Goal: Task Accomplishment & Management: Manage account settings

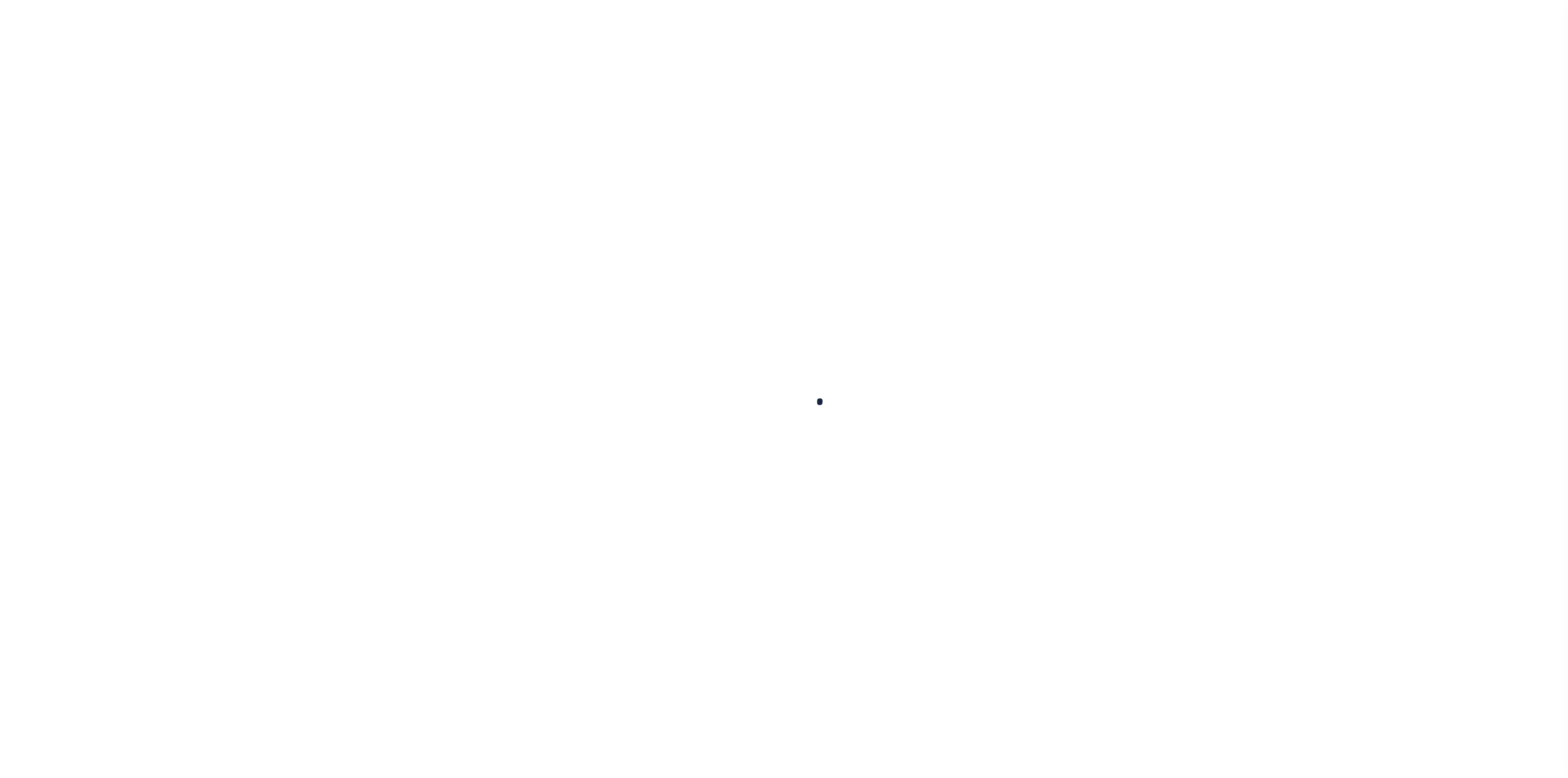
select select "100"
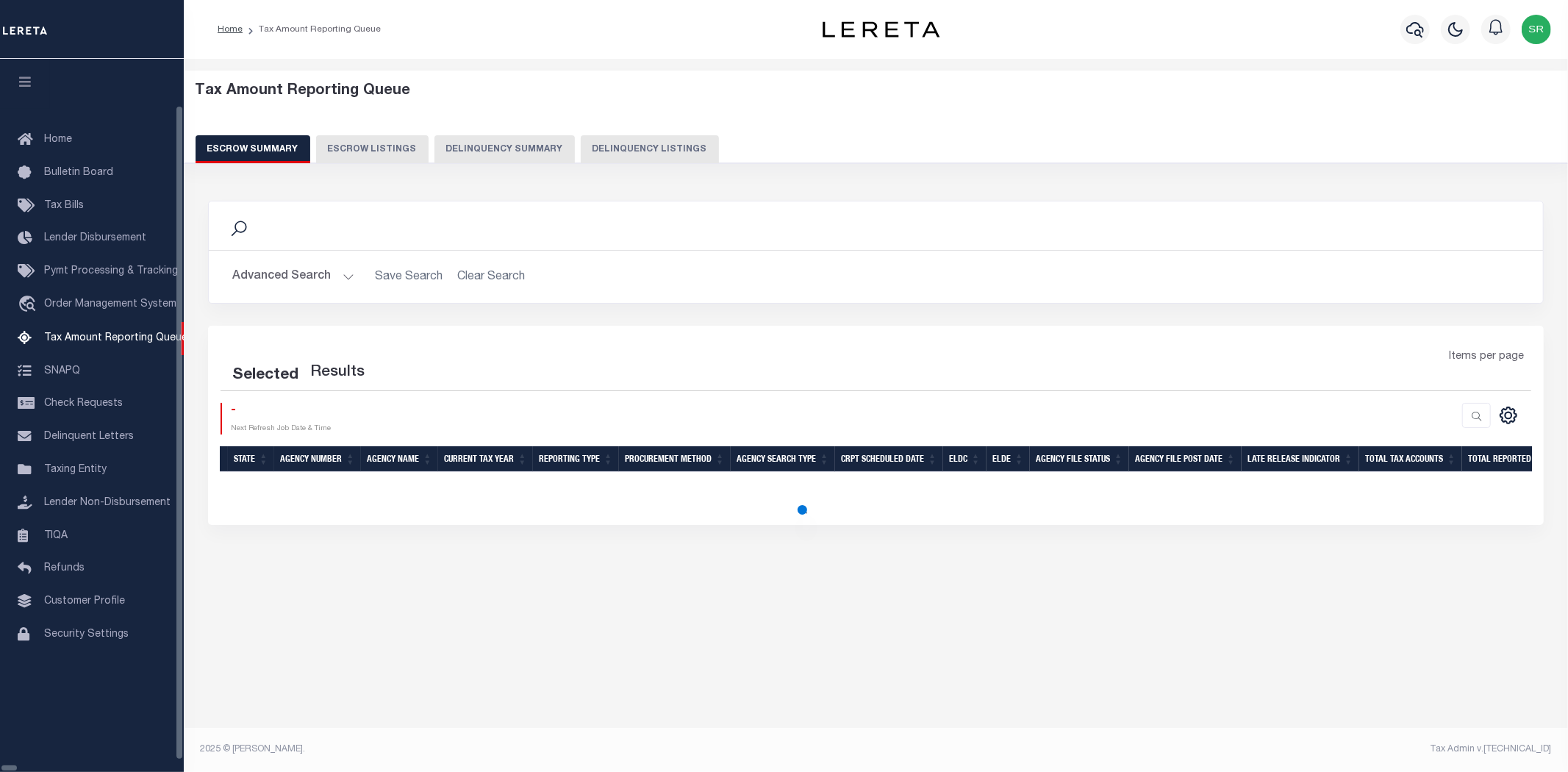
select select "100"
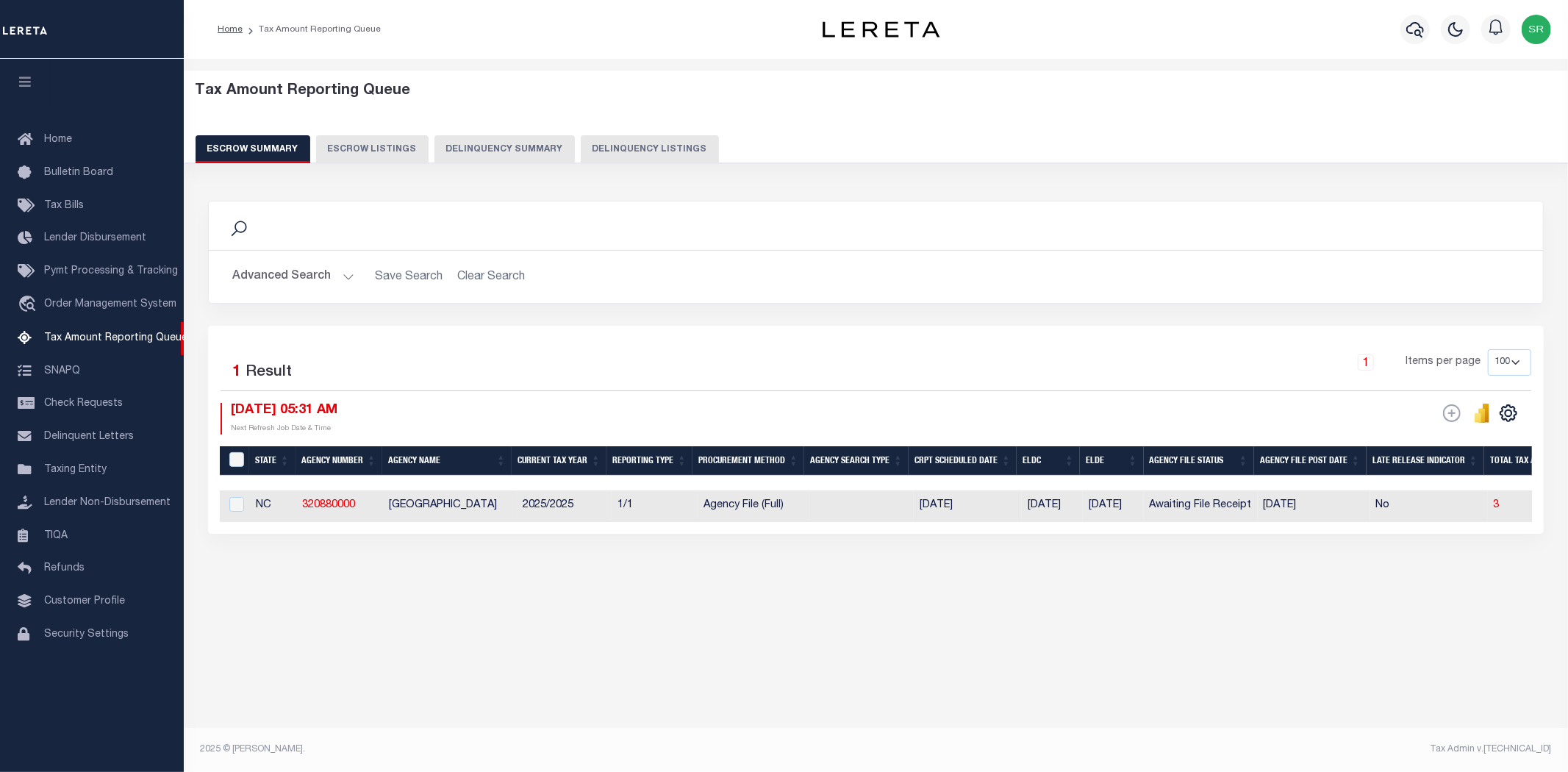
click at [759, 358] on div "1 Items per page 10 25 50 100 500" at bounding box center [1042, 368] width 978 height 38
click at [993, 269] on h2 "Advanced Search Save Search Clear Search EscrowSummaryGridWrapper_dynamictable_…" at bounding box center [875, 276] width 1311 height 28
click at [342, 275] on button "Advanced Search" at bounding box center [292, 276] width 122 height 28
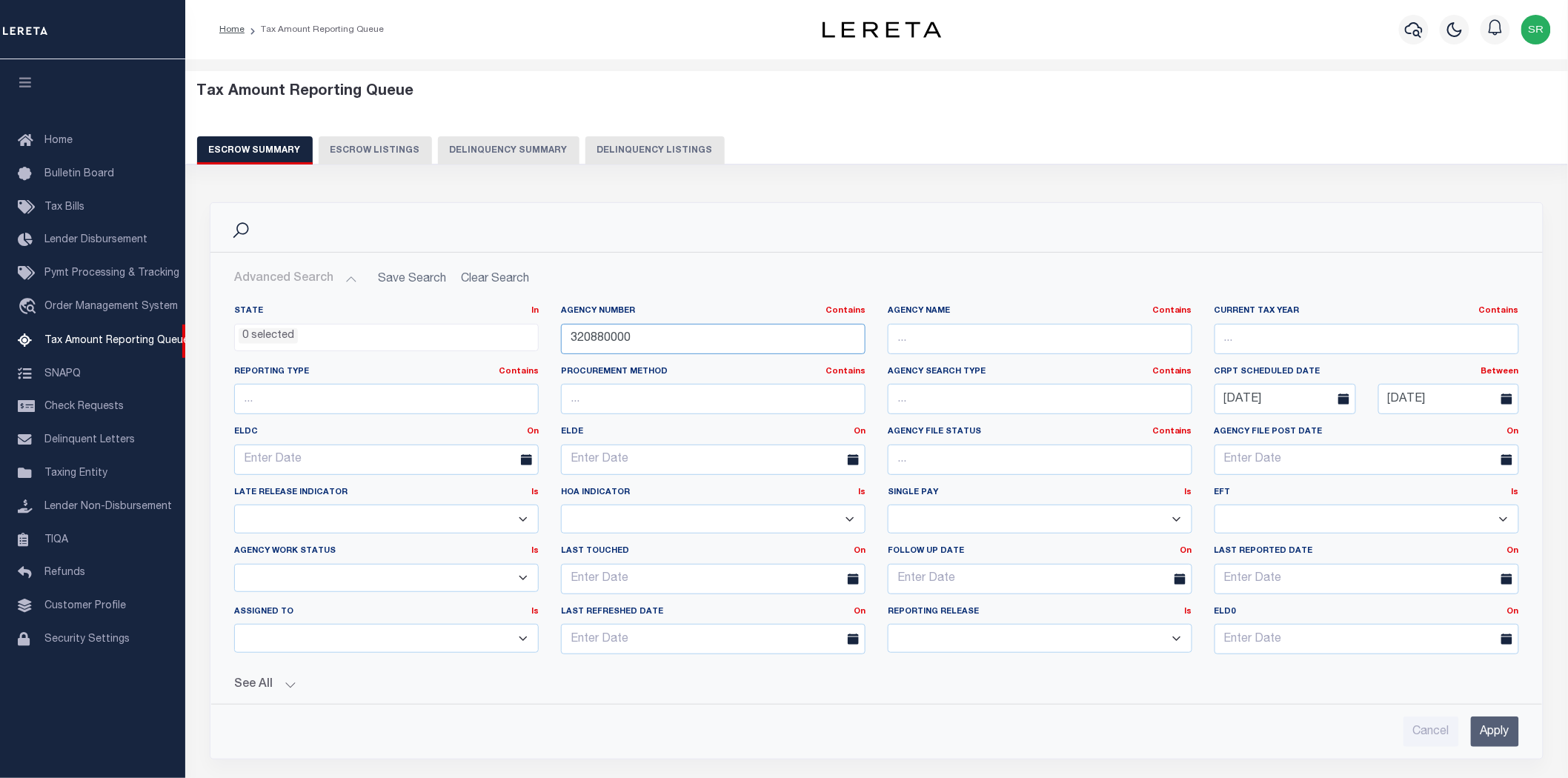
drag, startPoint x: 653, startPoint y: 344, endPoint x: 525, endPoint y: 334, distance: 128.4
click at [525, 334] on div "State In In AK AL AR AZ CA CO CT DC DE FL GA GU HI IA ID IL IN KS KY LA MA MD M…" at bounding box center [877, 485] width 1307 height 360
paste input "290120206"
type input "290120206"
click at [1492, 735] on input "Apply" at bounding box center [1495, 731] width 48 height 31
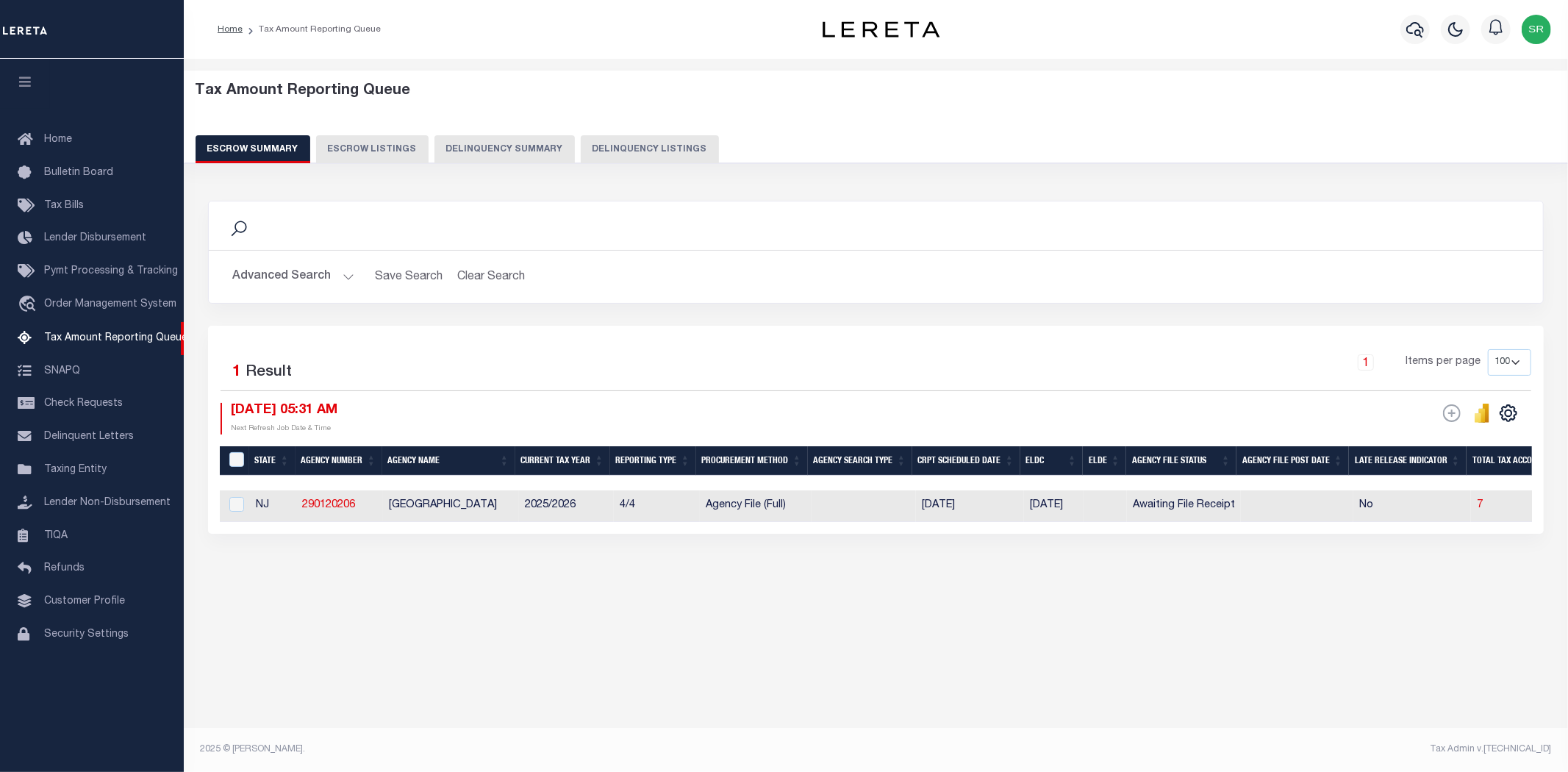
click at [562, 680] on div "Tax Amount Reporting Queue Escrow Summary Escrow Listings In" at bounding box center [875, 406] width 1384 height 694
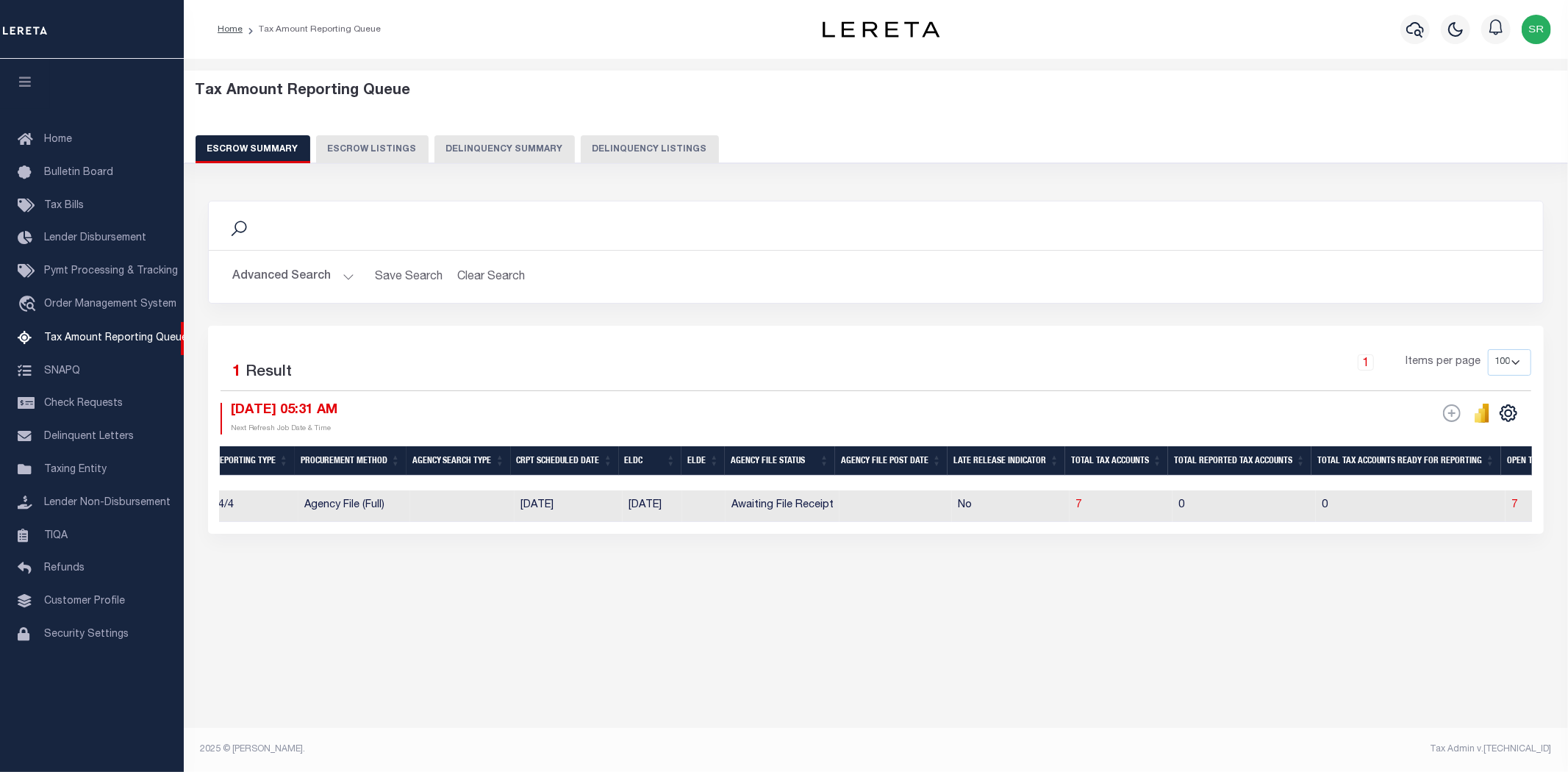
scroll to position [0, 403]
click at [1510, 505] on span "7" at bounding box center [1513, 504] width 6 height 10
select select "100"
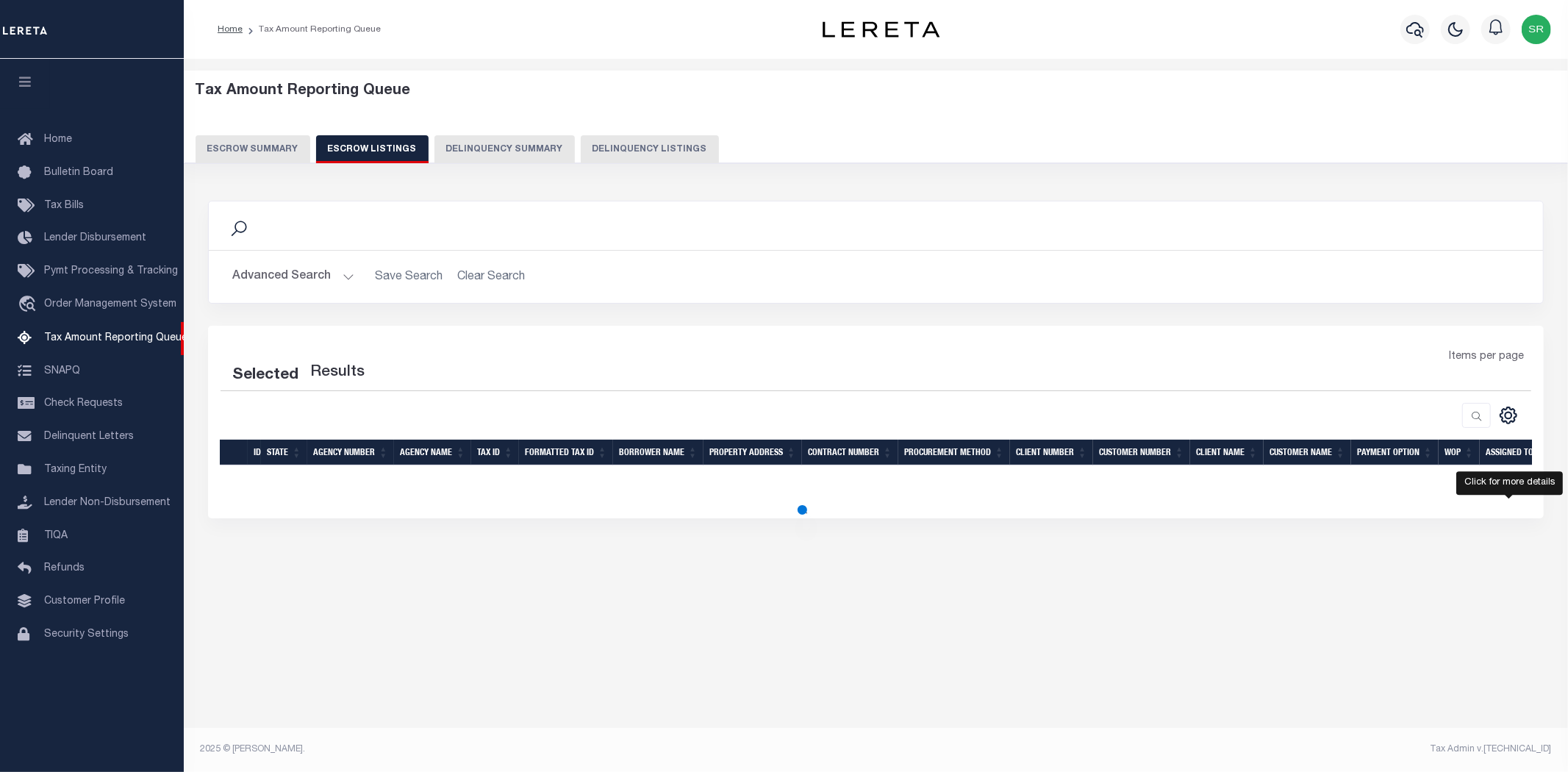
select select "100"
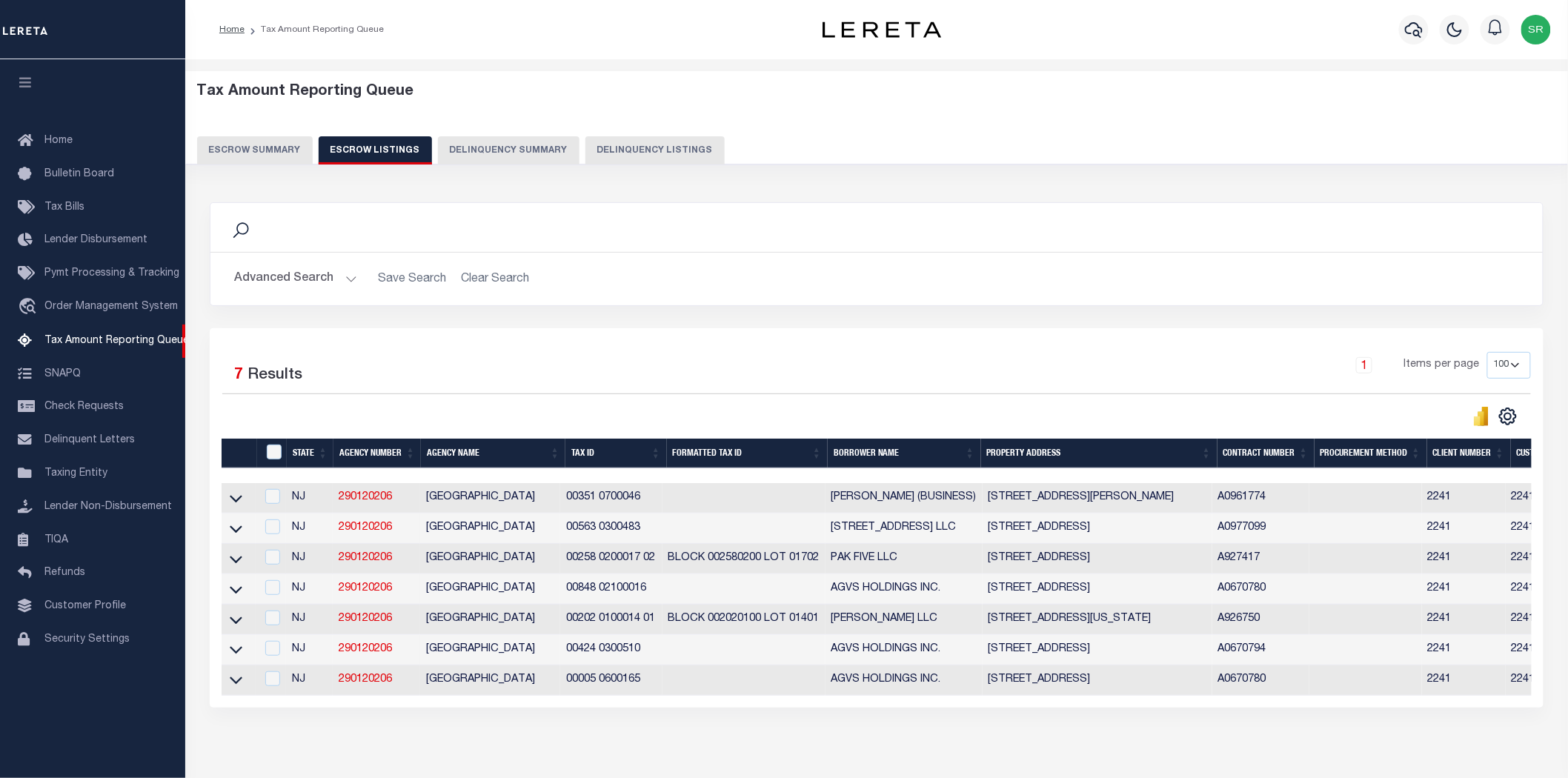
scroll to position [77, 0]
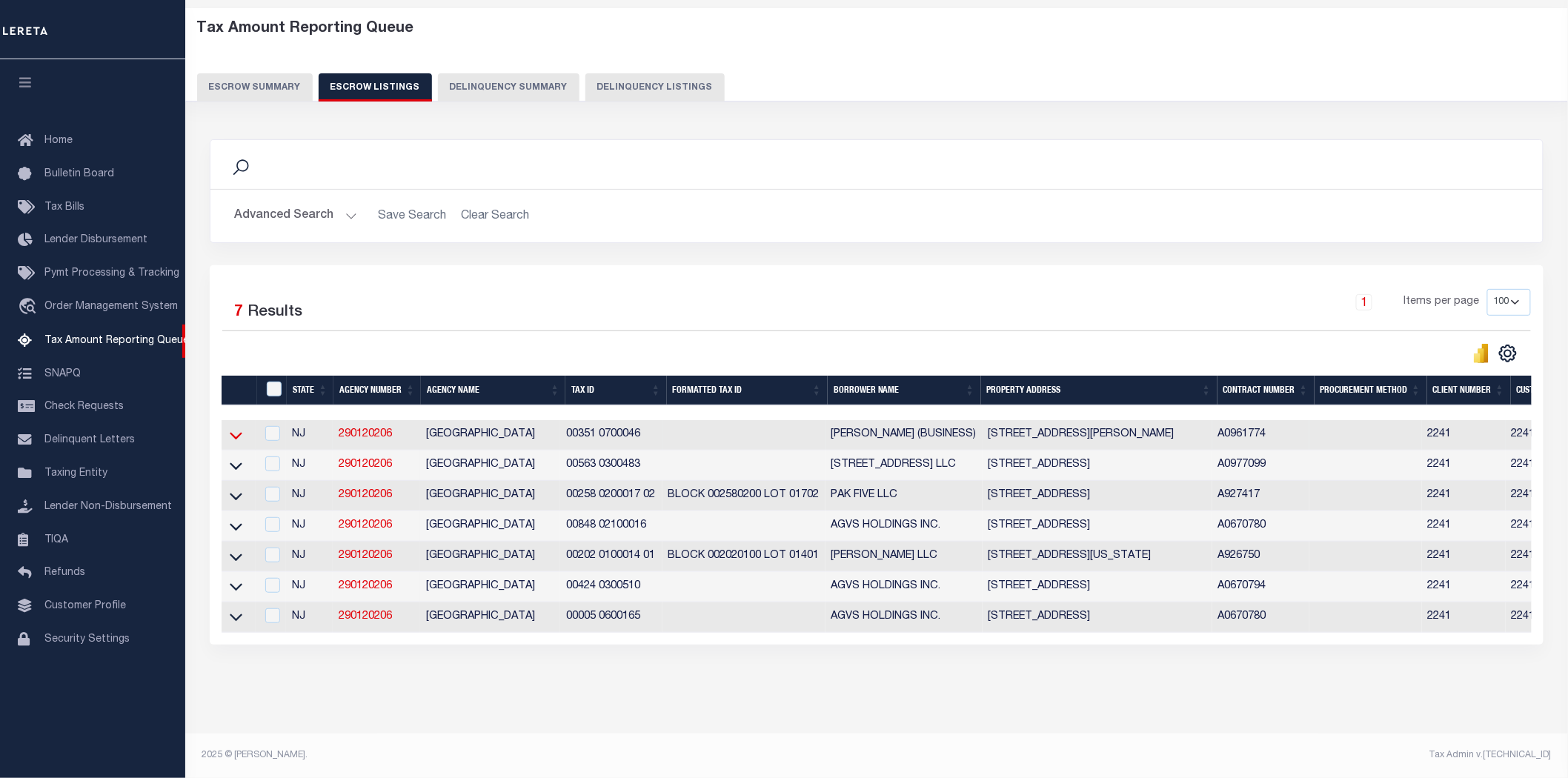
click at [239, 427] on icon at bounding box center [236, 435] width 12 height 15
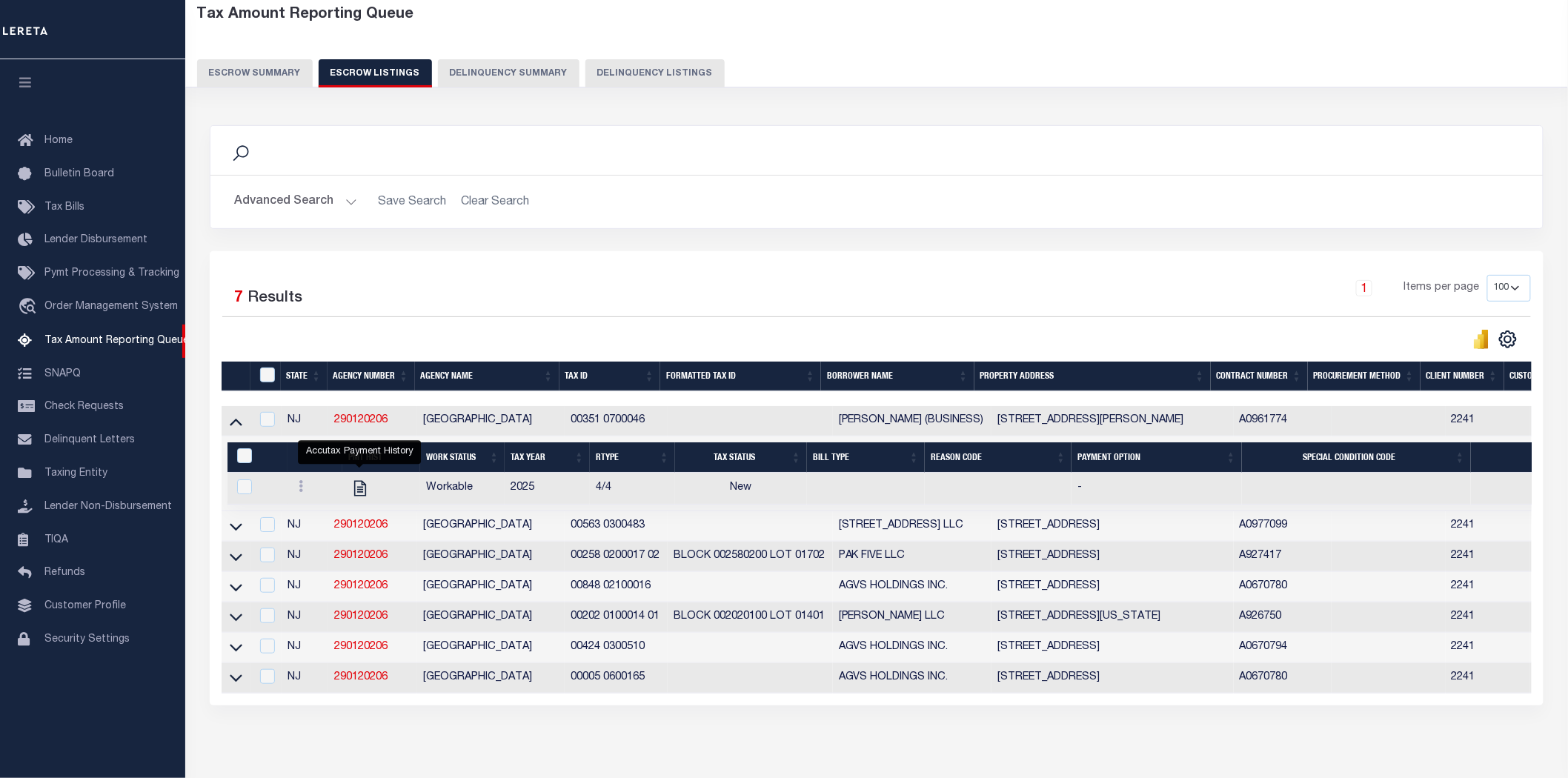
click at [629, 294] on div "1 Items per page 10 25 50 100 500" at bounding box center [1042, 294] width 976 height 38
drag, startPoint x: 569, startPoint y: 530, endPoint x: 650, endPoint y: 531, distance: 81.0
click at [650, 531] on td "00563 0300483" at bounding box center [616, 526] width 103 height 31
checkbox input "true"
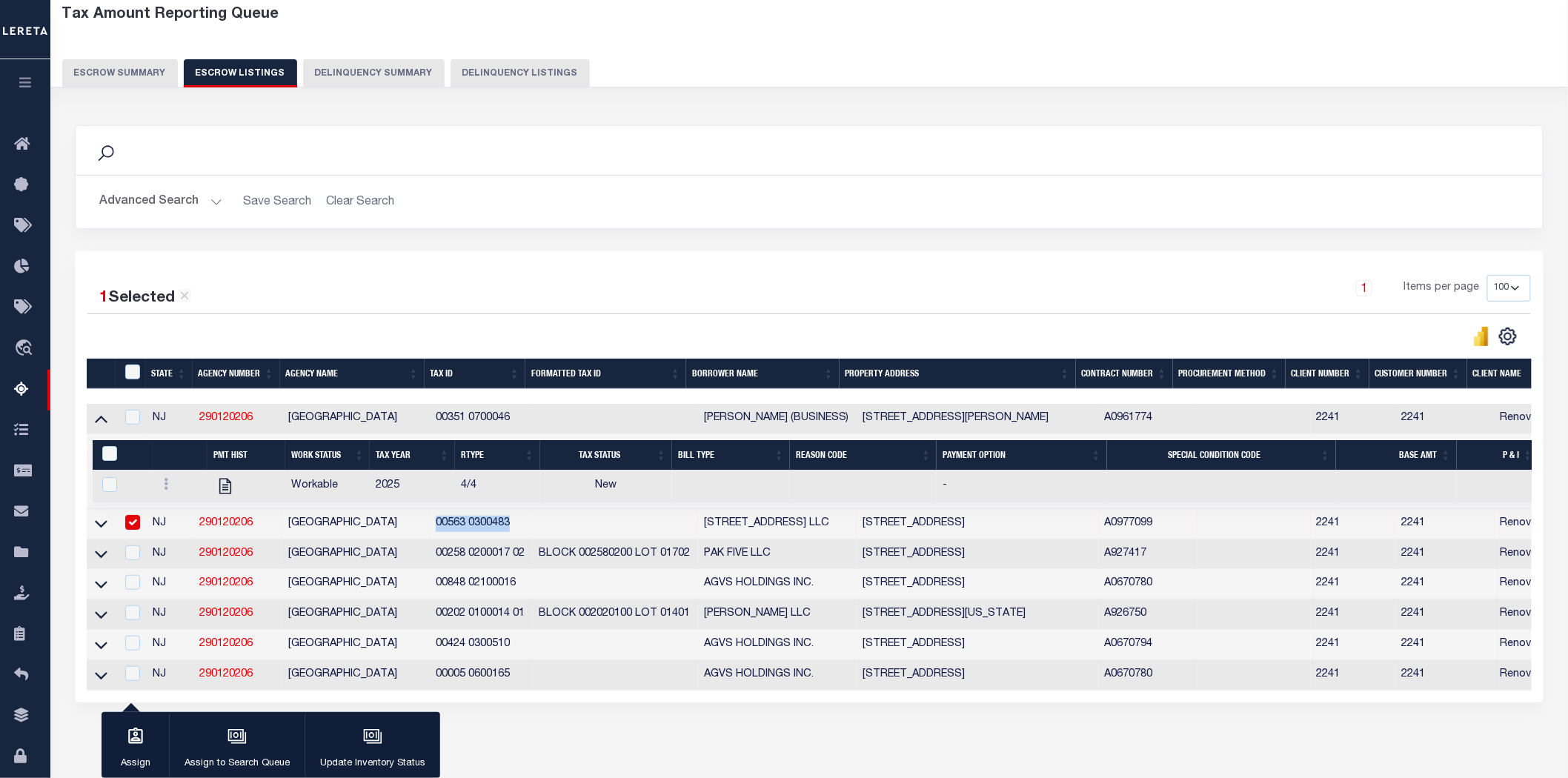
copy td "00563 0300483"
click at [618, 183] on div "Advanced Search Save Search Clear Search State In" at bounding box center [809, 201] width 1467 height 52
drag, startPoint x: 433, startPoint y: 554, endPoint x: 532, endPoint y: 559, distance: 99.1
click at [532, 559] on td "00258 0200017 02" at bounding box center [482, 555] width 103 height 31
checkbox input "true"
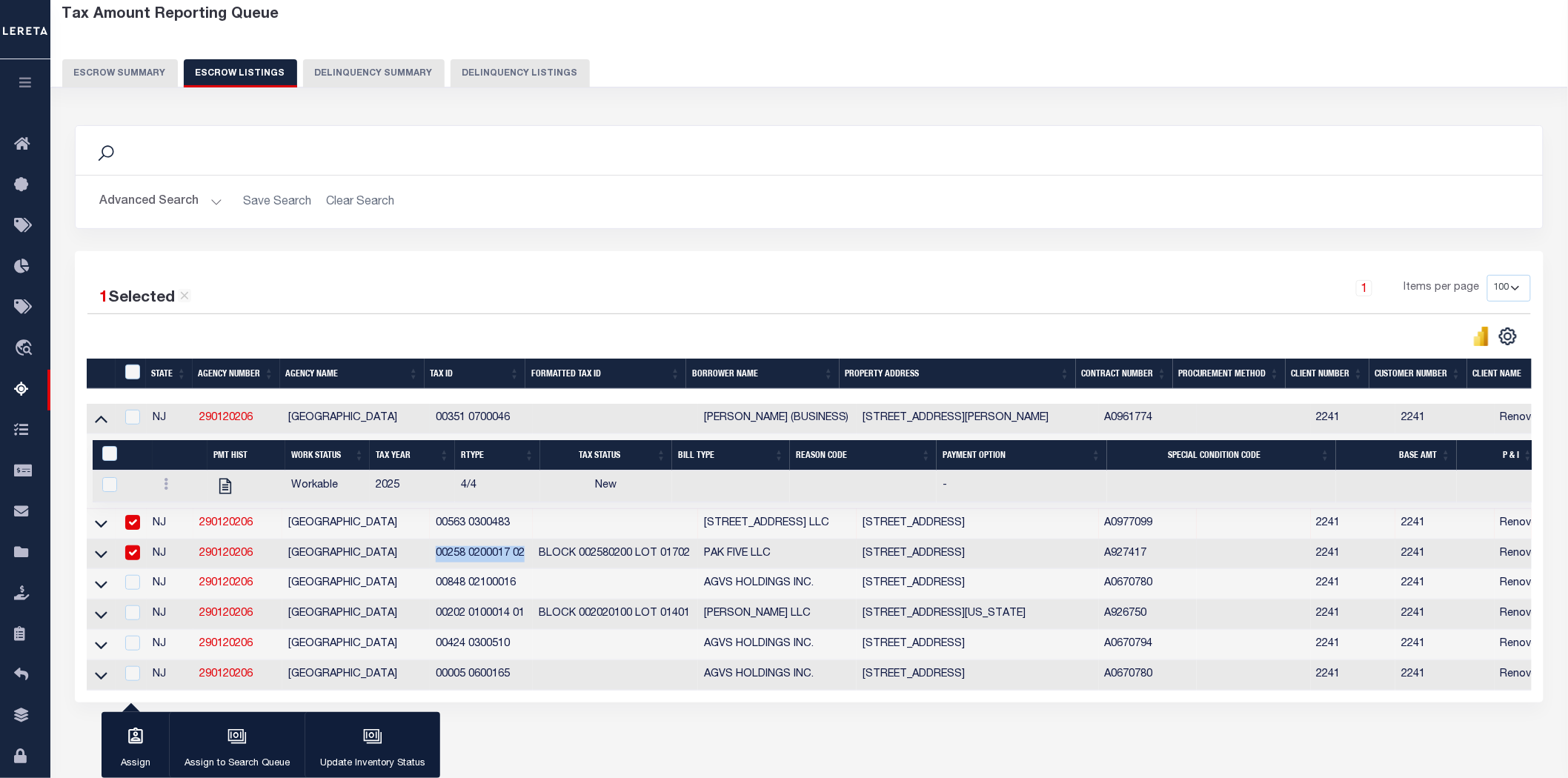
copy td "00258 0200017 02"
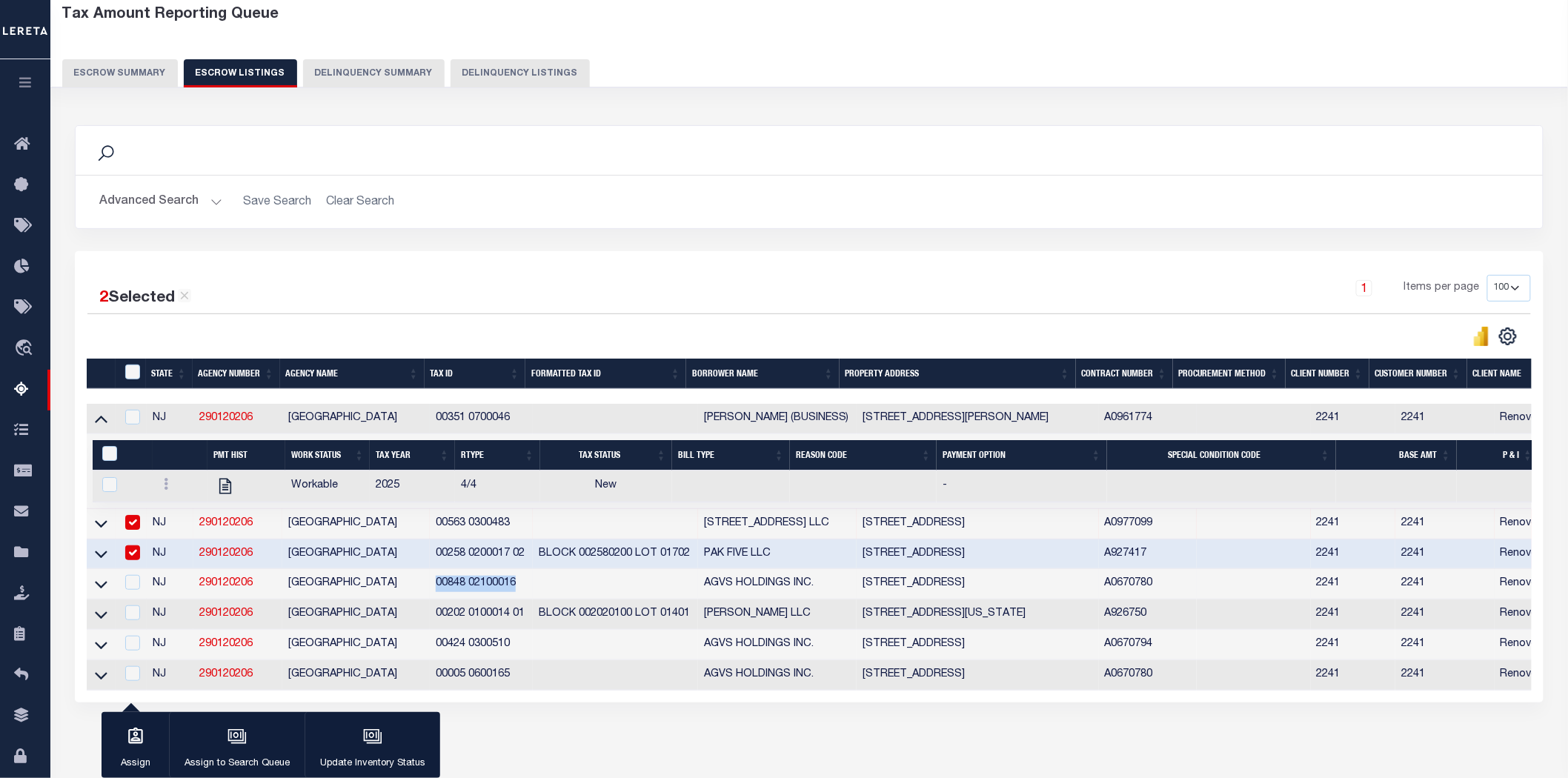
drag, startPoint x: 433, startPoint y: 589, endPoint x: 519, endPoint y: 589, distance: 86.0
click at [519, 589] on td "00848 02100016" at bounding box center [482, 584] width 103 height 31
checkbox input "true"
copy td "00848 02100016"
click at [601, 267] on div "3 Selected 7 Results 1 Items per page 10 25 50 100 500" at bounding box center [809, 476] width 1469 height 451
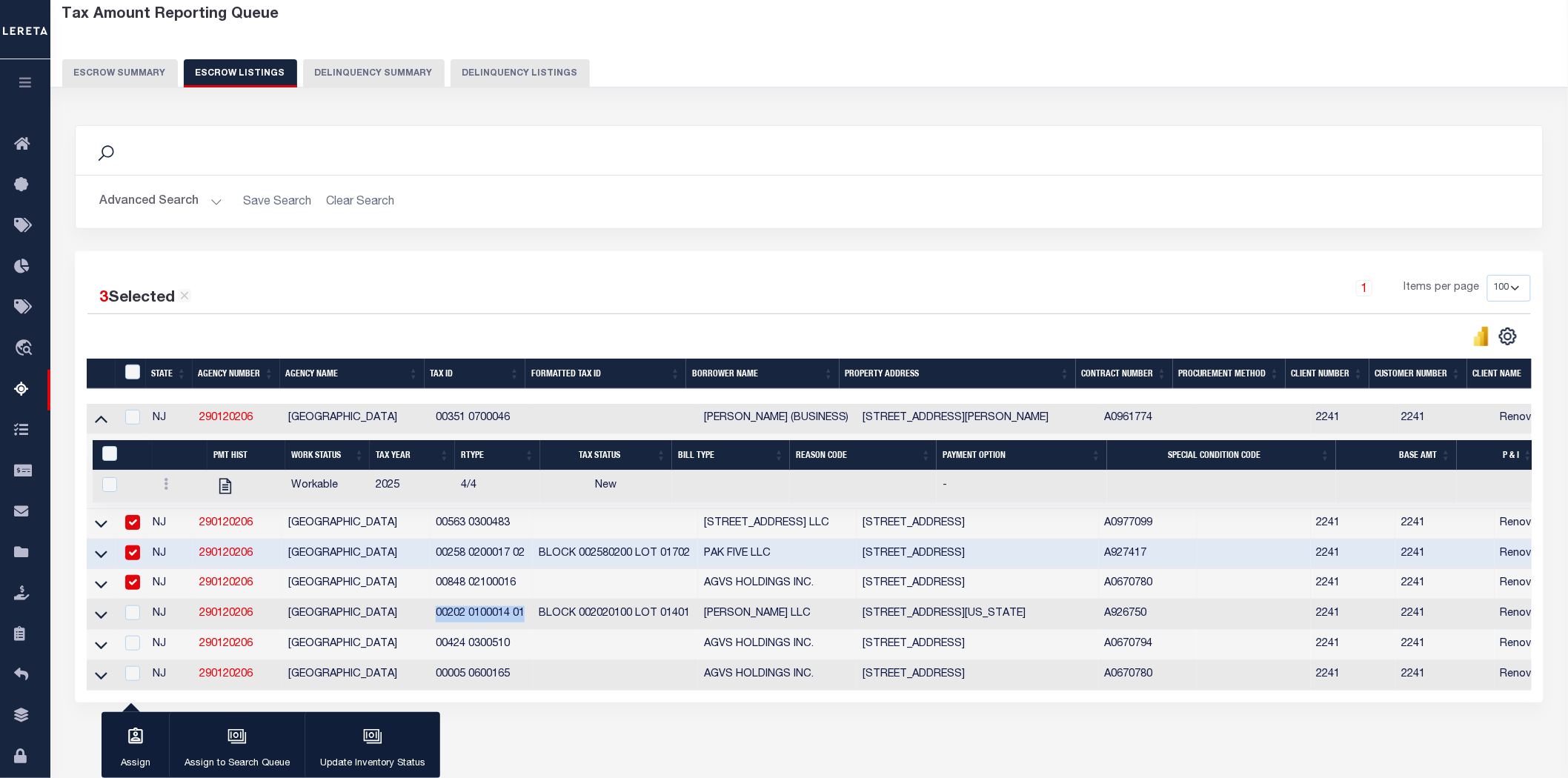
drag, startPoint x: 436, startPoint y: 616, endPoint x: 528, endPoint y: 618, distance: 92.0
click at [528, 618] on td "00202 0100014 01" at bounding box center [482, 614] width 103 height 31
checkbox input "true"
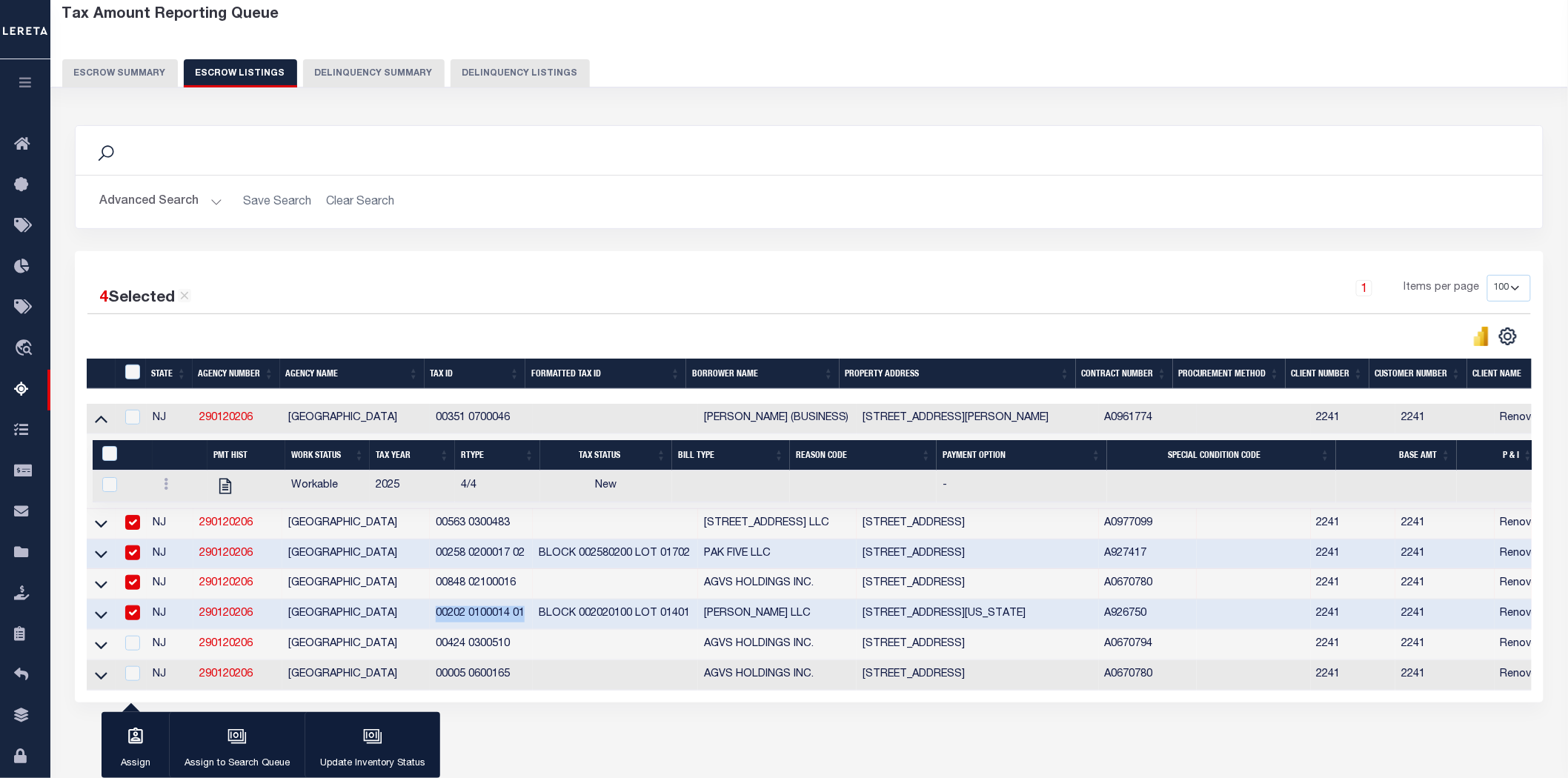
copy td "00202 0100014 01"
drag, startPoint x: 435, startPoint y: 648, endPoint x: 513, endPoint y: 652, distance: 78.1
click at [513, 652] on td "00424 0300510" at bounding box center [482, 645] width 103 height 31
checkbox input "true"
copy td "00424 0300510"
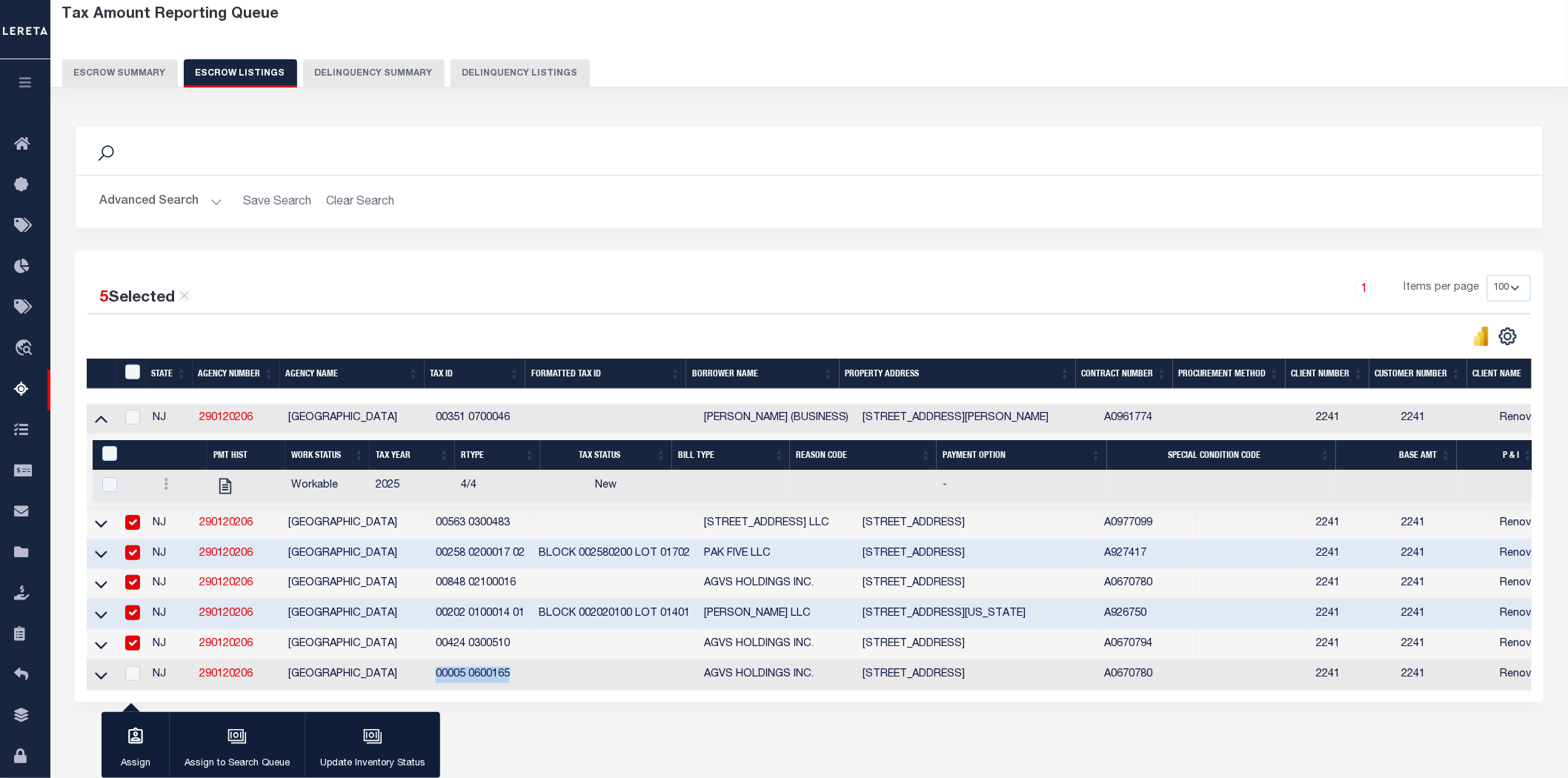
drag, startPoint x: 434, startPoint y: 679, endPoint x: 512, endPoint y: 682, distance: 78.1
click at [512, 682] on td "00005 0600165" at bounding box center [482, 675] width 103 height 31
checkbox input "true"
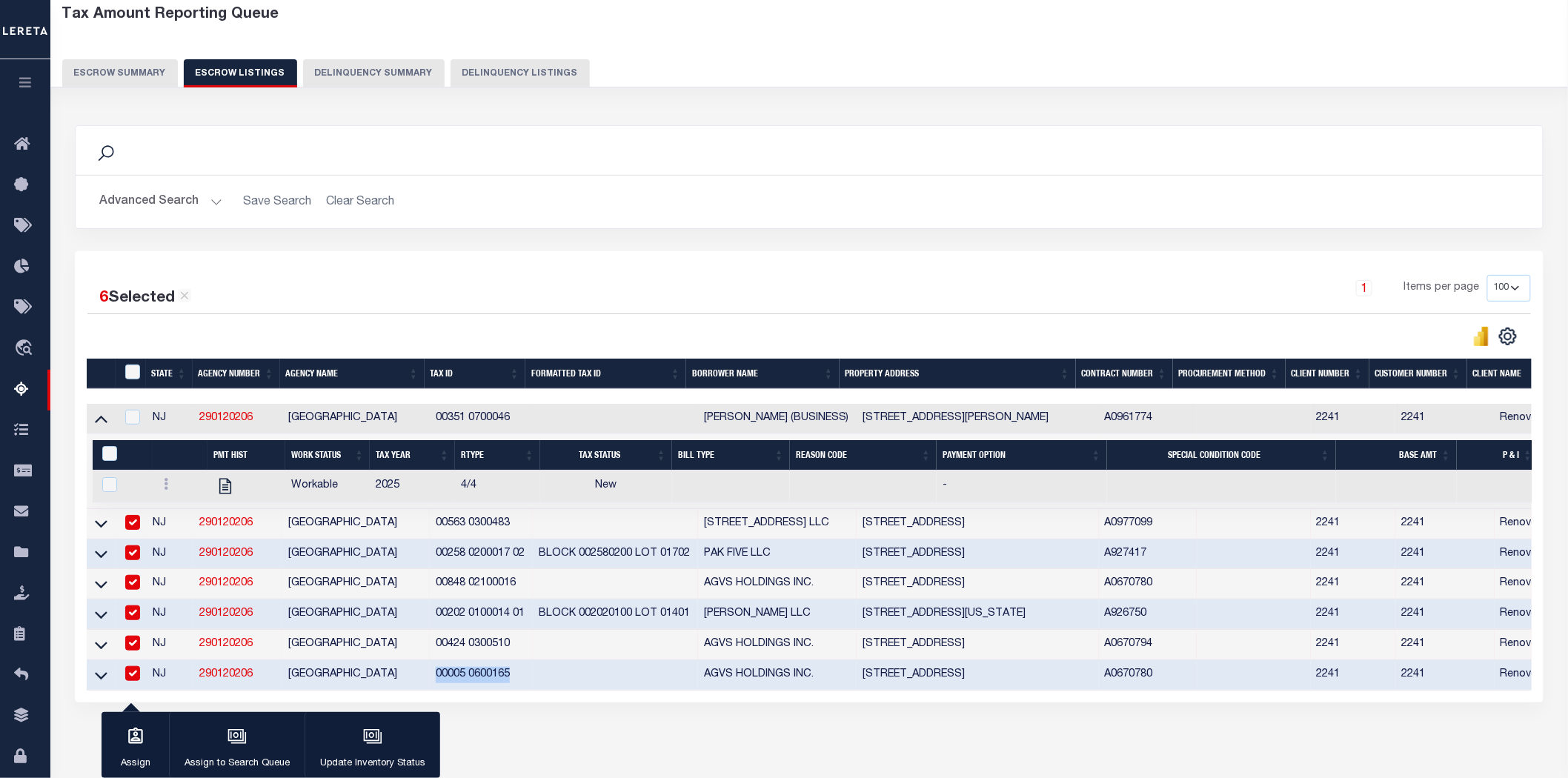
copy td "00005 0600165"
click at [128, 371] on input "ID" at bounding box center [133, 372] width 15 height 15
checkbox input "true"
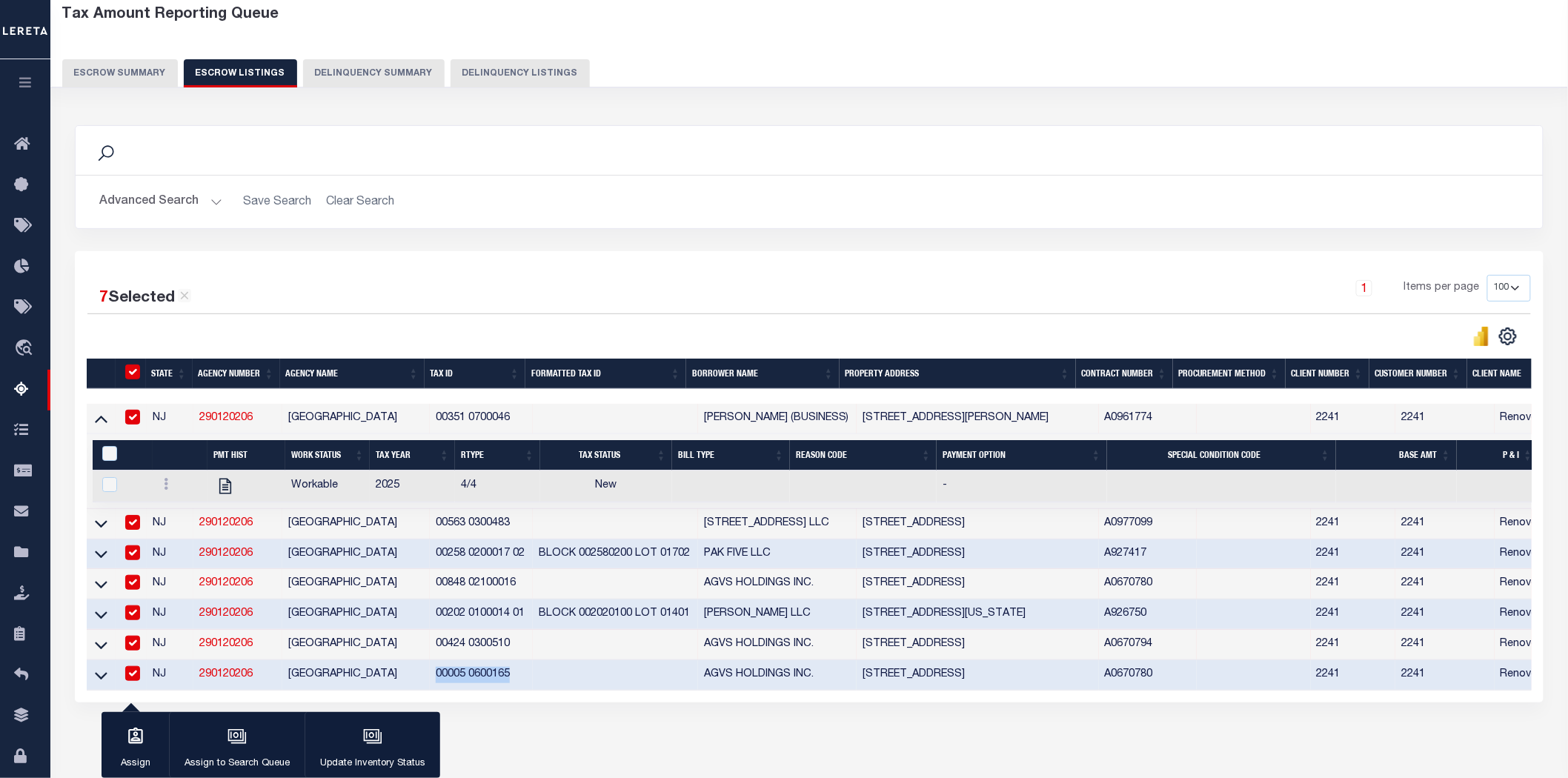
click at [128, 371] on input "ID" at bounding box center [133, 372] width 15 height 15
checkbox input "false"
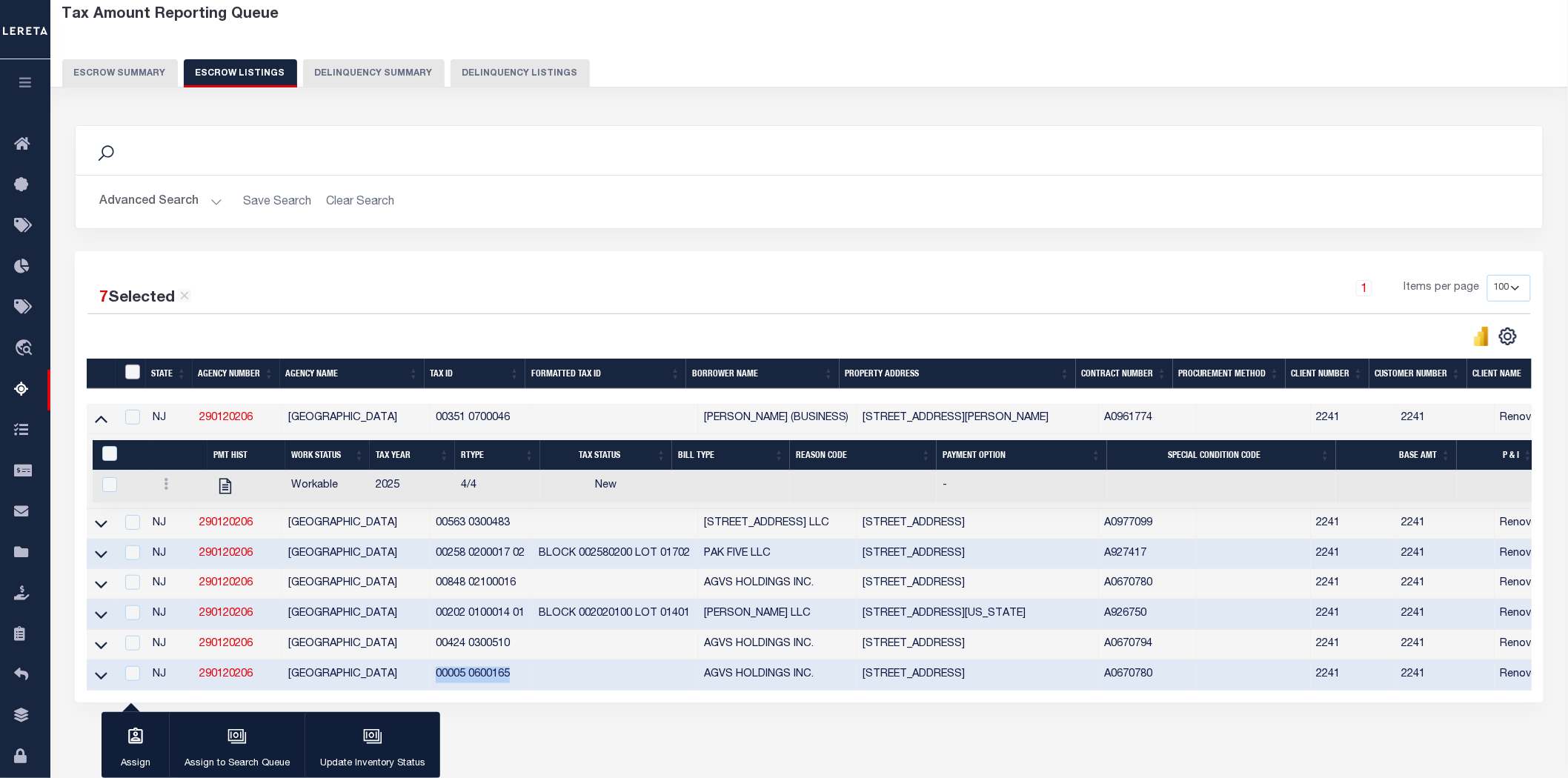
checkbox input "false"
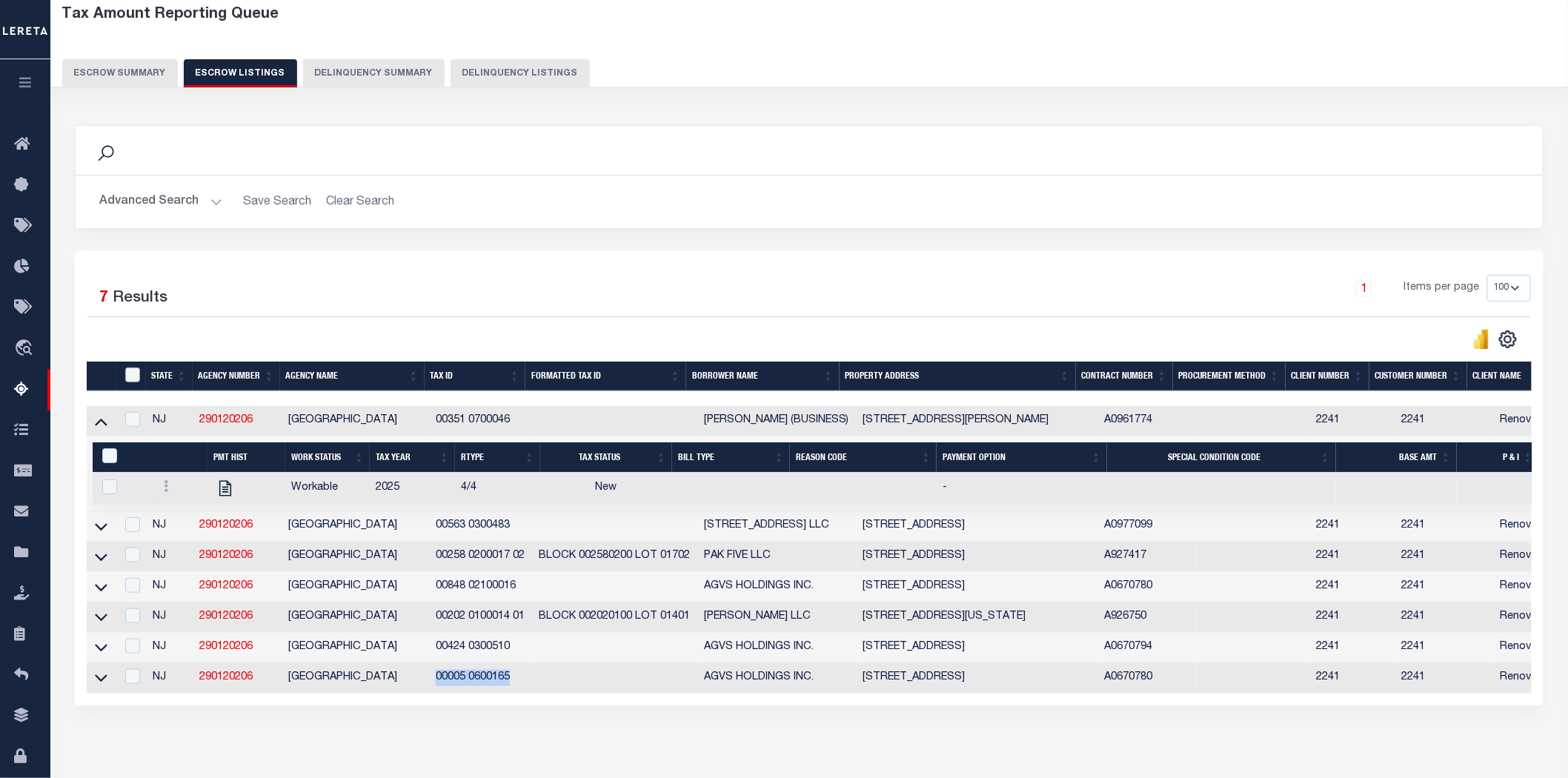
scroll to position [152, 0]
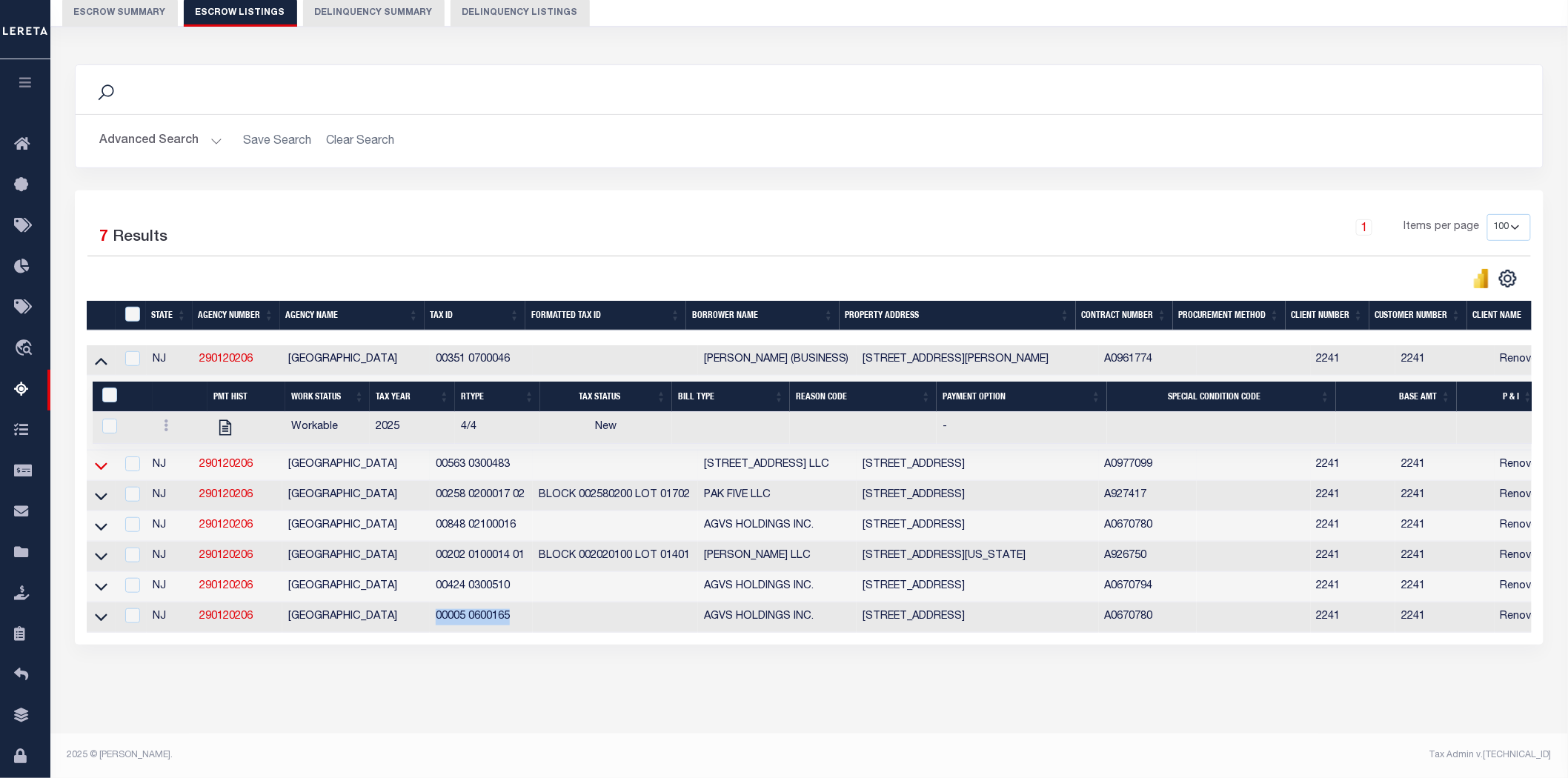
click at [104, 458] on icon at bounding box center [100, 465] width 12 height 15
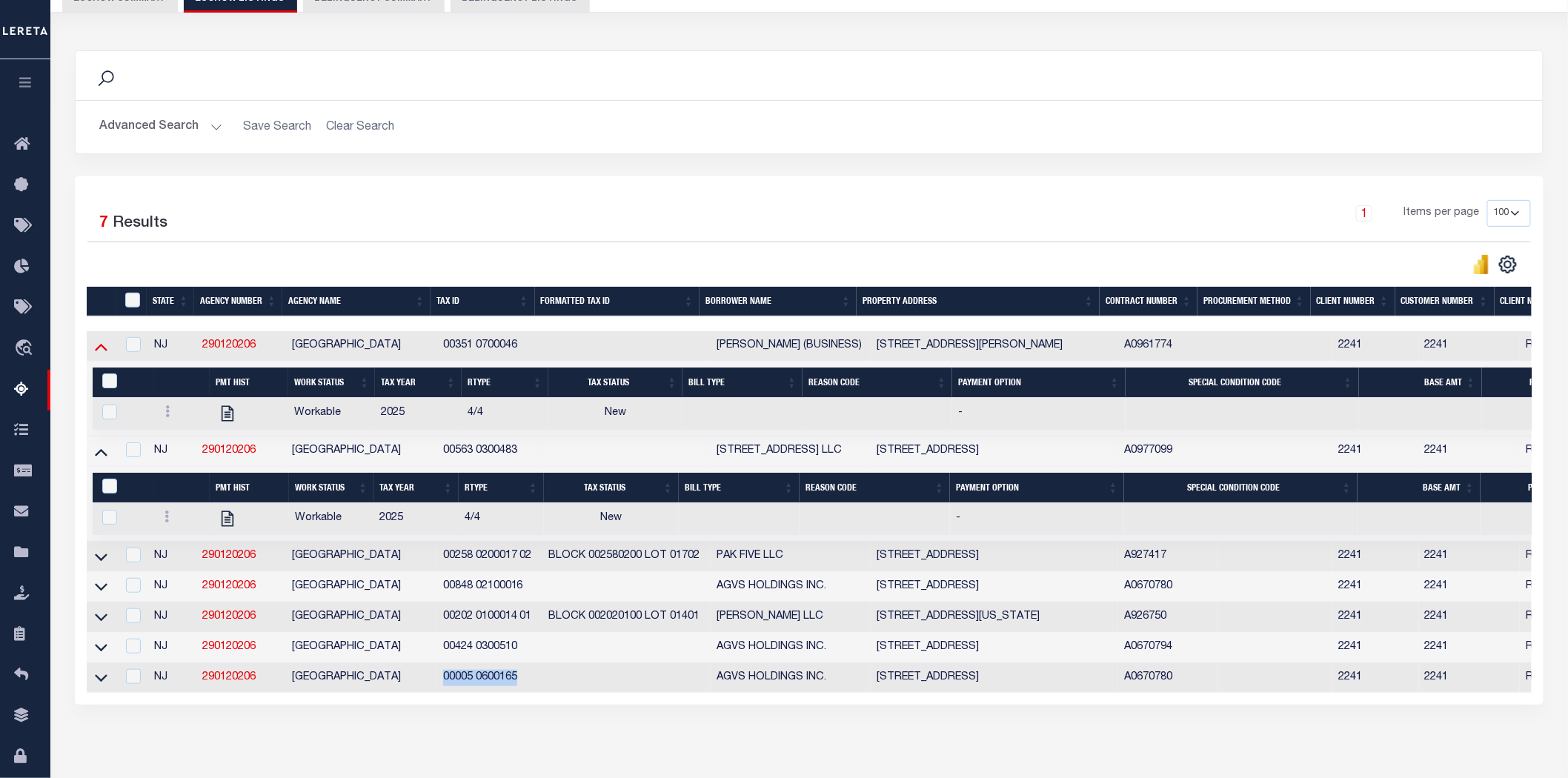
click at [102, 350] on icon at bounding box center [100, 347] width 12 height 8
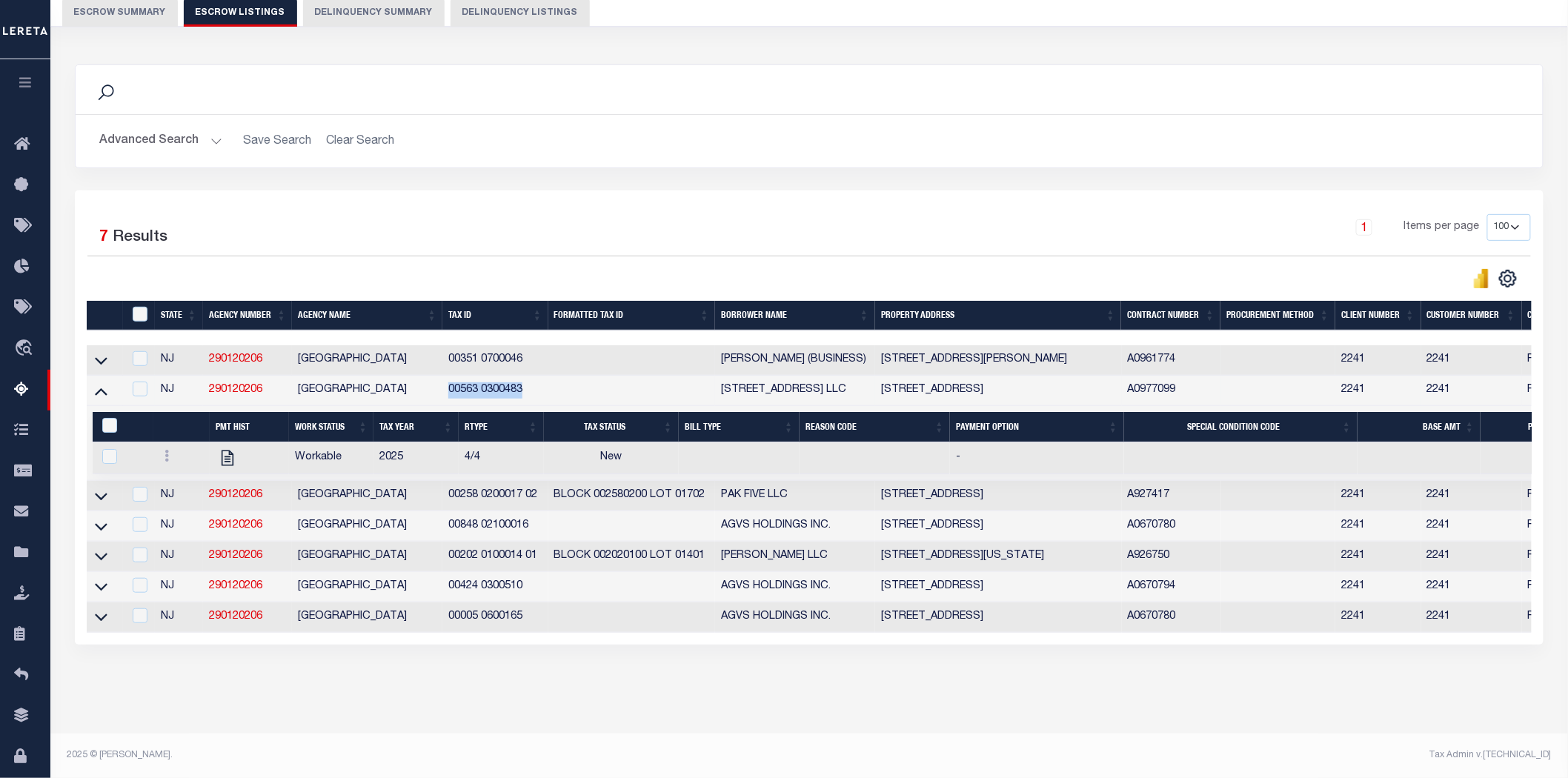
drag, startPoint x: 446, startPoint y: 376, endPoint x: 535, endPoint y: 379, distance: 89.1
click at [535, 379] on td "00563 0300483" at bounding box center [495, 391] width 105 height 31
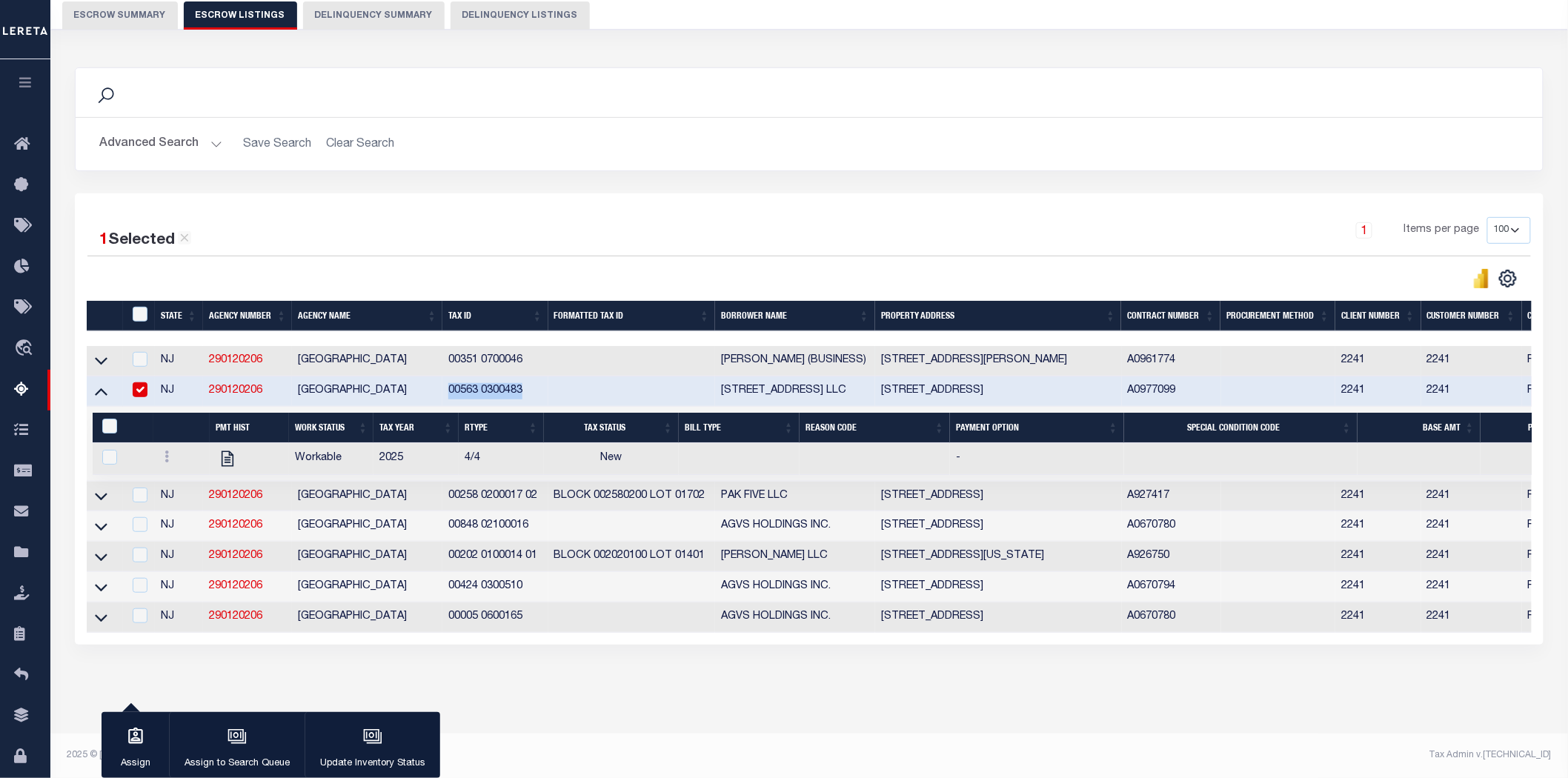
scroll to position [150, 0]
copy td "00563 0300483"
click at [99, 388] on icon at bounding box center [100, 392] width 12 height 8
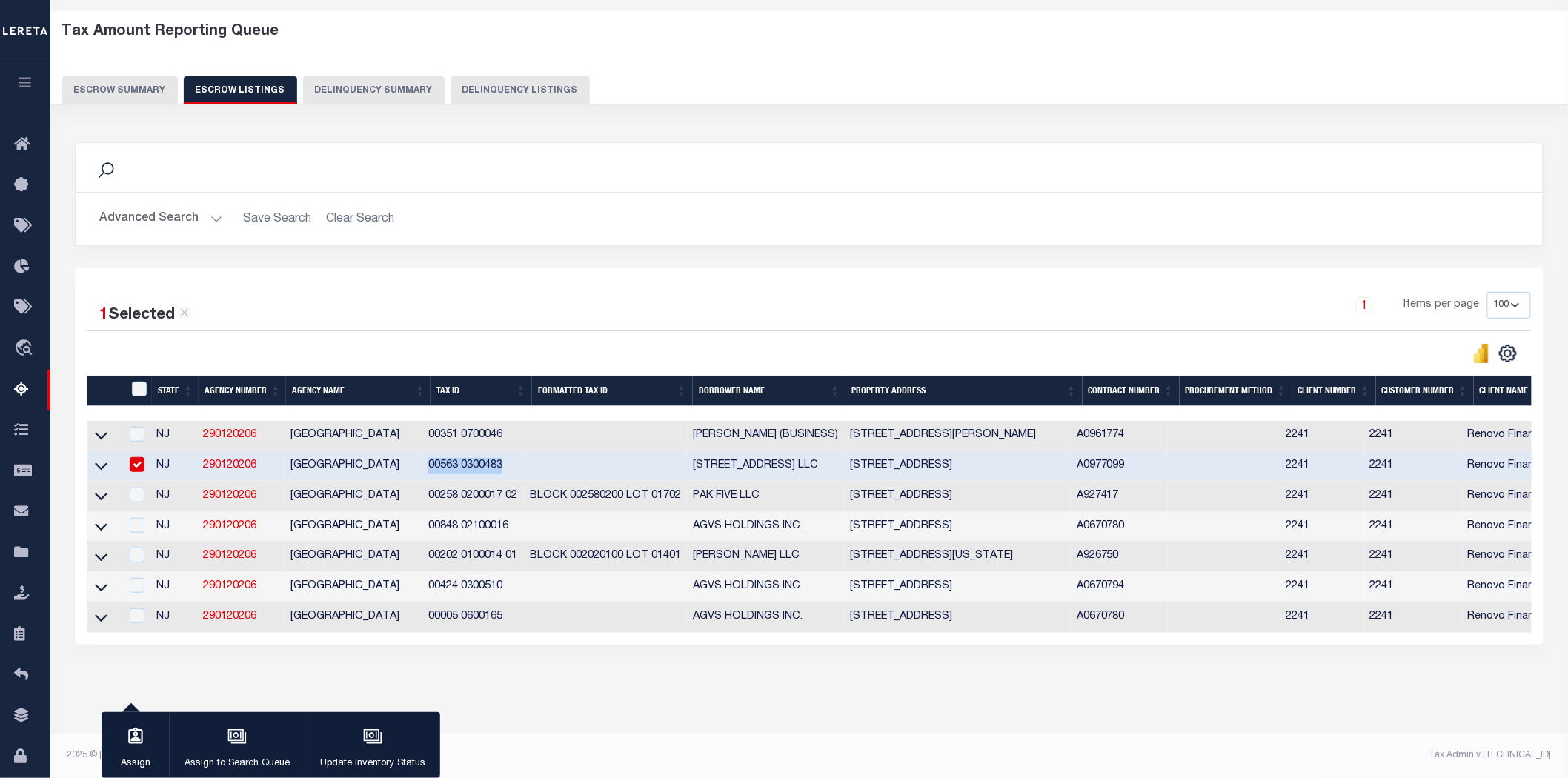
scroll to position [74, 0]
click at [104, 488] on icon at bounding box center [100, 496] width 12 height 15
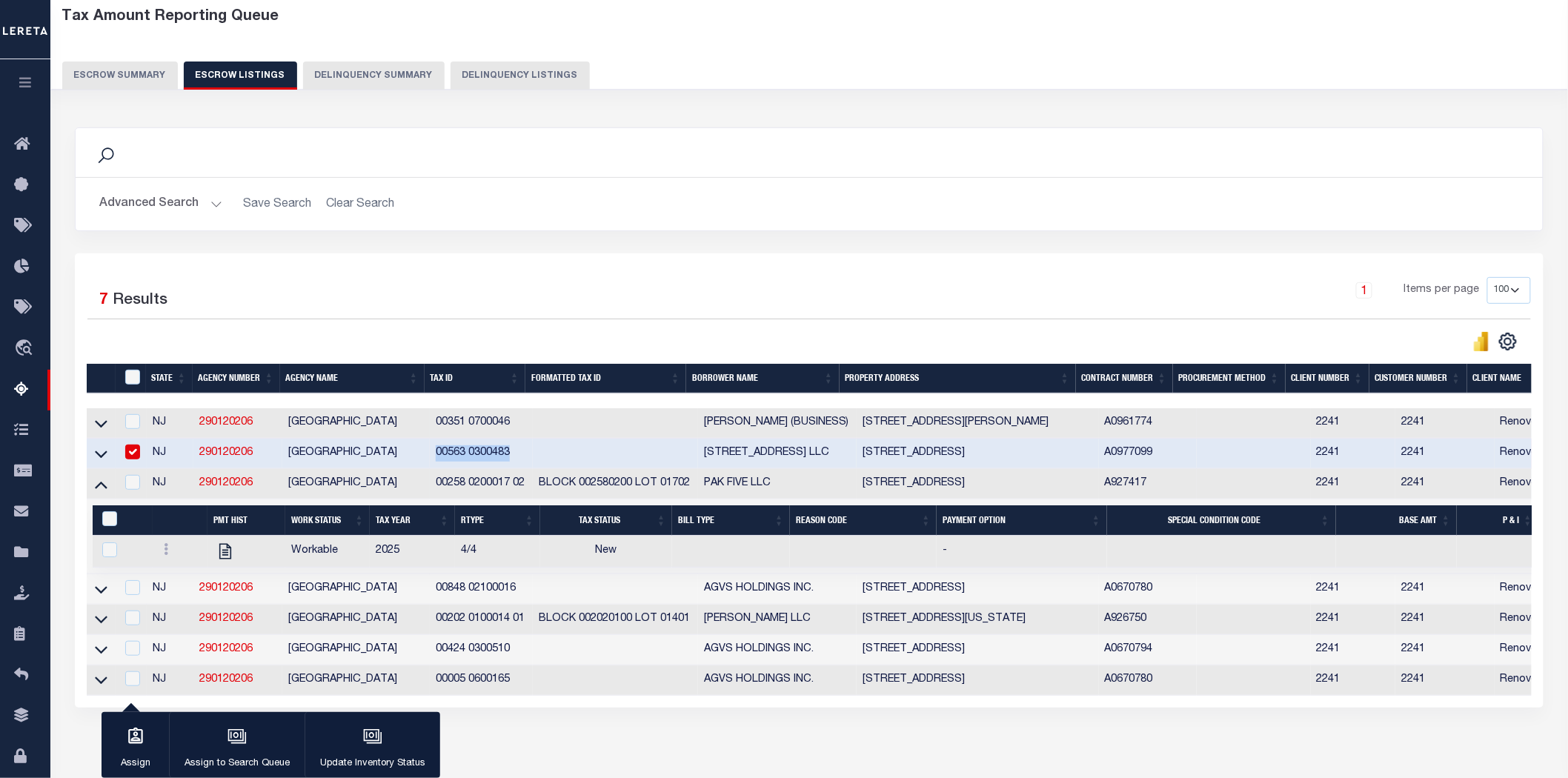
click at [136, 455] on input "checkbox" at bounding box center [133, 452] width 15 height 15
checkbox input "false"
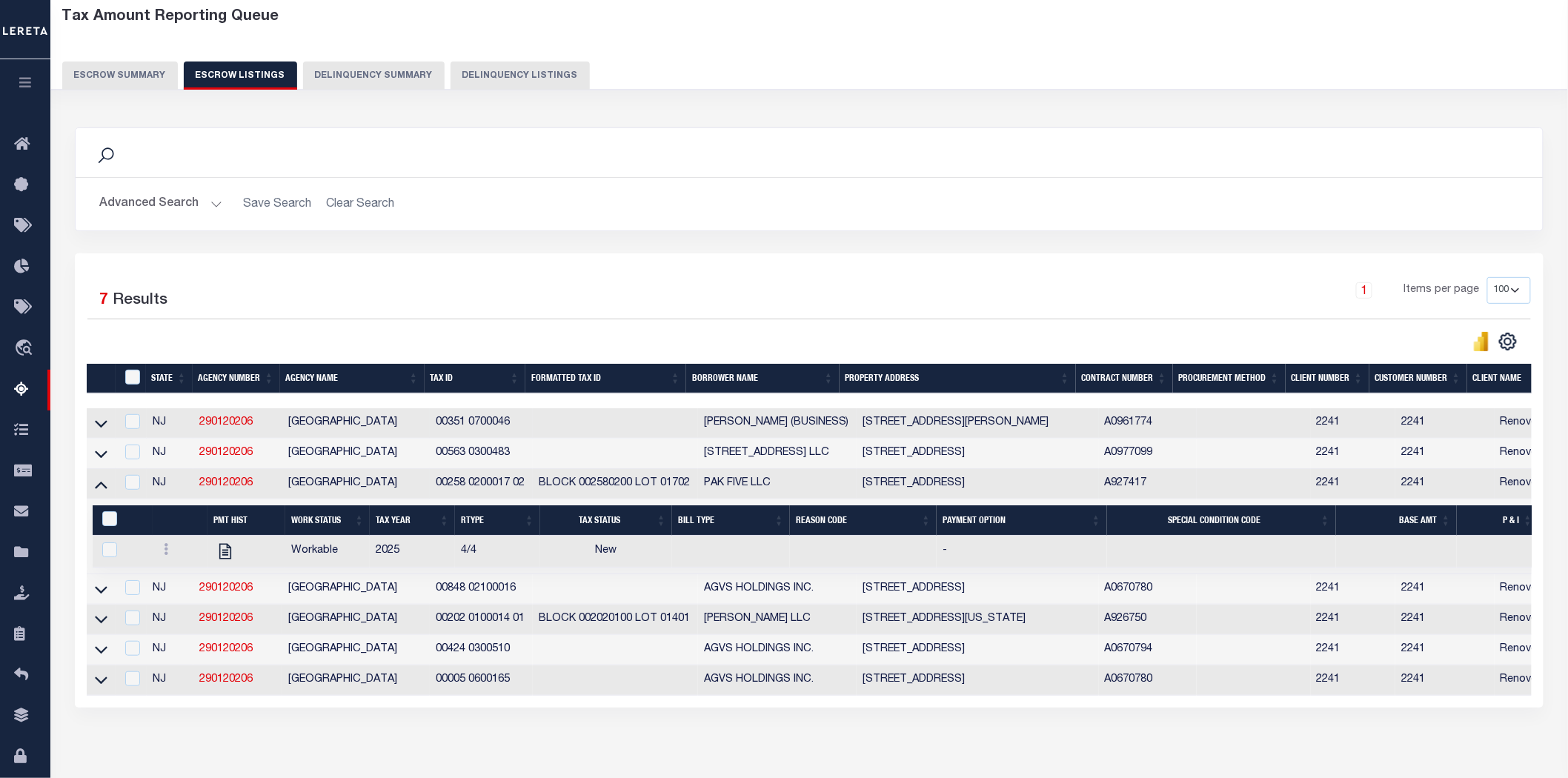
click at [437, 485] on td "00258 0200017 02" at bounding box center [482, 484] width 103 height 31
checkbox input "false"
copy td "00258"
click at [100, 587] on icon at bounding box center [100, 589] width 12 height 15
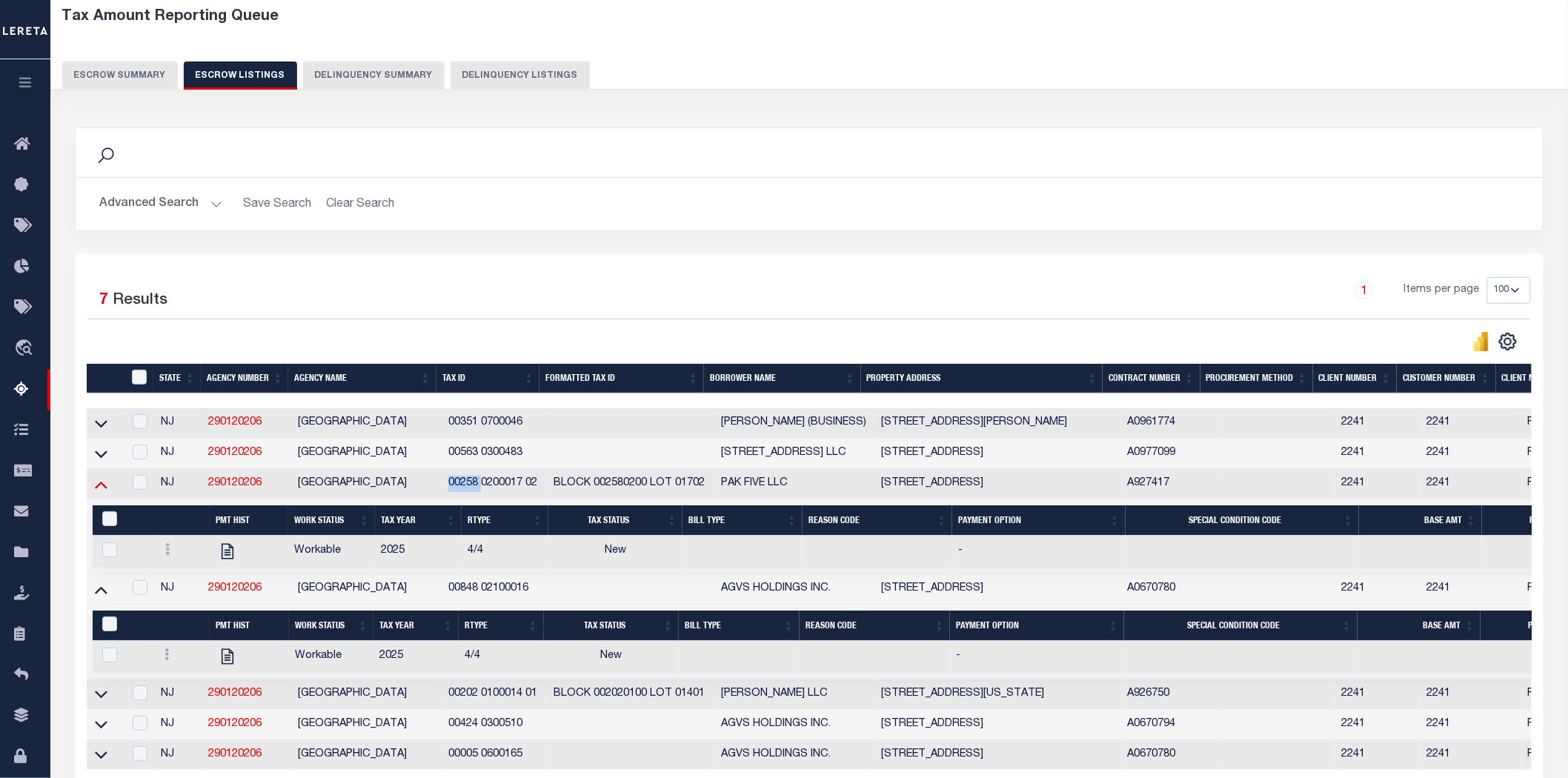
click at [100, 486] on icon at bounding box center [100, 485] width 12 height 8
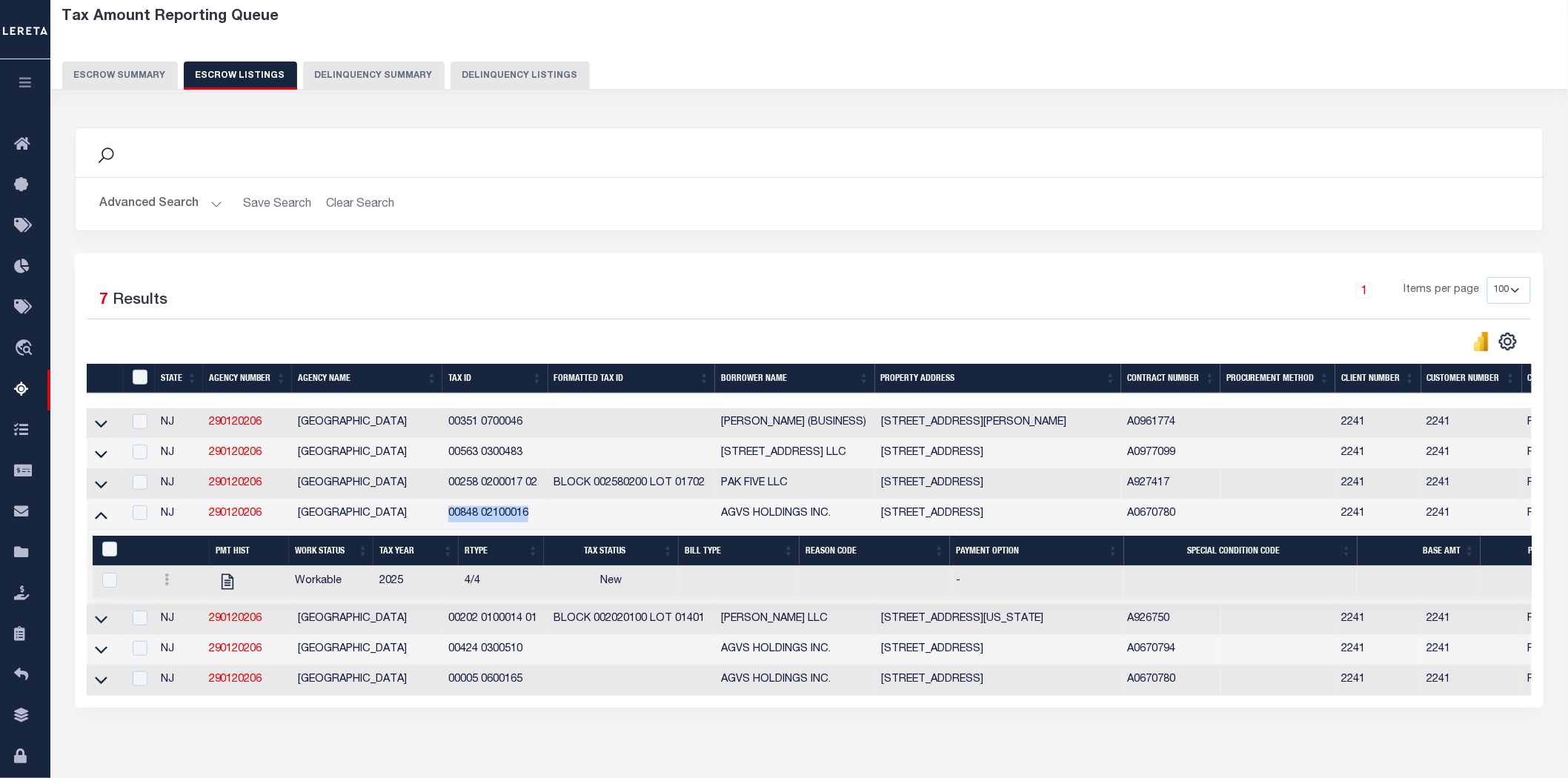
drag, startPoint x: 447, startPoint y: 519, endPoint x: 530, endPoint y: 522, distance: 83.1
click at [530, 522] on td "00848 02100016" at bounding box center [495, 515] width 105 height 31
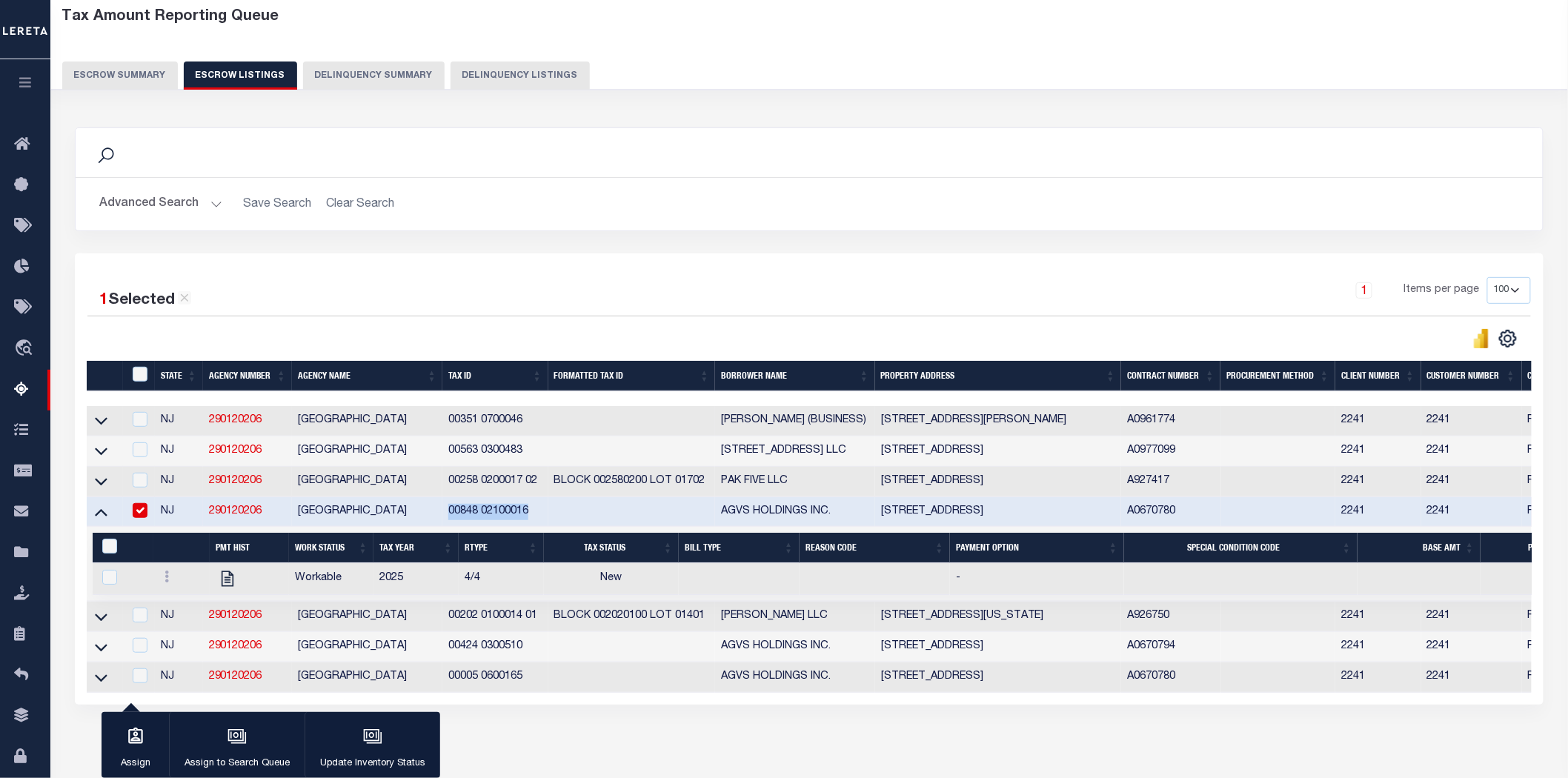
copy td "00848 02100016"
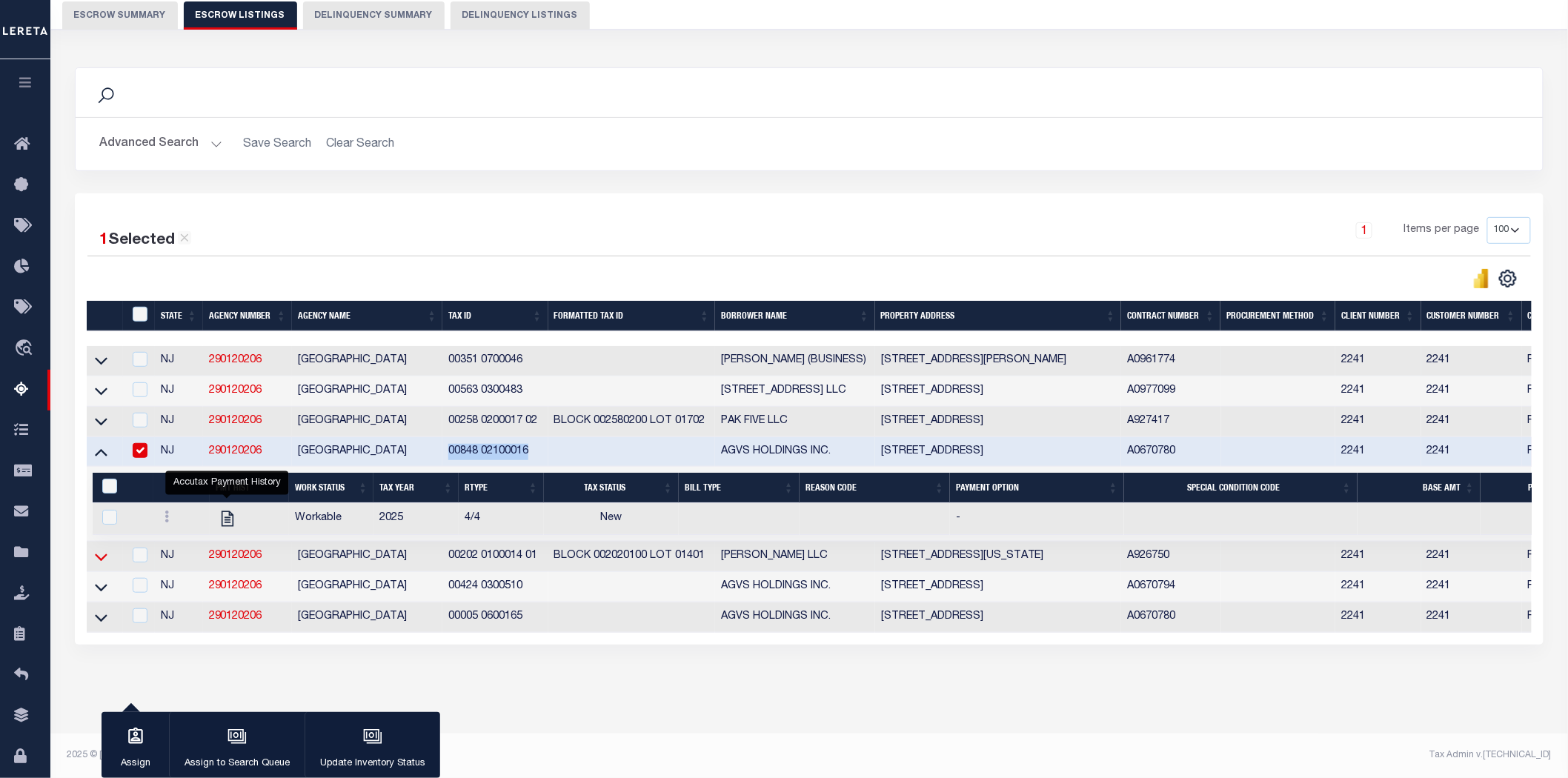
click at [98, 549] on icon at bounding box center [100, 557] width 12 height 15
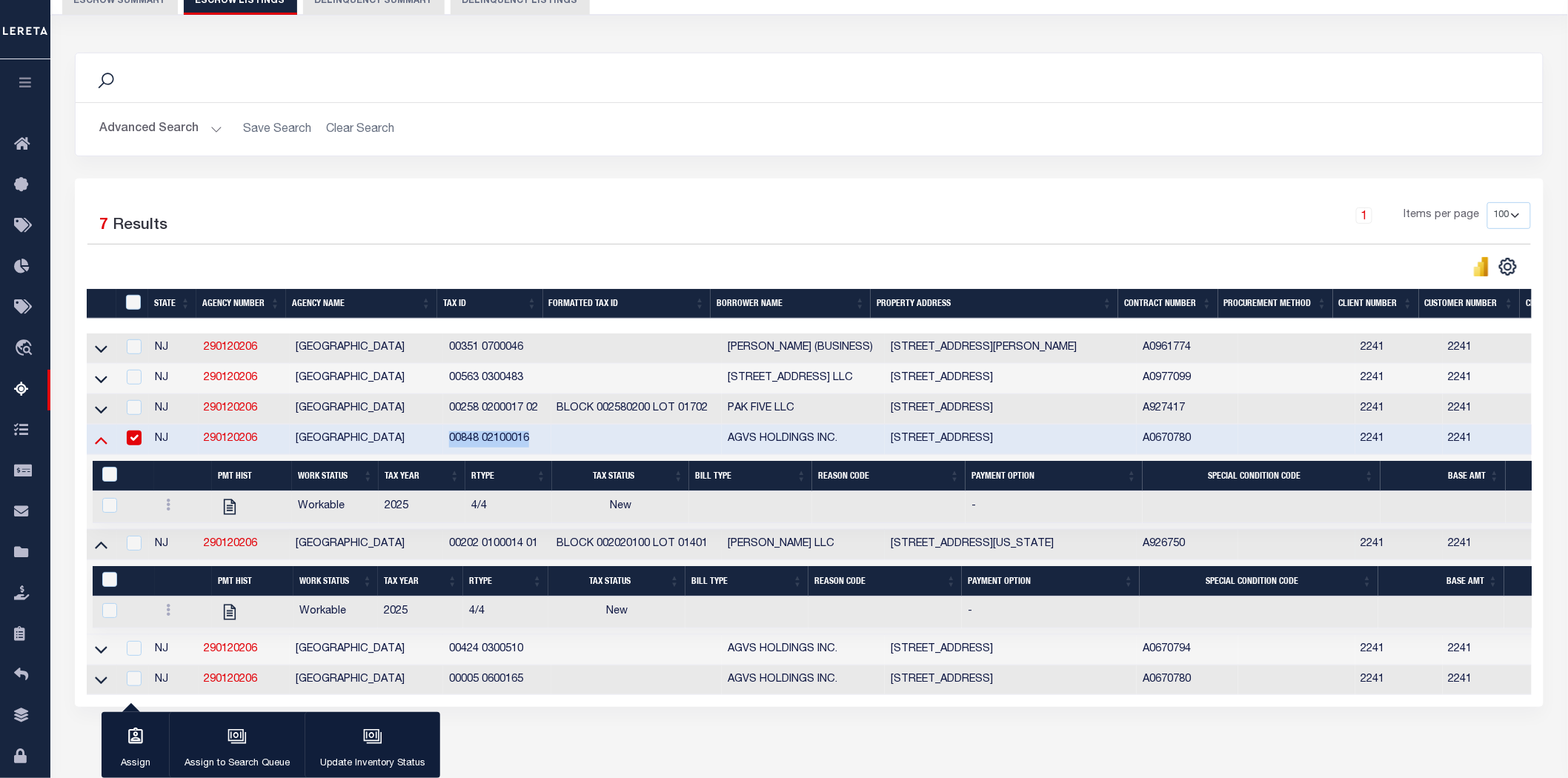
click at [100, 440] on icon at bounding box center [100, 440] width 12 height 15
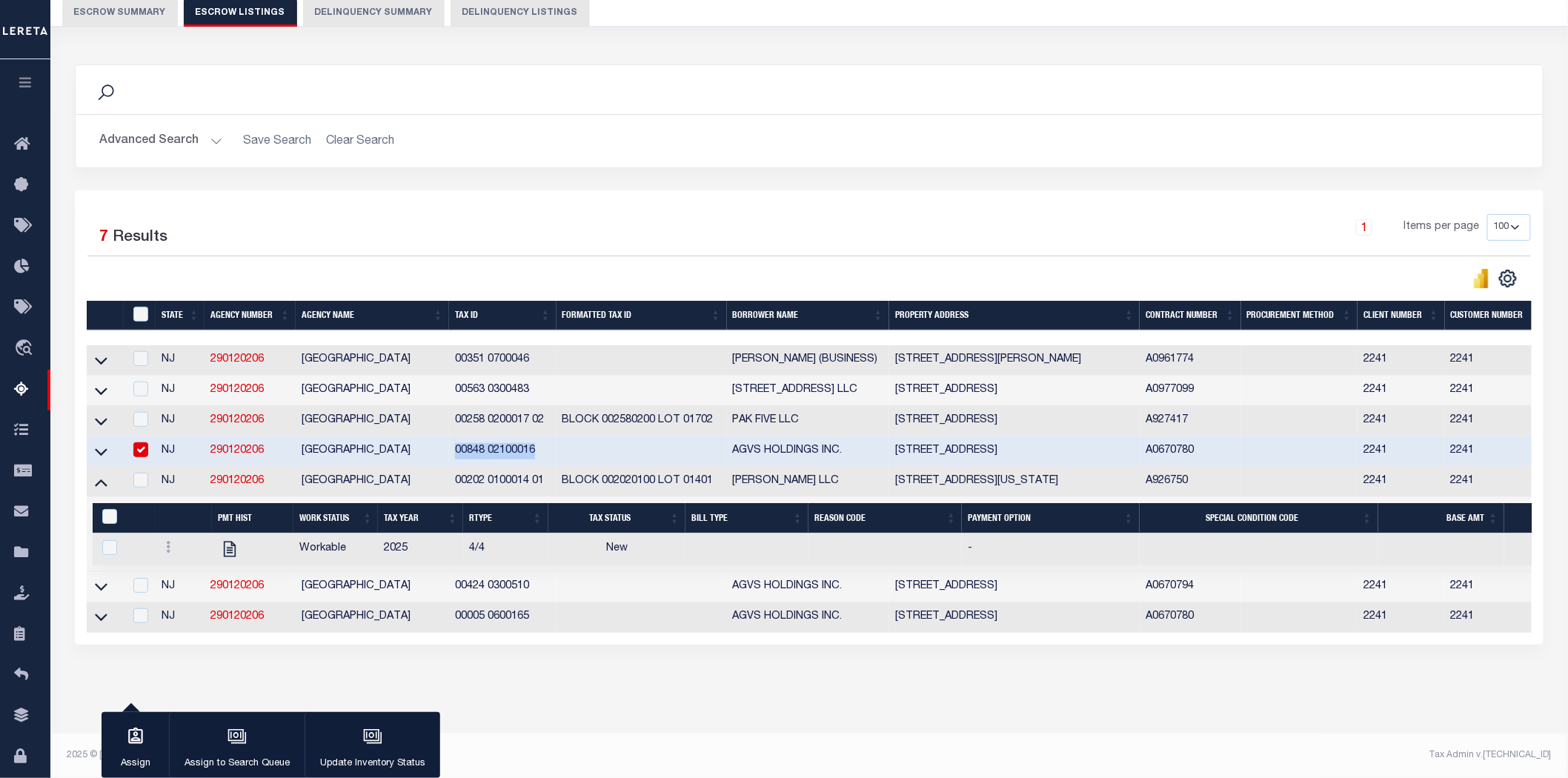
click at [134, 442] on input "checkbox" at bounding box center [141, 450] width 15 height 15
checkbox input "false"
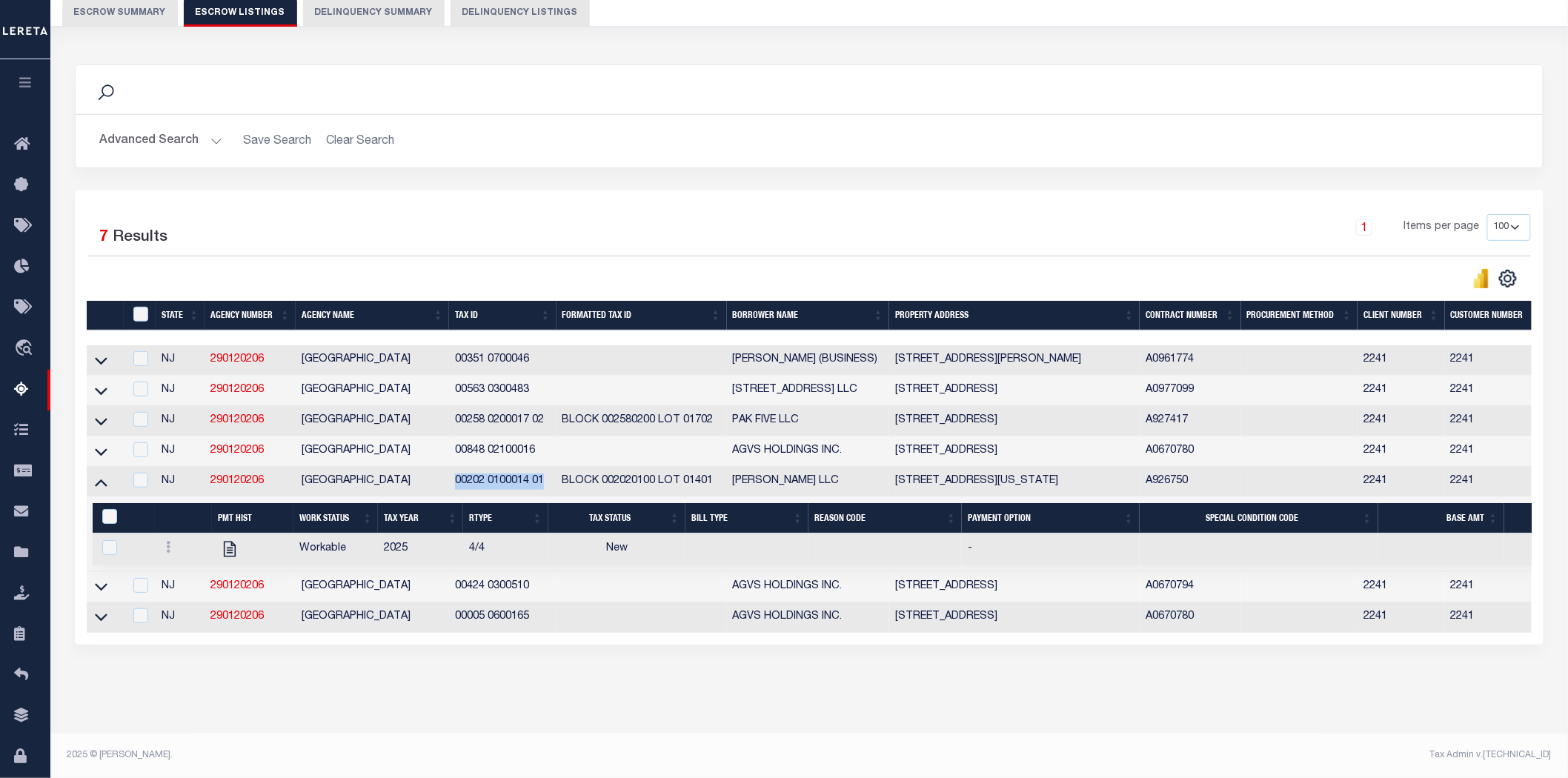
drag, startPoint x: 453, startPoint y: 470, endPoint x: 543, endPoint y: 475, distance: 90.1
click at [543, 475] on td "00202 0100014 01" at bounding box center [503, 481] width 108 height 31
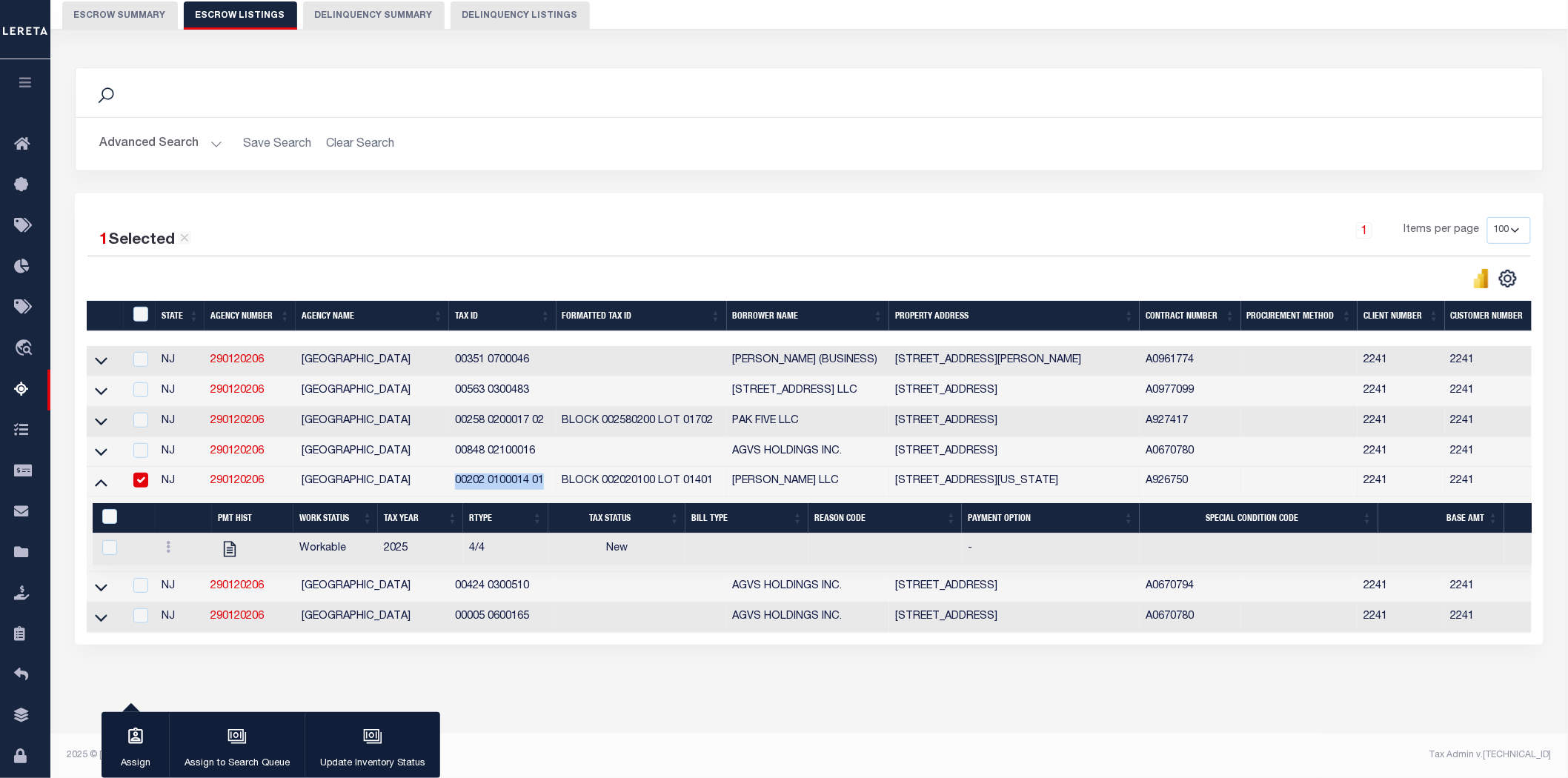
copy td "00202 0100014 01"
click at [593, 712] on div "Tax Amount Reporting Queue Escrow Summary Escrow Listings In" at bounding box center [809, 336] width 1509 height 794
click at [100, 480] on icon at bounding box center [100, 483] width 12 height 8
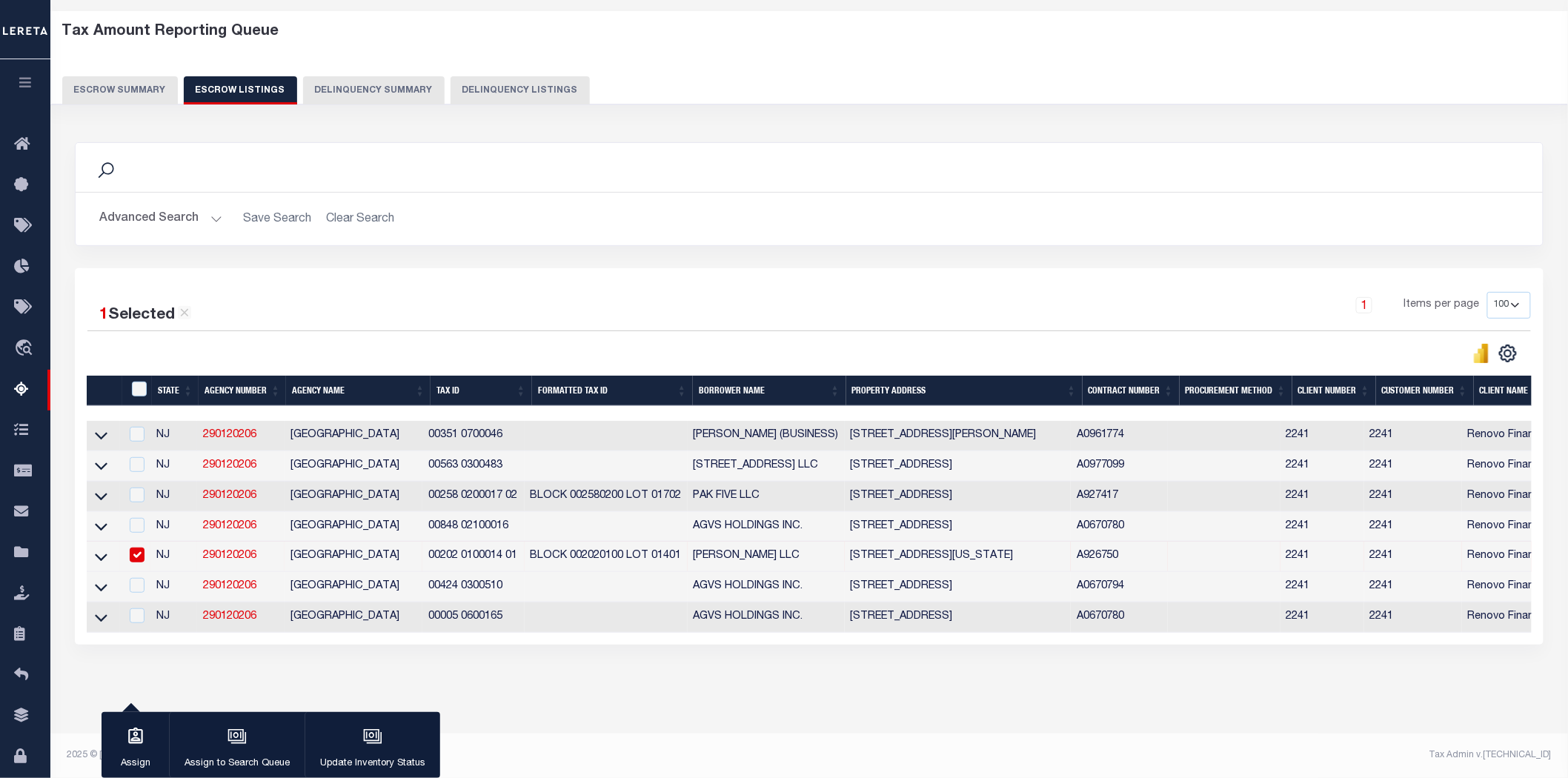
scroll to position [74, 0]
click at [131, 547] on input "checkbox" at bounding box center [137, 555] width 15 height 15
checkbox input "false"
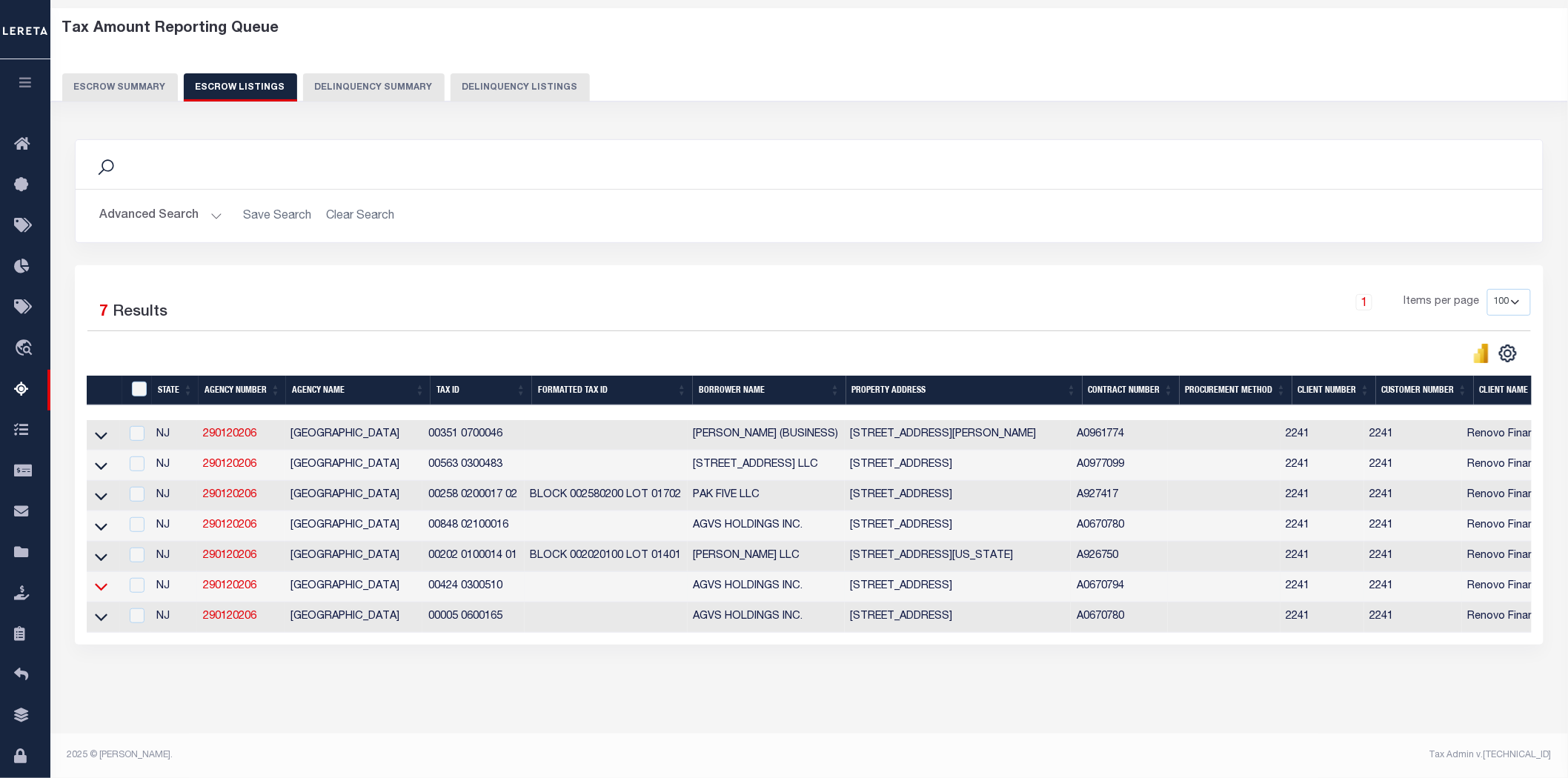
click at [98, 585] on icon at bounding box center [100, 586] width 12 height 15
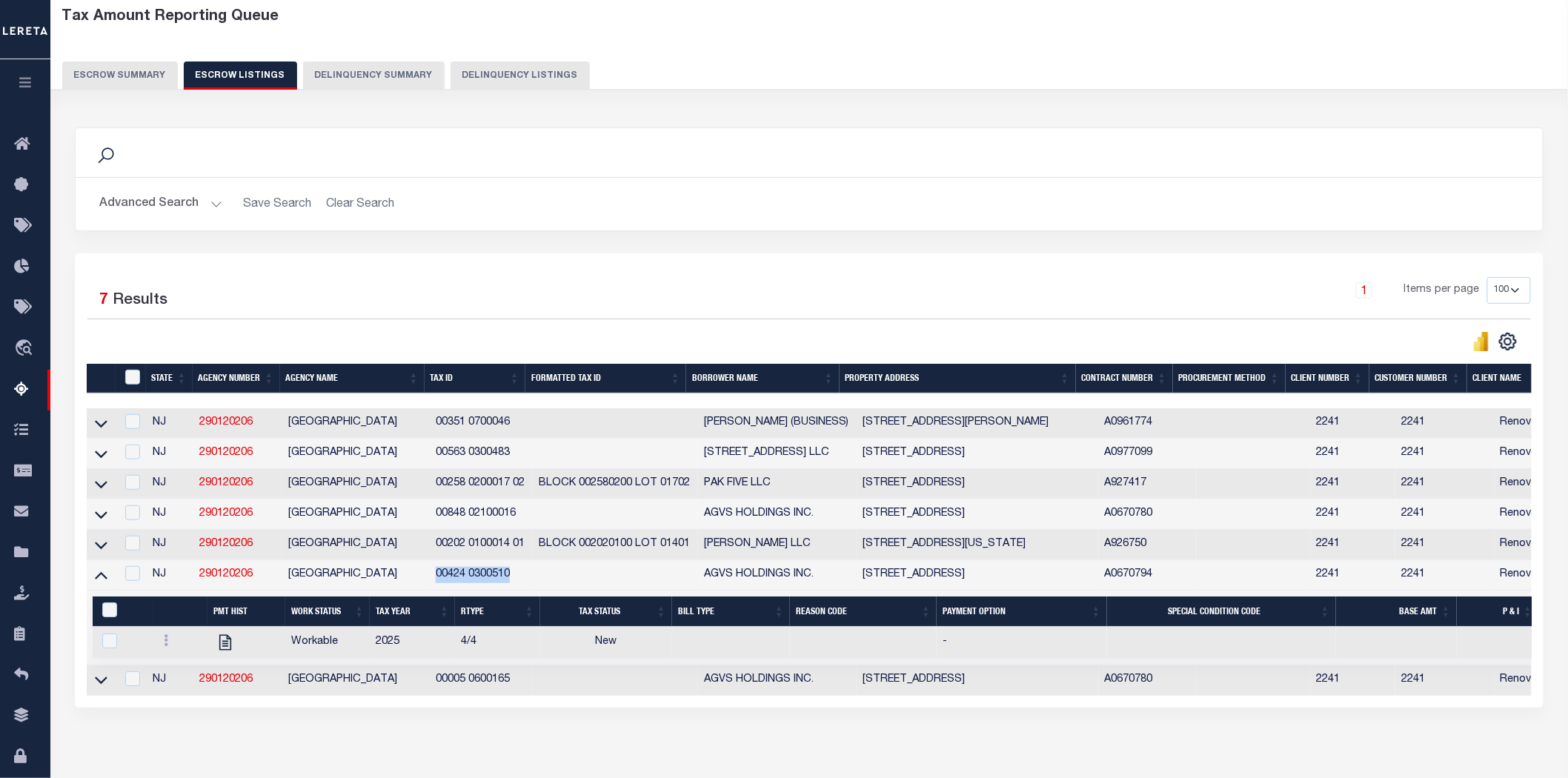
drag, startPoint x: 433, startPoint y: 576, endPoint x: 512, endPoint y: 583, distance: 79.3
click at [512, 583] on td "00424 0300510" at bounding box center [482, 575] width 103 height 31
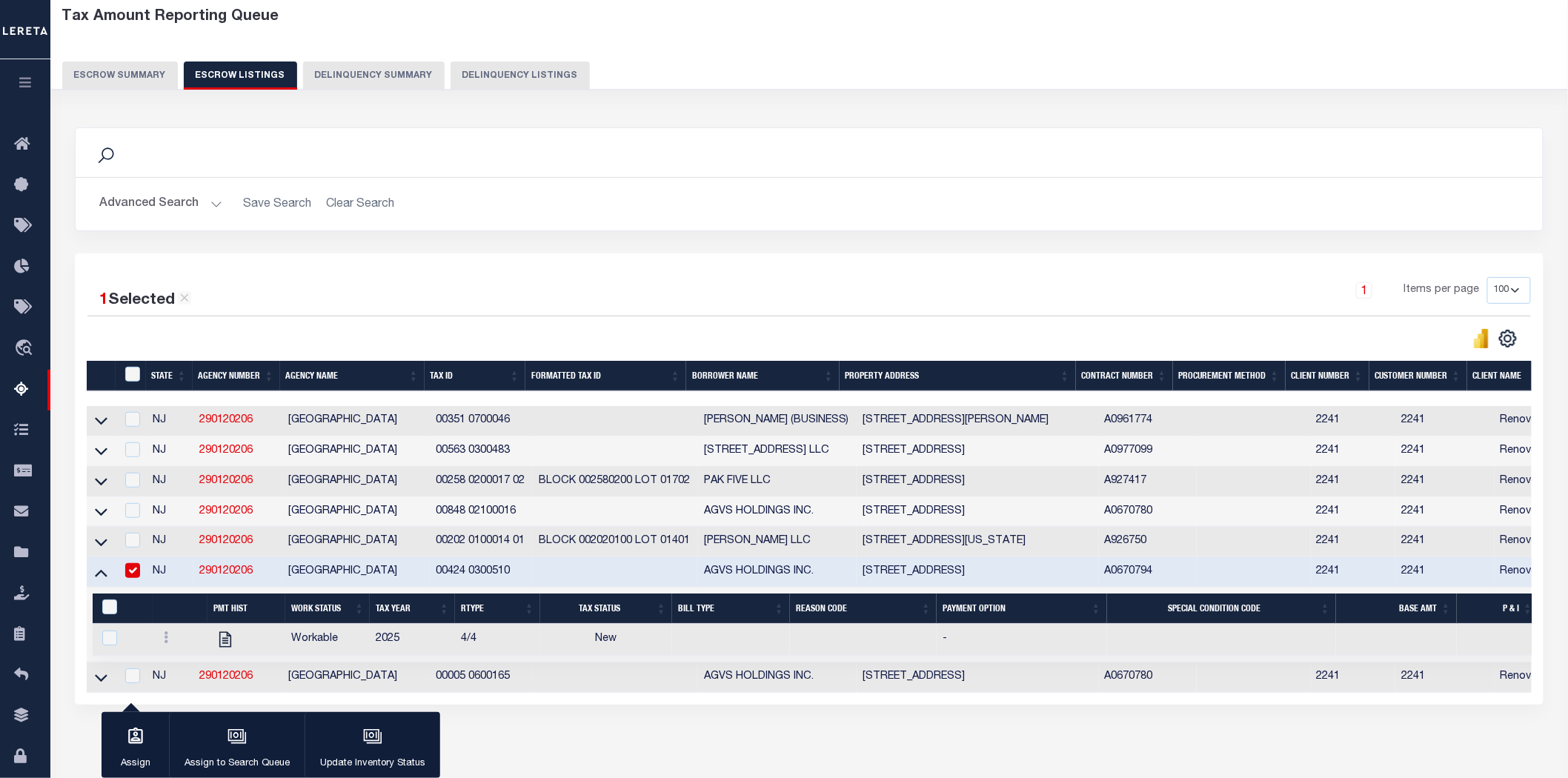
click at [610, 265] on div "1 Selected 7 Results 1 Items per page 10 25 50 100 500" at bounding box center [809, 479] width 1469 height 451
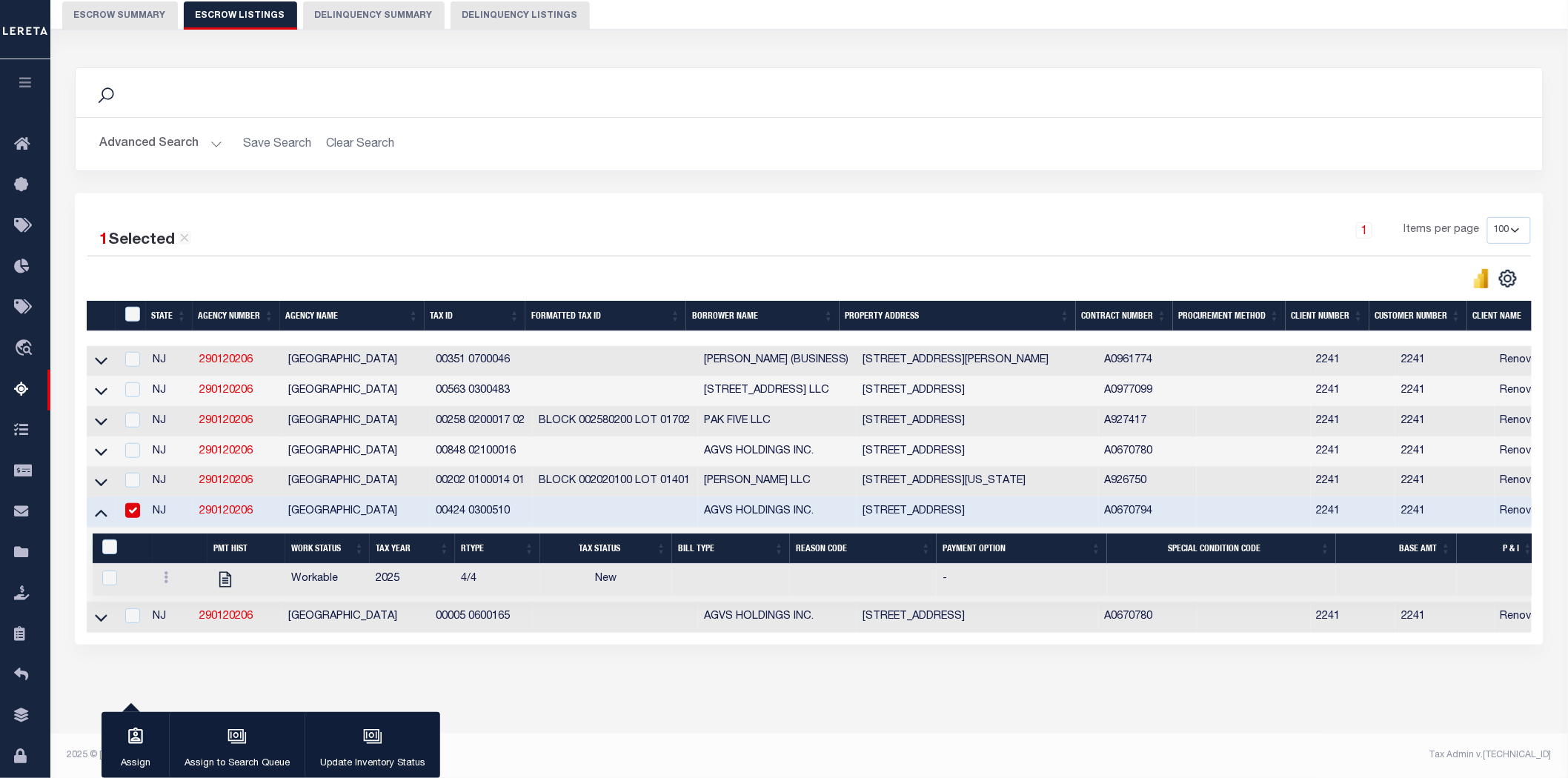
click at [652, 164] on div "Search Advanced Search Save Search Clear Search In In" at bounding box center [809, 131] width 1491 height 126
click at [98, 612] on icon at bounding box center [100, 617] width 12 height 15
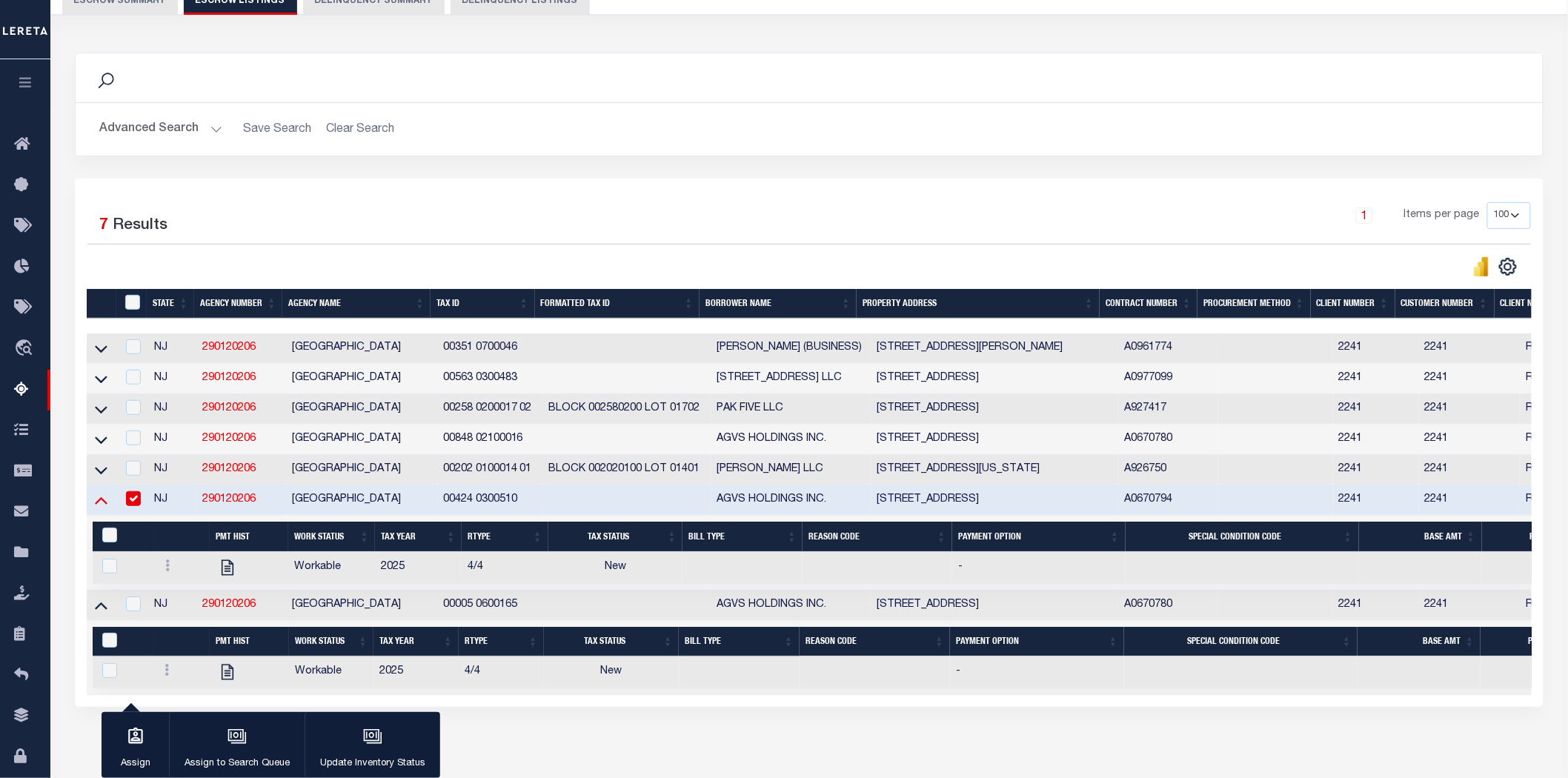
click at [96, 505] on icon at bounding box center [100, 500] width 12 height 15
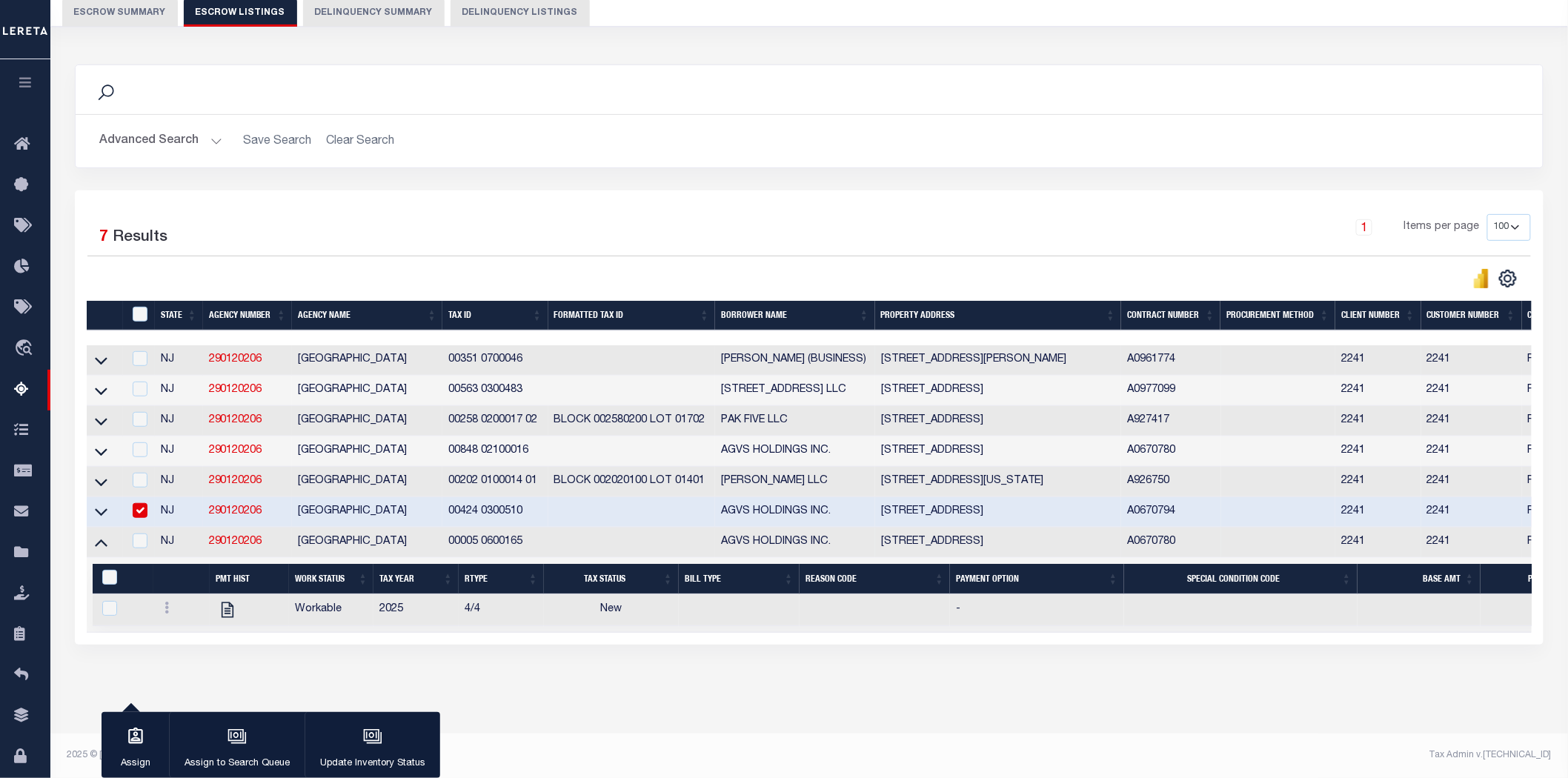
click at [134, 502] on input "checkbox" at bounding box center [140, 510] width 15 height 15
checkbox input "false"
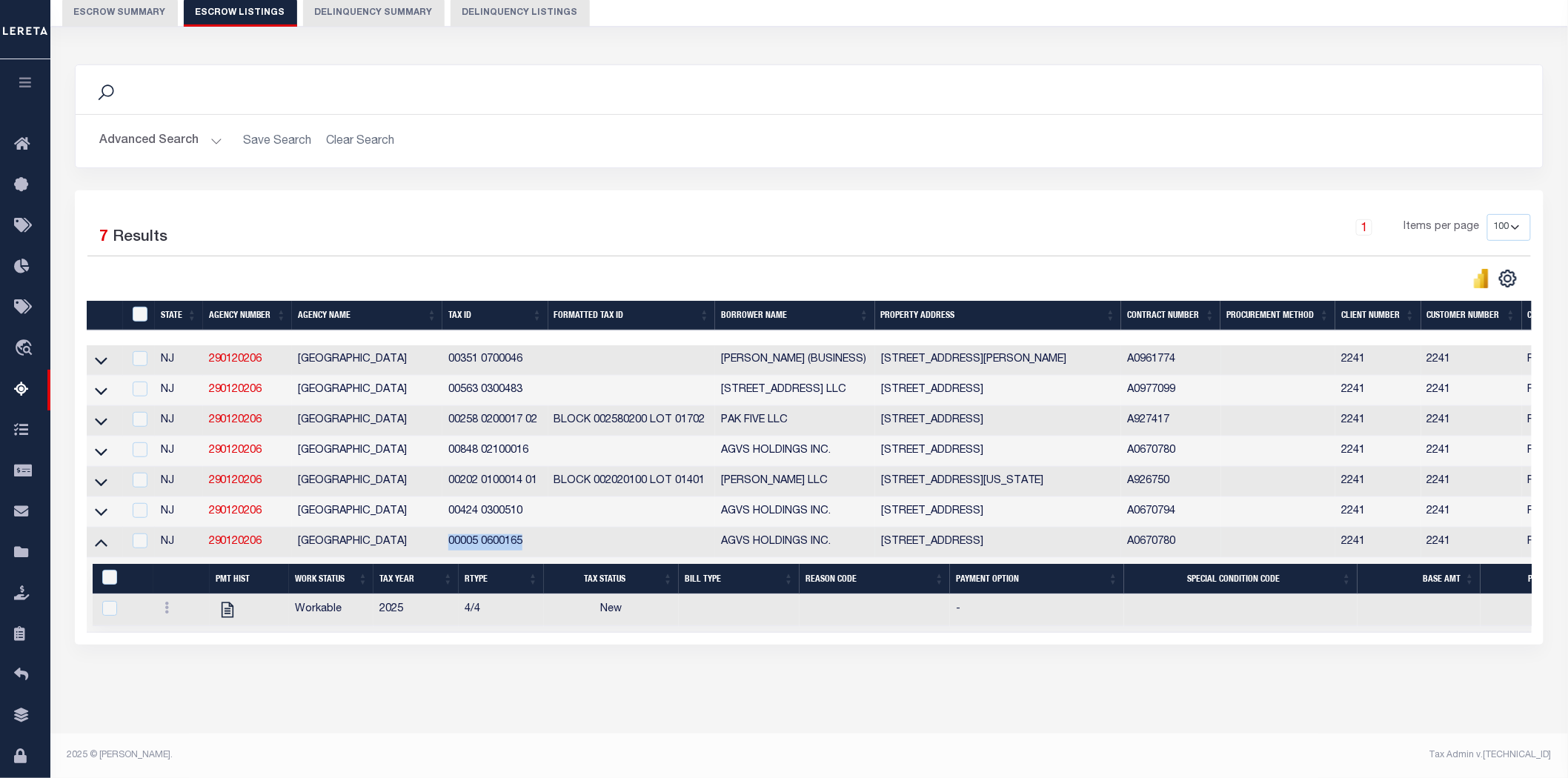
drag, startPoint x: 448, startPoint y: 533, endPoint x: 523, endPoint y: 536, distance: 75.1
click at [523, 536] on td "00005 0600165" at bounding box center [495, 543] width 105 height 31
checkbox input "true"
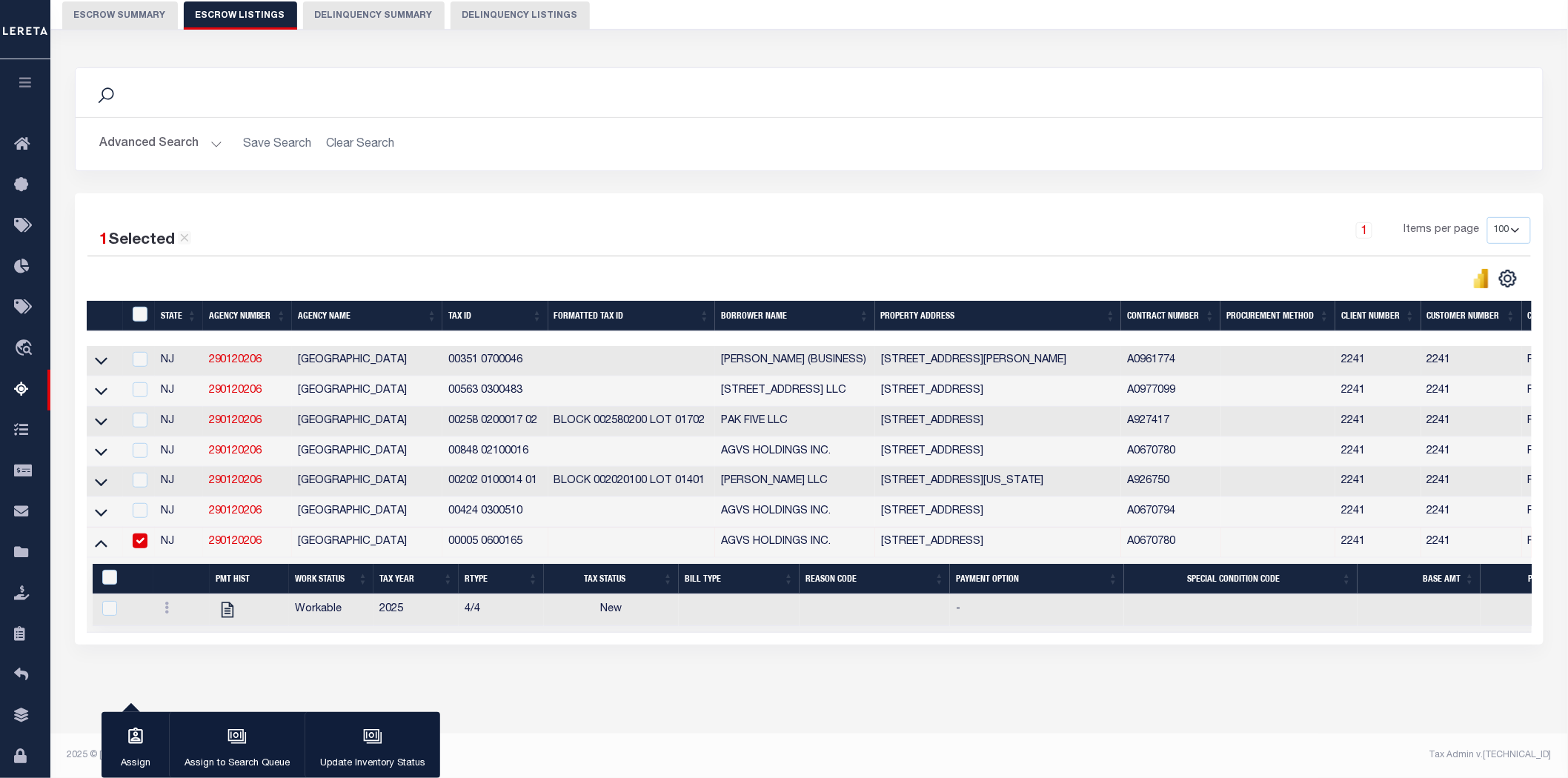
click at [320, 682] on div "Search Advanced Search Save Search Clear Search In In AK AL AR AZ CA CO CT" at bounding box center [809, 370] width 1489 height 636
click at [104, 535] on icon at bounding box center [100, 543] width 12 height 15
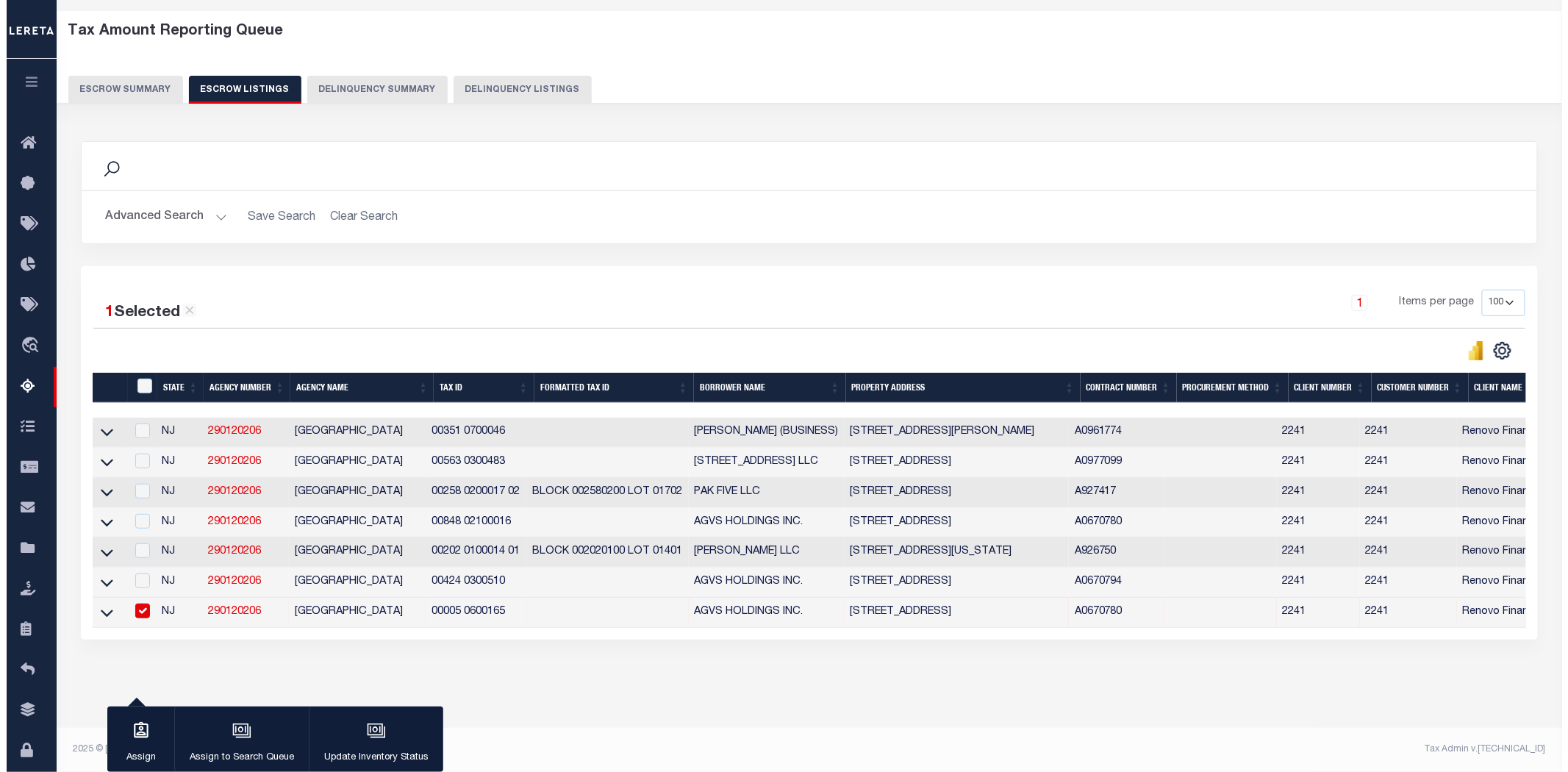
scroll to position [74, 0]
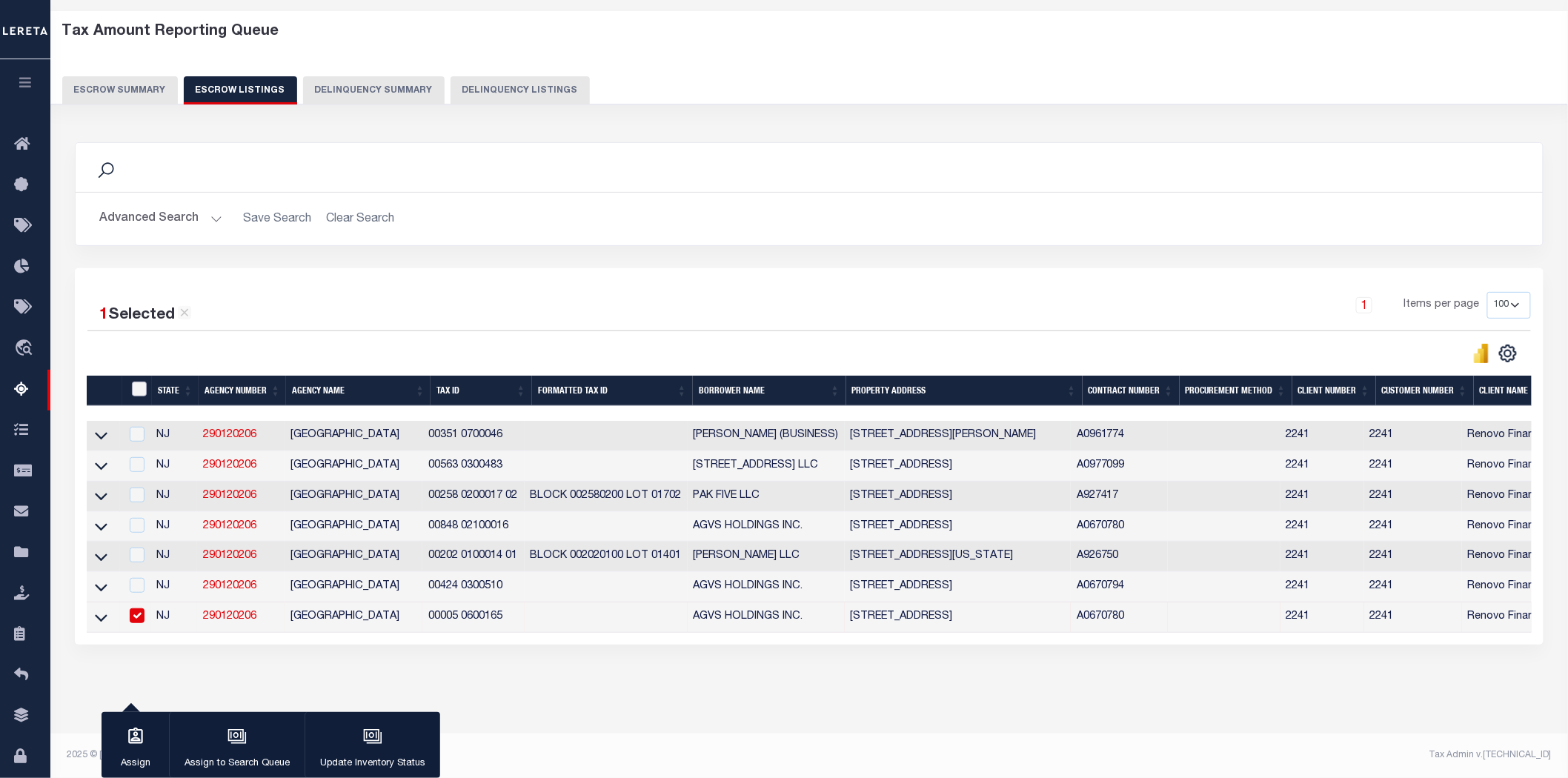
click at [141, 381] on input "ID" at bounding box center [139, 389] width 15 height 15
checkbox input "true"
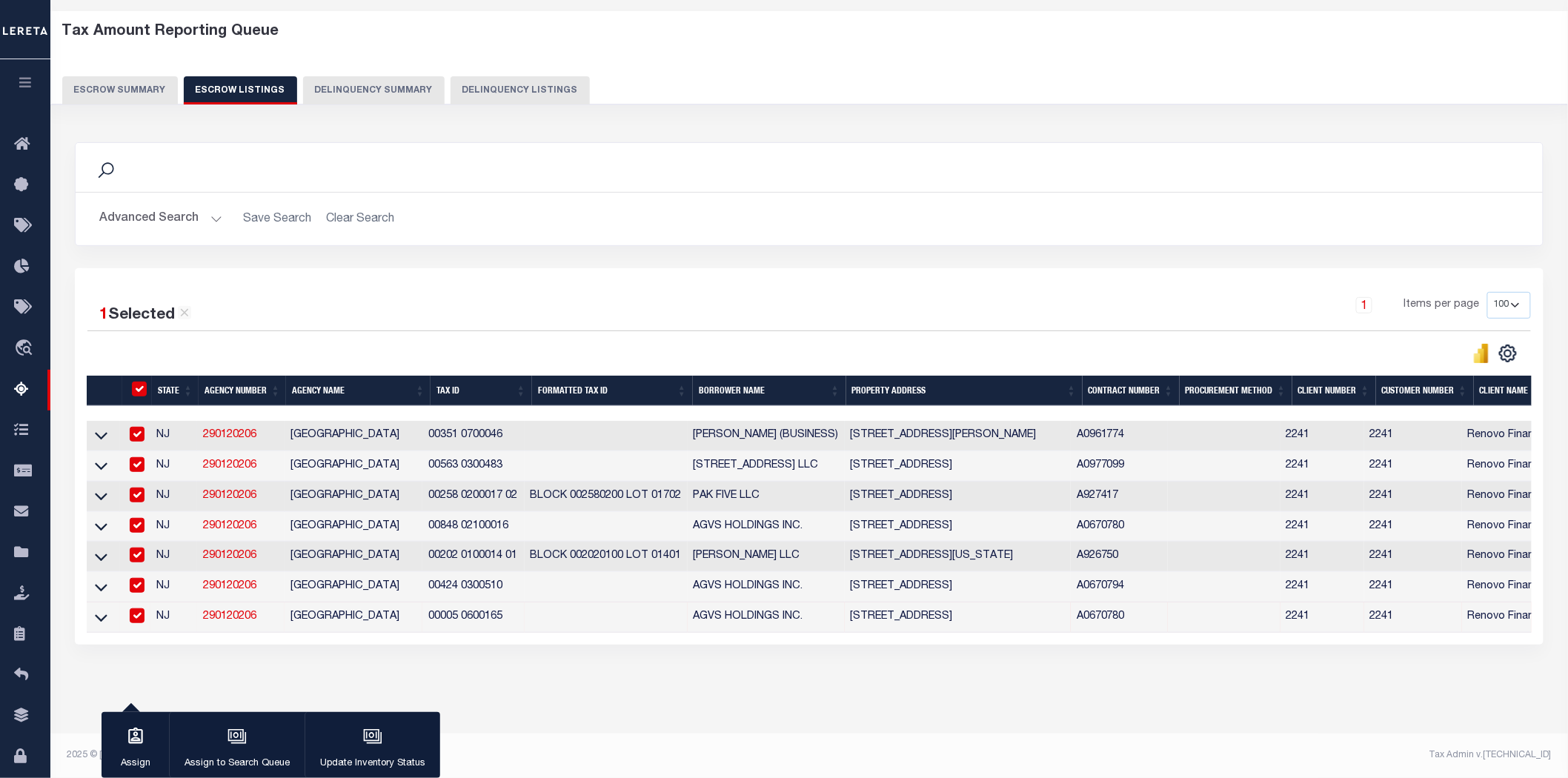
checkbox input "true"
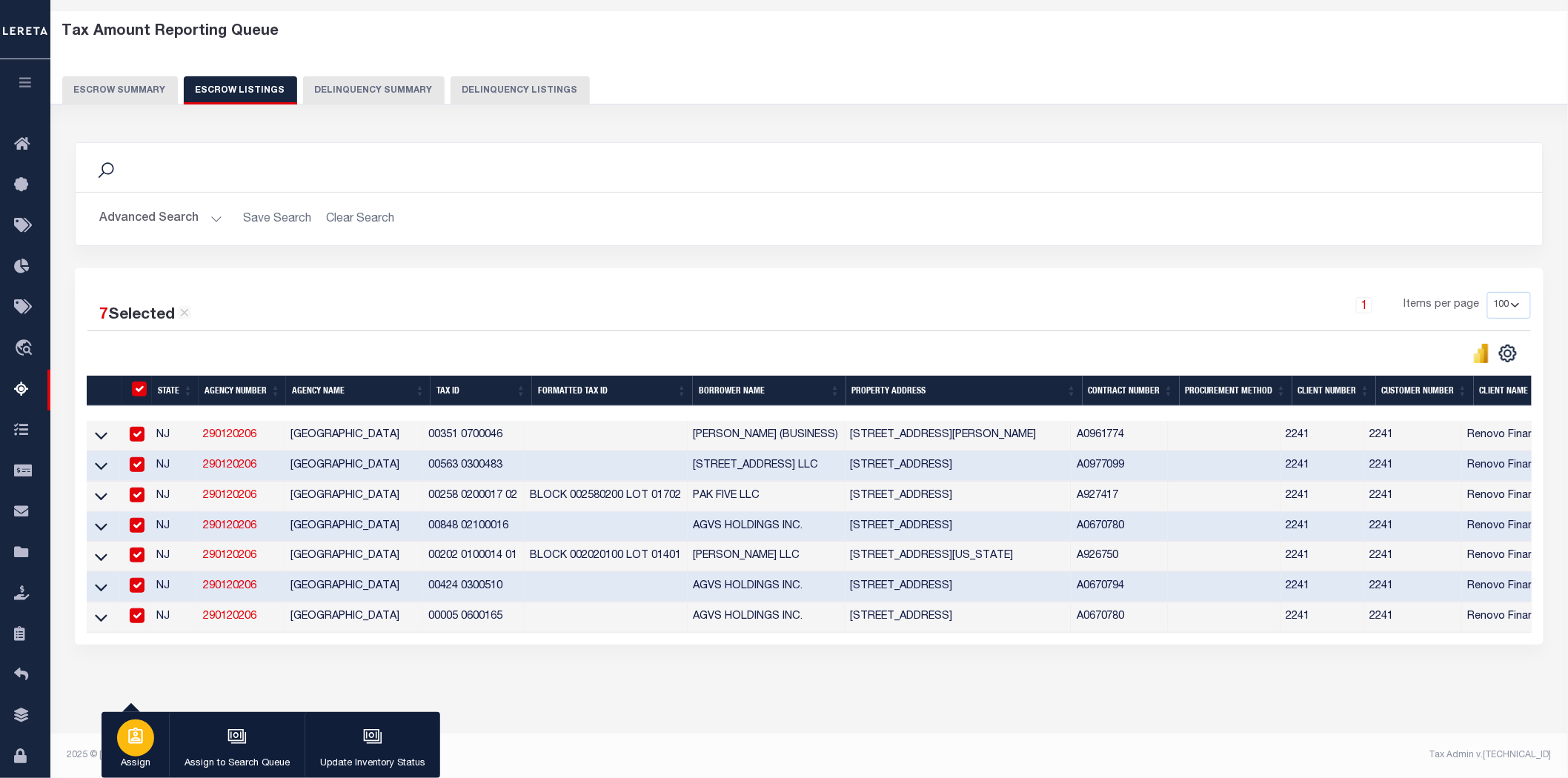
click at [130, 734] on icon "button" at bounding box center [135, 736] width 19 height 19
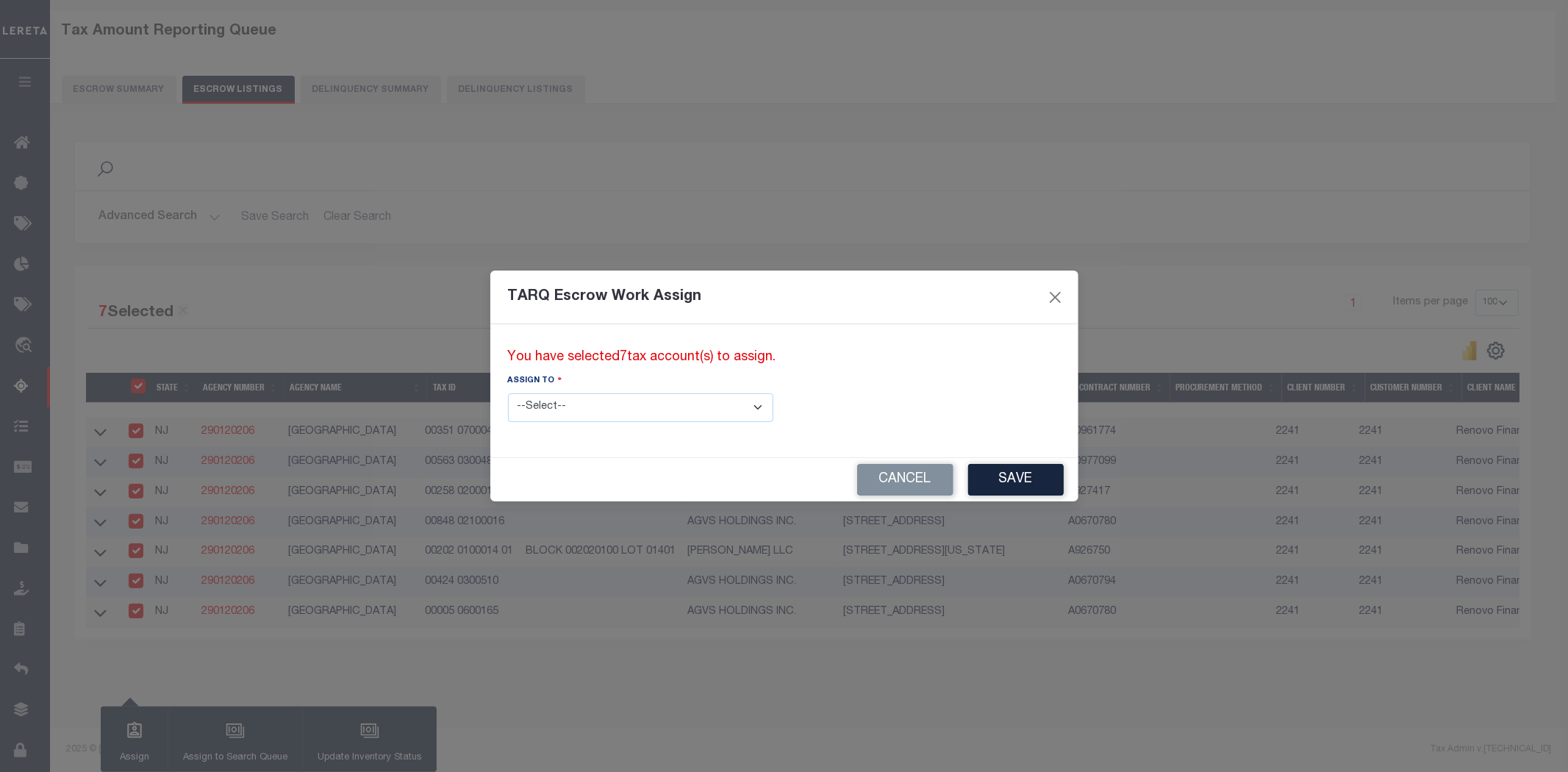
click at [555, 404] on select "--Select-- --Unassigned-- --Unassigned-- Abdul Muzain Adhikary Rinki Agustin Fe…" at bounding box center [641, 408] width 265 height 28
select select "SreeVenkat Chandrashekar"
click at [508, 394] on select "--Select-- --Unassigned-- --Unassigned-- Abdul Muzain Adhikary Rinki Agustin Fe…" at bounding box center [641, 408] width 265 height 28
click at [968, 489] on button "Save" at bounding box center [1015, 479] width 96 height 31
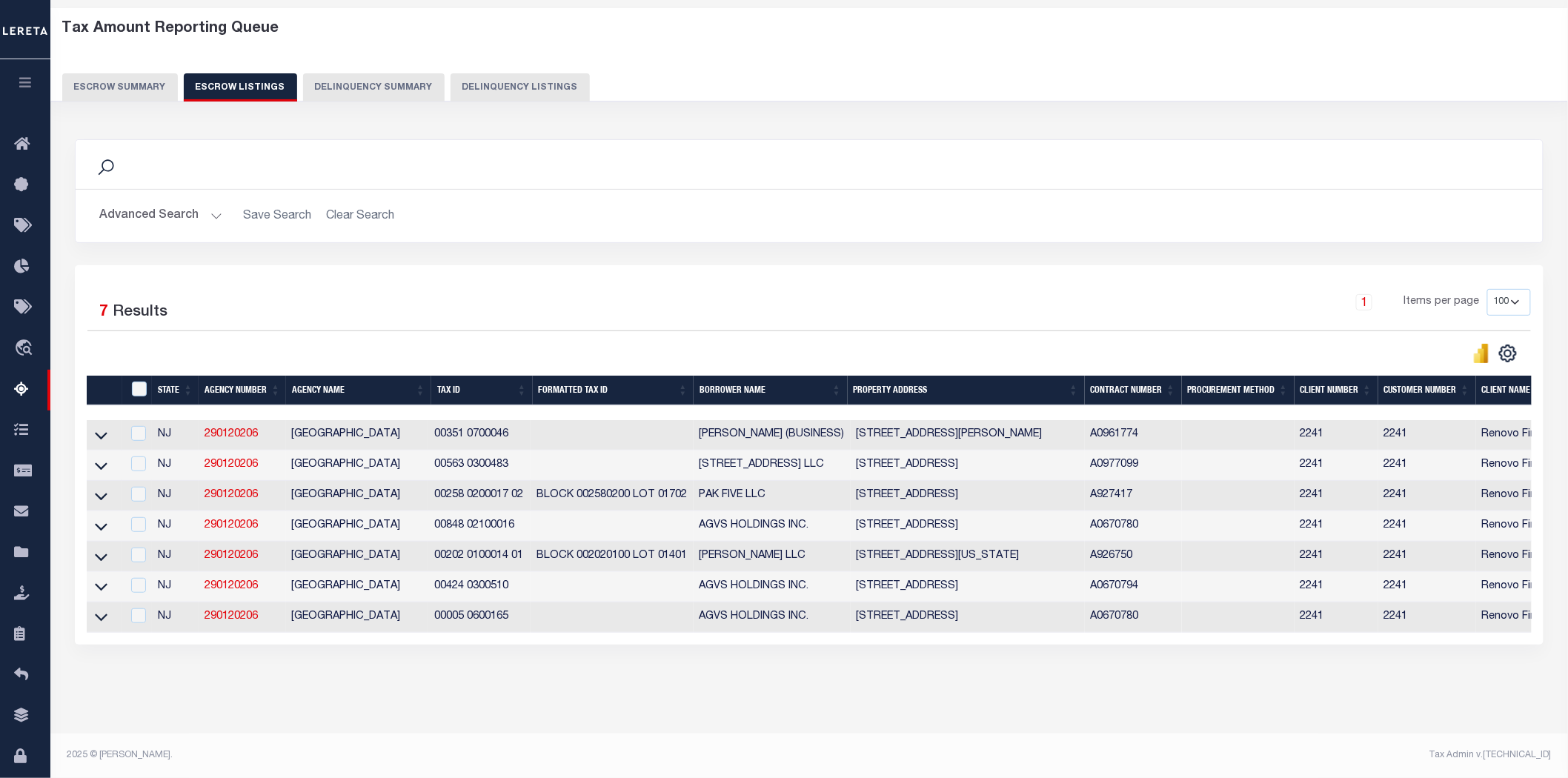
click at [584, 712] on div "Tax Amount Reporting Queue Escrow Summary Escrow Listings In" at bounding box center [809, 372] width 1509 height 722
click at [134, 381] on input "ID" at bounding box center [139, 389] width 15 height 15
checkbox input "true"
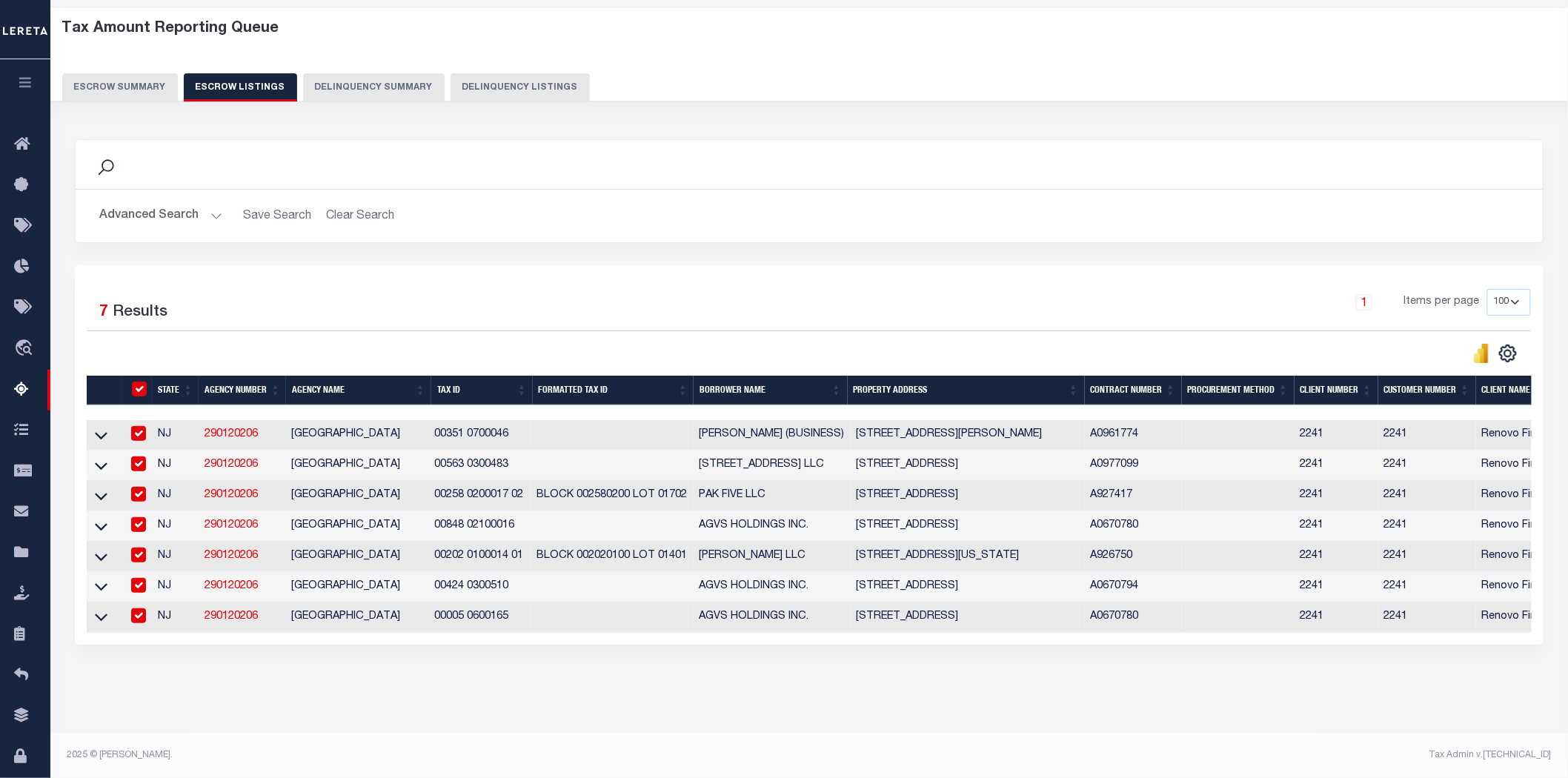
checkbox input "true"
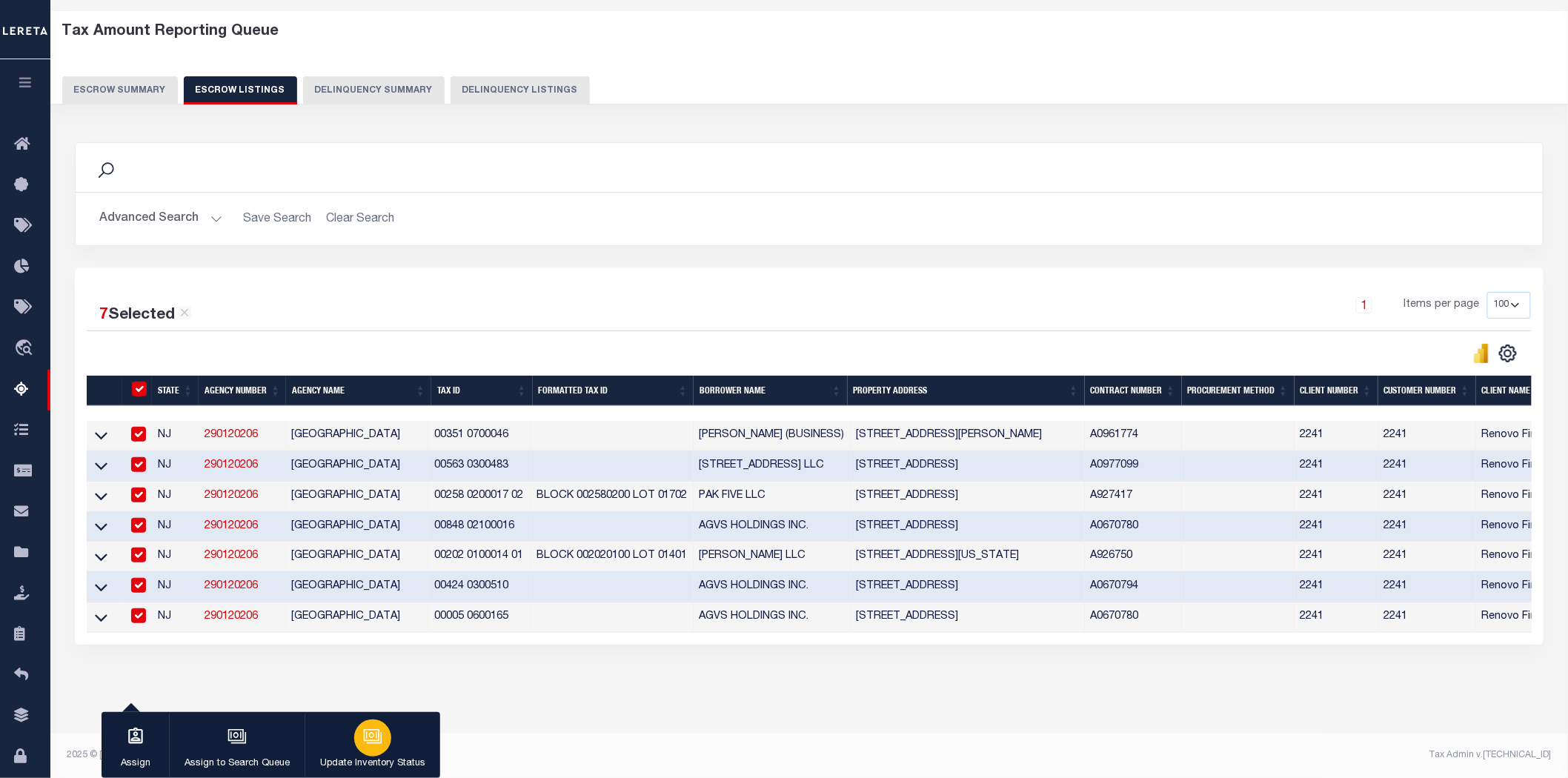
click at [366, 735] on icon "button" at bounding box center [372, 734] width 11 height 7
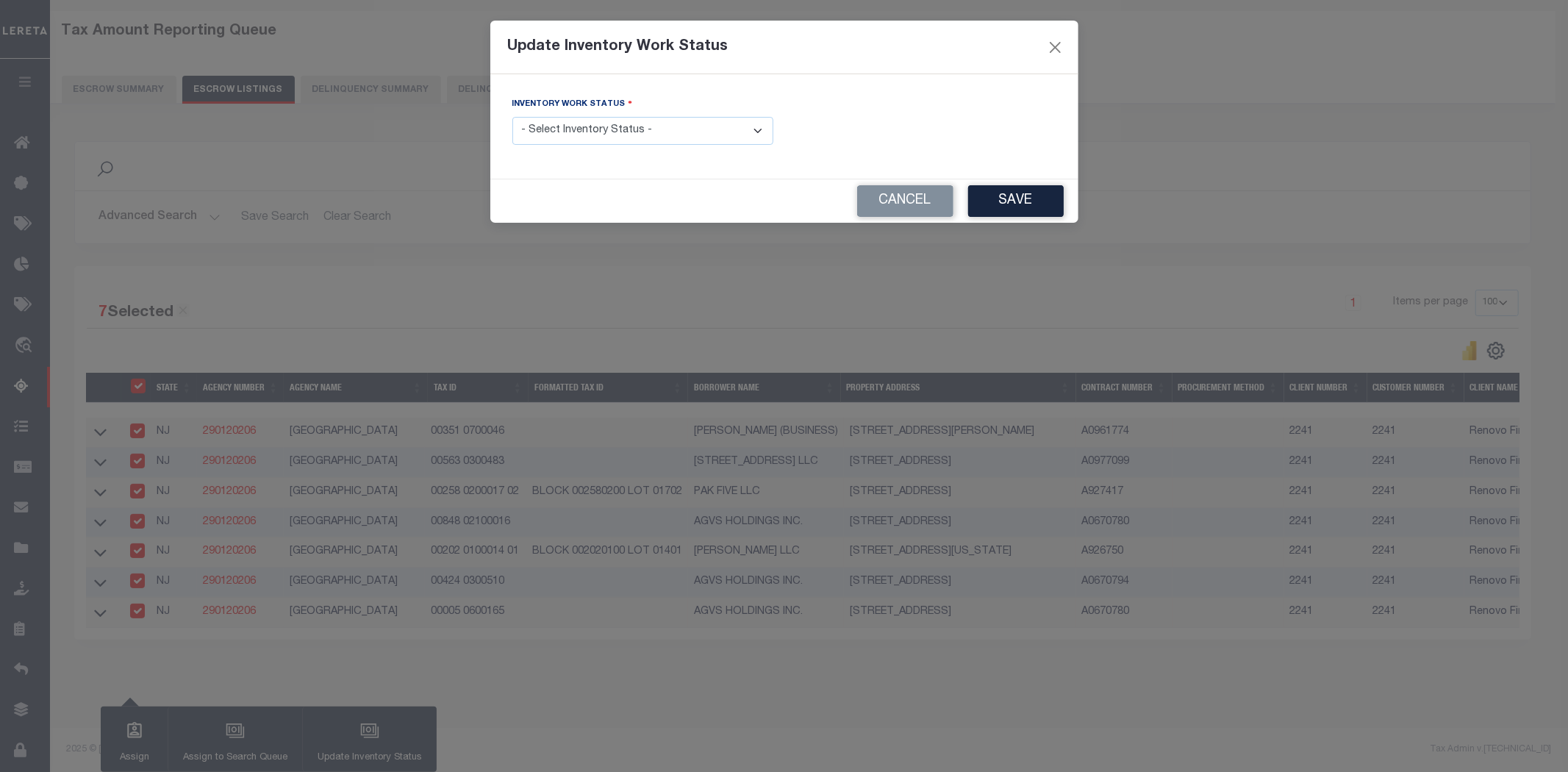
click at [607, 133] on select "- Select Inventory Status - Manual - Exception Pended - Awaiting Search Late Ad…" at bounding box center [643, 132] width 261 height 28
select select "4"
click at [512, 117] on select "- Select Inventory Status - Manual - Exception Pended - Awaiting Search Late Ad…" at bounding box center [643, 132] width 261 height 28
click at [1041, 202] on button "Save" at bounding box center [1015, 201] width 96 height 31
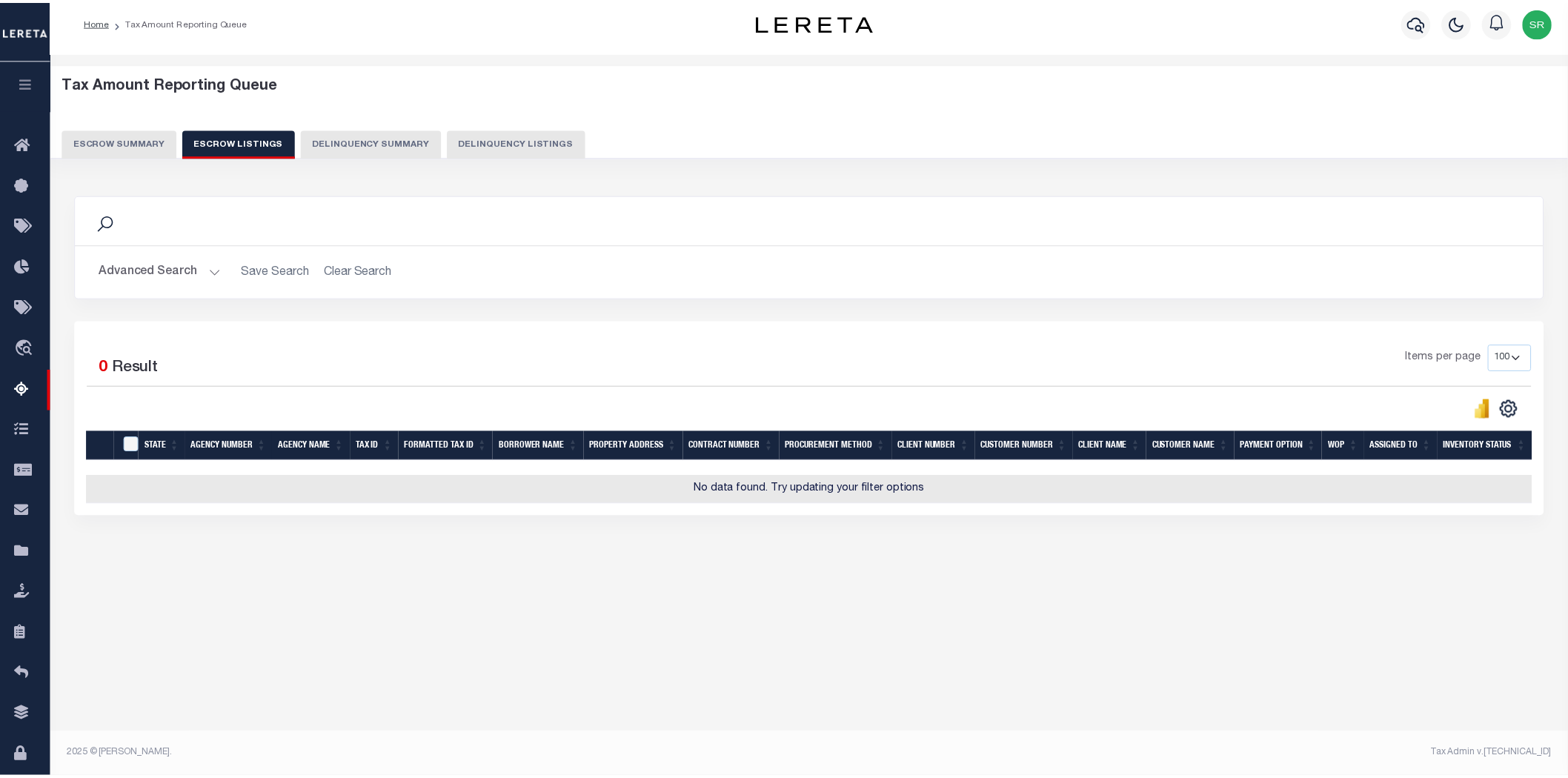
scroll to position [8, 0]
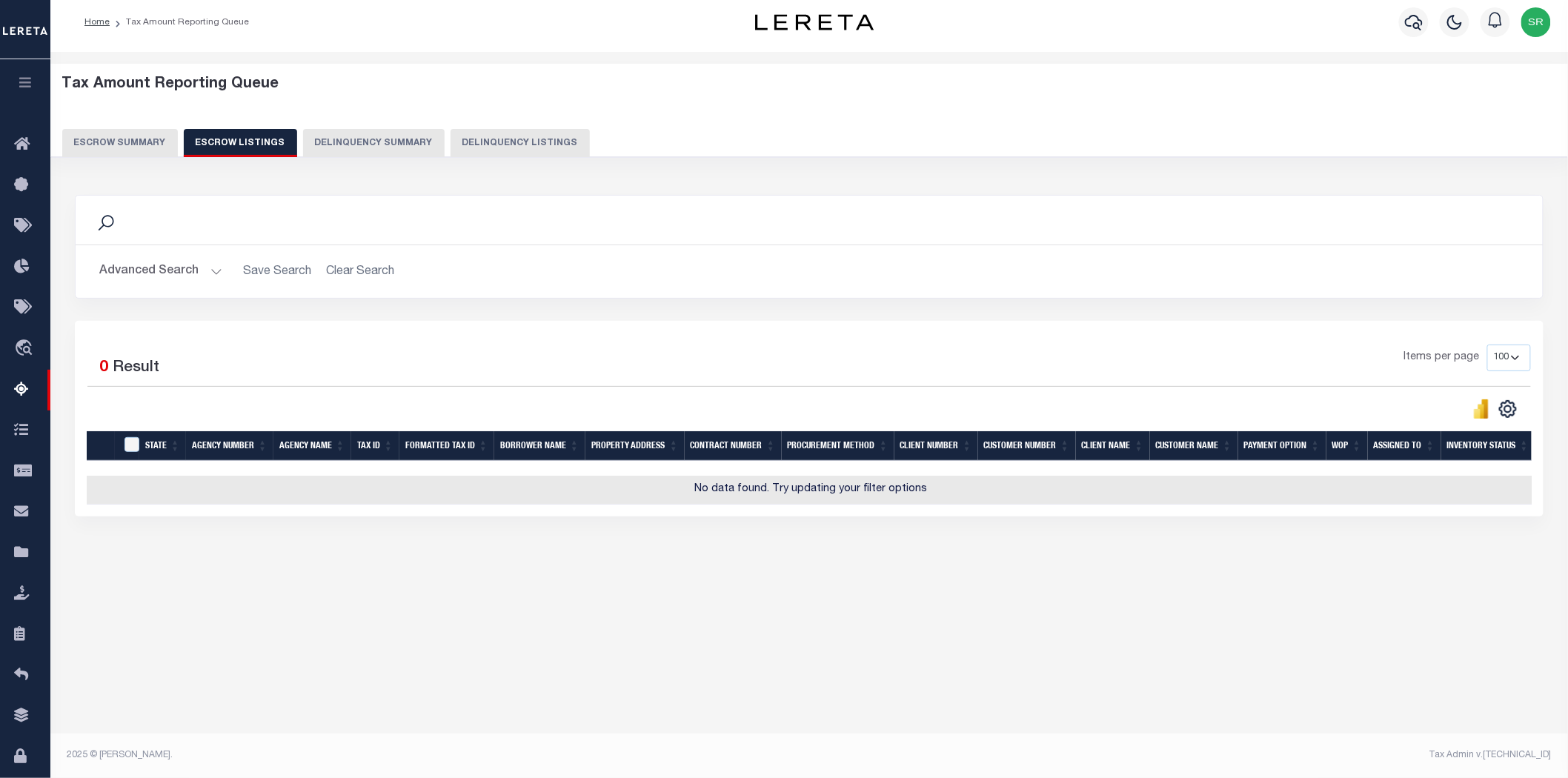
click at [774, 679] on div "Tax Amount Reporting Queue Escrow Summary Escrow Listings In" at bounding box center [809, 401] width 1517 height 700
click at [155, 136] on button "Escrow Summary" at bounding box center [119, 143] width 115 height 29
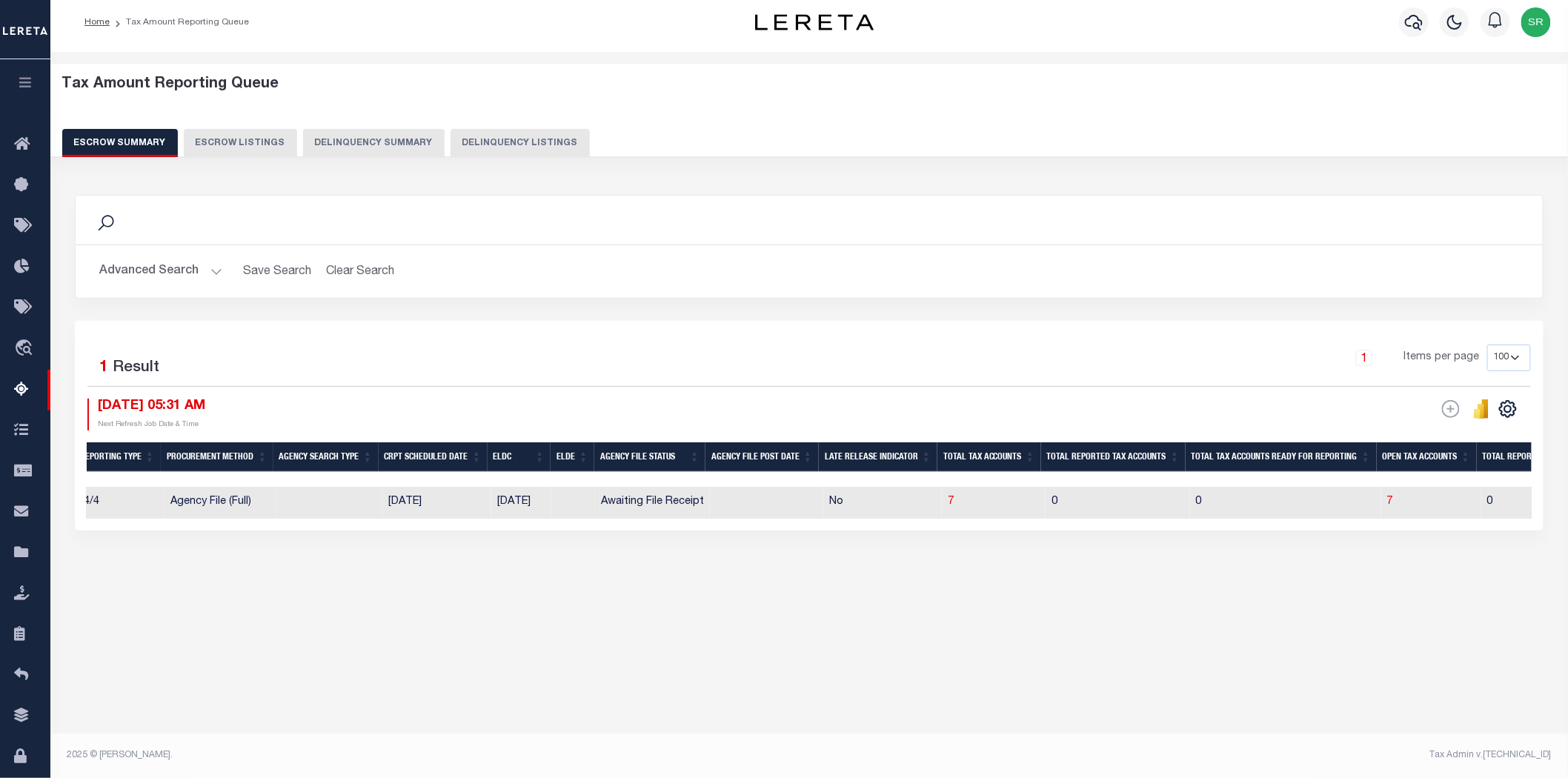
click at [155, 136] on button "Escrow Summary" at bounding box center [119, 143] width 115 height 29
click at [660, 736] on footer "2025 © LERETA. Tax Admin v.1.0.0.1" at bounding box center [809, 755] width 1517 height 45
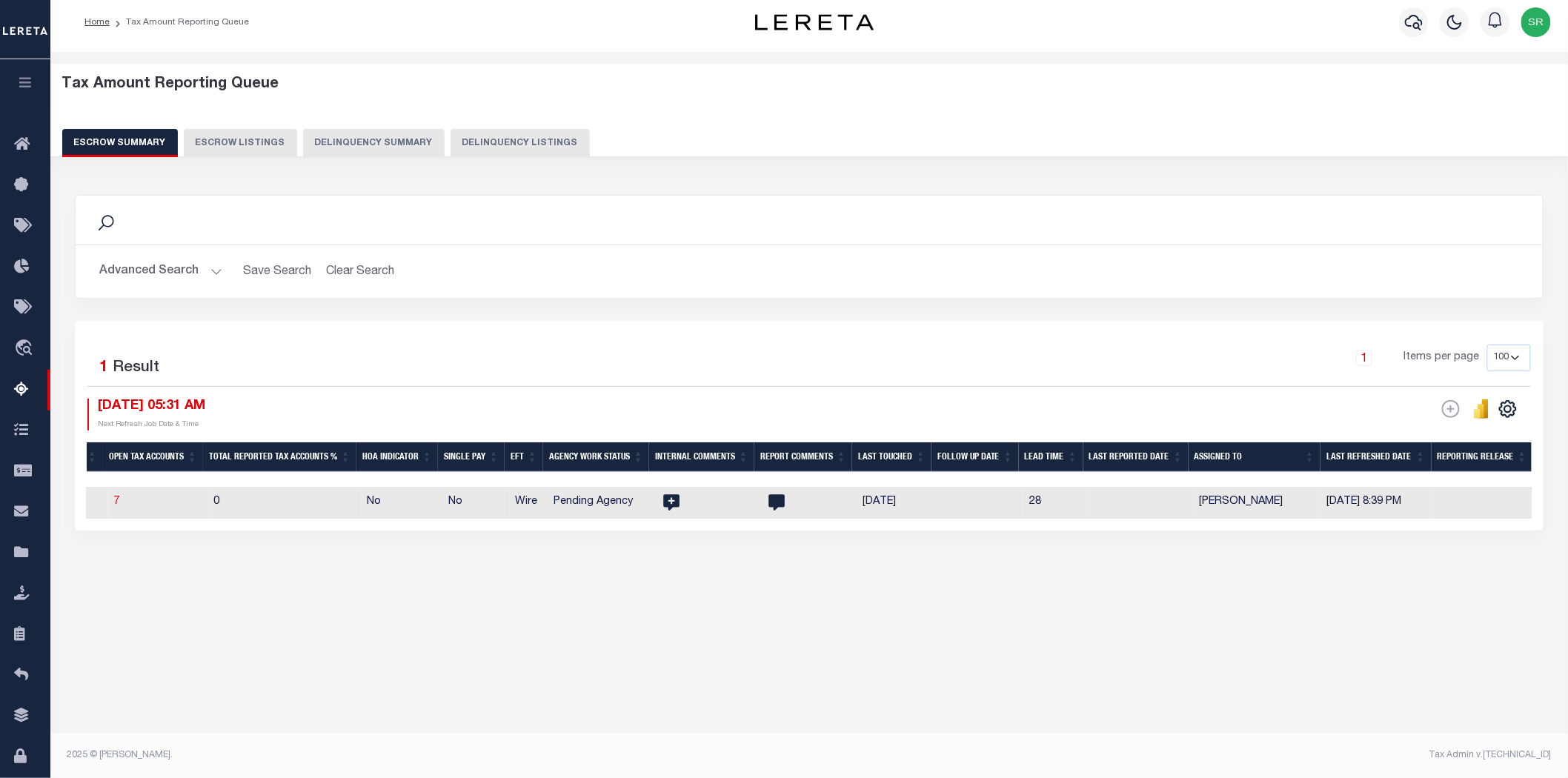
scroll to position [0, 0]
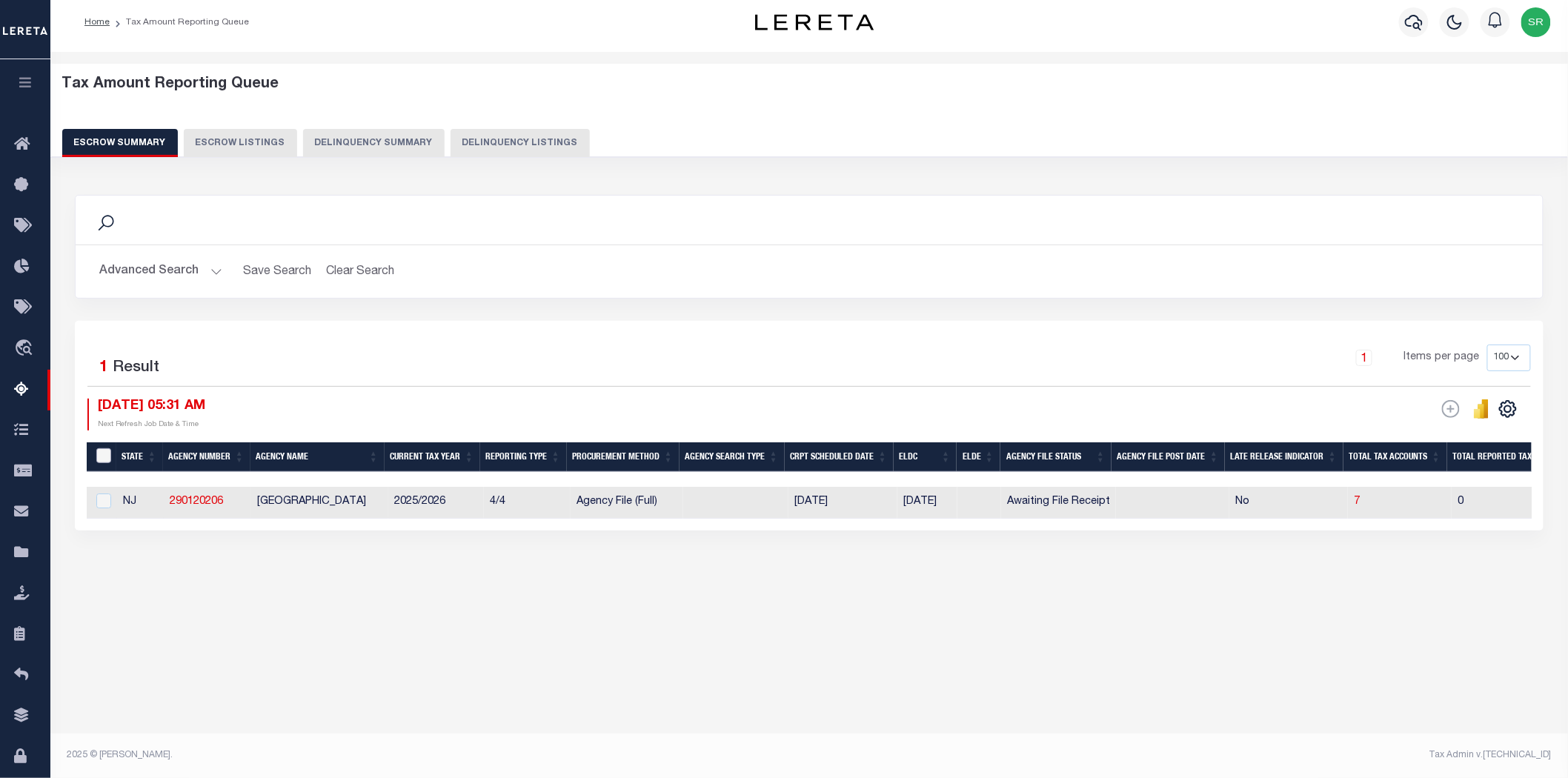
click at [105, 454] on input "&nbsp;" at bounding box center [104, 456] width 15 height 15
checkbox input "true"
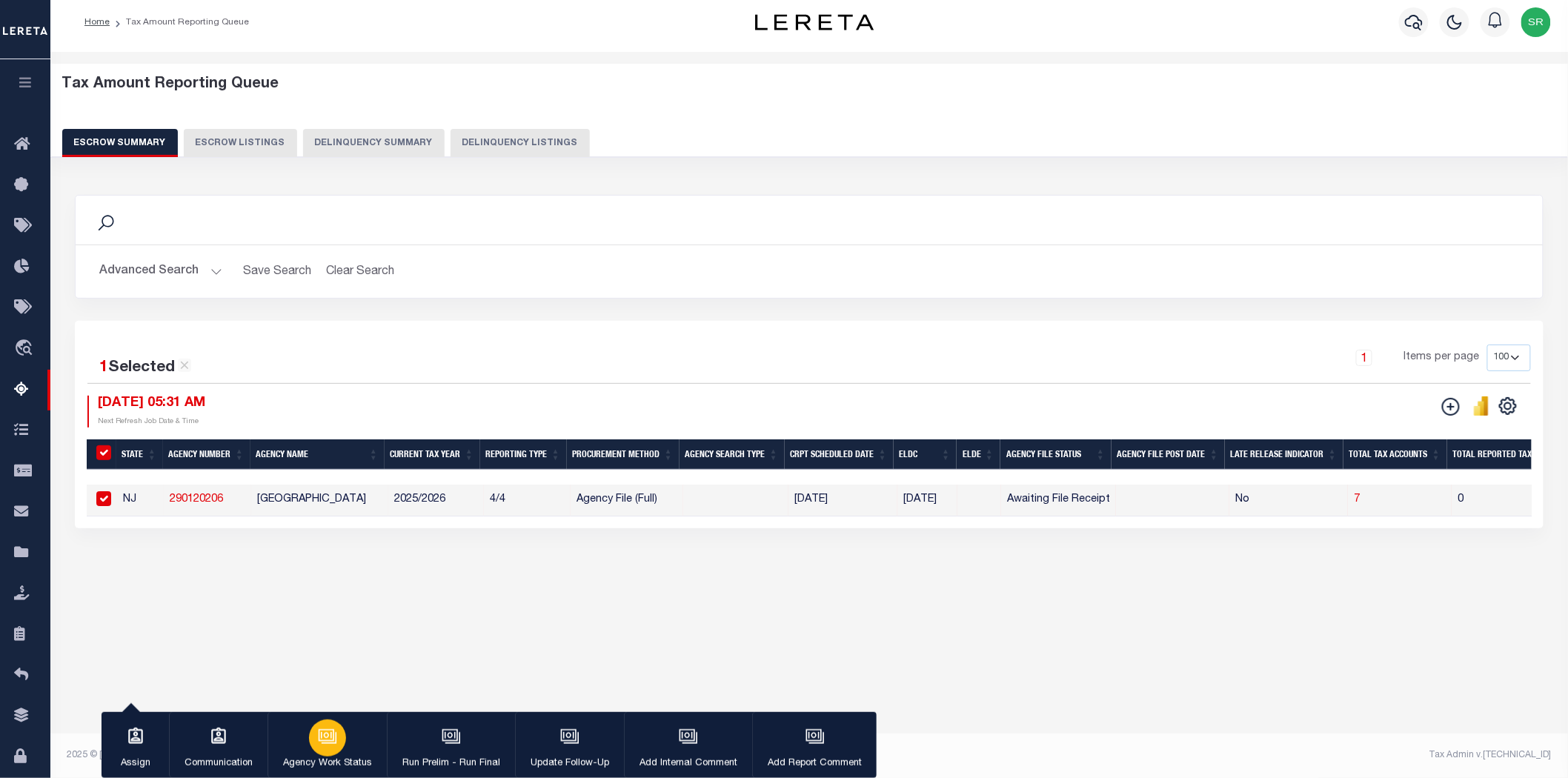
click at [334, 751] on div "button" at bounding box center [327, 737] width 37 height 37
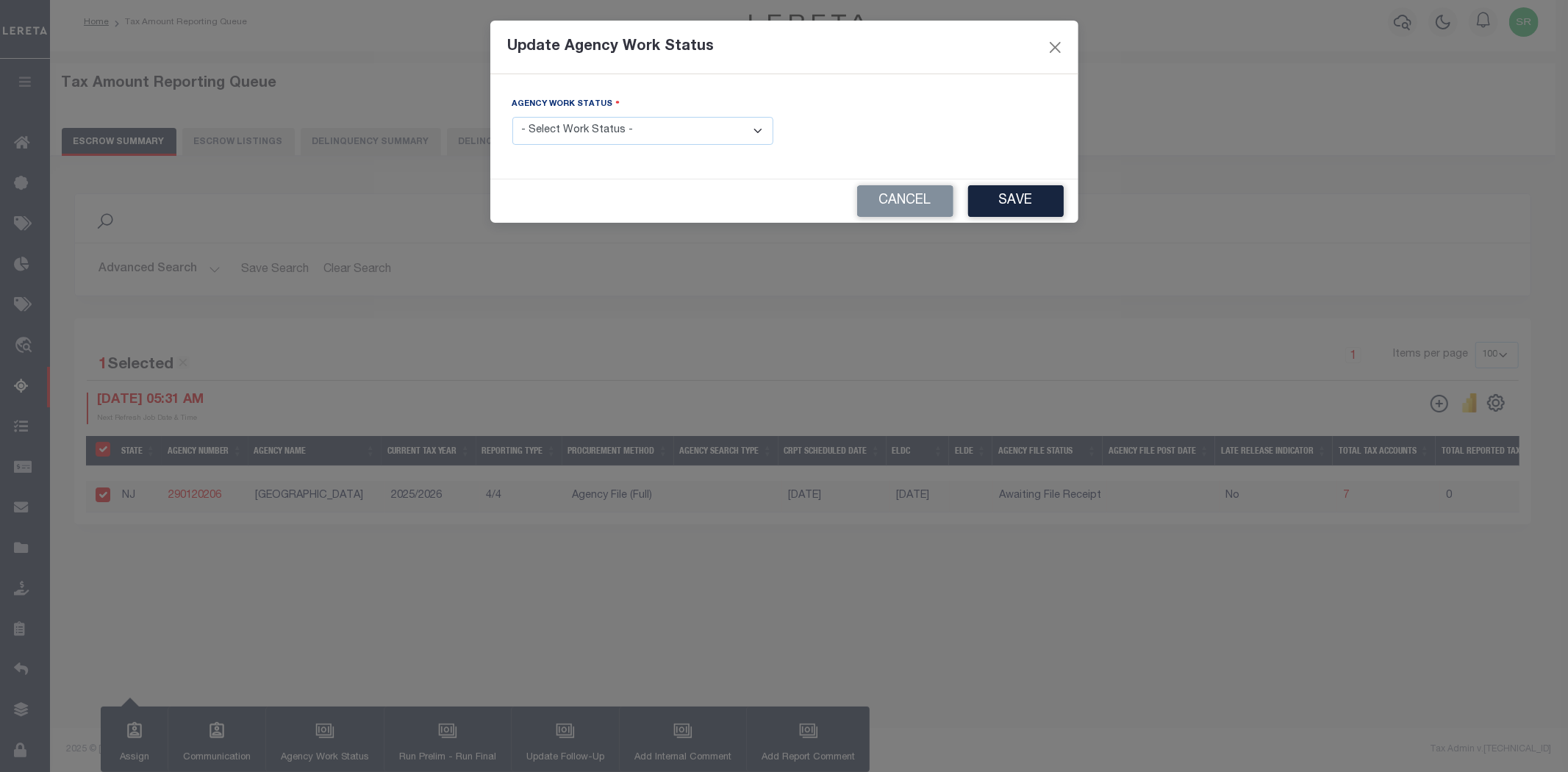
click at [608, 130] on select "- Select Work Status - New In Progress Pending Agency Follow-up Pending QC Read…" at bounding box center [643, 132] width 261 height 28
select select "7"
click at [512, 117] on select "- Select Work Status - New In Progress Pending Agency Follow-up Pending QC Read…" at bounding box center [643, 132] width 261 height 28
click at [1022, 202] on button "Save" at bounding box center [1015, 201] width 96 height 31
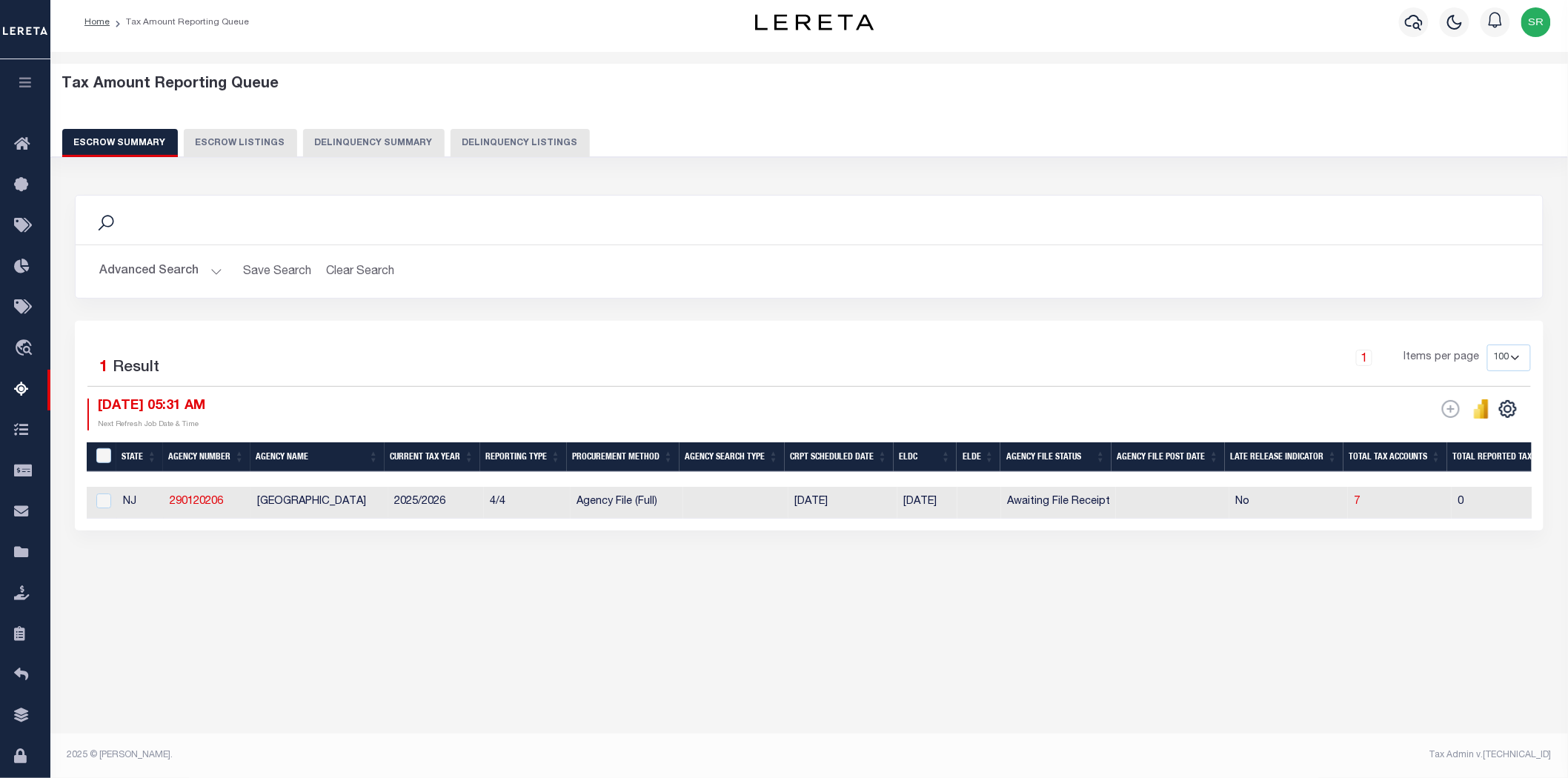
click at [315, 664] on div "Tax Amount Reporting Queue Escrow Summary Escrow Listings" at bounding box center [809, 358] width 1517 height 612
drag, startPoint x: 253, startPoint y: 499, endPoint x: 390, endPoint y: 495, distance: 137.1
click at [388, 495] on td "WOODBRIDGE TOWNSHIP" at bounding box center [320, 502] width 137 height 31
checkbox input "true"
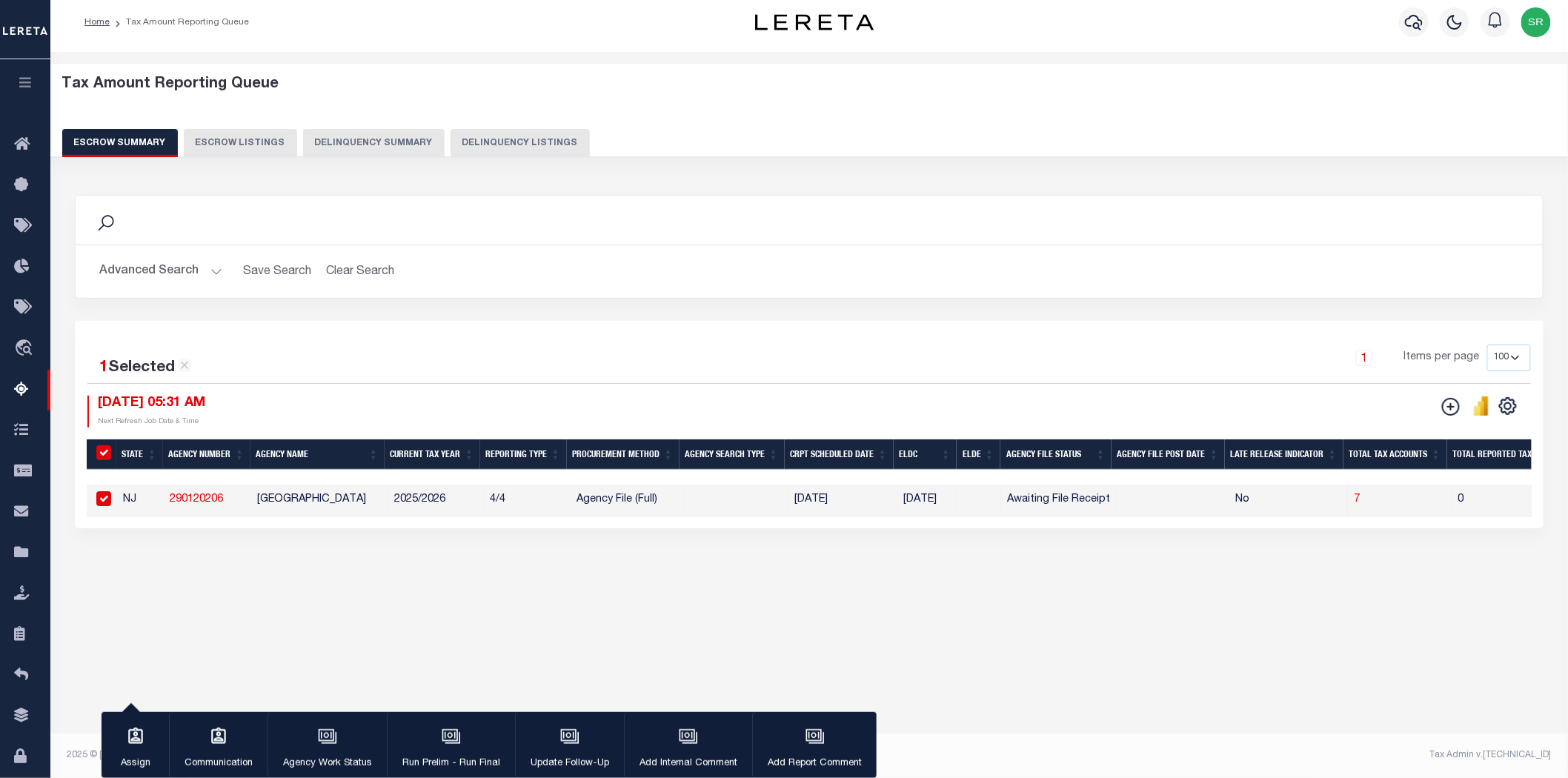
click at [421, 572] on div "Search Advanced Search Save Search Clear Search EscrowSummaryGridWrapper_dynami…" at bounding box center [809, 377] width 1489 height 393
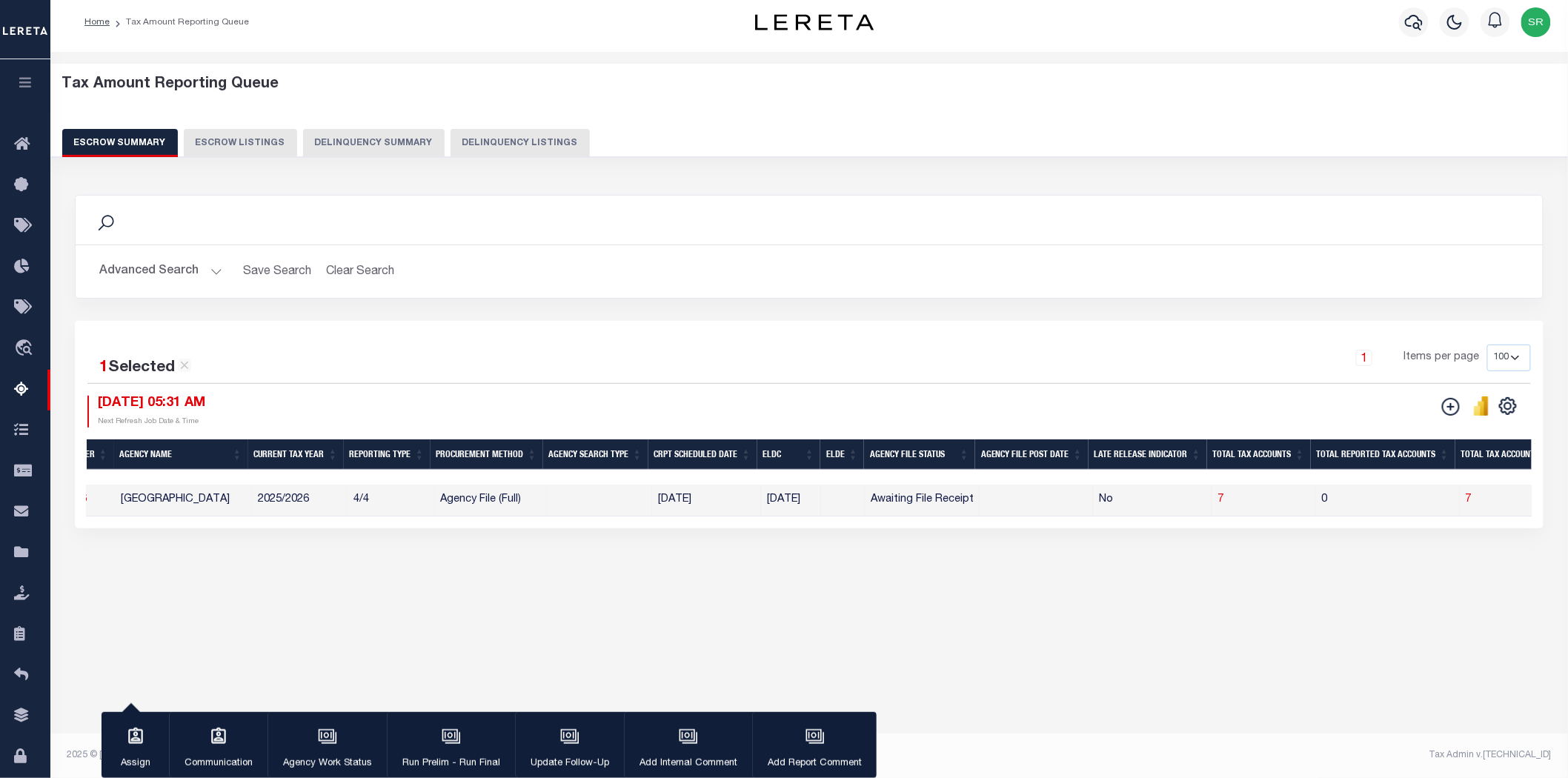
scroll to position [0, 127]
click at [210, 272] on button "Advanced Search" at bounding box center [160, 272] width 123 height 29
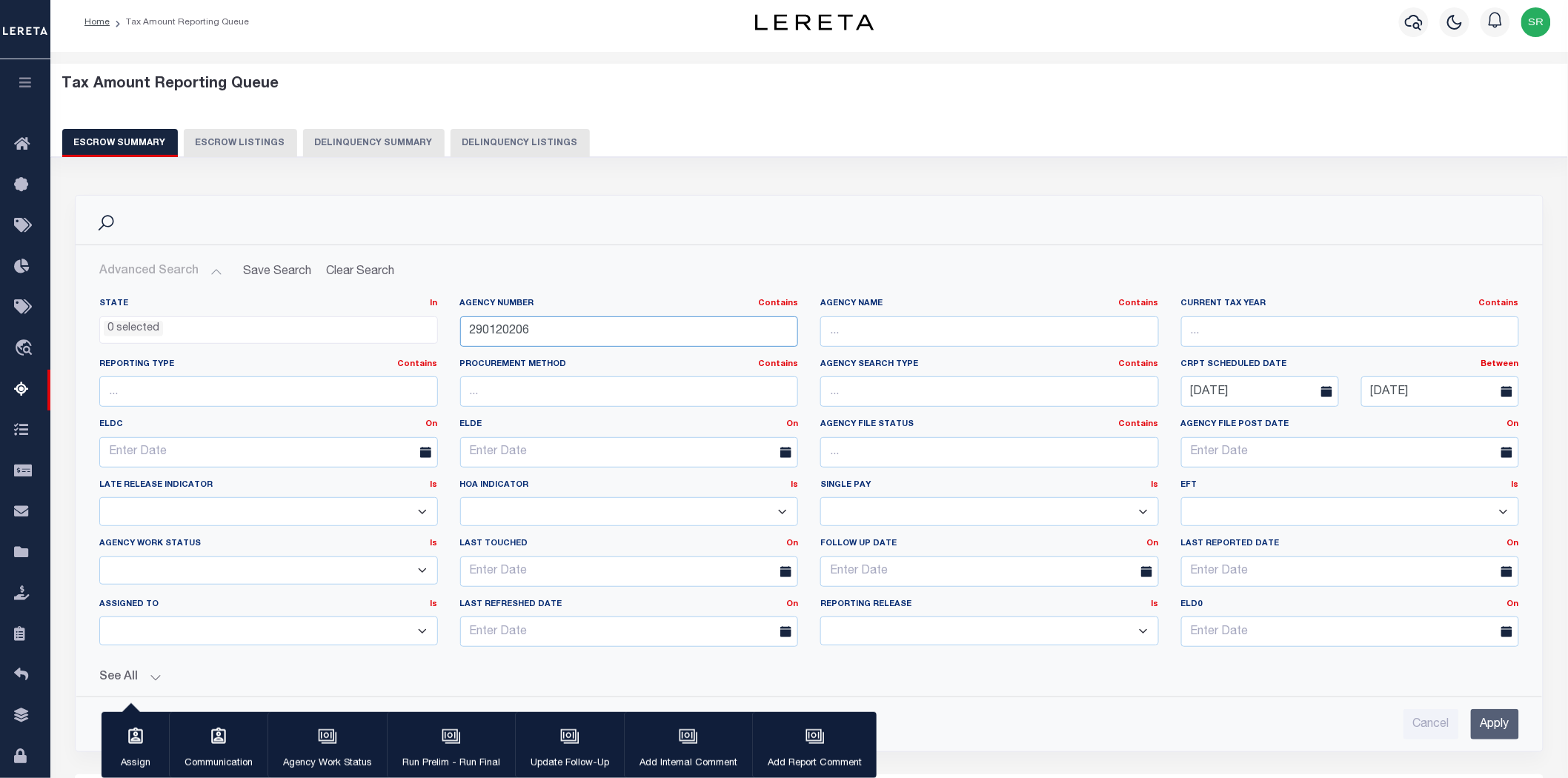
drag, startPoint x: 546, startPoint y: 330, endPoint x: 450, endPoint y: 327, distance: 96.0
click at [450, 327] on div "Agency Number Contains Contains Is 290120206" at bounding box center [629, 328] width 361 height 61
paste input "41715"
click at [1488, 730] on input "Apply" at bounding box center [1495, 724] width 48 height 31
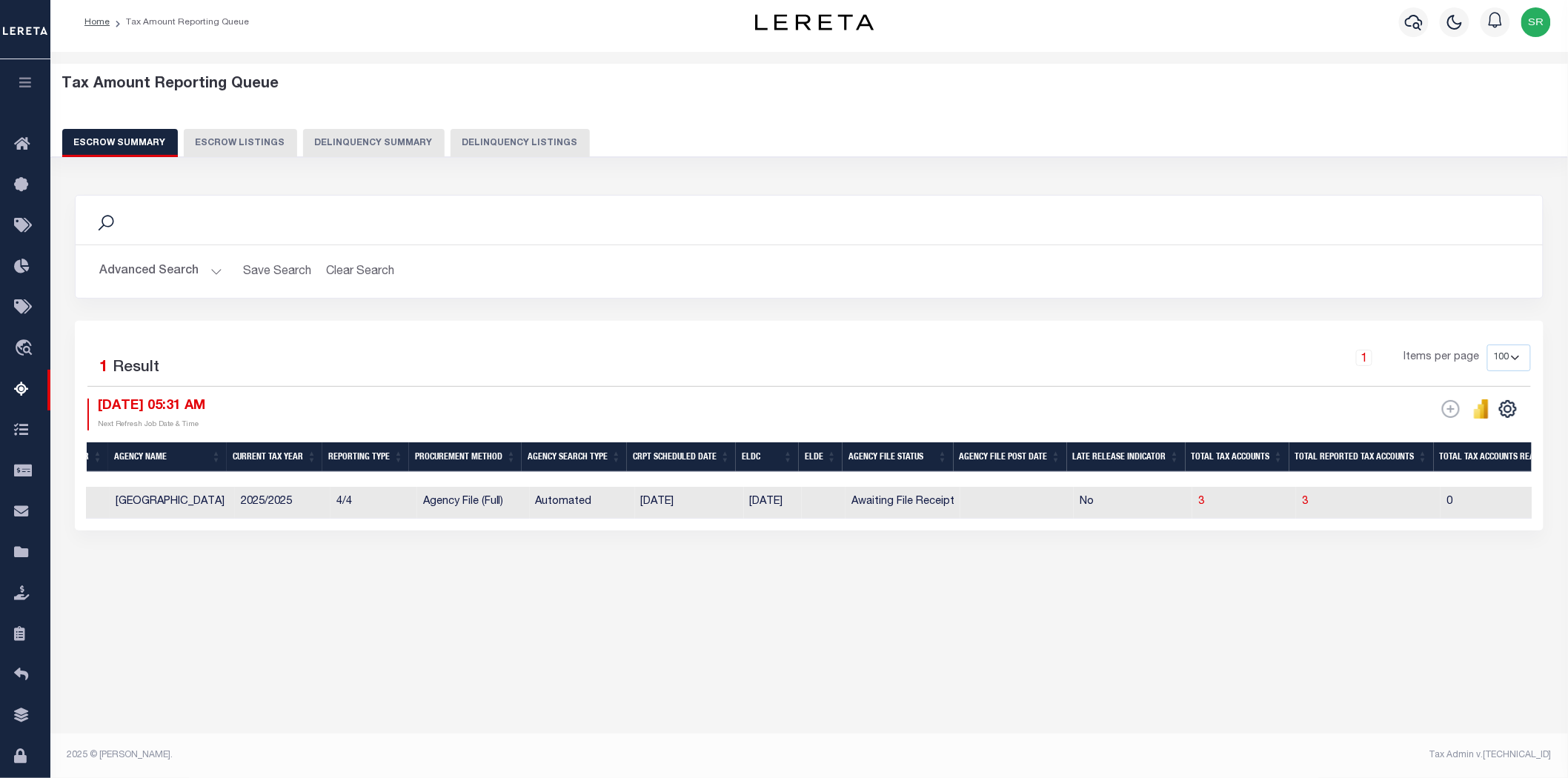
scroll to position [0, 0]
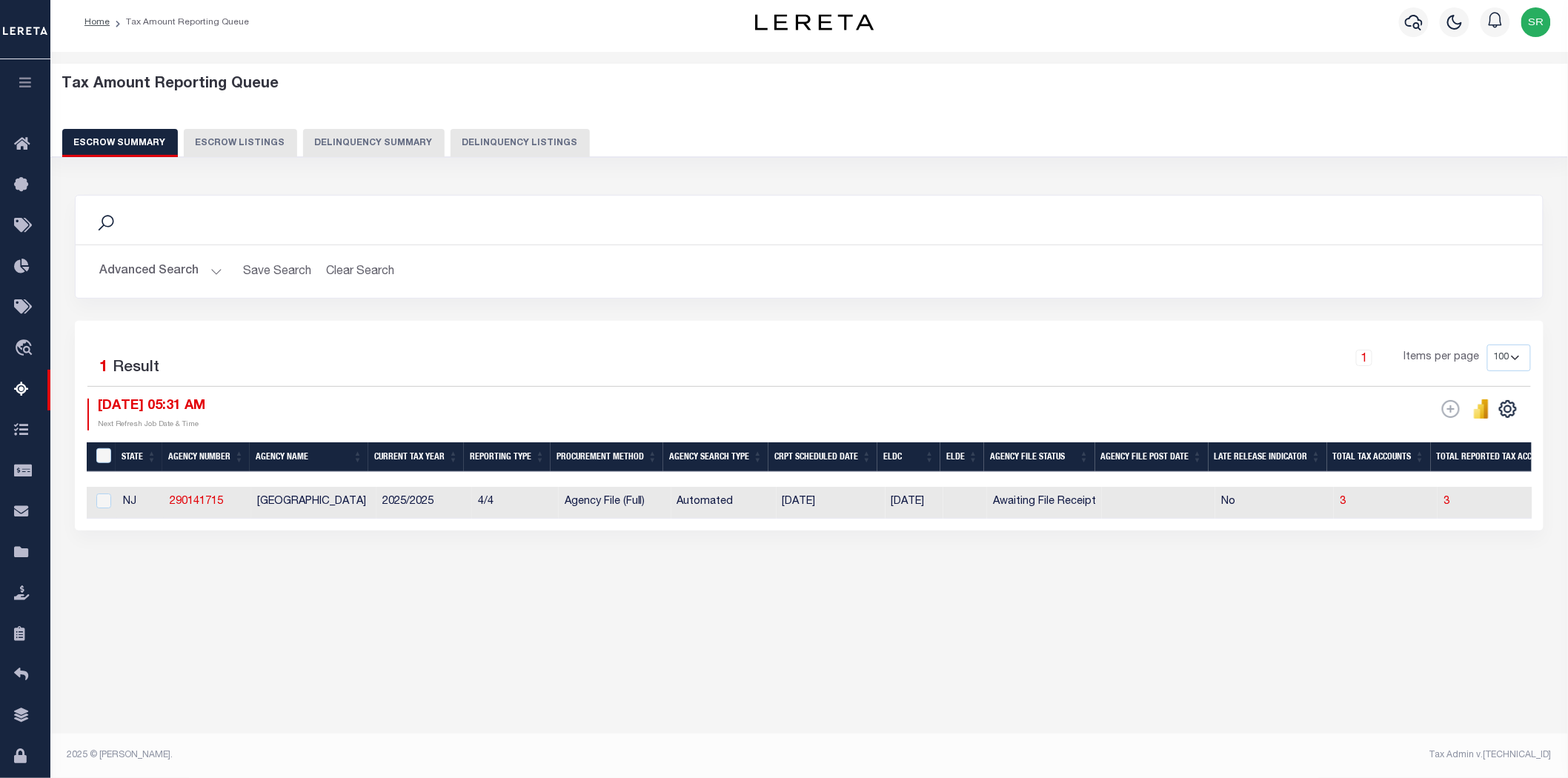
click at [206, 269] on button "Advanced Search" at bounding box center [160, 272] width 123 height 29
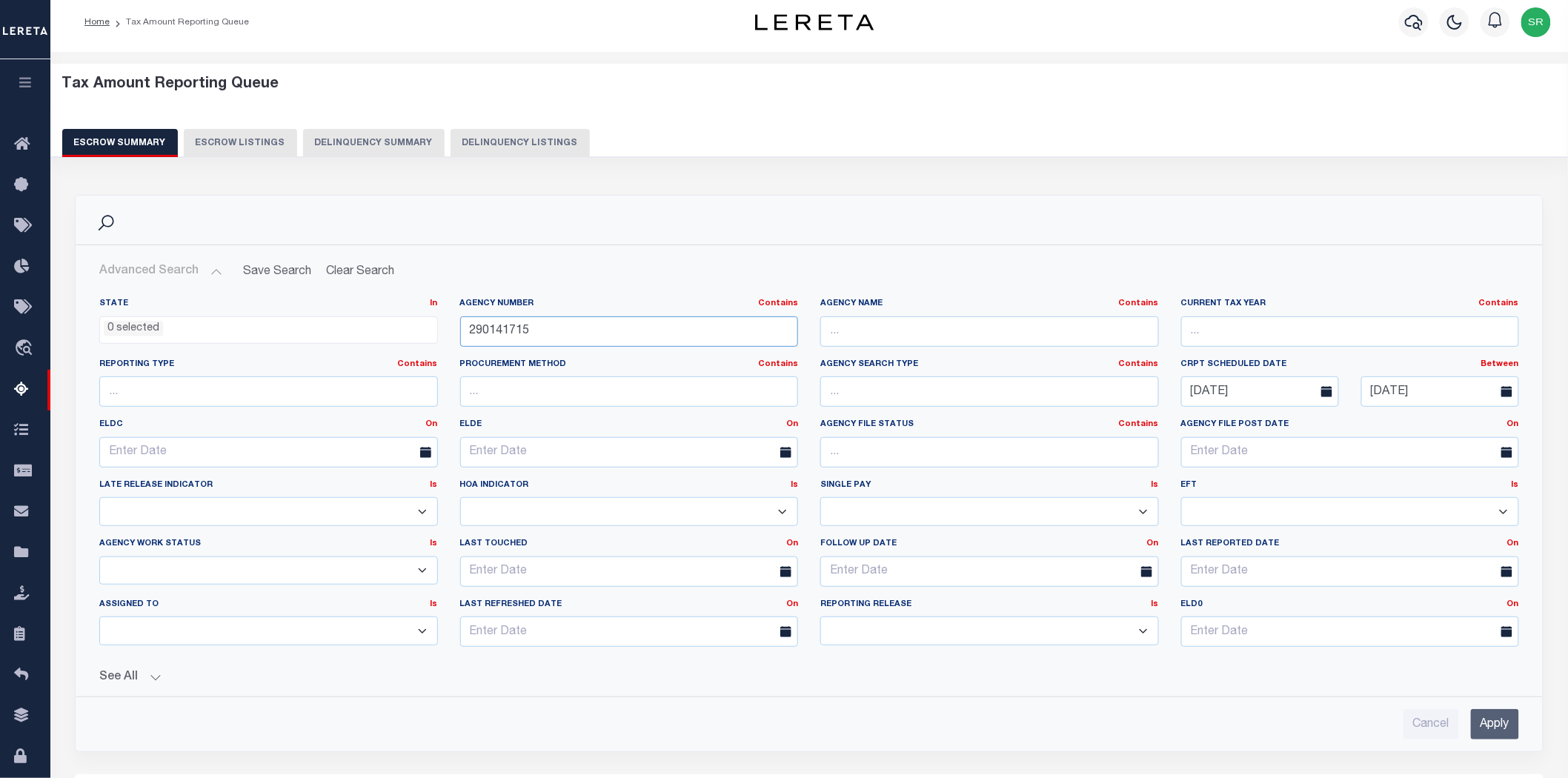
drag, startPoint x: 559, startPoint y: 338, endPoint x: 425, endPoint y: 323, distance: 134.8
click at [425, 323] on div "State In In AK AL AR AZ CA CO CT DC DE FL GA GU HI IA ID IL IN KS KY LA MA MD M…" at bounding box center [809, 478] width 1442 height 360
paste input "21701"
type input "290121701"
click at [1496, 729] on input "Apply" at bounding box center [1495, 724] width 48 height 31
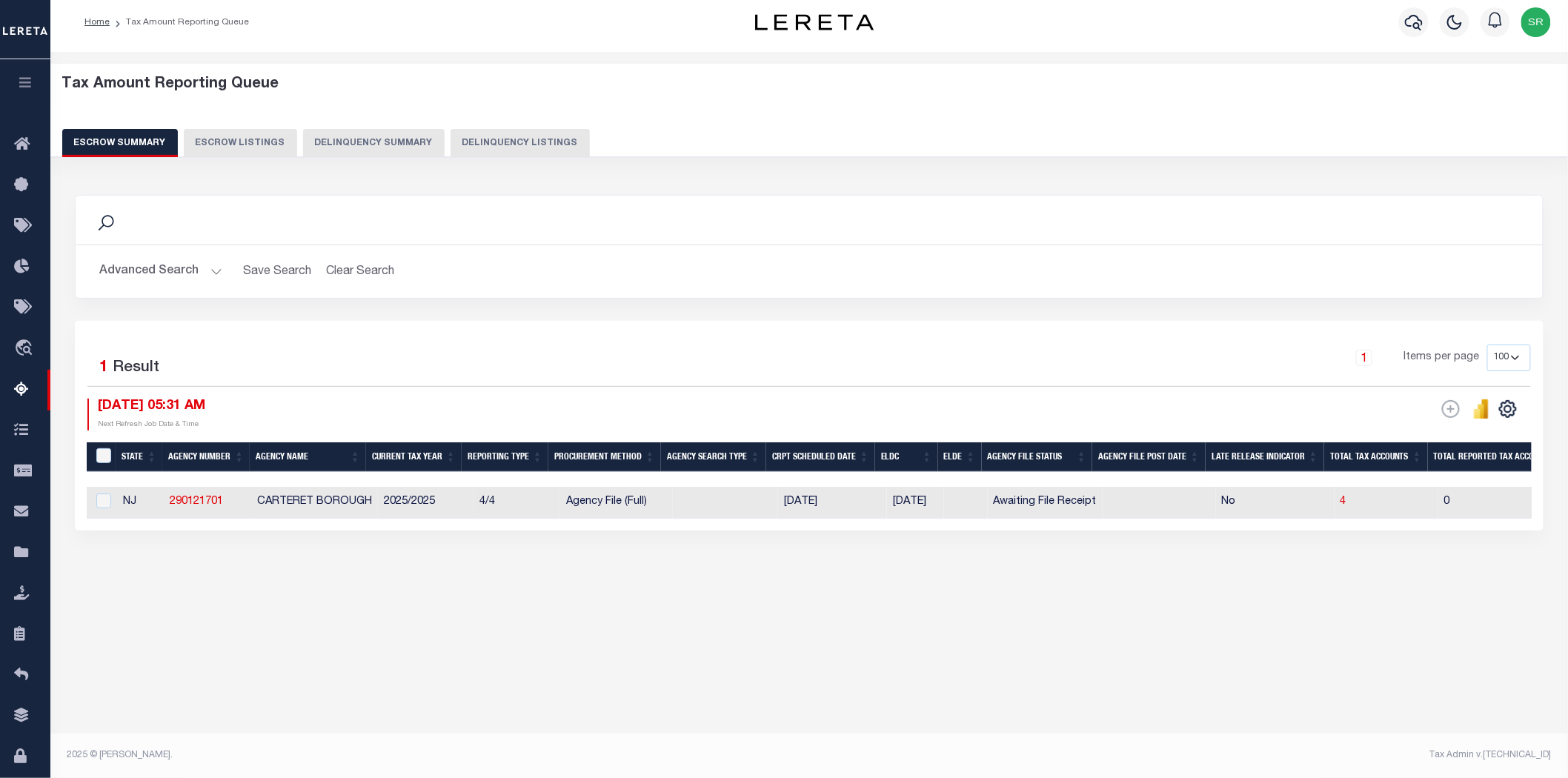
scroll to position [0, 116]
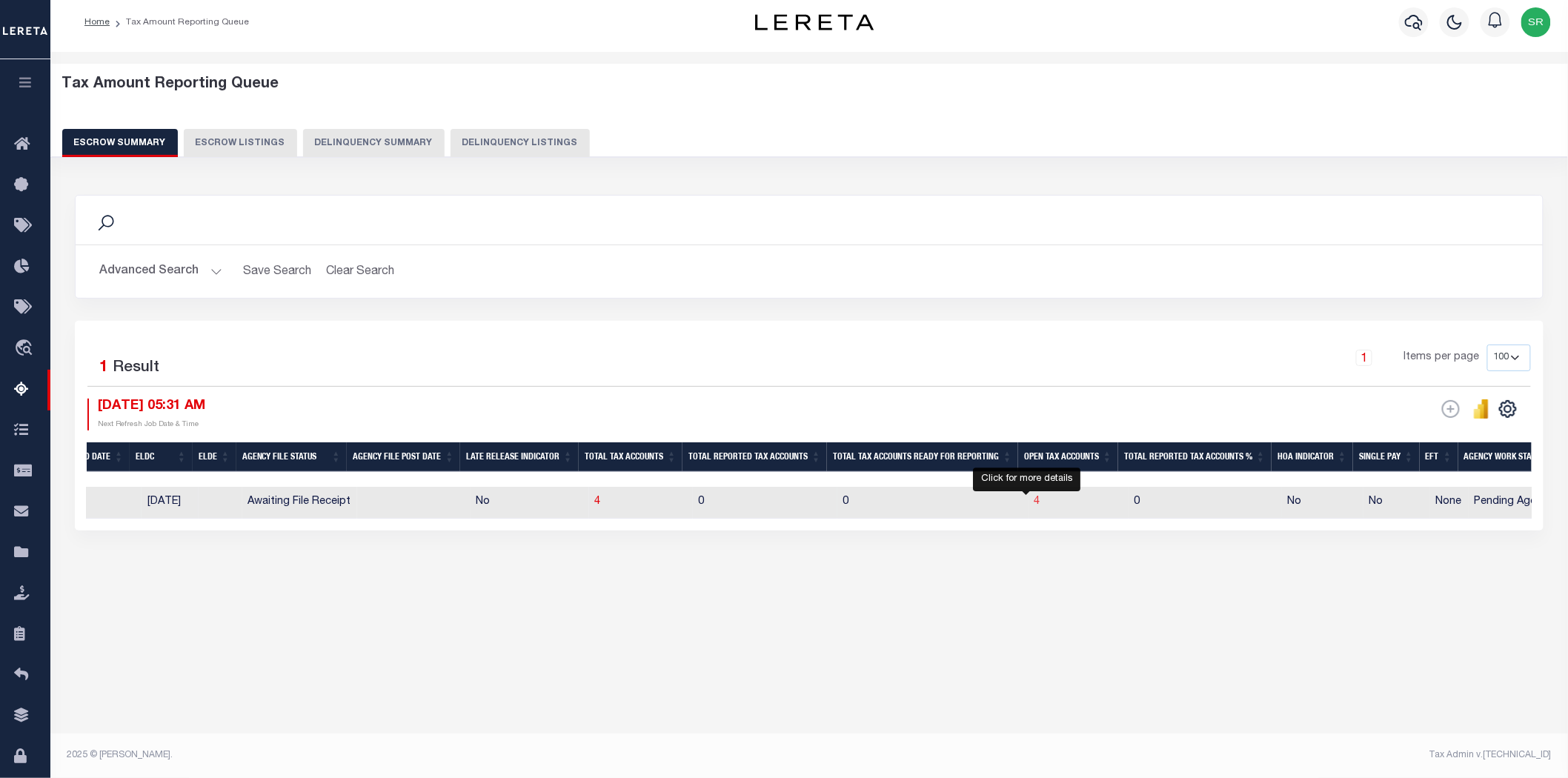
click at [1034, 505] on span "4" at bounding box center [1037, 501] width 6 height 10
select select "100"
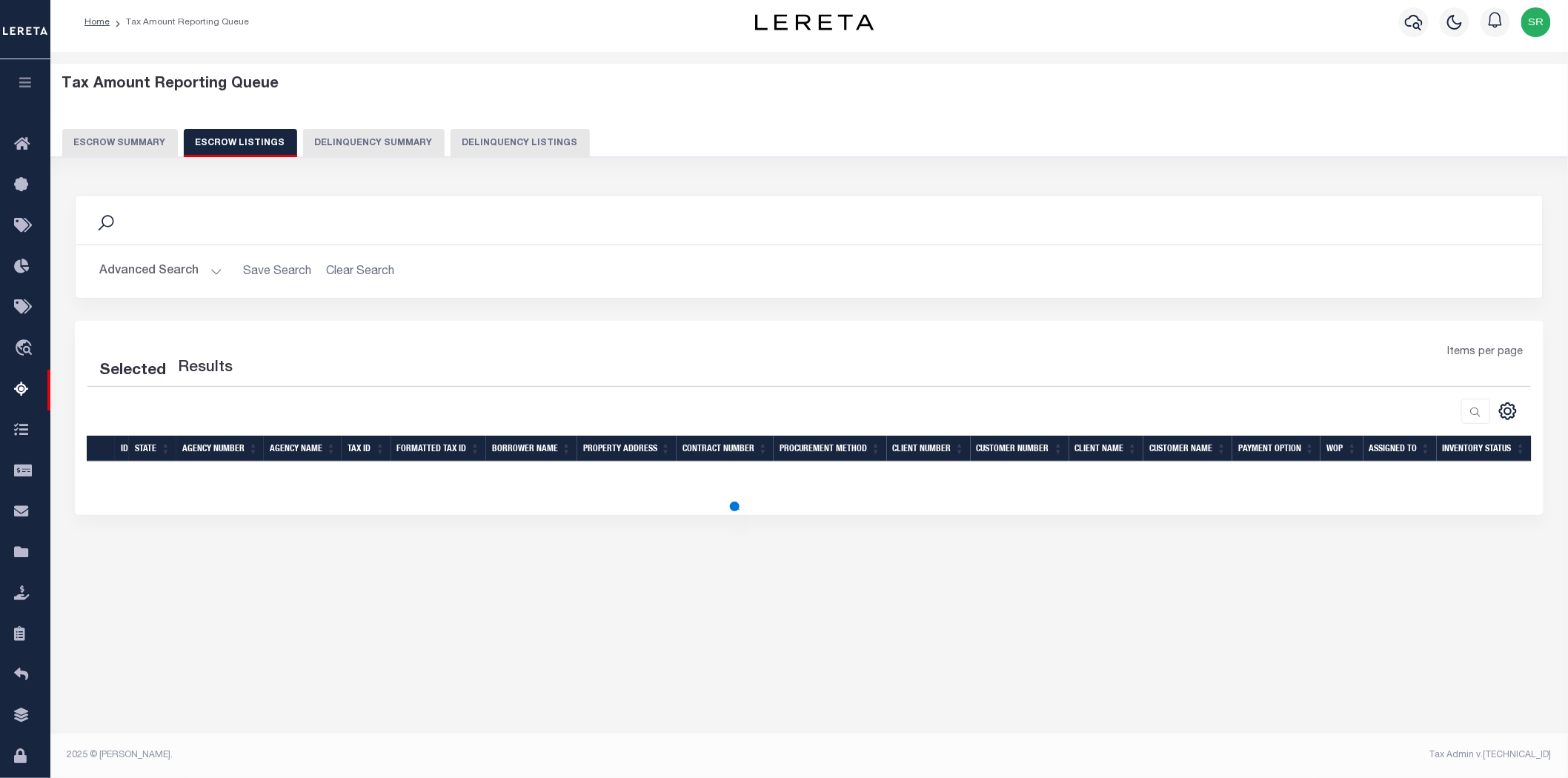
select select "100"
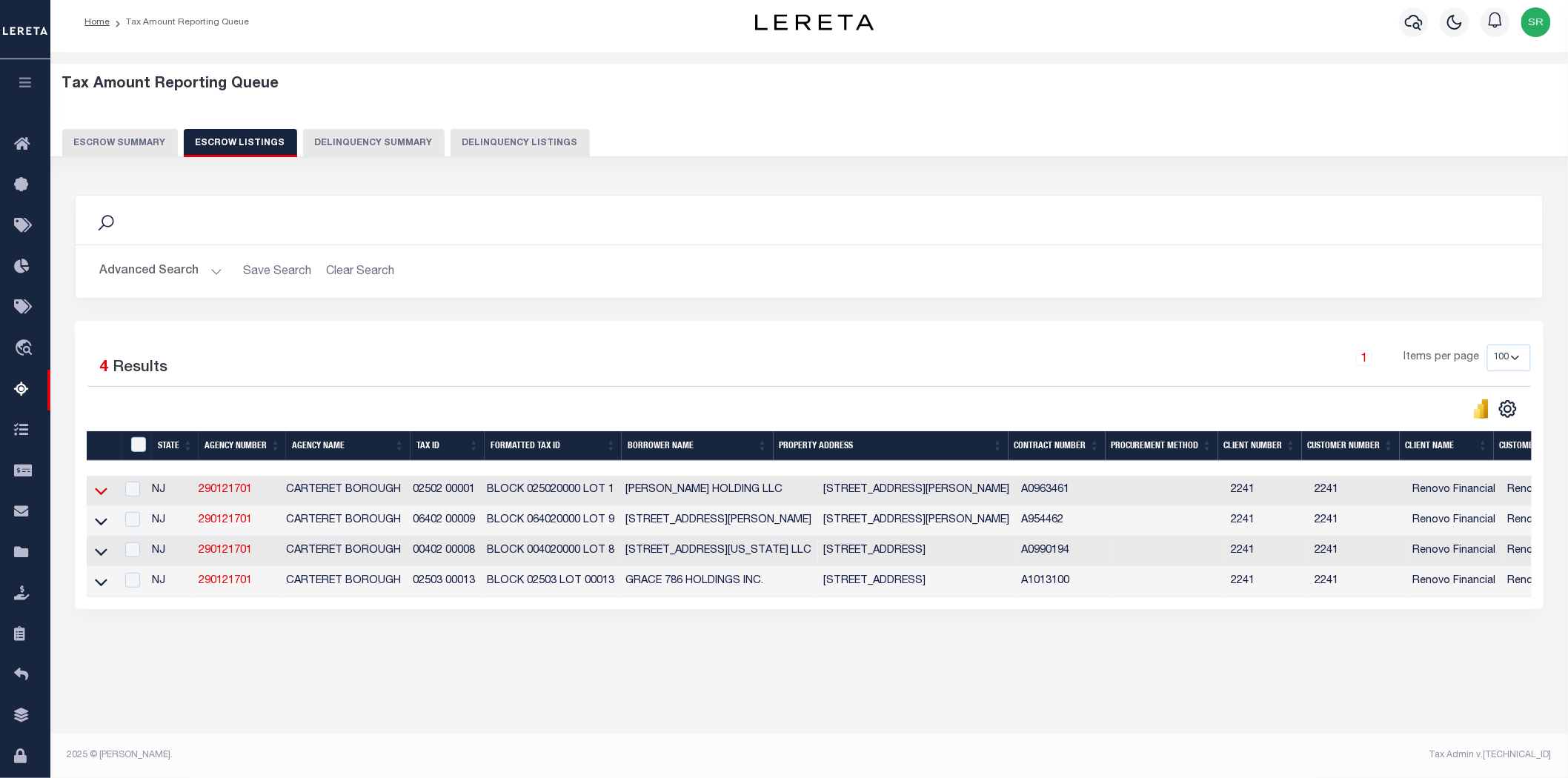
click at [100, 496] on icon at bounding box center [100, 492] width 12 height 8
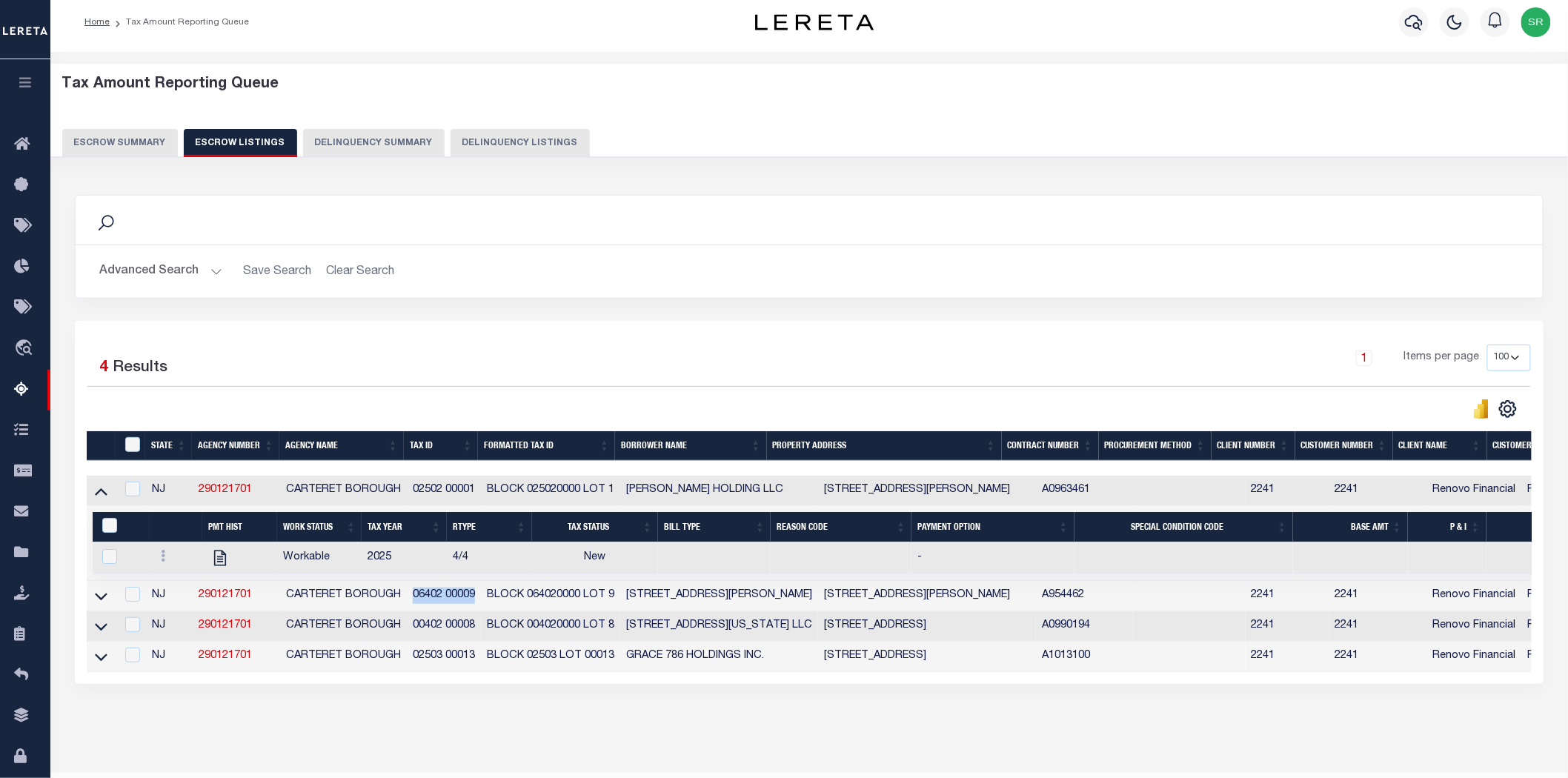
drag, startPoint x: 418, startPoint y: 599, endPoint x: 480, endPoint y: 598, distance: 62.0
click at [480, 598] on td "06402 00009" at bounding box center [444, 596] width 74 height 31
checkbox input "true"
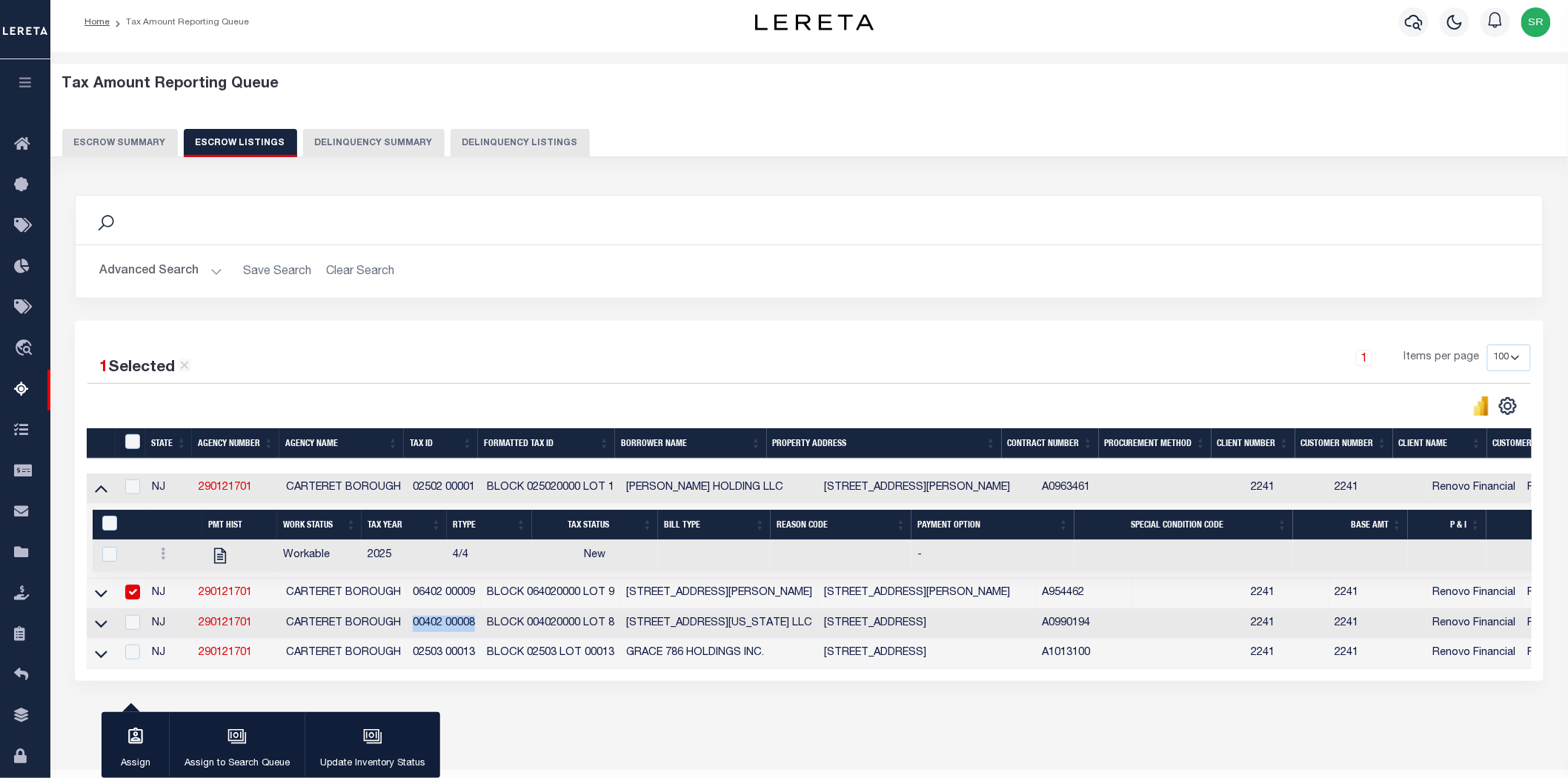
drag, startPoint x: 413, startPoint y: 626, endPoint x: 483, endPoint y: 625, distance: 70.0
click at [482, 625] on td "00402 00008" at bounding box center [444, 624] width 74 height 31
checkbox input "true"
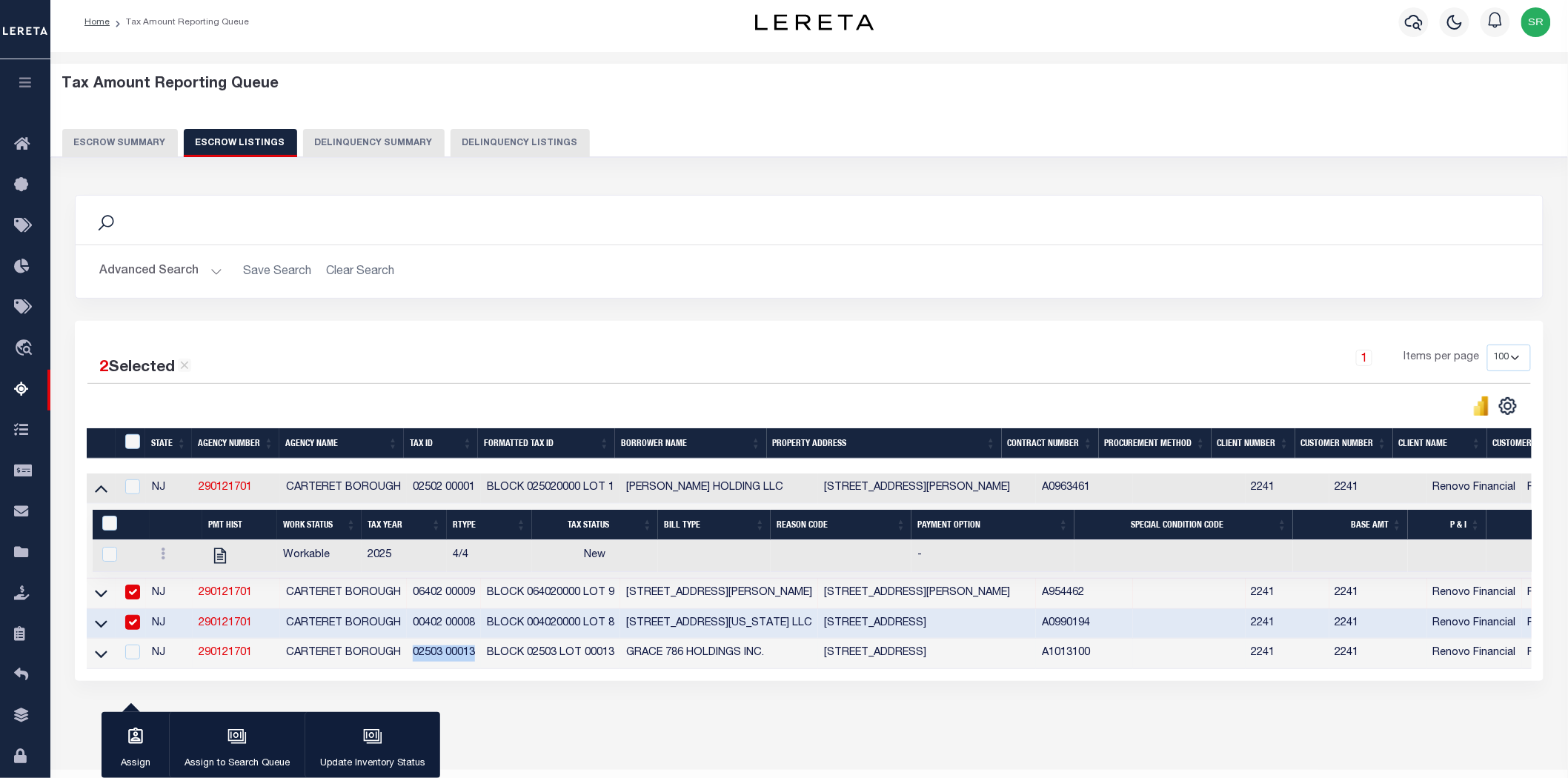
drag, startPoint x: 416, startPoint y: 660, endPoint x: 485, endPoint y: 659, distance: 69.0
click at [482, 659] on td "02503 00013" at bounding box center [444, 654] width 74 height 31
checkbox input "true"
click at [134, 588] on input "checkbox" at bounding box center [133, 592] width 15 height 15
checkbox input "false"
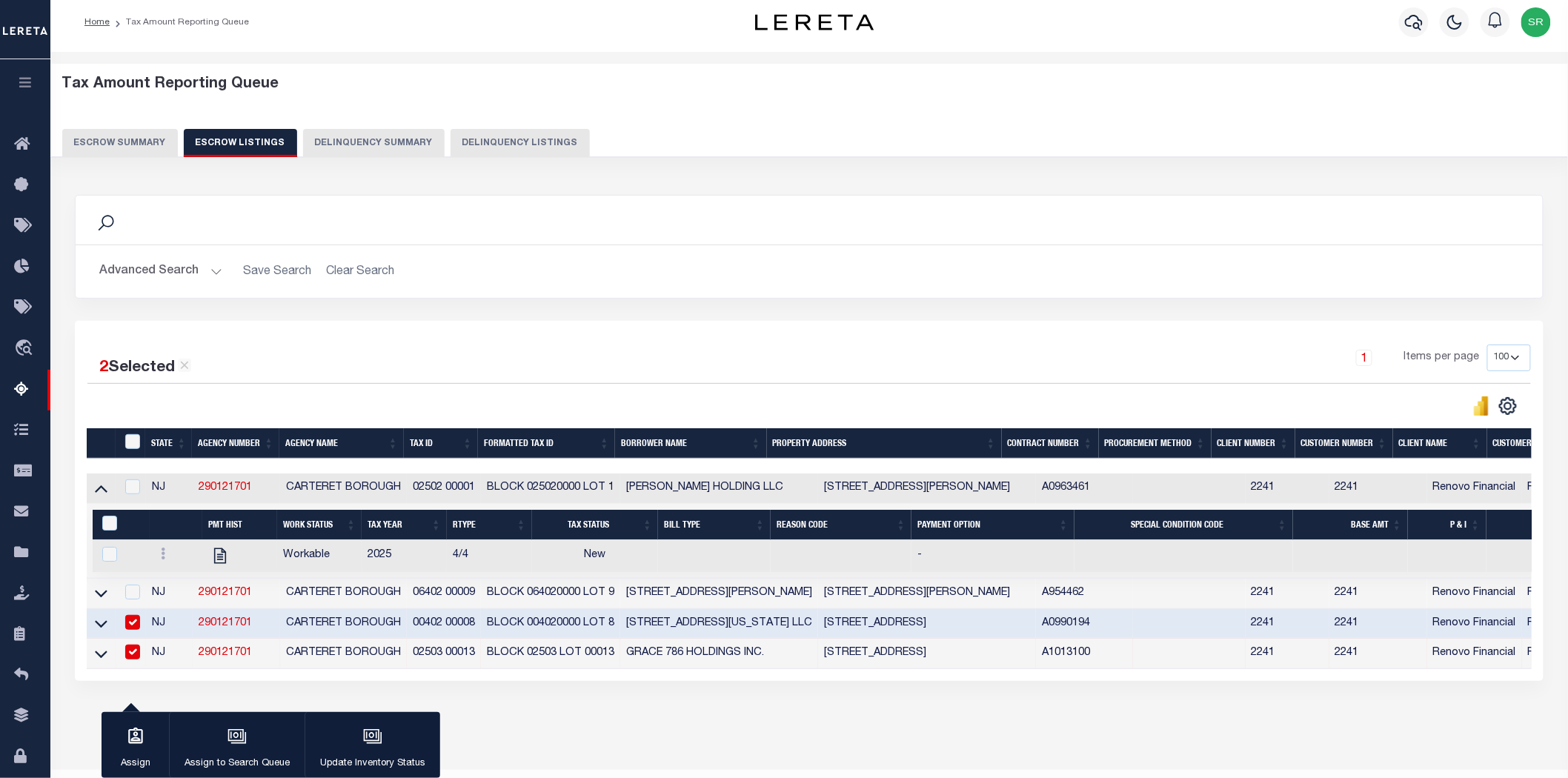
click at [134, 631] on div at bounding box center [130, 623] width 18 height 16
checkbox input "false"
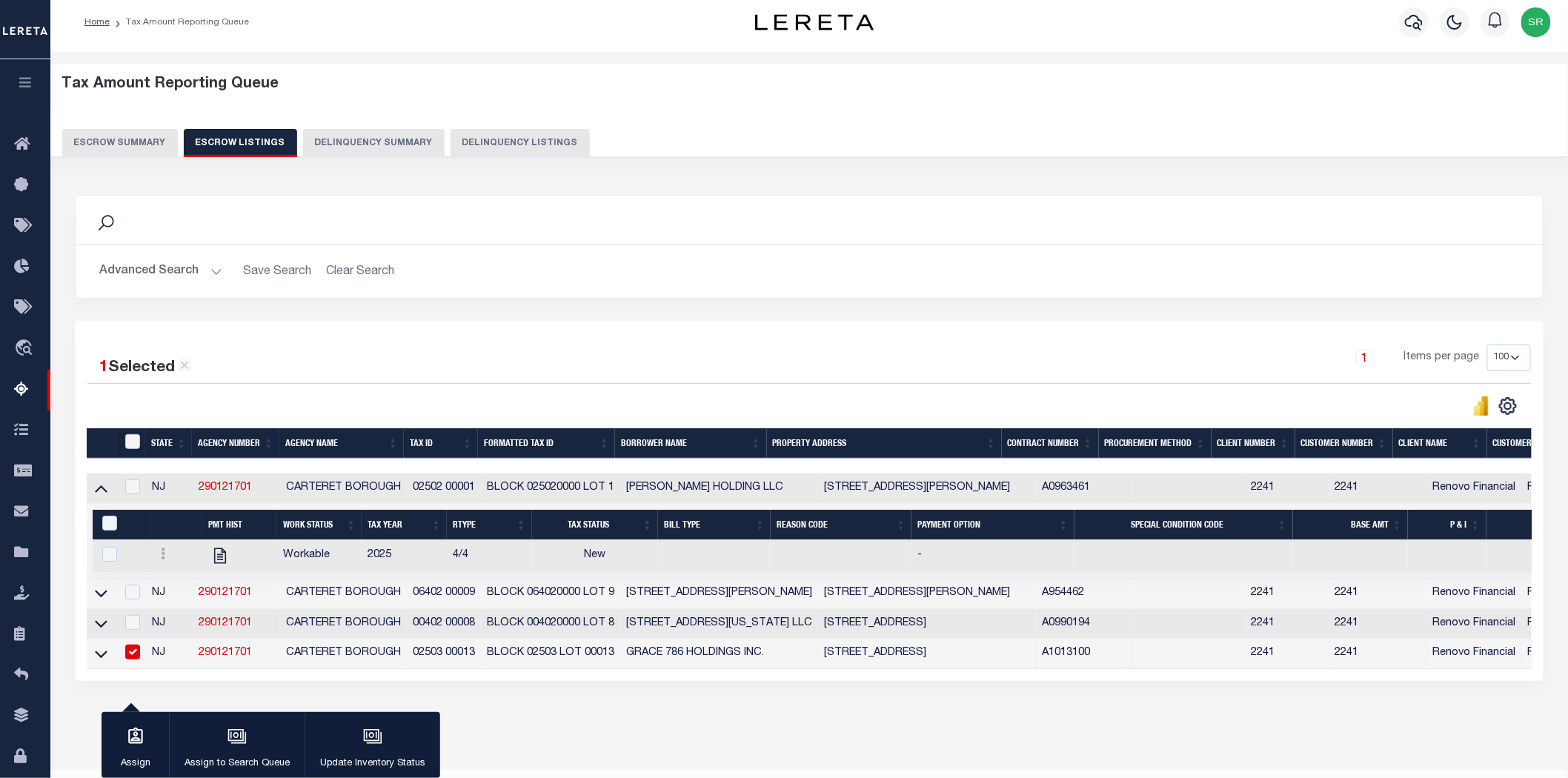
click at [134, 655] on input "checkbox" at bounding box center [133, 652] width 15 height 15
checkbox input "false"
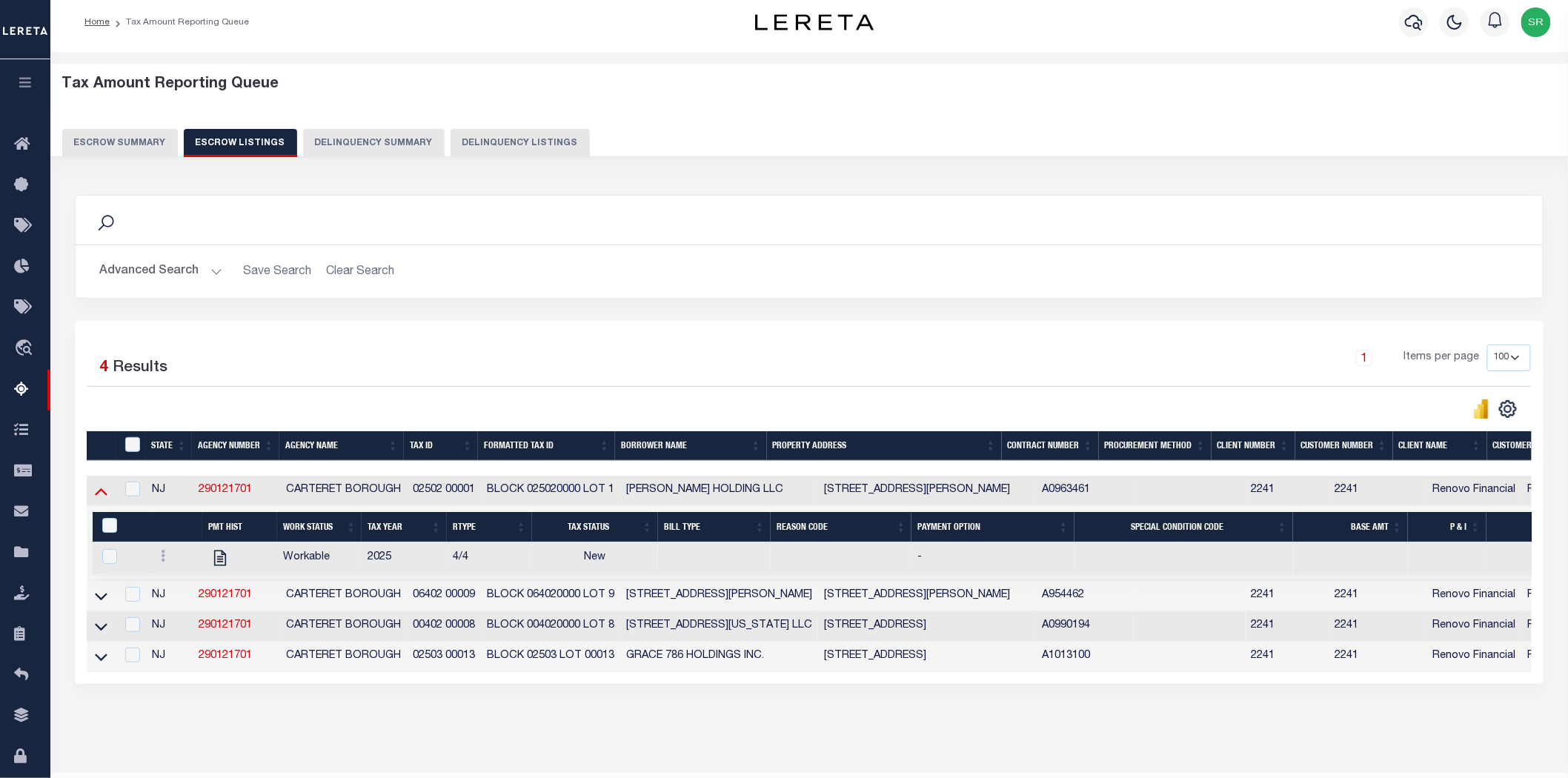
click at [100, 498] on icon at bounding box center [100, 490] width 12 height 15
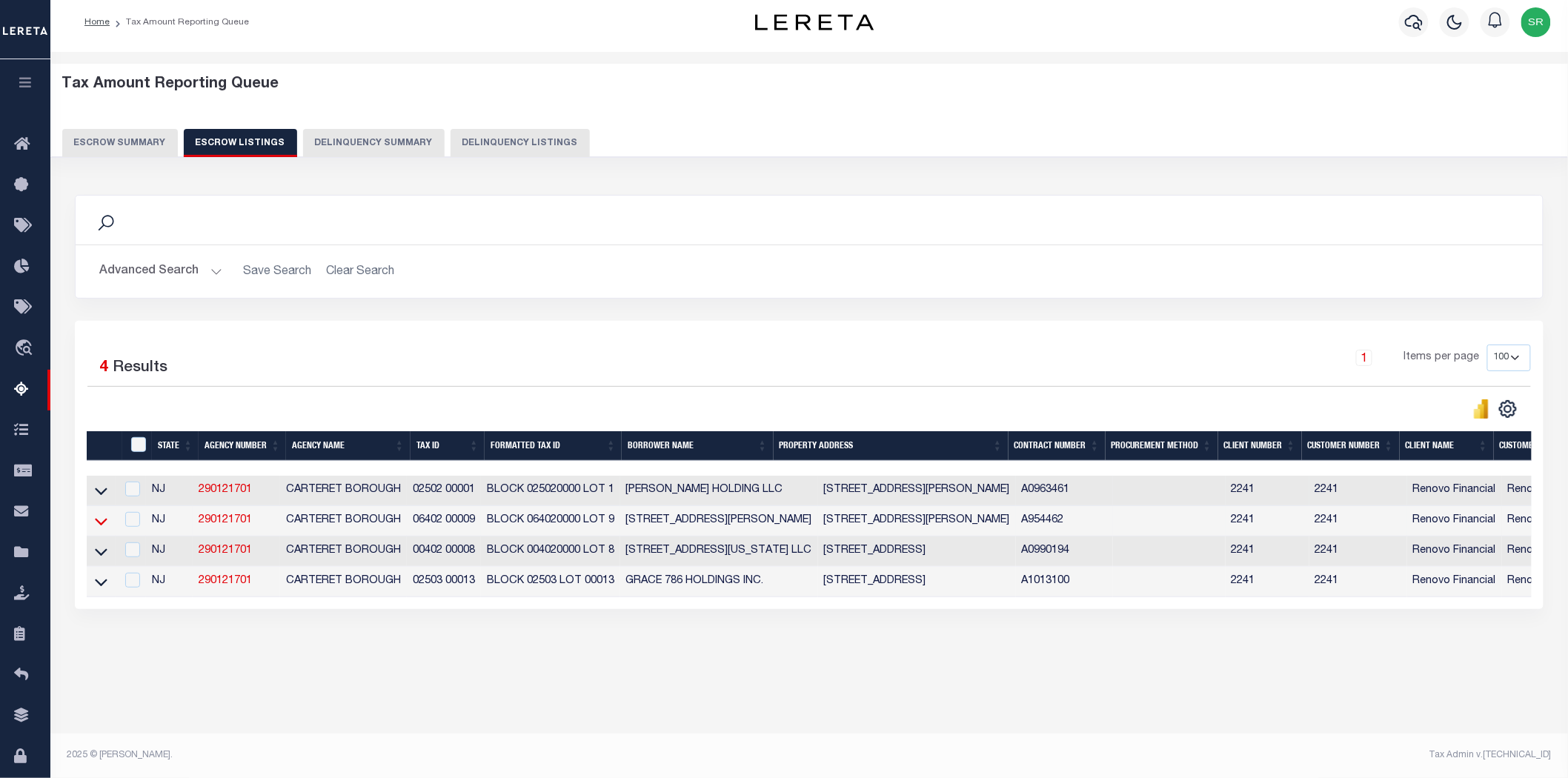
click at [96, 524] on icon at bounding box center [100, 521] width 12 height 15
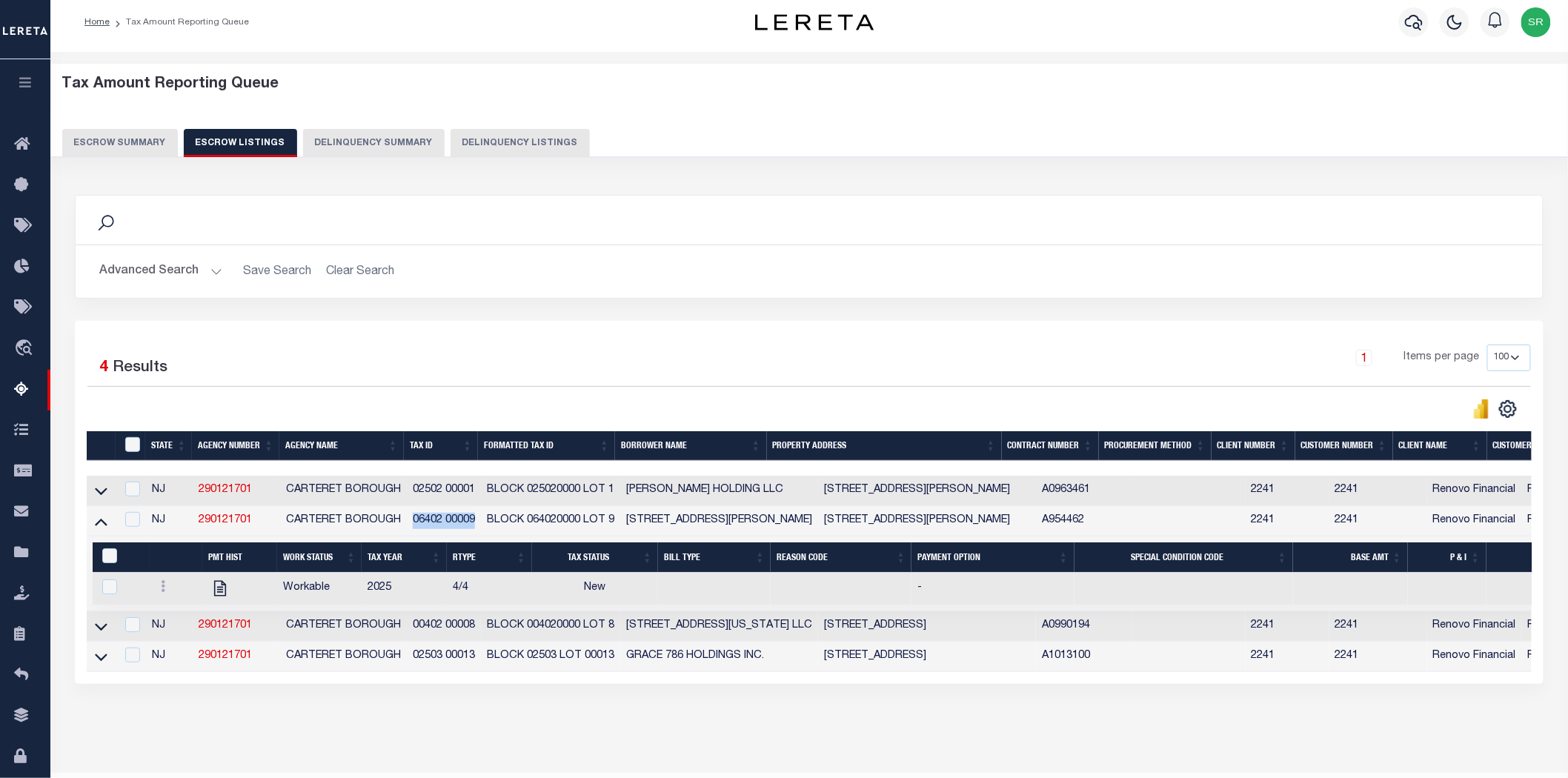
drag, startPoint x: 480, startPoint y: 524, endPoint x: 411, endPoint y: 521, distance: 69.1
click at [411, 521] on td "06402 00009" at bounding box center [444, 522] width 74 height 31
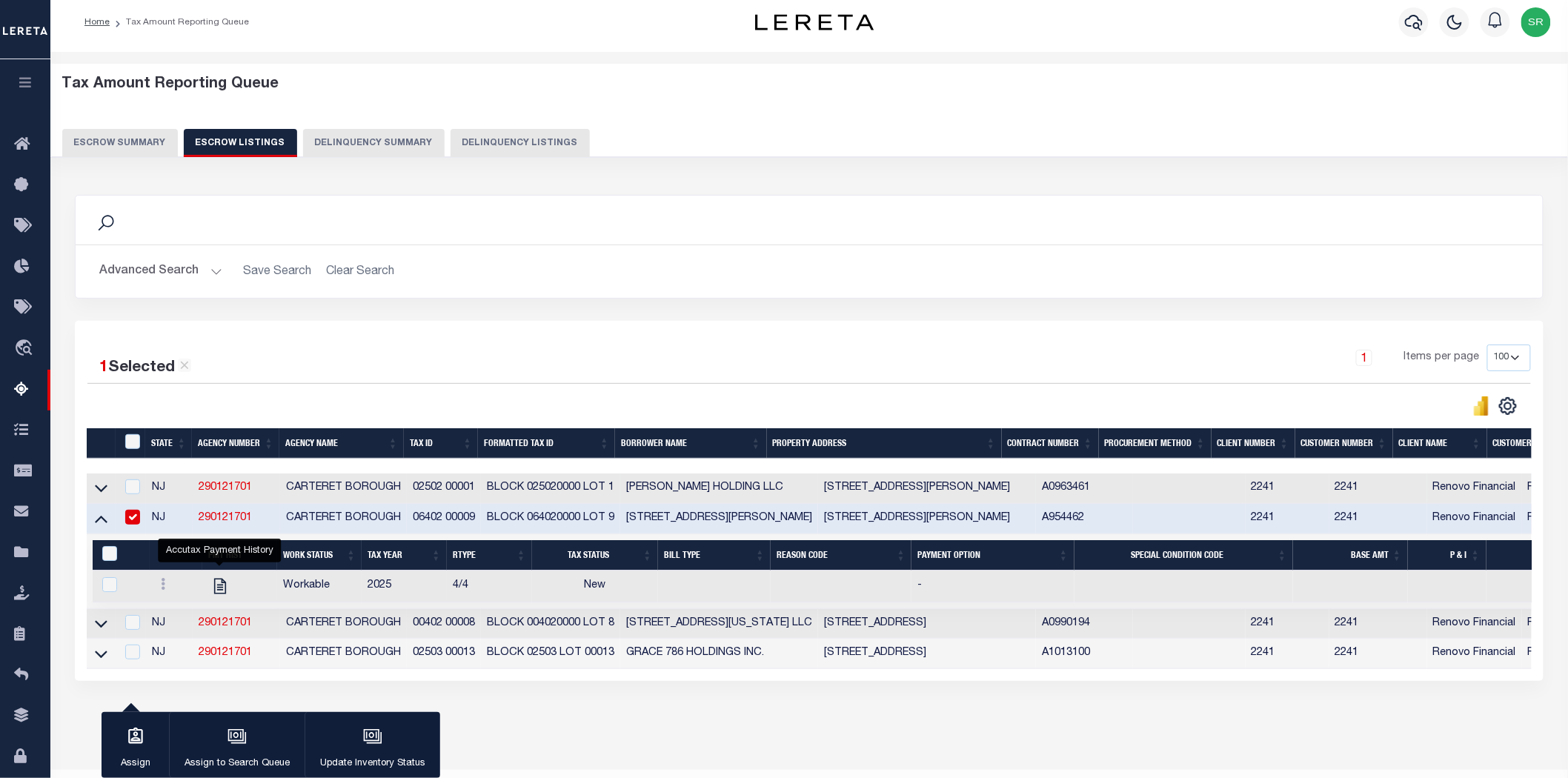
click at [508, 354] on div "1 Items per page 10 25 50 100 500" at bounding box center [992, 363] width 1077 height 38
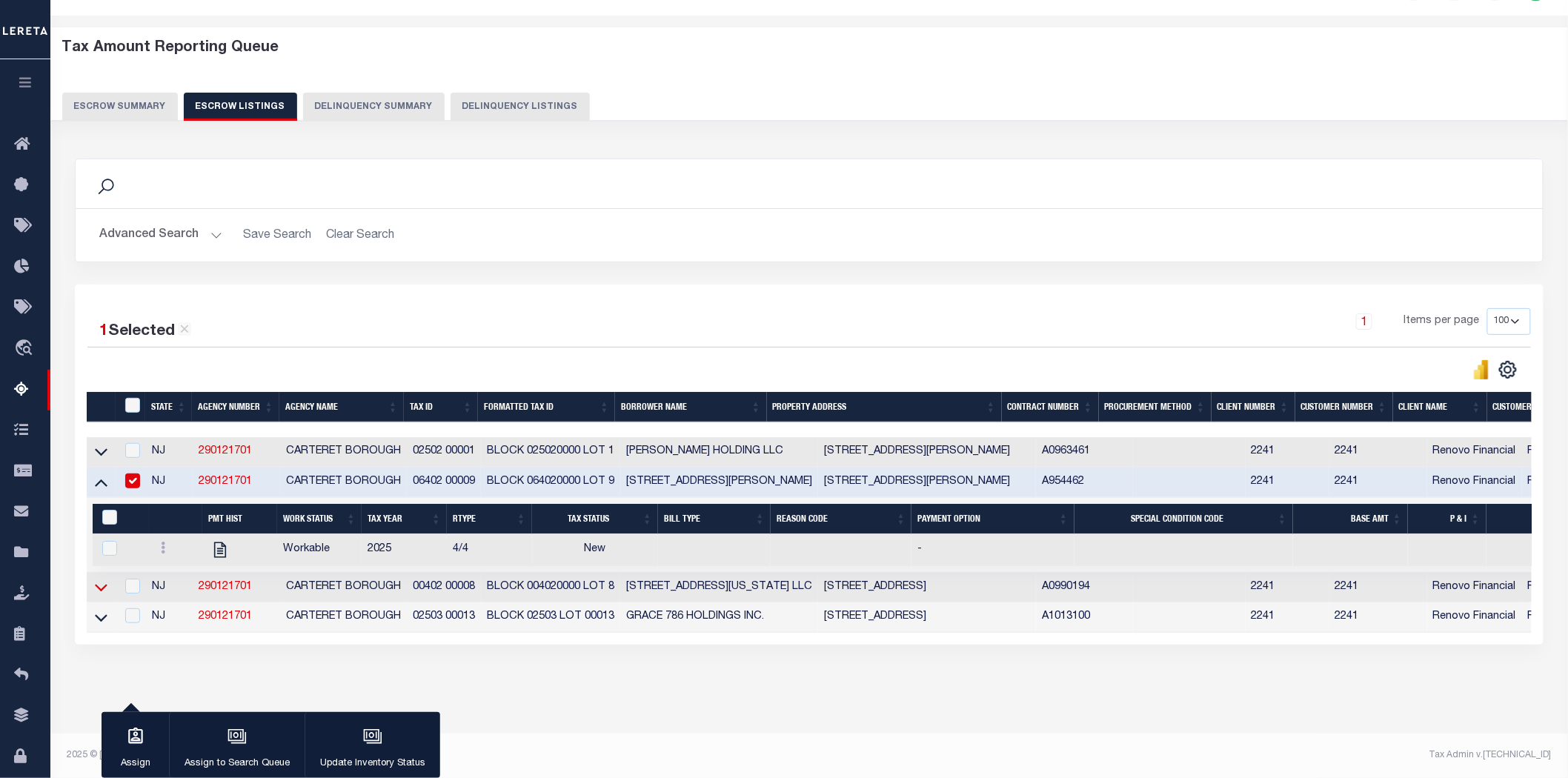
click at [101, 579] on icon at bounding box center [100, 586] width 12 height 15
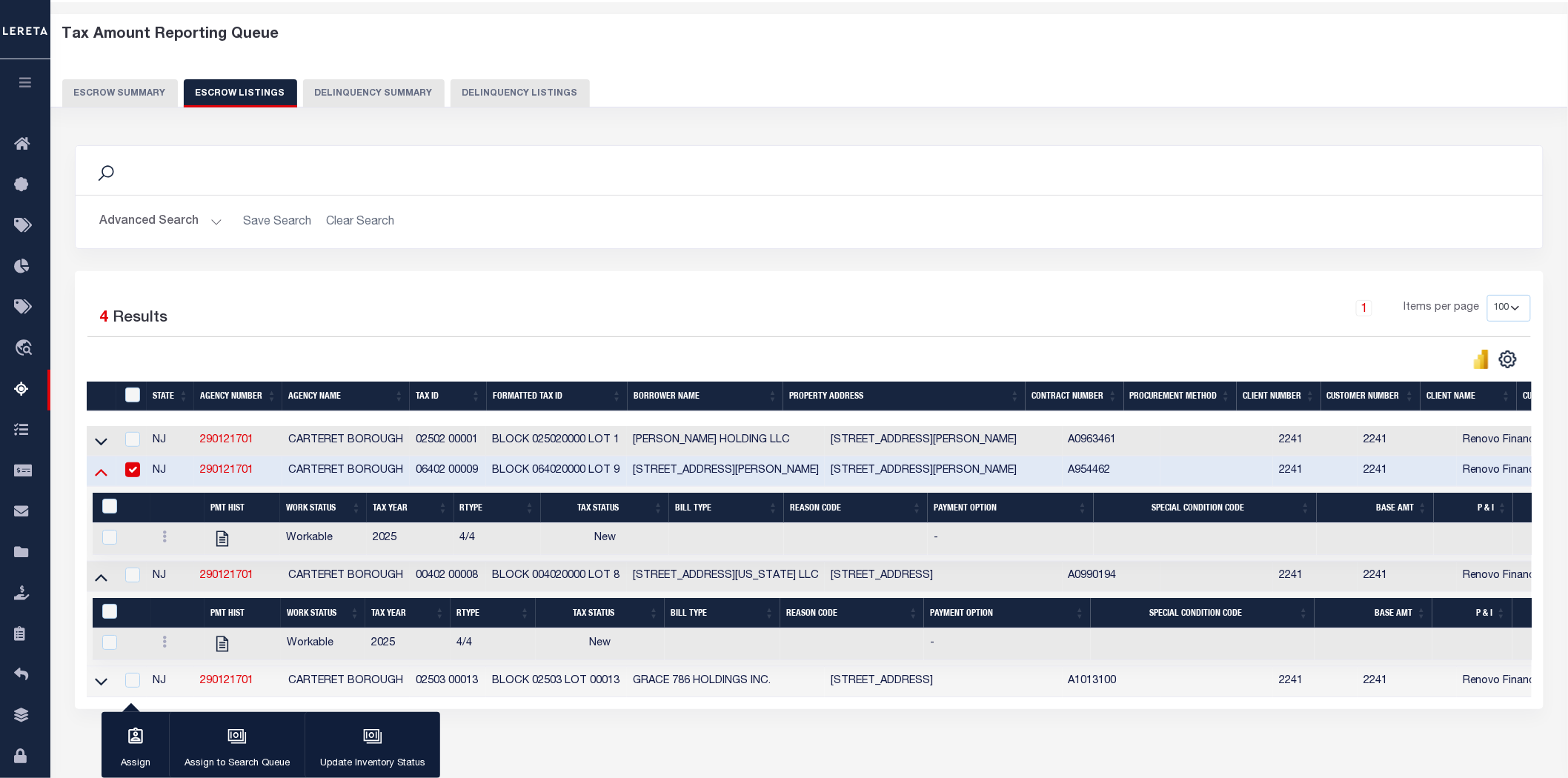
click at [102, 469] on icon at bounding box center [100, 471] width 12 height 15
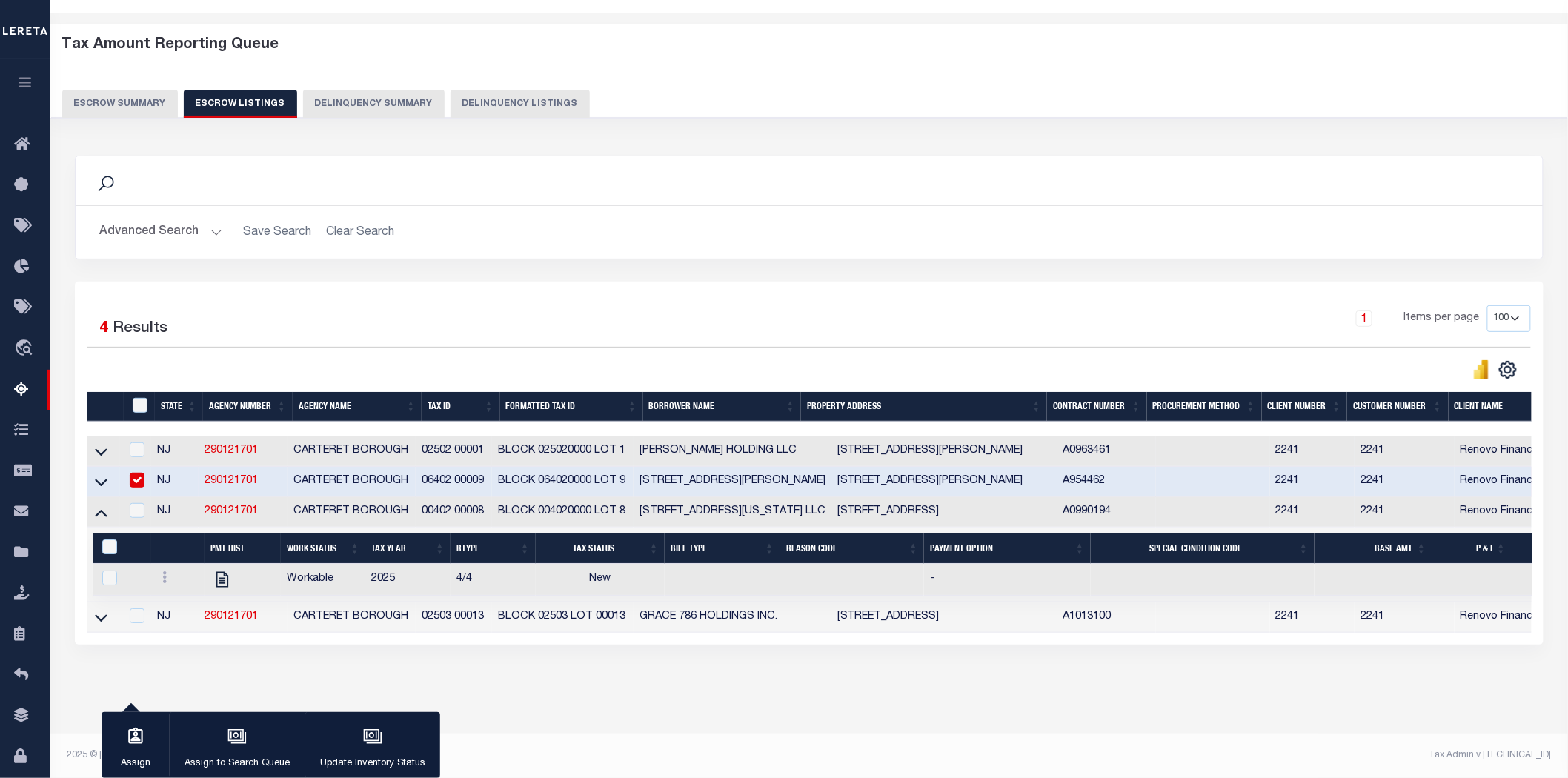
click at [138, 473] on input "checkbox" at bounding box center [137, 481] width 15 height 15
checkbox input "false"
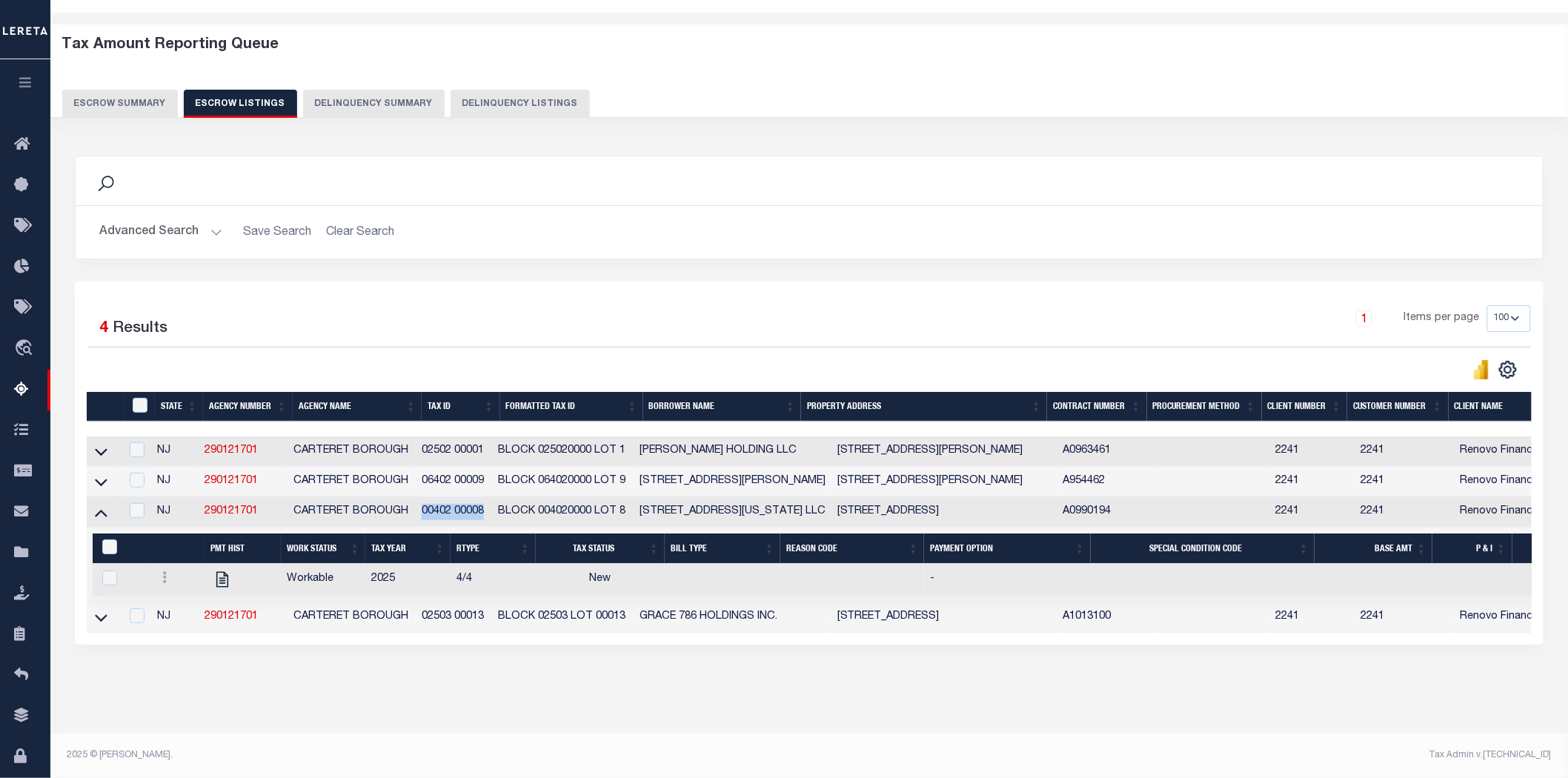
drag, startPoint x: 425, startPoint y: 504, endPoint x: 493, endPoint y: 502, distance: 68.0
click at [492, 502] on td "00402 00008" at bounding box center [454, 512] width 76 height 31
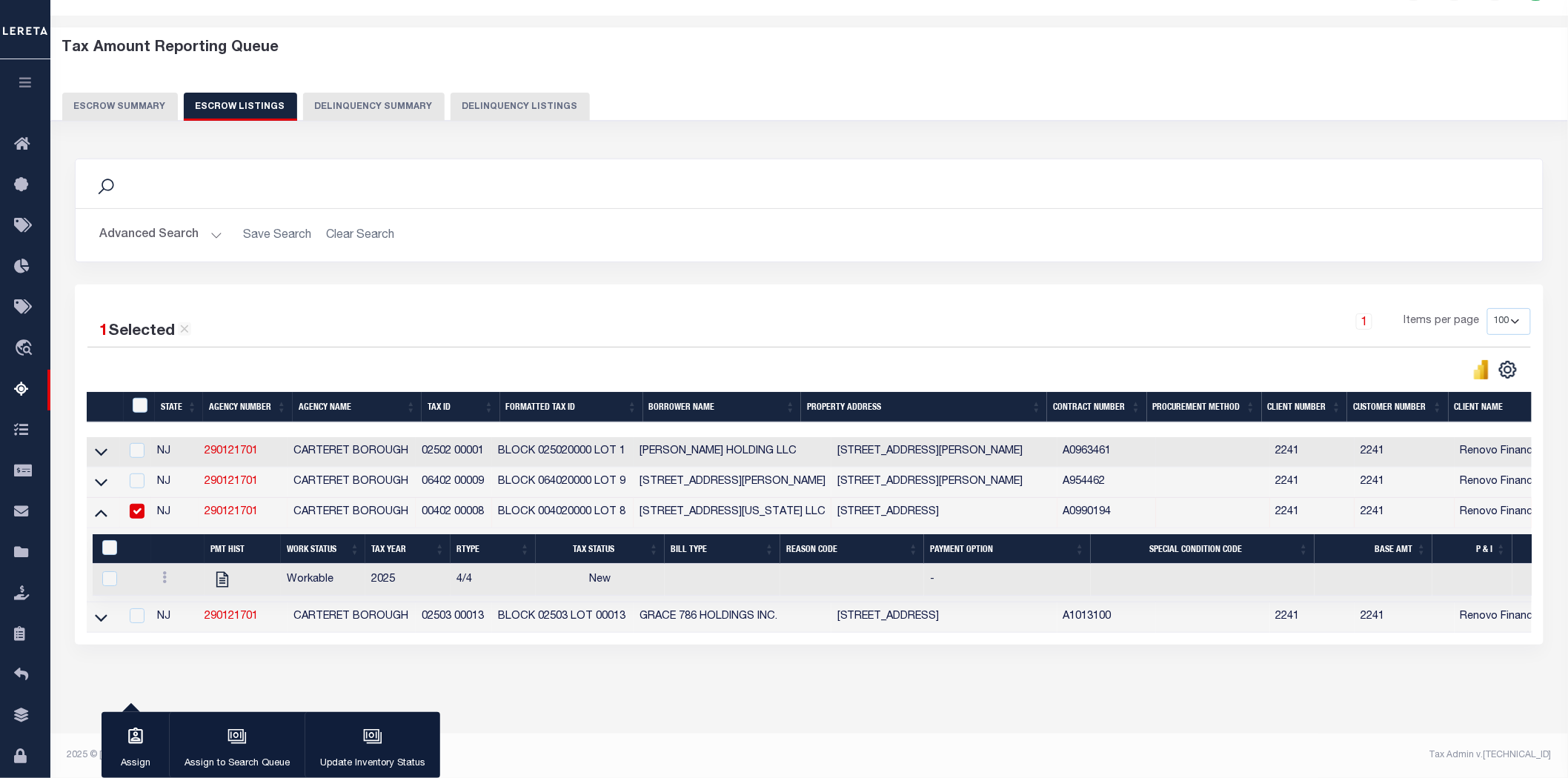
click at [575, 224] on h2 "Advanced Search Save Search Clear Search" at bounding box center [809, 235] width 1443 height 29
click at [135, 503] on input "checkbox" at bounding box center [137, 511] width 15 height 15
checkbox input "false"
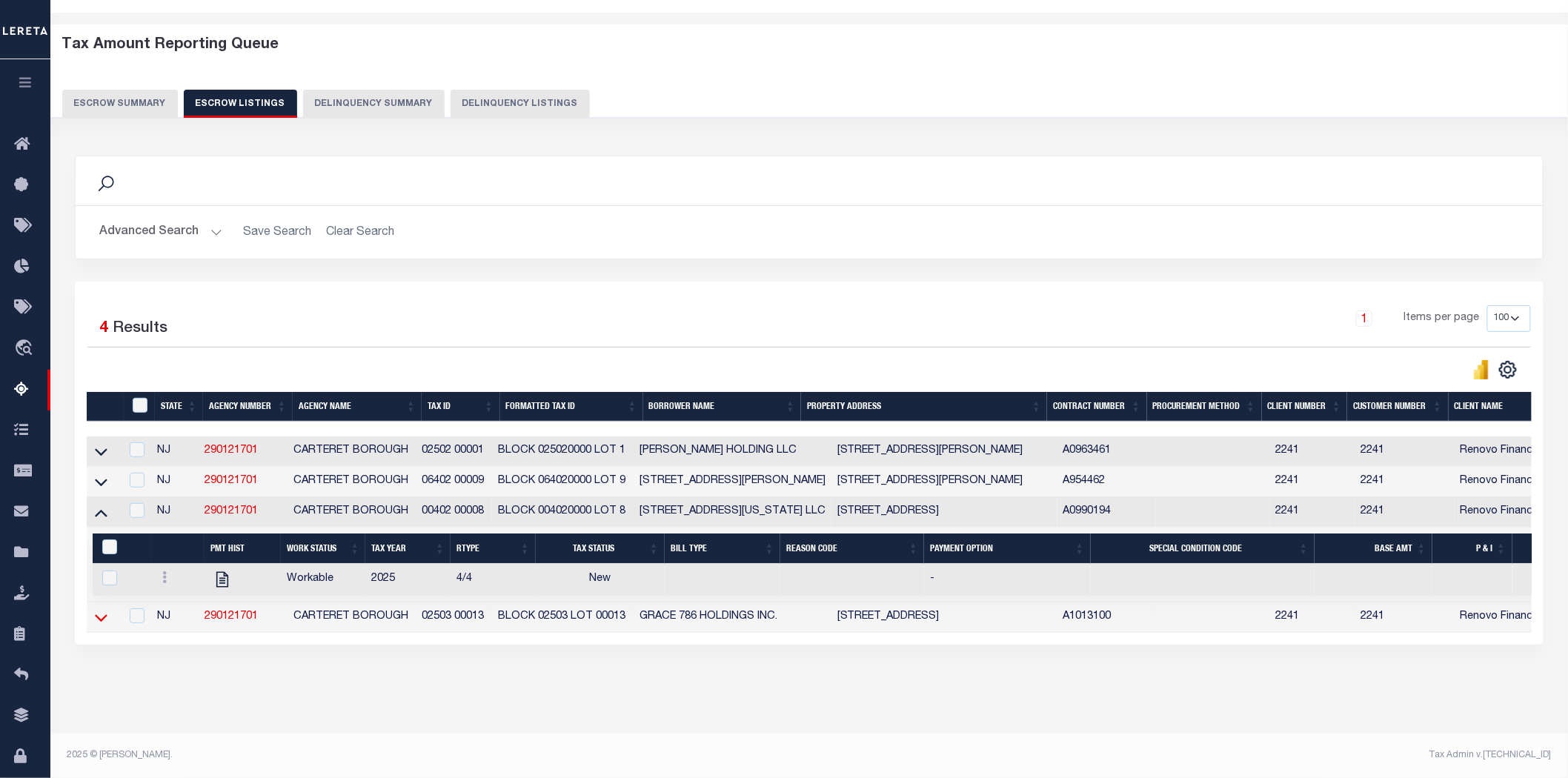
click at [101, 611] on icon at bounding box center [100, 617] width 12 height 15
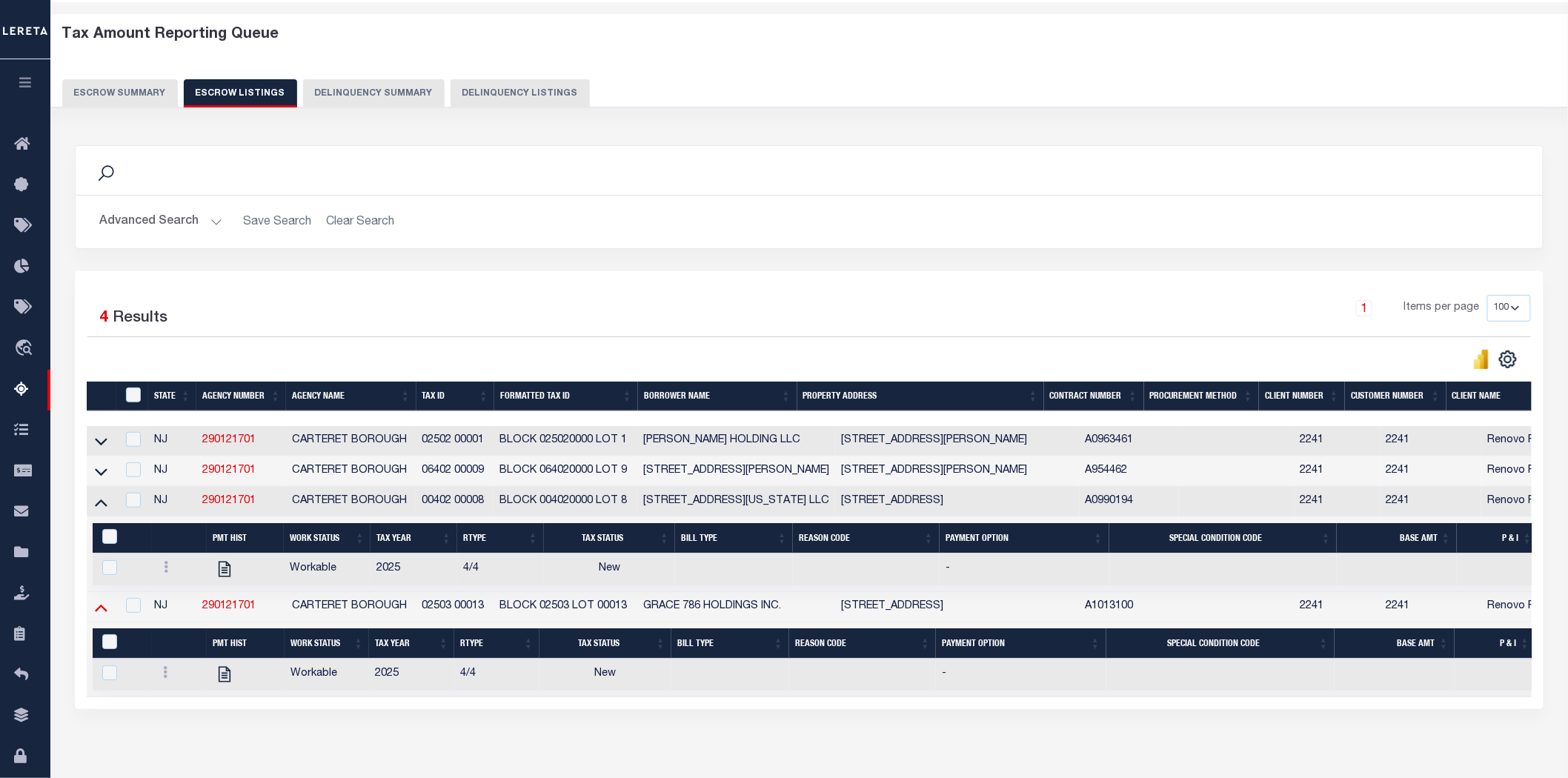
click at [102, 612] on icon at bounding box center [100, 608] width 12 height 8
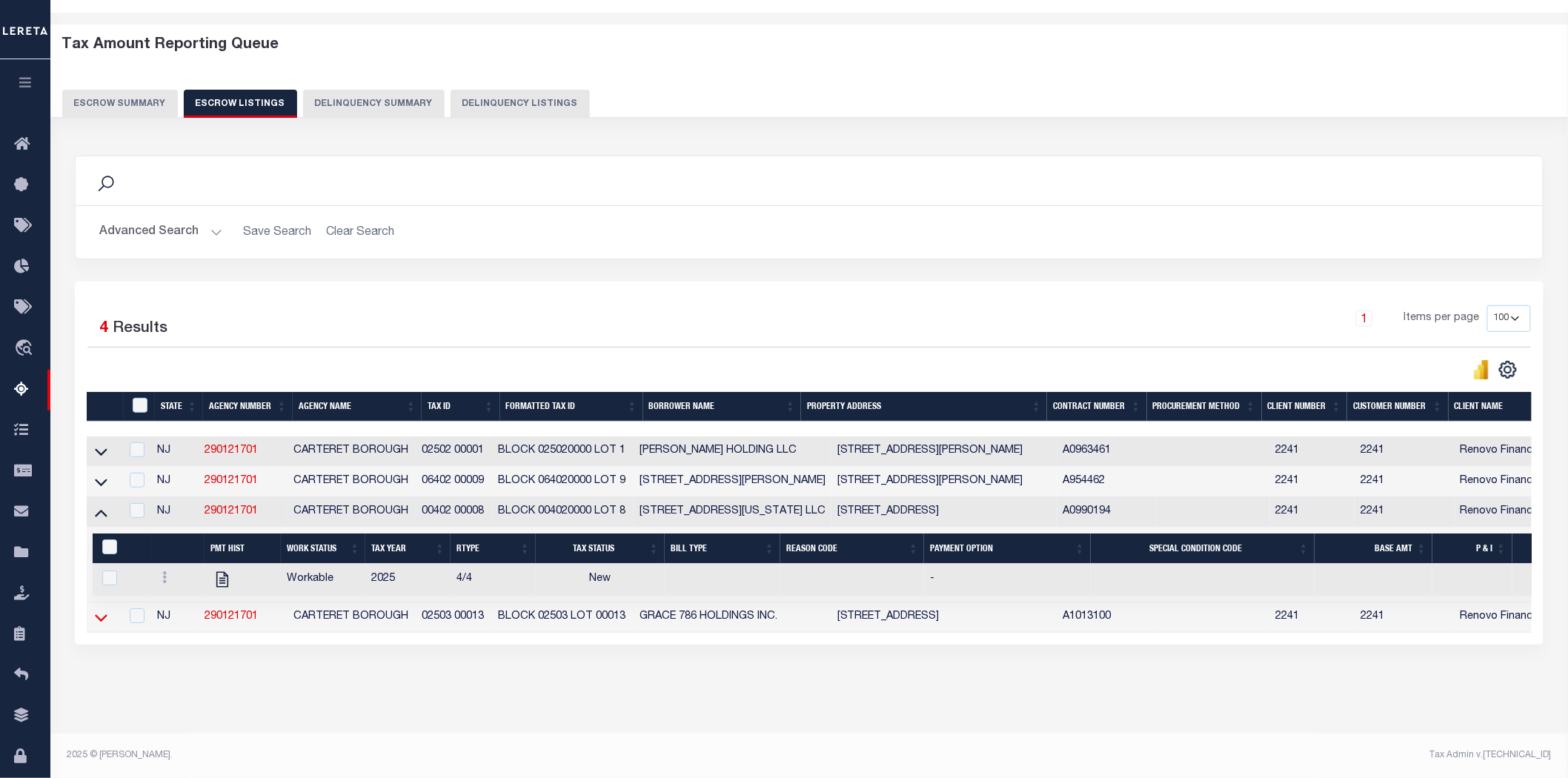
click at [102, 614] on icon at bounding box center [100, 618] width 12 height 8
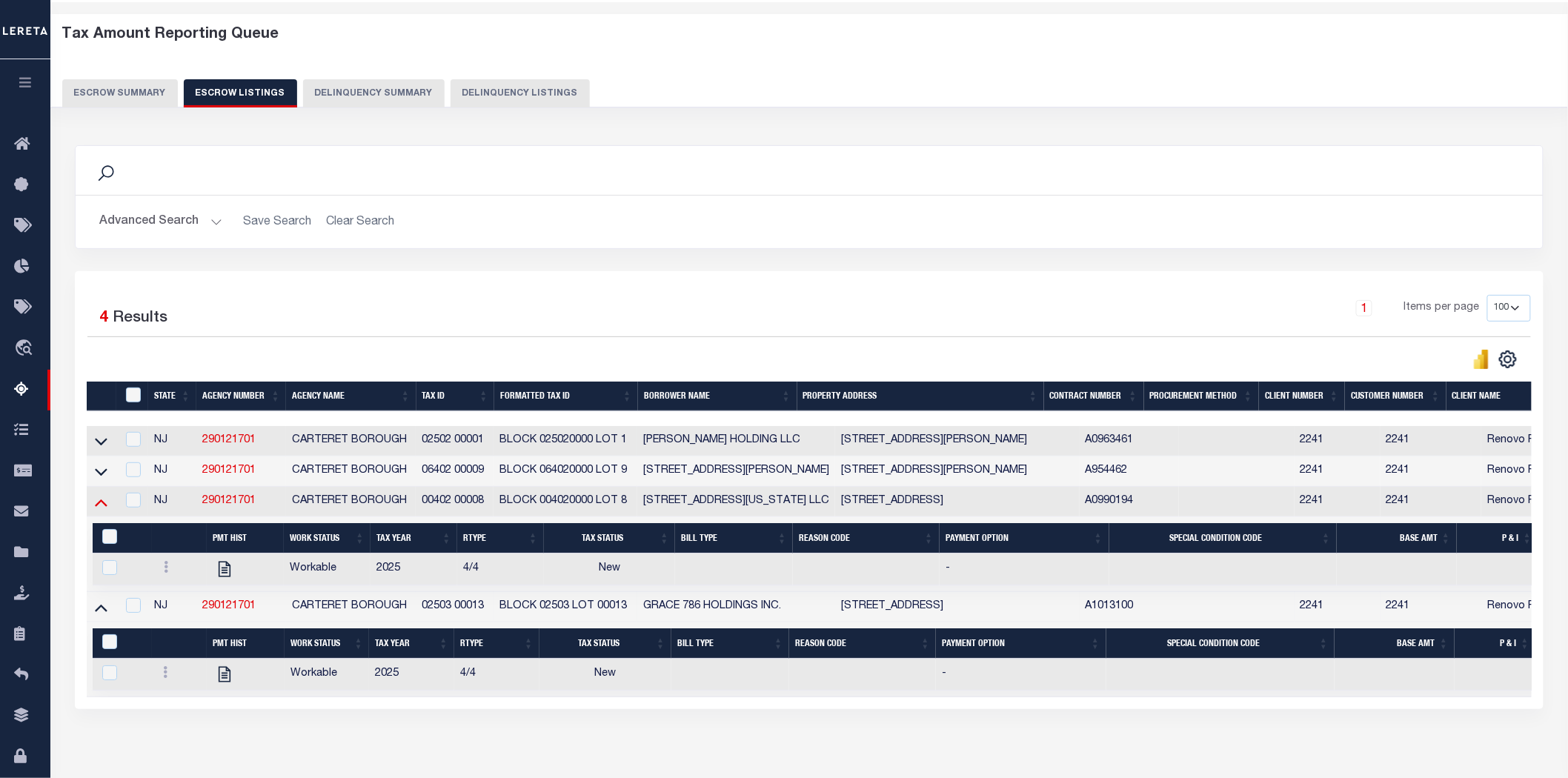
click at [96, 505] on icon at bounding box center [100, 502] width 12 height 15
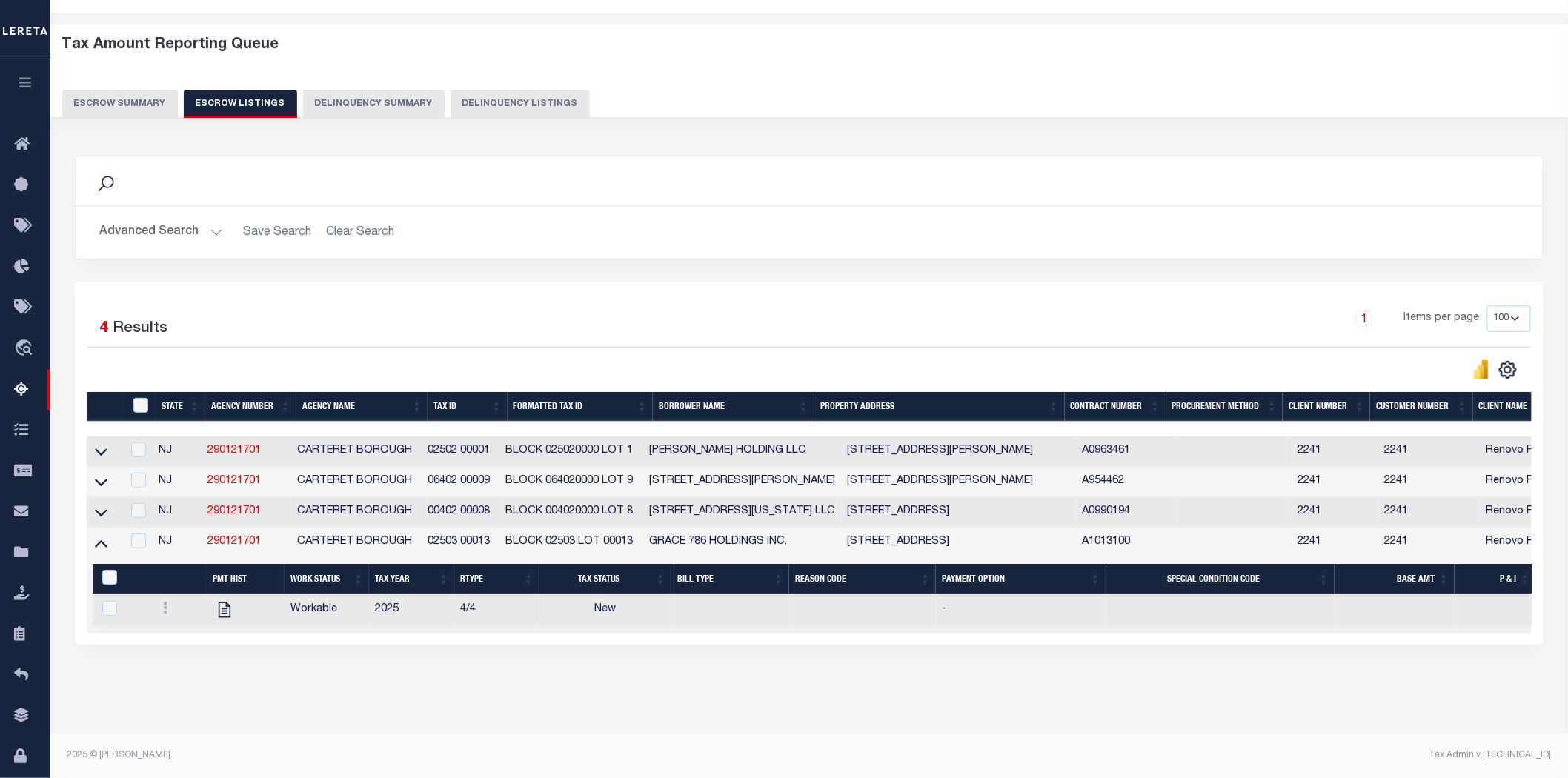
click at [755, 206] on div "Advanced Search Save Search Clear Search State In" at bounding box center [809, 232] width 1467 height 52
click at [753, 281] on div "1 Selected 4 Results 1 Items per page 10 25 50 100 500" at bounding box center [809, 462] width 1469 height 363
click at [573, 315] on div "1 Items per page 10 25 50 100 500" at bounding box center [992, 324] width 1077 height 38
click at [583, 281] on div "1 Selected 4 Results 1 Items per page 10 25 50 100 500" at bounding box center [809, 462] width 1469 height 363
click at [508, 679] on div "Search Advanced Search Save Search Clear Search In In AK AL AR AZ CA CO CT" at bounding box center [809, 415] width 1489 height 548
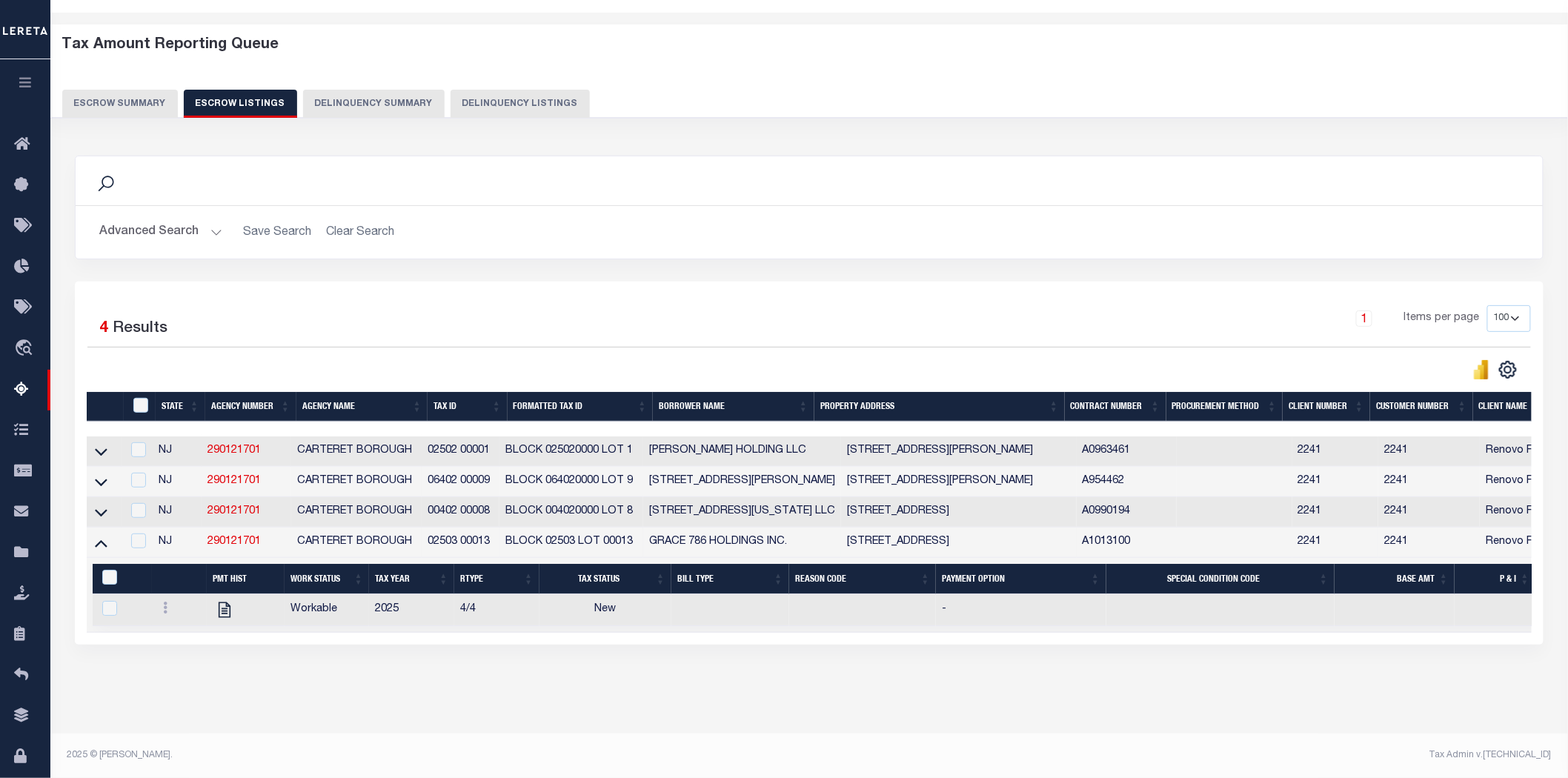
click at [791, 129] on div "Tax Amount Reporting Queue Escrow Summary Escrow Listings Delinquency Summary" at bounding box center [809, 83] width 1546 height 116
drag, startPoint x: 499, startPoint y: 533, endPoint x: 426, endPoint y: 538, distance: 73.2
click at [426, 538] on td "02503 00013" at bounding box center [461, 543] width 78 height 31
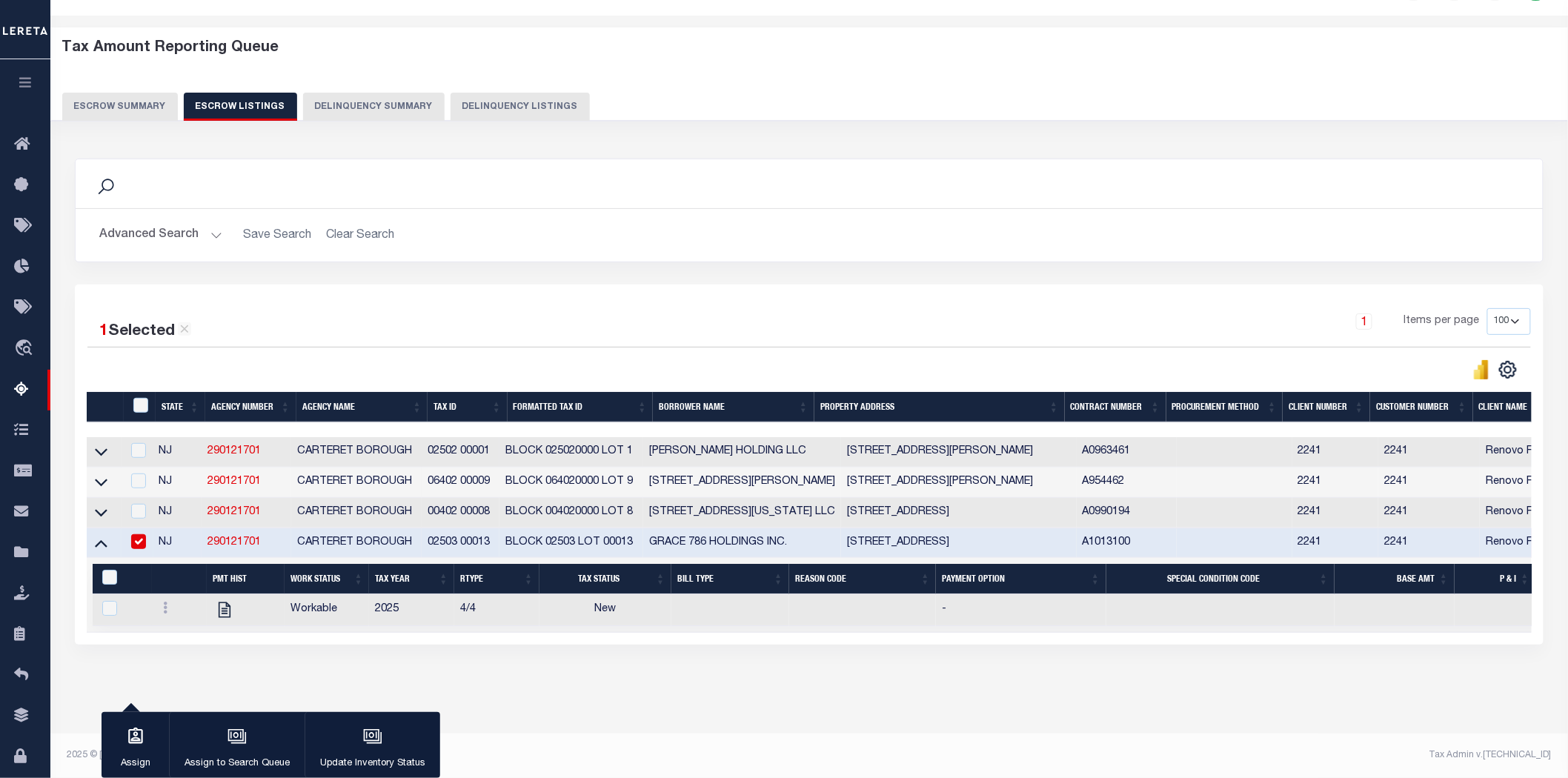
click at [931, 699] on div "Tax Amount Reporting Queue Escrow Summary Escrow Listings In" at bounding box center [809, 381] width 1509 height 703
click at [742, 159] on div "Search" at bounding box center [809, 183] width 1467 height 49
click at [527, 308] on div "1 Items per page 10 25 50 100 500" at bounding box center [992, 327] width 1077 height 38
click at [99, 535] on icon at bounding box center [100, 543] width 12 height 15
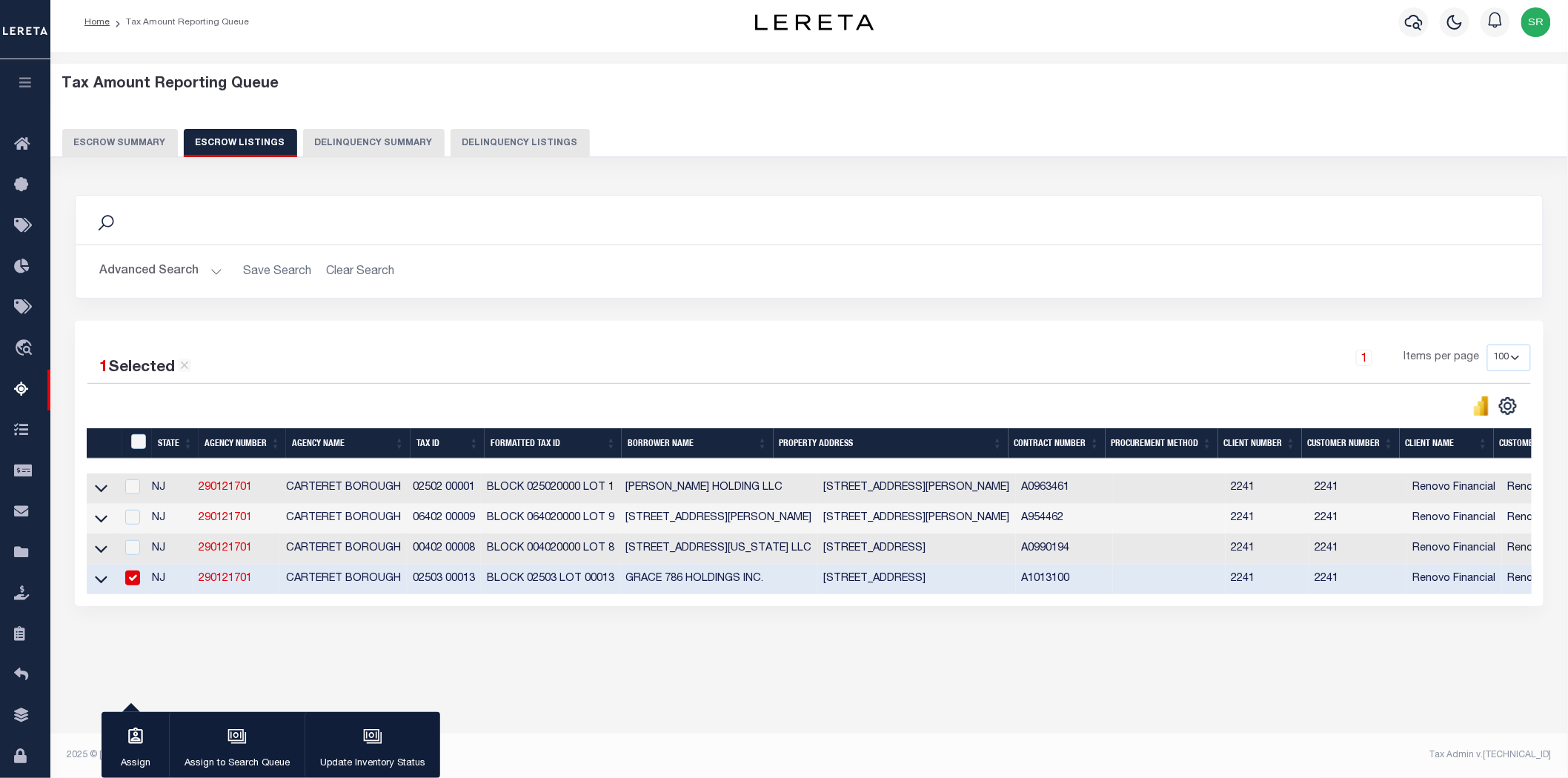
scroll to position [8, 0]
click at [129, 579] on input "checkbox" at bounding box center [133, 578] width 15 height 15
checkbox input "false"
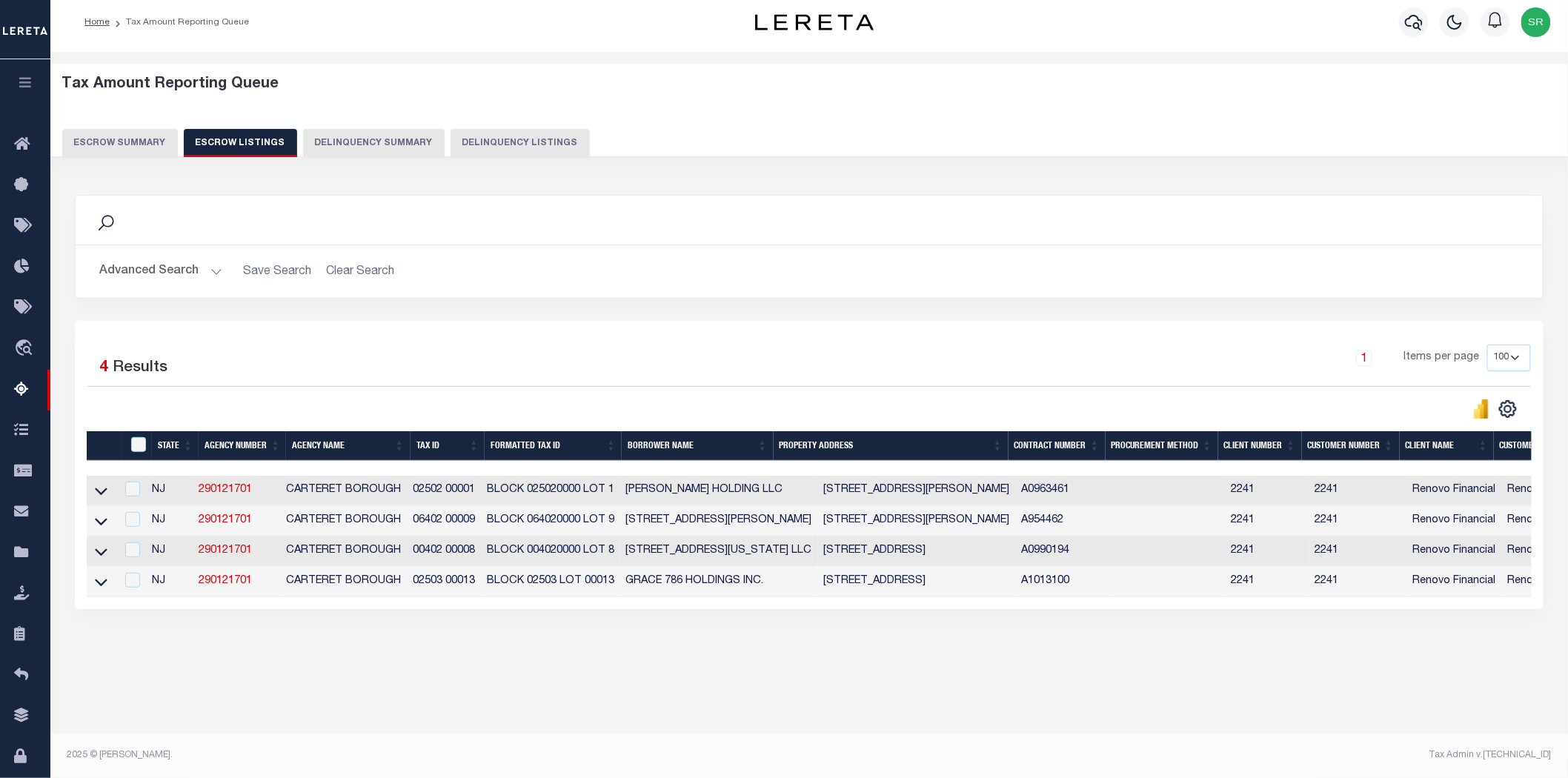
click at [220, 653] on div "Search Advanced Search Save Search Clear Search In In AK AL AR AZ CA CO CT" at bounding box center [809, 417] width 1489 height 473
click at [142, 445] on input "ID" at bounding box center [138, 444] width 15 height 15
checkbox input "true"
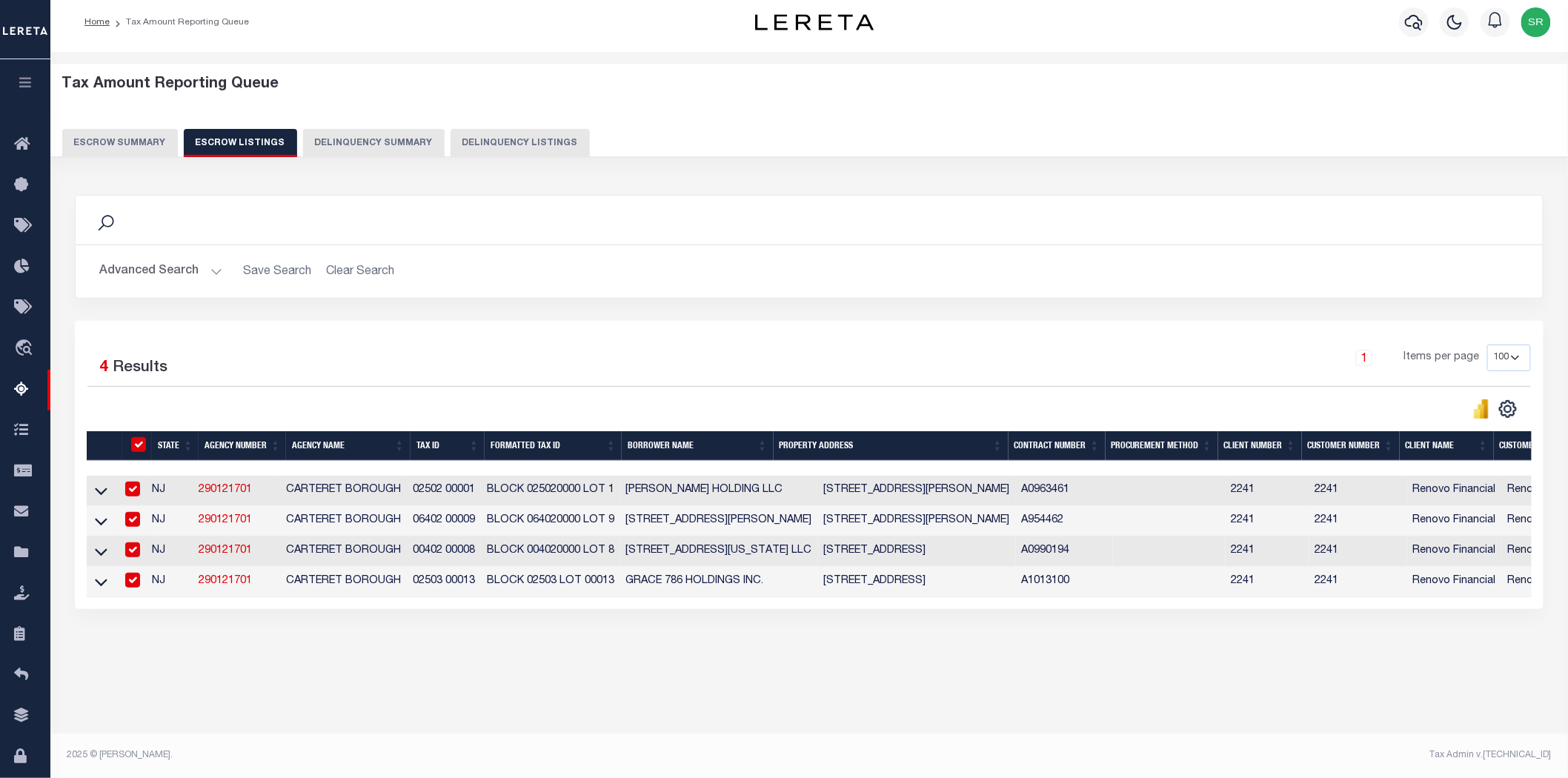
checkbox input "true"
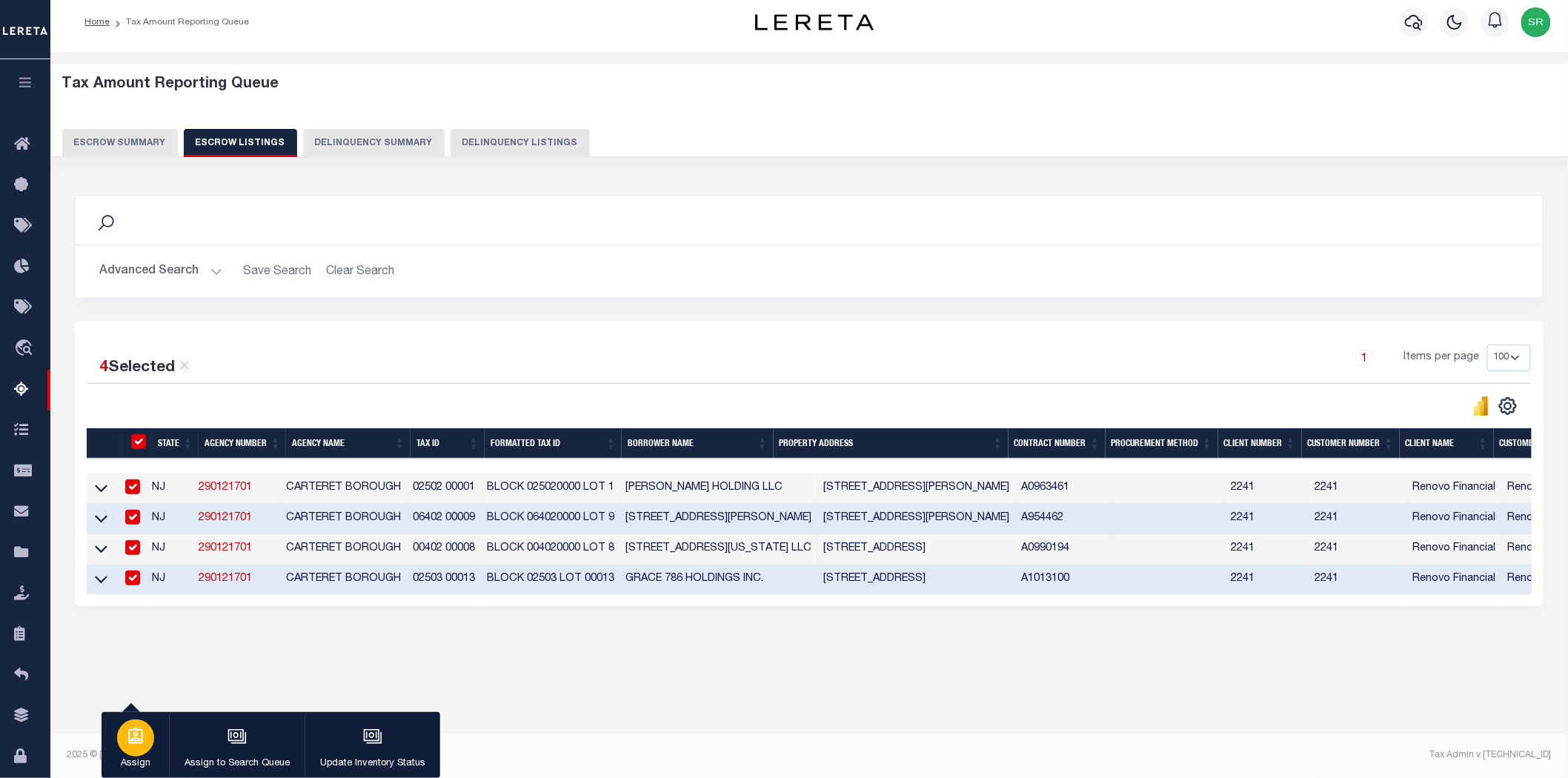
click at [123, 731] on div "button" at bounding box center [135, 737] width 37 height 37
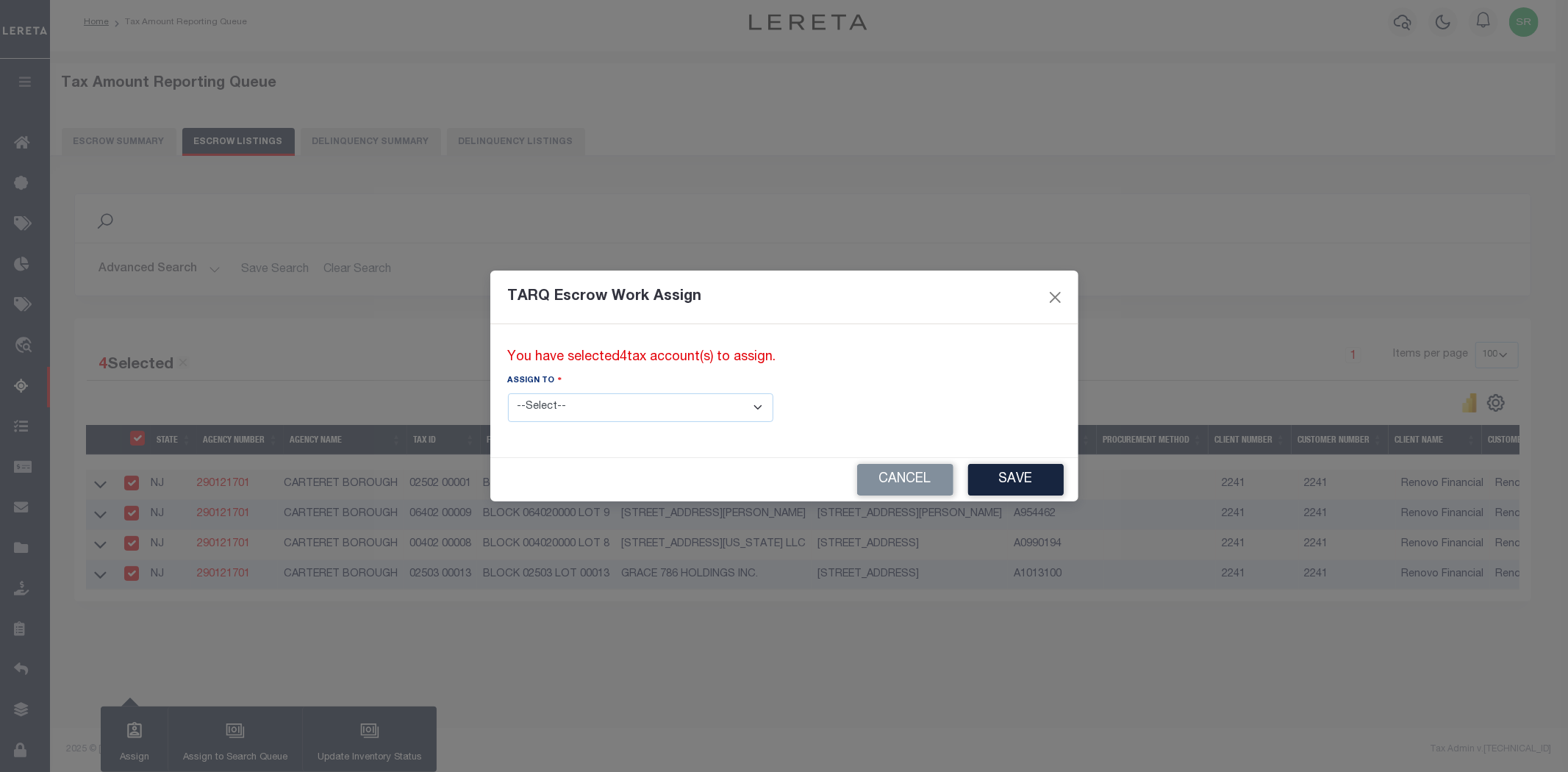
click at [593, 408] on select "--Select-- --Unassigned-- --Unassigned-- Abdul Muzain Adhikary Rinki Agustin Fe…" at bounding box center [641, 408] width 265 height 28
select select "SreeVenkat Chandrashekar"
click at [508, 394] on select "--Select-- --Unassigned-- --Unassigned-- Abdul Muzain Adhikary Rinki Agustin Fe…" at bounding box center [641, 408] width 265 height 28
click at [968, 472] on button "Save" at bounding box center [1015, 479] width 96 height 31
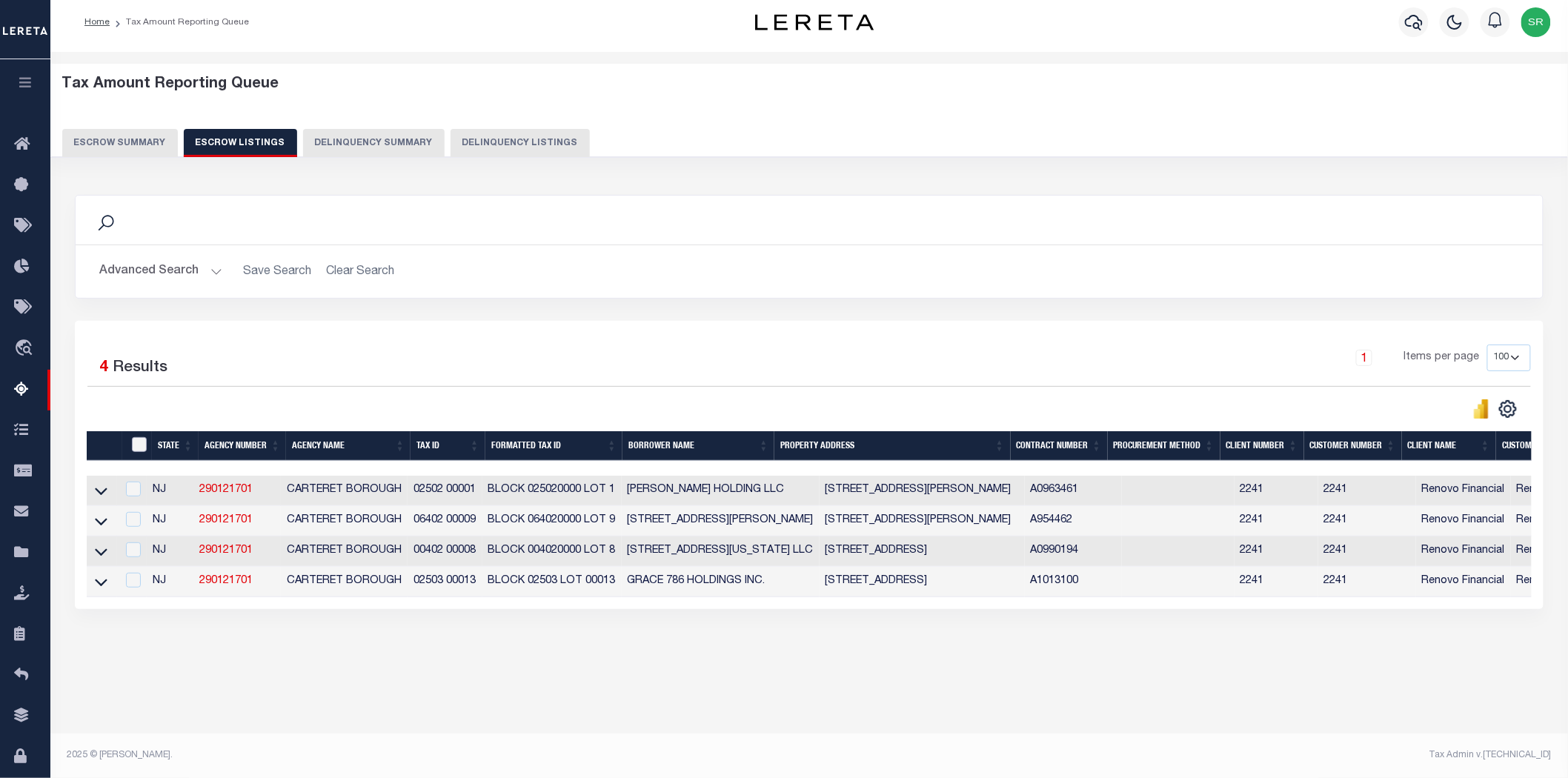
click at [137, 443] on input "ID" at bounding box center [139, 444] width 15 height 15
checkbox input "true"
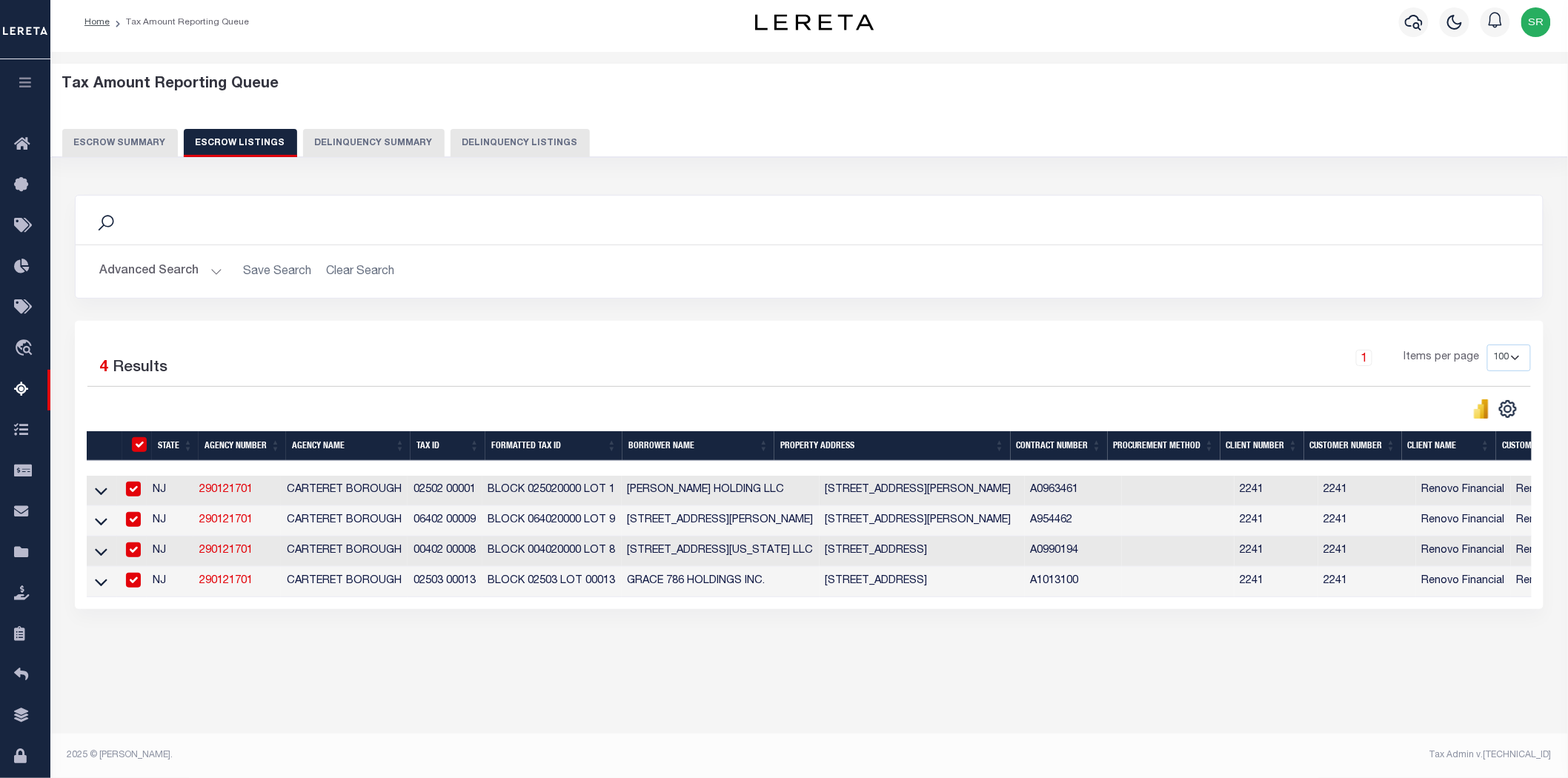
checkbox input "true"
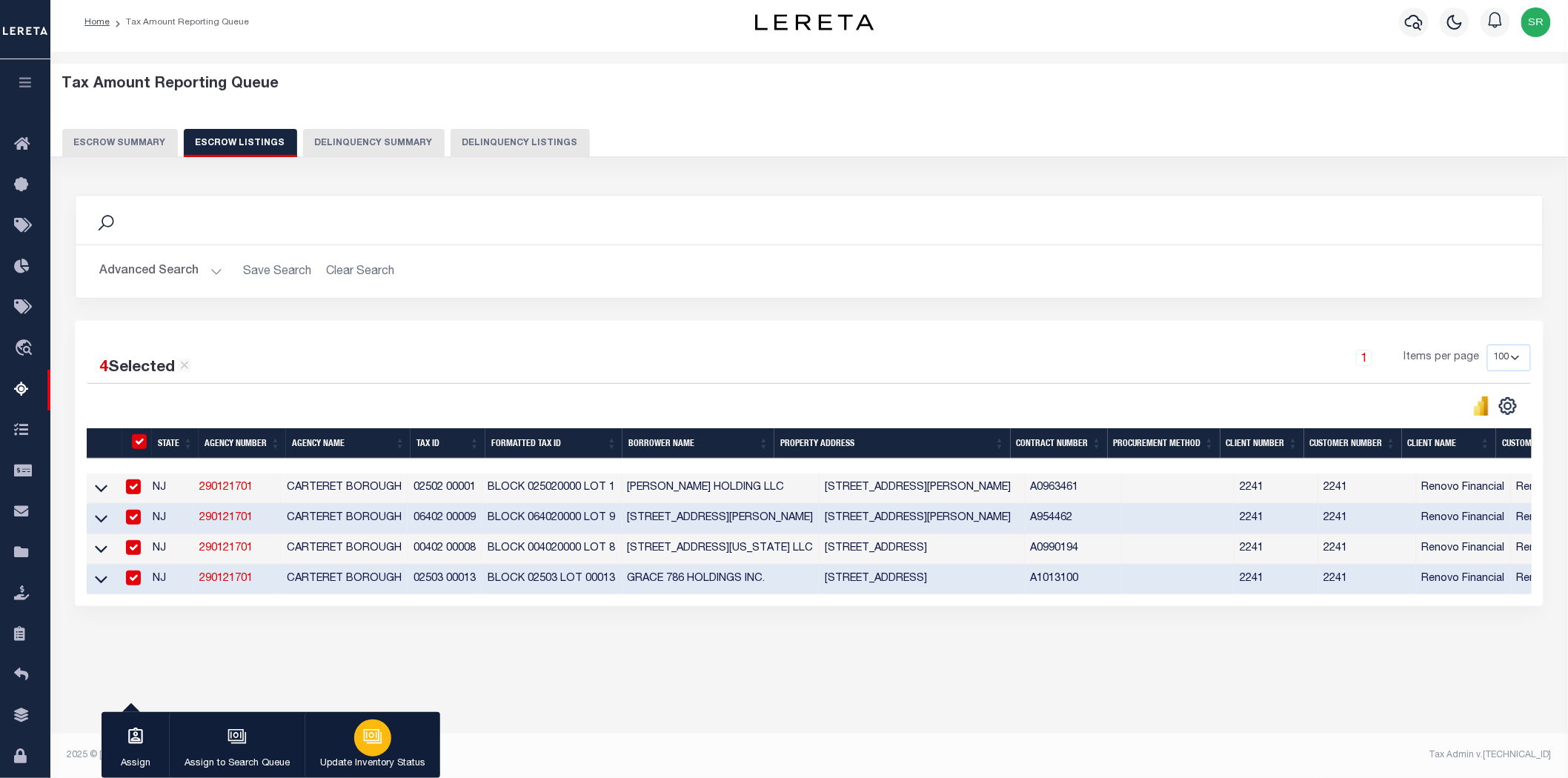
click at [375, 741] on icon "button" at bounding box center [371, 734] width 15 height 11
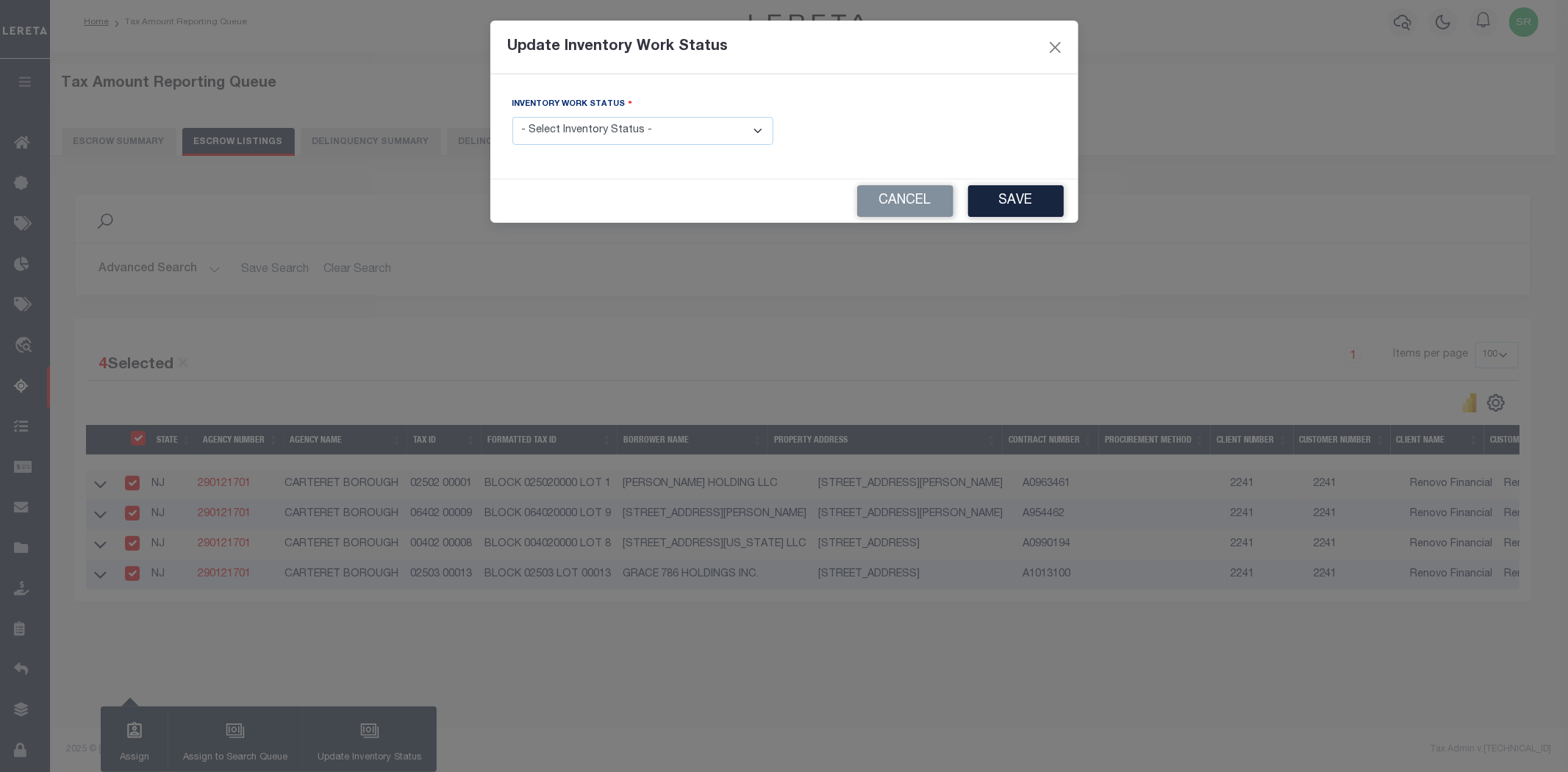
click at [648, 133] on select "- Select Inventory Status - Manual - Exception Pended - Awaiting Search Late Ad…" at bounding box center [643, 132] width 261 height 28
select select "4"
click at [512, 117] on select "- Select Inventory Status - Manual - Exception Pended - Awaiting Search Late Ad…" at bounding box center [643, 132] width 261 height 28
click at [1009, 195] on button "Save" at bounding box center [1015, 201] width 96 height 31
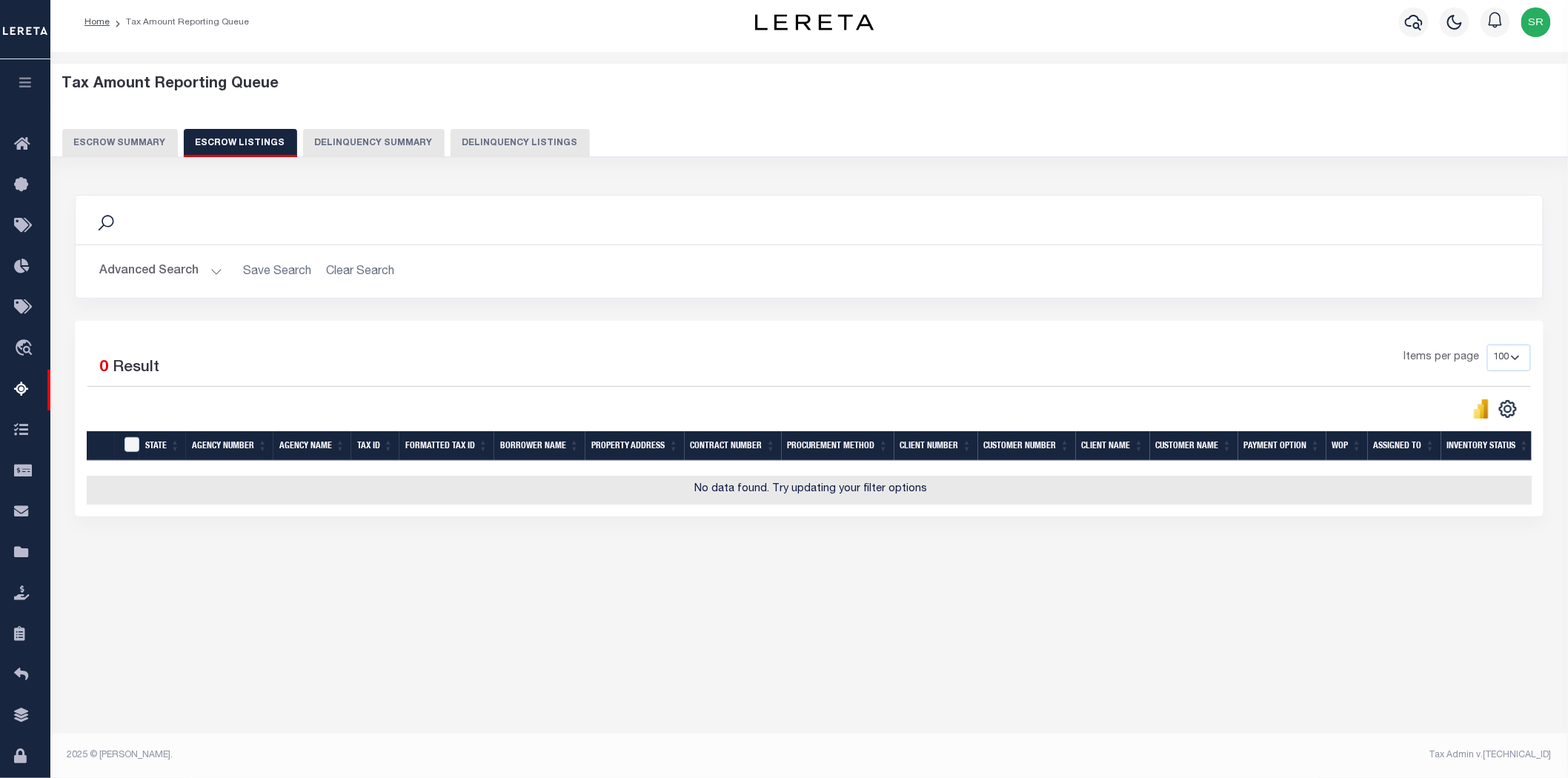
click at [747, 556] on div "Search Advanced Search Save Search Clear Search In In AK AL AR AZ CA CO CT" at bounding box center [809, 370] width 1489 height 380
click at [354, 531] on div "Search Advanced Search Save Search Clear Search In In AK AL AR AZ CA CO CT" at bounding box center [809, 370] width 1489 height 380
click at [228, 653] on div "Tax Amount Reporting Queue Escrow Summary Escrow Listings In" at bounding box center [809, 401] width 1517 height 700
click at [130, 136] on button "Escrow Summary" at bounding box center [119, 143] width 115 height 29
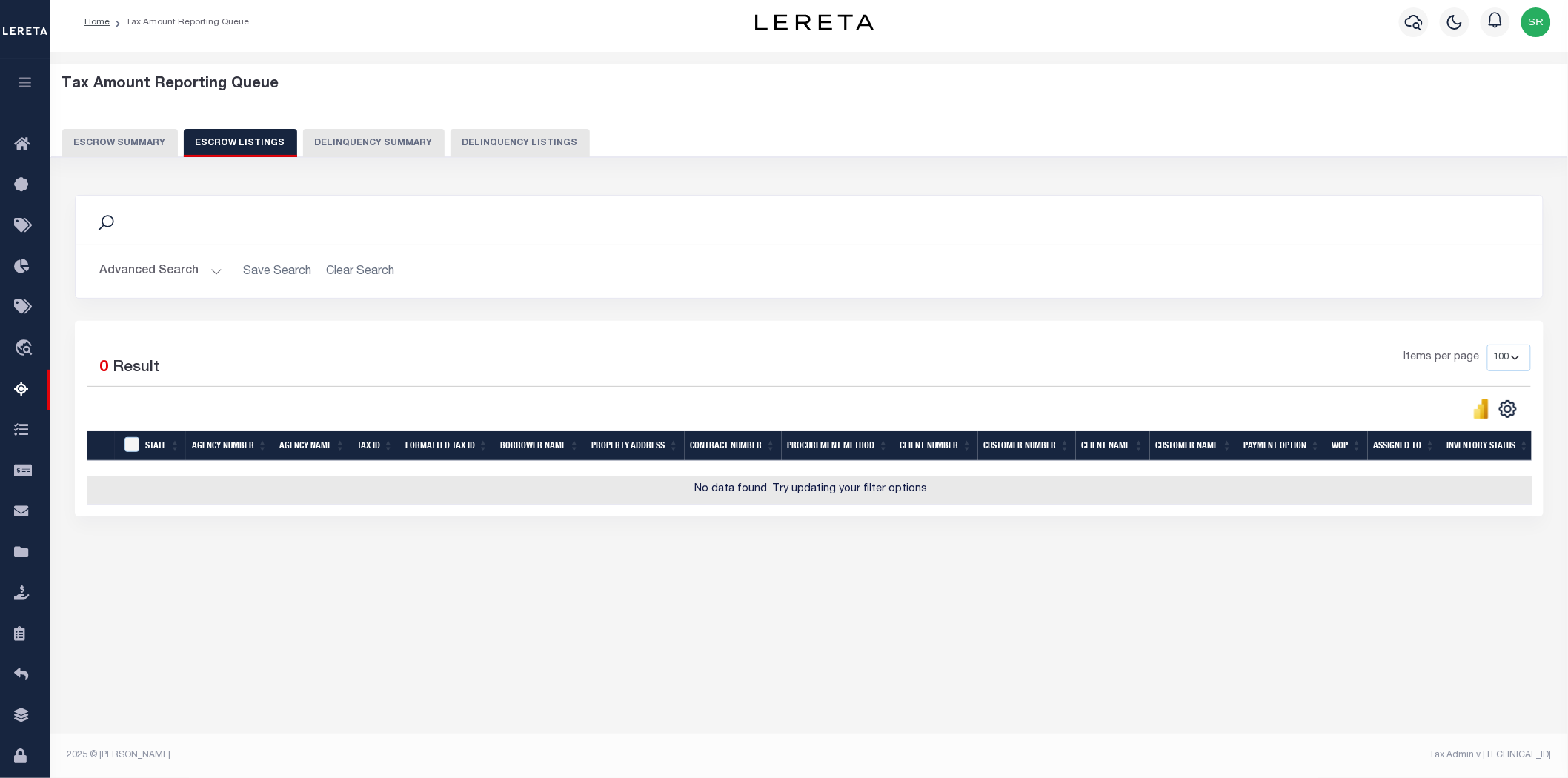
click at [130, 136] on button "Escrow Summary" at bounding box center [119, 143] width 115 height 29
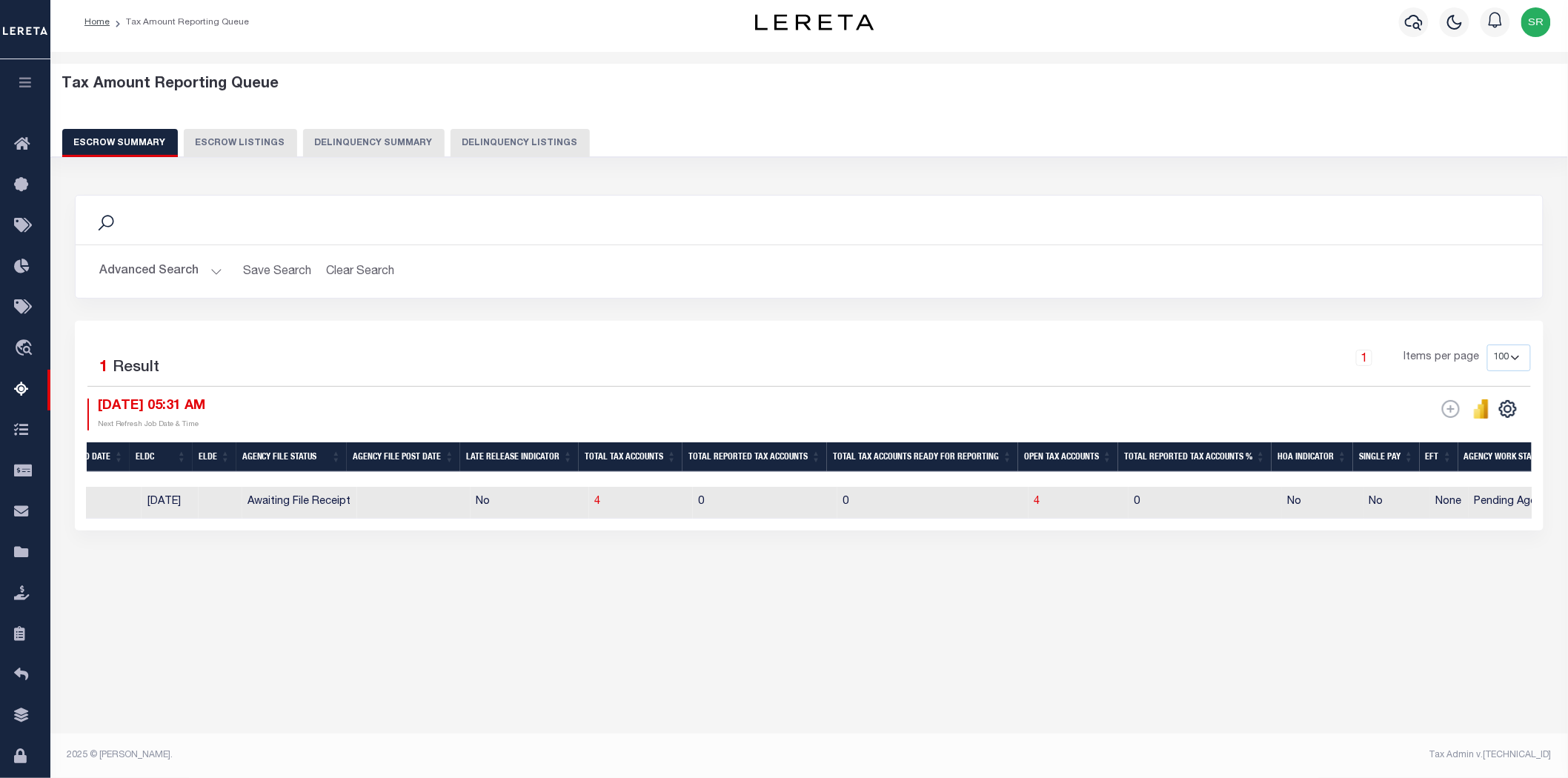
click at [130, 136] on button "Escrow Summary" at bounding box center [119, 143] width 115 height 29
click at [718, 575] on div "Search Advanced Search Save Search Clear Search EscrowSummaryGridWrapper_dynami…" at bounding box center [809, 378] width 1489 height 395
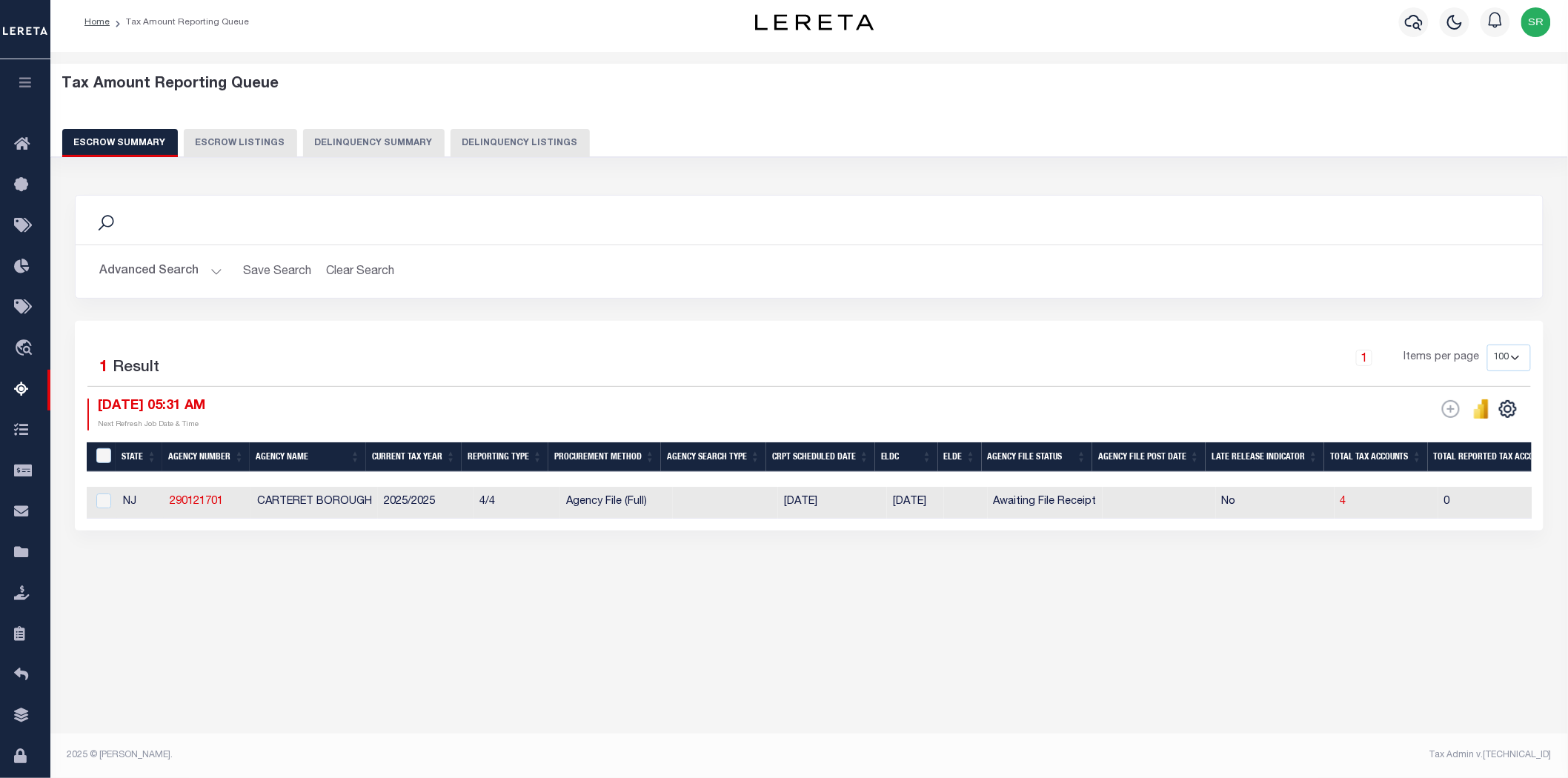
click at [508, 371] on div "1 Items per page 10 25 50 100 500" at bounding box center [992, 363] width 1077 height 38
click at [299, 694] on div "Tax Amount Reporting Queue Escrow Summary Escrow Listings In" at bounding box center [809, 401] width 1517 height 700
drag, startPoint x: 256, startPoint y: 500, endPoint x: 374, endPoint y: 502, distance: 118.0
click at [374, 502] on td "CARTERET BOROUGH" at bounding box center [314, 502] width 127 height 31
checkbox input "true"
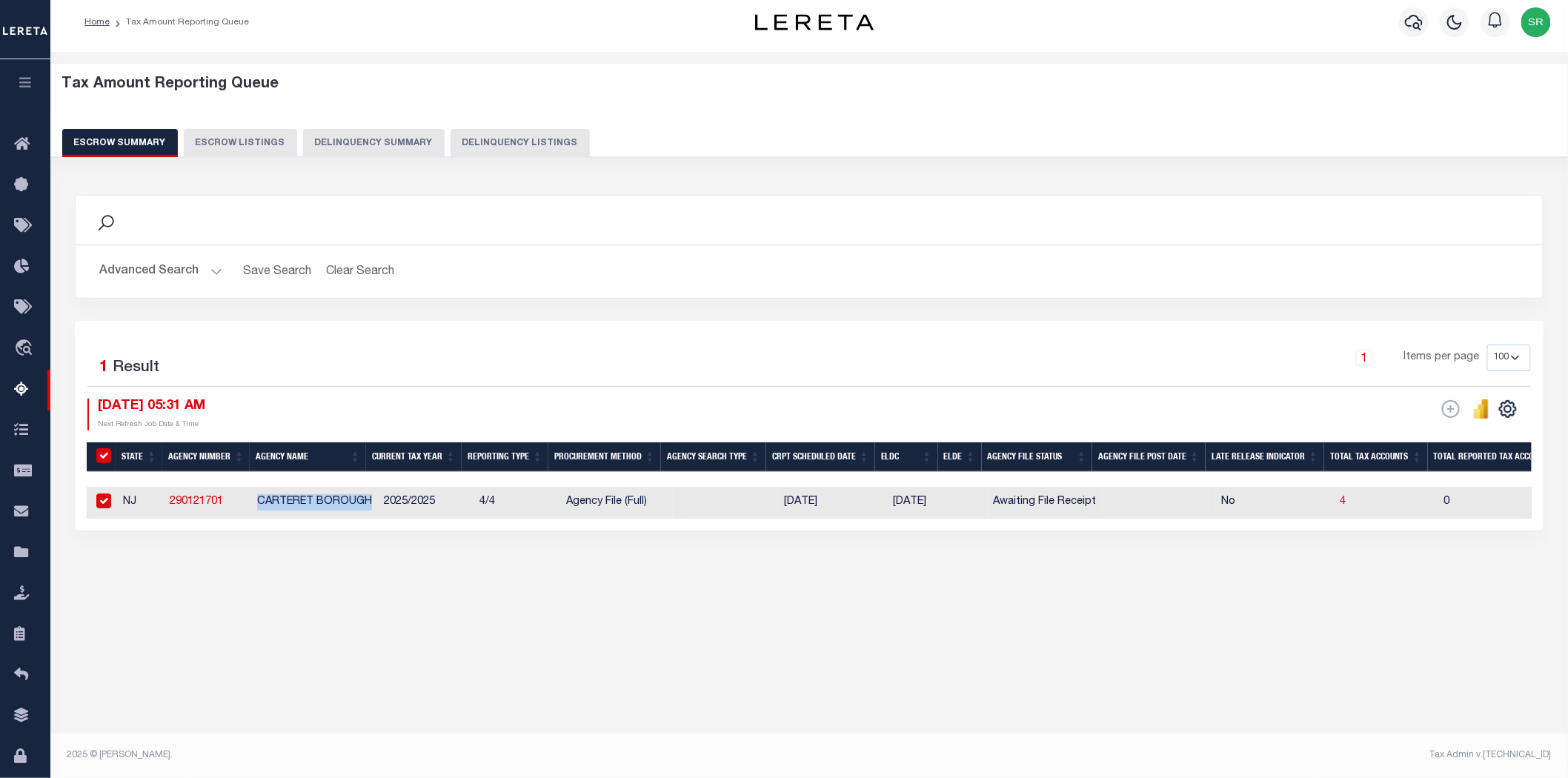
checkbox input "true"
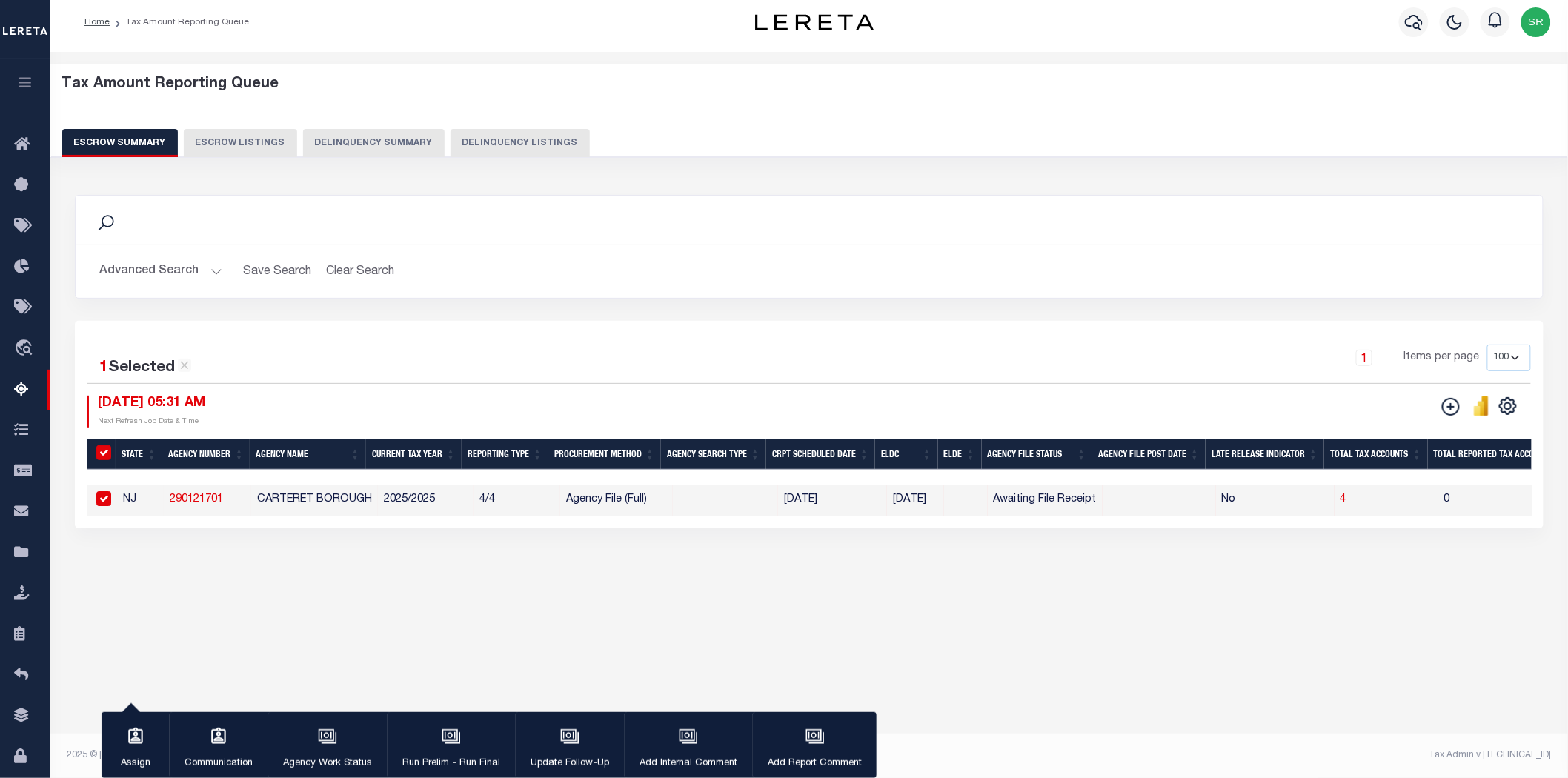
click at [217, 528] on div "1 Selected 1 Result 1 Items per page 10 25 50 100 500 10/03/2025 05:31 AM ESCRO…" at bounding box center [809, 424] width 1469 height 208
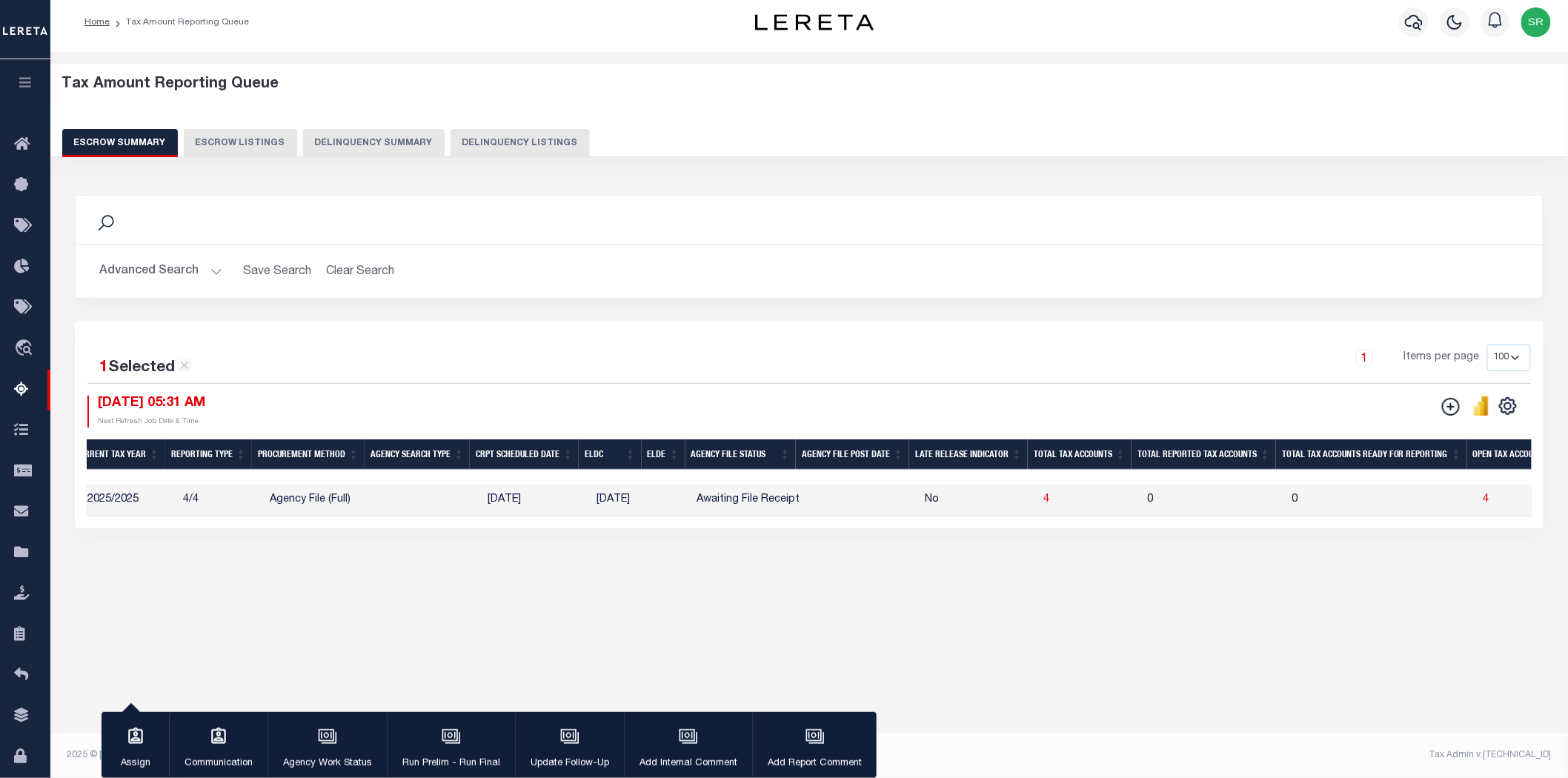
scroll to position [0, 608]
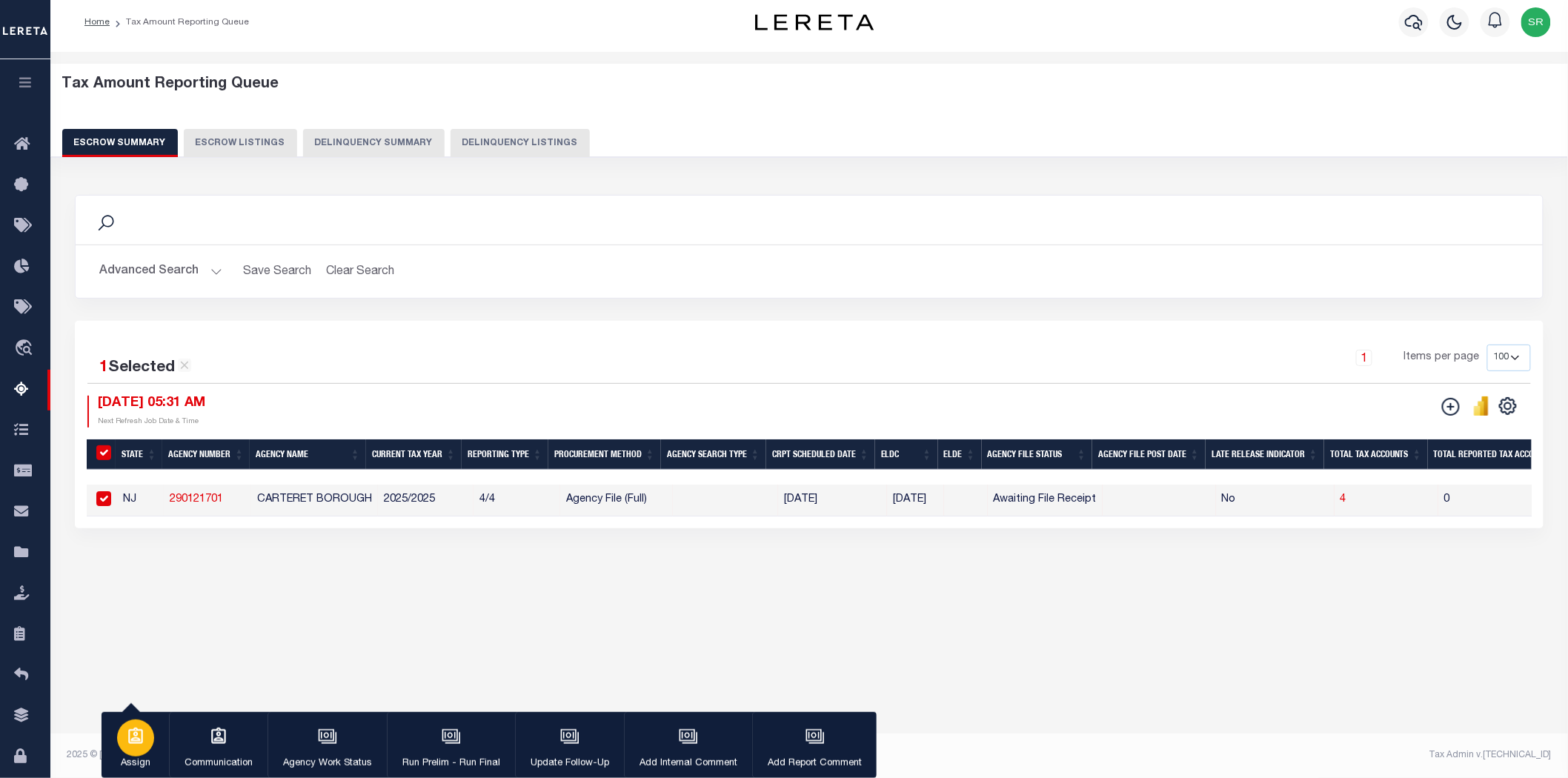
click at [136, 728] on icon "button" at bounding box center [135, 735] width 15 height 16
select select "SreeVenkat Chandrashekar"
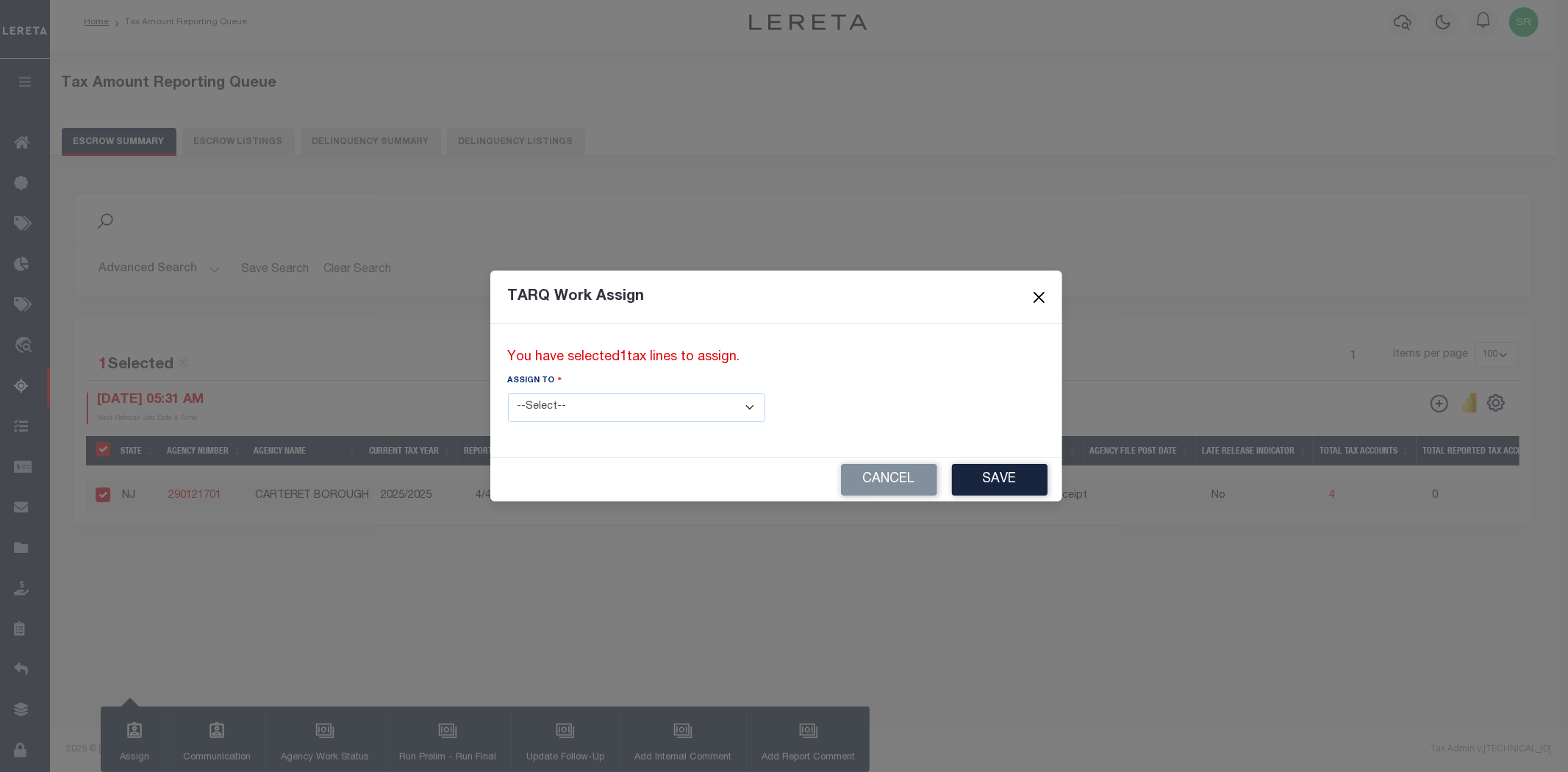
click at [1030, 294] on button "Close" at bounding box center [1039, 297] width 19 height 19
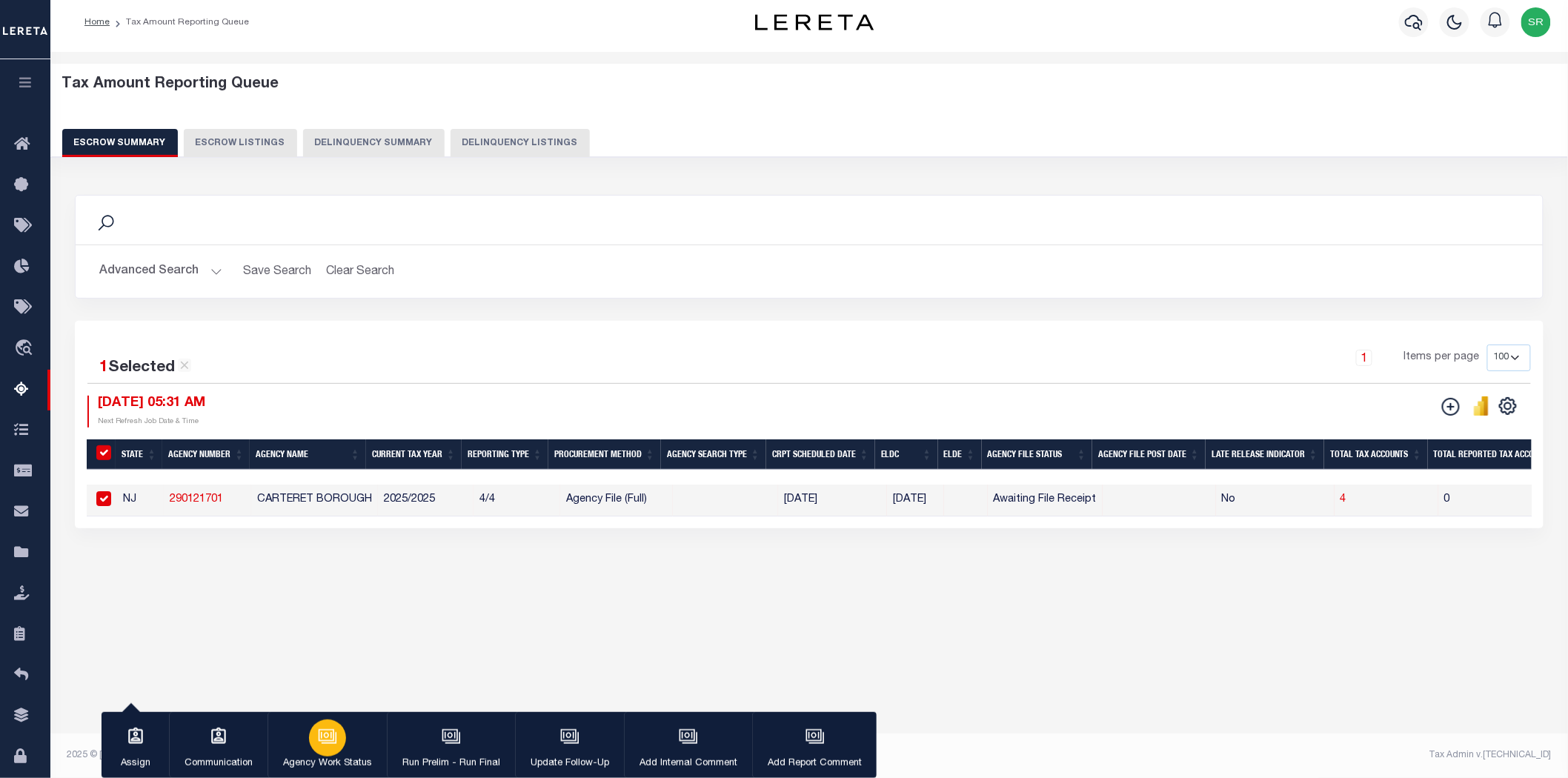
click at [310, 734] on div "button" at bounding box center [327, 737] width 37 height 37
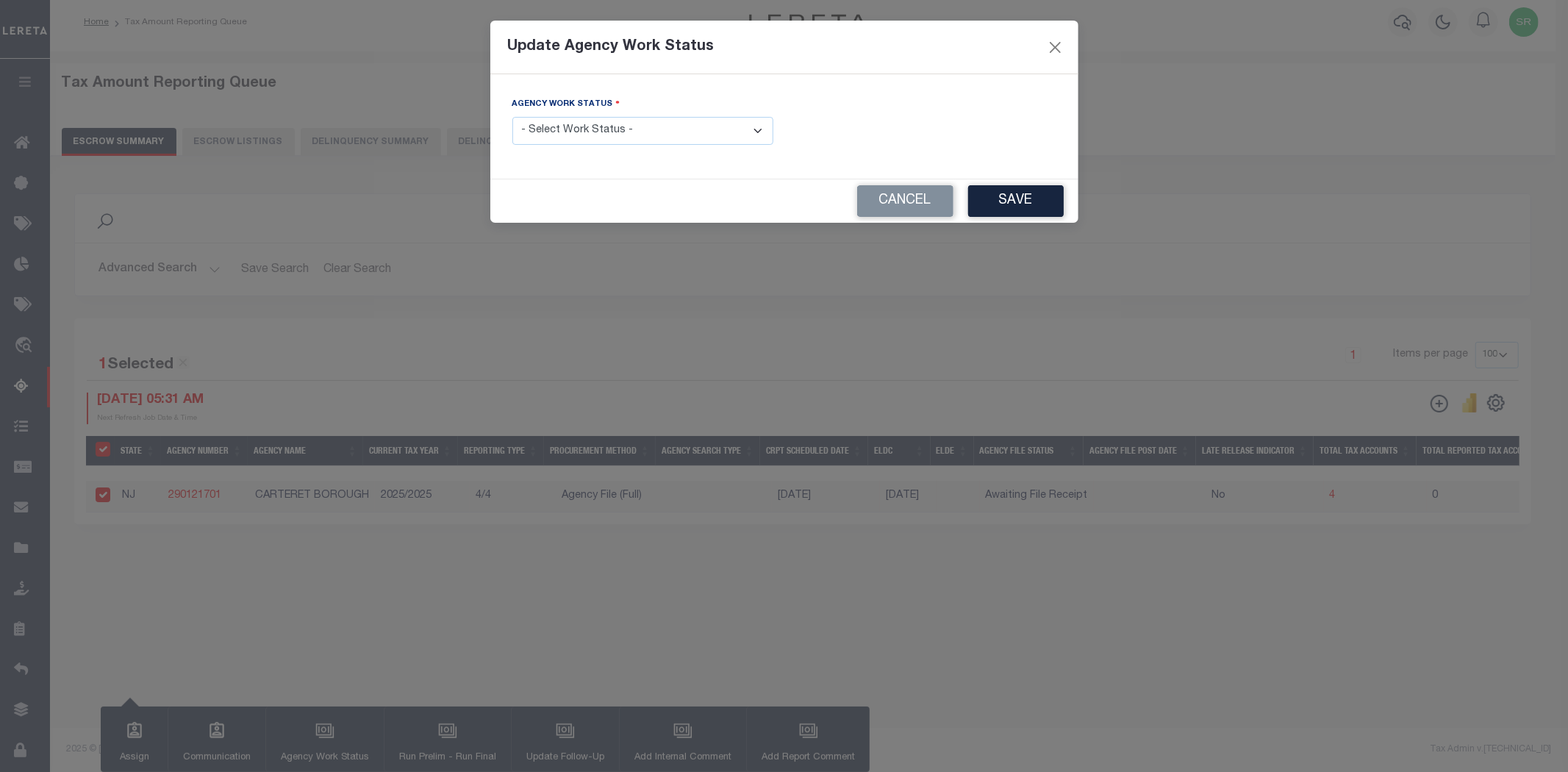
click at [610, 136] on select "- Select Work Status - New In Progress Pending Agency Follow-up Pending QC Read…" at bounding box center [643, 132] width 261 height 28
select select "7"
click at [512, 117] on select "- Select Work Status - New In Progress Pending Agency Follow-up Pending QC Read…" at bounding box center [643, 132] width 261 height 28
click at [1012, 200] on button "Save" at bounding box center [1015, 201] width 96 height 31
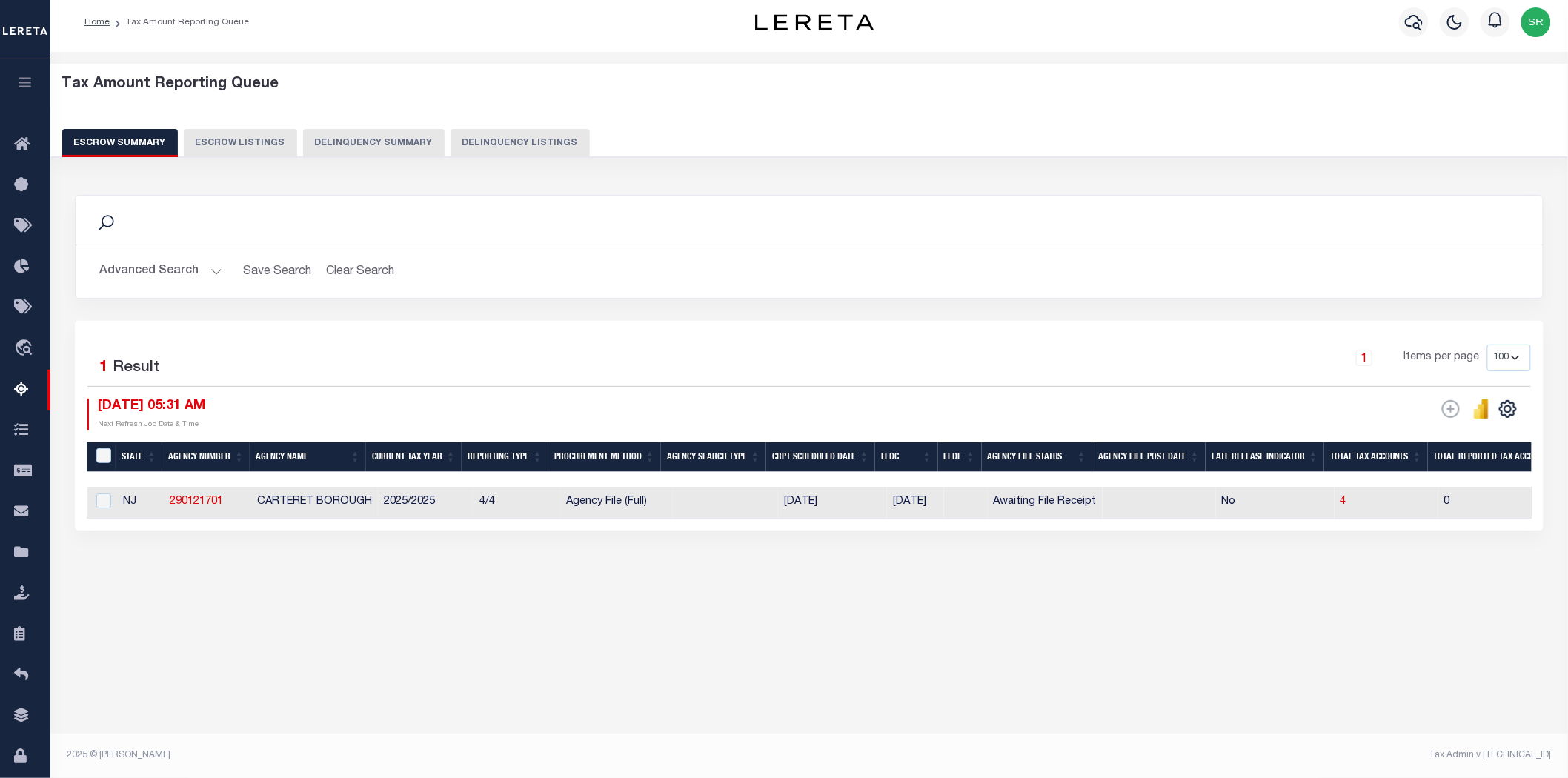
click at [476, 354] on div "1 Items per page 10 25 50 100 500" at bounding box center [992, 363] width 1077 height 38
drag, startPoint x: 396, startPoint y: 346, endPoint x: 302, endPoint y: 341, distance: 94.1
click at [380, 346] on div "1 Selected 1 Result" at bounding box center [259, 365] width 344 height 42
click at [302, 341] on div "1 Selected 1 Result 1 Items per page 10 25 50 100 500 10/03/2025 05:31 AM ESCRO…" at bounding box center [809, 425] width 1469 height 210
click at [671, 569] on div "Search Advanced Search Save Search Clear Search EscrowSummaryGridWrapper_dynami…" at bounding box center [809, 378] width 1489 height 395
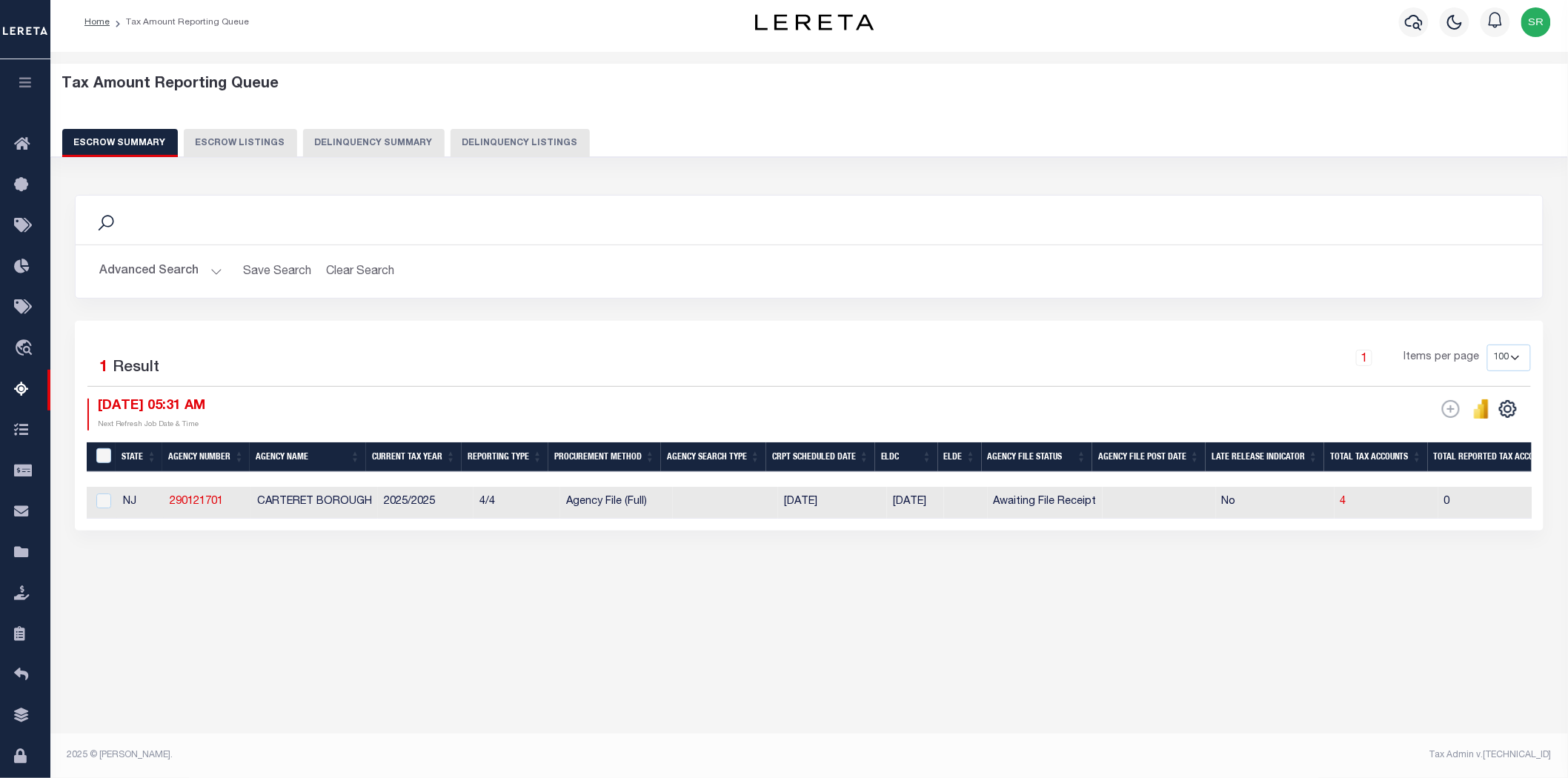
click at [326, 530] on div "1 Selected 1 Result 1 Items per page 10 25 50 100 500 10/03/2025 05:31 AM ESCRO…" at bounding box center [809, 425] width 1469 height 210
click at [188, 575] on div "Search Advanced Search Save Search Clear Search EscrowSummaryGridWrapper_dynami…" at bounding box center [809, 378] width 1489 height 395
click at [282, 550] on div "Search Advanced Search Save Search Clear Search EscrowSummaryGridWrapper_dynami…" at bounding box center [809, 378] width 1489 height 395
click at [293, 619] on div "Tax Amount Reporting Queue Escrow Summary Escrow Listings In" at bounding box center [809, 342] width 1509 height 552
click at [216, 276] on button "Advanced Search" at bounding box center [160, 272] width 123 height 29
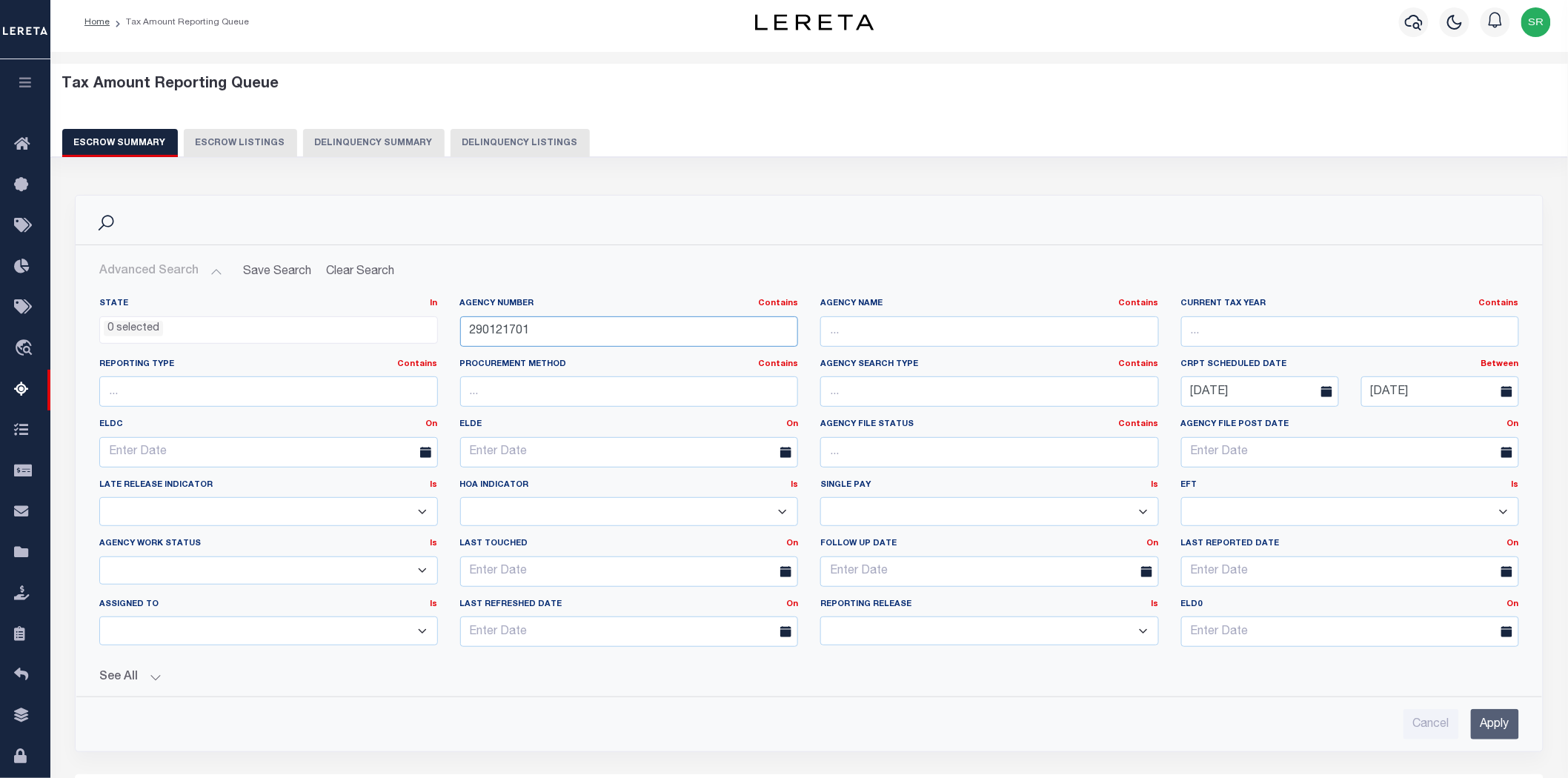
drag, startPoint x: 563, startPoint y: 330, endPoint x: 425, endPoint y: 329, distance: 138.0
click at [425, 329] on div "State In In AK AL AR AZ CA CO CT DC DE FL GA GU HI IA ID IL IN KS KY LA MA MD M…" at bounding box center [809, 478] width 1442 height 360
paste input "130170000"
click at [1492, 727] on input "Apply" at bounding box center [1495, 724] width 48 height 31
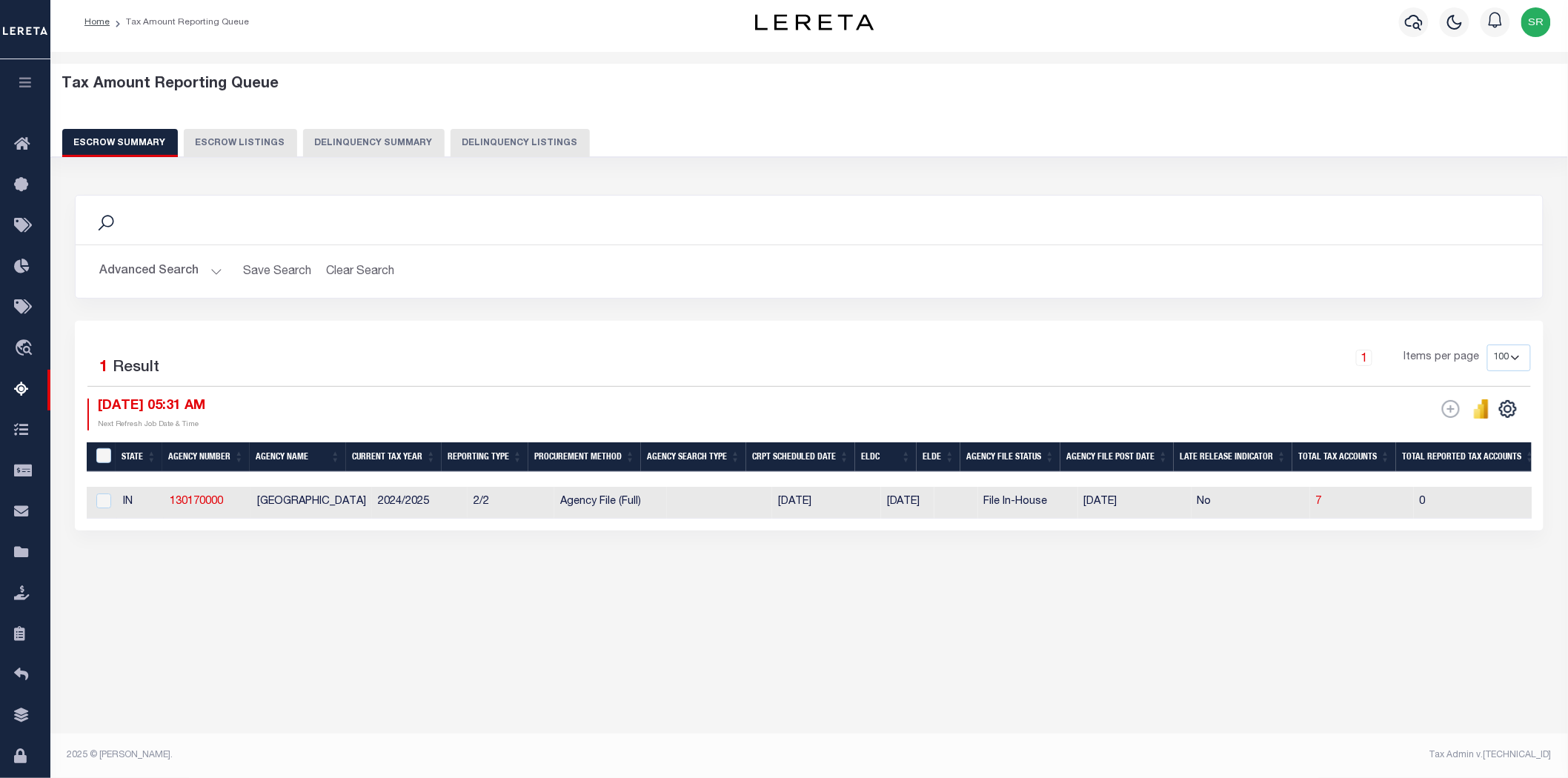
click at [455, 653] on div "Tax Amount Reporting Queue Escrow Summary Escrow Listings" at bounding box center [809, 358] width 1517 height 612
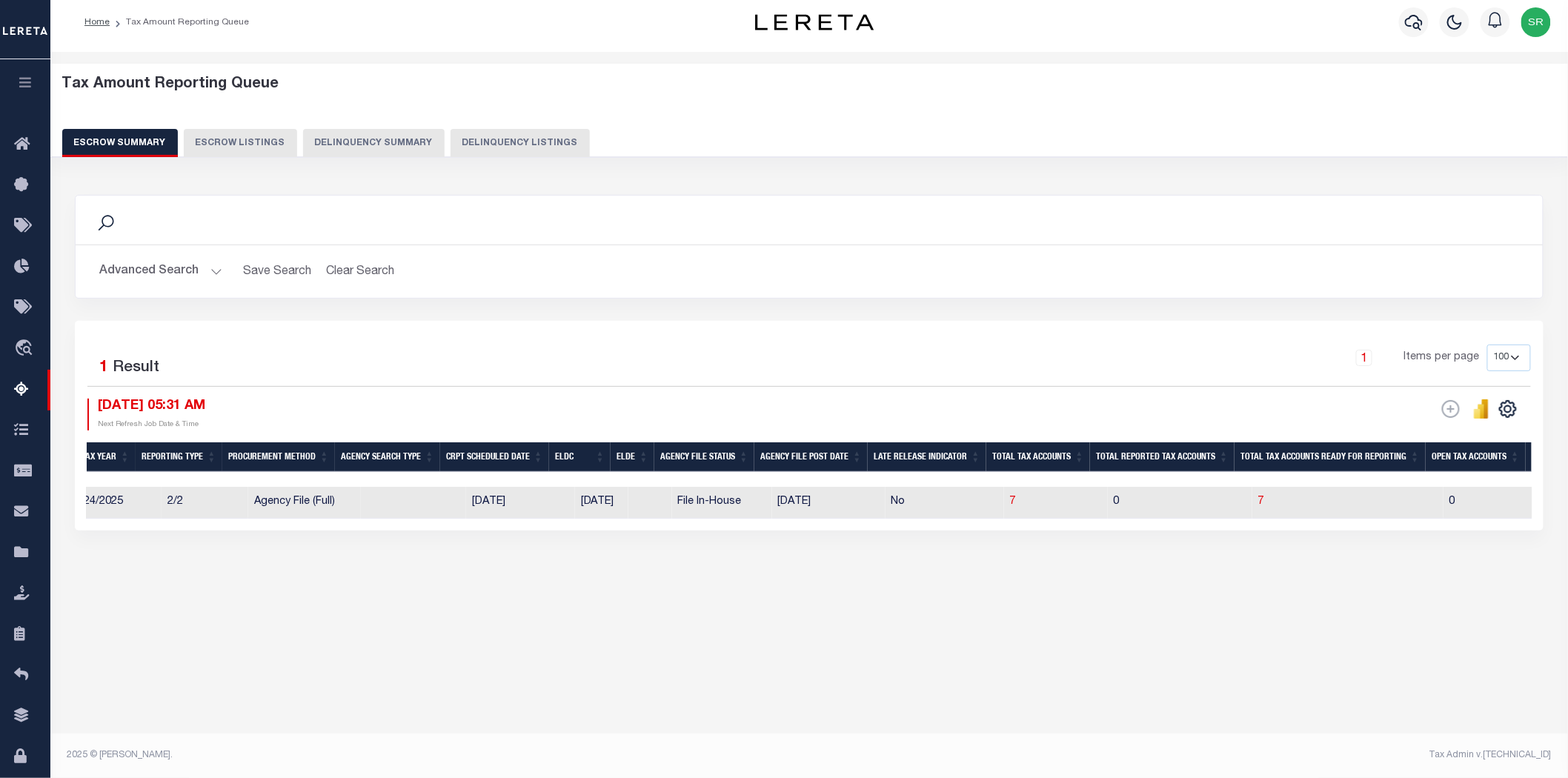
scroll to position [0, 308]
click at [509, 675] on div "Tax Amount Reporting Queue Escrow Summary Escrow Listings In" at bounding box center [809, 401] width 1517 height 700
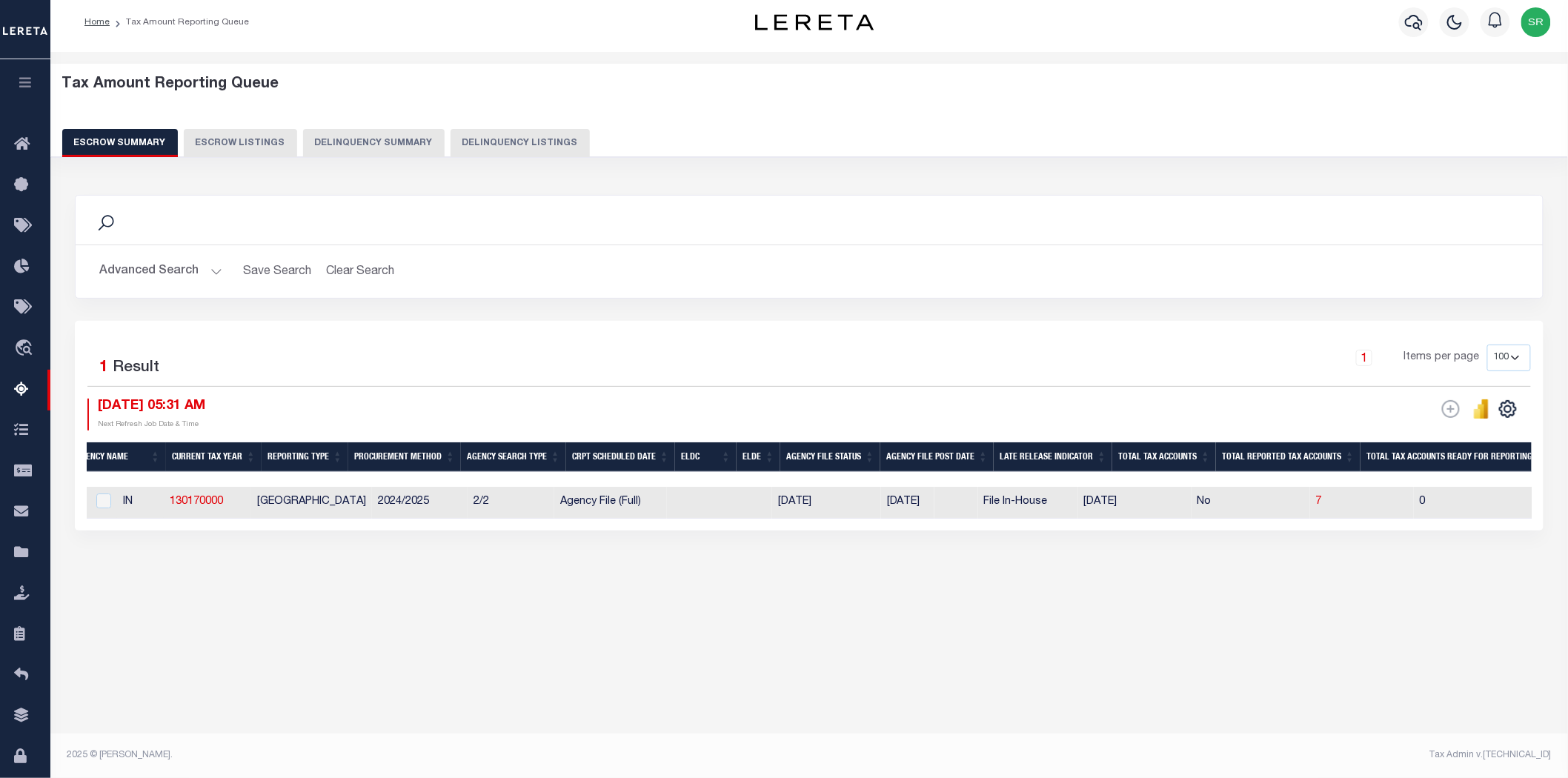
scroll to position [0, 0]
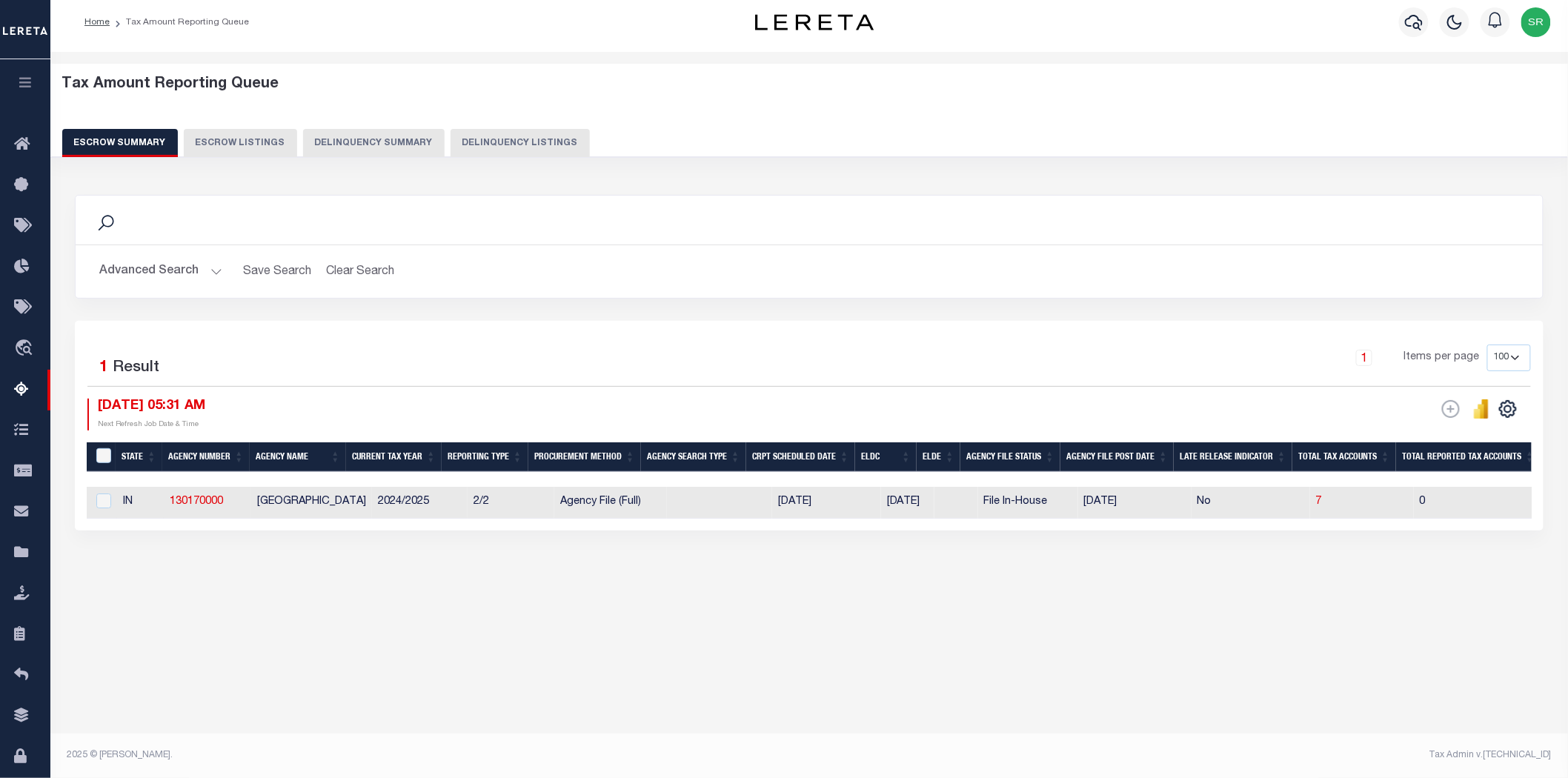
click at [178, 264] on button "Advanced Search" at bounding box center [160, 272] width 123 height 29
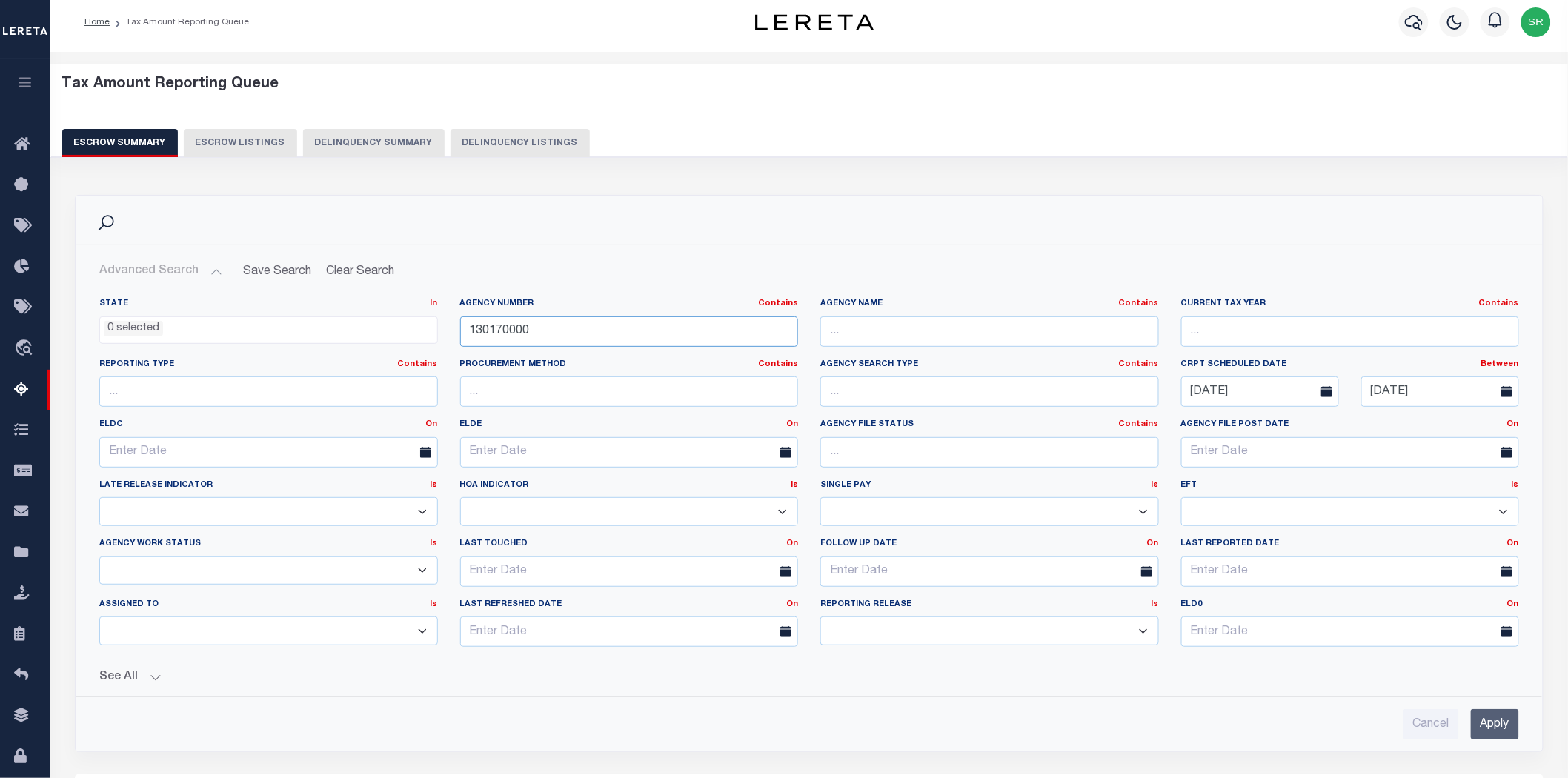
drag, startPoint x: 534, startPoint y: 328, endPoint x: 424, endPoint y: 329, distance: 110.0
click at [424, 329] on div "State In In AK AL AR AZ CA CO CT DC DE FL GA GU HI IA ID IL IN KS KY LA MA MD M…" at bounding box center [809, 478] width 1442 height 360
paste input "50"
click at [1506, 727] on input "Apply" at bounding box center [1495, 724] width 48 height 31
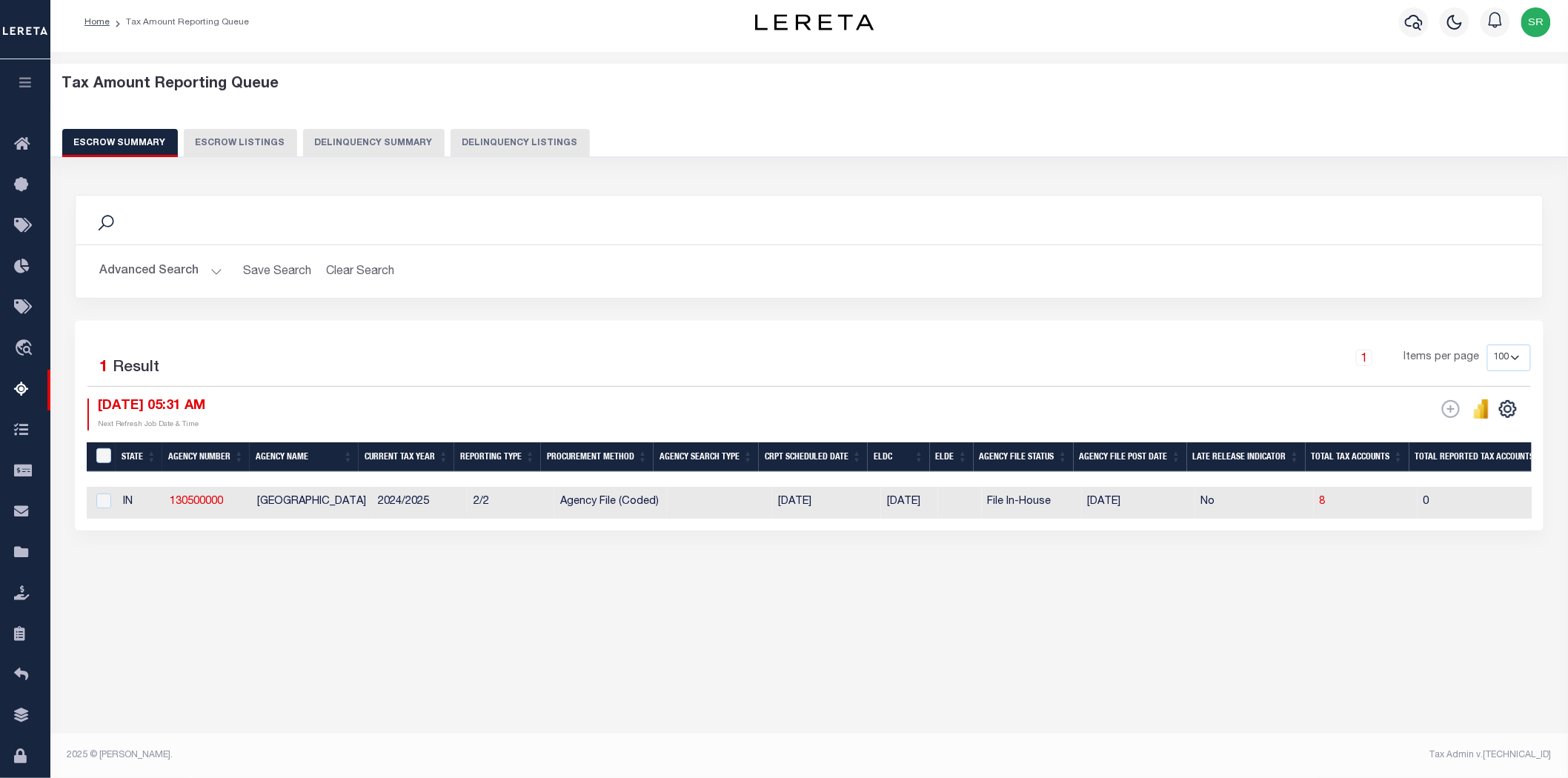
click at [1063, 664] on div "Tax Amount Reporting Queue Escrow Summary Escrow Listings" at bounding box center [809, 358] width 1517 height 612
click at [212, 267] on button "Advanced Search" at bounding box center [160, 272] width 123 height 29
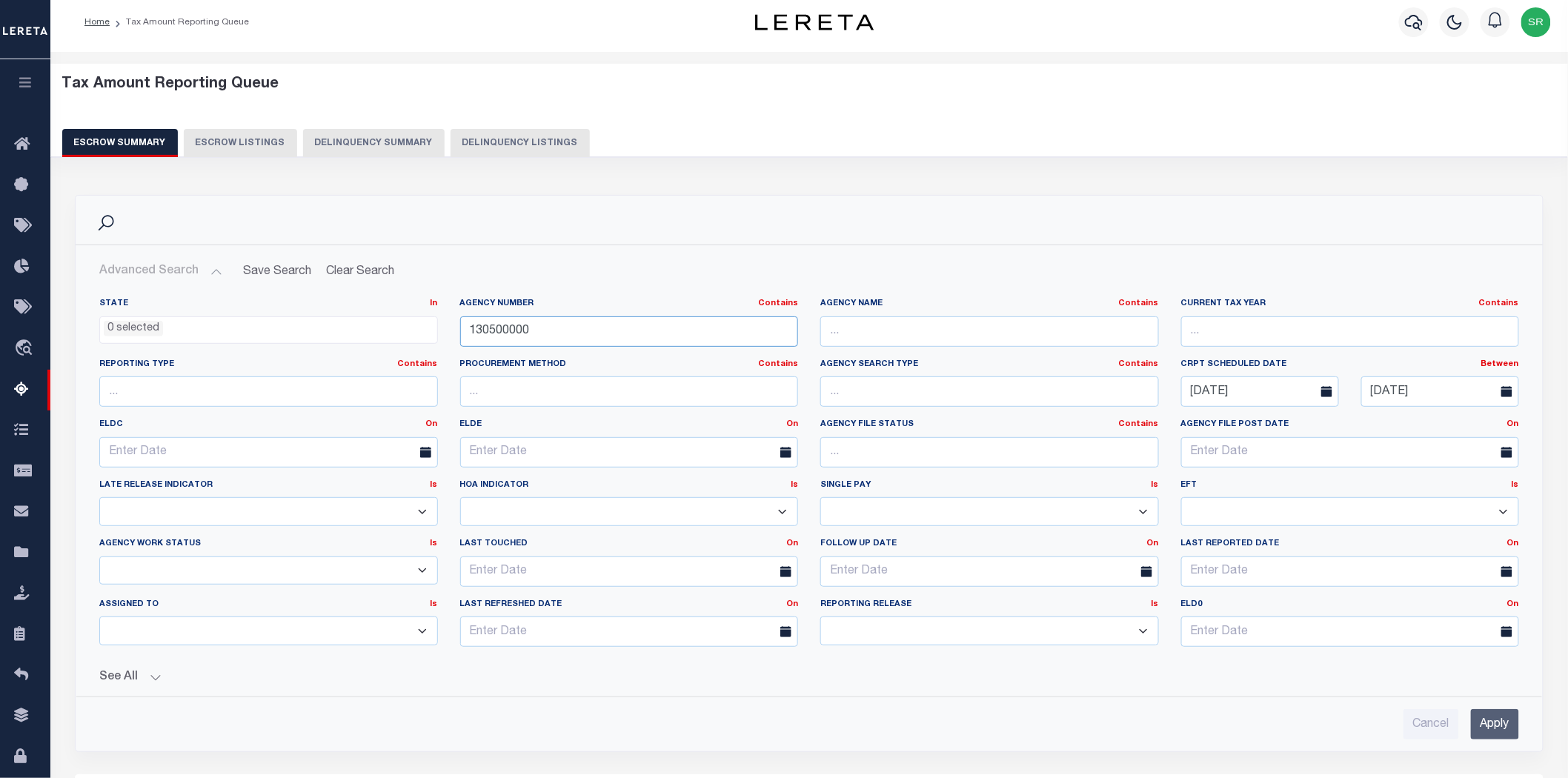
drag, startPoint x: 563, startPoint y: 324, endPoint x: 443, endPoint y: 316, distance: 120.3
click at [443, 316] on div "State In In AK AL AR AZ CA CO CT DC DE FL GA GU HI IA ID IL IN KS KY LA MA MD M…" at bounding box center [809, 478] width 1442 height 360
paste input "17"
click at [1502, 712] on input "Apply" at bounding box center [1495, 724] width 48 height 31
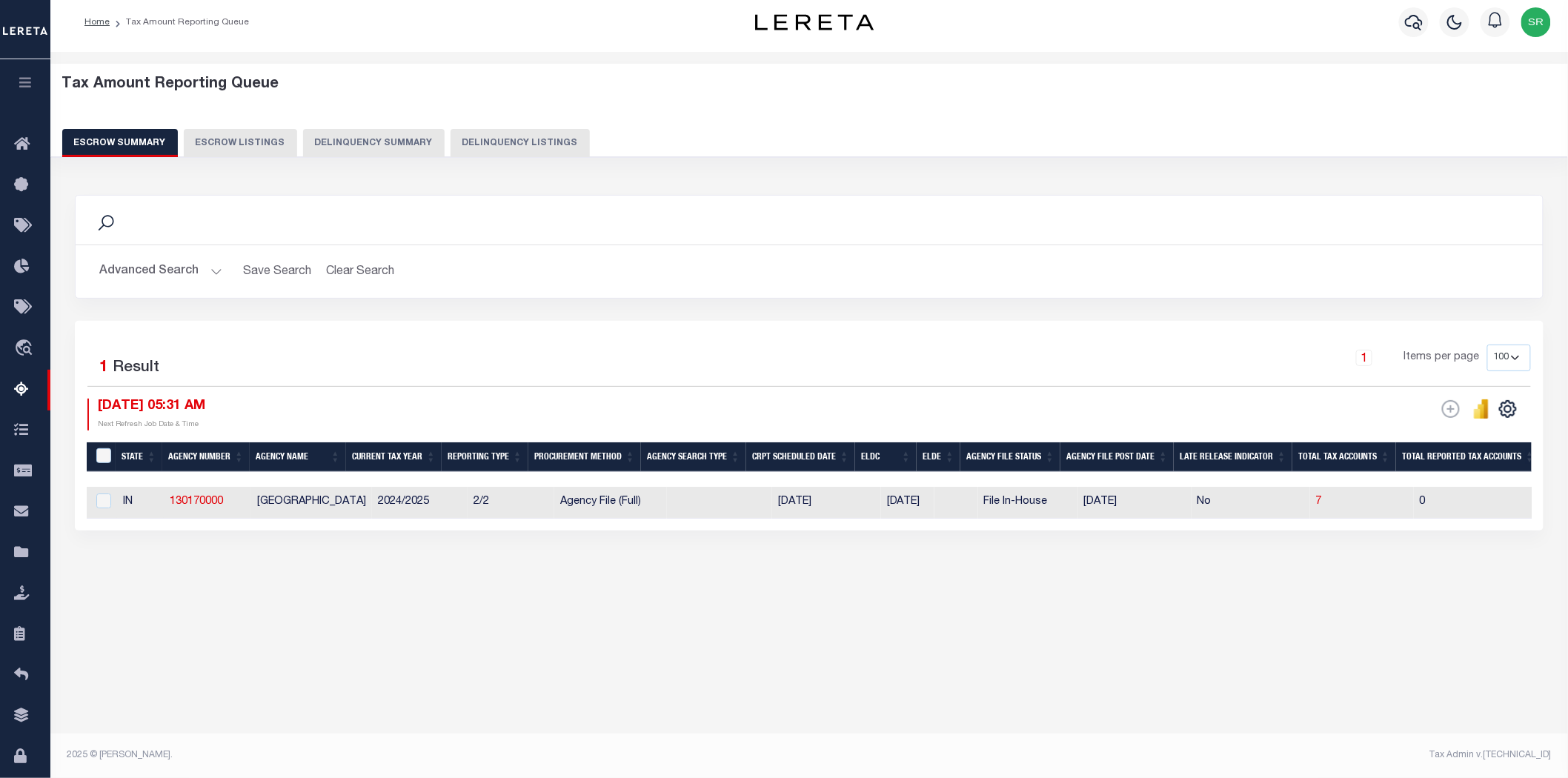
click at [737, 619] on div "Tax Amount Reporting Queue Escrow Summary Escrow Listings In" at bounding box center [809, 342] width 1509 height 552
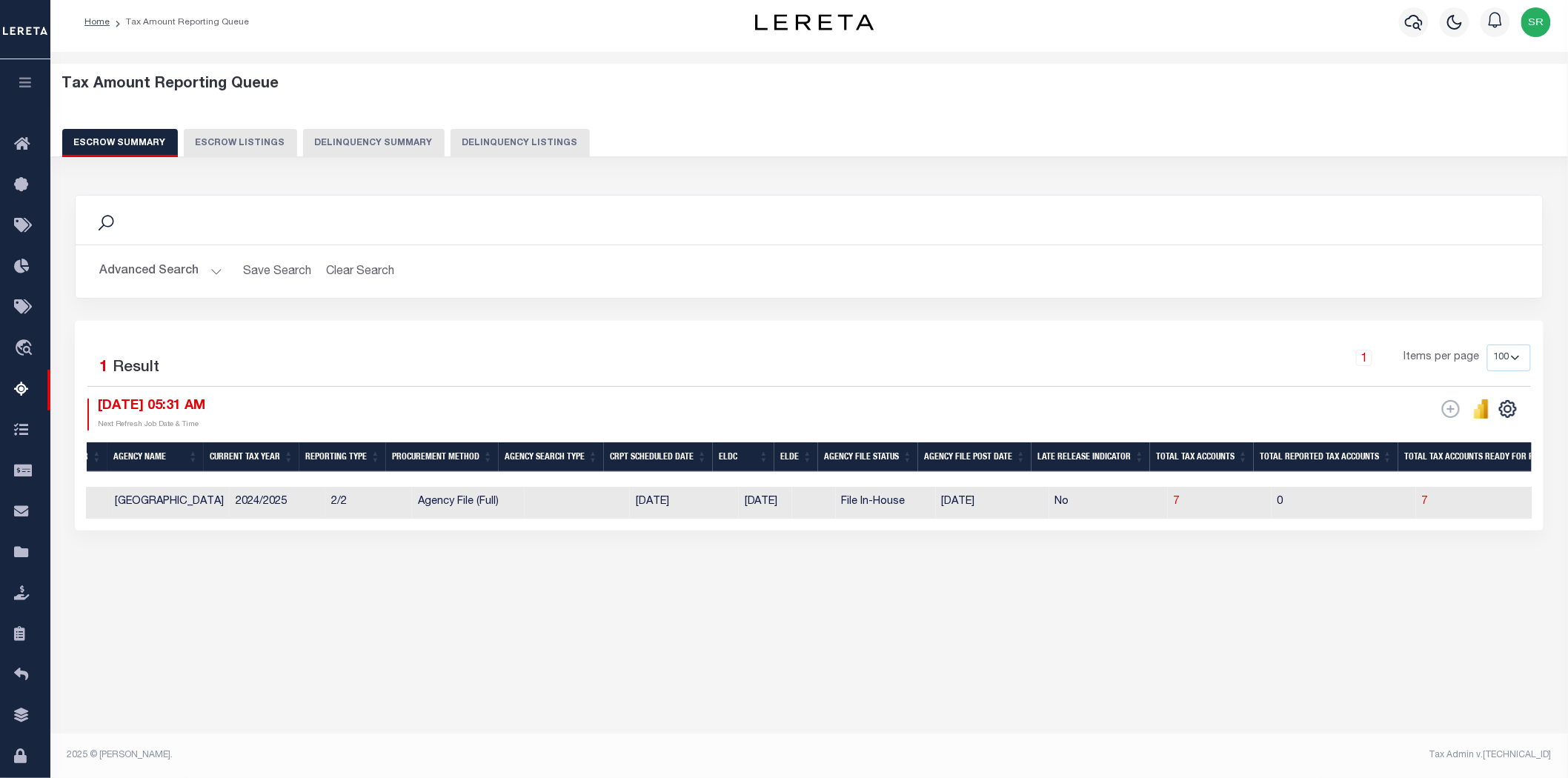
scroll to position [0, 163]
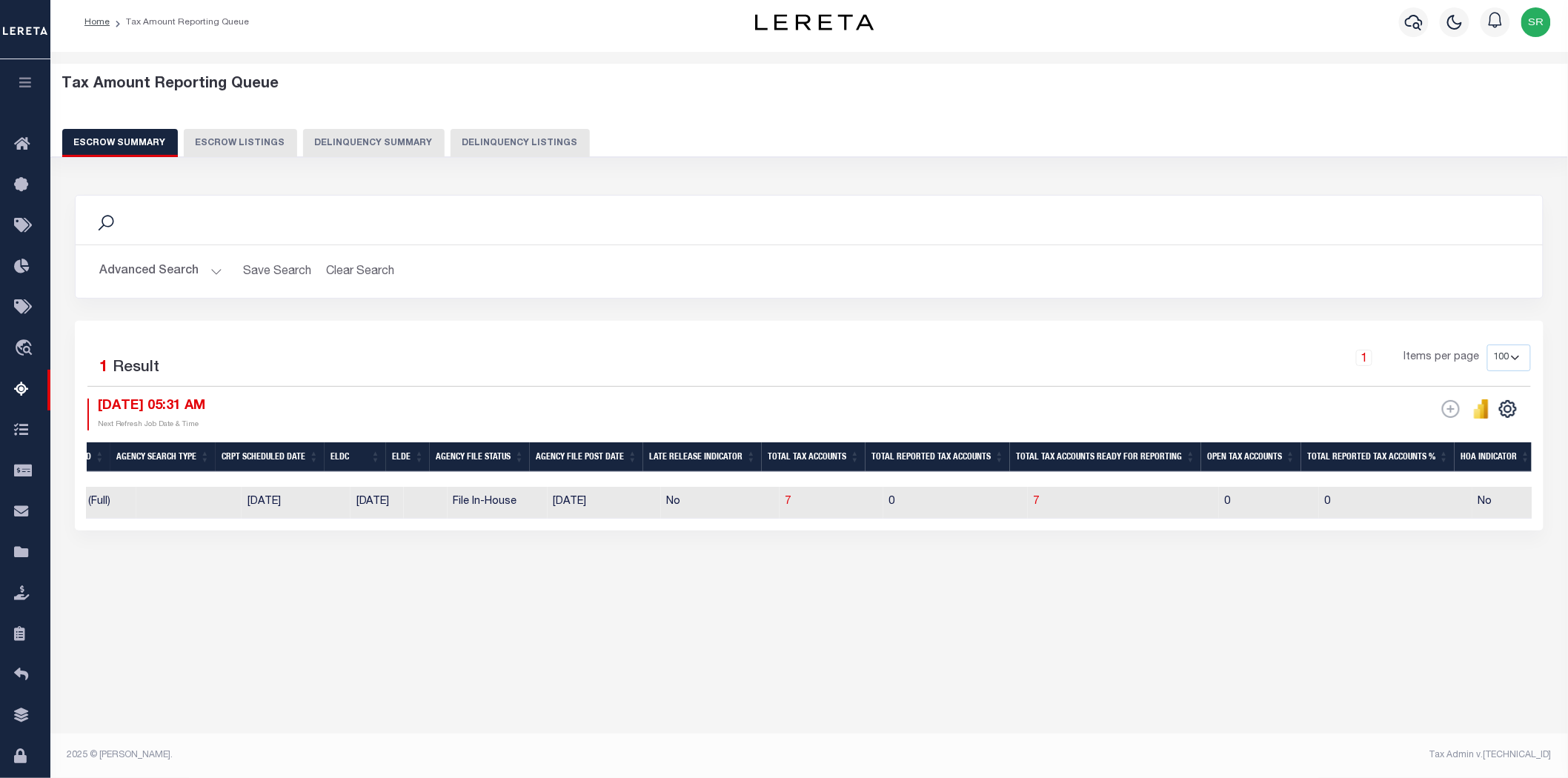
click at [215, 273] on button "Advanced Search" at bounding box center [160, 272] width 123 height 29
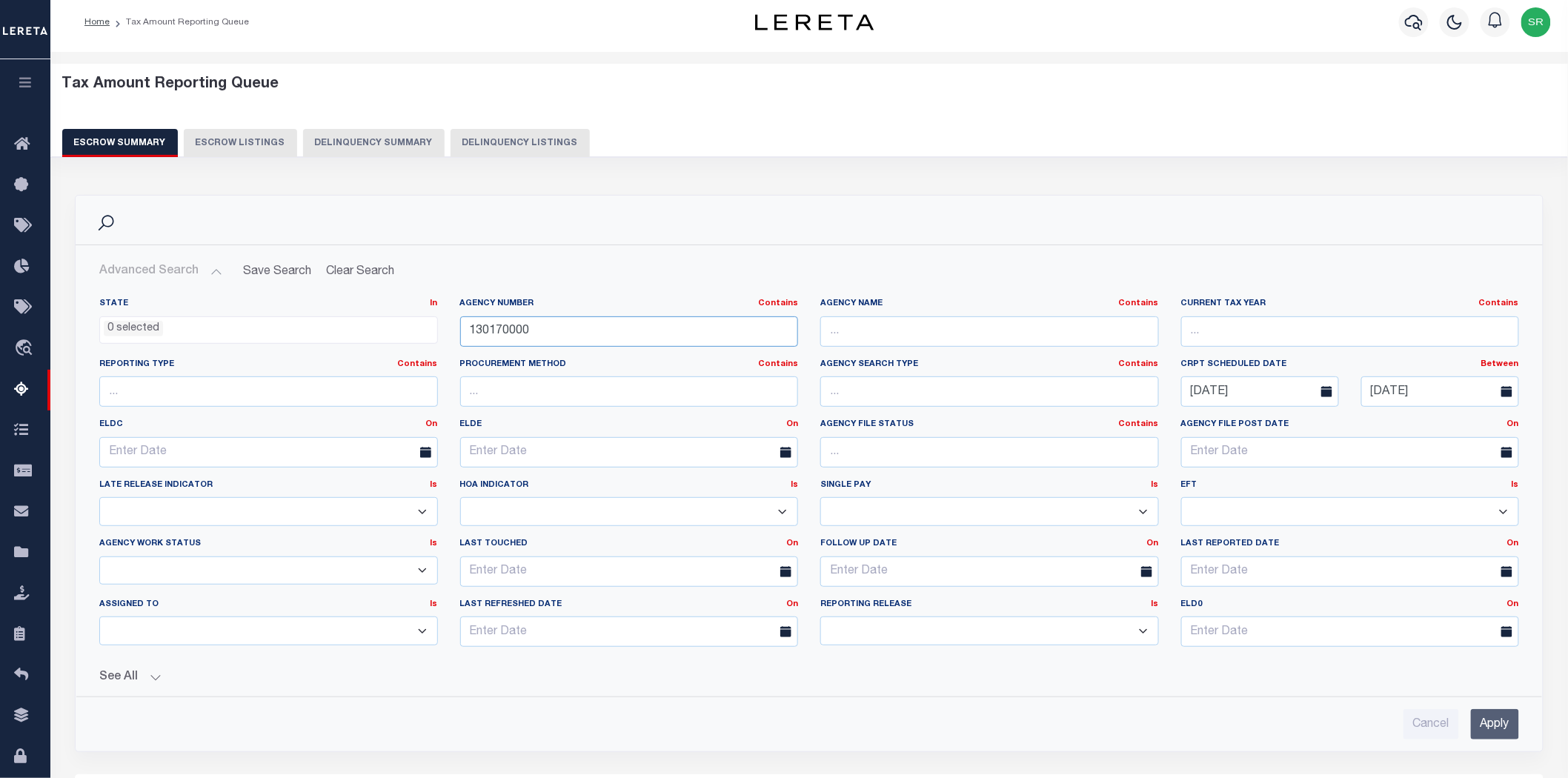
drag, startPoint x: 605, startPoint y: 329, endPoint x: 366, endPoint y: 346, distance: 239.6
click at [366, 346] on div "State In In AK AL AR AZ CA CO CT DC DE FL GA GU HI IA ID IL IN KS KY LA MA MD M…" at bounding box center [809, 478] width 1442 height 360
paste input "50"
type input "130500000"
click at [1502, 730] on input "Apply" at bounding box center [1495, 724] width 48 height 31
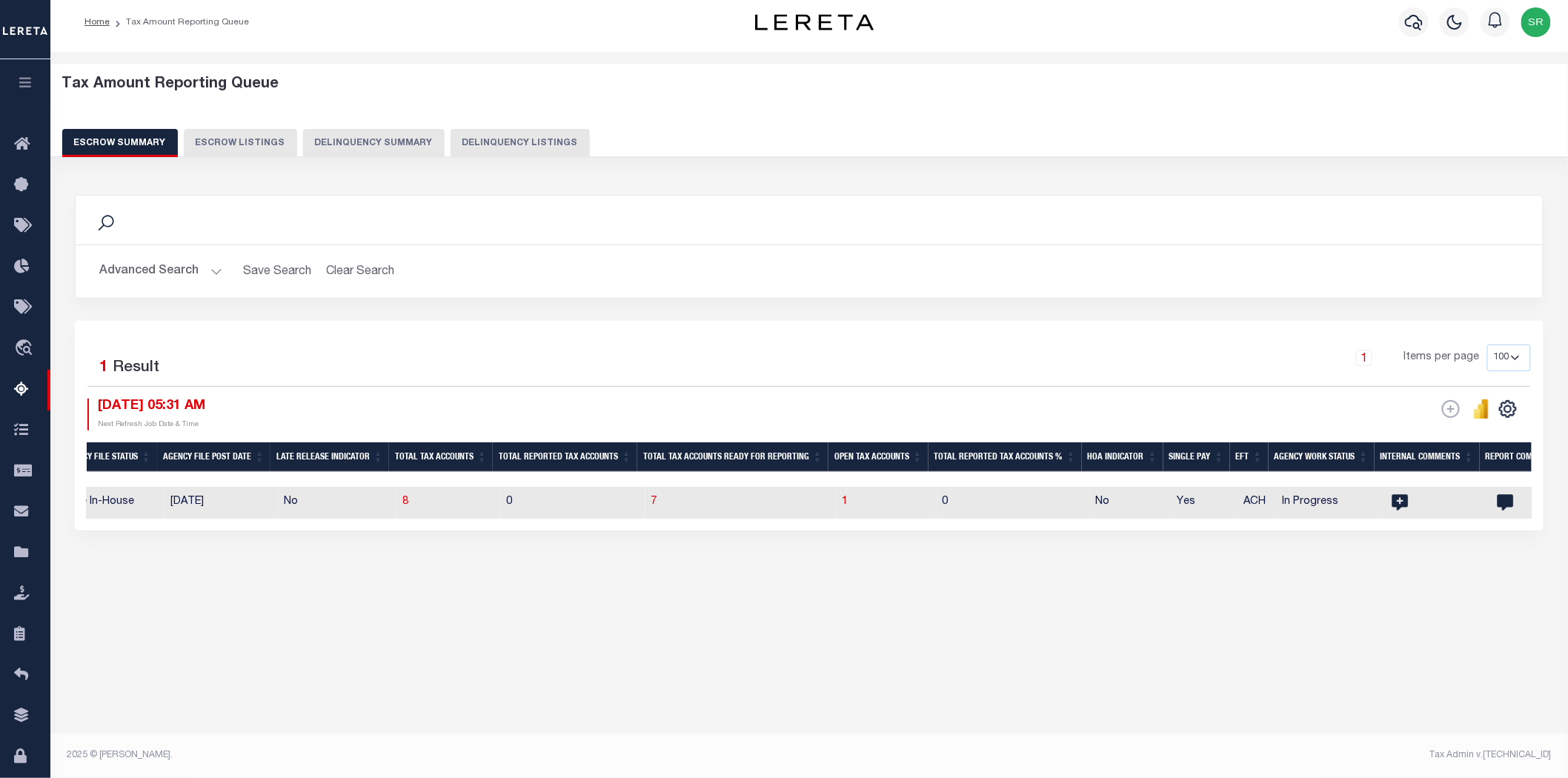
scroll to position [0, 1166]
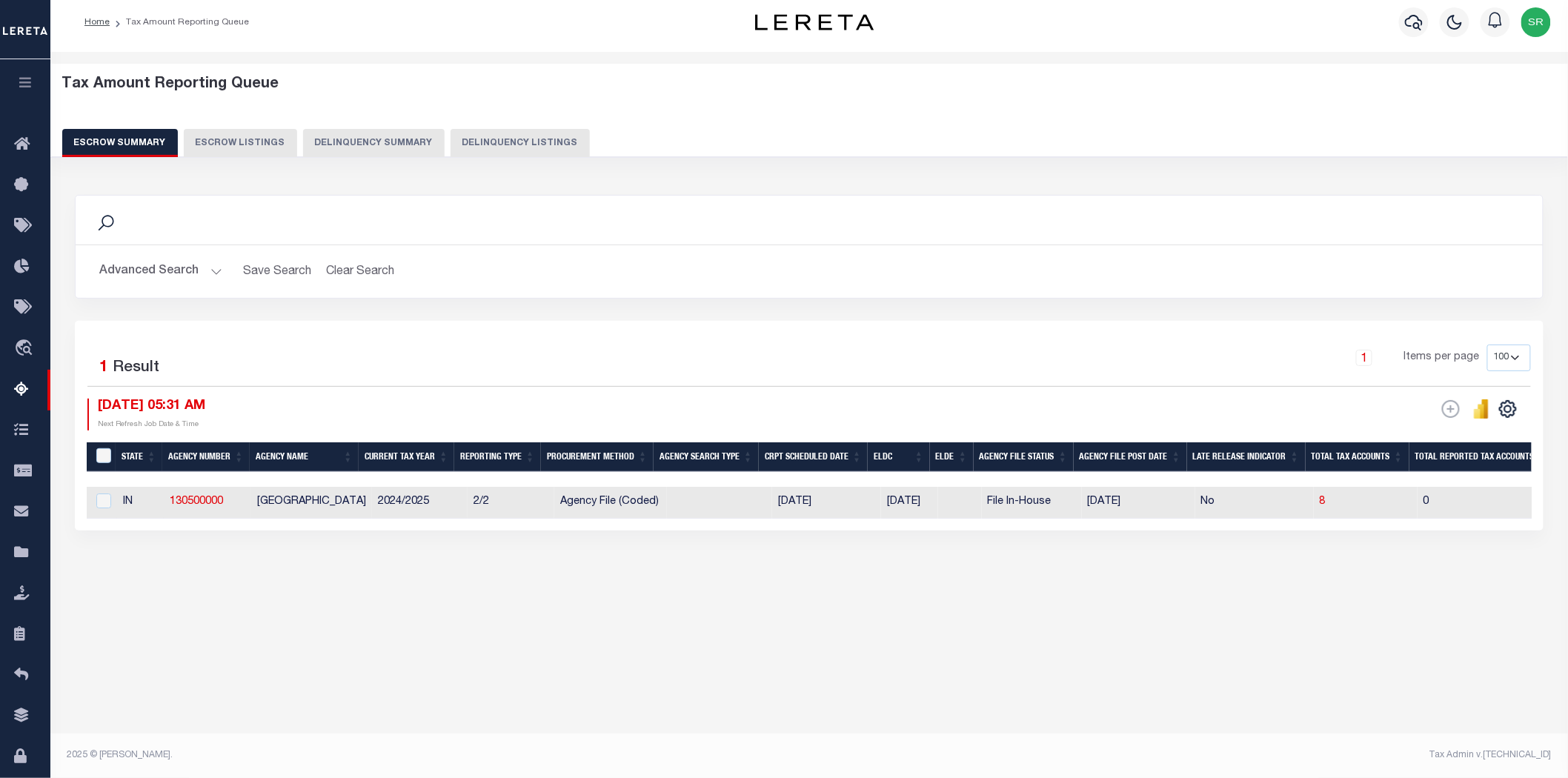
click at [579, 650] on div "Tax Amount Reporting Queue Escrow Summary Escrow Listings" at bounding box center [809, 358] width 1517 height 612
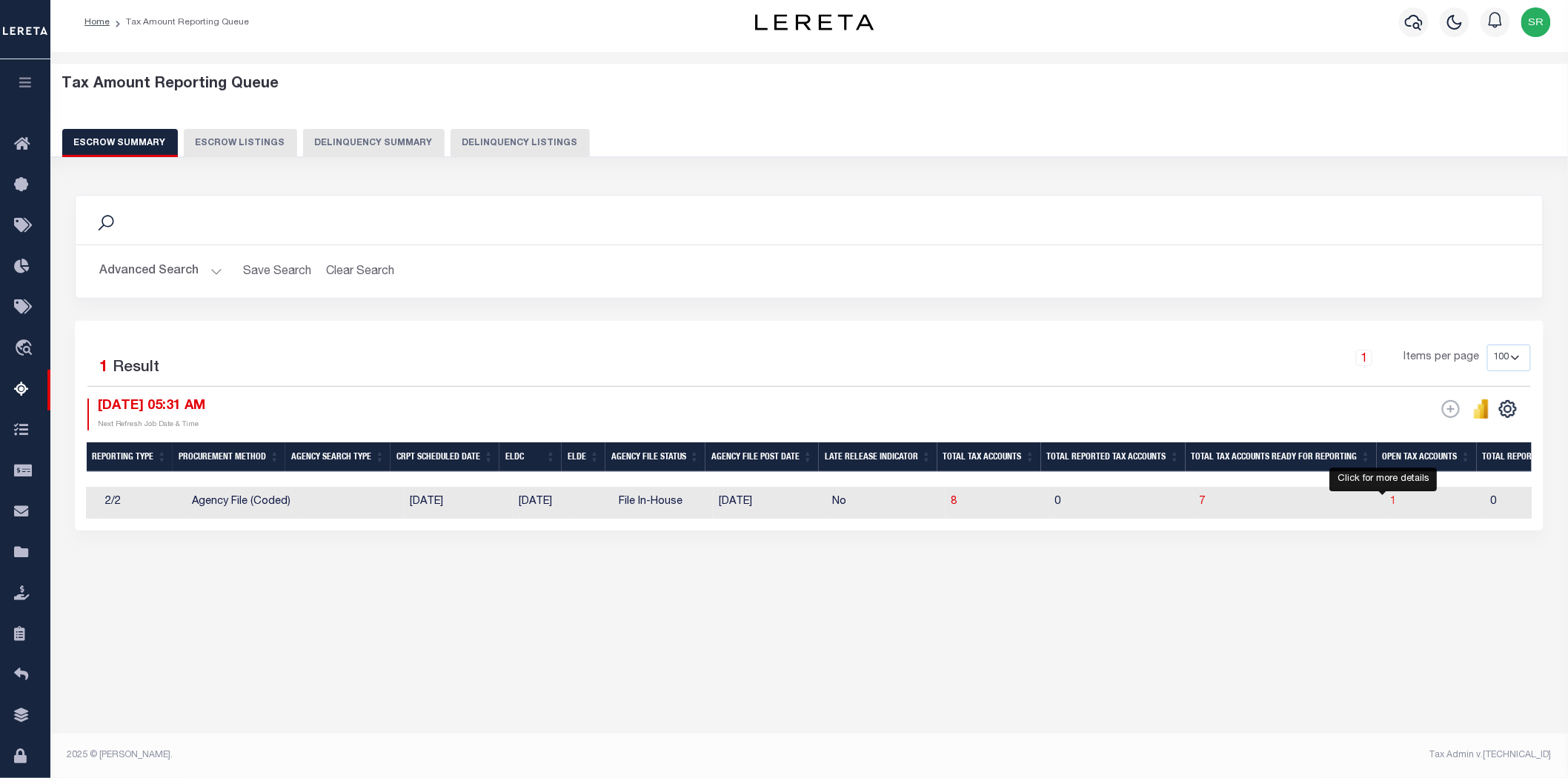
click at [1391, 500] on span "1" at bounding box center [1393, 501] width 6 height 10
select select "100"
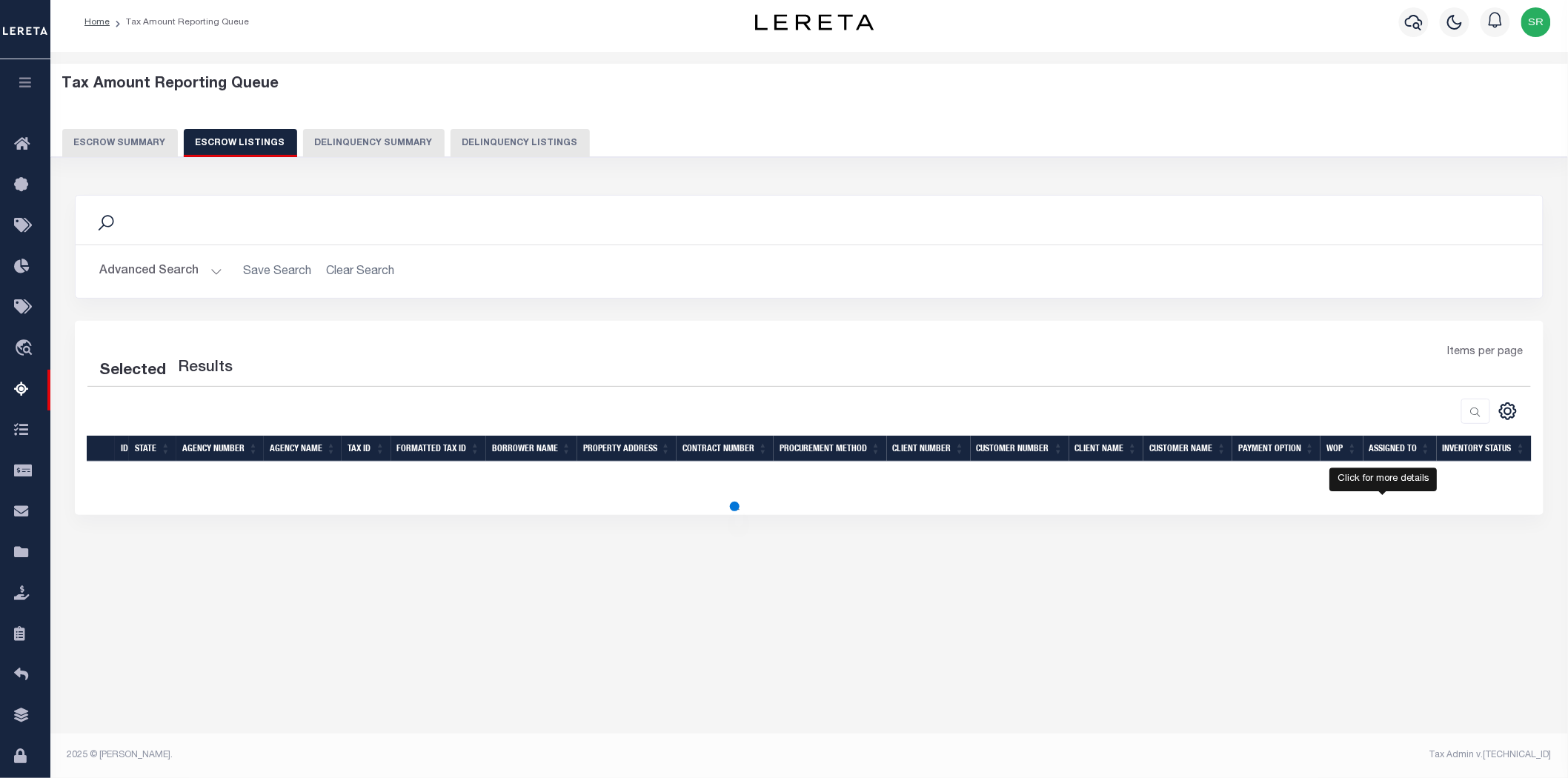
select select "100"
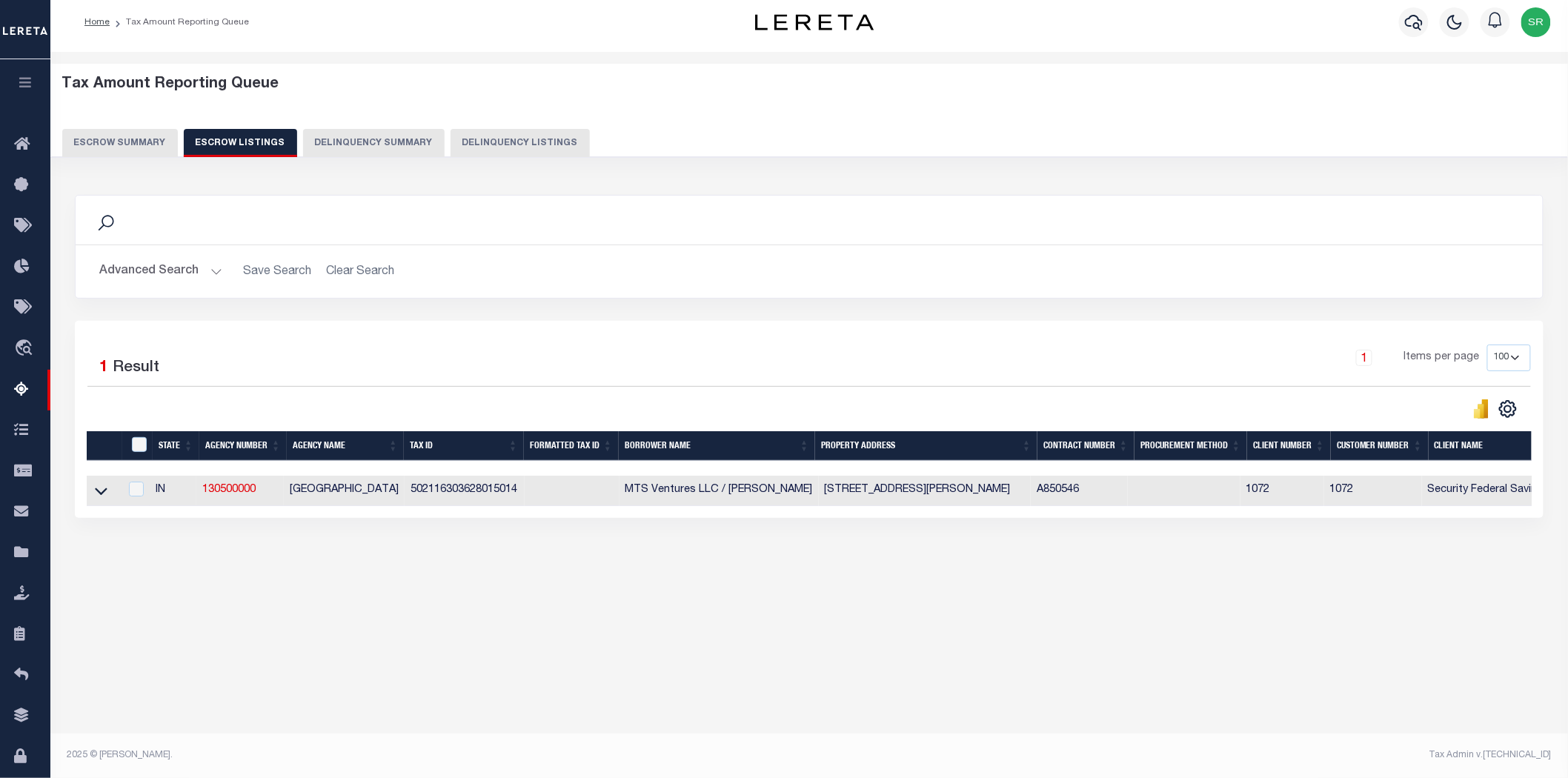
click at [712, 581] on div "Tax Amount Reporting Queue Escrow Summary Escrow Listings In" at bounding box center [809, 337] width 1509 height 540
click at [99, 493] on icon at bounding box center [100, 490] width 12 height 15
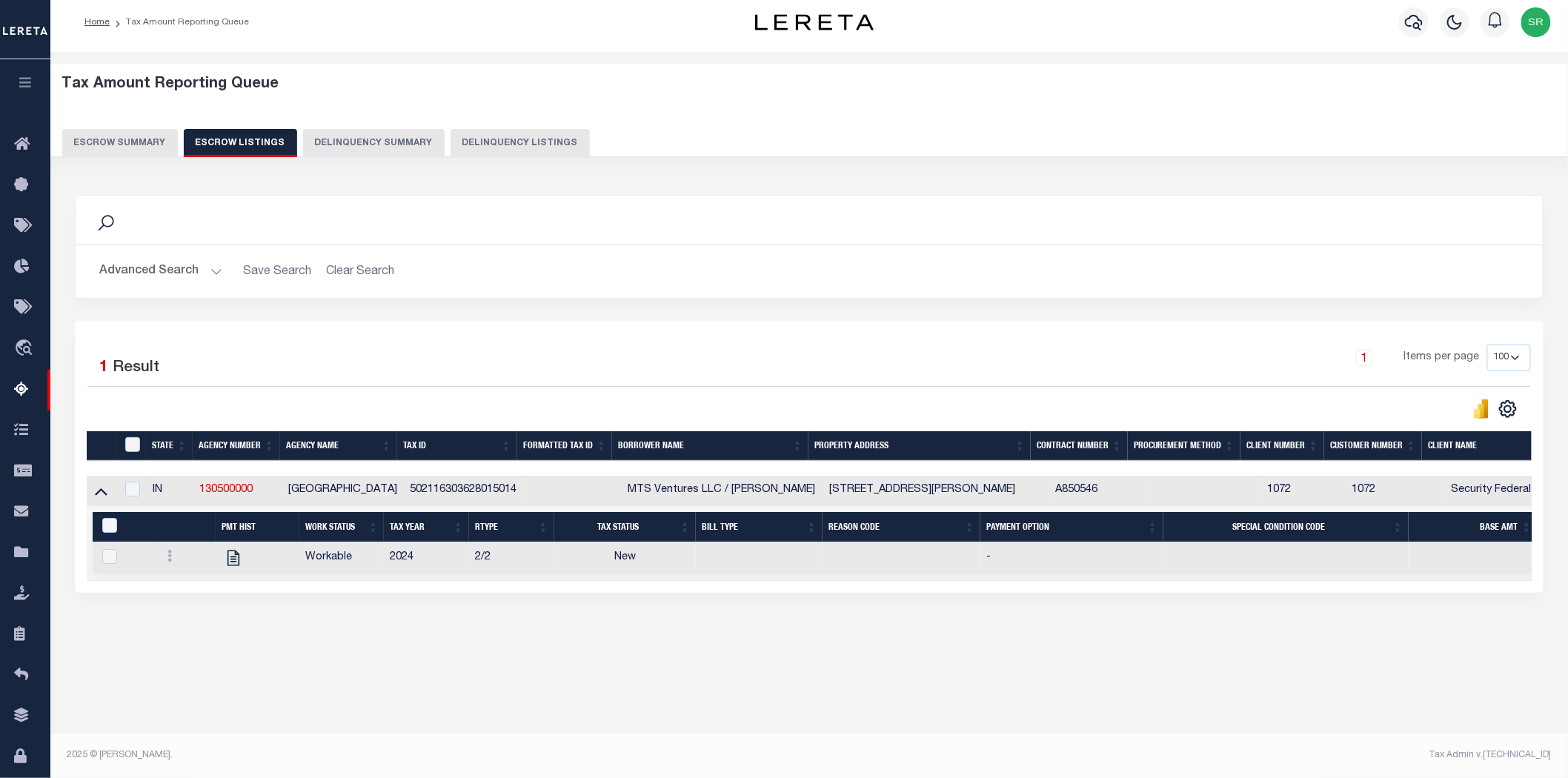
scroll to position [0, 528]
click at [284, 682] on div "Tax Amount Reporting Queue Escrow Summary Escrow Listings In" at bounding box center [809, 374] width 1509 height 615
drag, startPoint x: 596, startPoint y: 663, endPoint x: 166, endPoint y: 652, distance: 430.1
click at [563, 667] on div "Tax Amount Reporting Queue Escrow Summary Escrow Listings In" at bounding box center [809, 374] width 1509 height 615
click at [139, 144] on button "Escrow Summary" at bounding box center [119, 143] width 115 height 29
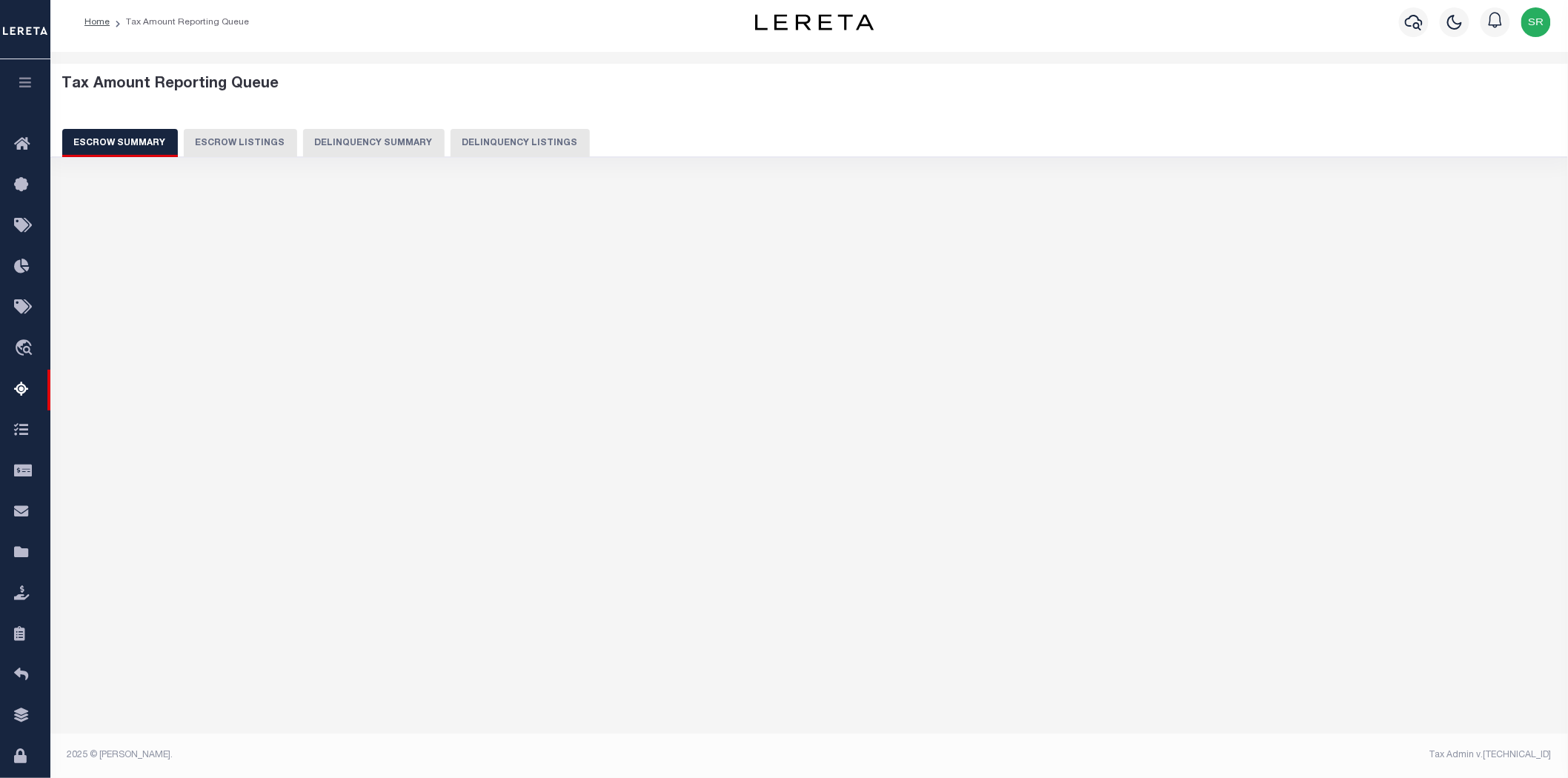
click at [139, 144] on button "Escrow Summary" at bounding box center [119, 143] width 115 height 29
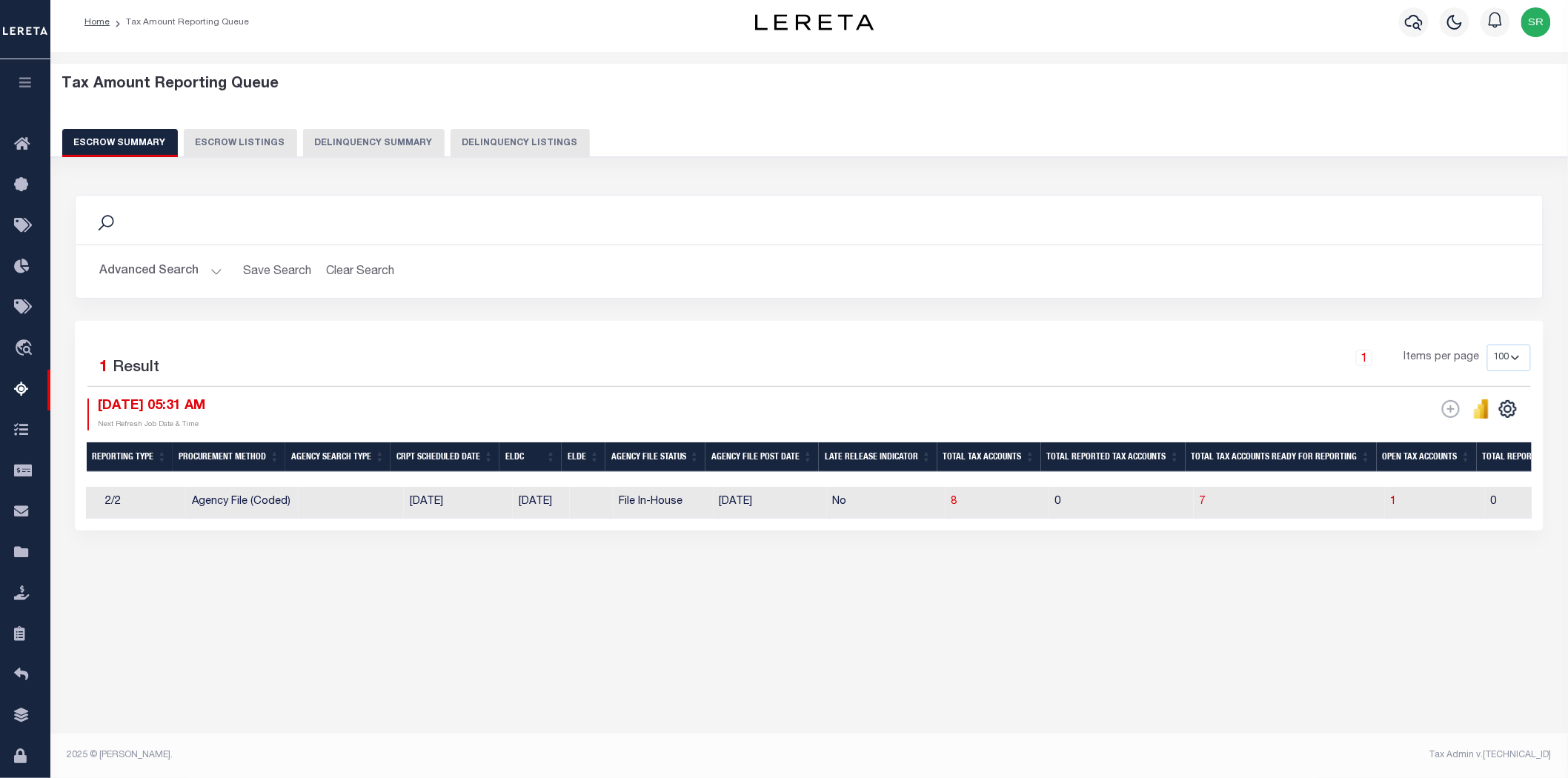
click at [211, 270] on button "Advanced Search" at bounding box center [160, 272] width 123 height 29
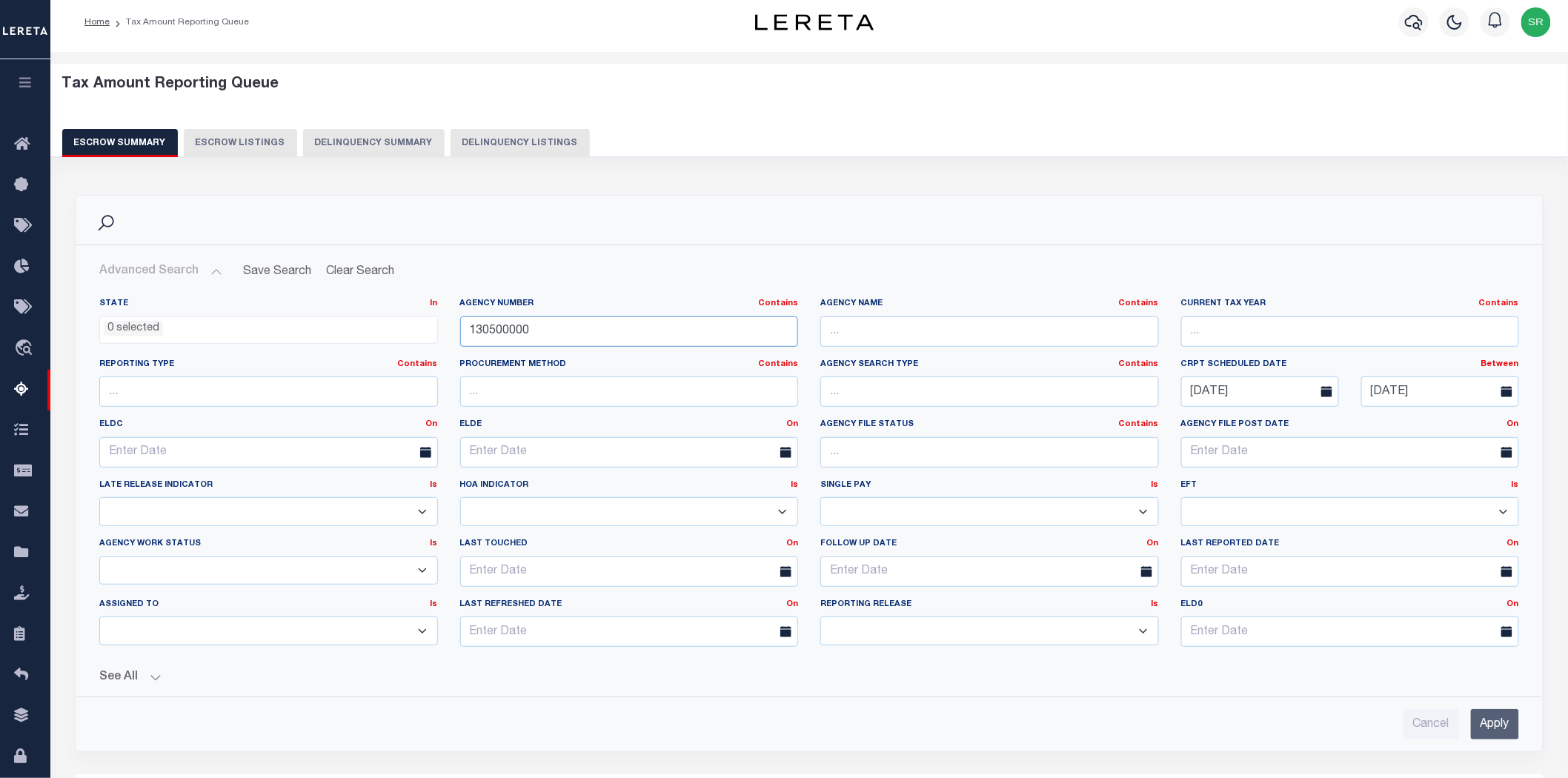
drag, startPoint x: 568, startPoint y: 324, endPoint x: 382, endPoint y: 315, distance: 186.2
click at [382, 315] on div "State In In AK AL AR AZ CA CO CT DC DE FL GA GU HI IA ID IL IN KS KY LA MA MD M…" at bounding box center [809, 478] width 1442 height 360
paste input "4503"
type input "450300000"
click at [1509, 728] on input "Apply" at bounding box center [1495, 724] width 48 height 31
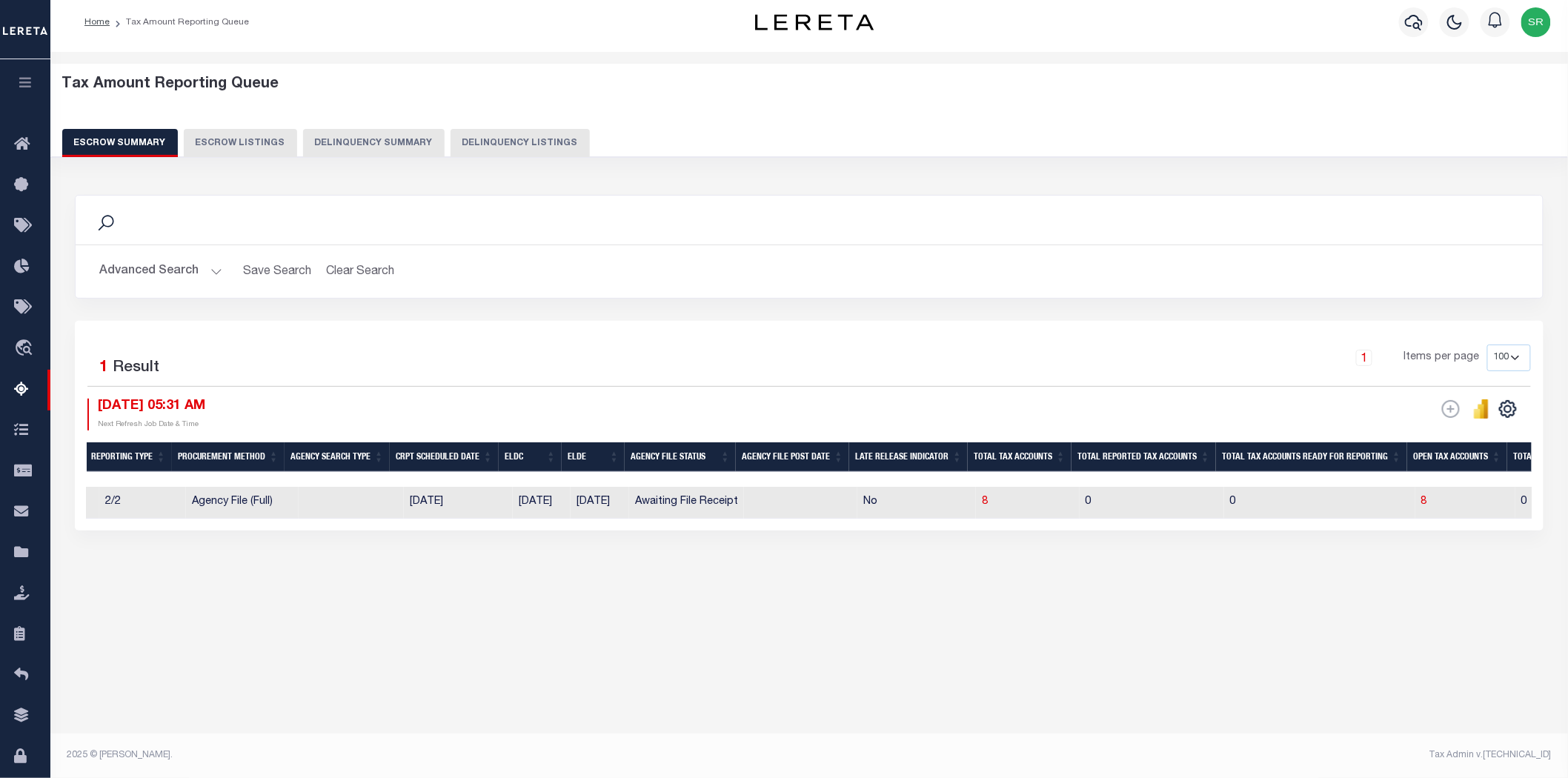
click at [588, 635] on div "Tax Amount Reporting Queue Escrow Summary Escrow Listings" at bounding box center [809, 358] width 1517 height 612
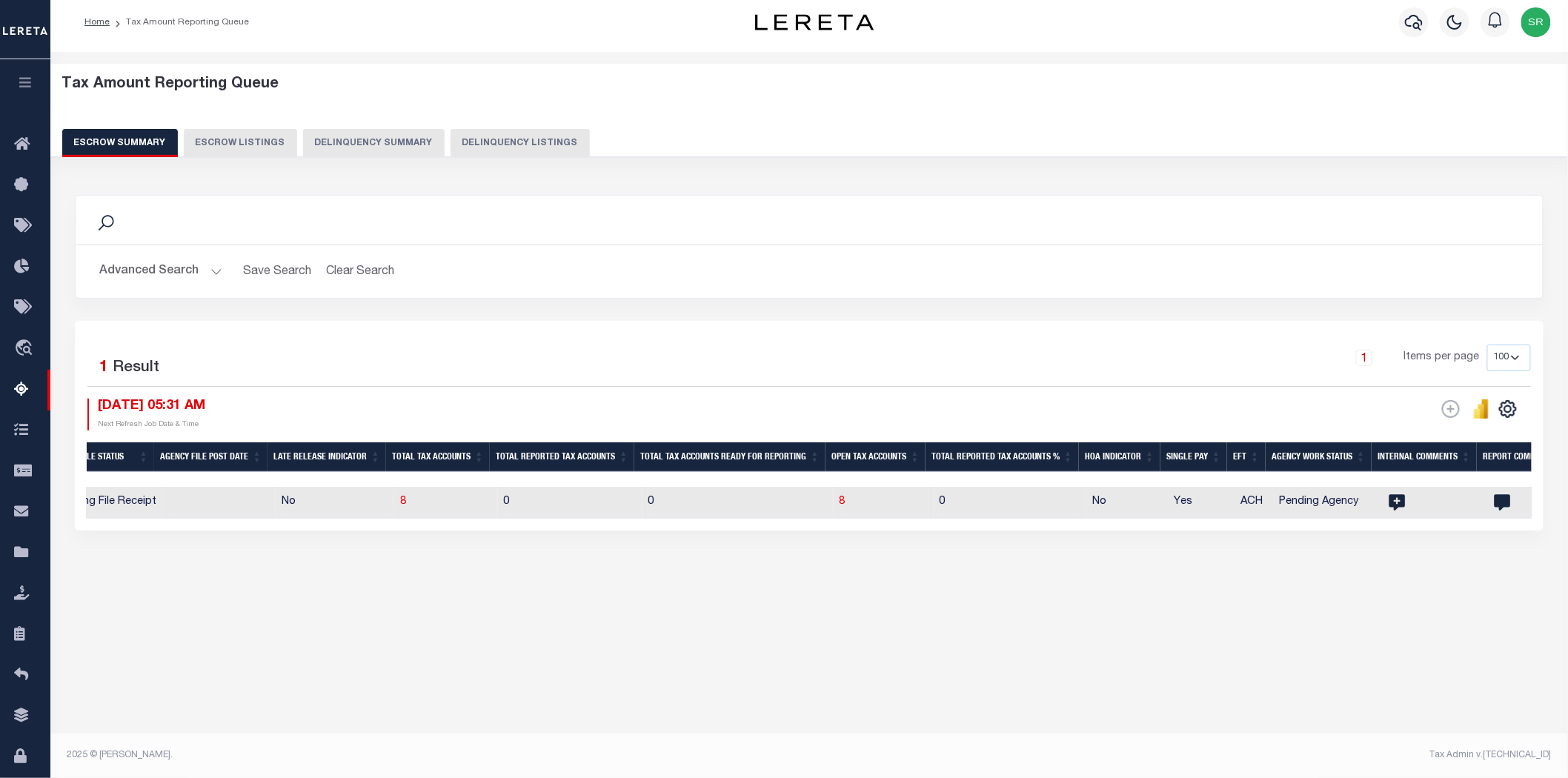
scroll to position [0, 1306]
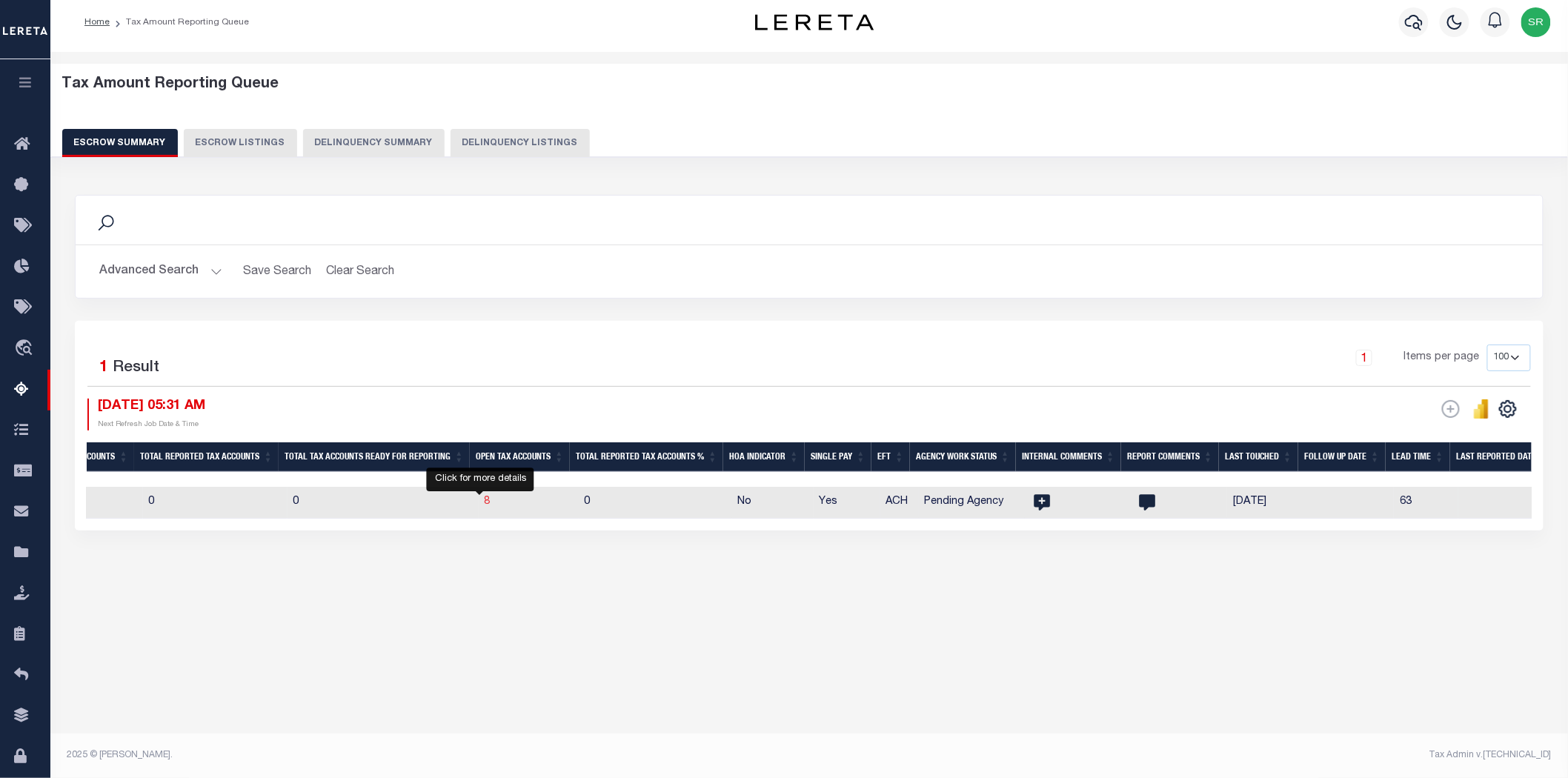
click at [484, 505] on span "8" at bounding box center [486, 501] width 6 height 10
select select "100"
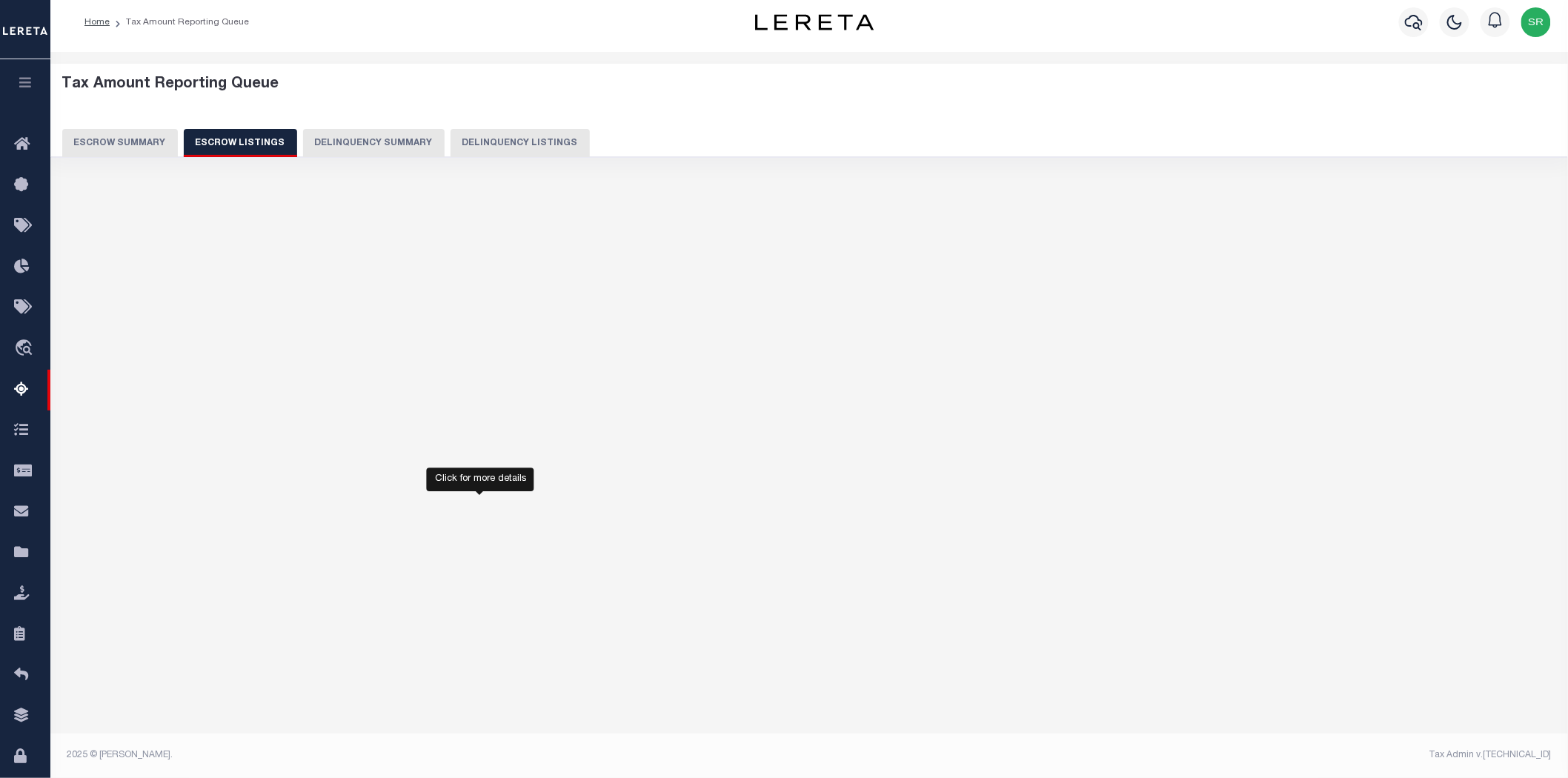
select select "100"
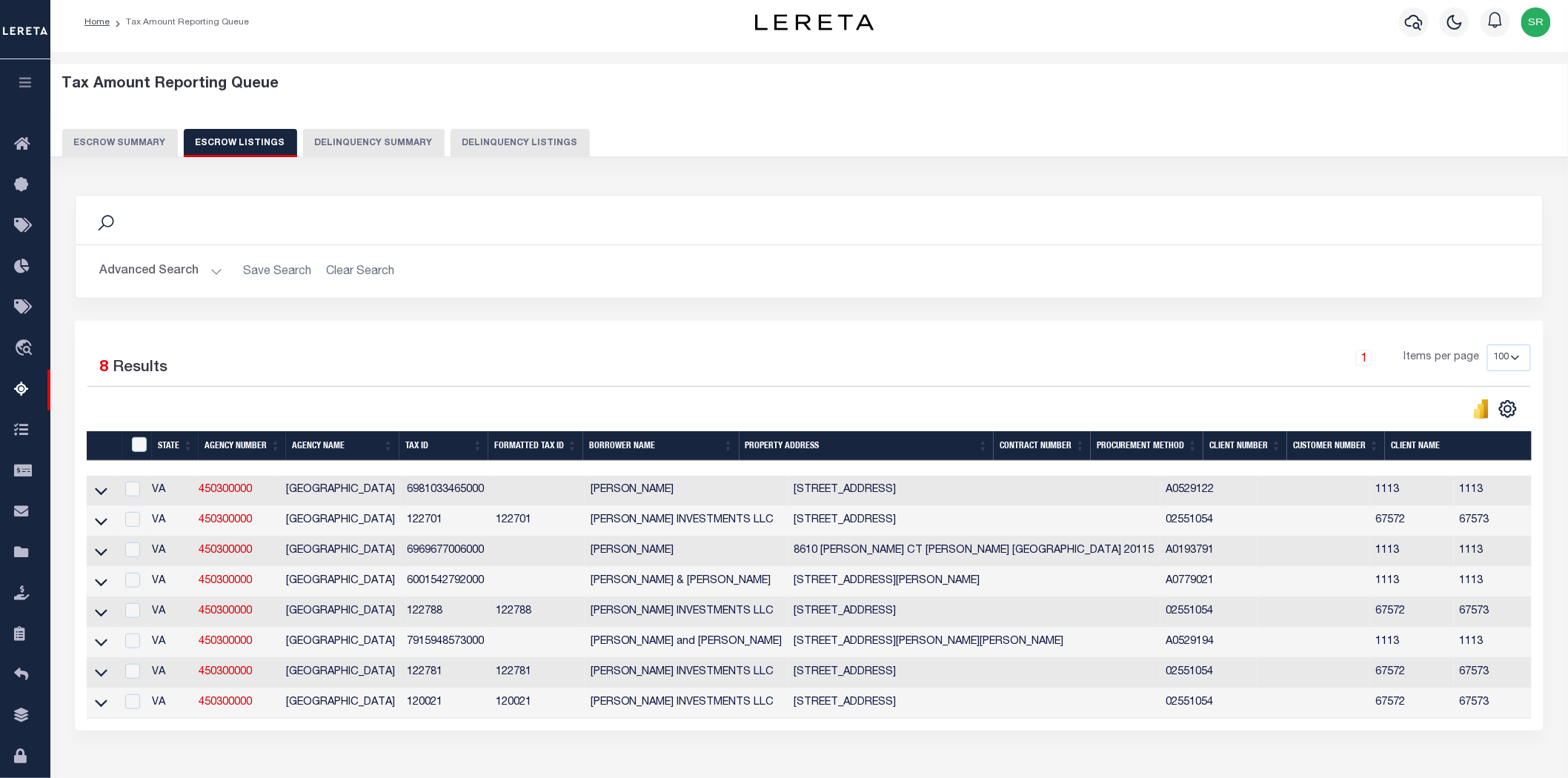
click at [340, 317] on div "Search Advanced Search Save Search Clear Search In In" at bounding box center [809, 257] width 1491 height 126
drag, startPoint x: 285, startPoint y: 493, endPoint x: 383, endPoint y: 491, distance: 98.0
click at [383, 491] on td "[GEOGRAPHIC_DATA]" at bounding box center [340, 491] width 121 height 31
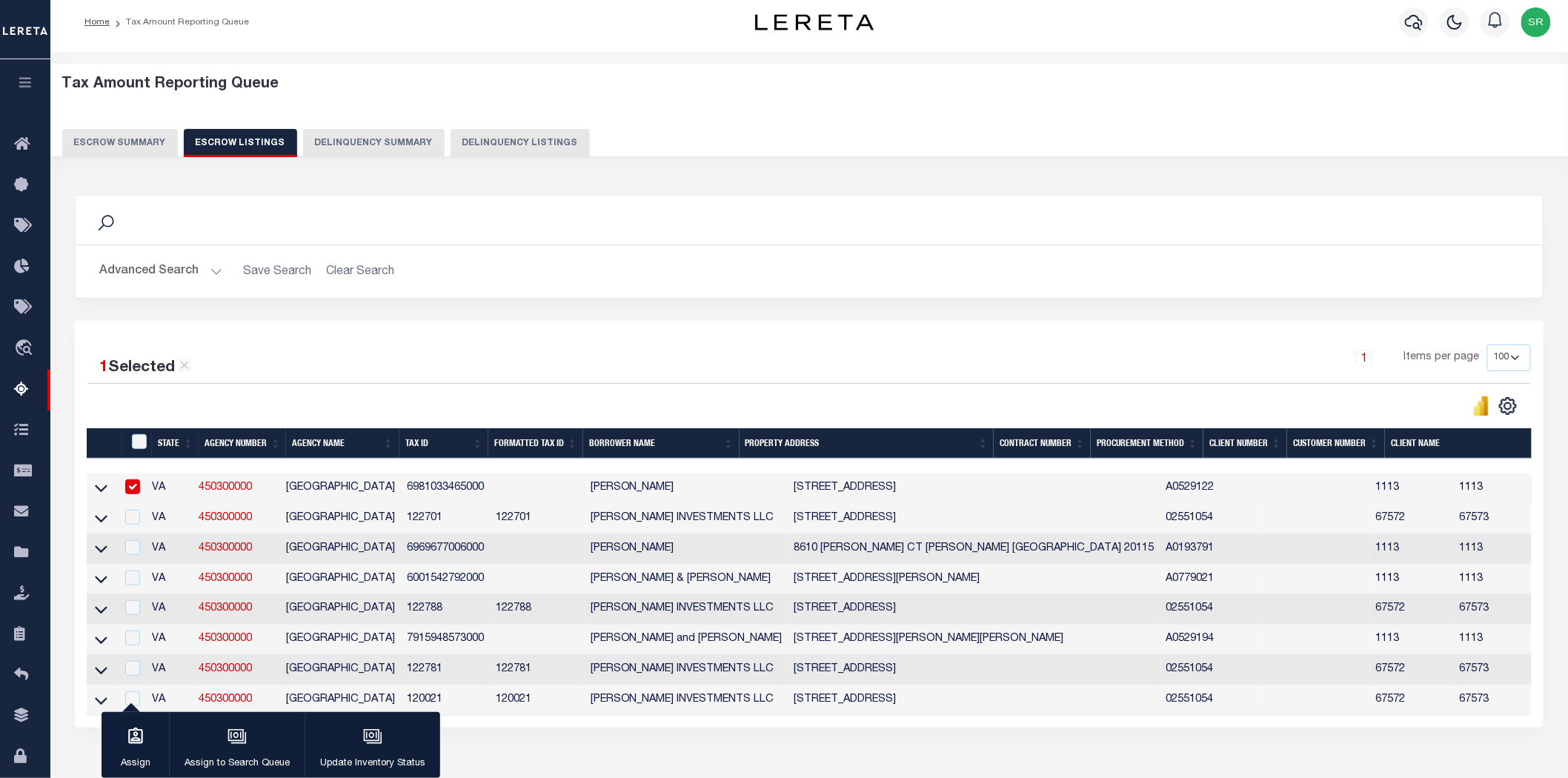
click at [465, 294] on div "Advanced Search Save Search Clear Search State In" at bounding box center [809, 271] width 1467 height 52
click at [99, 489] on icon at bounding box center [100, 487] width 12 height 15
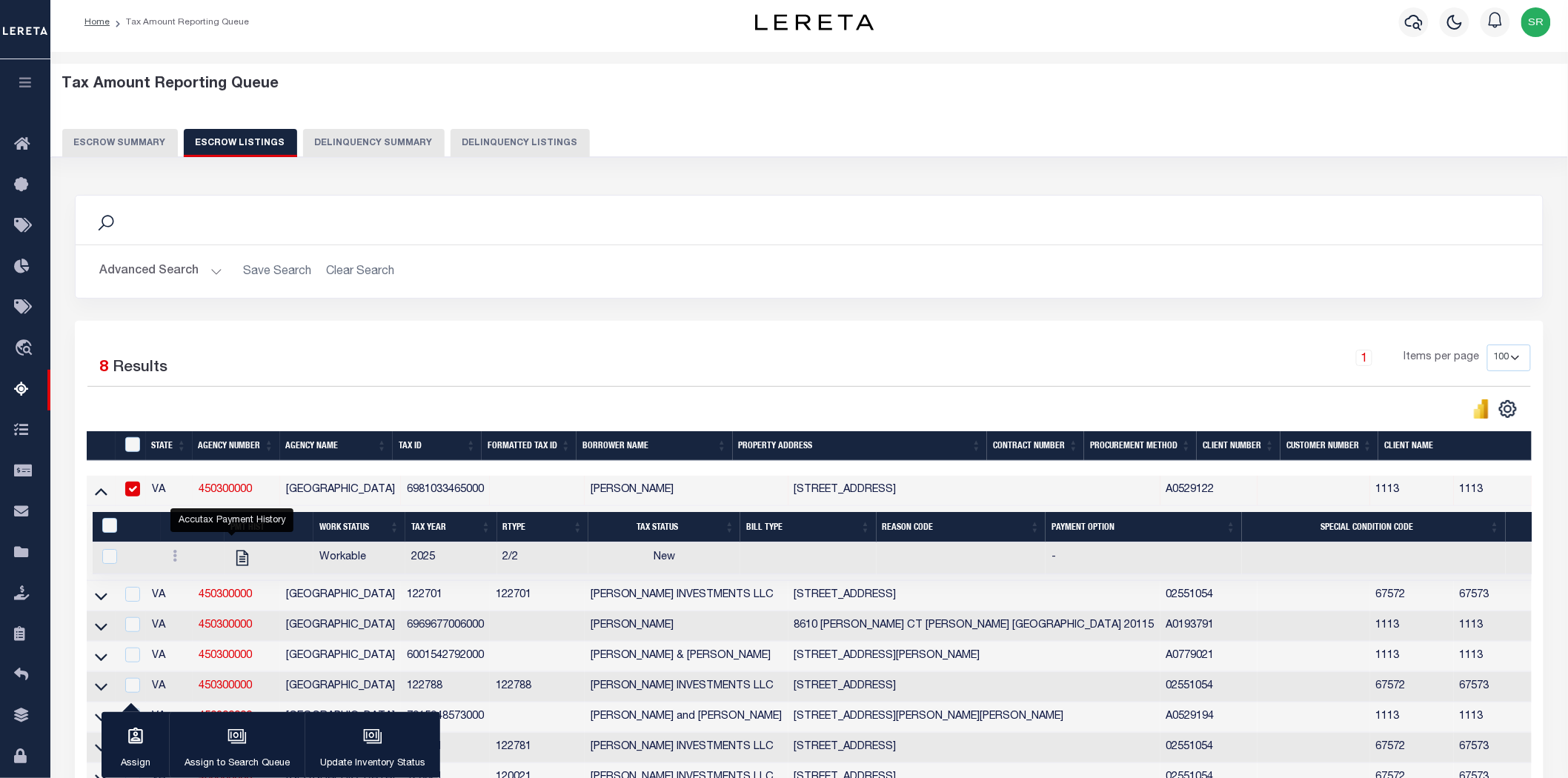
scroll to position [183, 0]
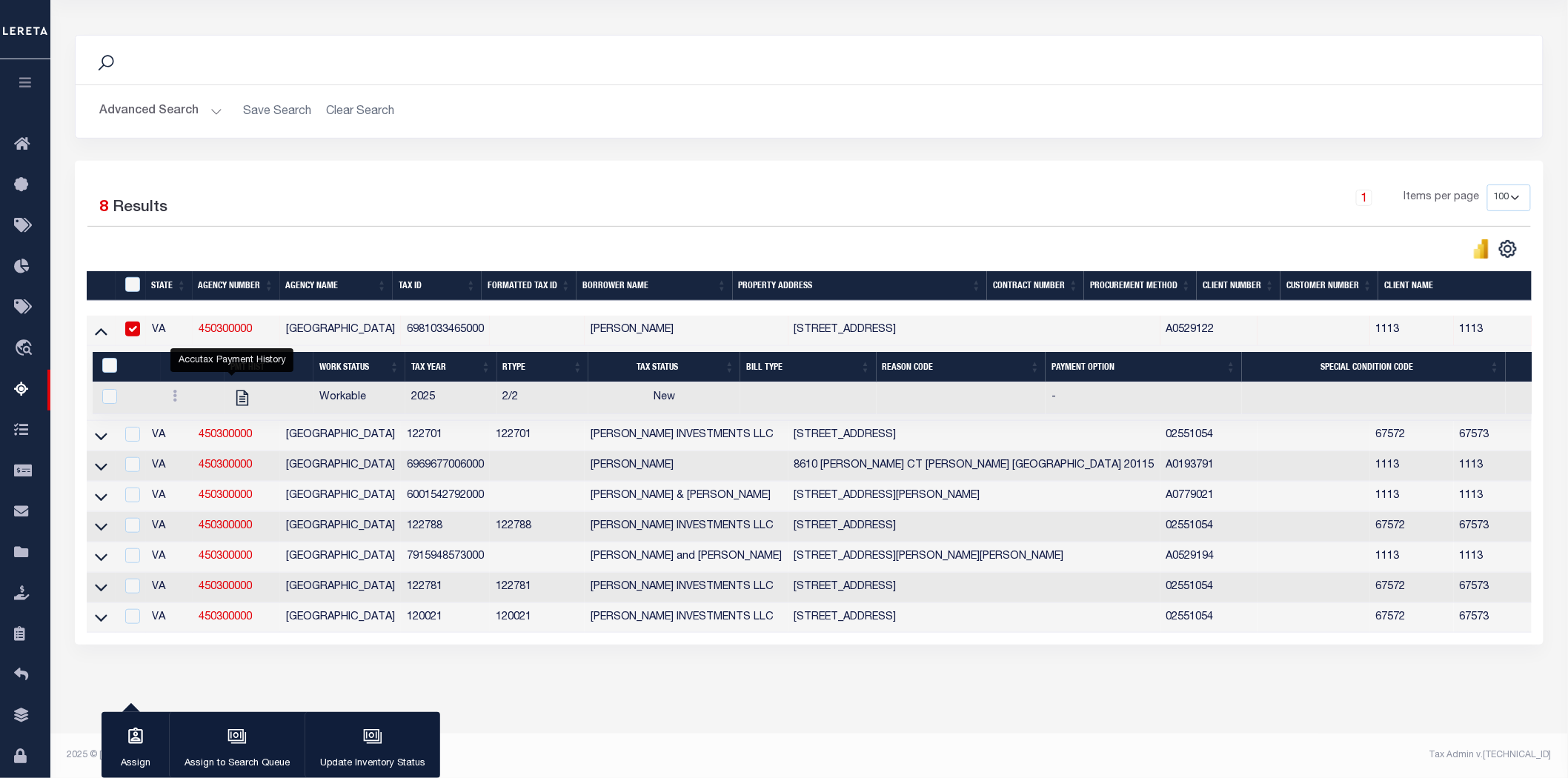
click at [497, 202] on div "1 Items per page 10 25 50 100 500" at bounding box center [992, 203] width 1077 height 38
click at [102, 328] on icon at bounding box center [100, 332] width 12 height 8
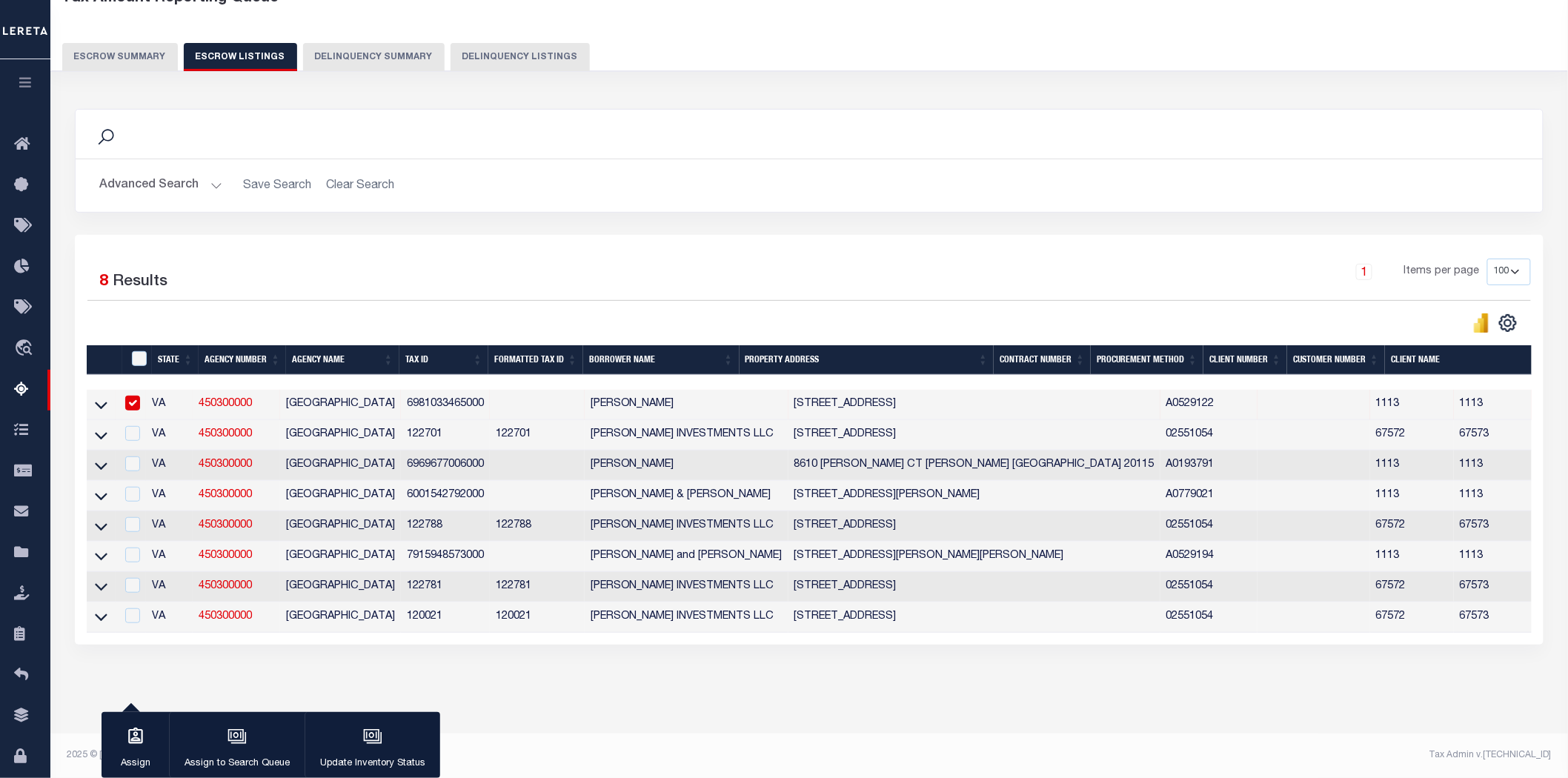
click at [135, 396] on input "checkbox" at bounding box center [133, 403] width 15 height 15
checkbox input "false"
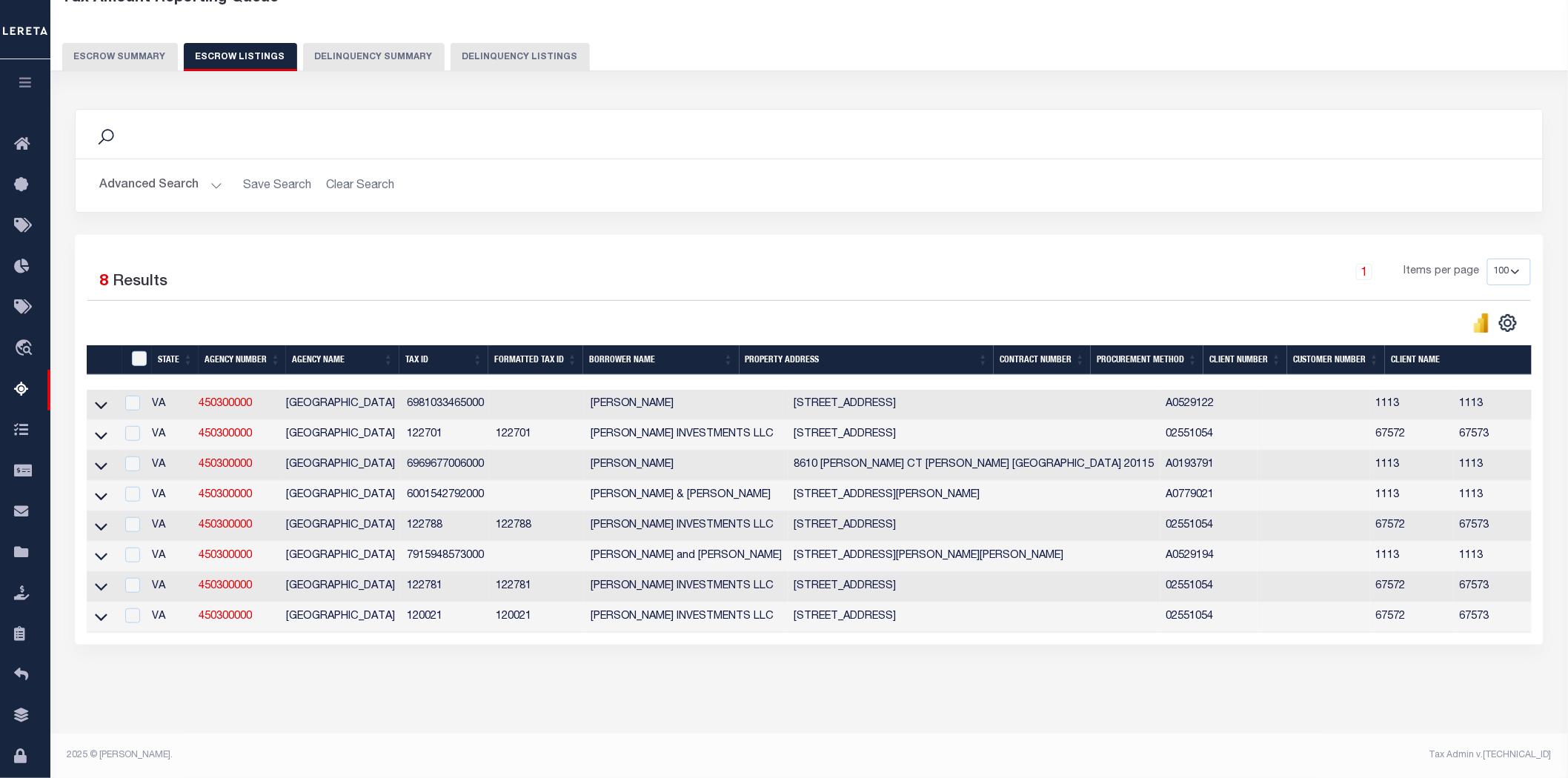
drag, startPoint x: 483, startPoint y: 390, endPoint x: 385, endPoint y: 395, distance: 98.1
click at [385, 395] on tr "VA 450300000 FAUQUIER COUNTY 6981033465000 CHRISTOPHER CASTALDY 7454 EDGEHILL D…" at bounding box center [1177, 405] width 2181 height 31
click at [435, 698] on div "Tax Amount Reporting Queue Escrow Summary Escrow Listings In" at bounding box center [809, 357] width 1509 height 752
drag, startPoint x: 478, startPoint y: 698, endPoint x: 379, endPoint y: 687, distance: 99.6
click at [457, 693] on div "Tax Amount Reporting Queue Escrow Summary Escrow Listings In" at bounding box center [809, 357] width 1509 height 752
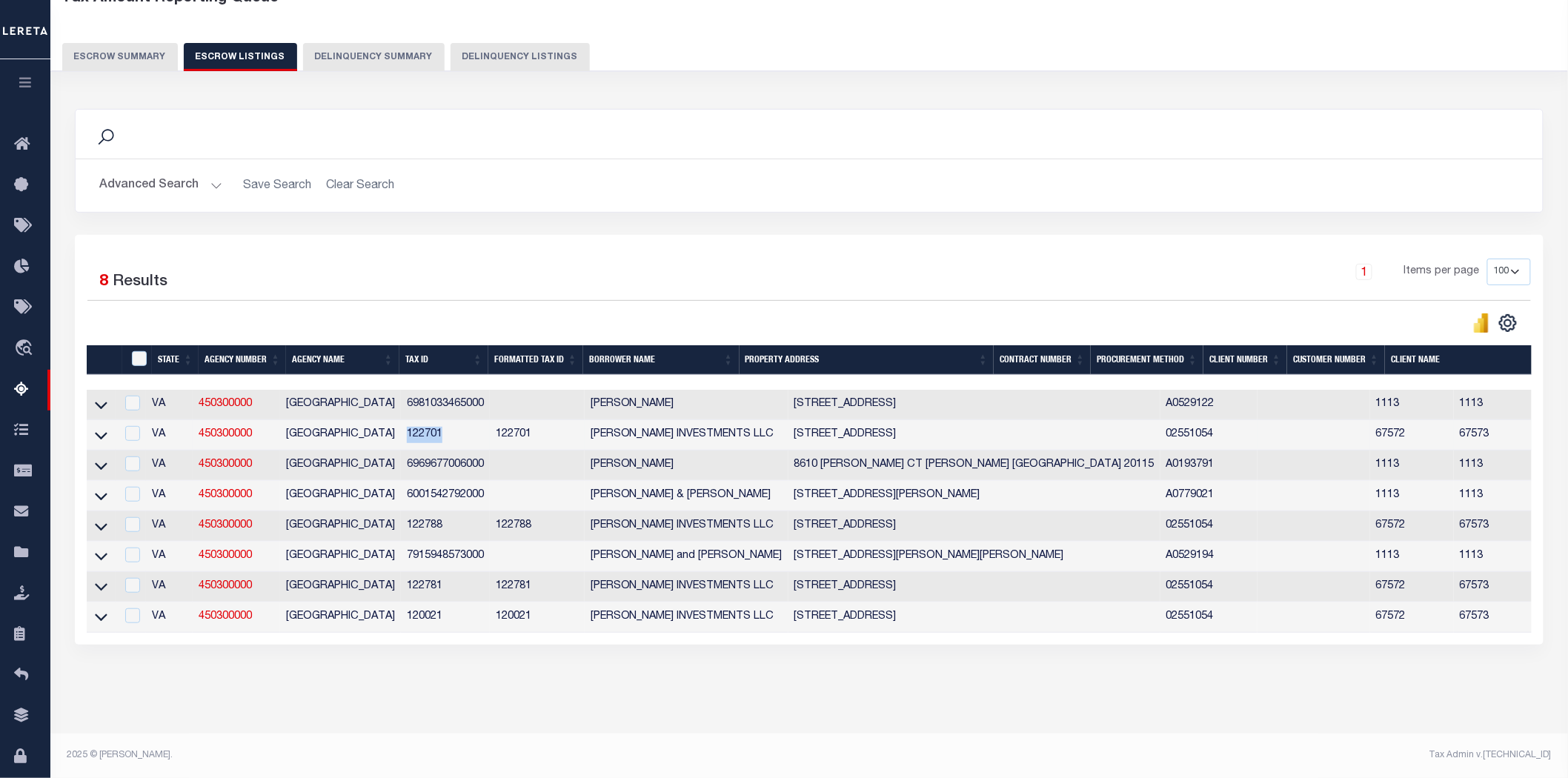
drag, startPoint x: 437, startPoint y: 426, endPoint x: 397, endPoint y: 427, distance: 40.0
click at [401, 427] on td "122701" at bounding box center [444, 435] width 89 height 31
checkbox input "true"
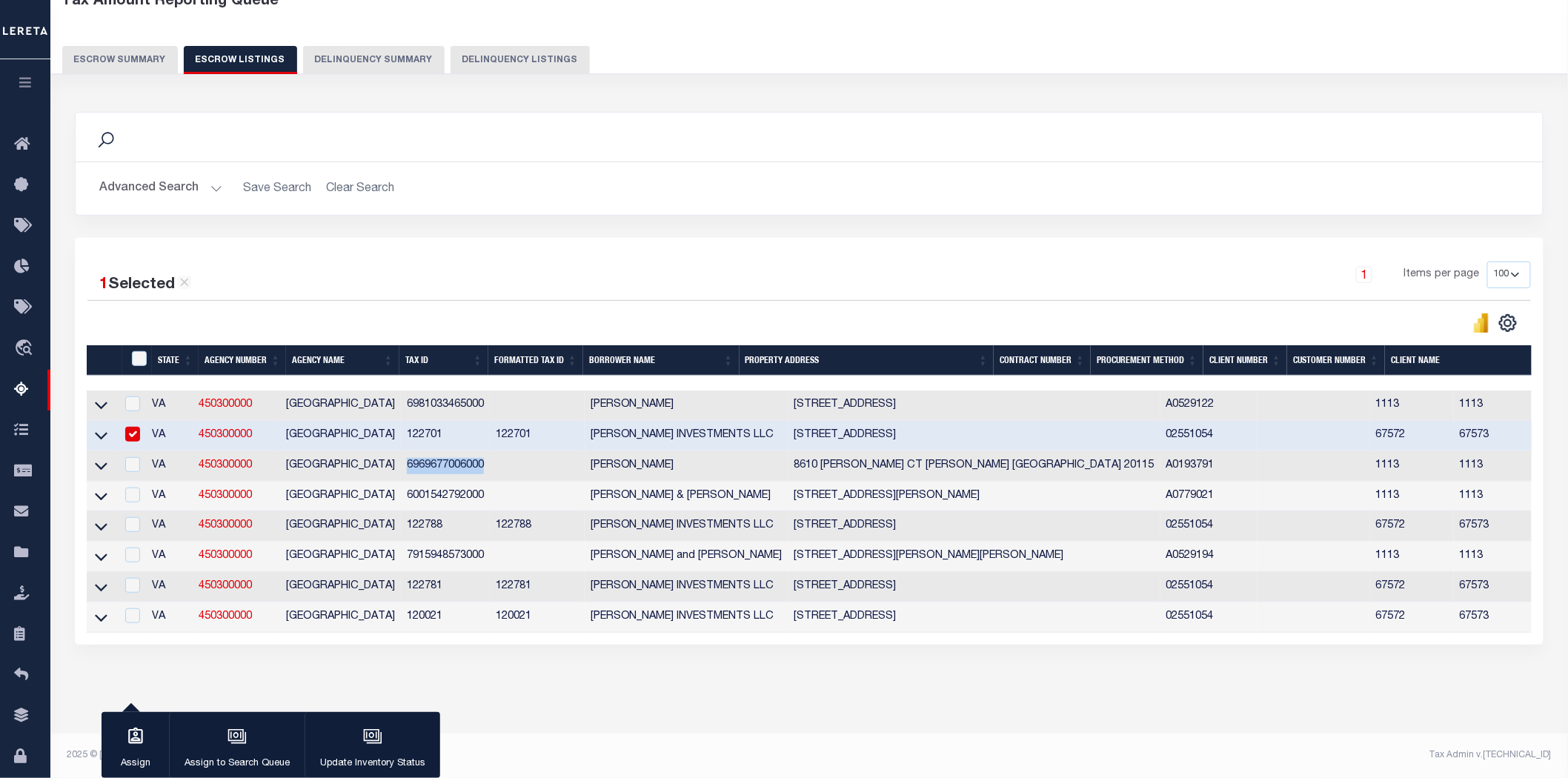
drag, startPoint x: 483, startPoint y: 453, endPoint x: 398, endPoint y: 454, distance: 85.0
click at [398, 454] on tr "VA 450300000 FAUQUIER COUNTY 6969677006000 BRETT HAHNE 8610 COLSTON CT Marshall…" at bounding box center [1177, 466] width 2181 height 31
drag, startPoint x: 480, startPoint y: 483, endPoint x: 382, endPoint y: 495, distance: 98.7
click at [382, 495] on tr "VA 450300000 FAUQUIER COUNTY 6001542792000 James Dodd & Deborah Dodd 3133 SNOW …" at bounding box center [1177, 497] width 2181 height 31
click at [401, 491] on td "6001542792000" at bounding box center [444, 497] width 89 height 31
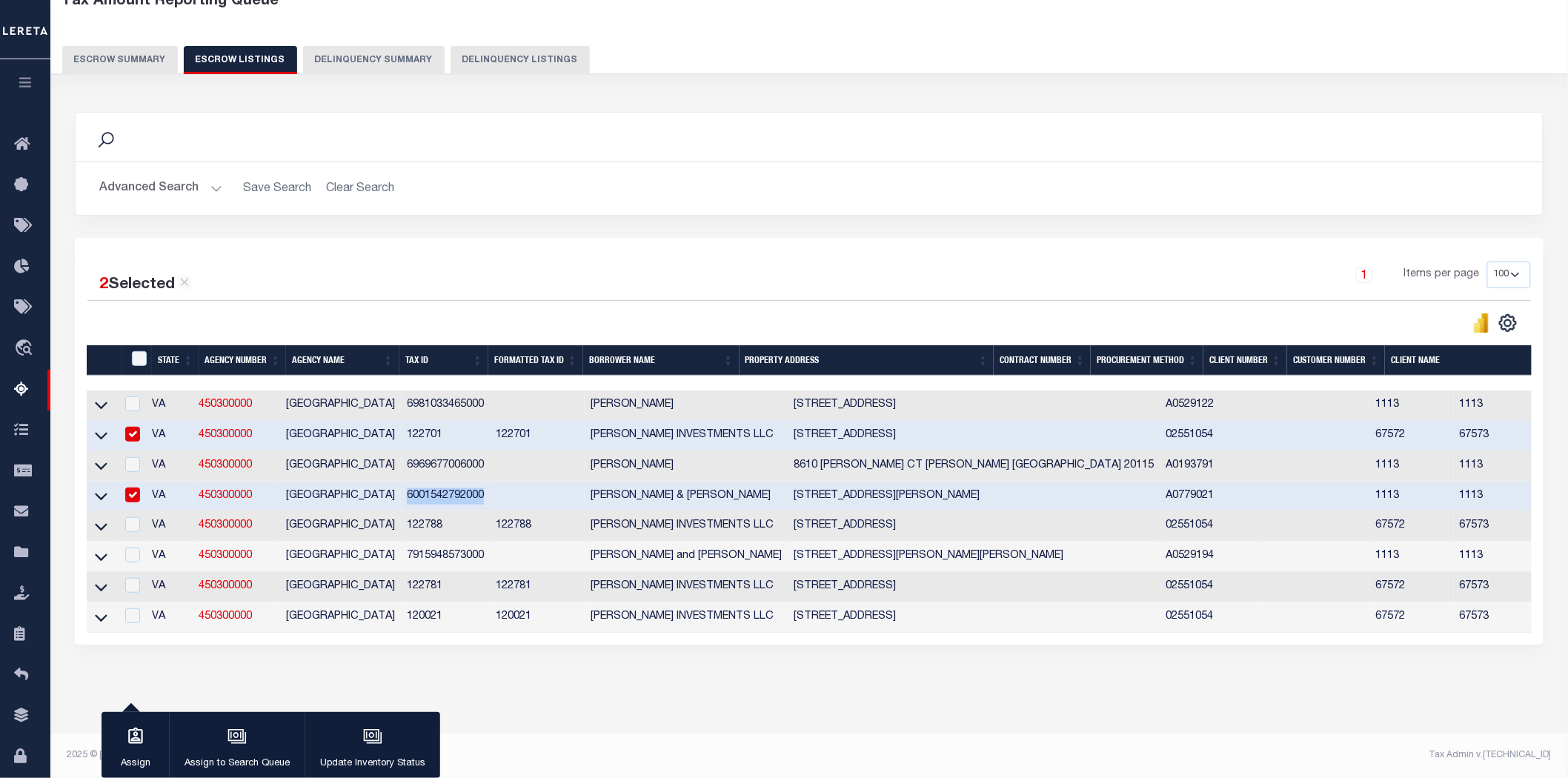
drag, startPoint x: 480, startPoint y: 484, endPoint x: 395, endPoint y: 482, distance: 85.0
click at [401, 482] on td "6001542792000" at bounding box center [444, 497] width 89 height 31
checkbox input "false"
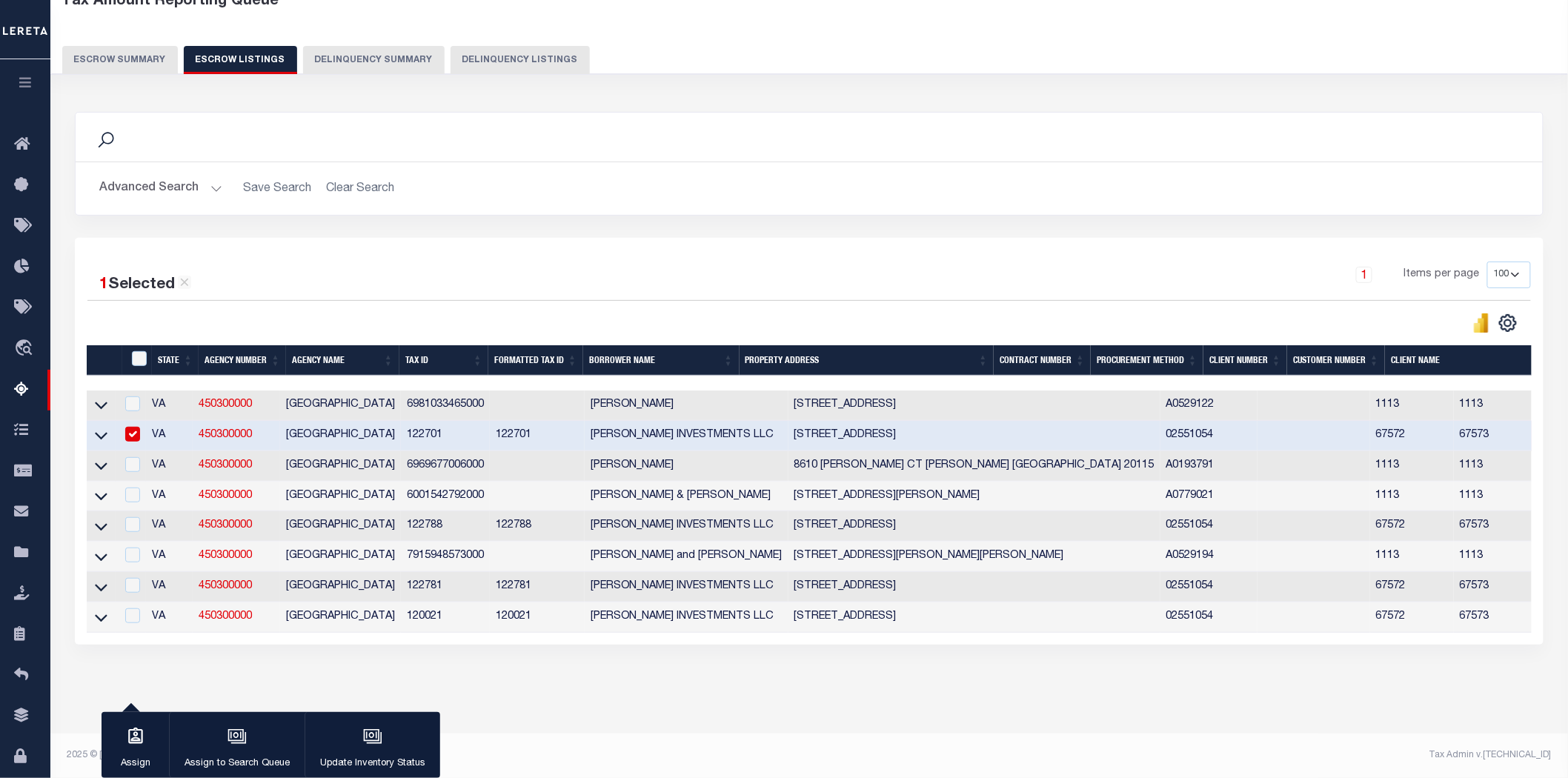
click at [712, 162] on div "Advanced Search Save Search Clear Search State In" at bounding box center [809, 188] width 1467 height 52
click at [132, 426] on input "checkbox" at bounding box center [133, 434] width 15 height 15
checkbox input "false"
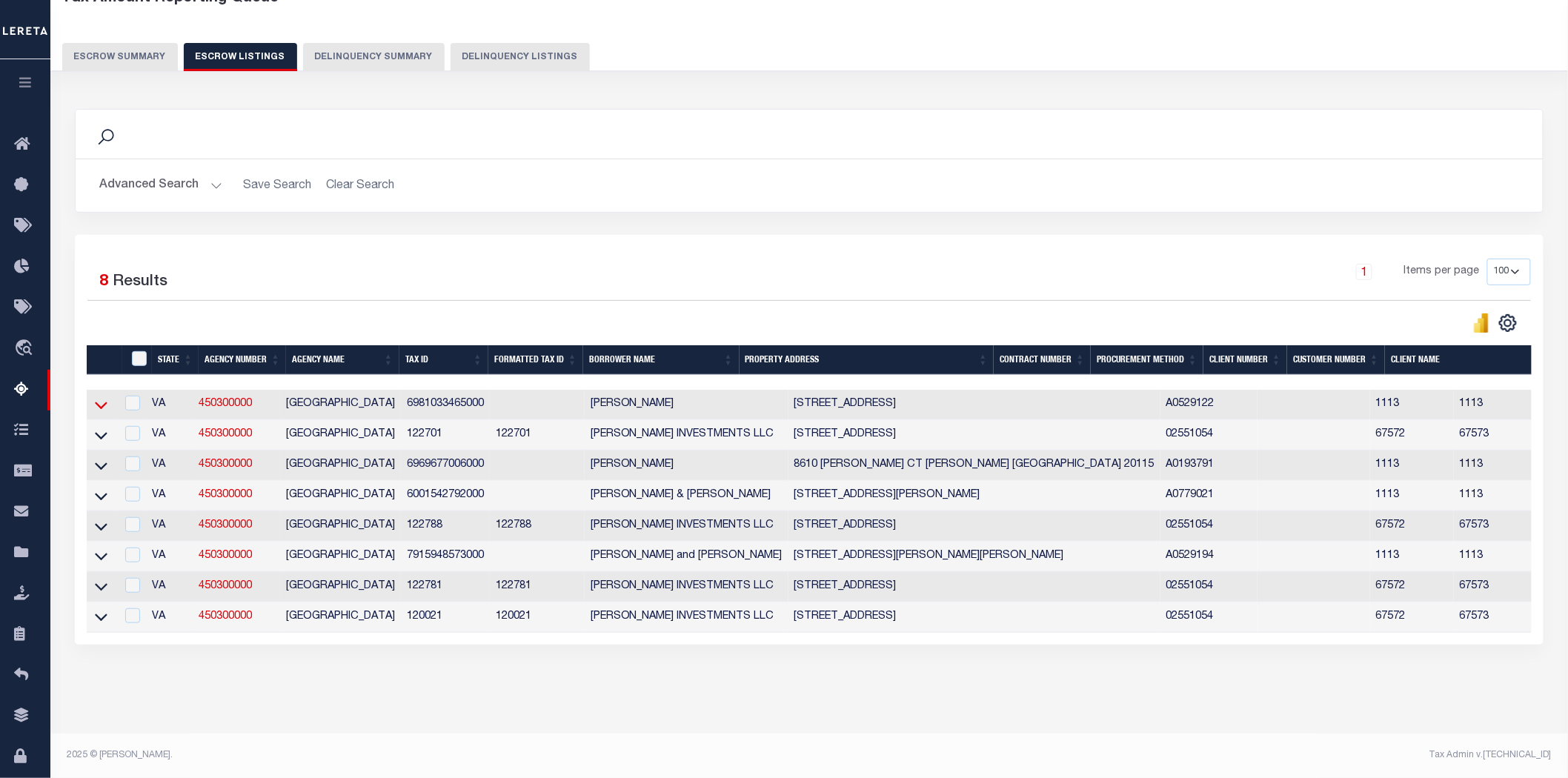
click at [101, 402] on icon at bounding box center [100, 406] width 12 height 8
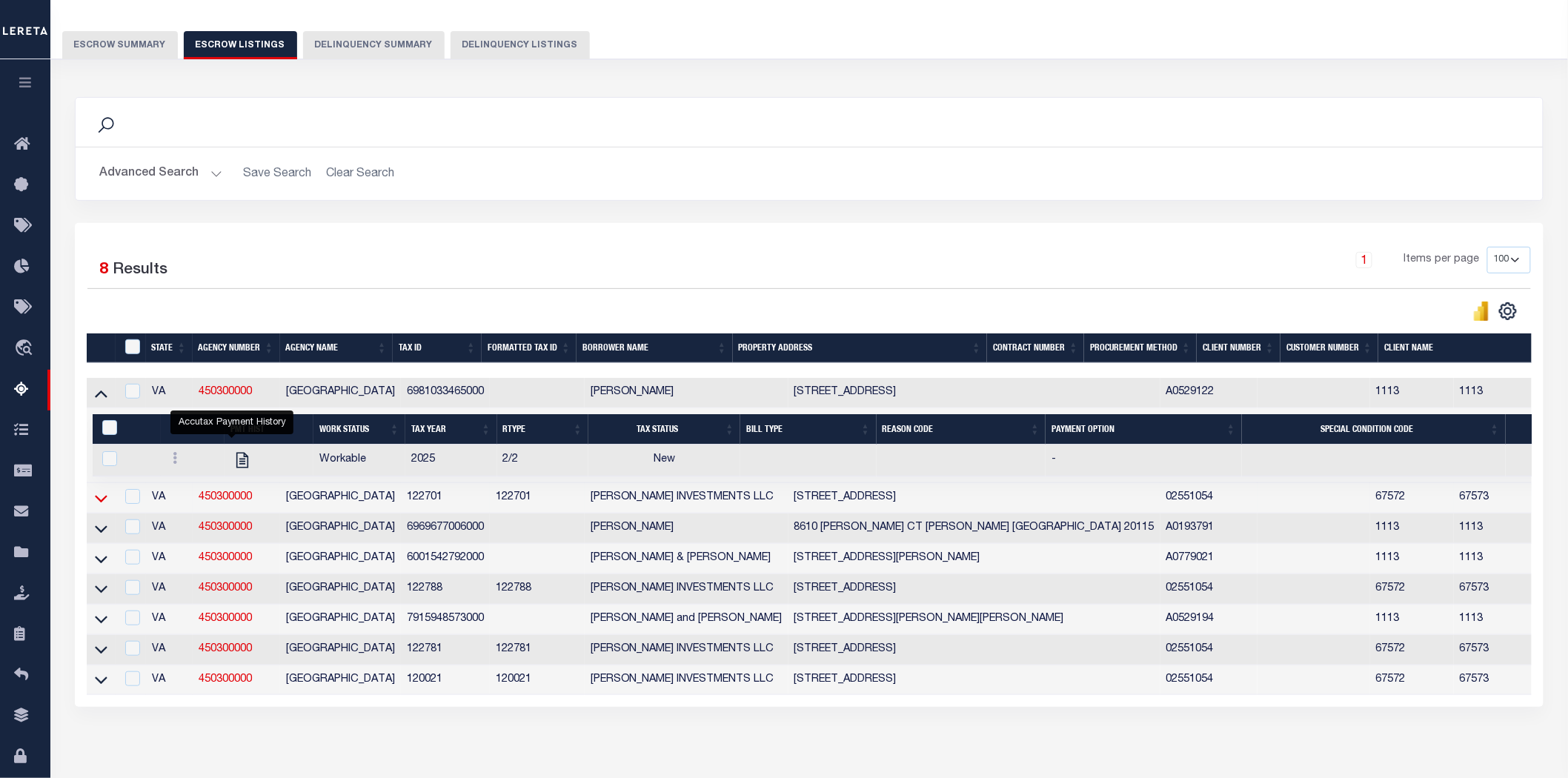
click at [100, 500] on icon at bounding box center [100, 498] width 12 height 15
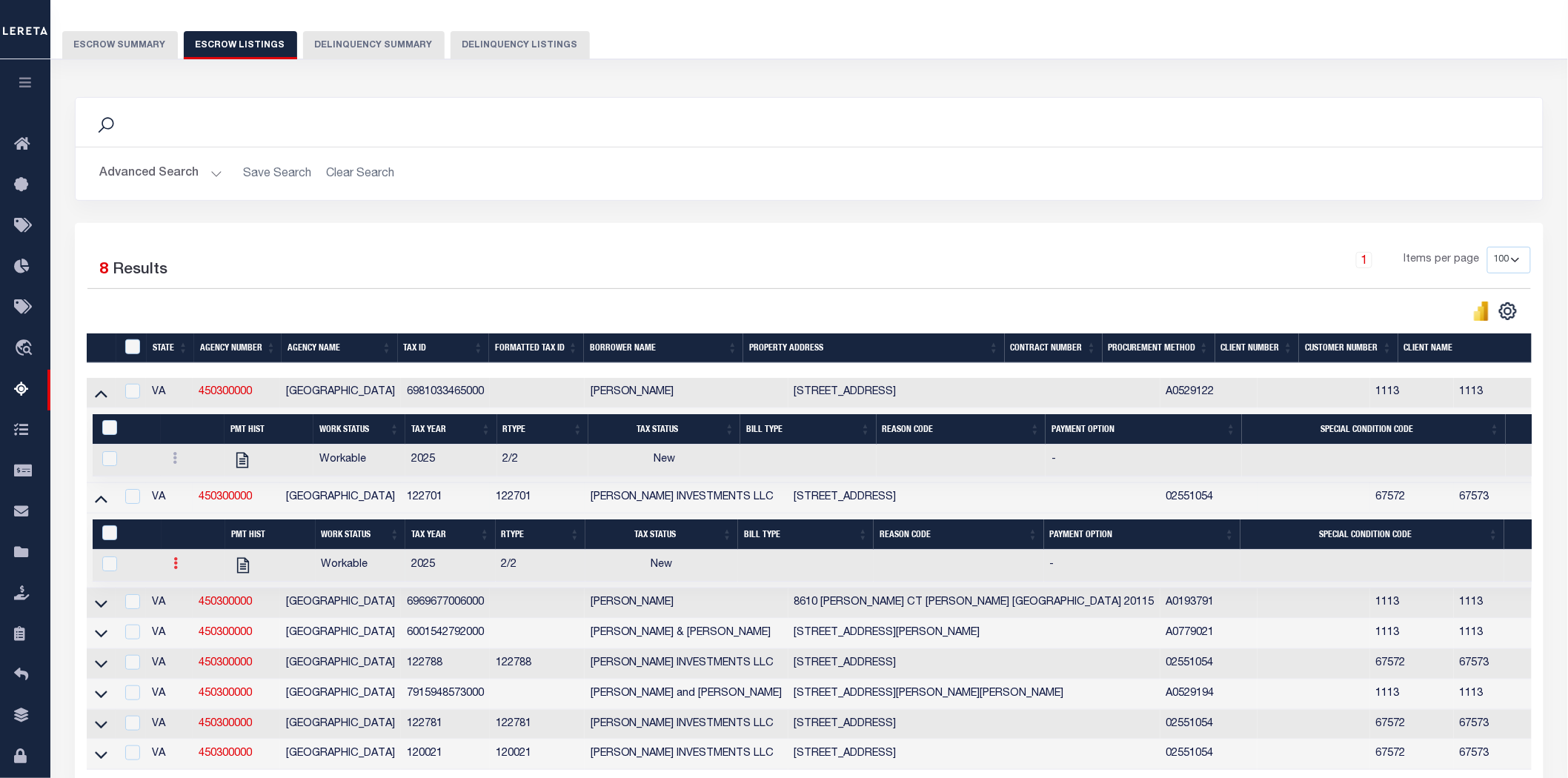
click at [174, 569] on icon at bounding box center [175, 563] width 5 height 11
click at [188, 619] on img "" at bounding box center [194, 612] width 15 height 15
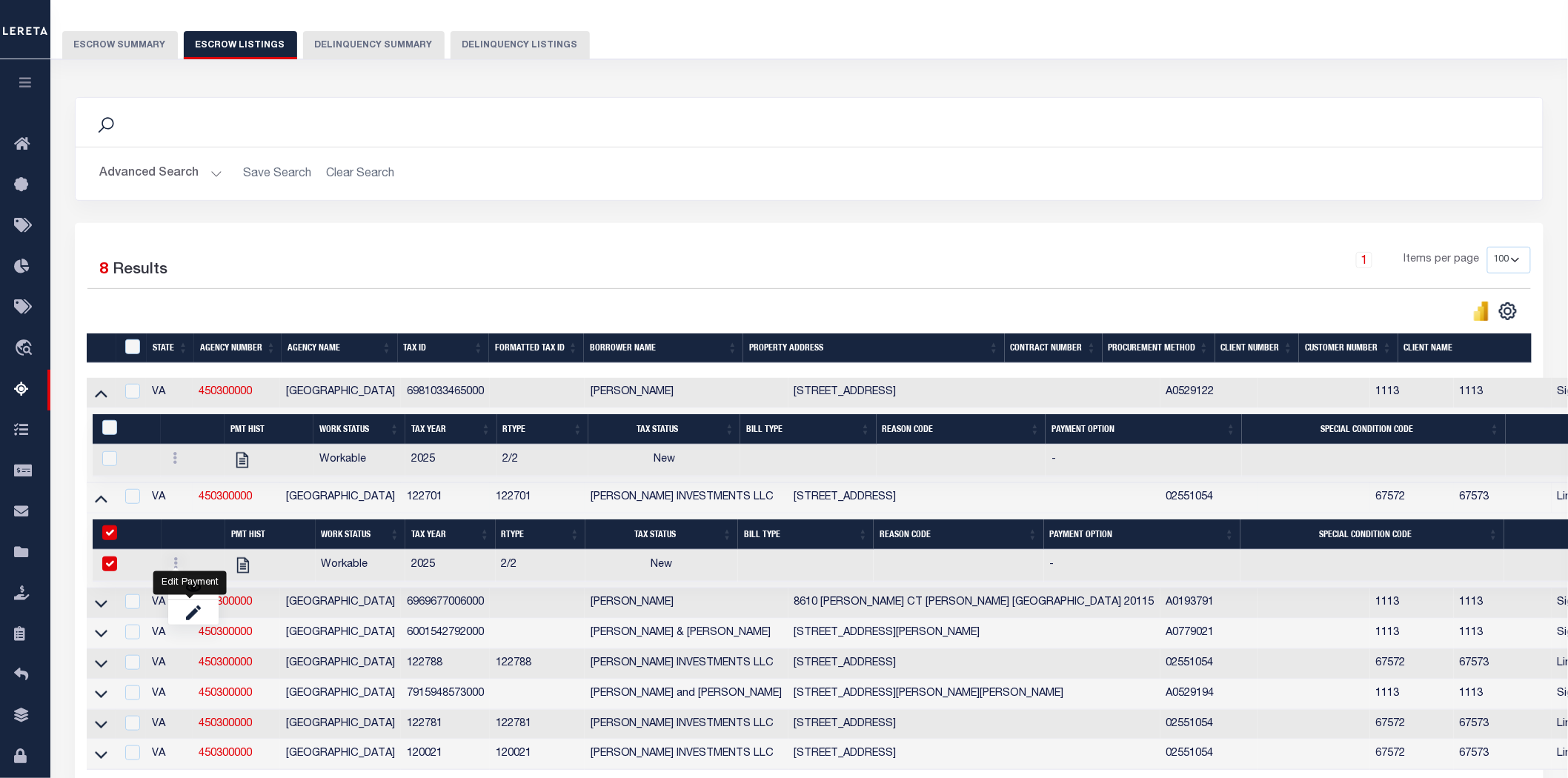
checkbox input "true"
select select "NW2"
select select
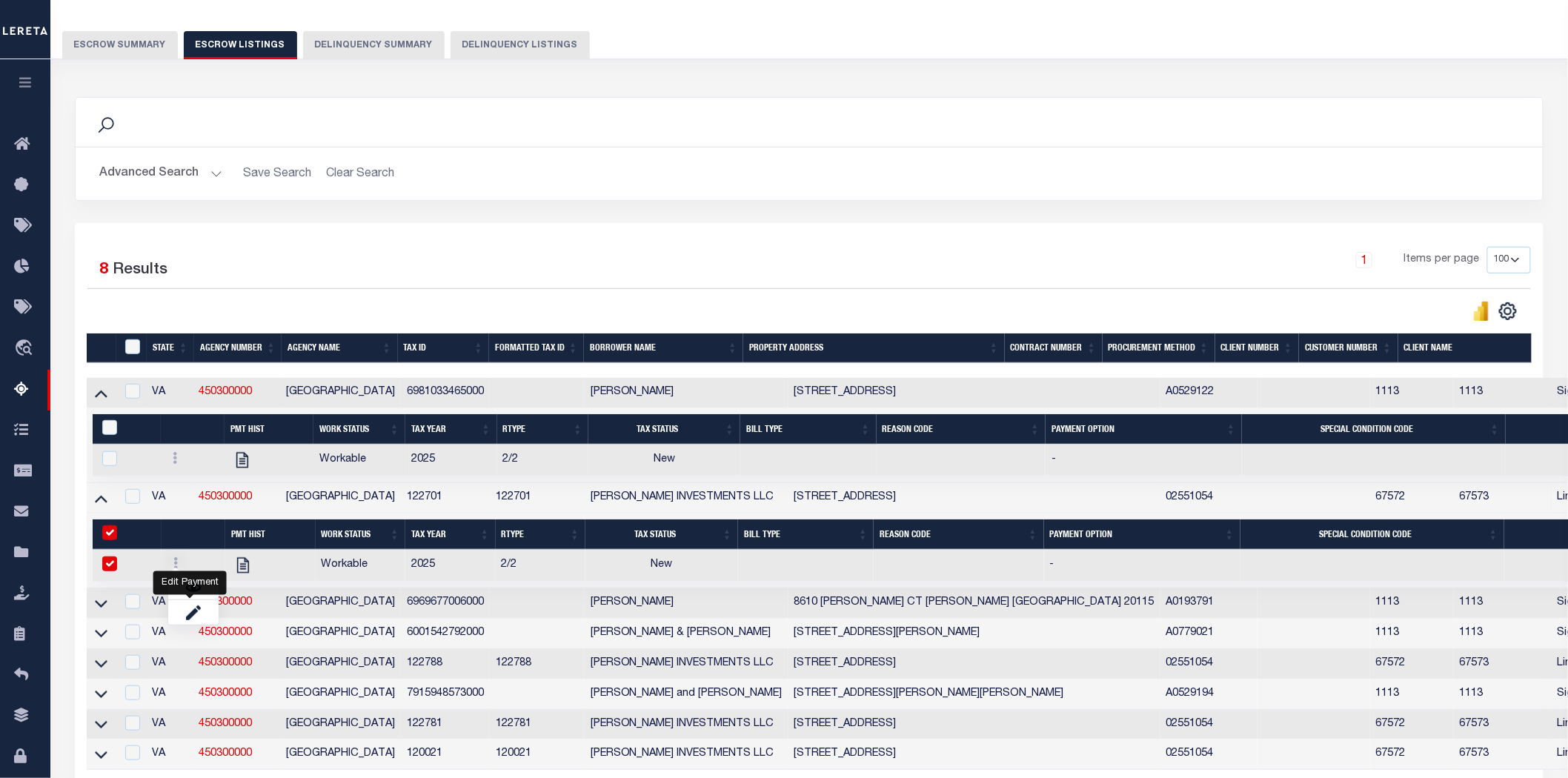
type input "[DATE]"
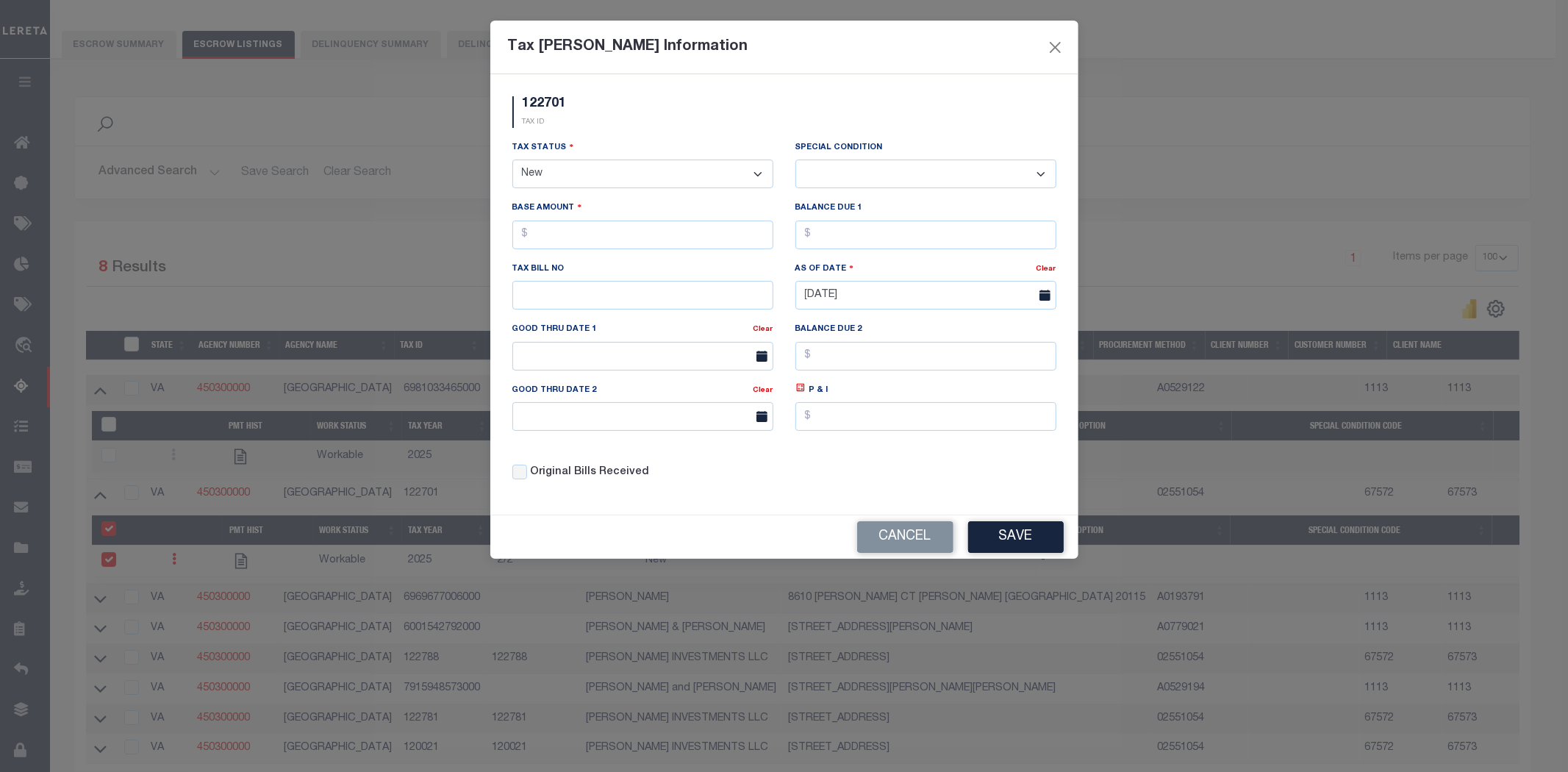
click at [601, 167] on select "- Select Status - Open Due/Unpaid Paid Incomplete No Tax Due Internal Refund Pr…" at bounding box center [643, 174] width 261 height 28
select select "DUE"
click at [512, 160] on select "- Select Status - Open Due/Unpaid Paid Incomplete No Tax Due Internal Refund Pr…" at bounding box center [643, 174] width 261 height 28
select select "0"
click at [583, 237] on input "text" at bounding box center [643, 235] width 261 height 28
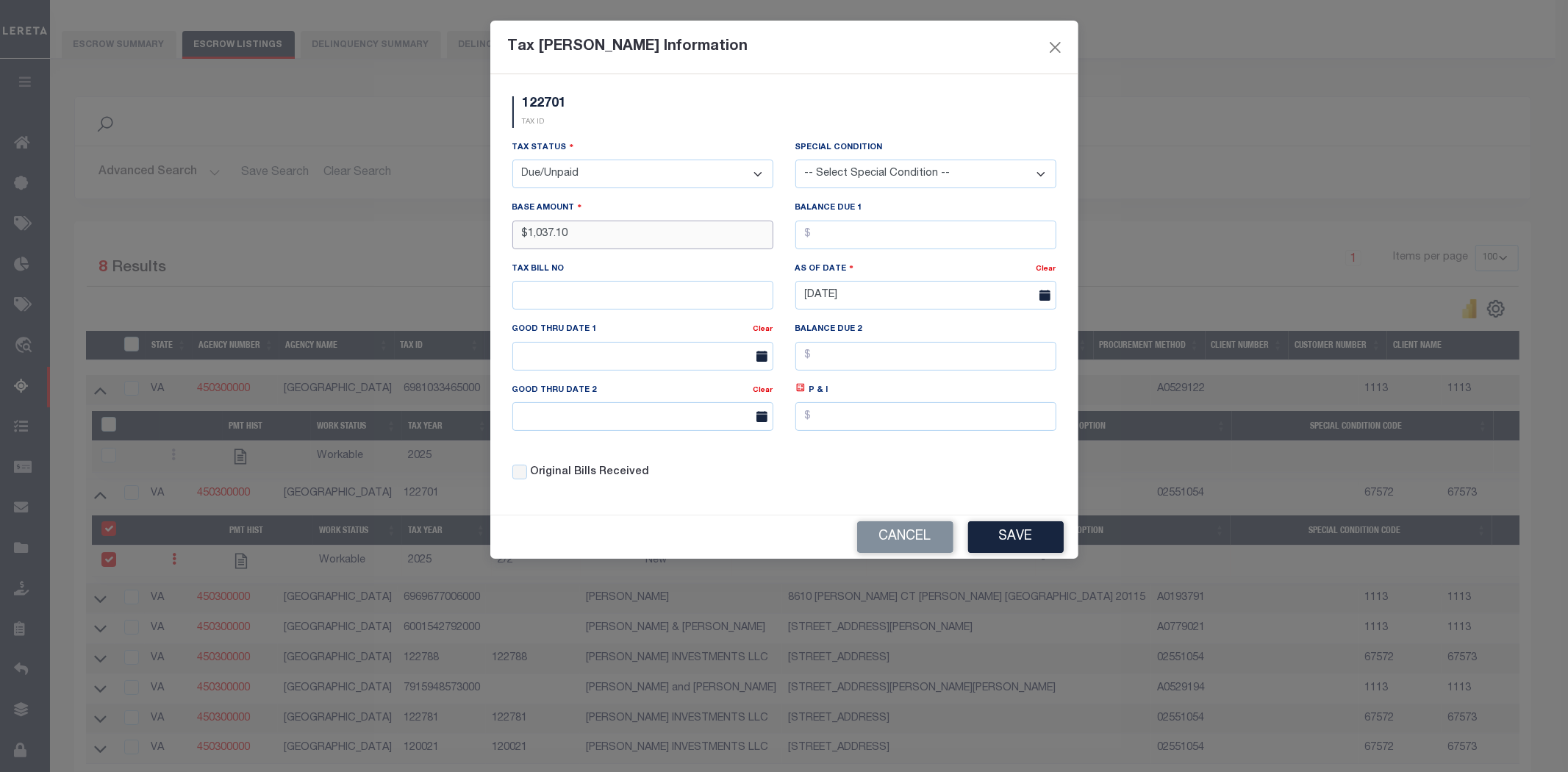
type input "$1,037.10"
click at [909, 238] on input "text" at bounding box center [925, 235] width 261 height 28
type input "$1,037.10"
click at [999, 539] on button "Save" at bounding box center [1015, 536] width 96 height 31
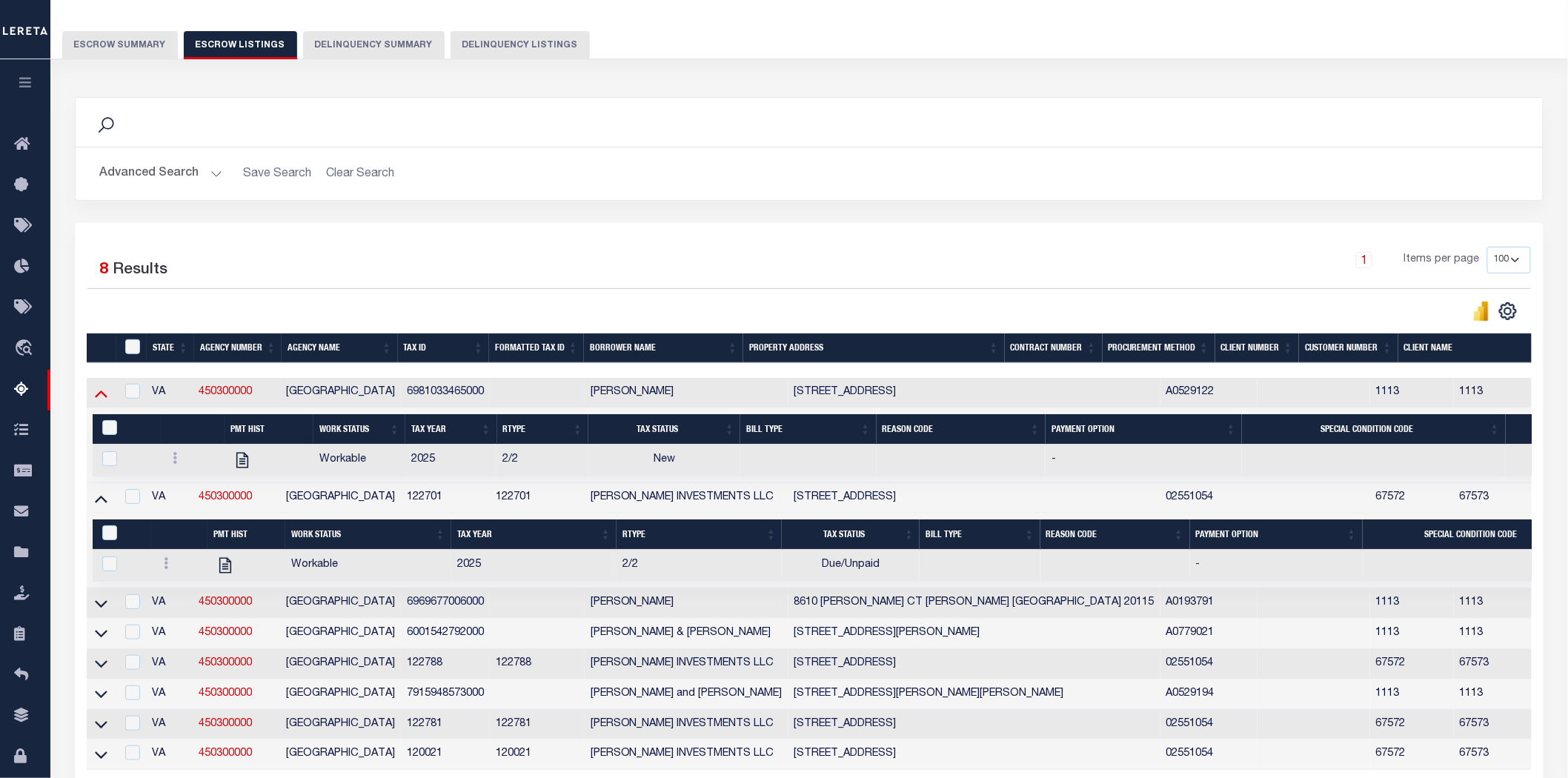
click at [101, 396] on icon at bounding box center [100, 394] width 12 height 8
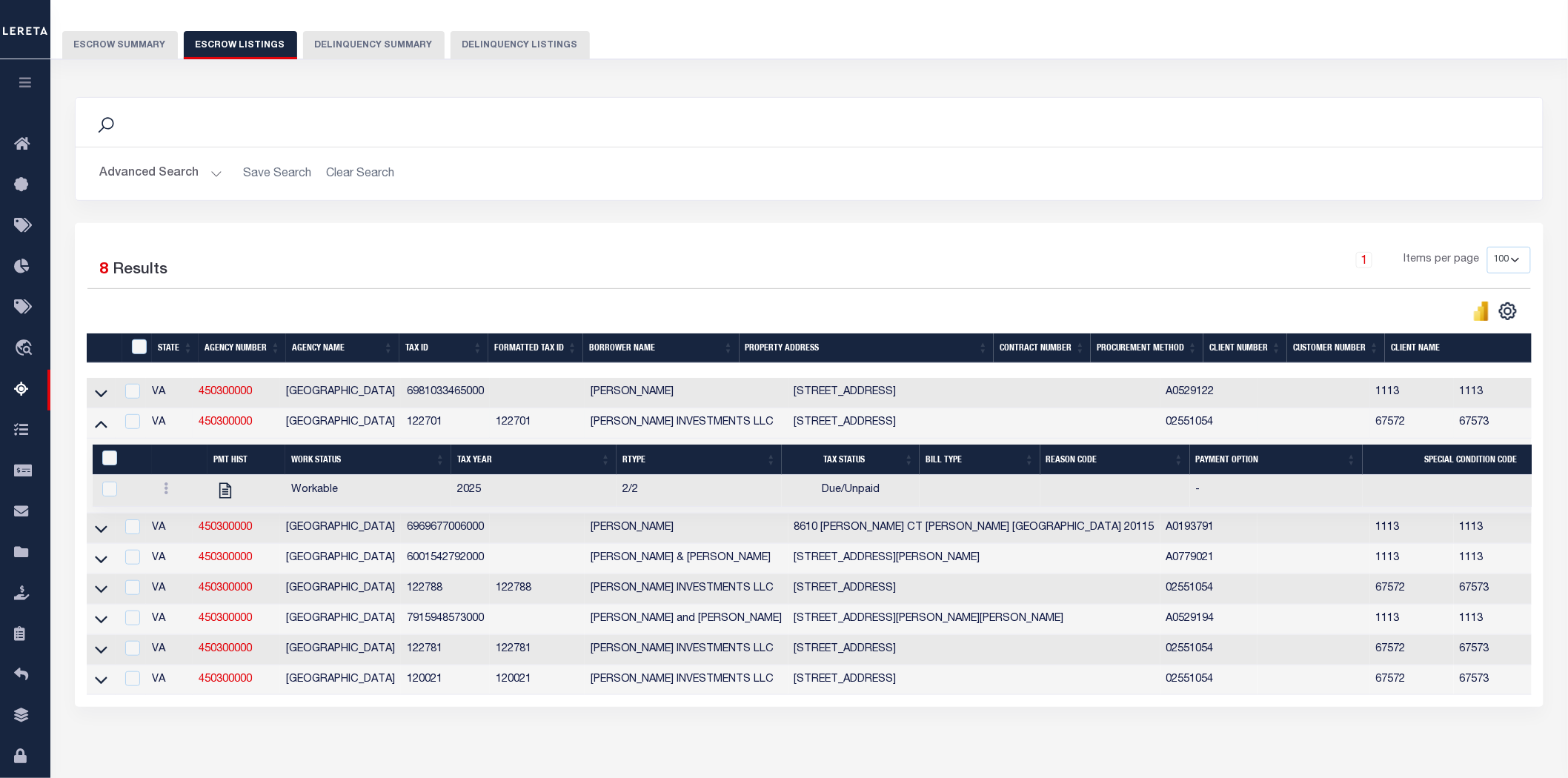
scroll to position [183, 0]
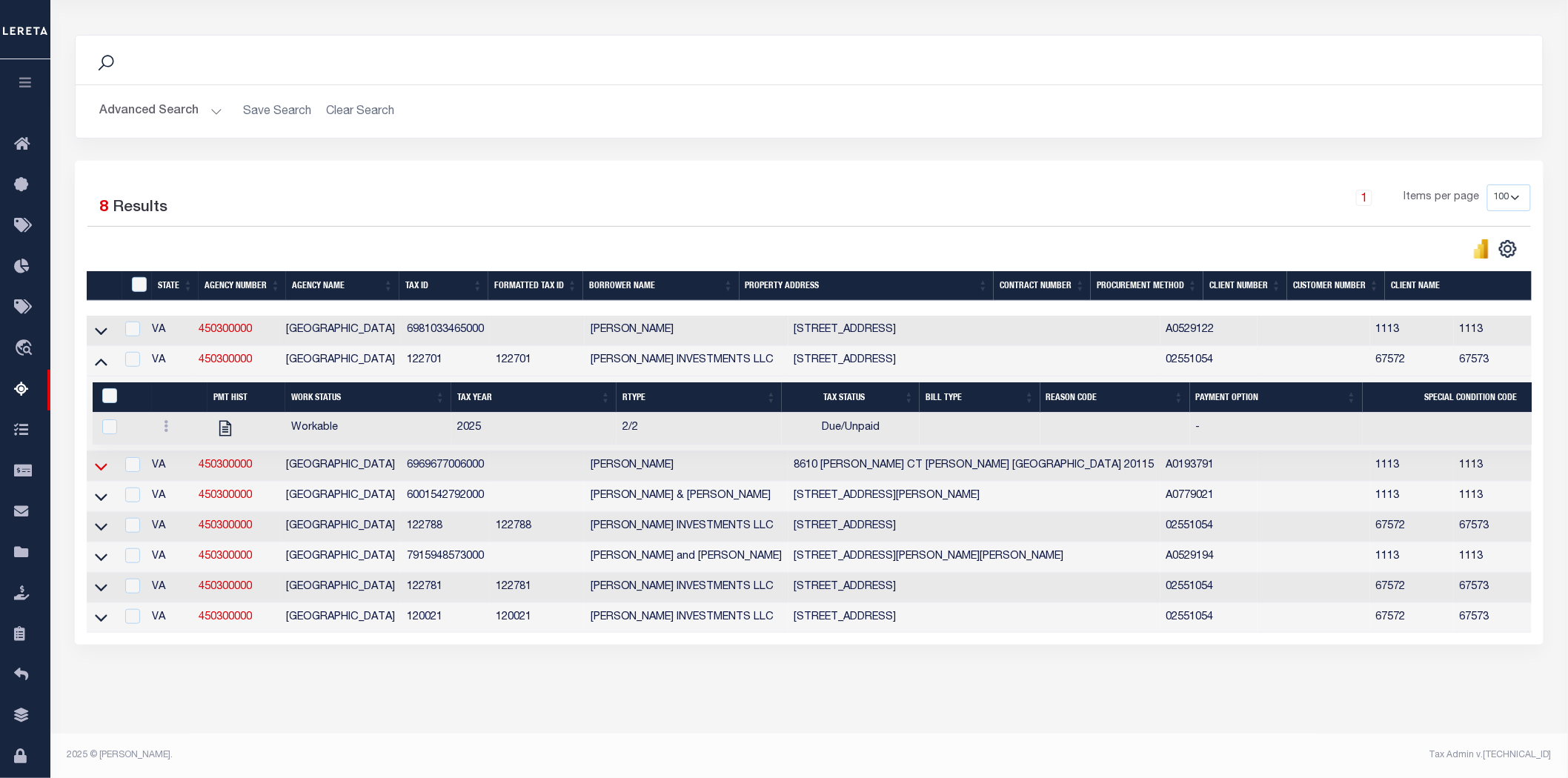
click at [104, 462] on icon at bounding box center [100, 466] width 12 height 8
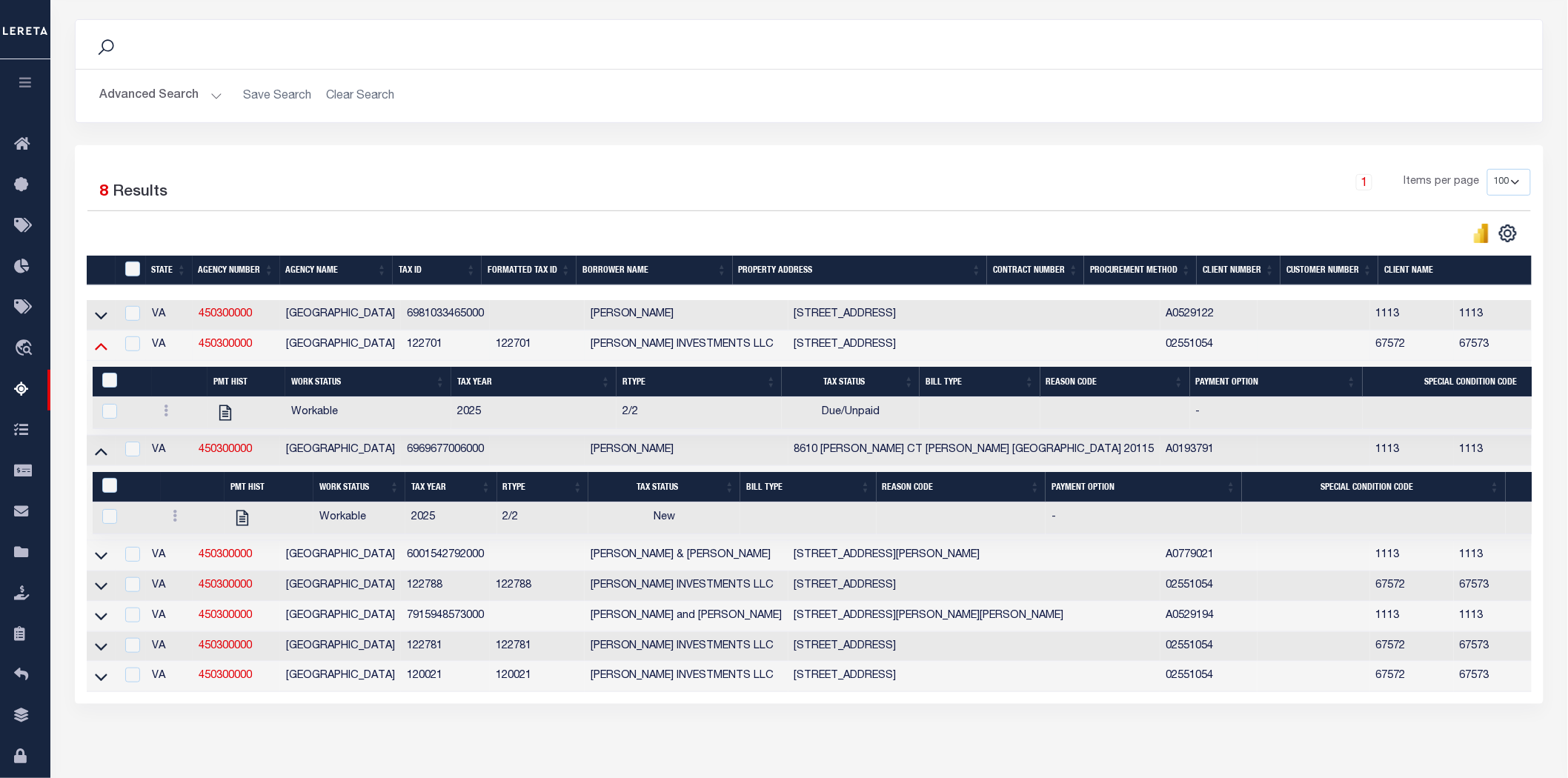
click at [102, 349] on icon at bounding box center [100, 347] width 12 height 8
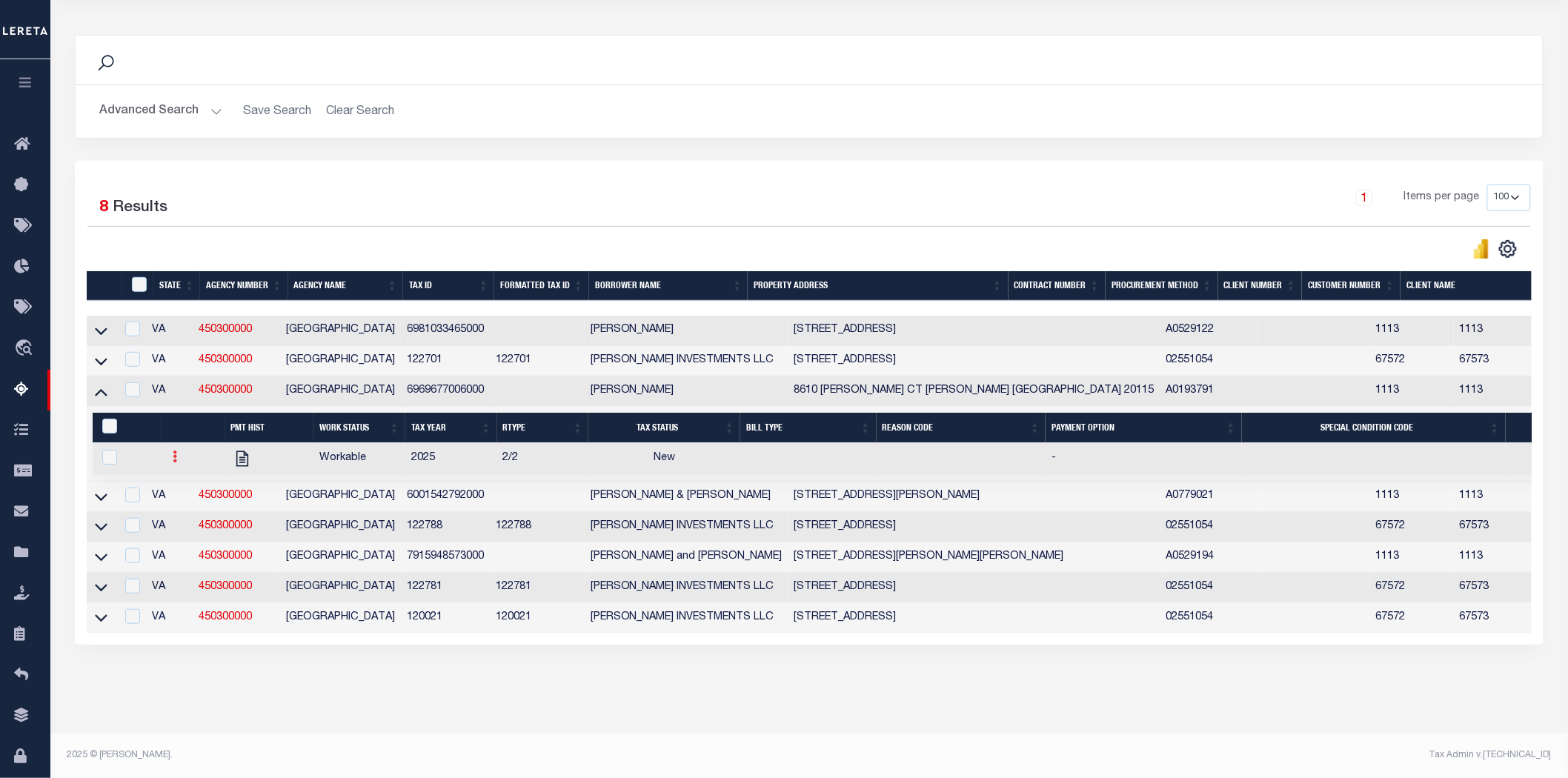
click at [173, 450] on icon at bounding box center [175, 456] width 5 height 11
click at [185, 509] on img "" at bounding box center [193, 505] width 15 height 15
checkbox input "true"
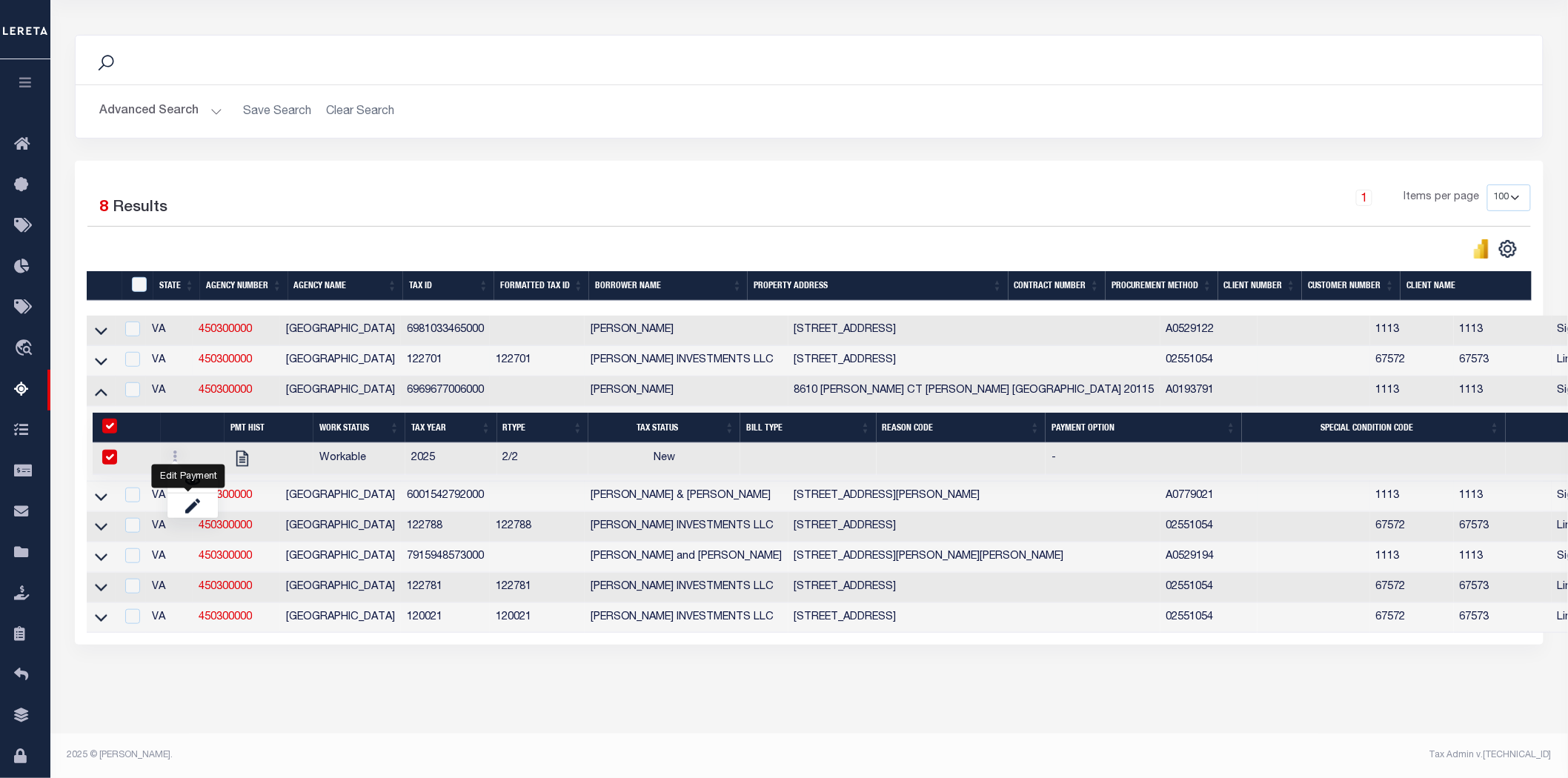
checkbox input "true"
select select
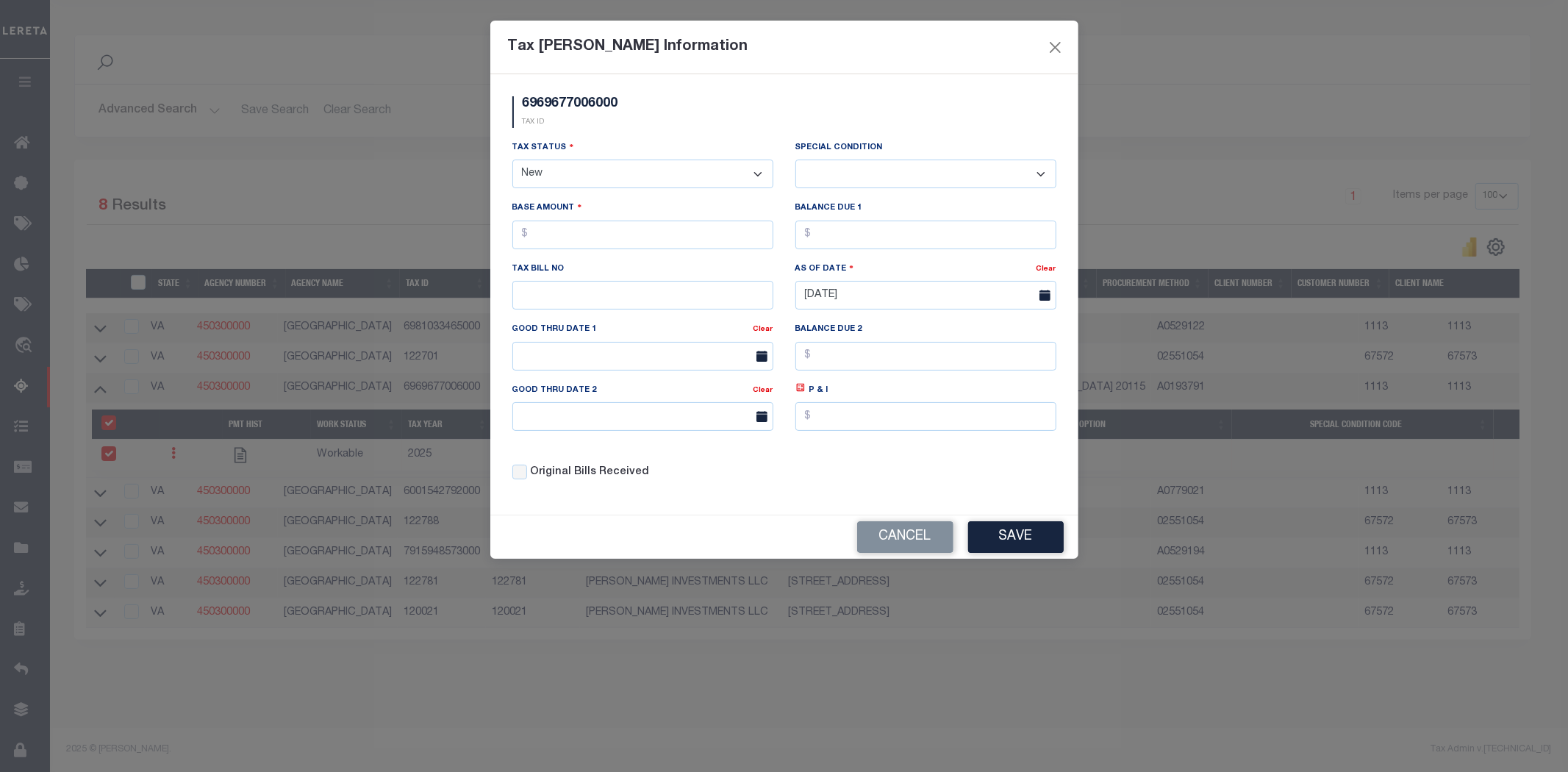
click at [624, 180] on select "- Select Status - Open Due/Unpaid Paid Incomplete No Tax Due Internal Refund Pr…" at bounding box center [643, 174] width 261 height 28
select select "DUE"
click at [512, 160] on select "- Select Status - Open Due/Unpaid Paid Incomplete No Tax Due Internal Refund Pr…" at bounding box center [643, 174] width 261 height 28
select select "0"
click at [591, 229] on input "text" at bounding box center [643, 235] width 261 height 28
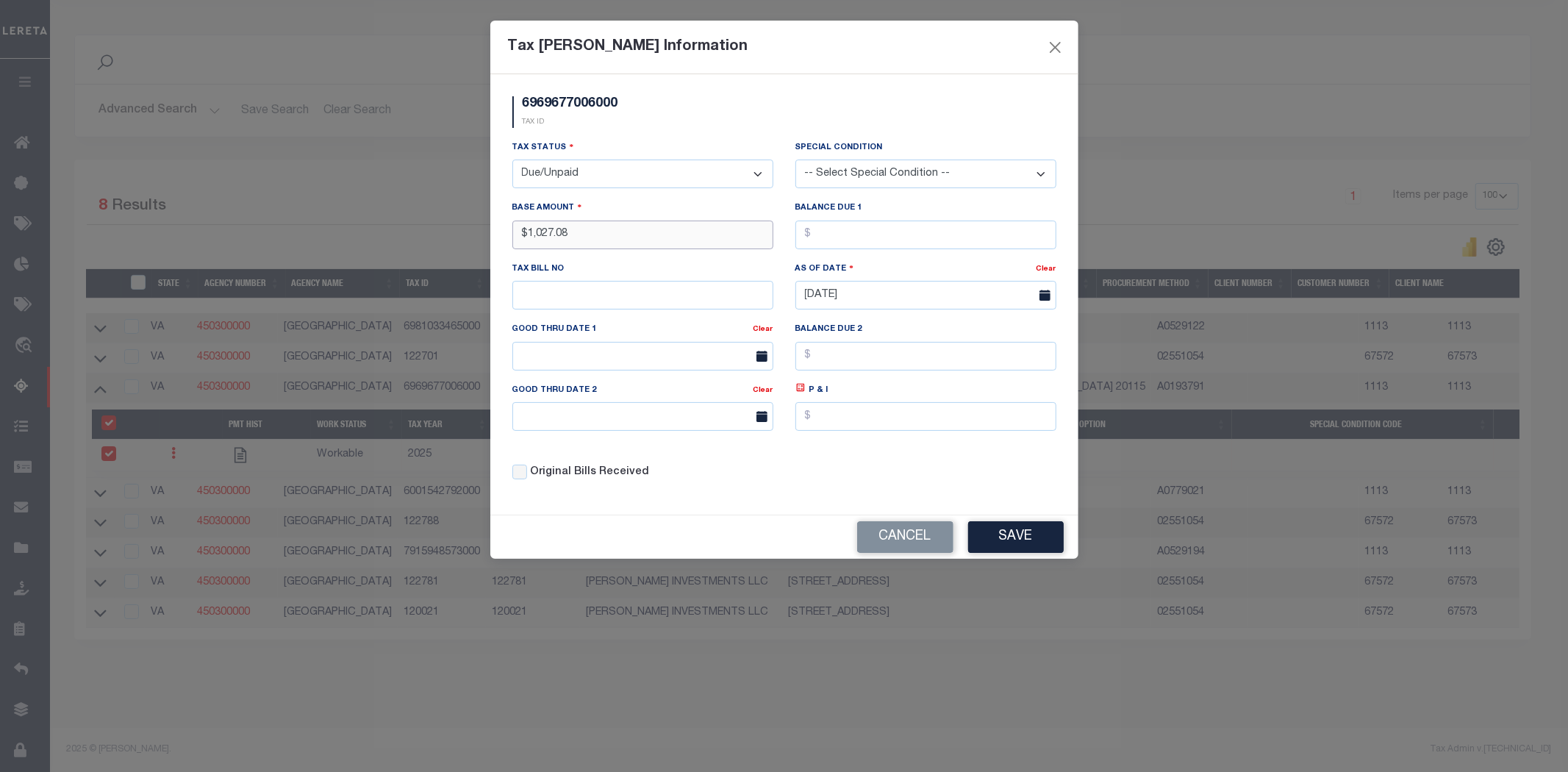
type input "$1,027.08"
click at [826, 240] on input "text" at bounding box center [925, 235] width 261 height 28
type input "$1,027.08"
click at [1023, 538] on button "Save" at bounding box center [1015, 536] width 96 height 31
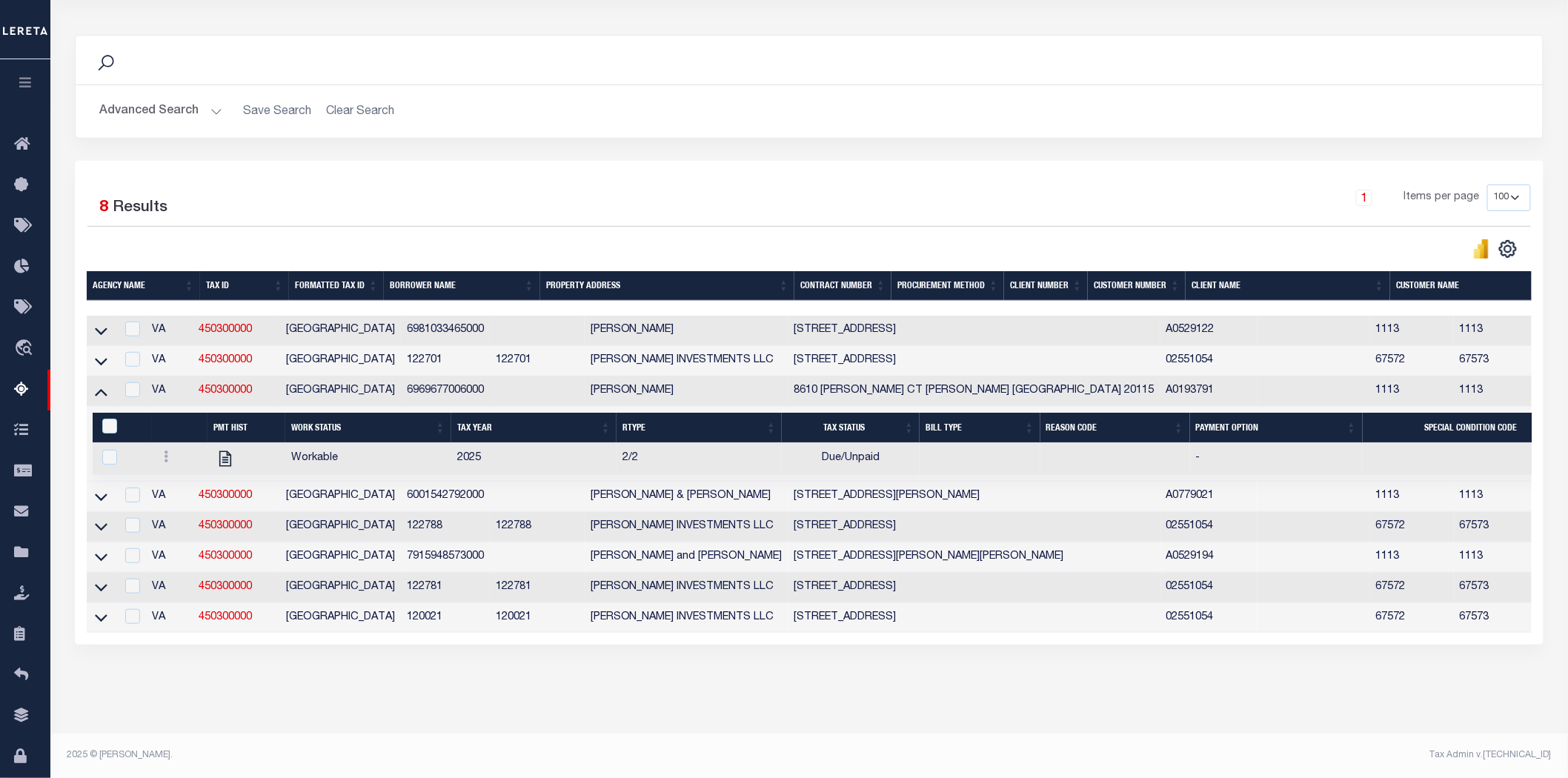
scroll to position [0, 0]
click at [98, 391] on icon at bounding box center [100, 391] width 12 height 15
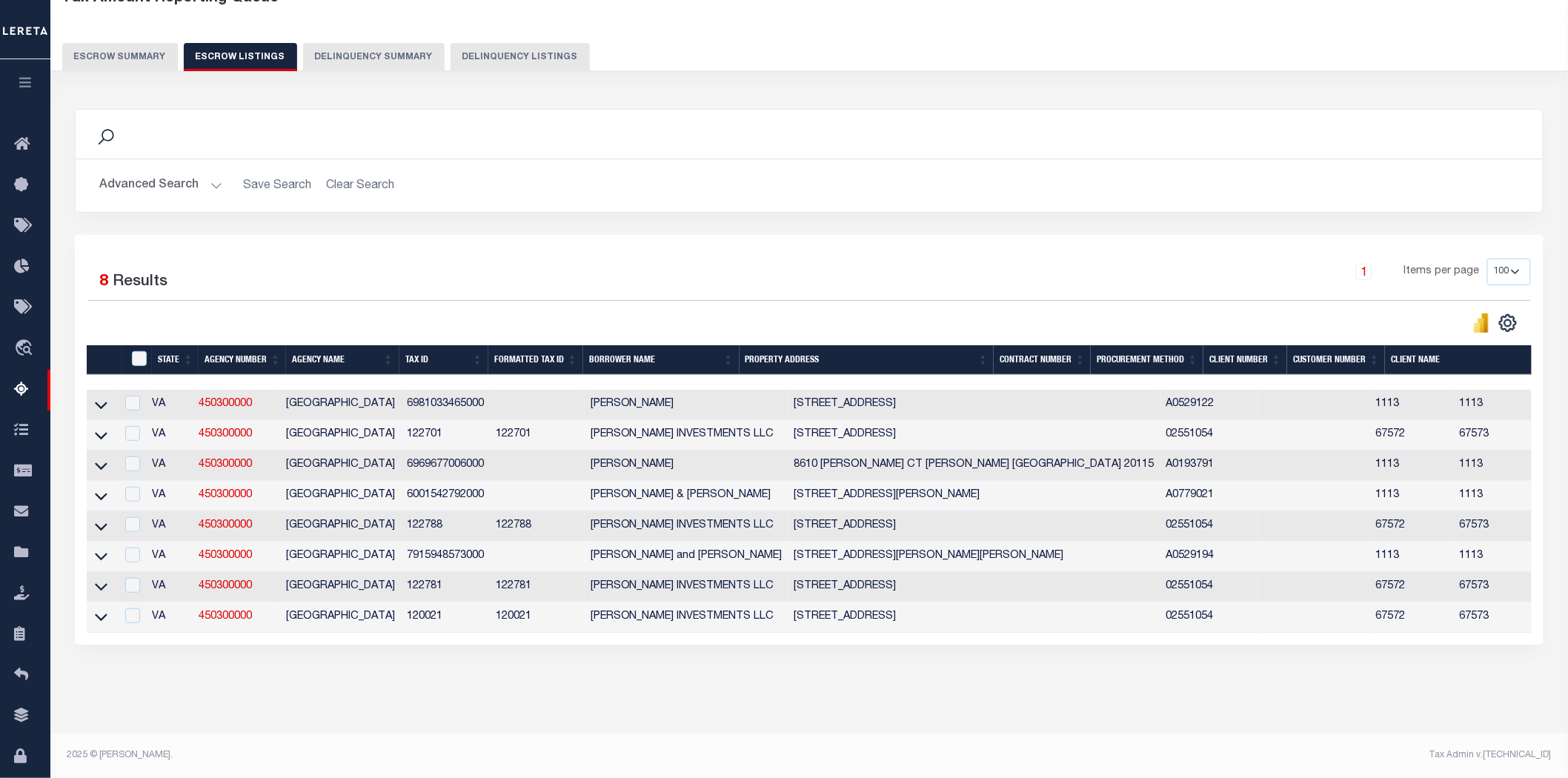
scroll to position [108, 0]
click at [99, 488] on icon at bounding box center [100, 496] width 12 height 15
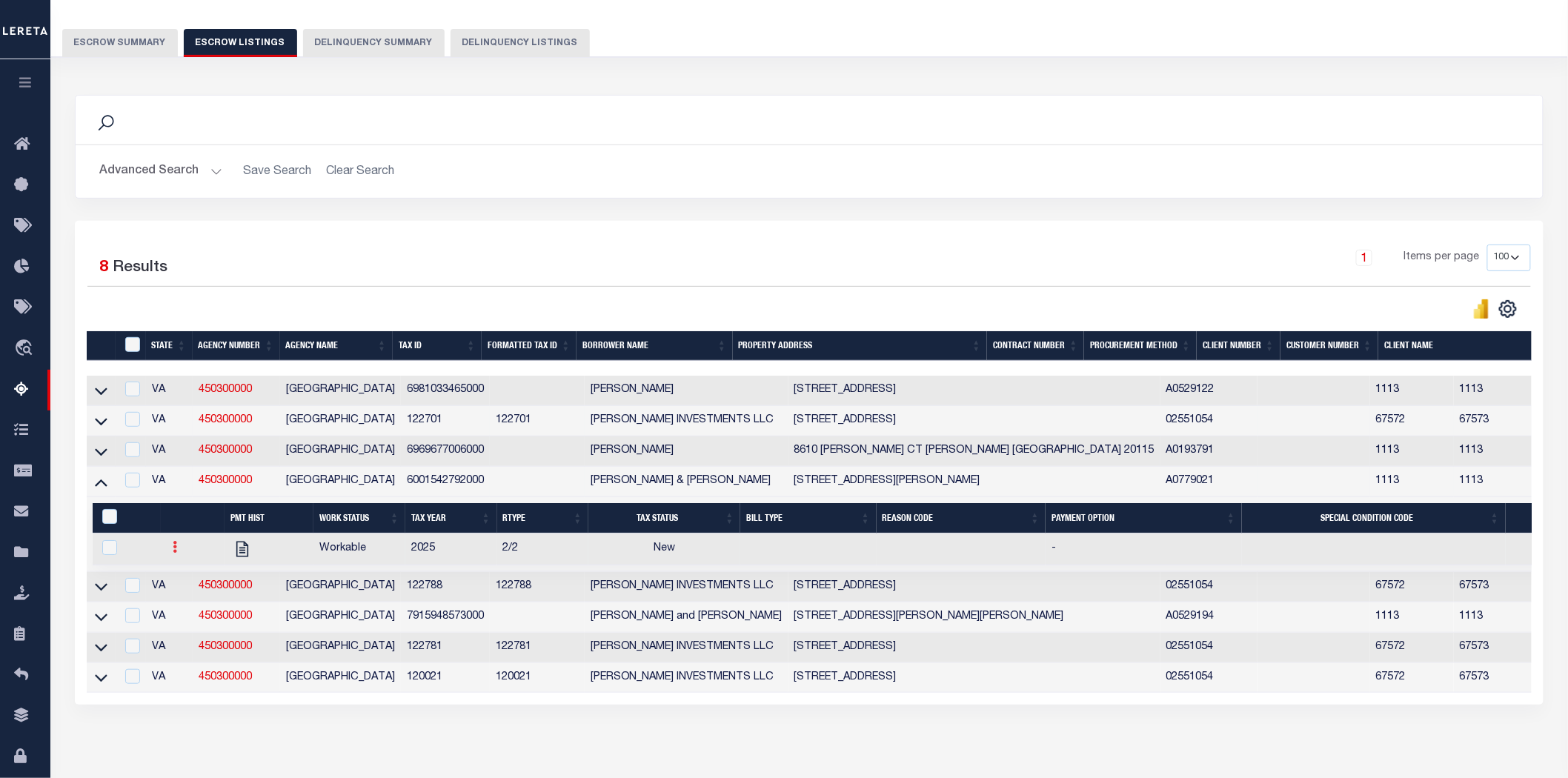
click at [173, 552] on icon at bounding box center [175, 546] width 5 height 11
click at [185, 599] on img "" at bounding box center [193, 596] width 15 height 15
checkbox input "true"
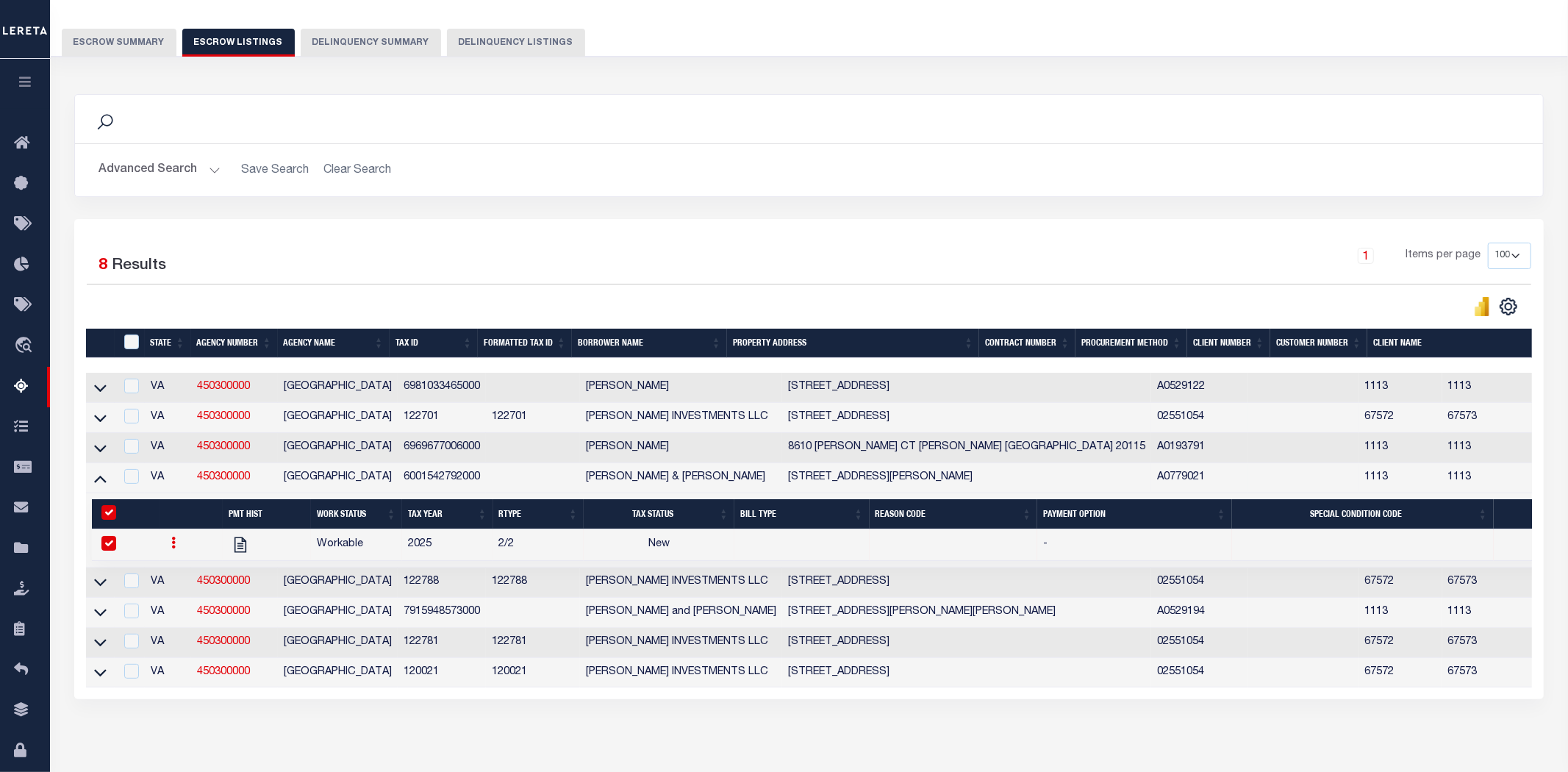
select select
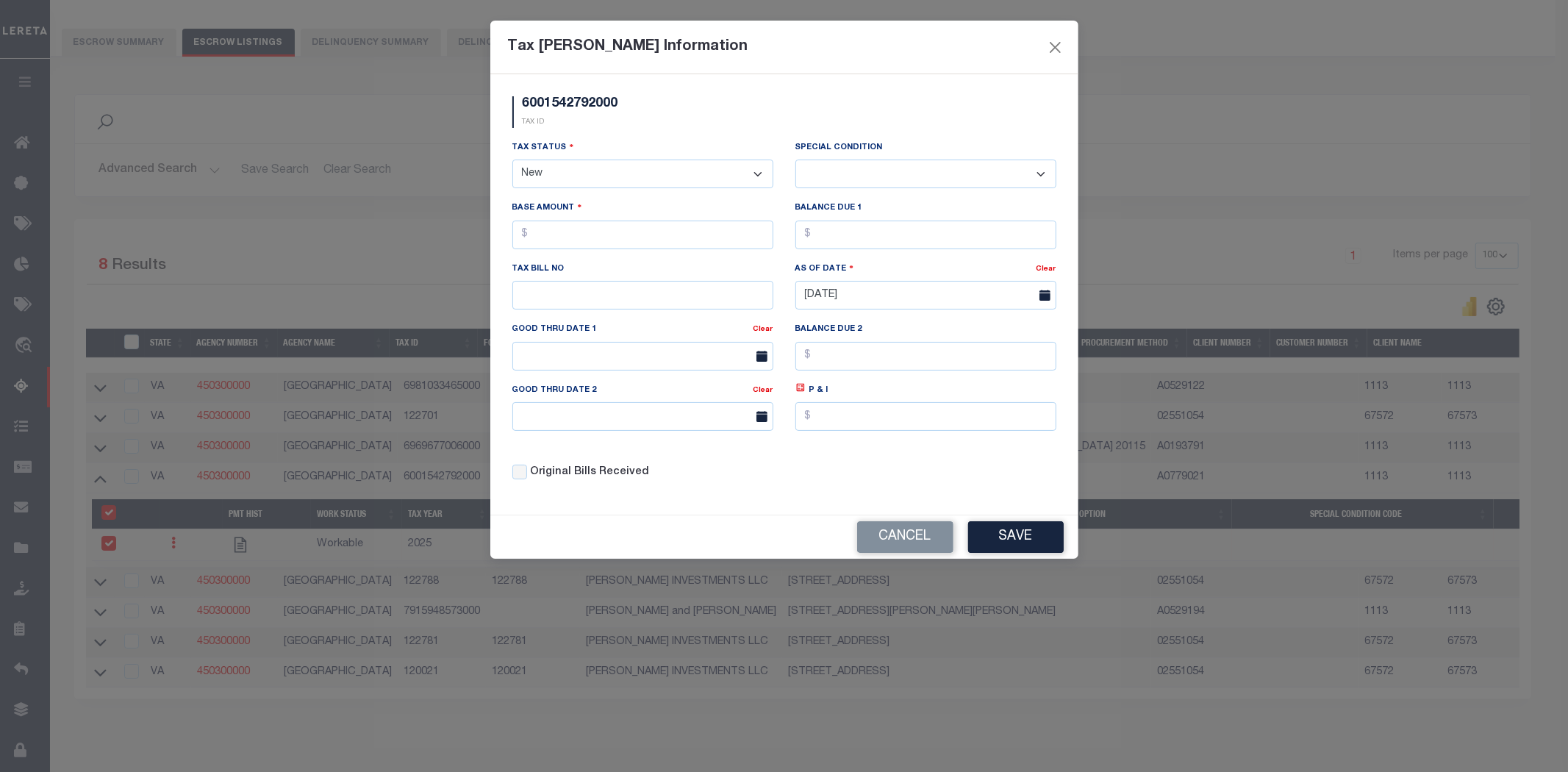
click at [641, 175] on select "- Select Status - Open Due/Unpaid Paid Incomplete No Tax Due Internal Refund Pr…" at bounding box center [643, 174] width 261 height 28
select select "DUE"
click at [512, 160] on select "- Select Status - Open Due/Unpaid Paid Incomplete No Tax Due Internal Refund Pr…" at bounding box center [643, 174] width 261 height 28
select select "0"
click at [560, 241] on input "text" at bounding box center [643, 235] width 261 height 28
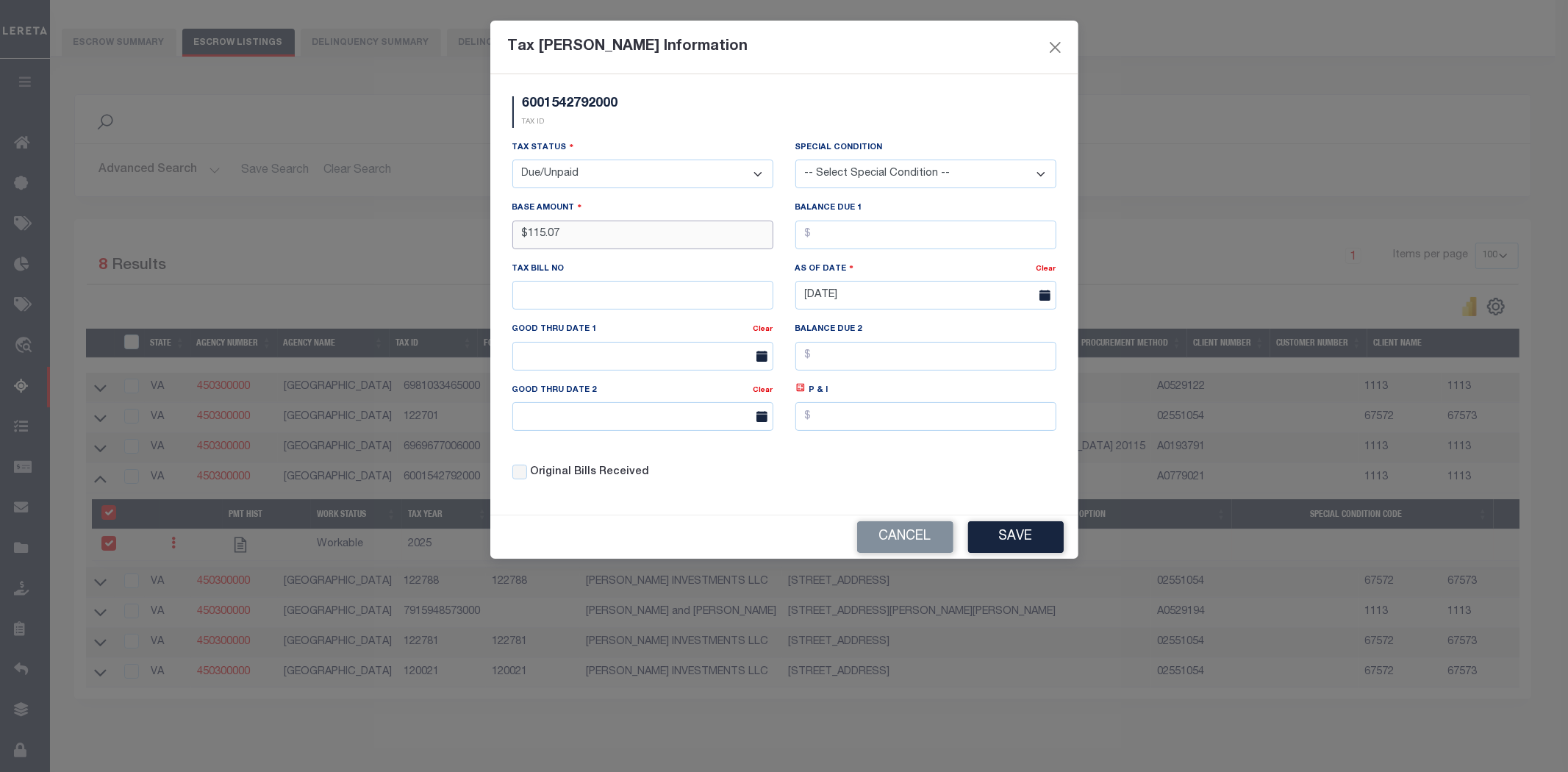
type input "$115.07"
click at [827, 229] on input "text" at bounding box center [925, 235] width 261 height 28
type input "$115.07"
click at [996, 542] on button "Save" at bounding box center [1015, 536] width 96 height 31
click at [349, 213] on div "Tax Bill Amount Information 6001542792000 TAX ID Installment: TaxID: 6001542792…" at bounding box center [784, 386] width 1568 height 772
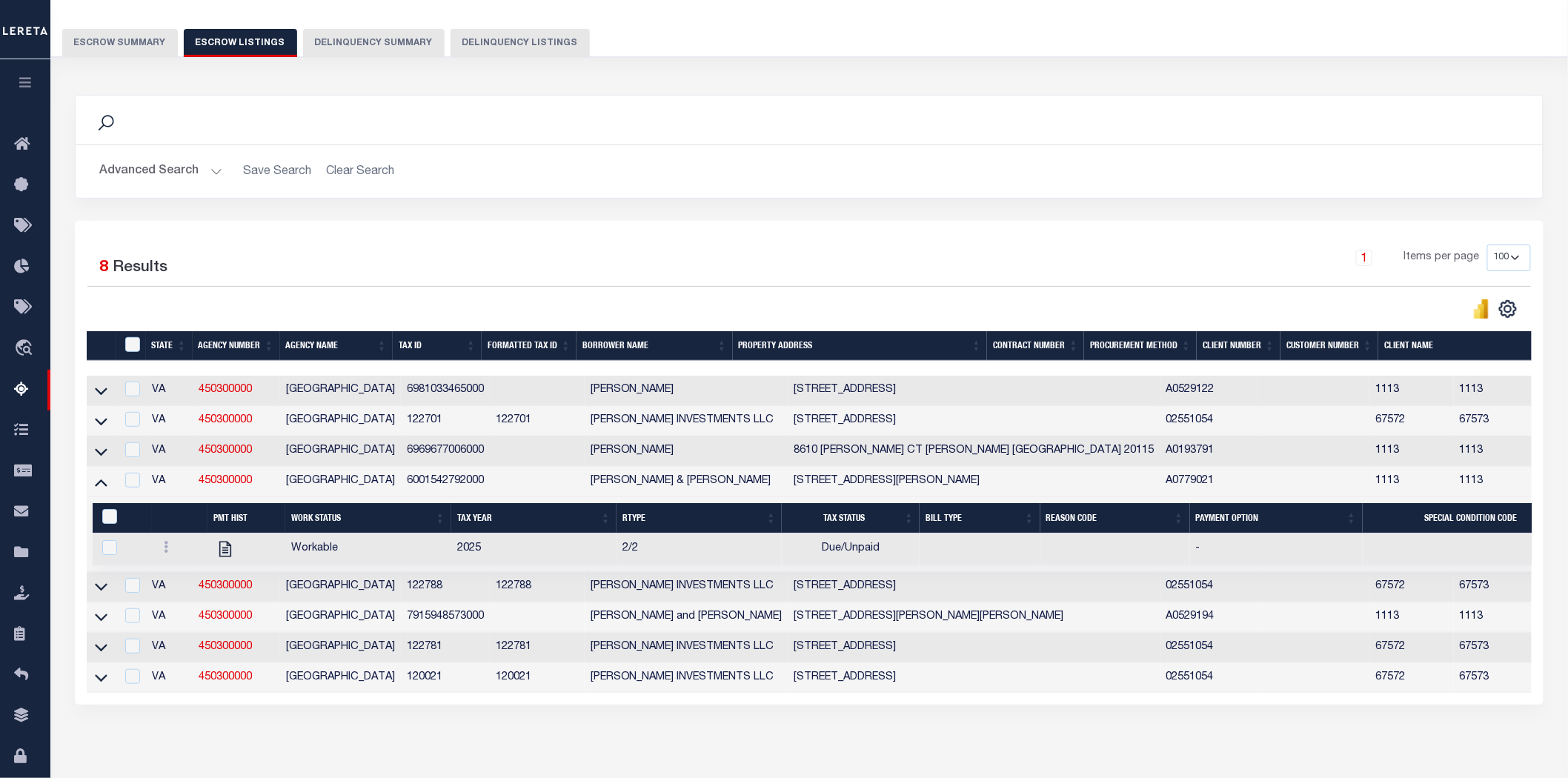
click at [175, 227] on div "1 Selected 8 Results 1 Items per page 10 25 50 100 500" at bounding box center [809, 461] width 1469 height 483
click at [131, 397] on input "checkbox" at bounding box center [133, 389] width 15 height 15
checkbox input "true"
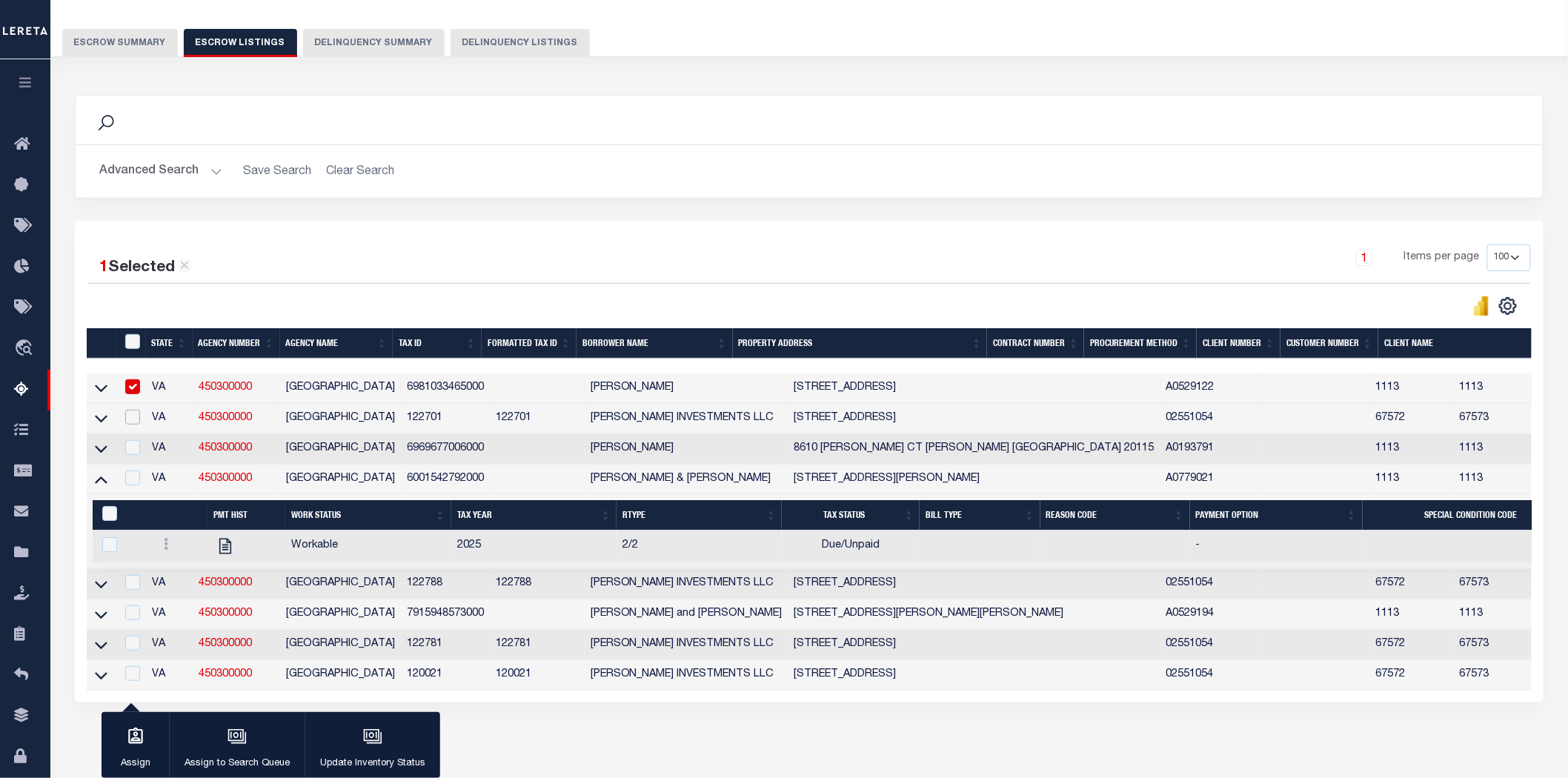
click at [131, 420] on input "checkbox" at bounding box center [133, 418] width 15 height 15
checkbox input "true"
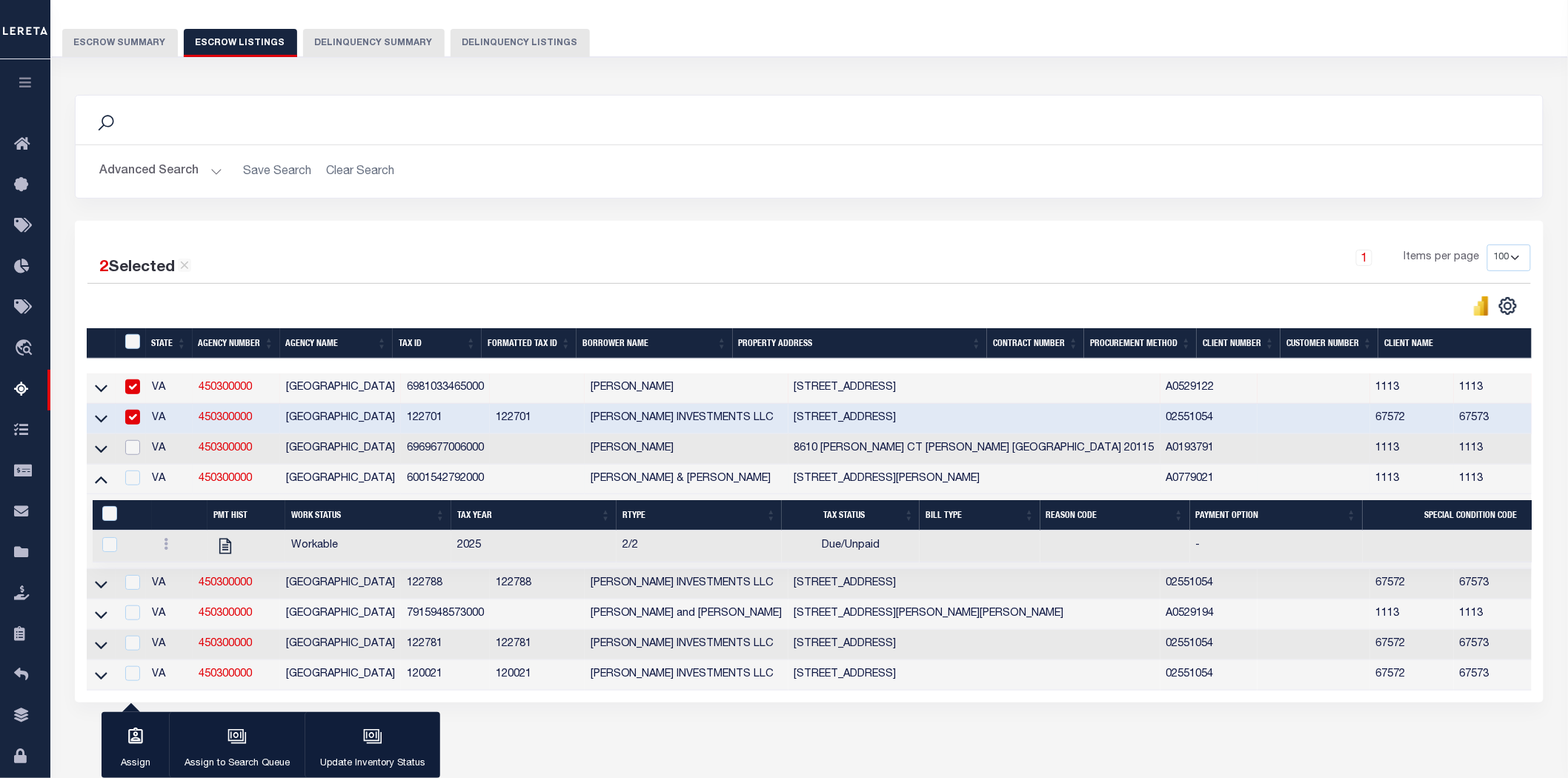
click at [129, 444] on input "checkbox" at bounding box center [133, 447] width 15 height 15
checkbox input "true"
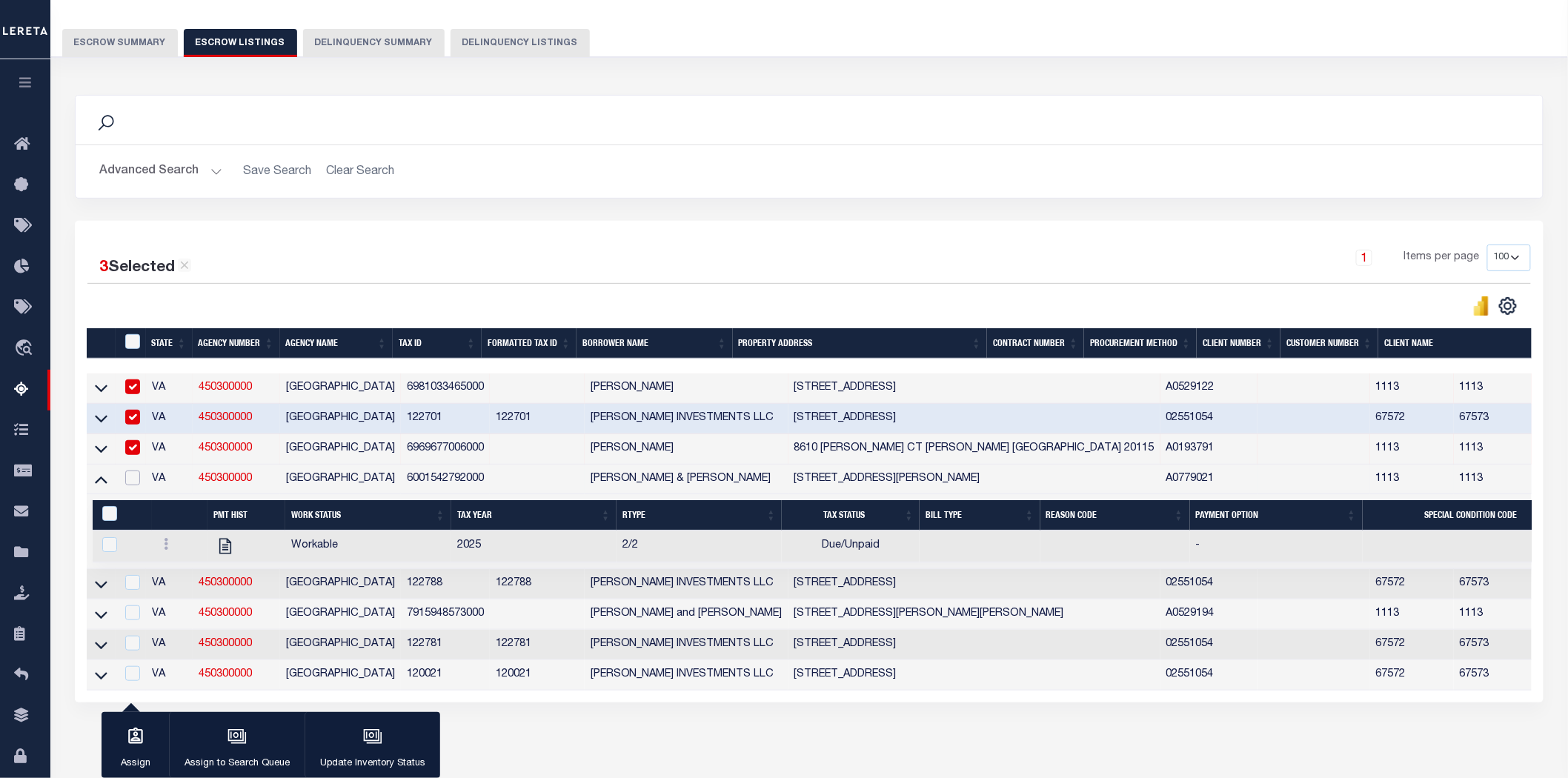
click at [129, 480] on input "checkbox" at bounding box center [133, 478] width 15 height 15
checkbox input "true"
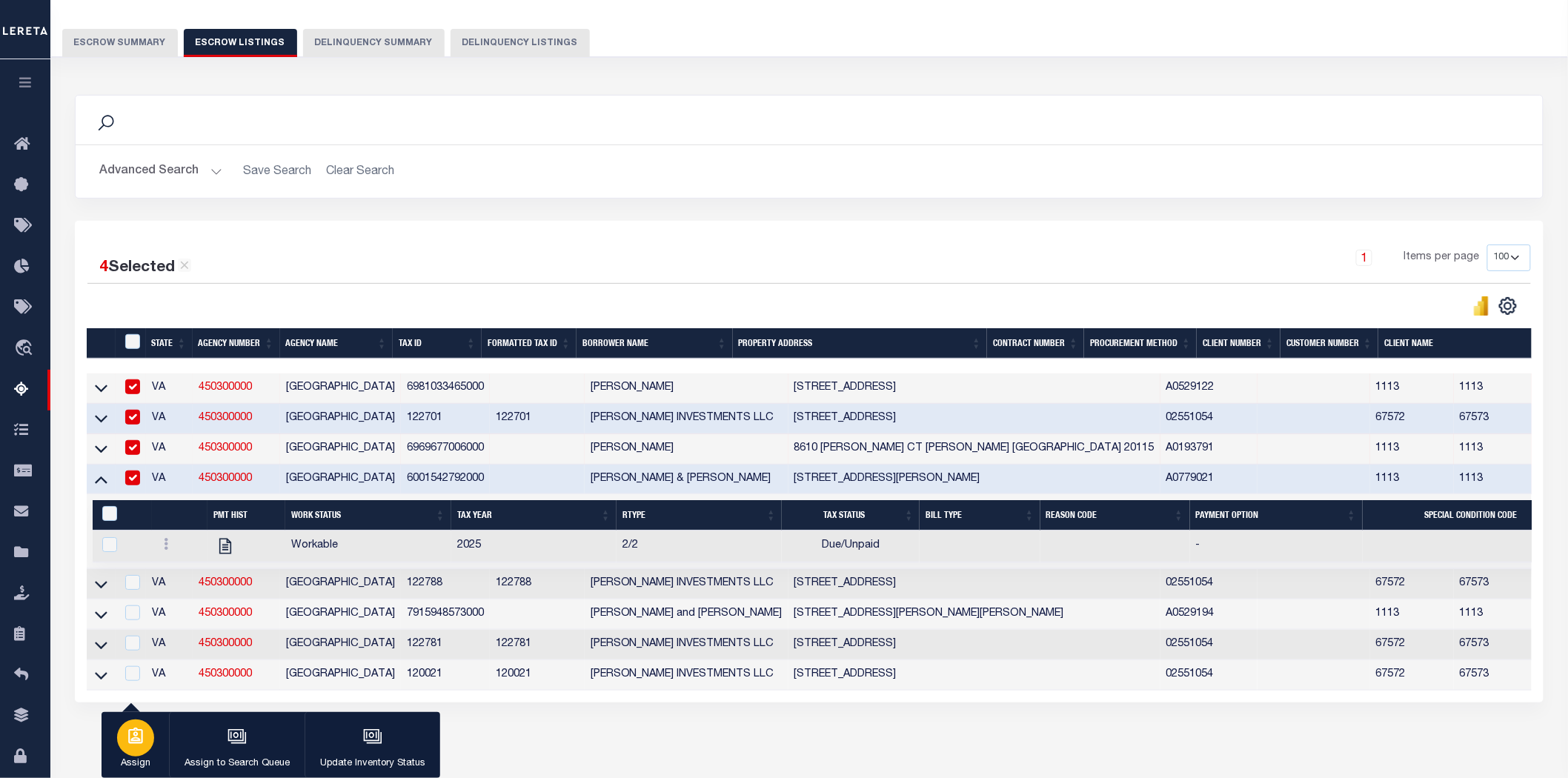
click at [142, 746] on icon "button" at bounding box center [135, 736] width 19 height 19
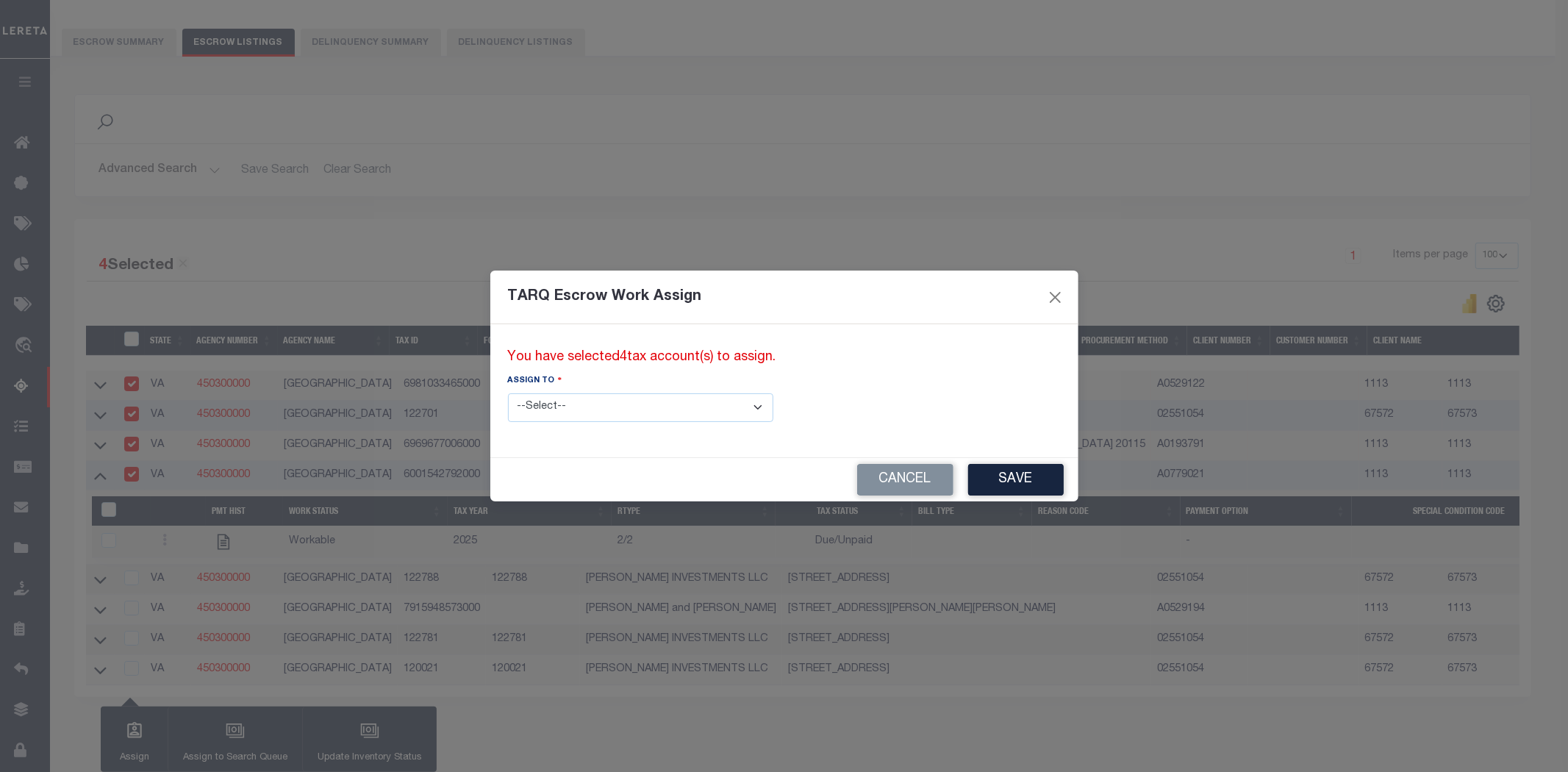
click at [569, 414] on select "--Select-- --Unassigned-- --Unassigned-- Abdul Muzain Adhikary Rinki Agustin Fe…" at bounding box center [641, 408] width 265 height 28
select select "SreeVenkat Chandrashekar"
click at [508, 394] on select "--Select-- --Unassigned-- --Unassigned-- Abdul Muzain Adhikary Rinki Agustin Fe…" at bounding box center [641, 408] width 265 height 28
click at [968, 476] on button "Save" at bounding box center [1015, 479] width 96 height 31
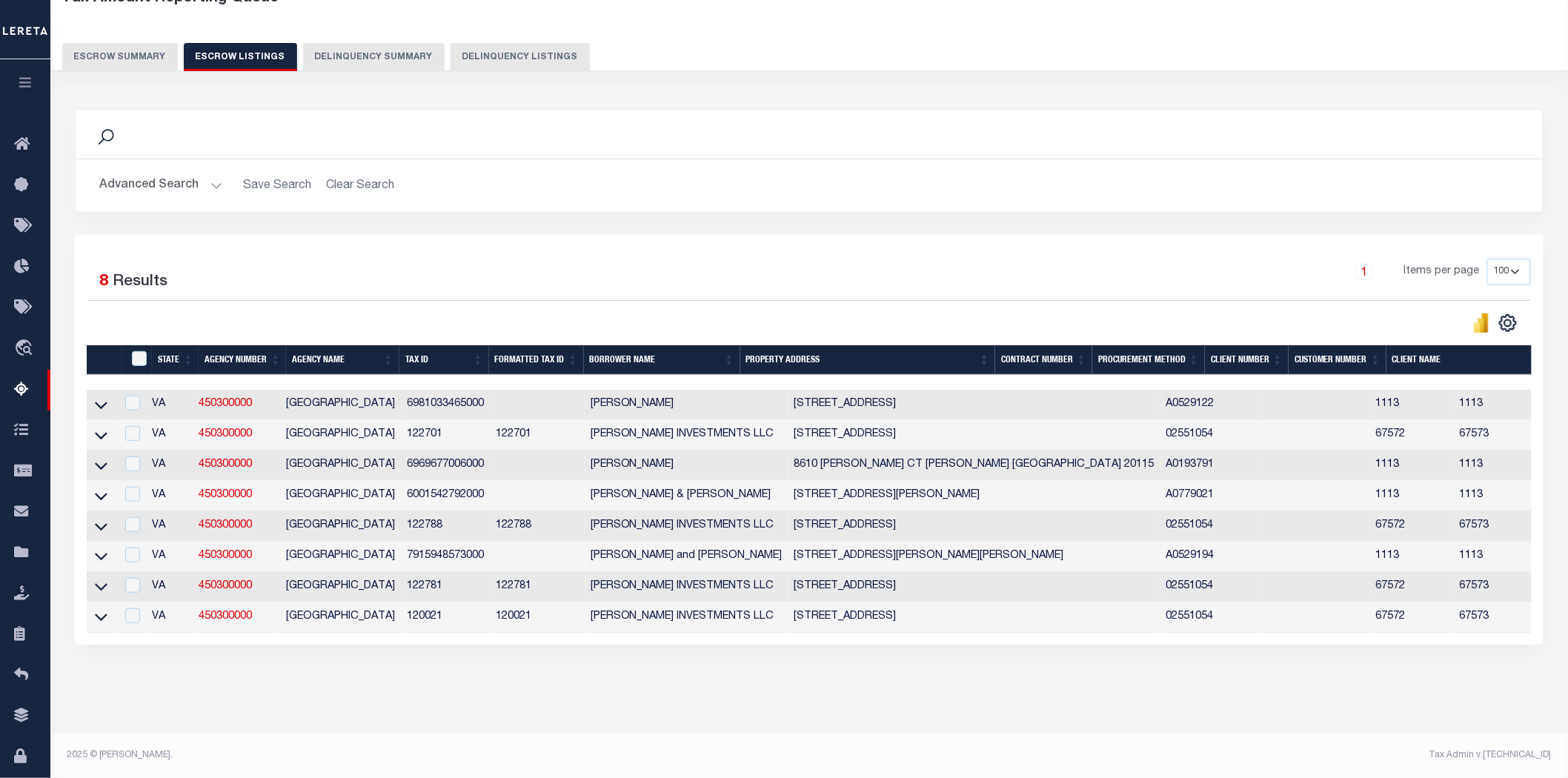
drag, startPoint x: 413, startPoint y: 265, endPoint x: 398, endPoint y: 264, distance: 15.0
click at [413, 264] on div "4 Selected 8 Results" at bounding box center [259, 279] width 344 height 42
click at [131, 396] on input "checkbox" at bounding box center [133, 403] width 15 height 15
checkbox input "true"
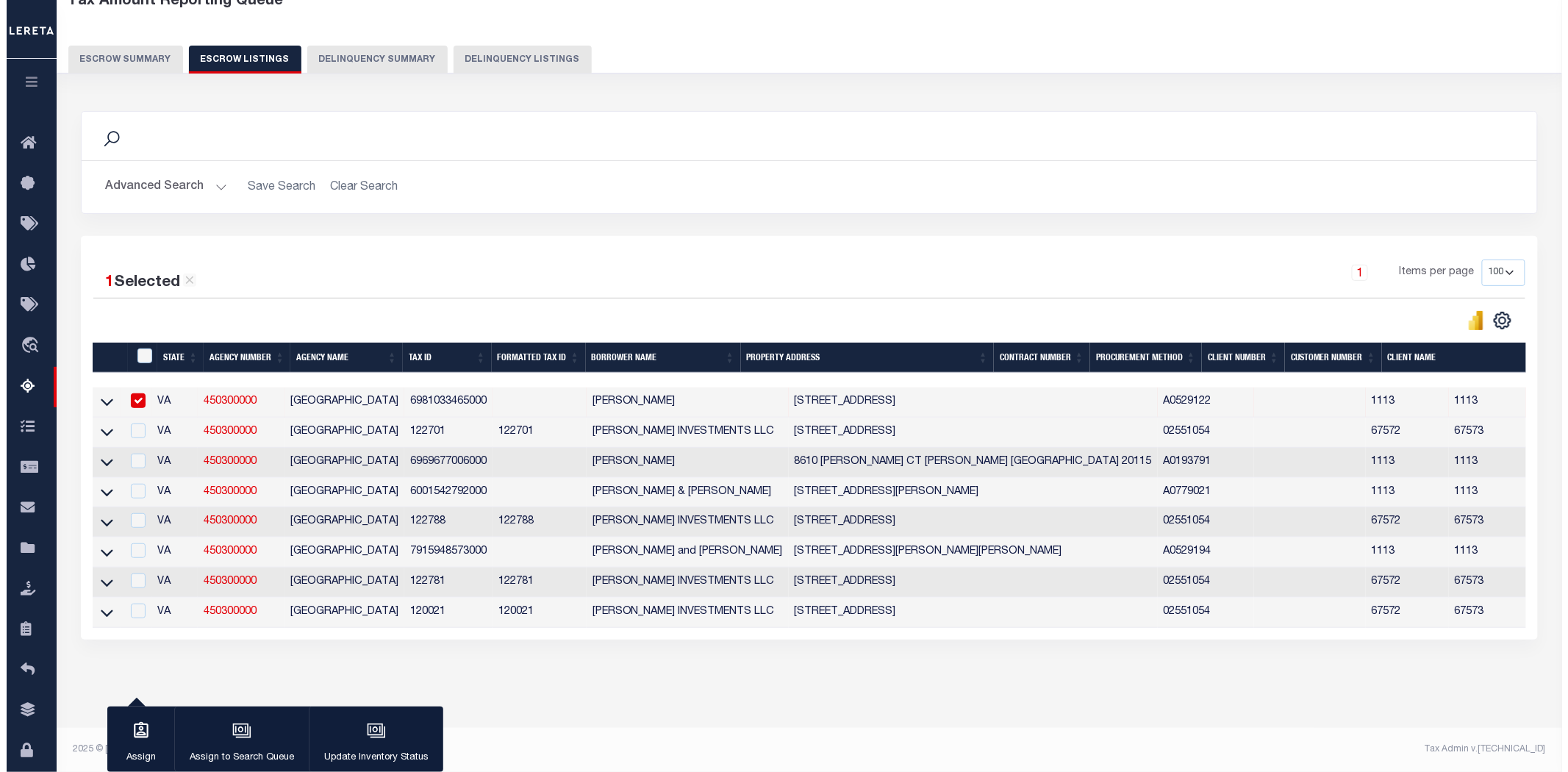
scroll to position [104, 0]
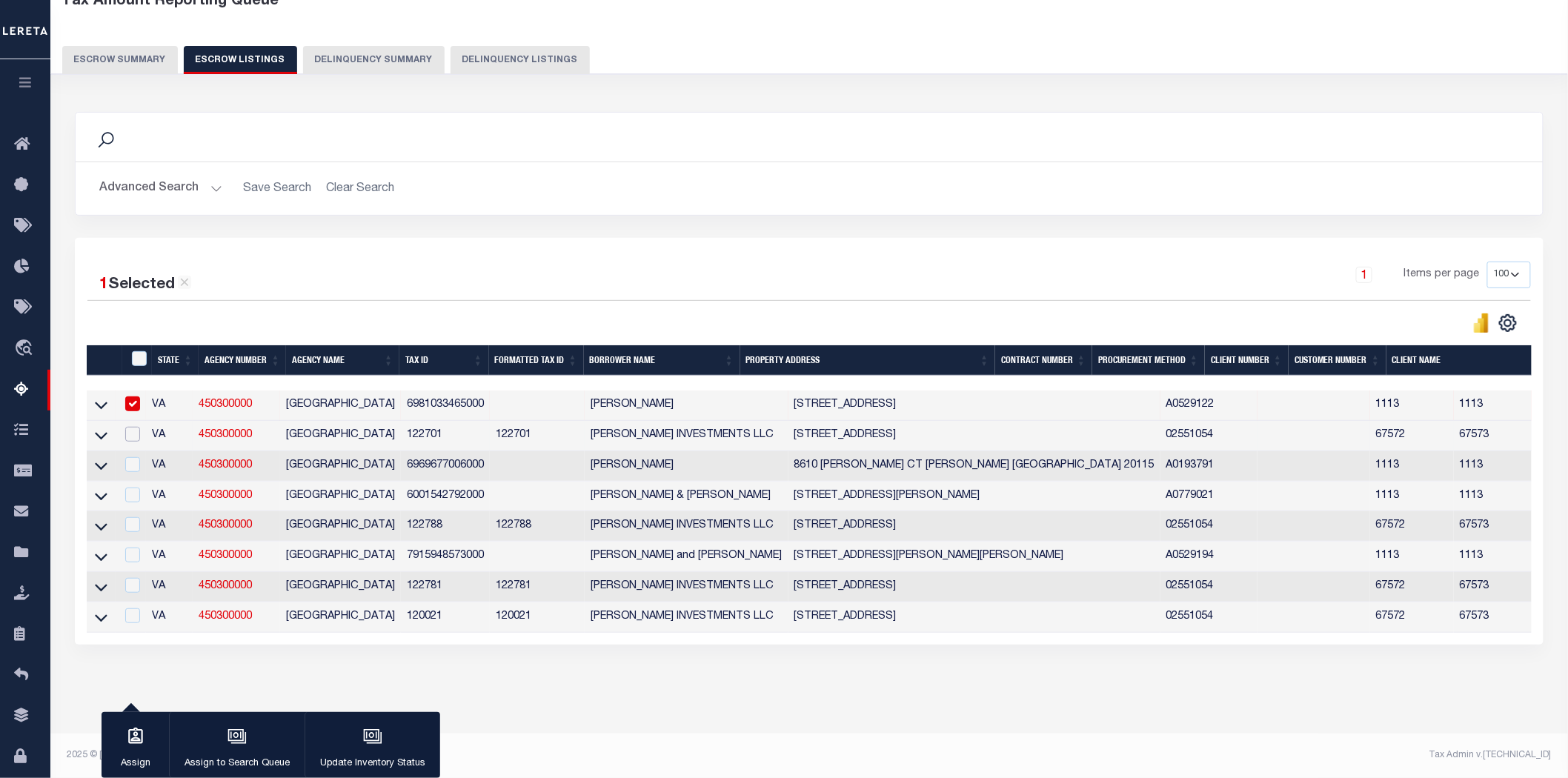
click at [125, 426] on input "checkbox" at bounding box center [133, 434] width 15 height 15
checkbox input "true"
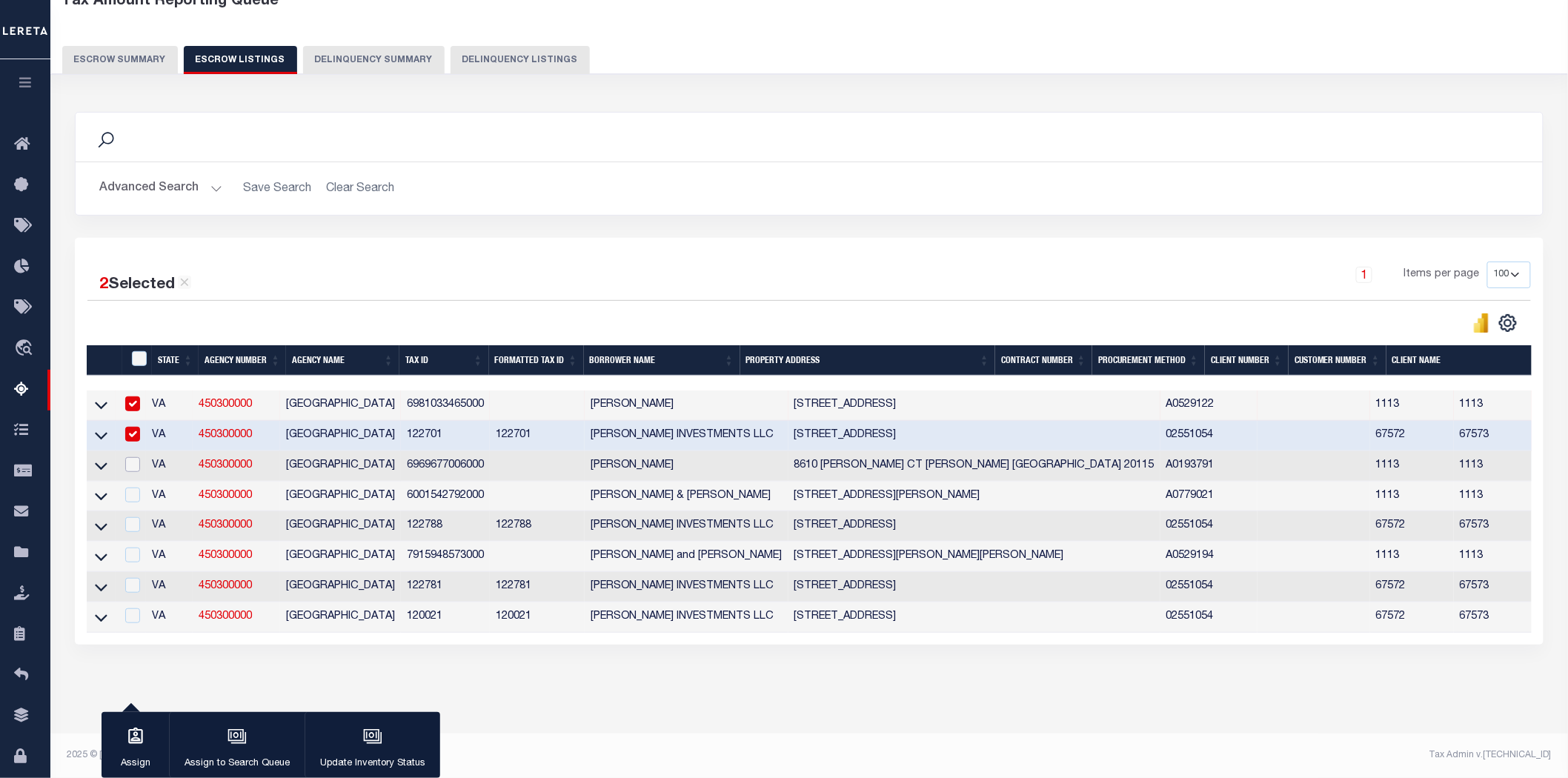
click at [134, 457] on input "checkbox" at bounding box center [133, 464] width 15 height 15
checkbox input "true"
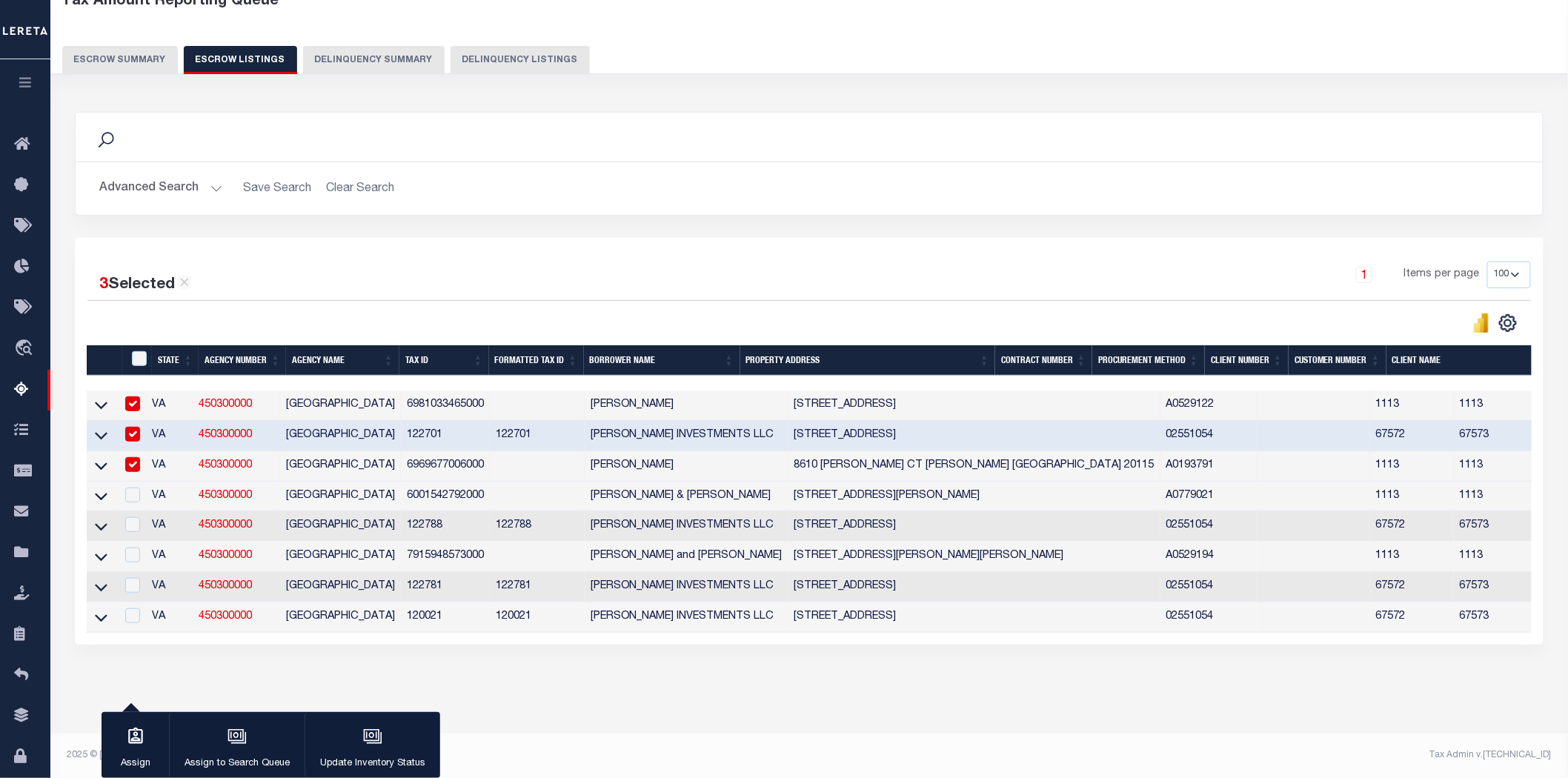
click at [132, 481] on td at bounding box center [131, 497] width 31 height 31
checkbox input "true"
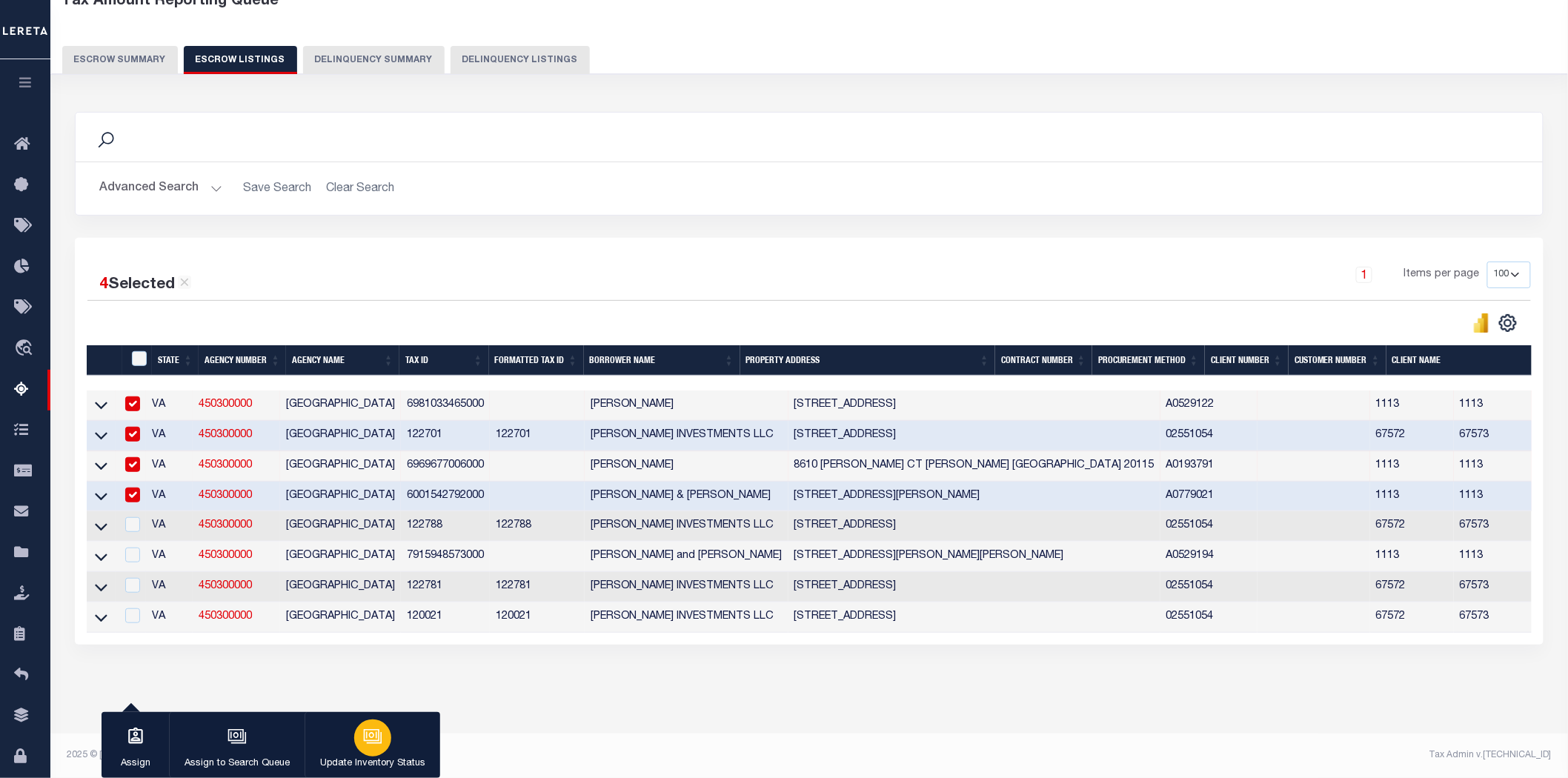
click at [368, 738] on icon "button" at bounding box center [372, 734] width 11 height 7
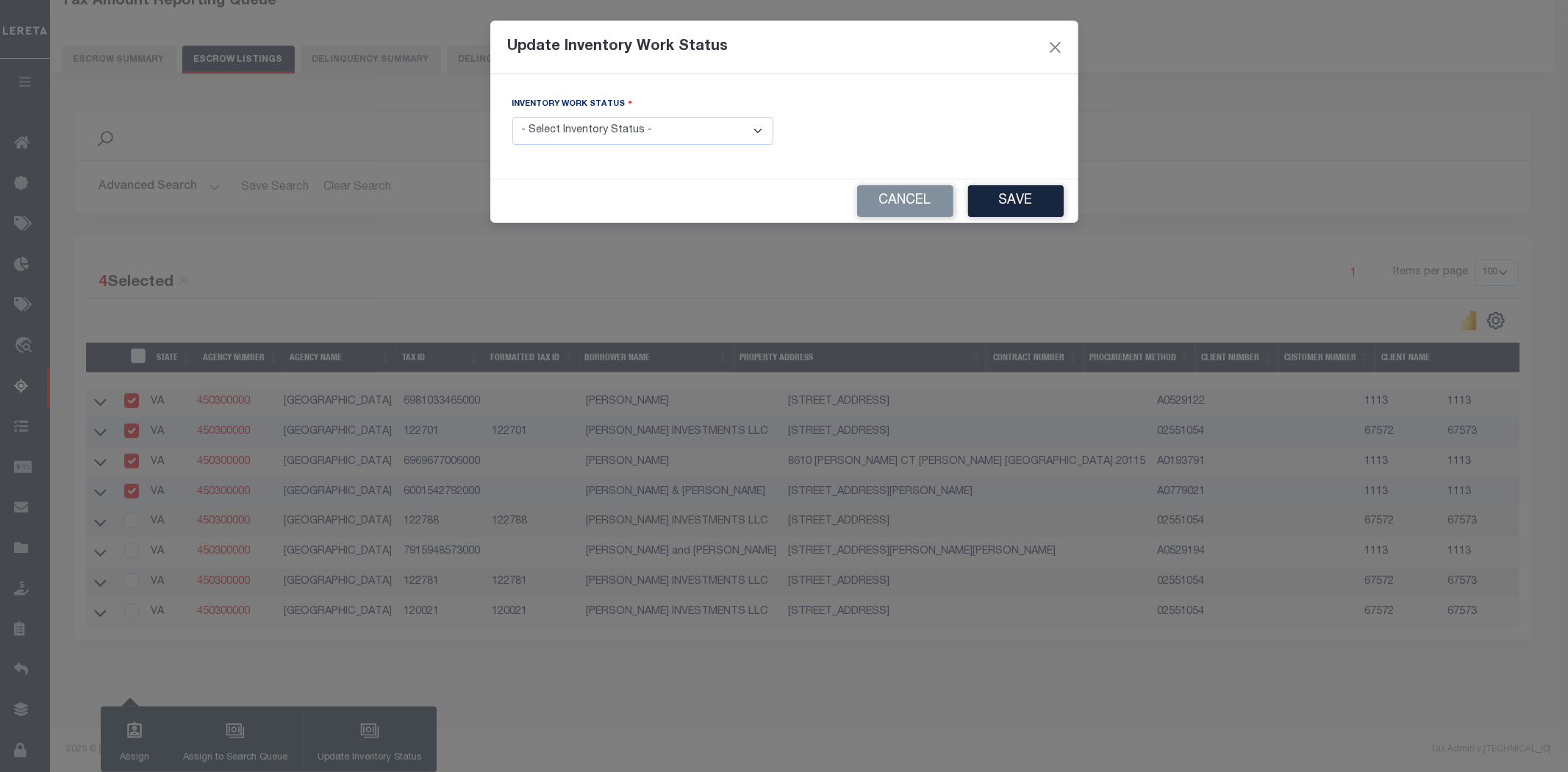
click at [622, 122] on select "- Select Inventory Status - Manual - Exception Pended - Awaiting Search Late Ad…" at bounding box center [643, 132] width 261 height 28
select select "4"
click at [512, 117] on select "- Select Inventory Status - Manual - Exception Pended - Awaiting Search Late Ad…" at bounding box center [643, 132] width 261 height 28
click at [1016, 199] on button "Save" at bounding box center [1015, 201] width 96 height 31
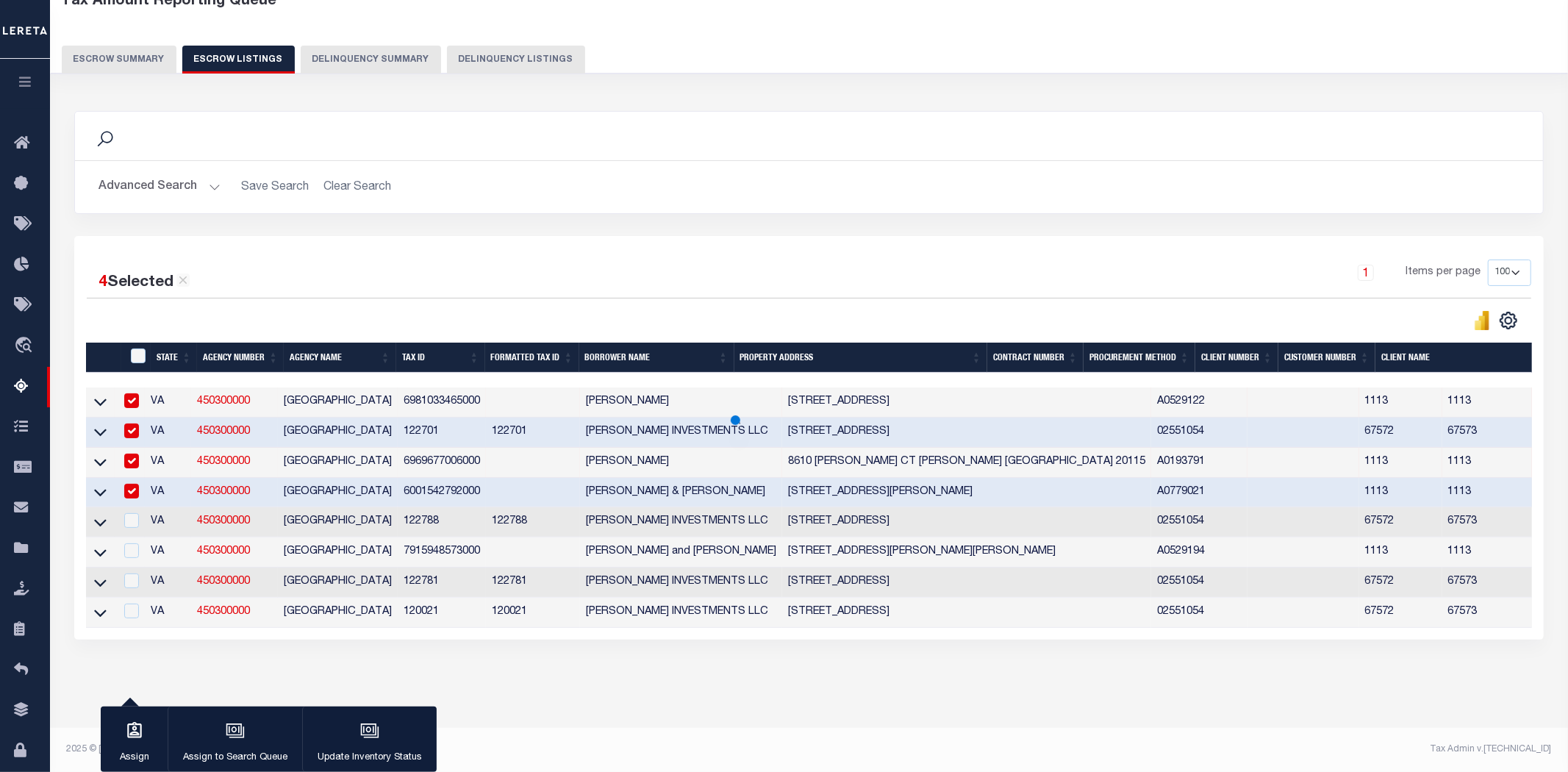
click at [409, 160] on div "Search" at bounding box center [808, 135] width 1468 height 48
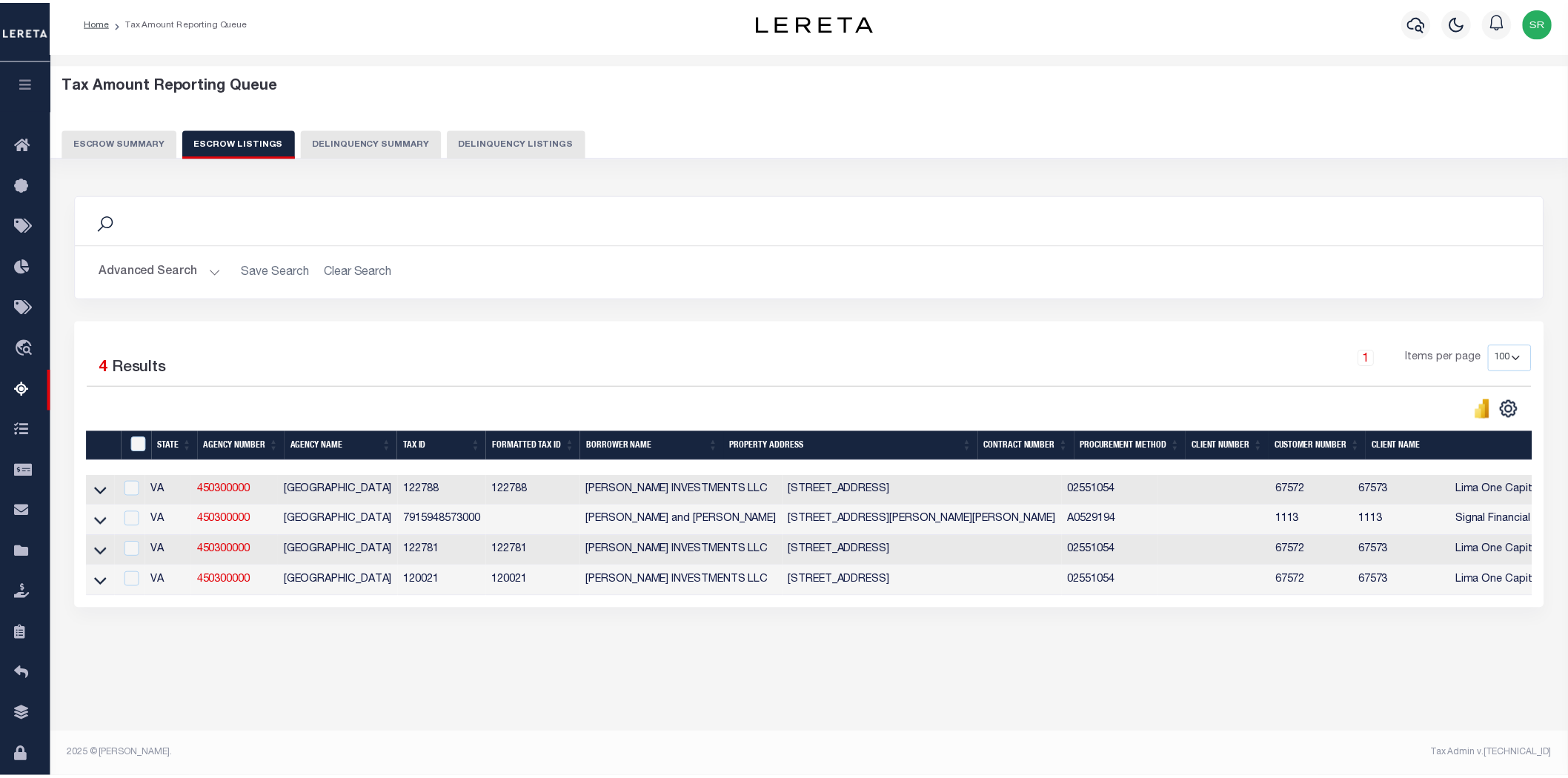
scroll to position [8, 0]
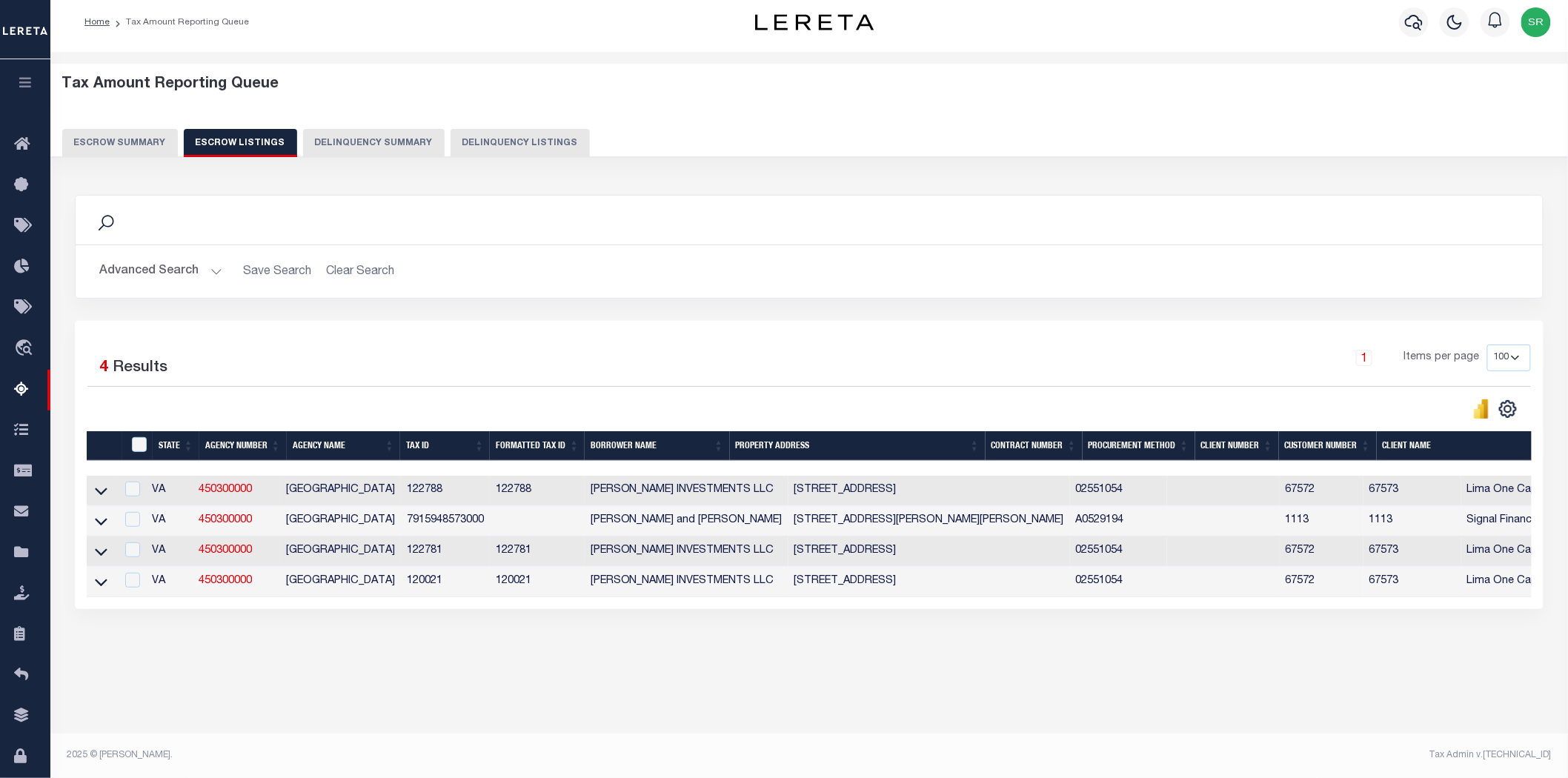
click at [426, 277] on h2 "Advanced Search Save Search Clear Search" at bounding box center [809, 272] width 1443 height 29
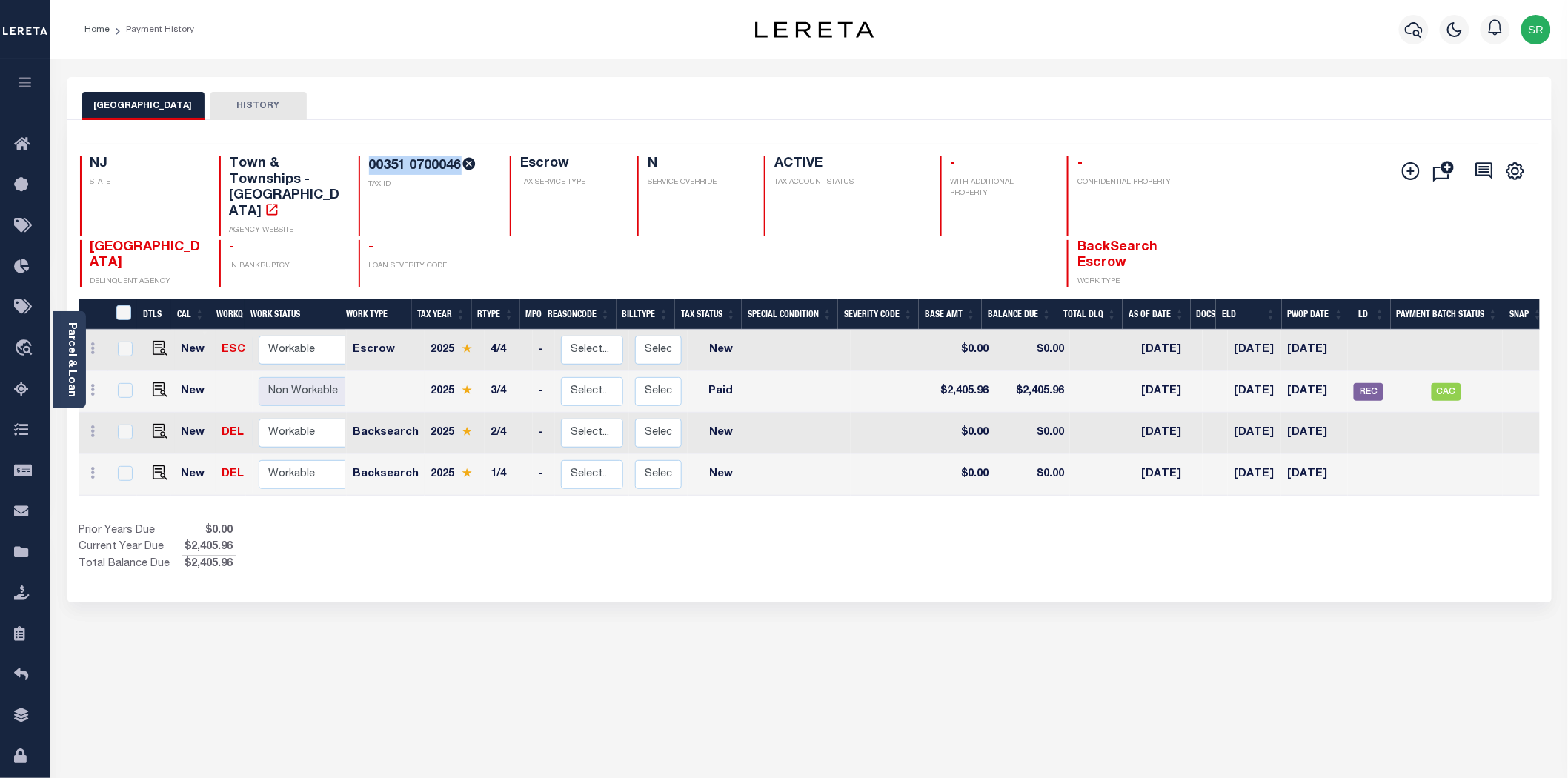
drag, startPoint x: 460, startPoint y: 166, endPoint x: 368, endPoint y: 164, distance: 92.0
click at [369, 164] on h4 "00351 0700046" at bounding box center [430, 165] width 123 height 18
copy h4 "00351 0700046"
click at [154, 340] on img "" at bounding box center [160, 348] width 15 height 15
checkbox input "true"
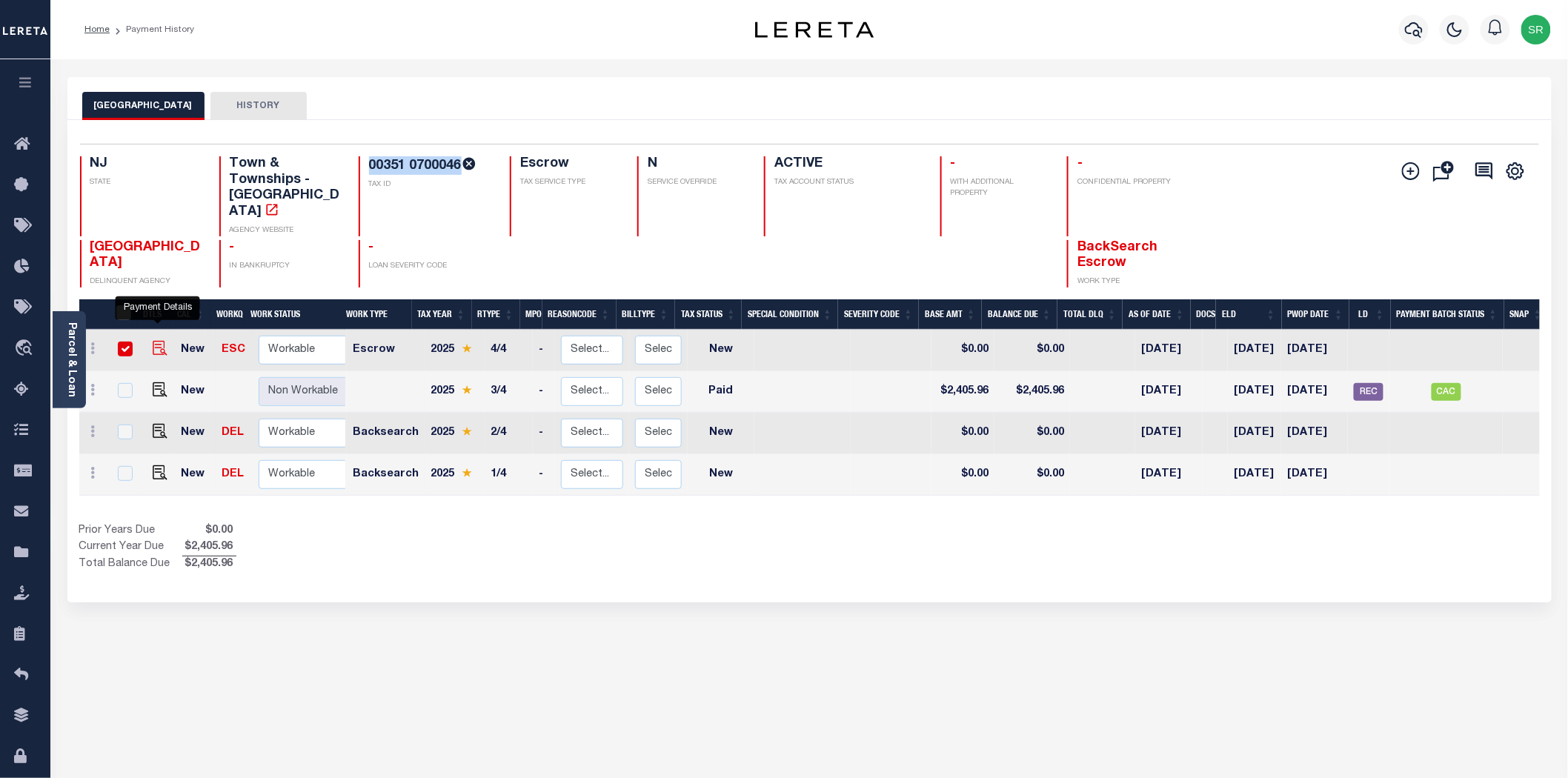
checkbox input "true"
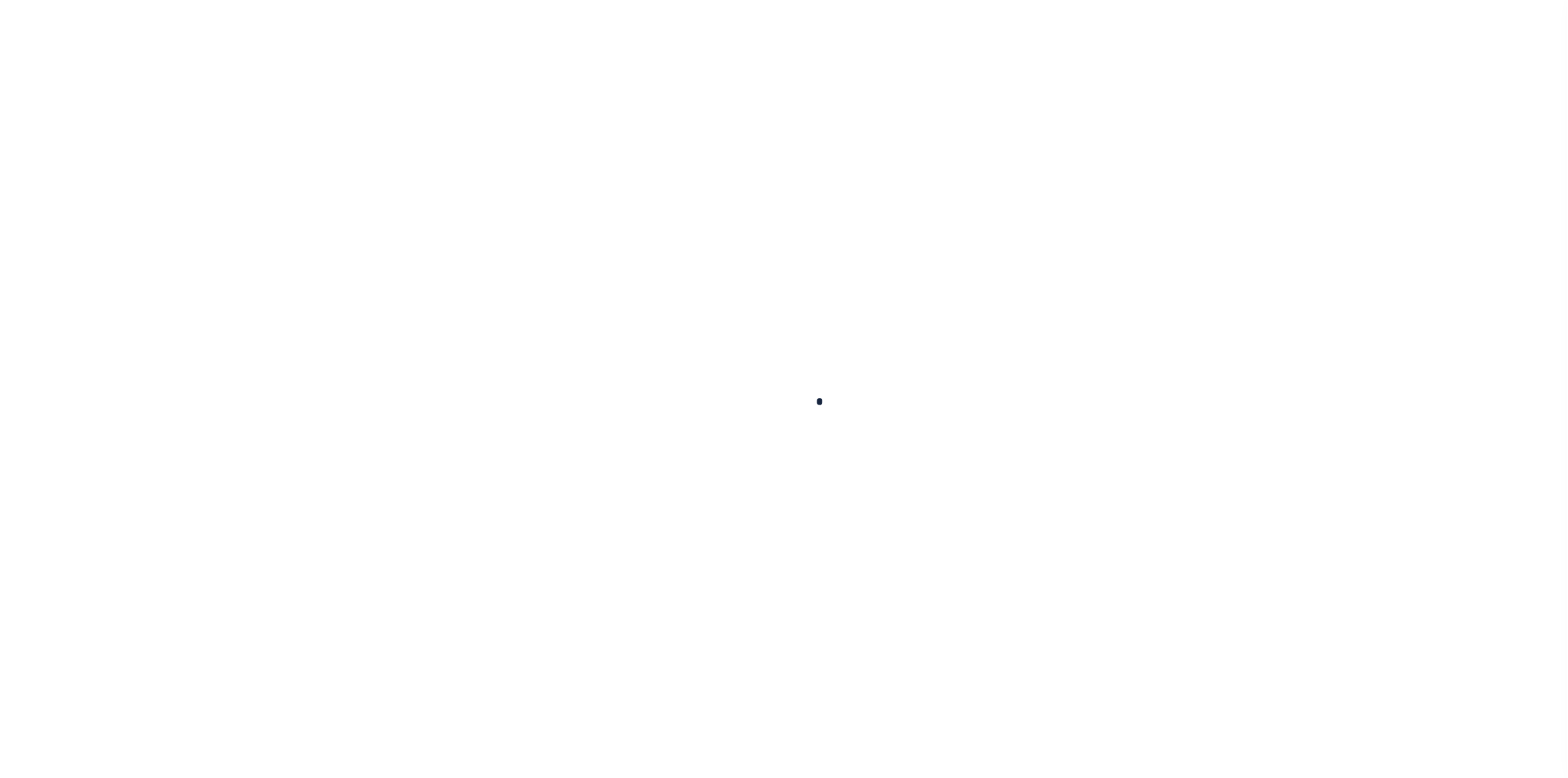
checkbox input "false"
type input "[DATE]"
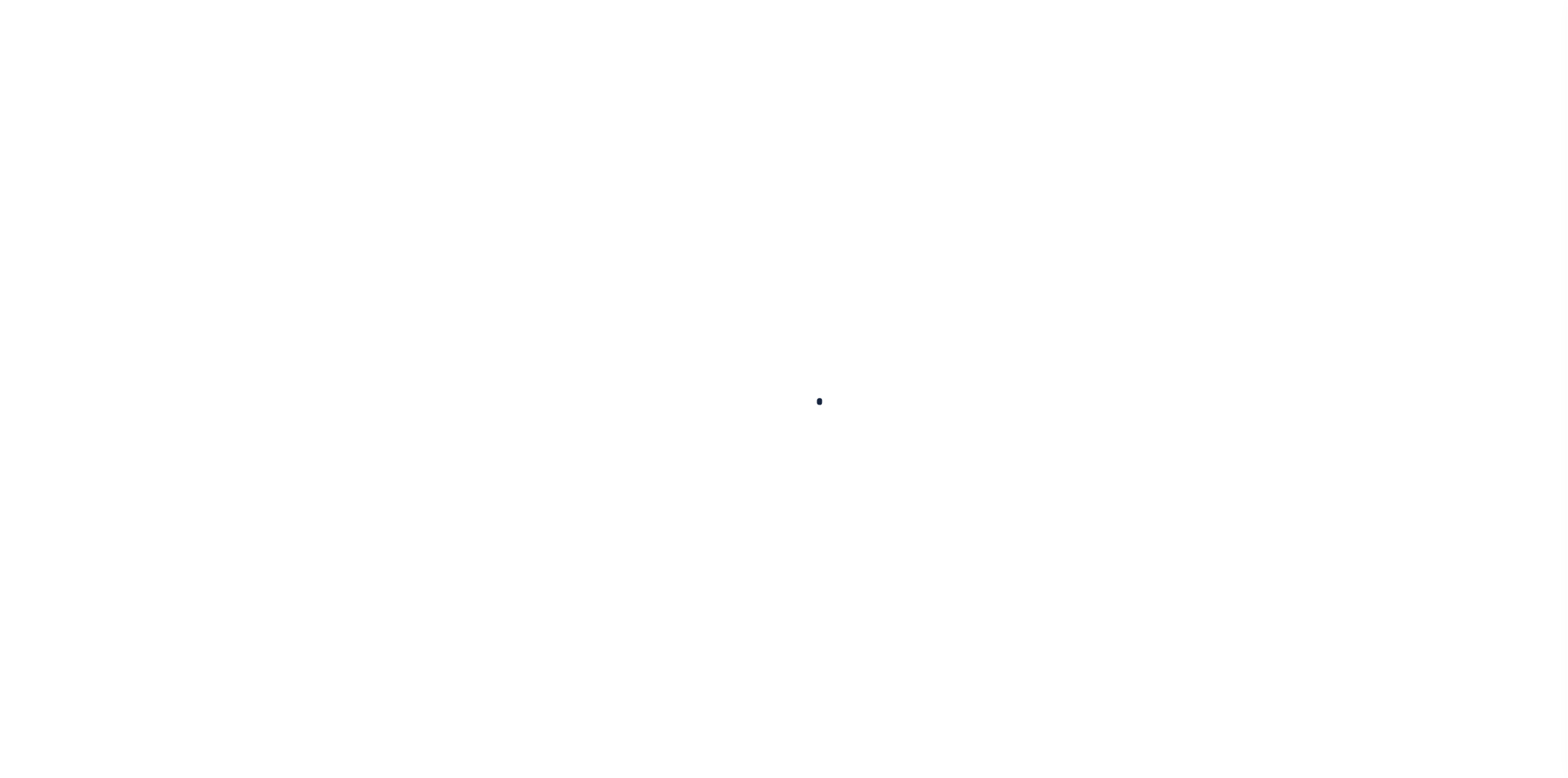
select select "NW2"
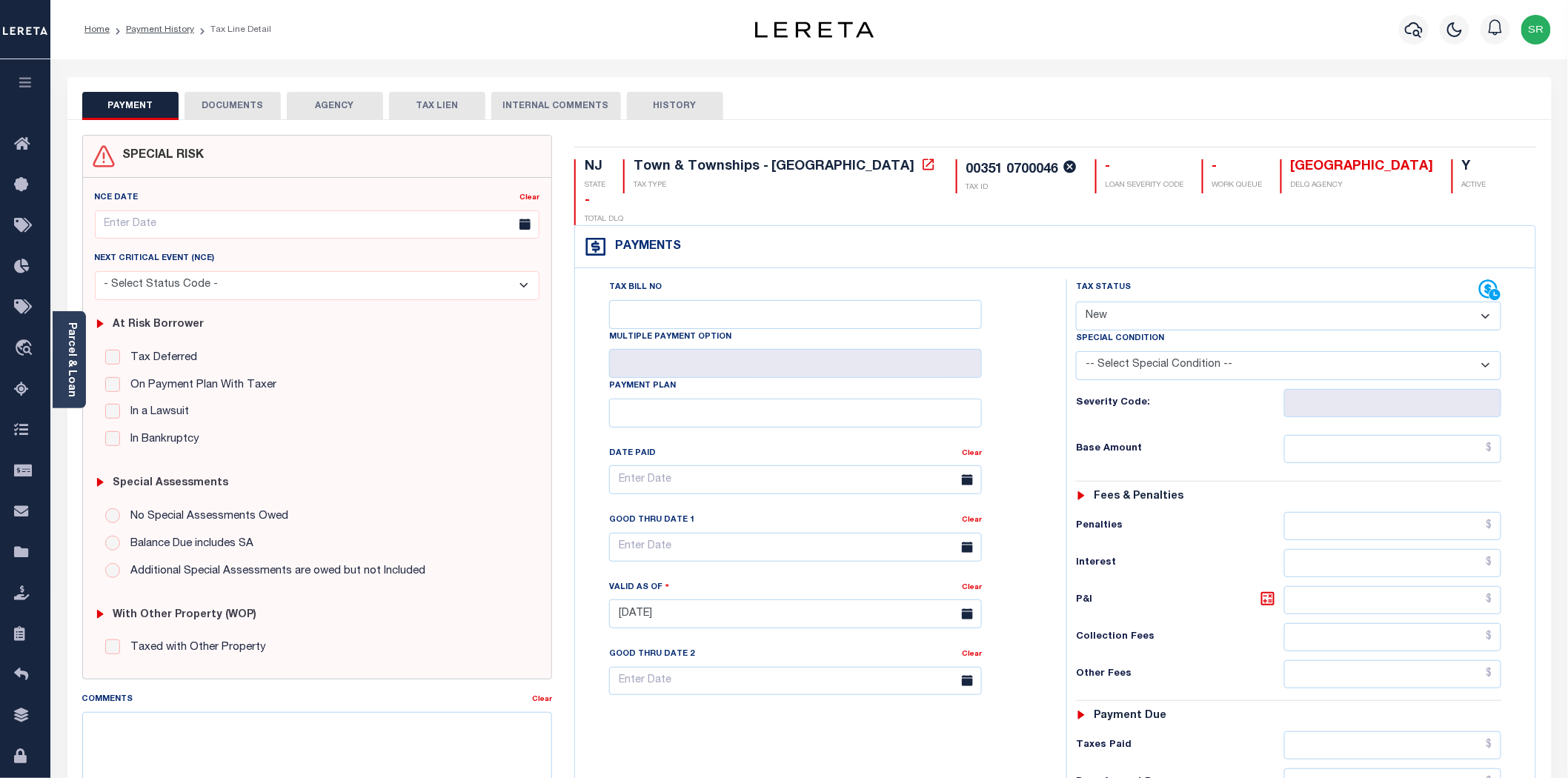
click at [233, 106] on button "DOCUMENTS" at bounding box center [232, 106] width 96 height 29
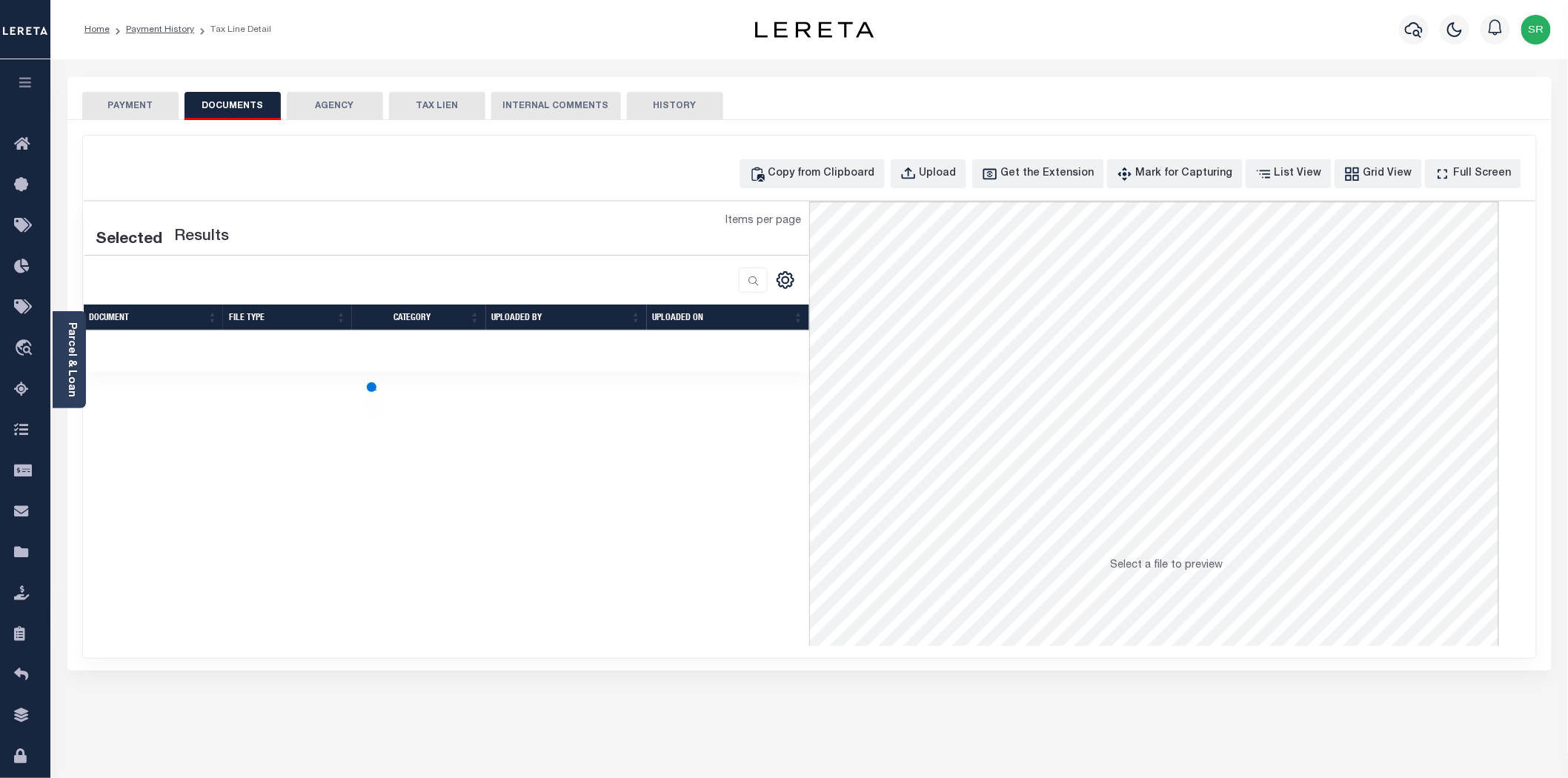
click at [233, 106] on button "DOCUMENTS" at bounding box center [232, 106] width 96 height 29
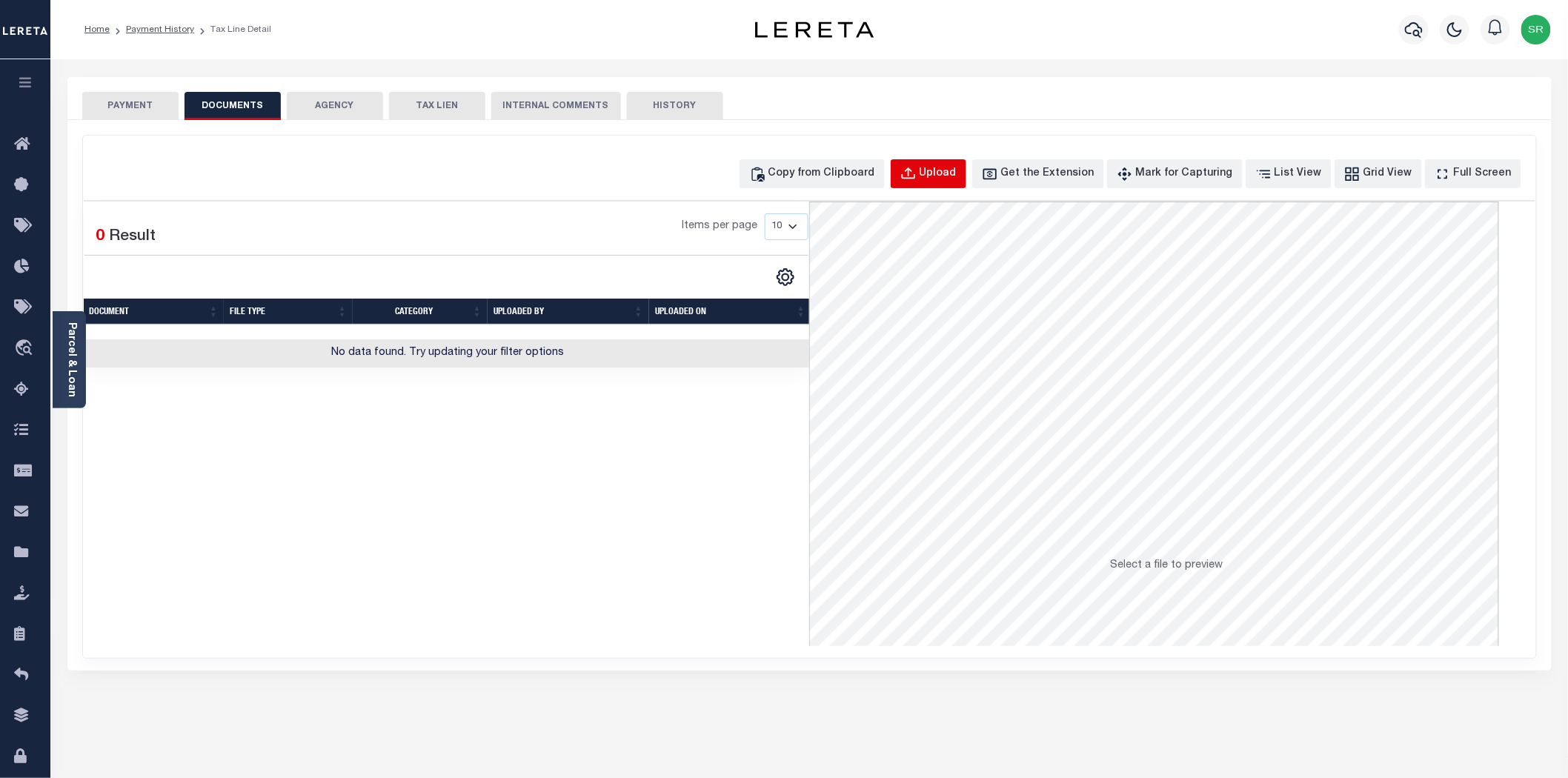
click at [948, 176] on div "Upload" at bounding box center [938, 174] width 37 height 16
select select "POP"
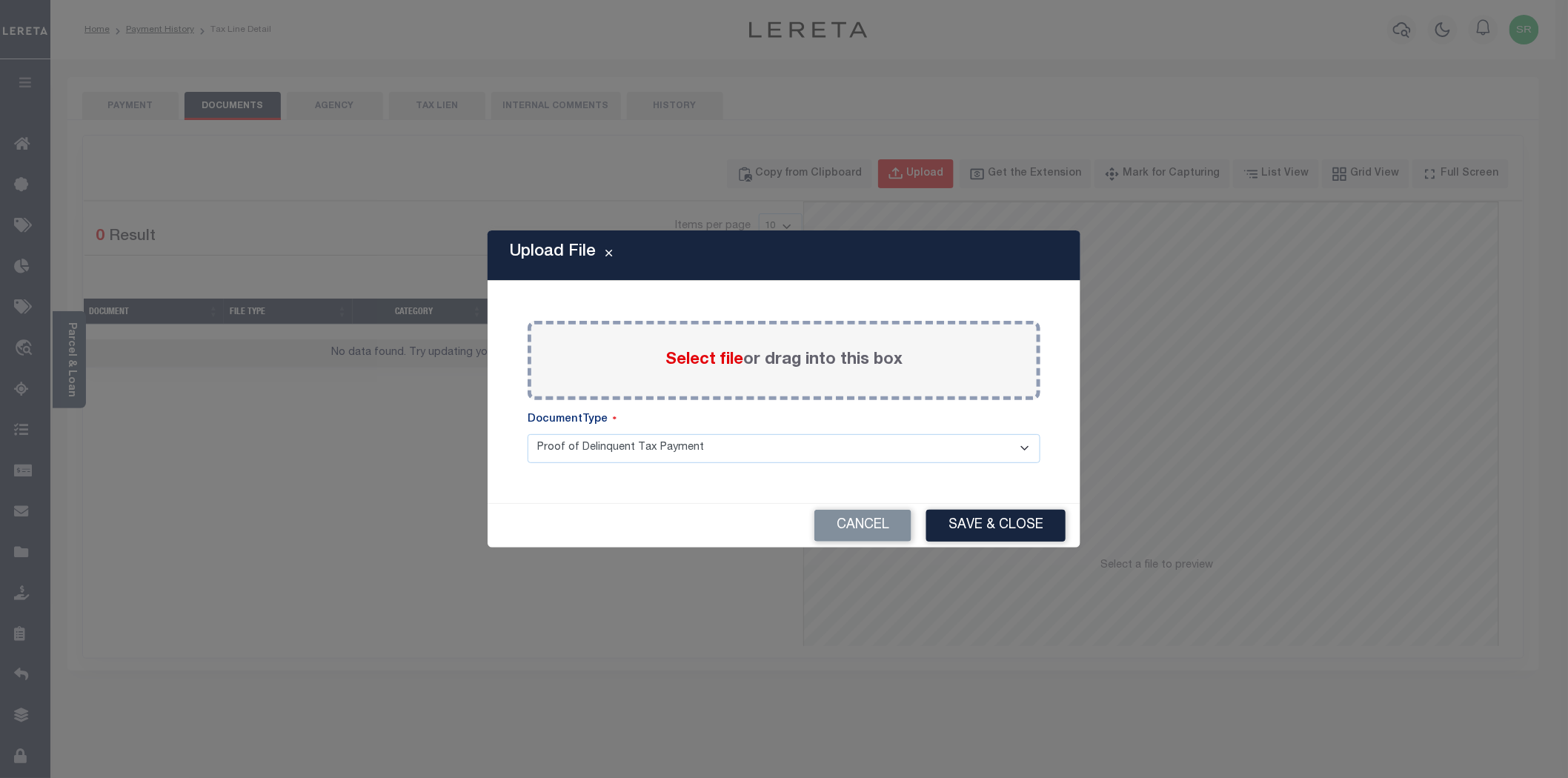
click at [948, 176] on div "Upload File Paste copied image or file into this box Select file or drag into t…" at bounding box center [784, 389] width 1568 height 778
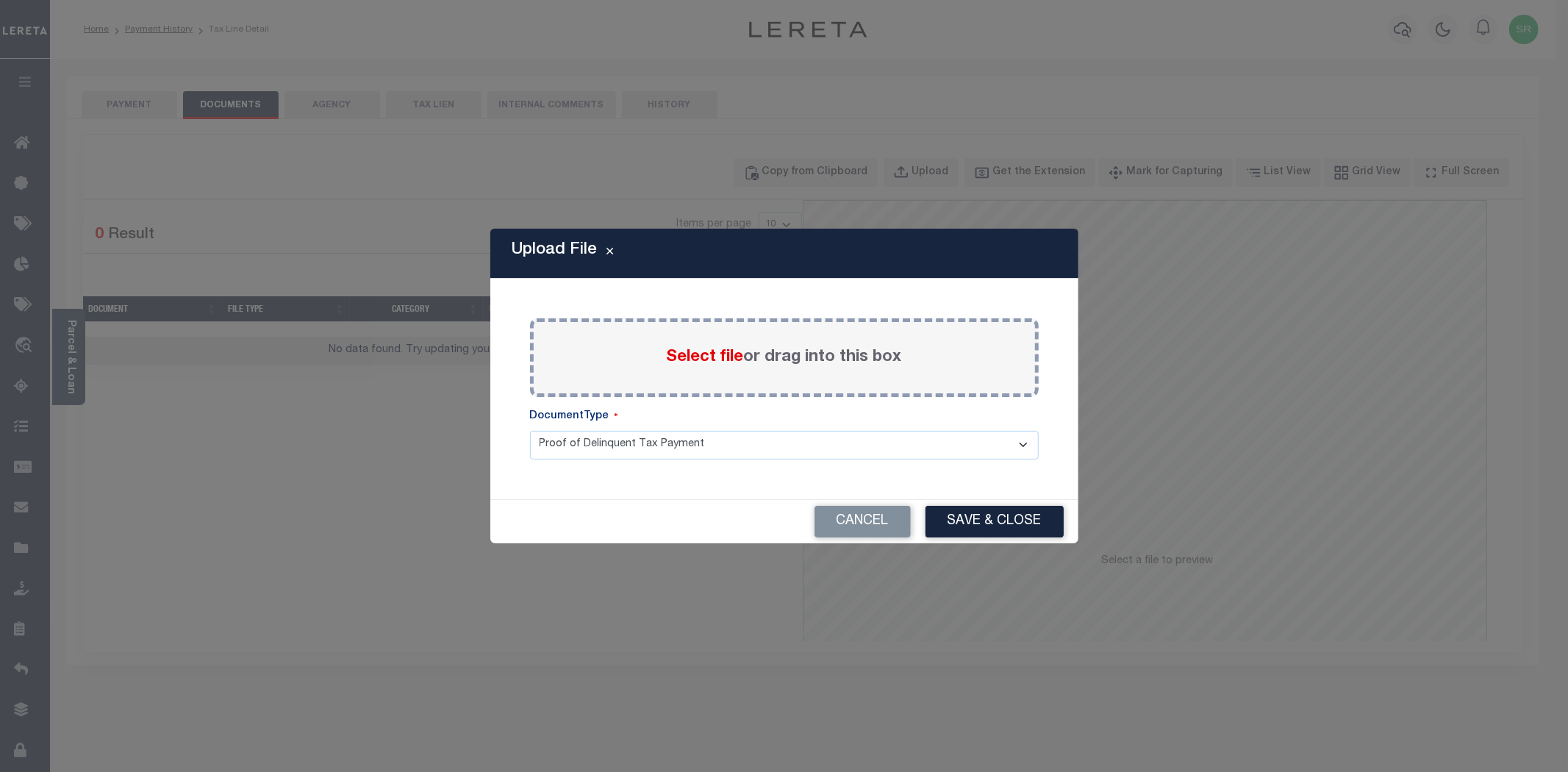
click at [732, 358] on span "Select file" at bounding box center [706, 357] width 78 height 16
click at [0, 0] on input "Select file or drag into this box" at bounding box center [0, 0] width 0 height 0
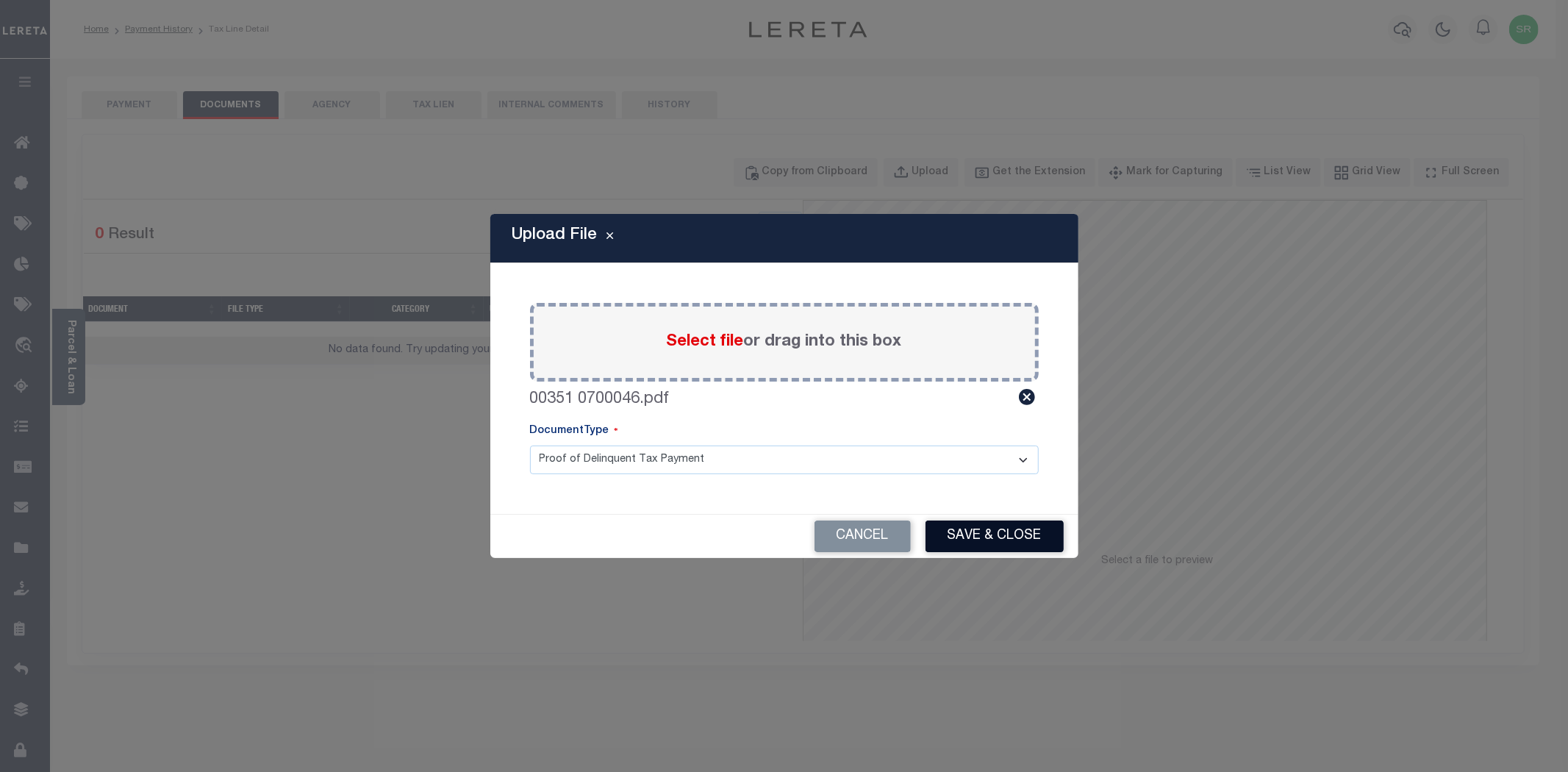
click at [1027, 535] on button "Save & Close" at bounding box center [995, 535] width 138 height 31
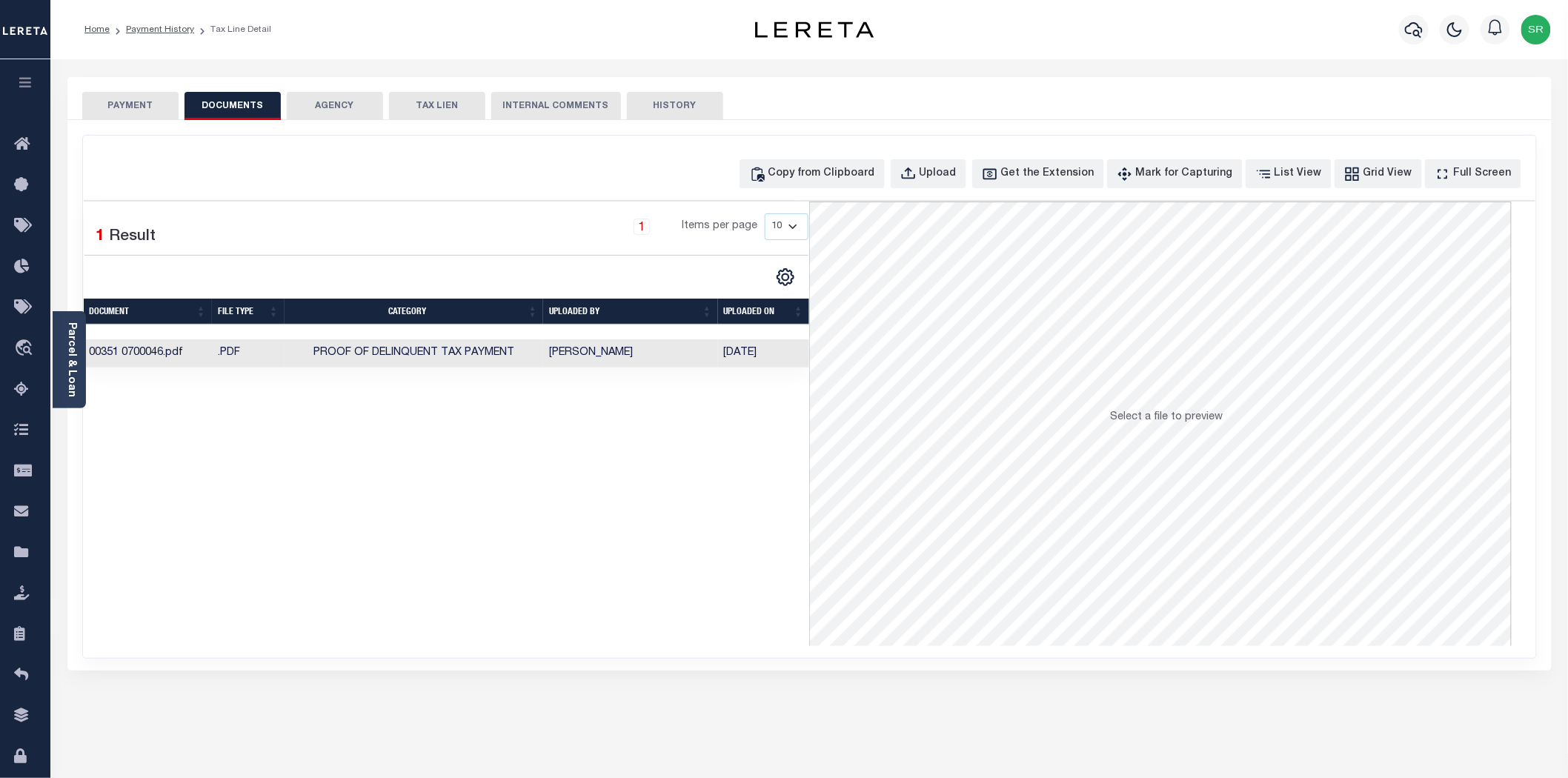
click at [131, 97] on button "PAYMENT" at bounding box center [130, 106] width 96 height 29
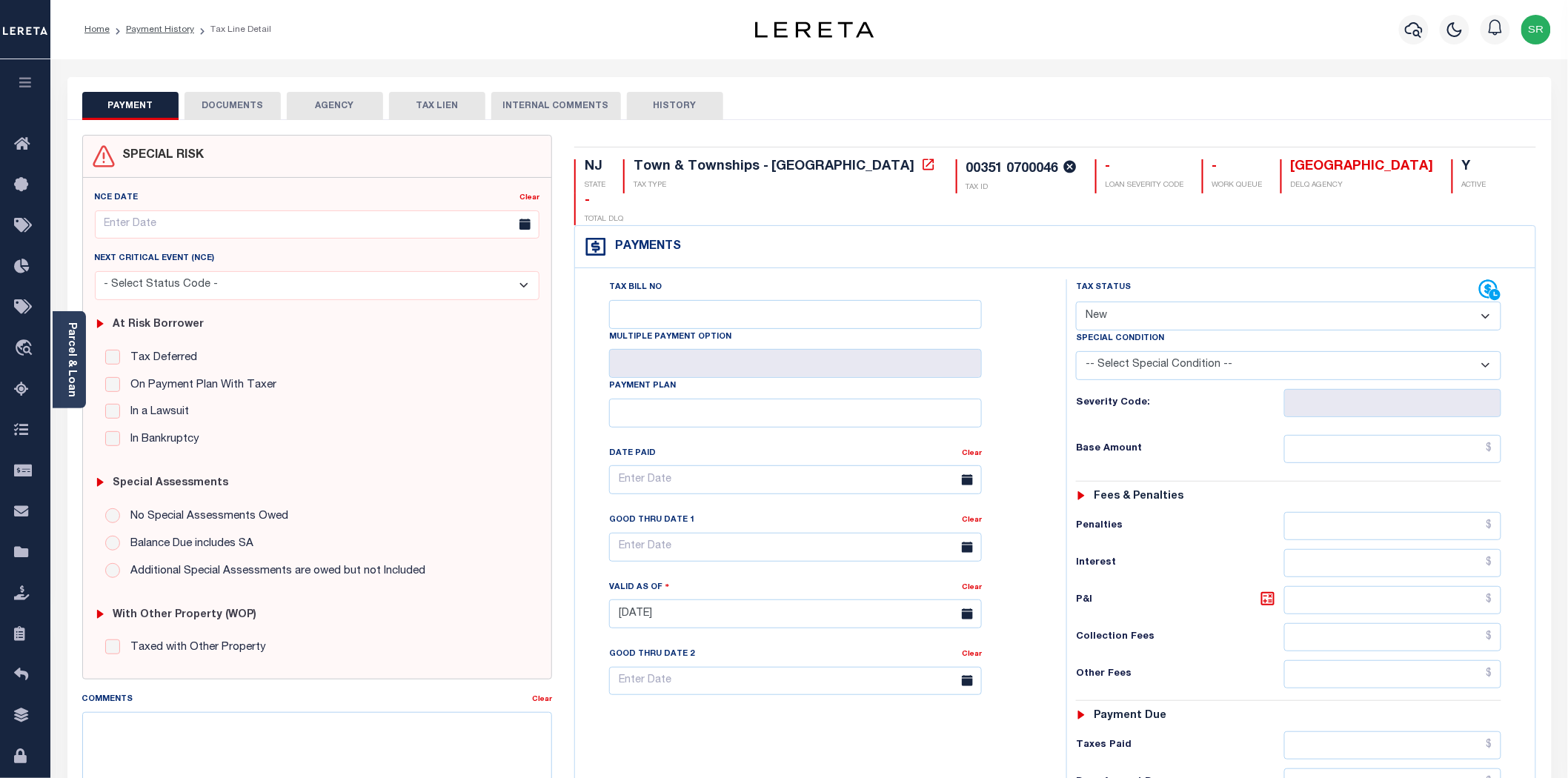
click at [131, 97] on button "PAYMENT" at bounding box center [130, 106] width 96 height 29
click at [1189, 301] on select "- Select Status Code - Open Due/Unpaid Paid Incomplete No Tax Due Internal Refu…" at bounding box center [1289, 316] width 425 height 29
select select "DUE"
click at [1076, 301] on select "- Select Status Code - Open Due/Unpaid Paid Incomplete No Tax Due Internal Refu…" at bounding box center [1289, 316] width 425 height 29
type input "[DATE]"
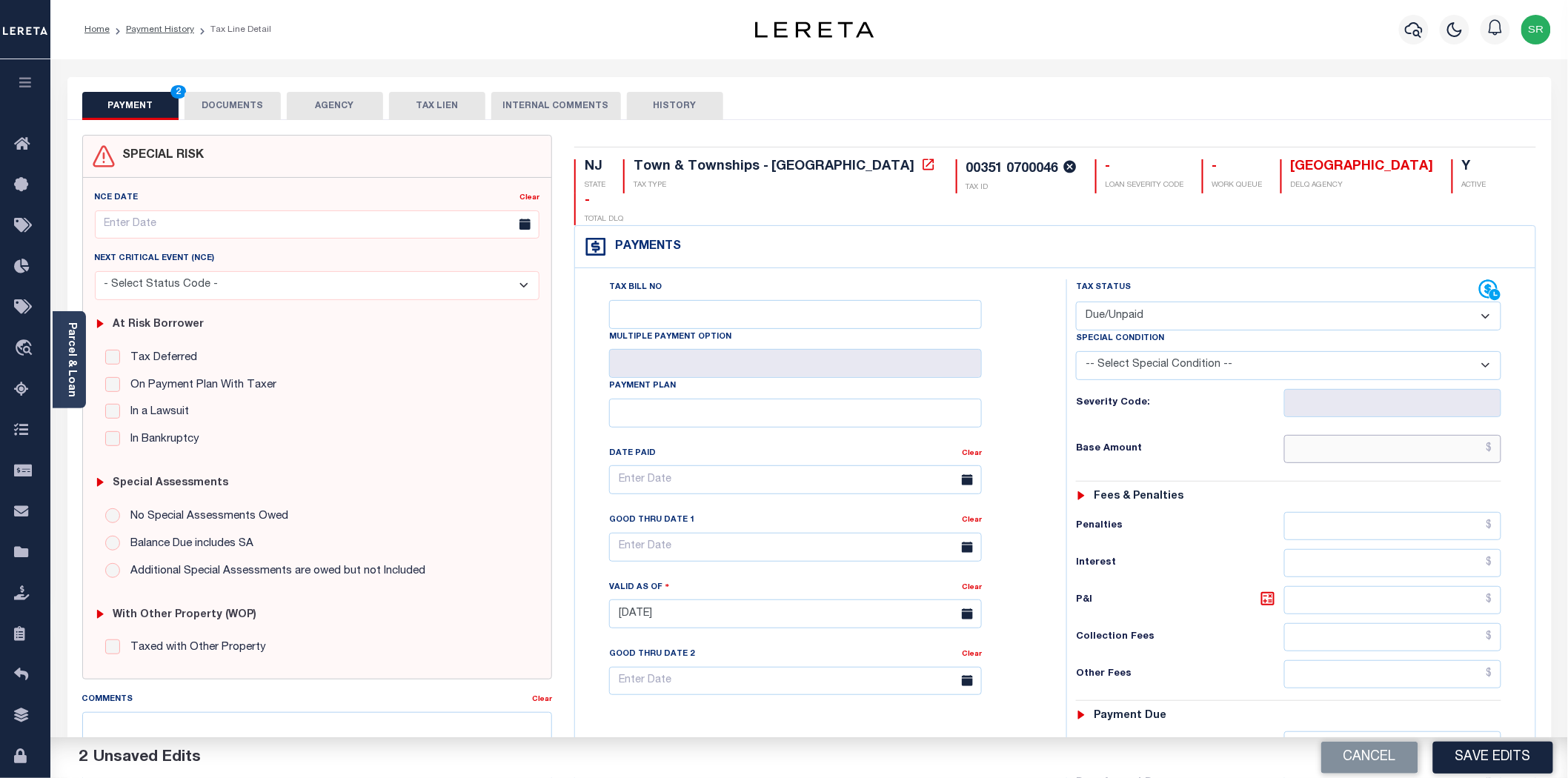
click at [1321, 435] on input "text" at bounding box center [1393, 449] width 217 height 29
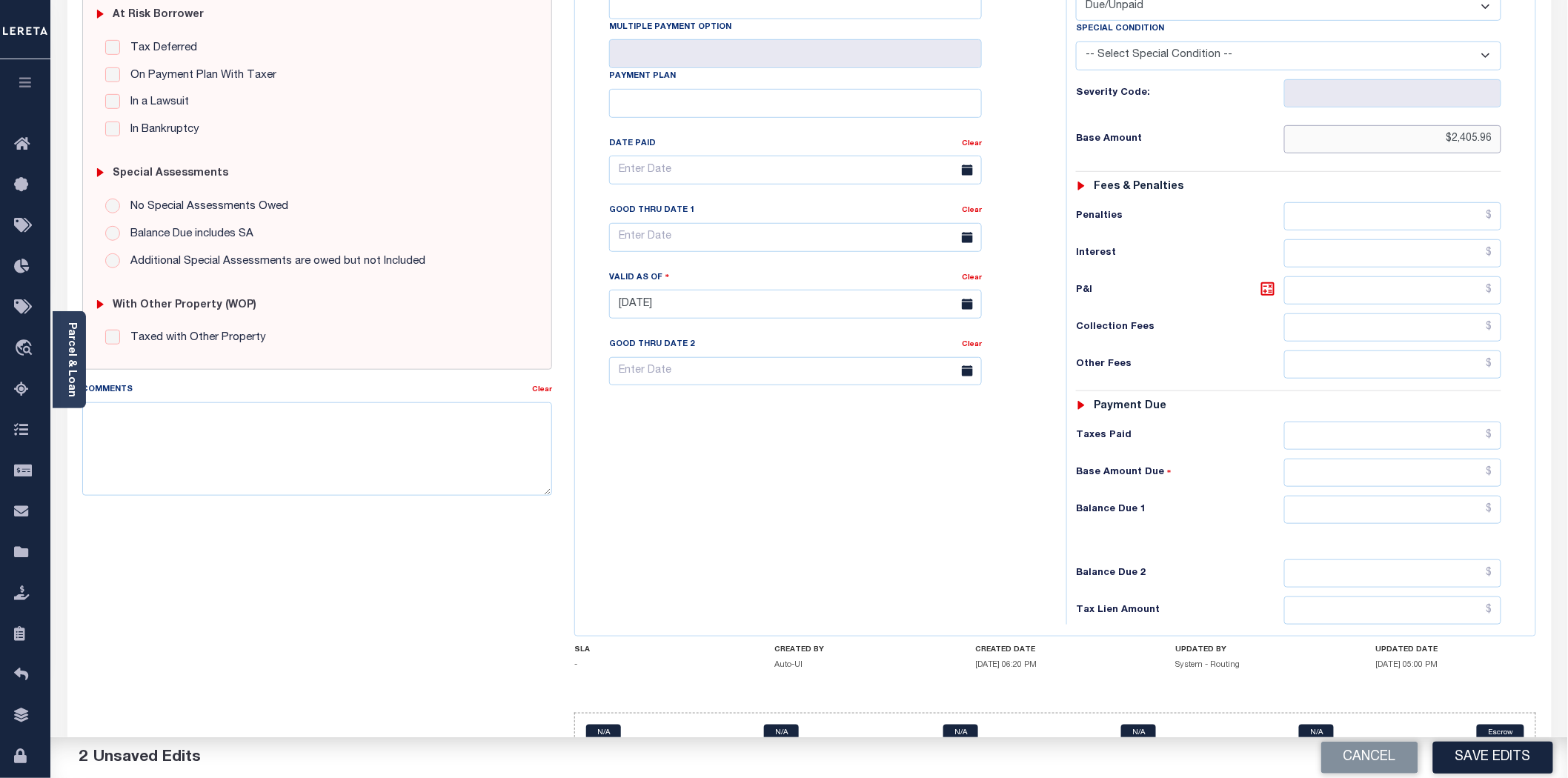
type input "$2,405.96"
click at [1378, 496] on input "text" at bounding box center [1393, 510] width 217 height 29
type input "$2,405.96"
click at [1477, 766] on button "Save Edits" at bounding box center [1493, 757] width 120 height 31
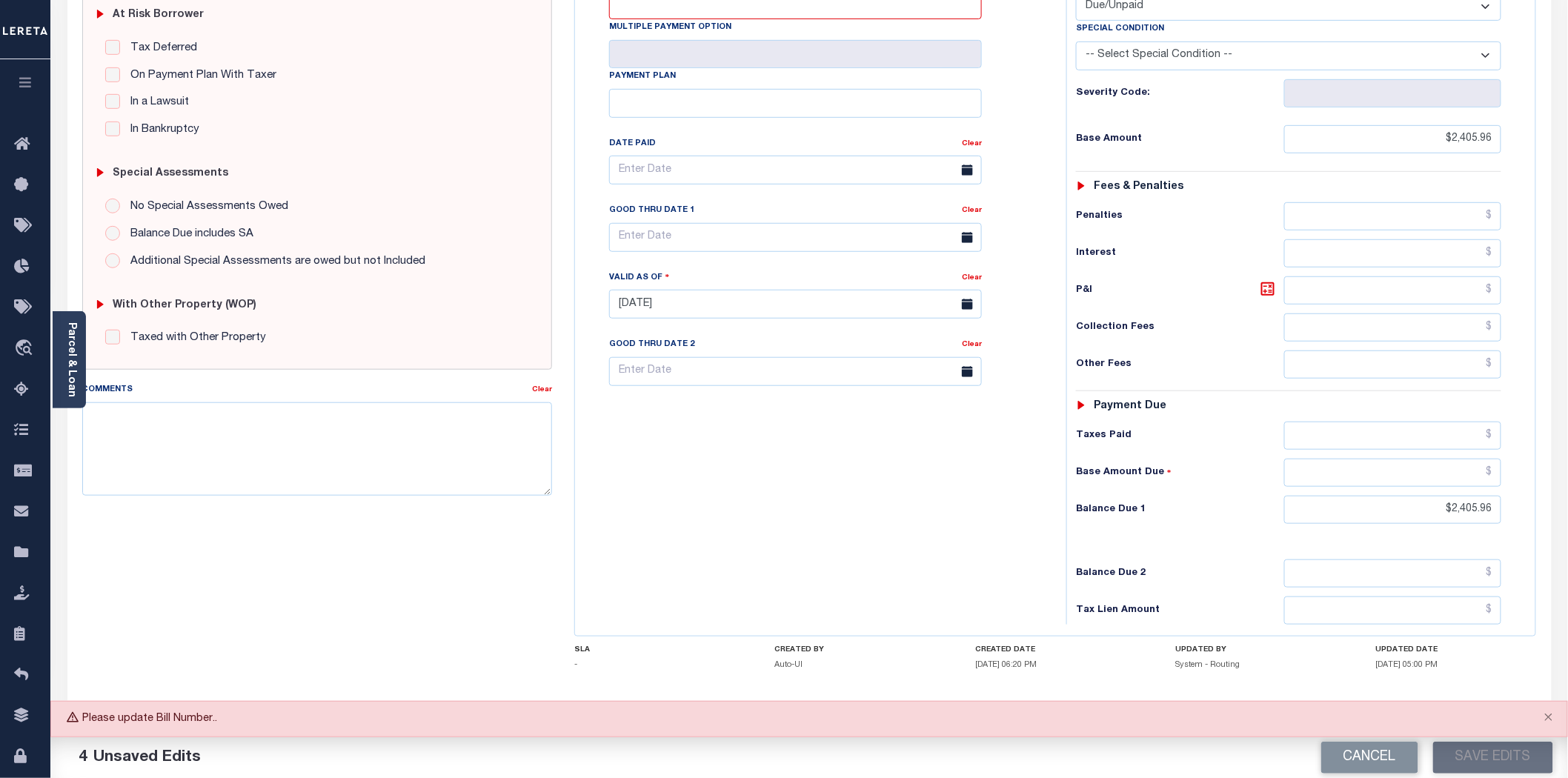
scroll to position [0, 0]
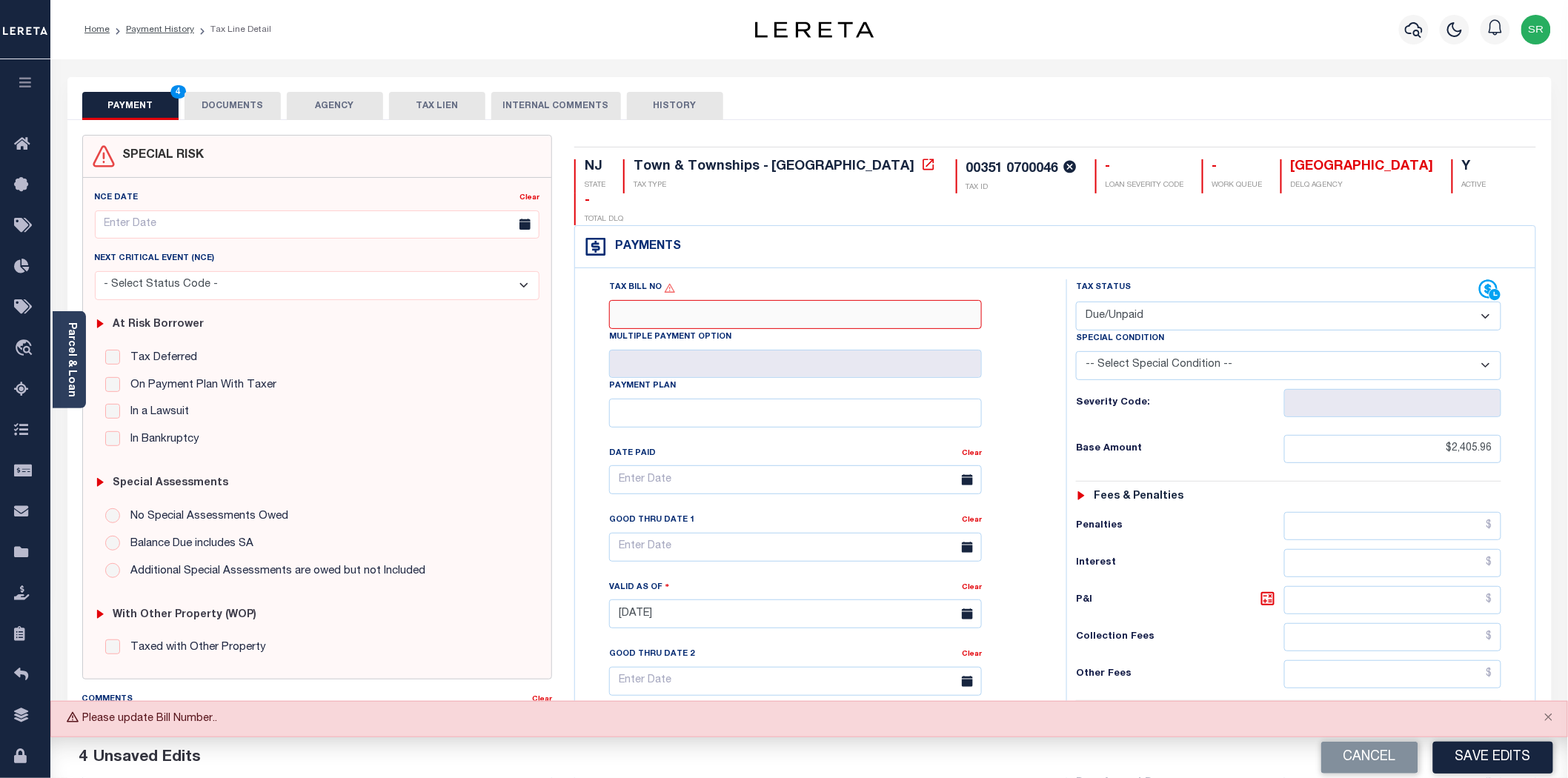
click at [657, 300] on input "Tax Bill No" at bounding box center [795, 315] width 373 height 29
type input "NA"
click at [1493, 762] on button "Save Edits" at bounding box center [1493, 757] width 120 height 31
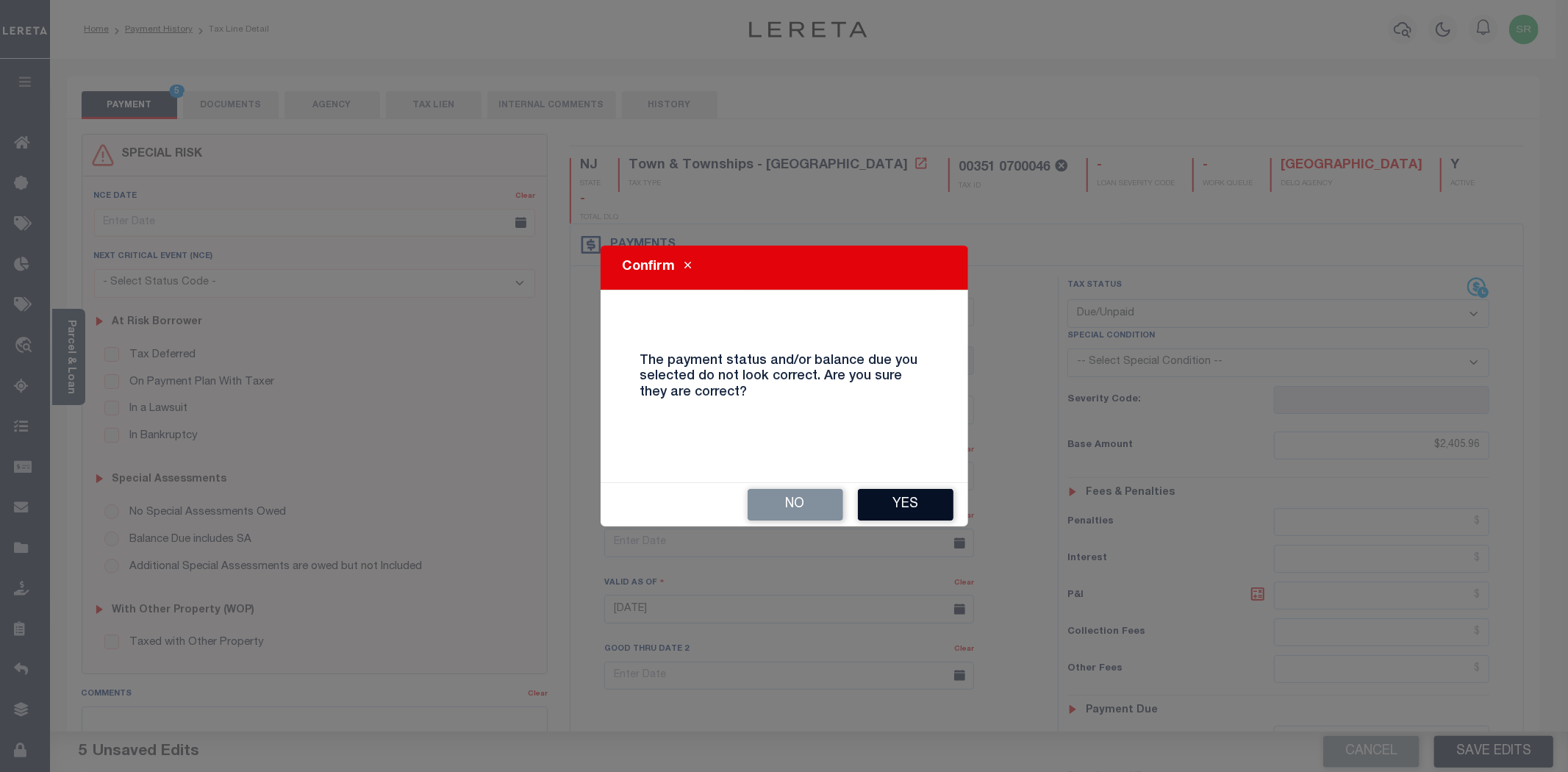
click at [872, 502] on button "Yes" at bounding box center [906, 504] width 96 height 31
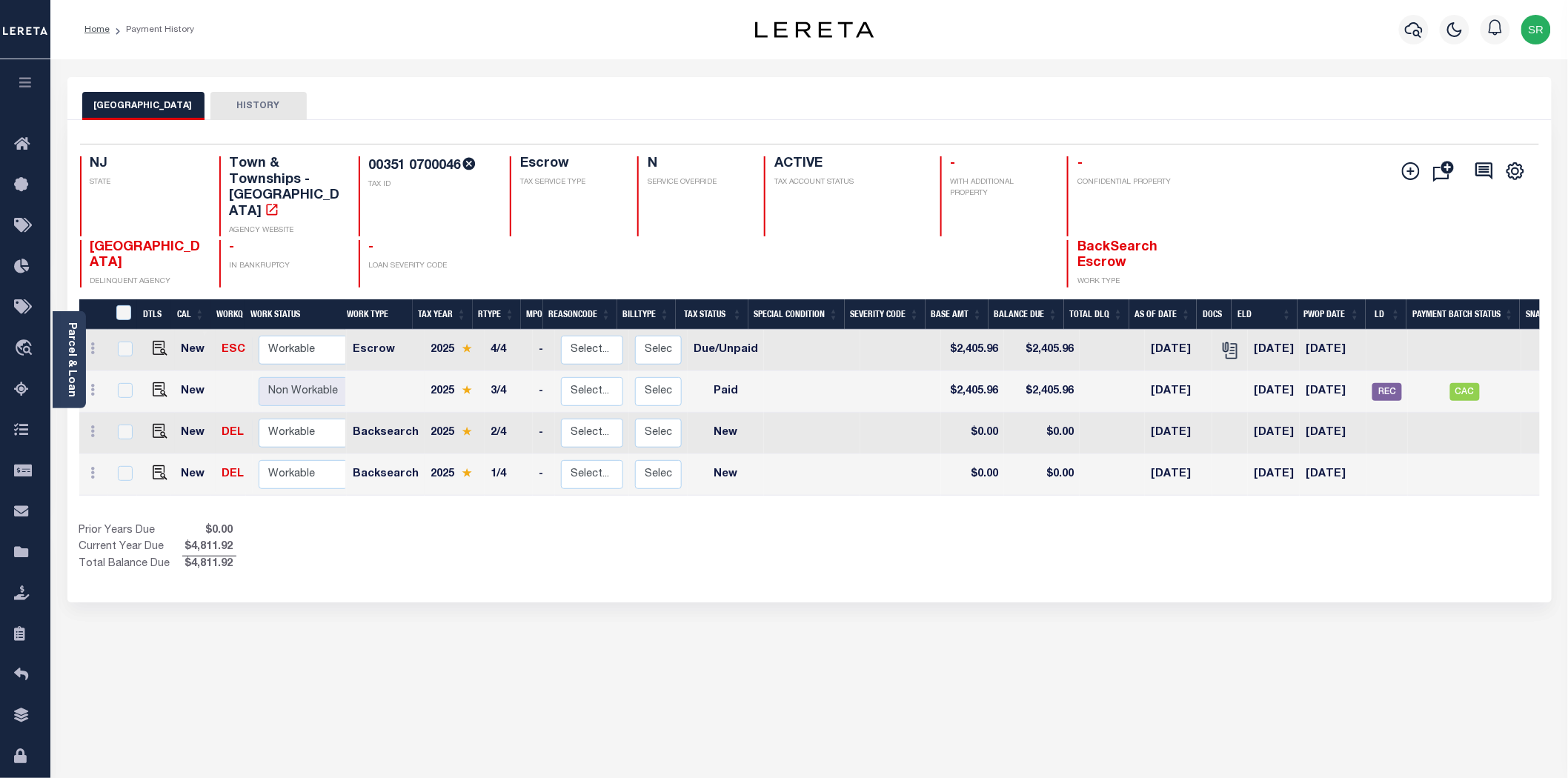
click at [820, 574] on div "Selected 4 Results 1 Items per page 25 50 100 NJ STATE TAX ID N" at bounding box center [810, 361] width 1484 height 482
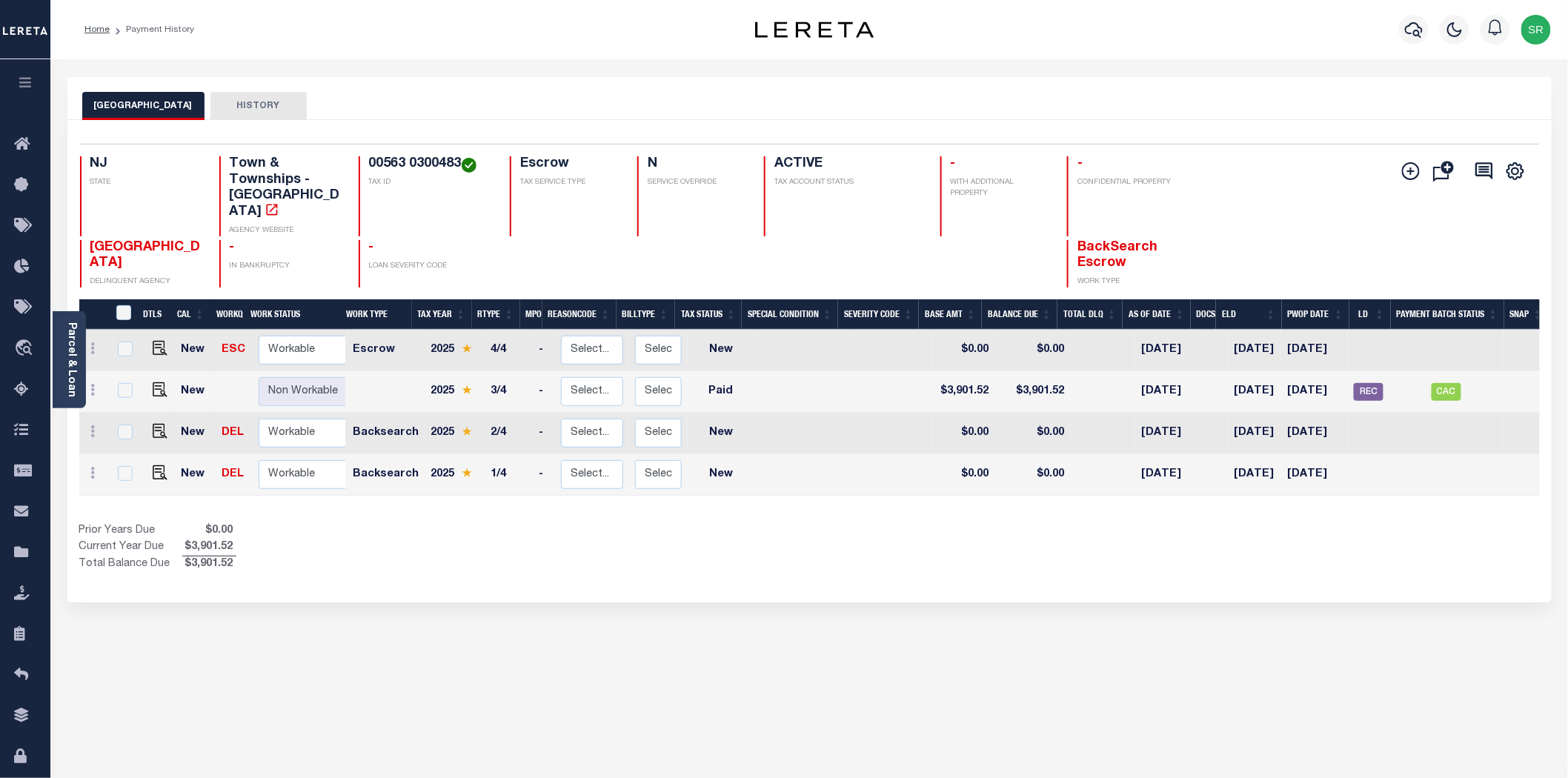
drag, startPoint x: 751, startPoint y: 660, endPoint x: 49, endPoint y: 635, distance: 702.4
click at [749, 659] on div "[GEOGRAPHIC_DATA] HISTORY Selected 4 Results" at bounding box center [809, 495] width 1506 height 836
click at [157, 340] on img "" at bounding box center [160, 348] width 15 height 15
checkbox input "true"
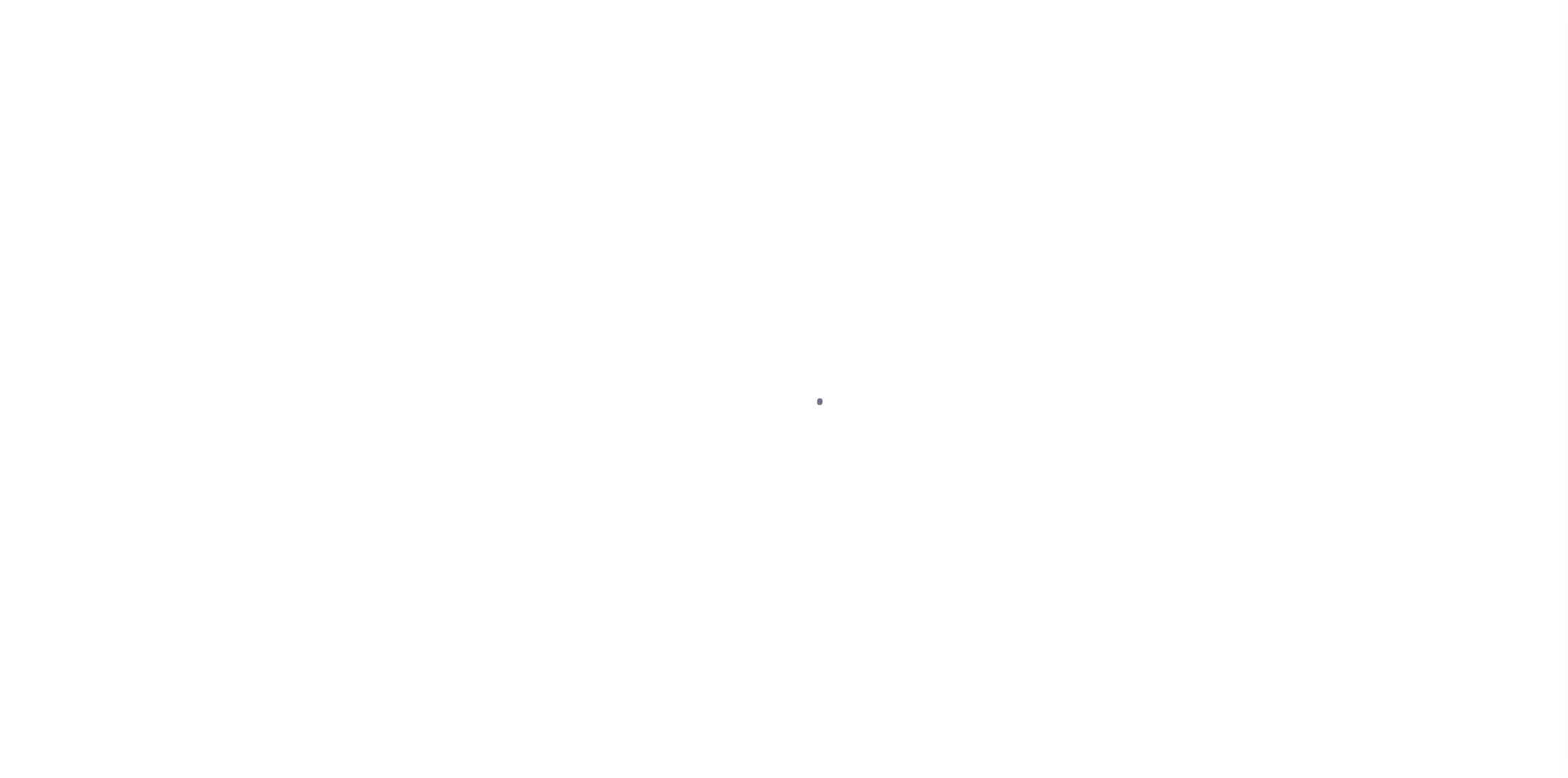
select select "NW2"
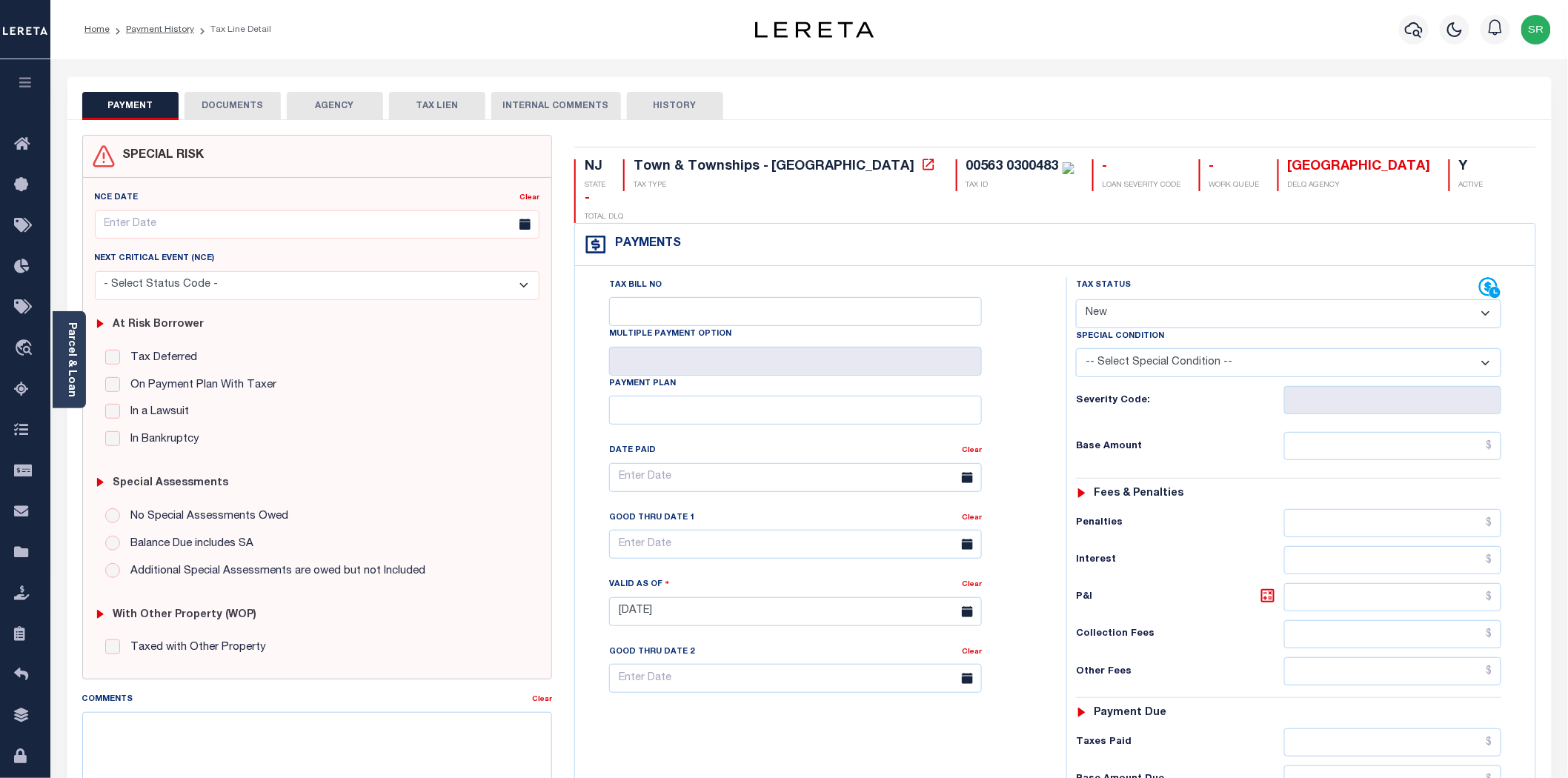
click at [220, 114] on button "DOCUMENTS" at bounding box center [232, 106] width 96 height 29
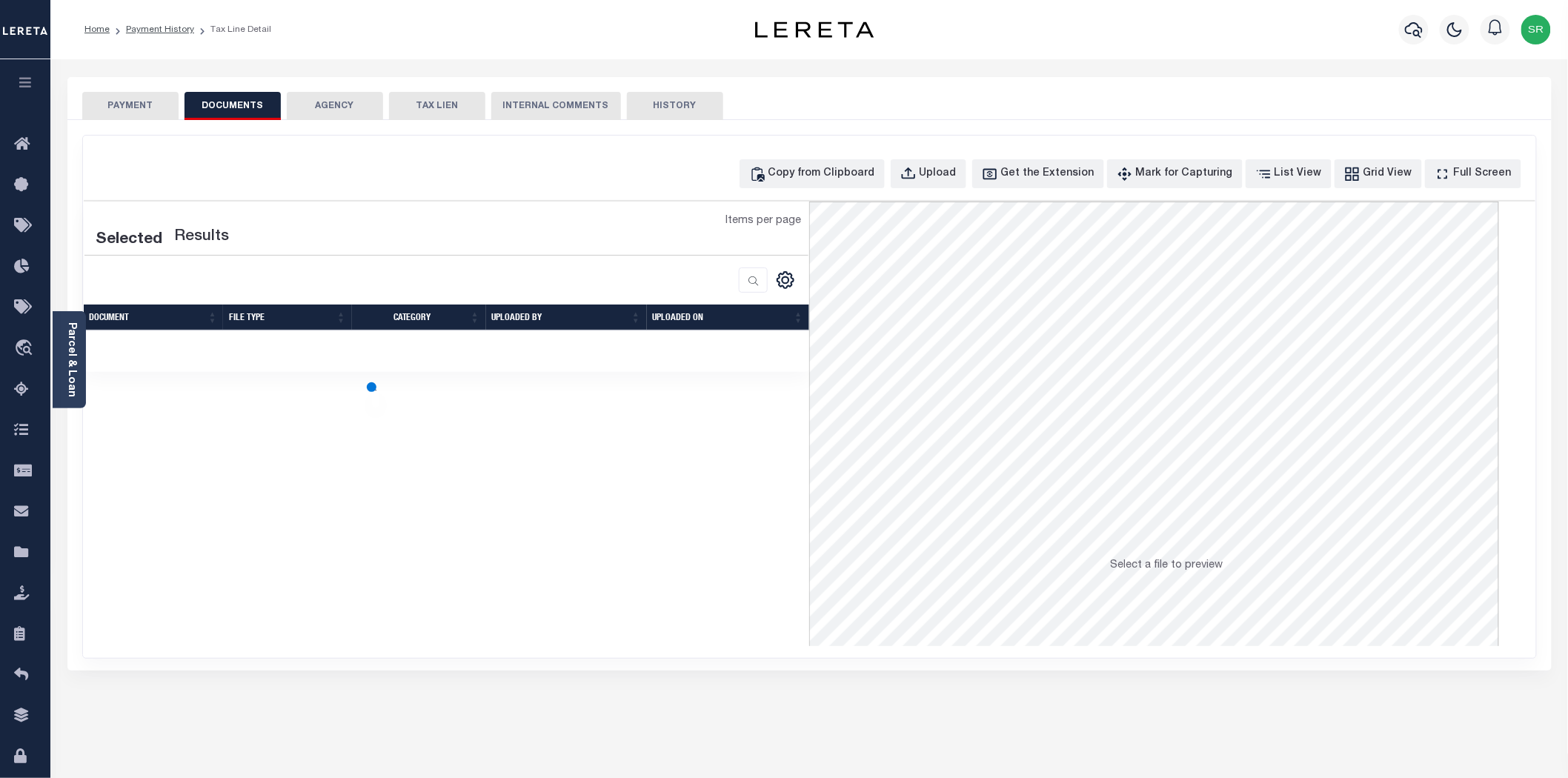
click at [226, 108] on button "DOCUMENTS" at bounding box center [232, 106] width 96 height 29
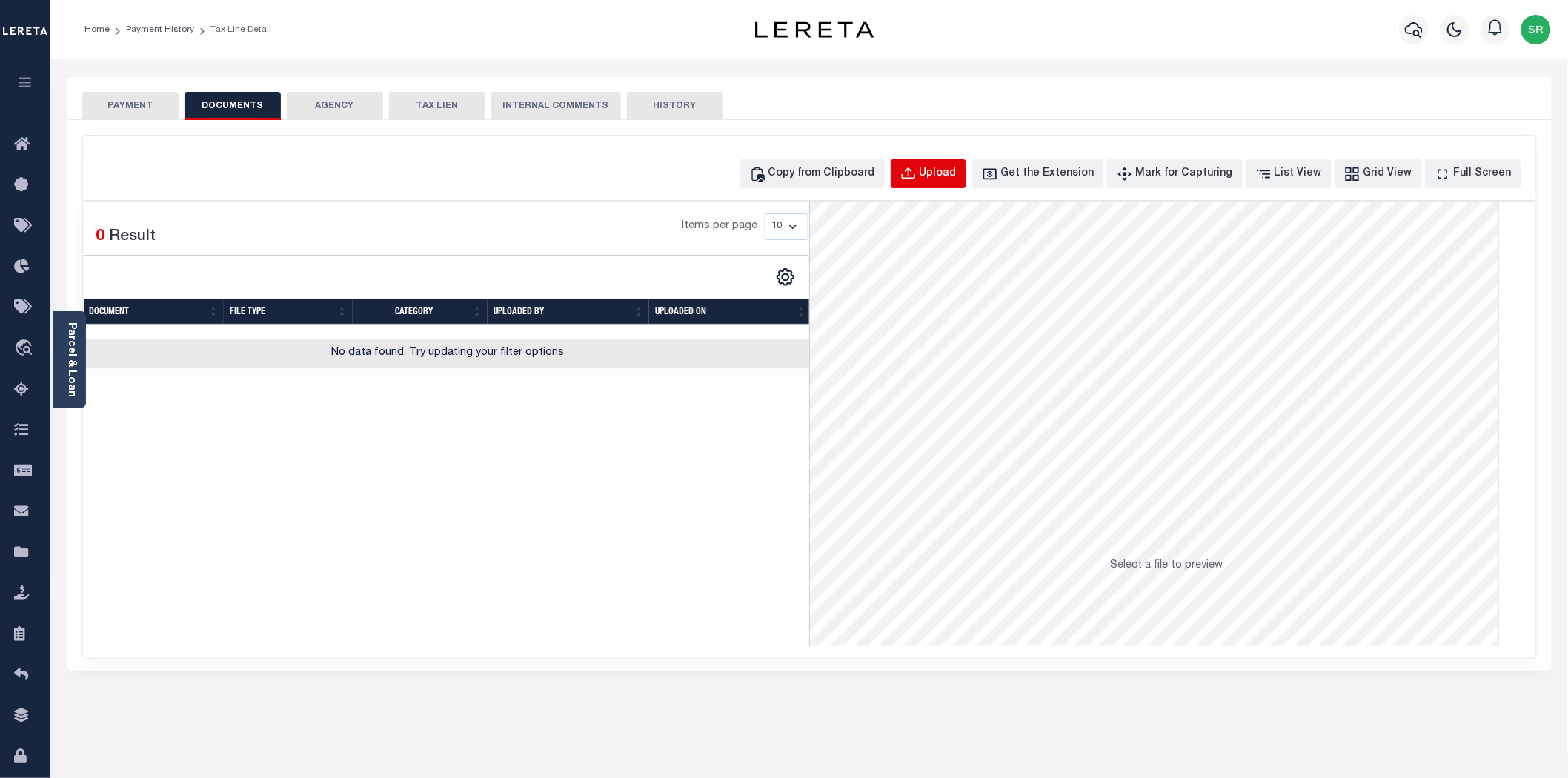
click at [957, 178] on div "Upload" at bounding box center [938, 174] width 37 height 16
select select "POP"
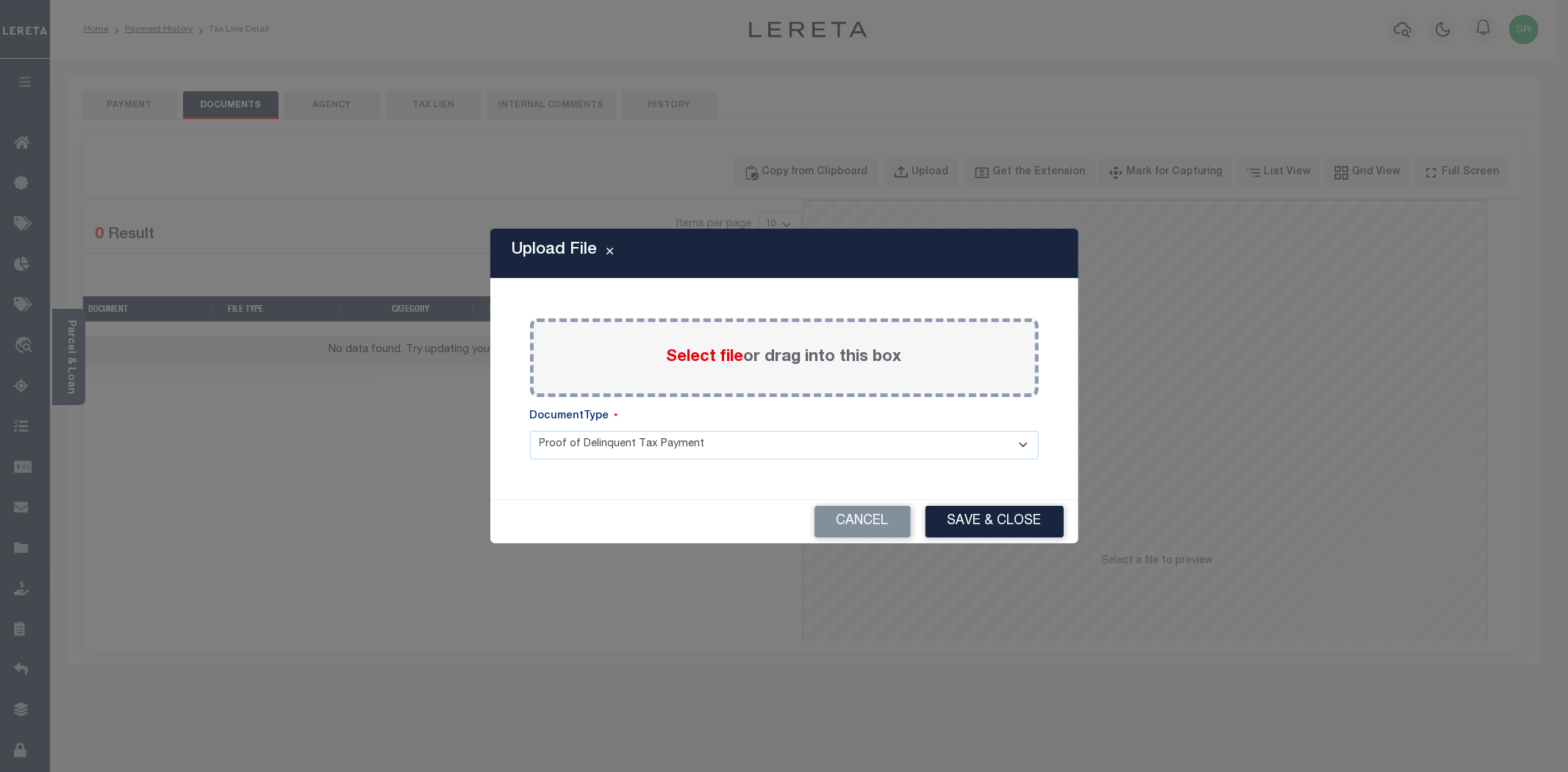
click at [726, 358] on span "Select file" at bounding box center [706, 357] width 78 height 16
click at [0, 0] on input "Select file or drag into this box" at bounding box center [0, 0] width 0 height 0
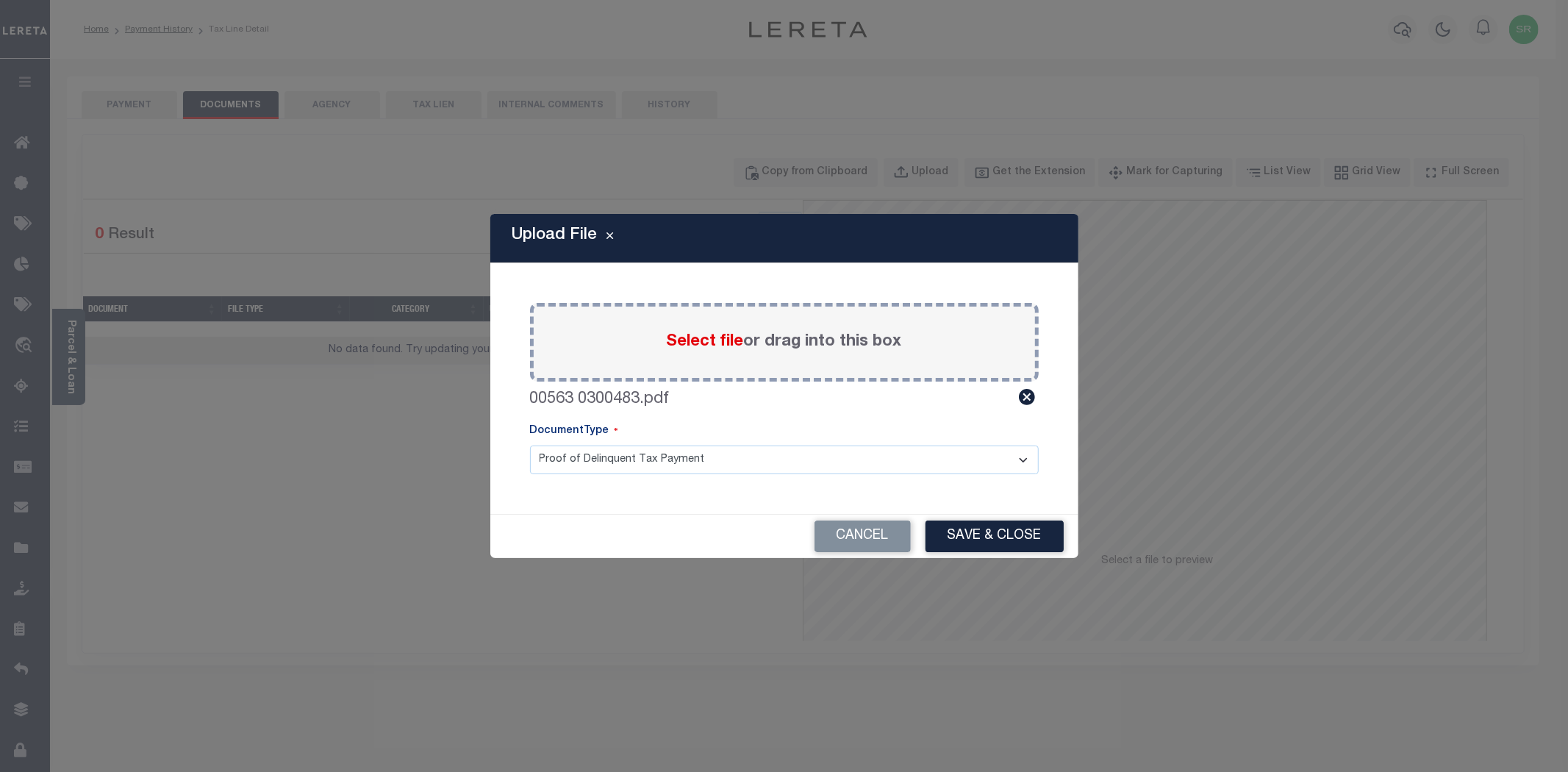
click at [960, 536] on button "Save & Close" at bounding box center [995, 535] width 138 height 31
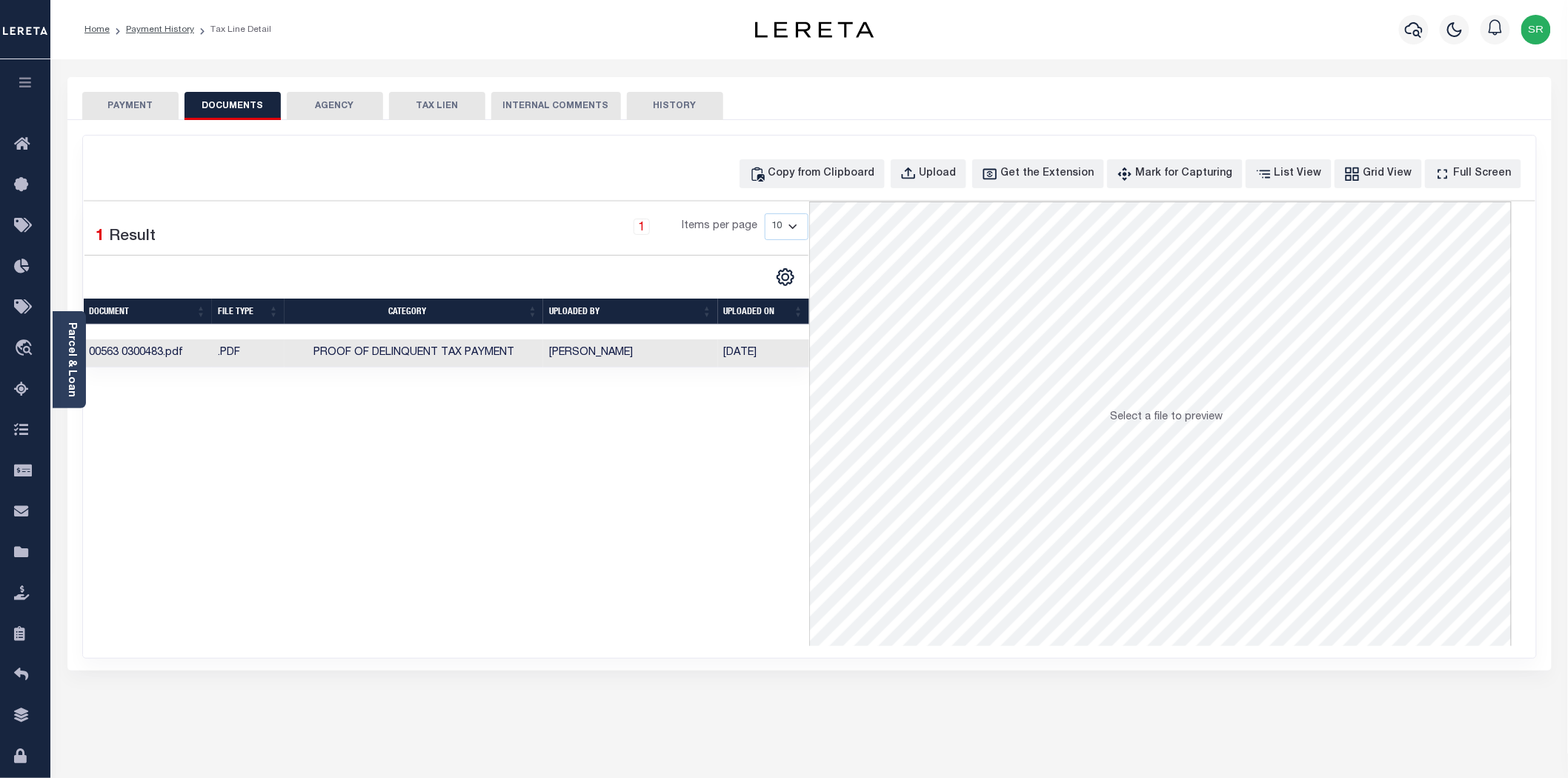
click at [129, 112] on button "PAYMENT" at bounding box center [130, 106] width 96 height 29
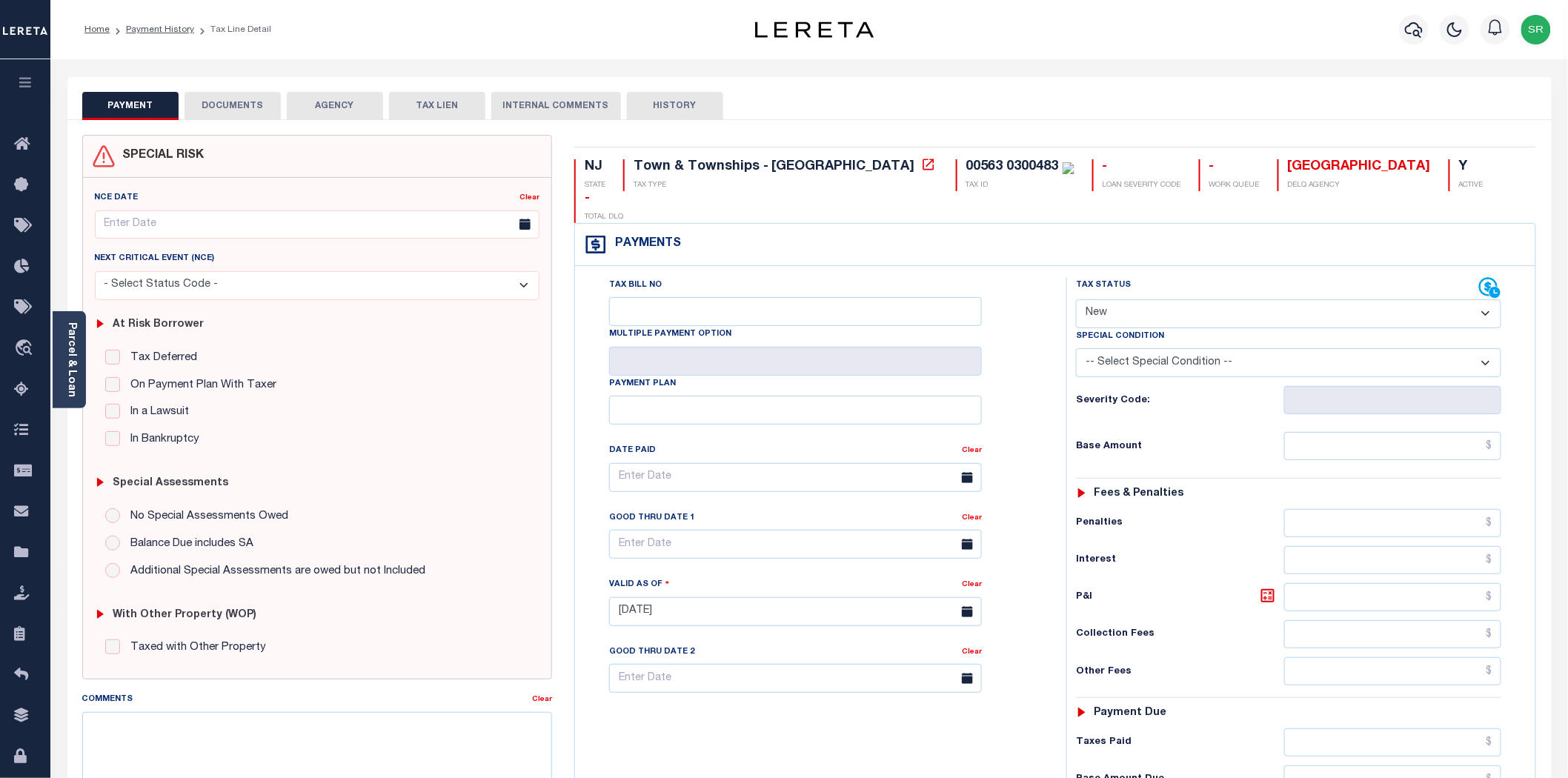
click at [129, 112] on button "PAYMENT" at bounding box center [130, 106] width 96 height 29
click at [1150, 299] on select "- Select Status Code - Open Due/Unpaid Paid Incomplete No Tax Due Internal Refu…" at bounding box center [1289, 314] width 425 height 29
select select "DUE"
click at [1076, 299] on select "- Select Status Code - Open Due/Unpaid Paid Incomplete No Tax Due Internal Refu…" at bounding box center [1289, 314] width 425 height 29
type input "10/03/2025"
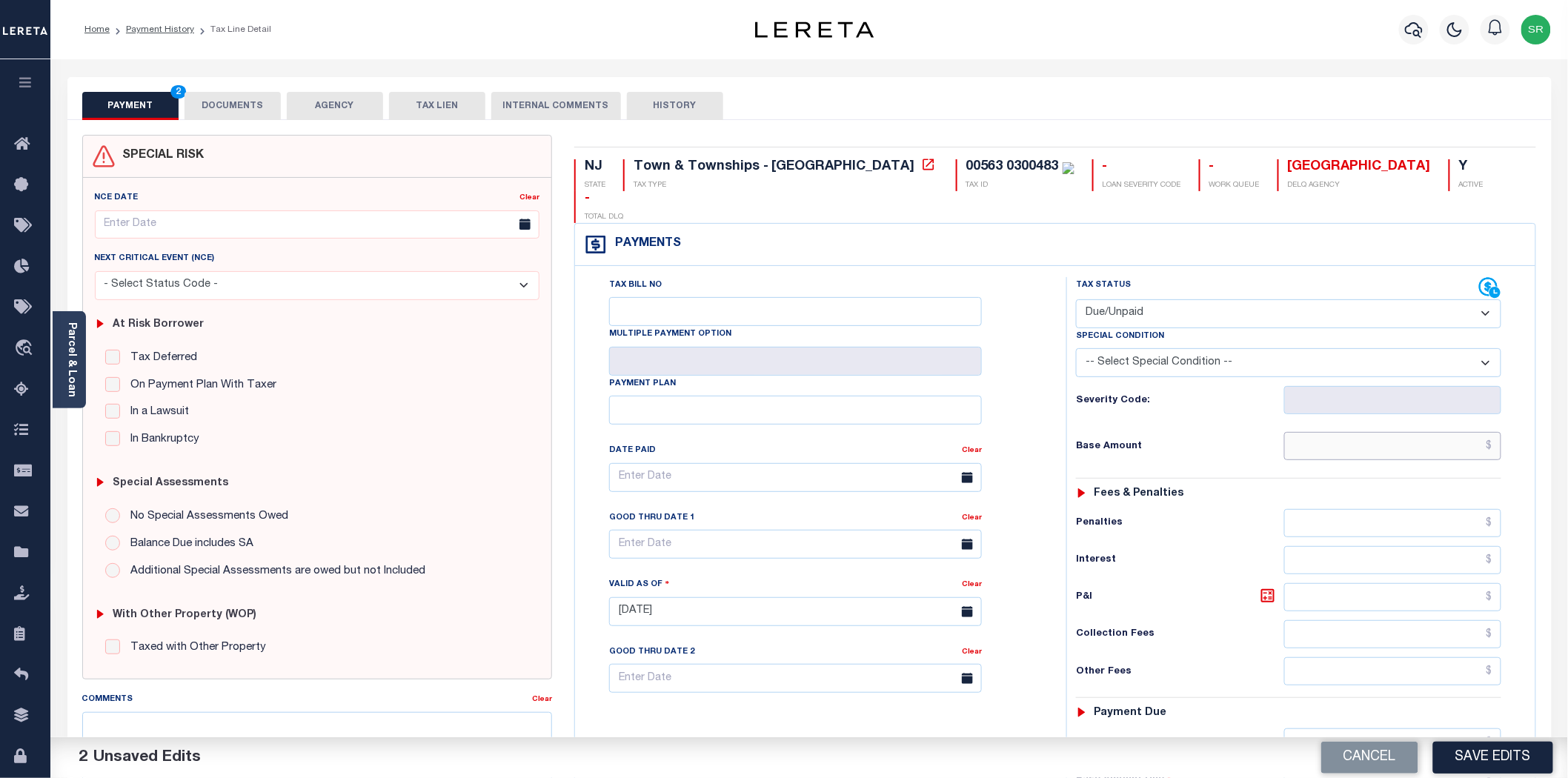
click at [1316, 432] on input "text" at bounding box center [1393, 446] width 217 height 29
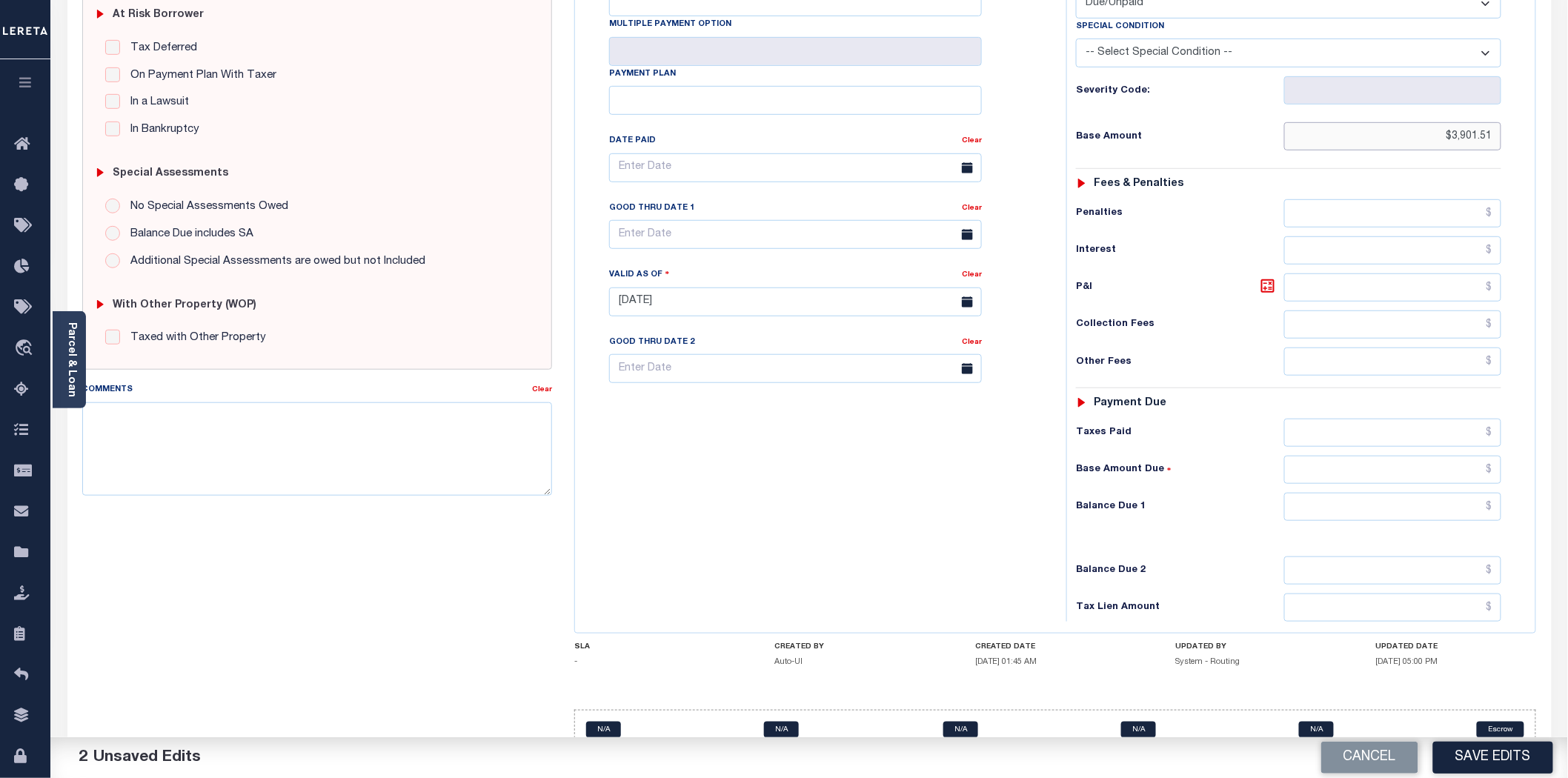
type input "$3,901.51"
click at [1360, 493] on input "text" at bounding box center [1393, 507] width 217 height 29
type input "$3,901.51"
click at [1496, 752] on button "Save Edits" at bounding box center [1493, 757] width 120 height 31
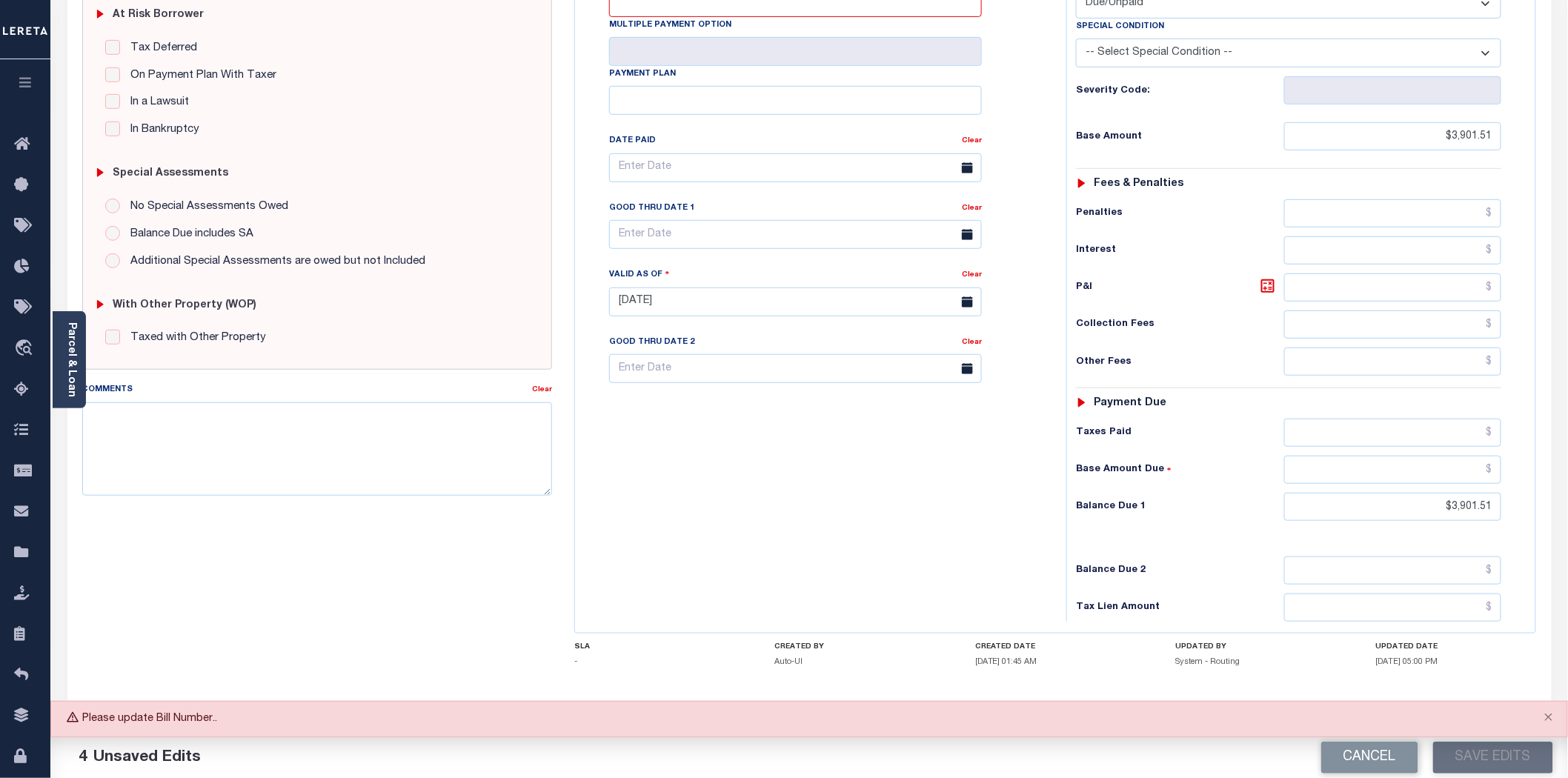
scroll to position [0, 0]
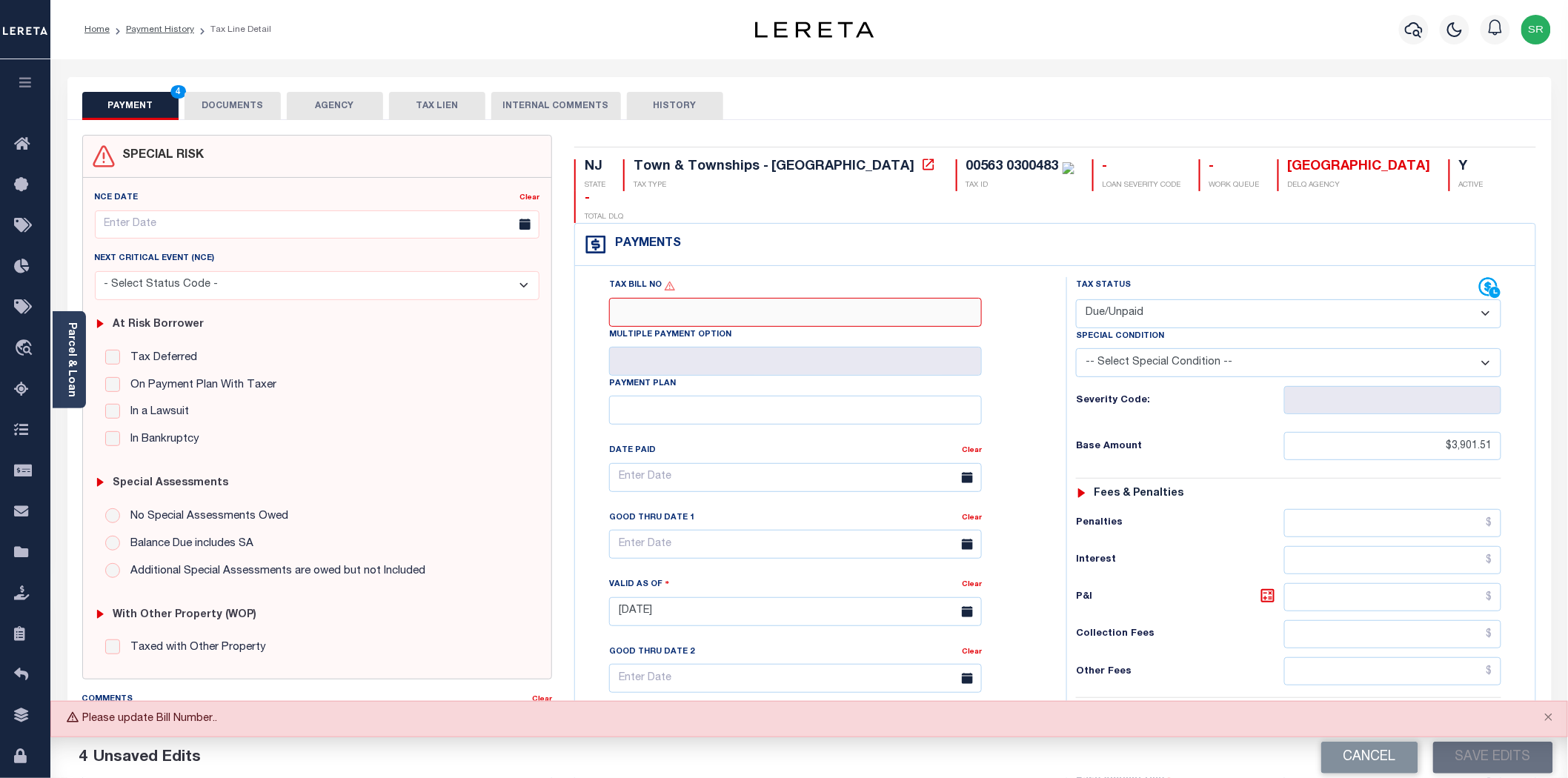
click at [674, 297] on input "Tax Bill No" at bounding box center [795, 312] width 373 height 29
type input "NA"
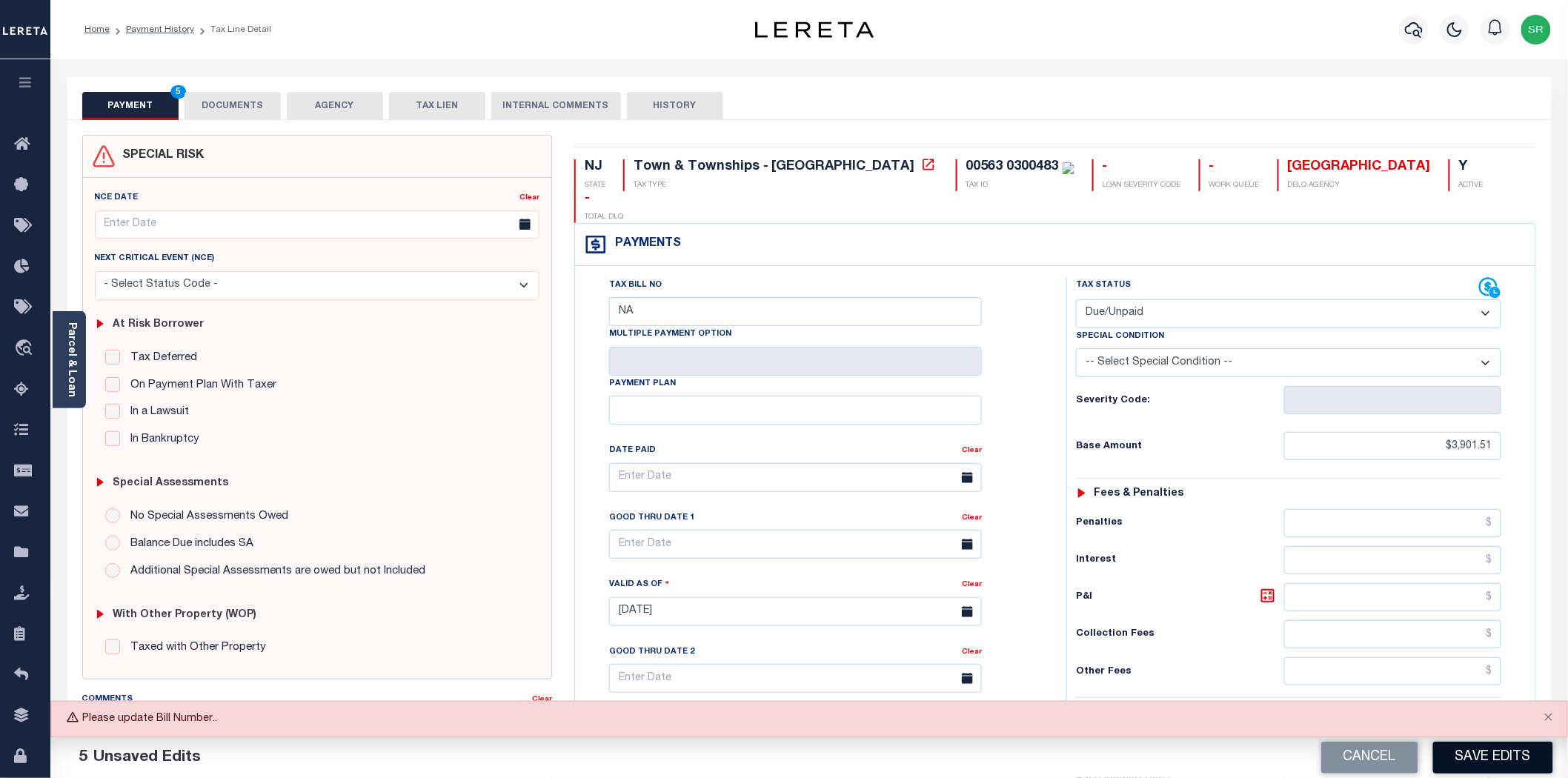
click at [1464, 751] on button "Save Edits" at bounding box center [1493, 757] width 120 height 31
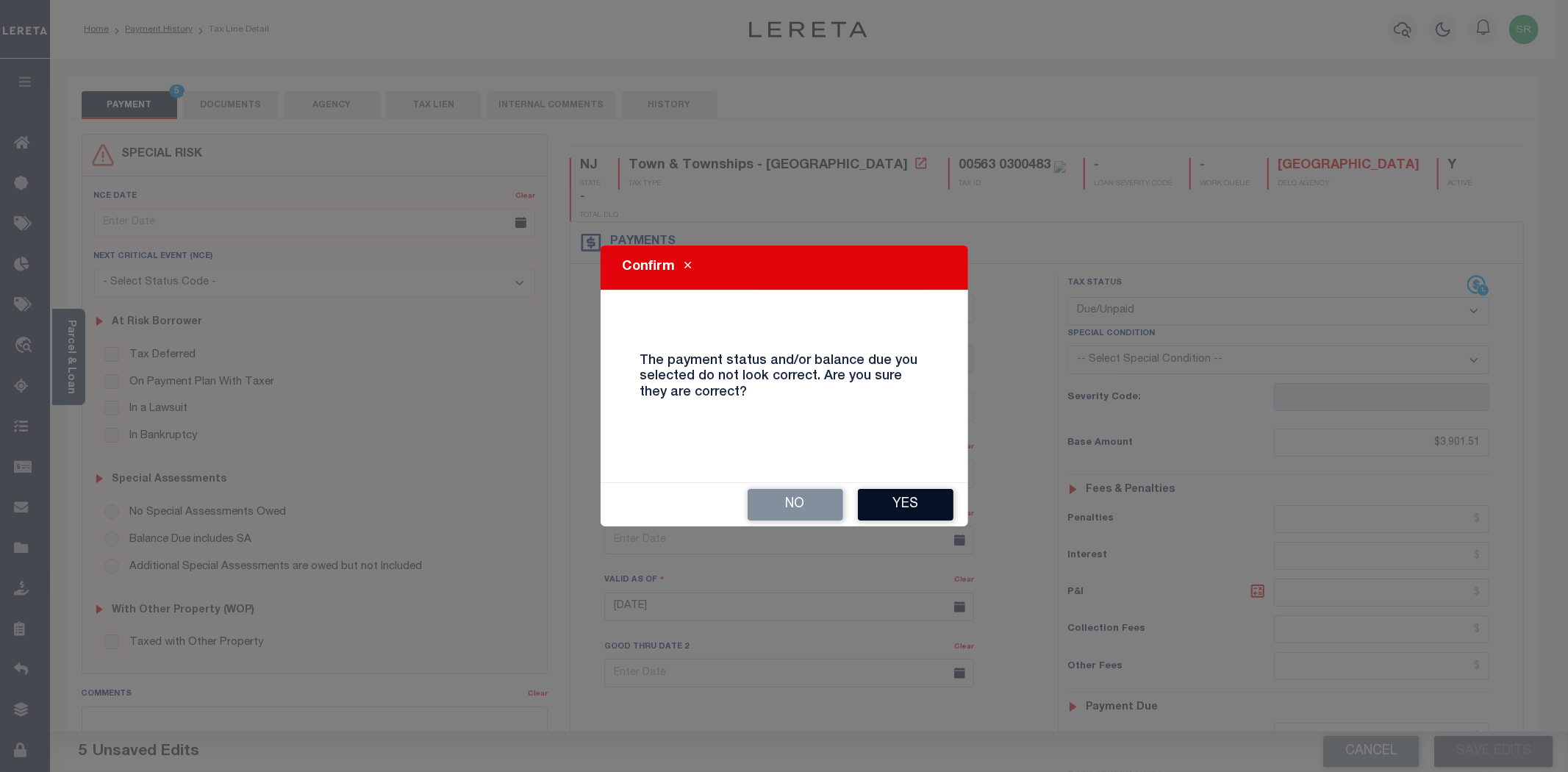
click at [886, 492] on button "Yes" at bounding box center [906, 504] width 96 height 31
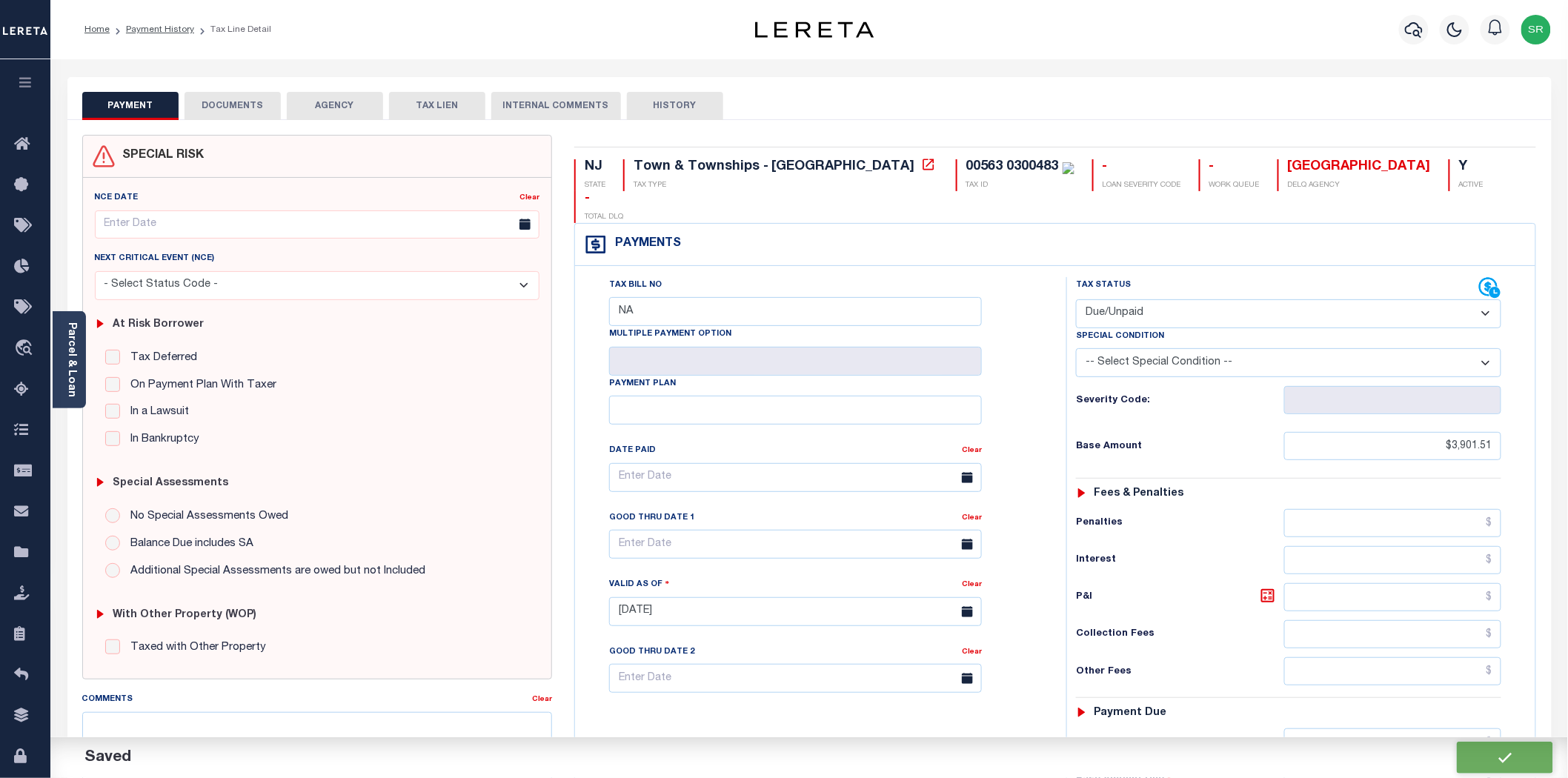
checkbox input "false"
type input "$3,901.51"
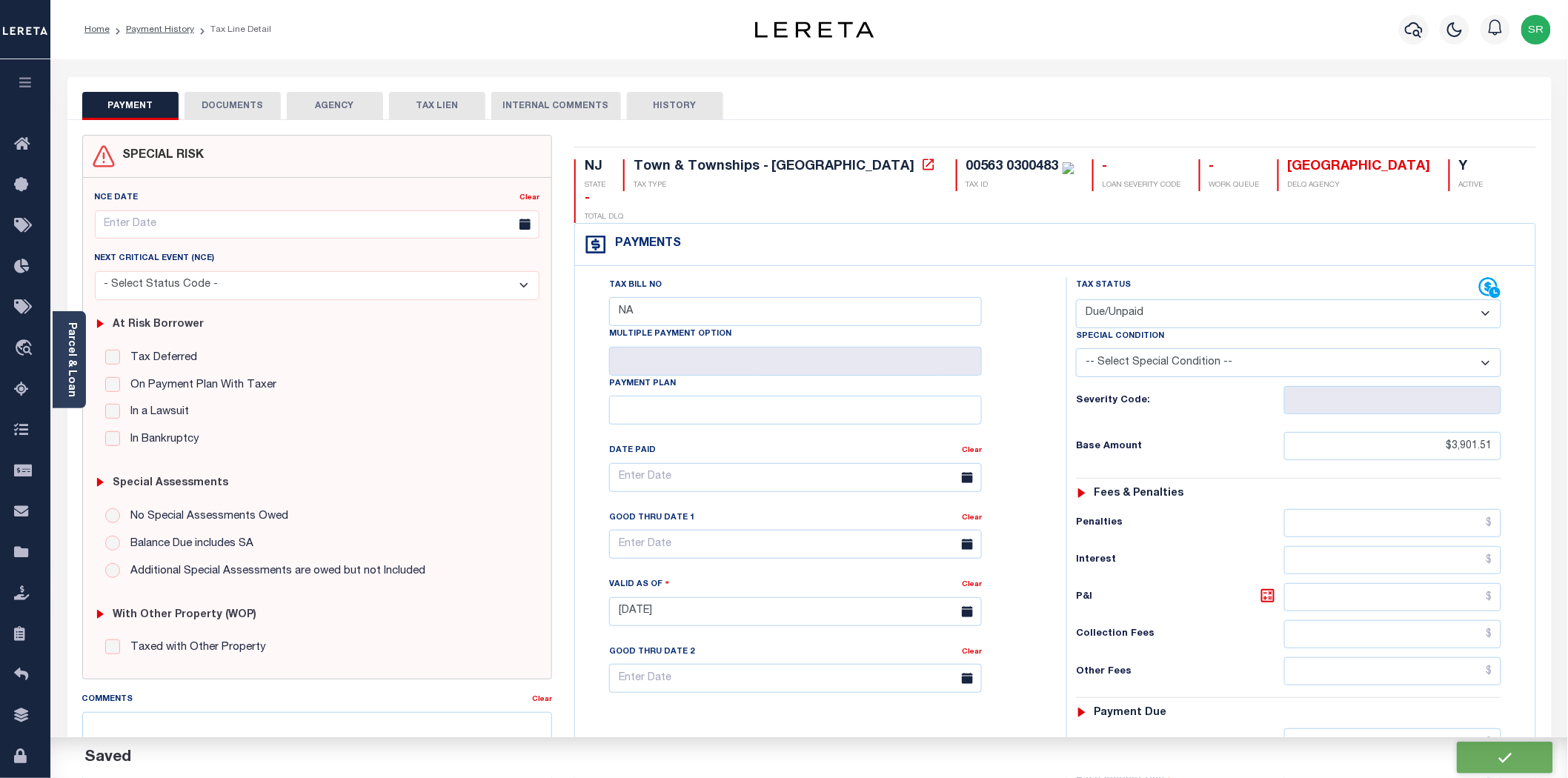
type input "$3,901.51"
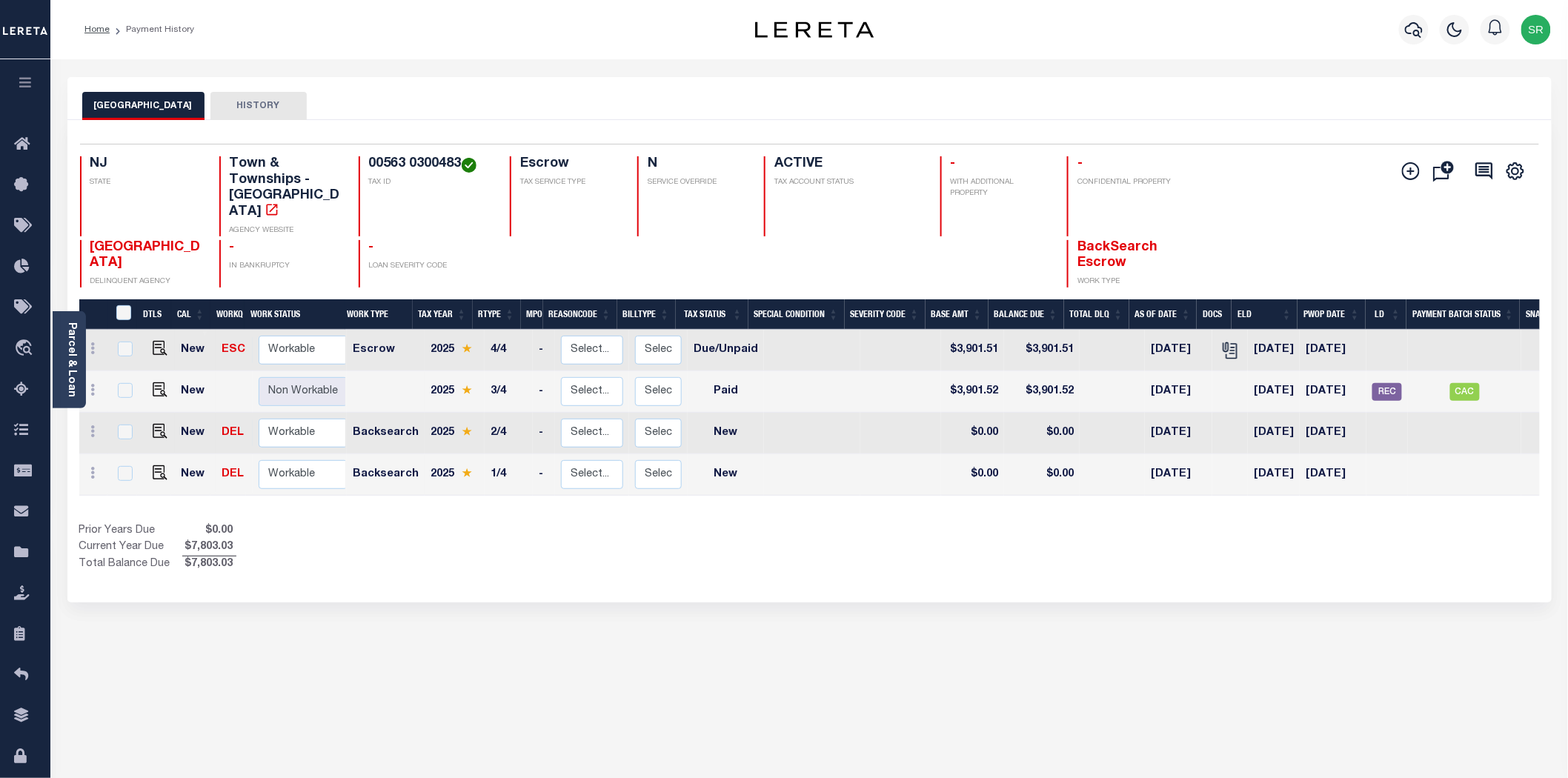
click at [972, 570] on div "Selected 4 Results 1 Items per page 25 50 100 NJ STATE TAX ID N" at bounding box center [810, 361] width 1484 height 482
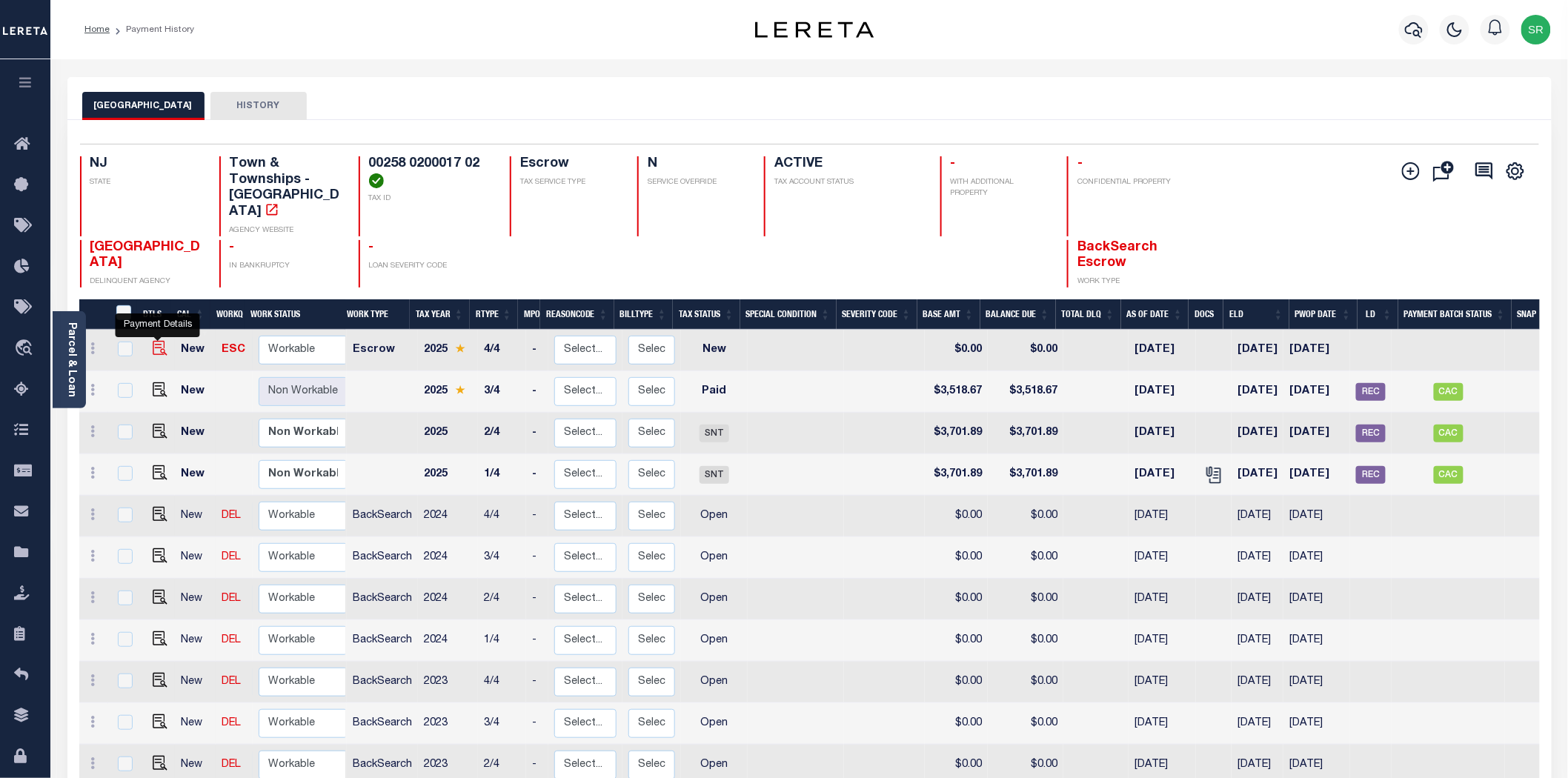
click at [154, 340] on img "" at bounding box center [160, 348] width 15 height 15
checkbox input "true"
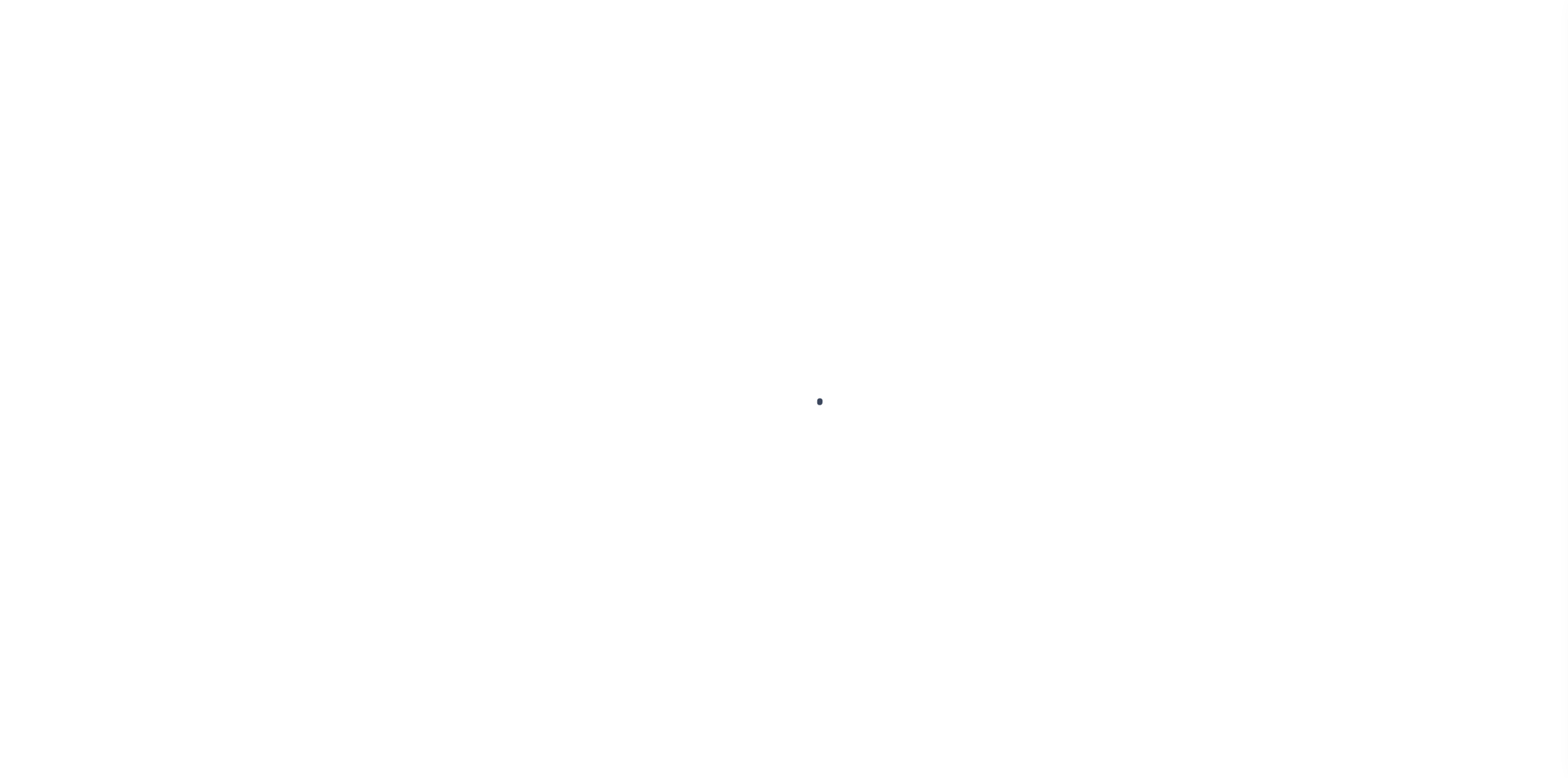
select select "NW2"
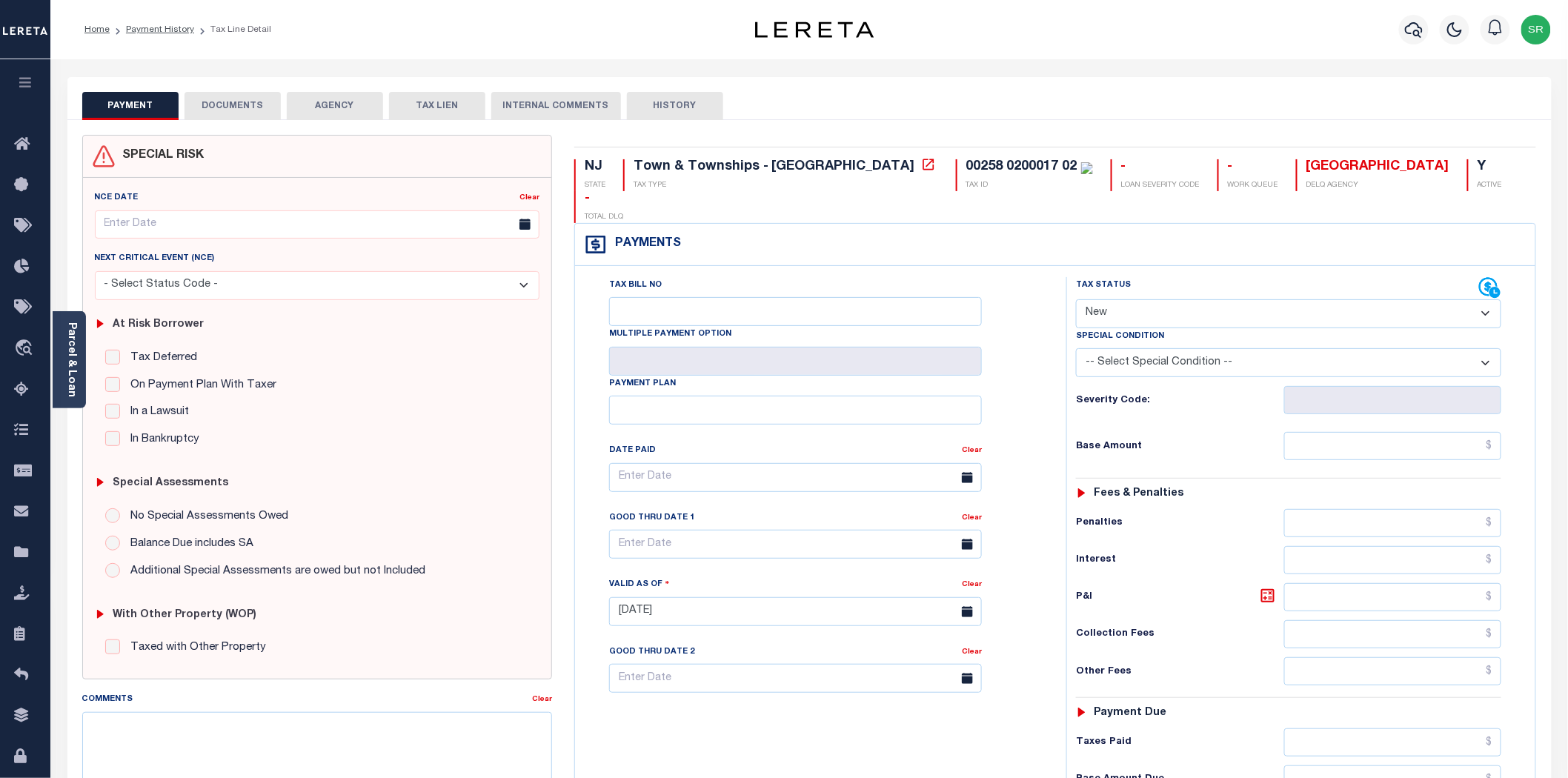
click at [228, 110] on button "DOCUMENTS" at bounding box center [232, 106] width 96 height 29
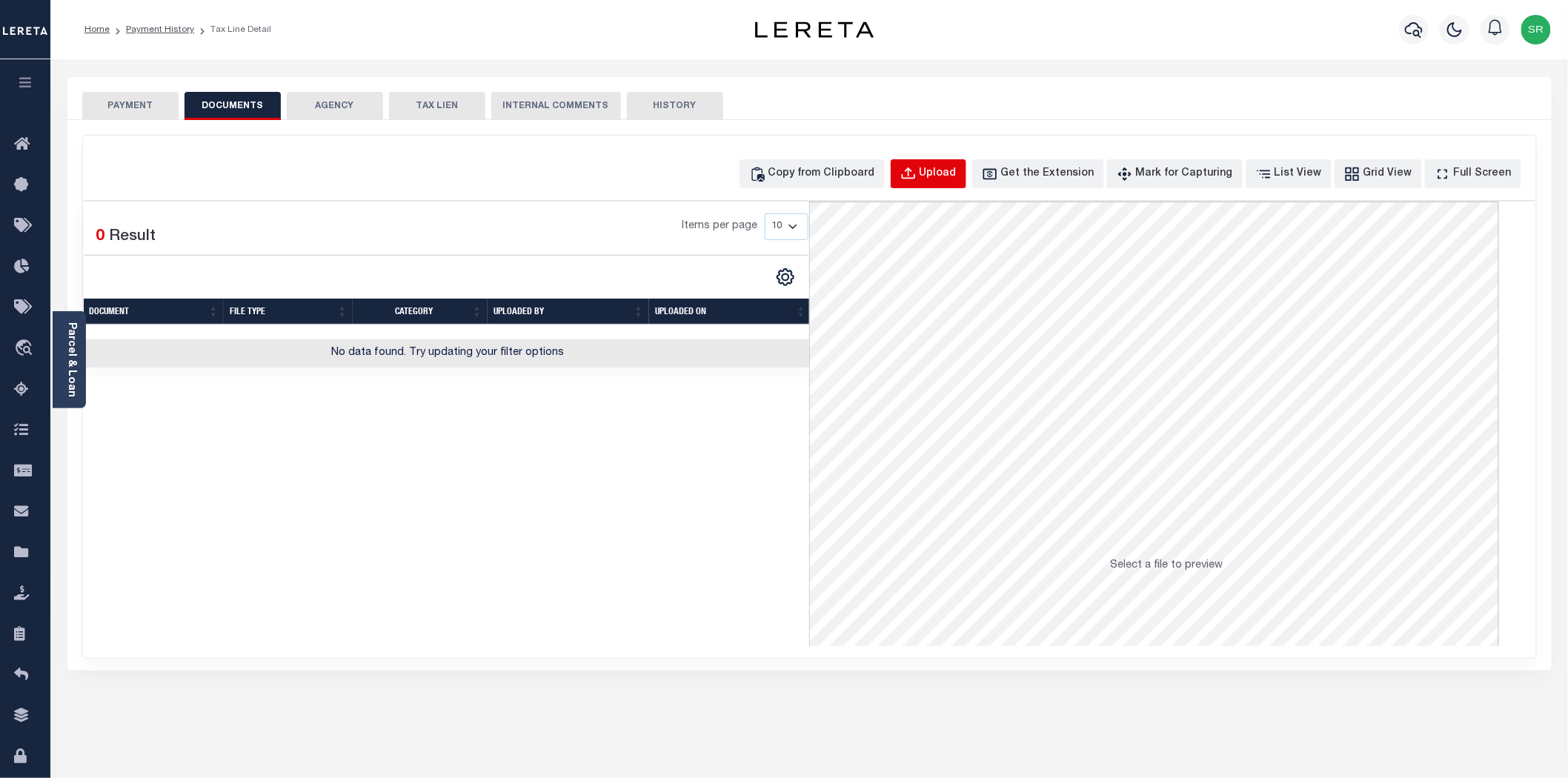
click at [957, 174] on div "Upload" at bounding box center [938, 174] width 37 height 16
select select "POP"
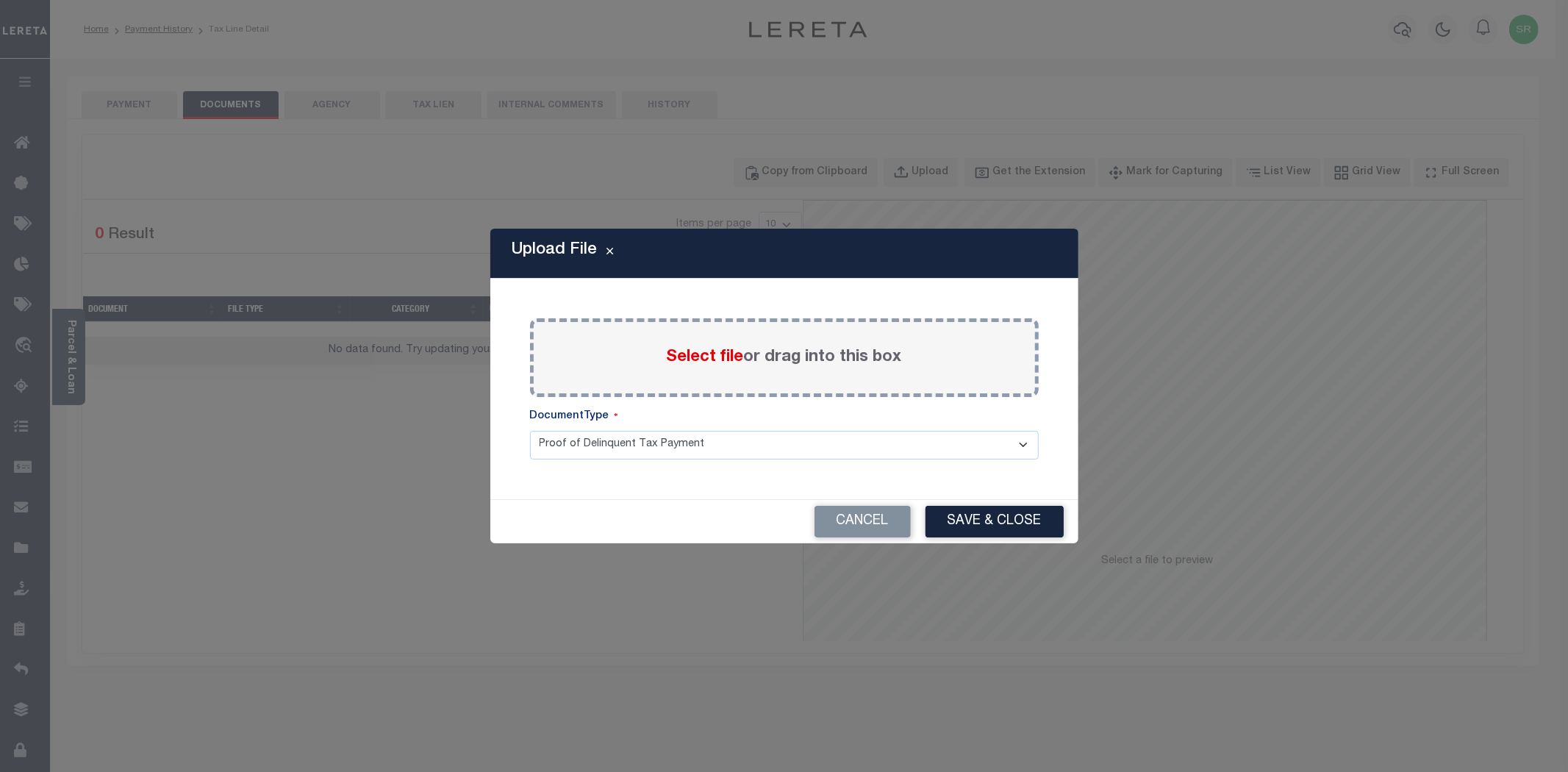
click at [692, 360] on span "Select file" at bounding box center [706, 357] width 78 height 16
click at [0, 0] on input "Select file or drag into this box" at bounding box center [0, 0] width 0 height 0
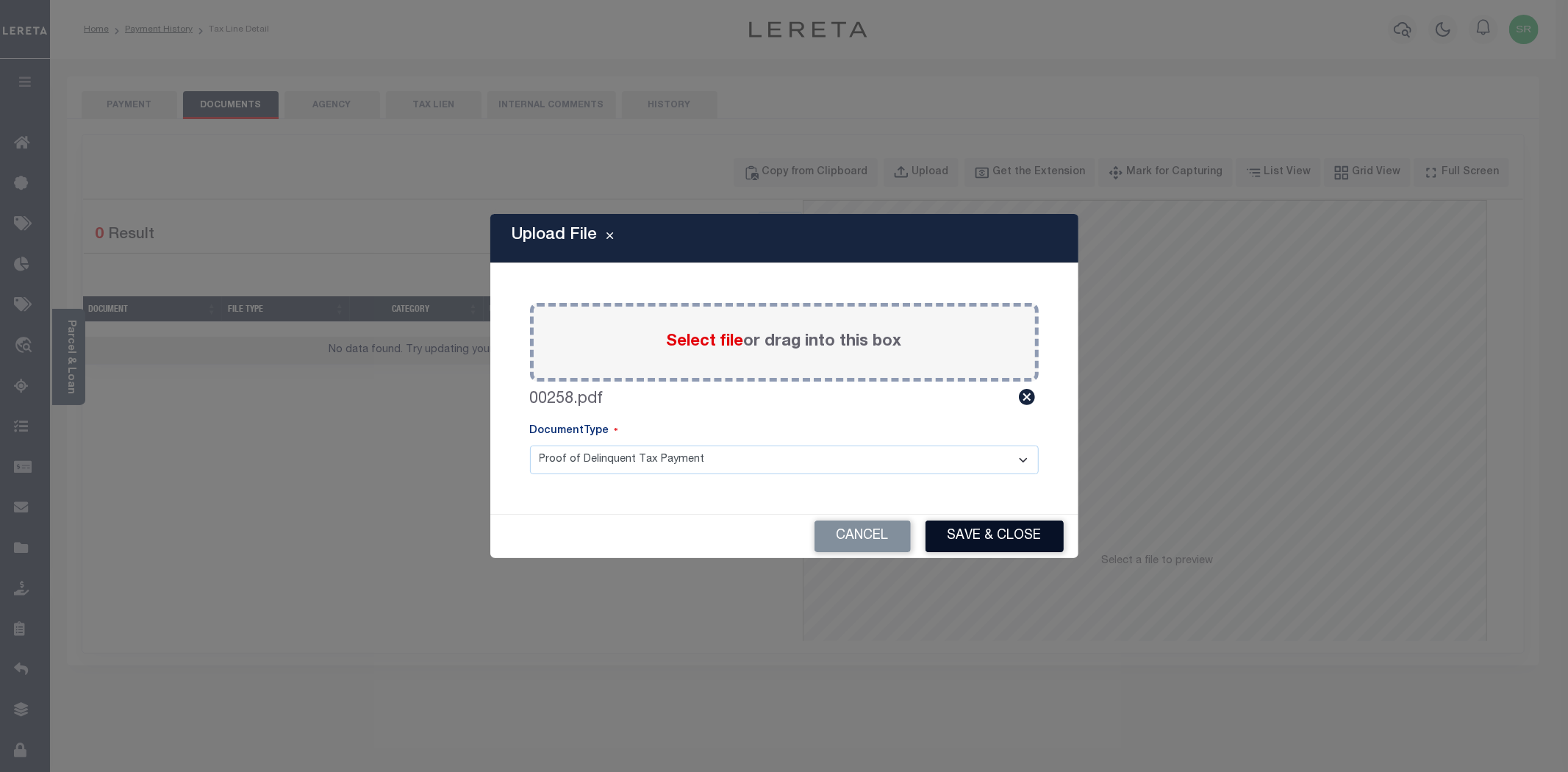
click at [966, 535] on button "Save & Close" at bounding box center [995, 535] width 138 height 31
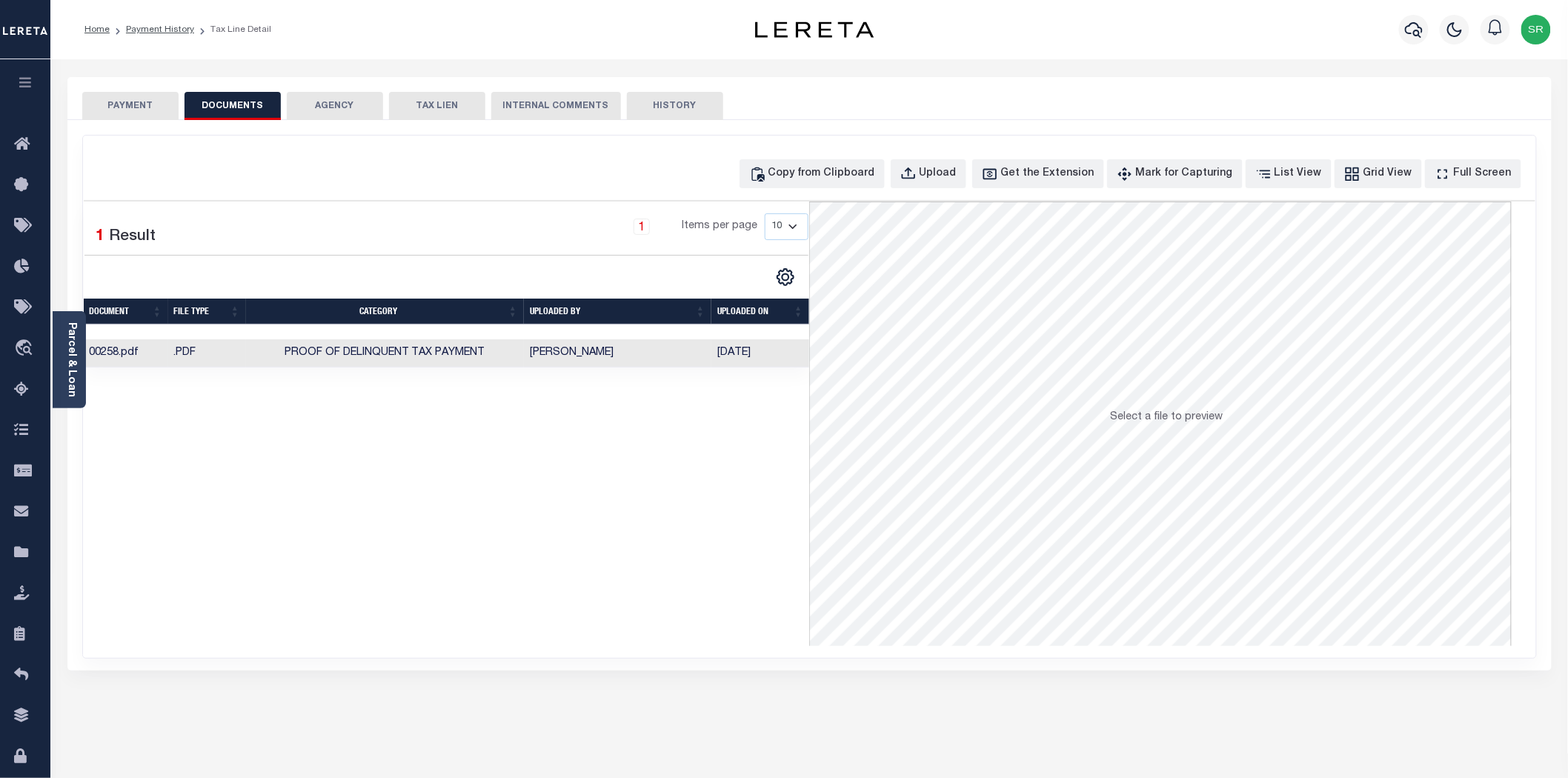
click at [501, 350] on td "Proof of Delinquent Tax Payment" at bounding box center [384, 354] width 278 height 29
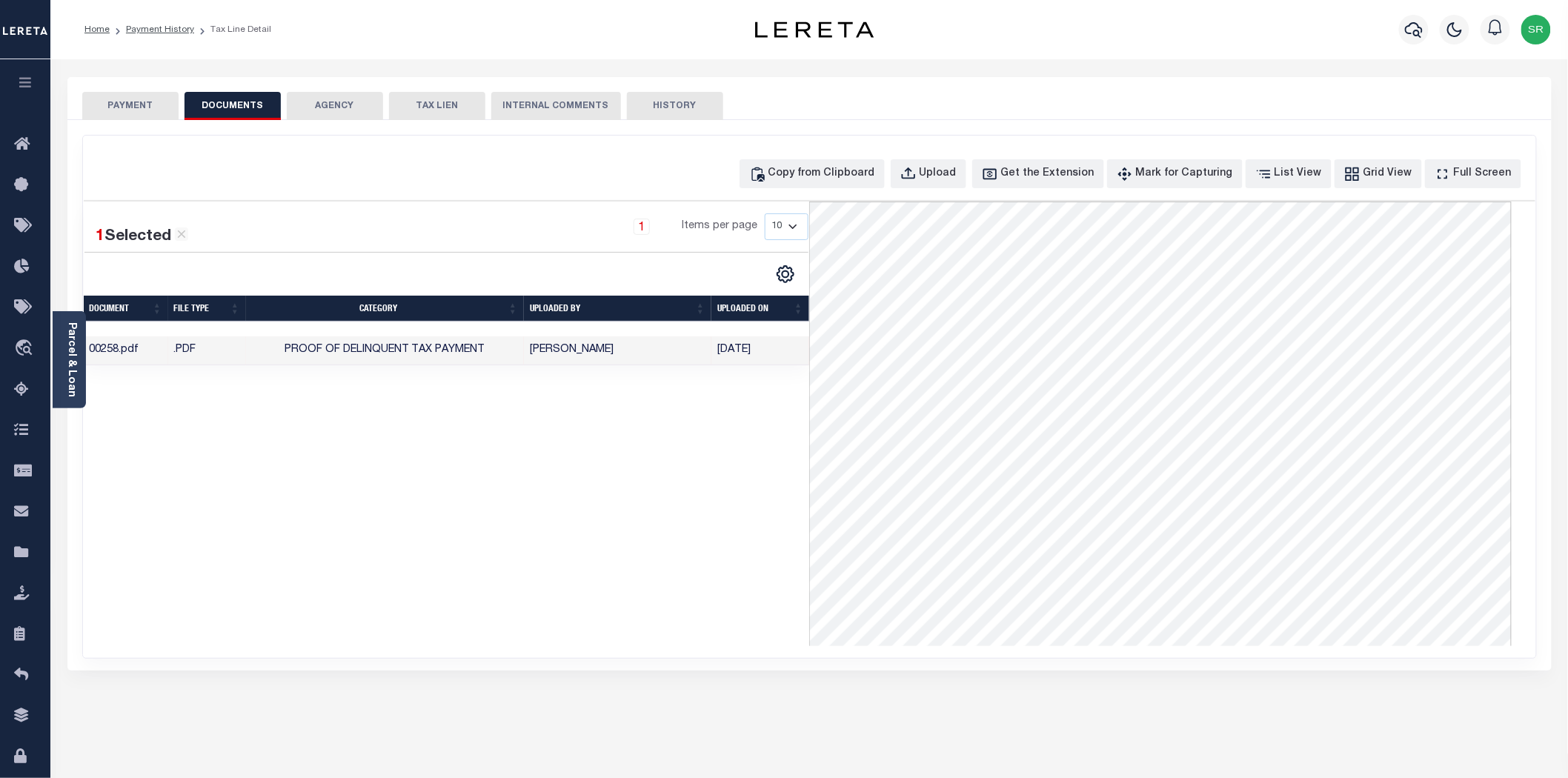
click at [134, 115] on button "PAYMENT" at bounding box center [130, 106] width 96 height 29
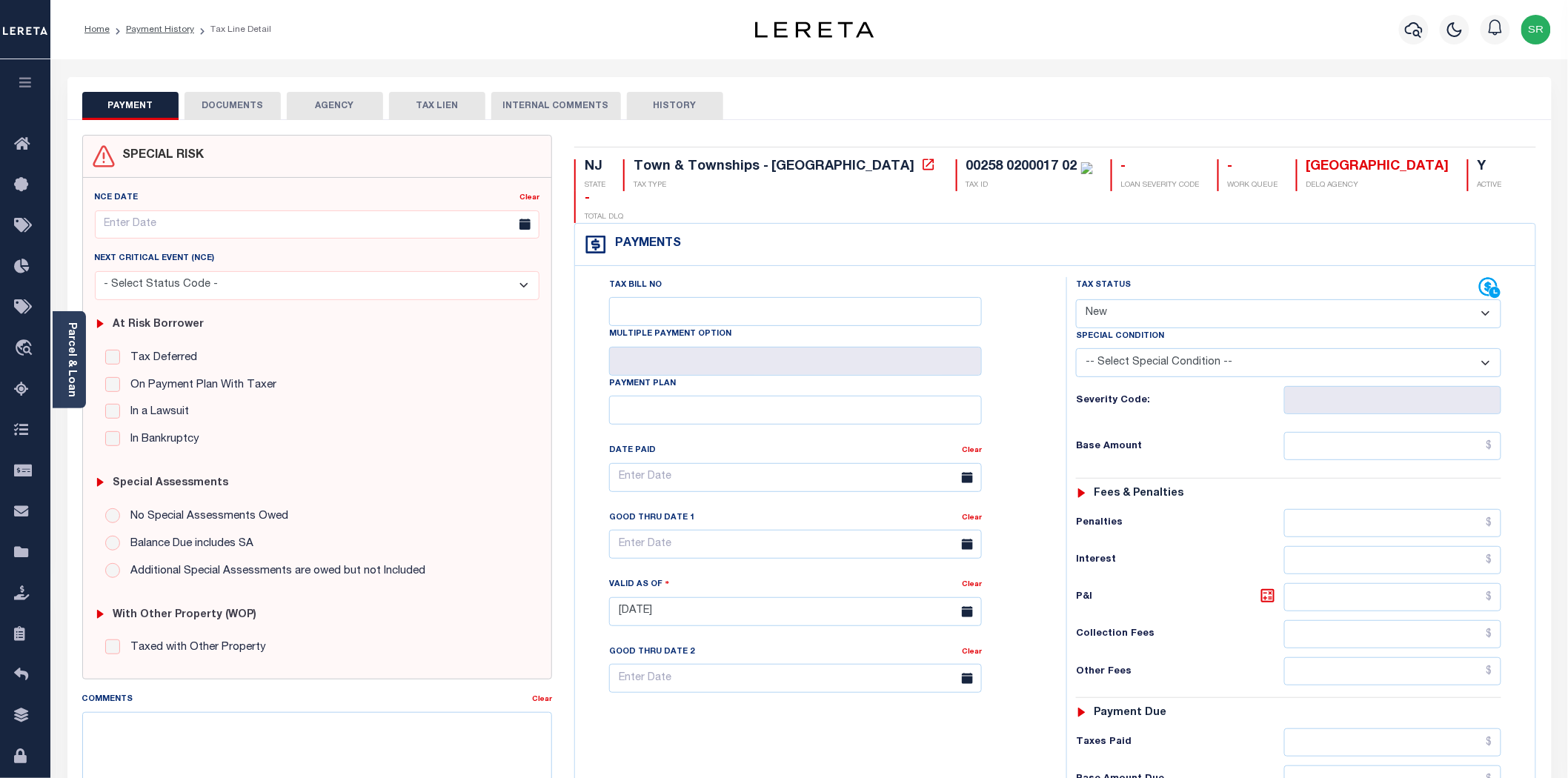
click at [134, 115] on button "PAYMENT" at bounding box center [130, 106] width 96 height 29
click at [1160, 299] on select "- Select Status Code - Open Due/Unpaid Paid Incomplete No Tax Due Internal Refu…" at bounding box center [1289, 314] width 425 height 29
select select "DUE"
click at [1076, 299] on select "- Select Status Code - Open Due/Unpaid Paid Incomplete No Tax Due Internal Refu…" at bounding box center [1289, 314] width 425 height 29
type input "10/03/2025"
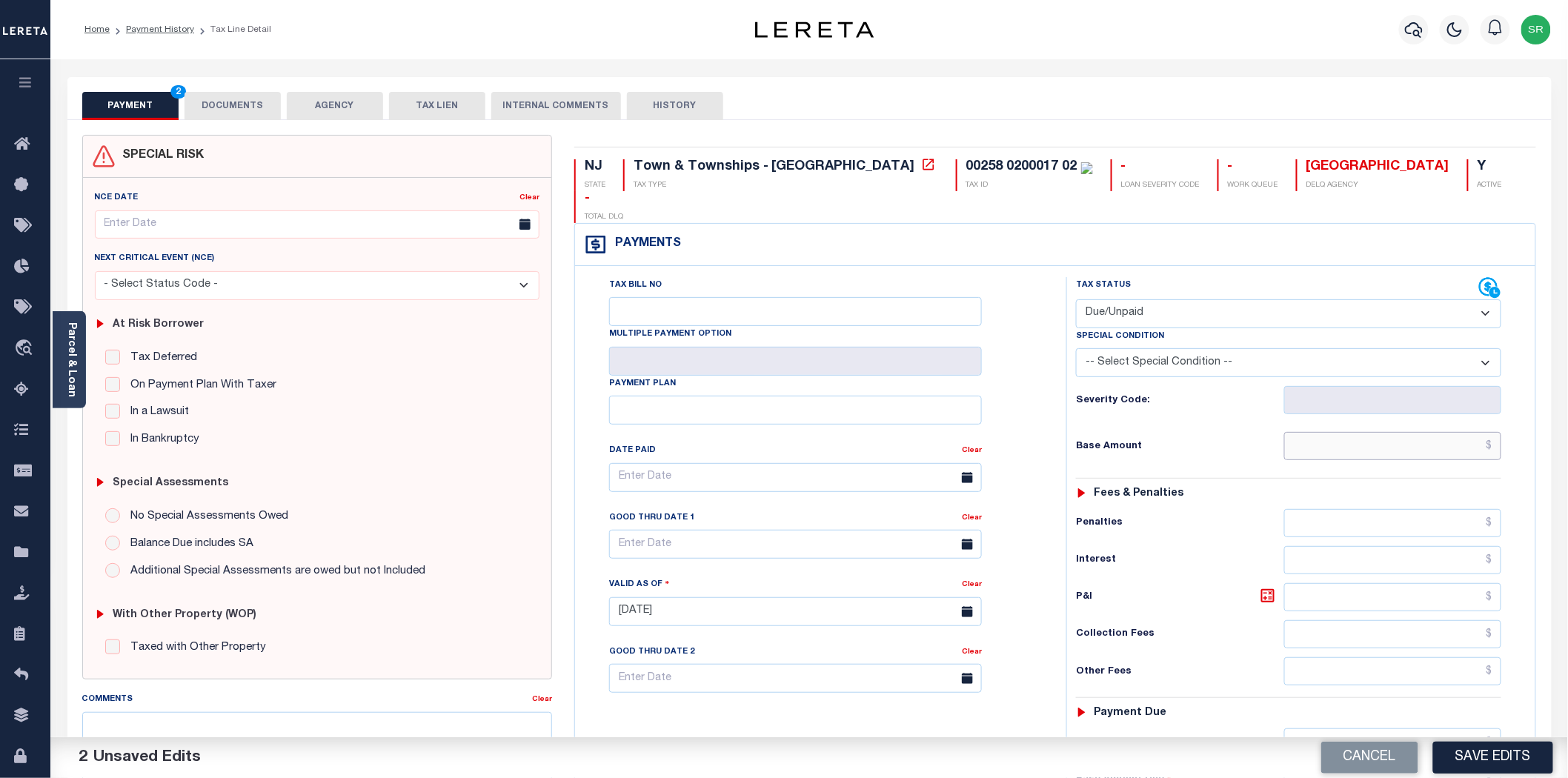
click at [1329, 432] on input "text" at bounding box center [1393, 446] width 217 height 29
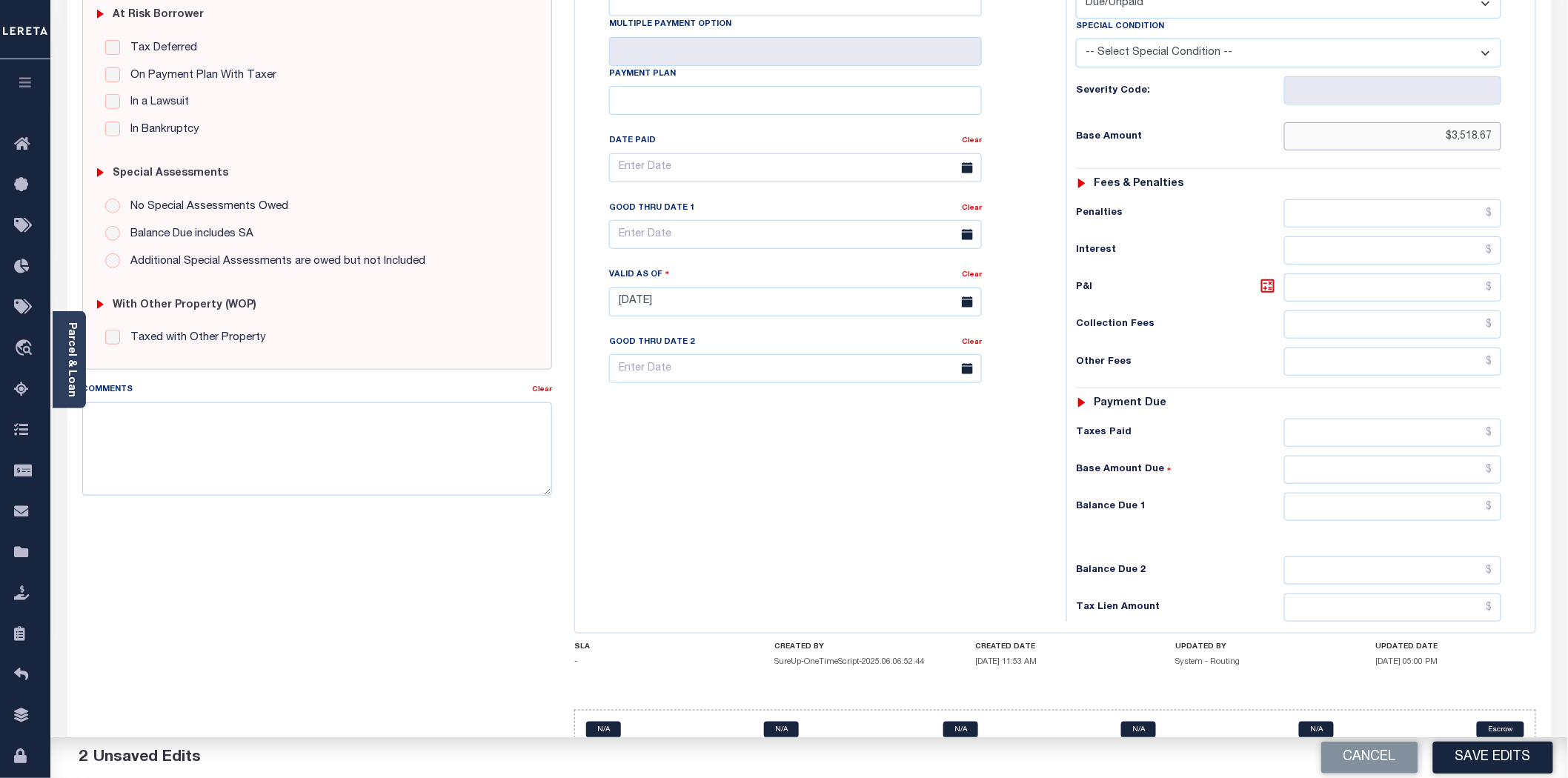
type input "$3,518.67"
click at [1401, 493] on input "text" at bounding box center [1393, 507] width 217 height 29
type input "$3,518.67"
click at [1471, 758] on button "Save Edits" at bounding box center [1493, 757] width 120 height 31
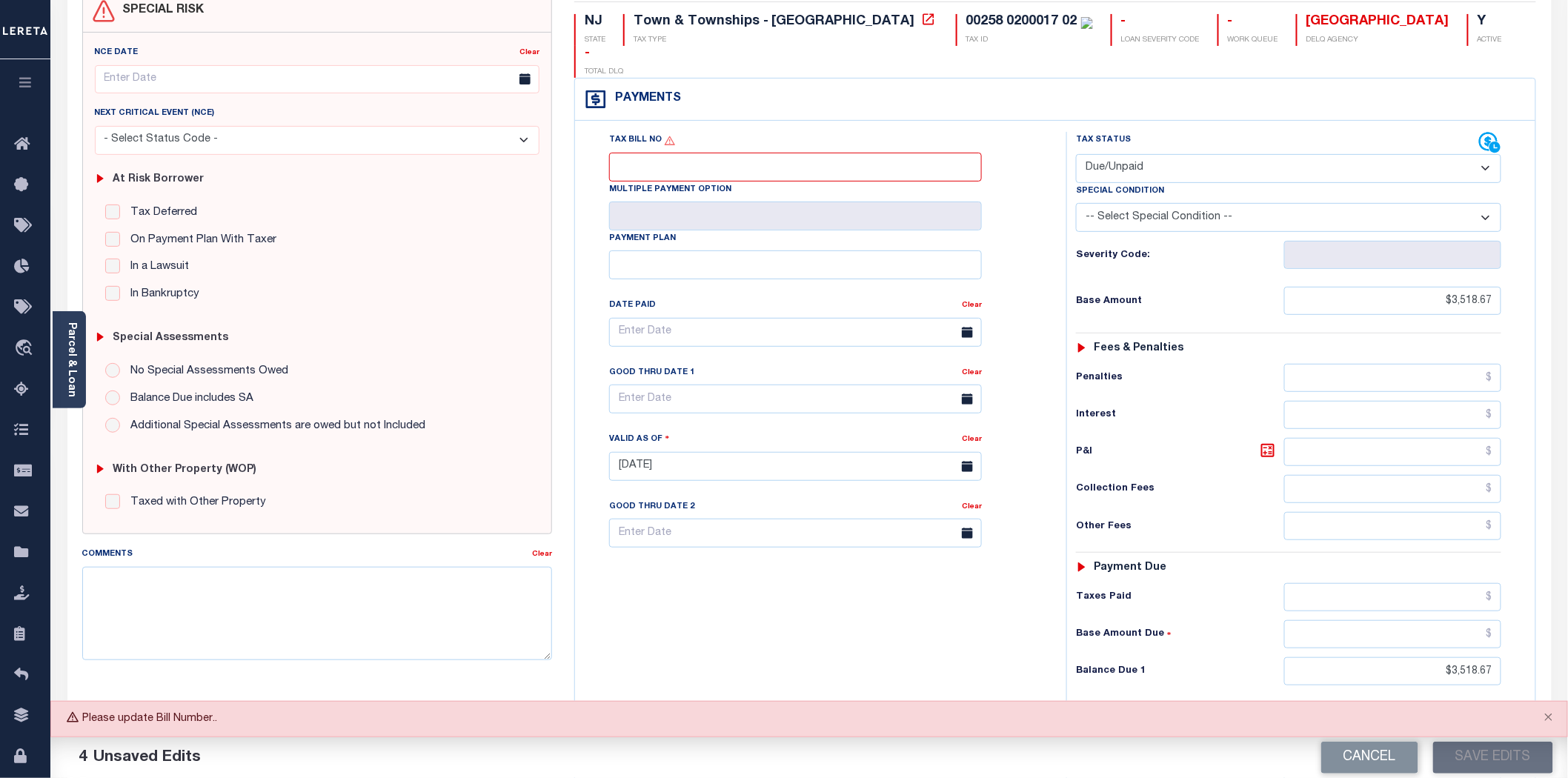
scroll to position [0, 0]
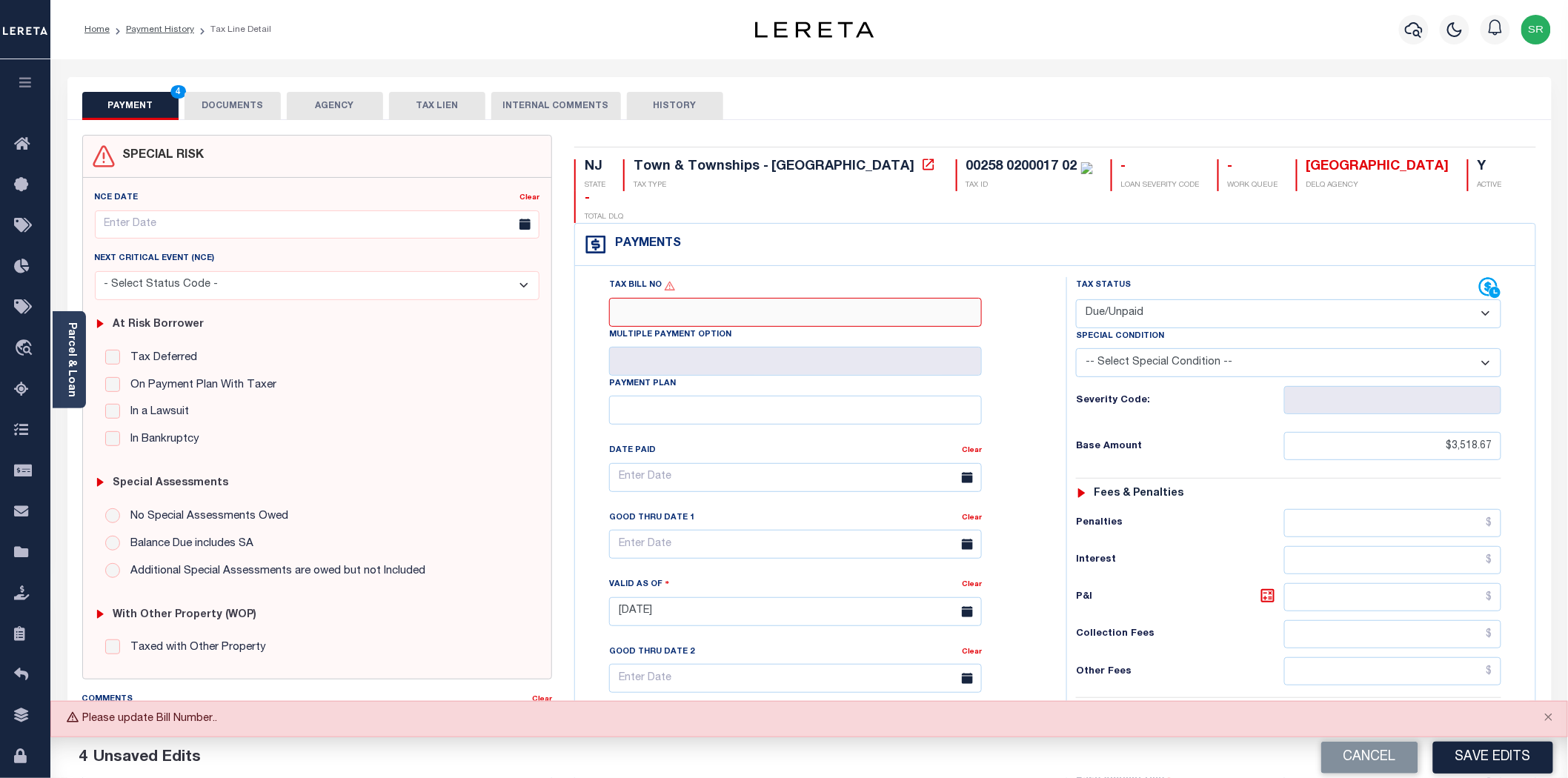
click at [642, 297] on input "Tax Bill No" at bounding box center [795, 312] width 373 height 29
type input "NA"
click at [1472, 762] on button "Save Edits" at bounding box center [1493, 757] width 120 height 31
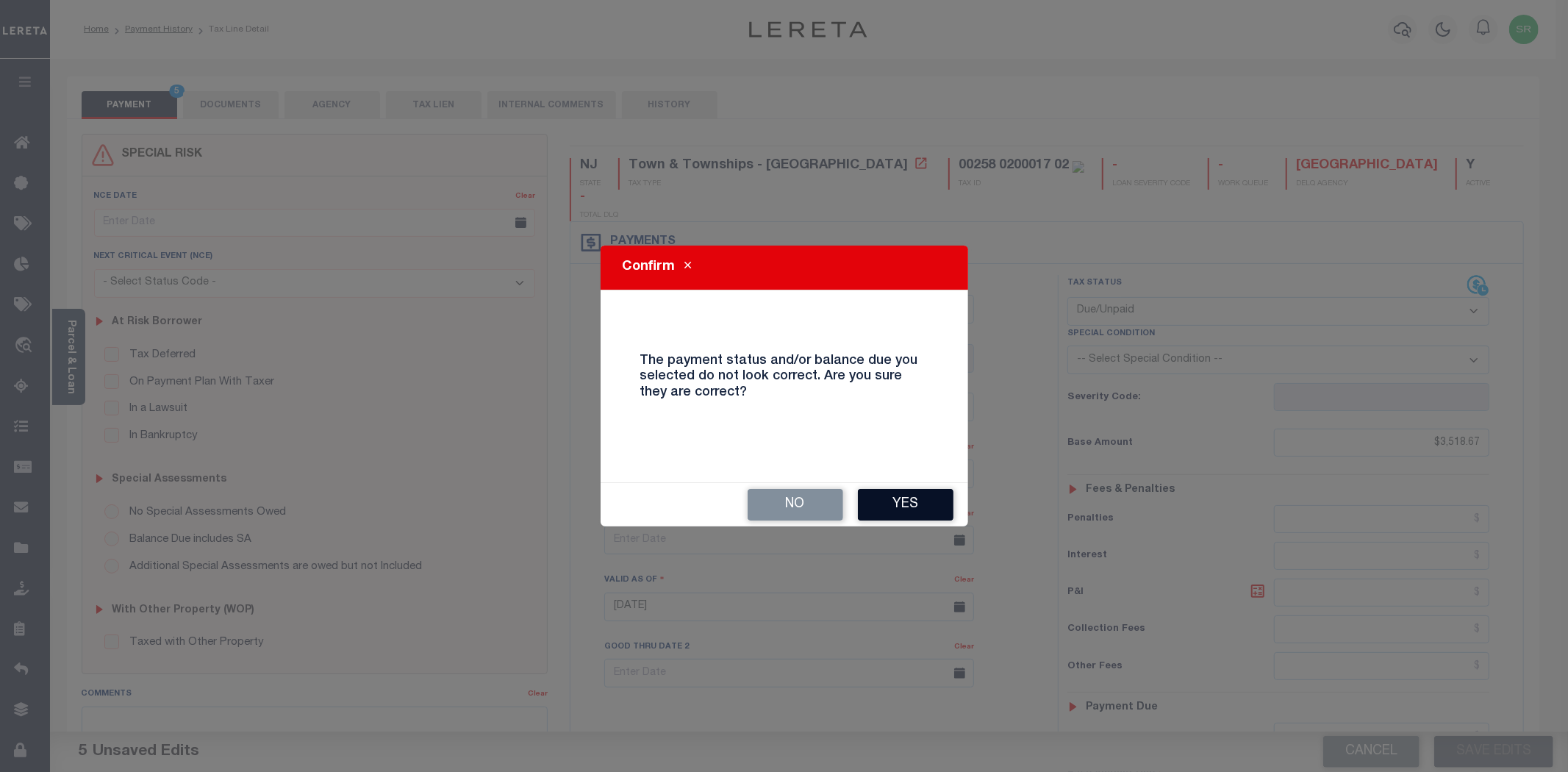
click at [917, 516] on button "Yes" at bounding box center [906, 504] width 96 height 31
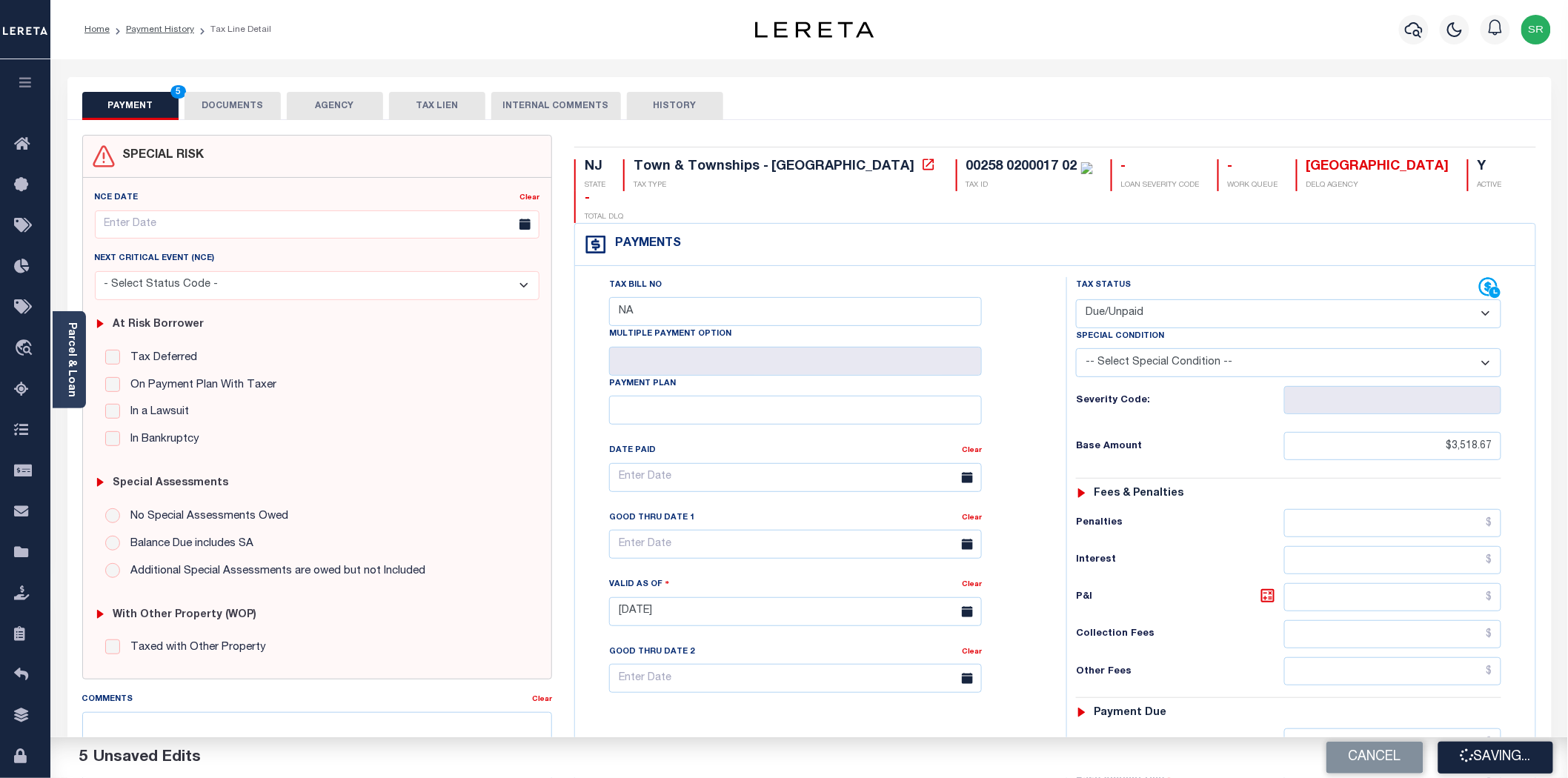
checkbox input "false"
type input "$3,518.67"
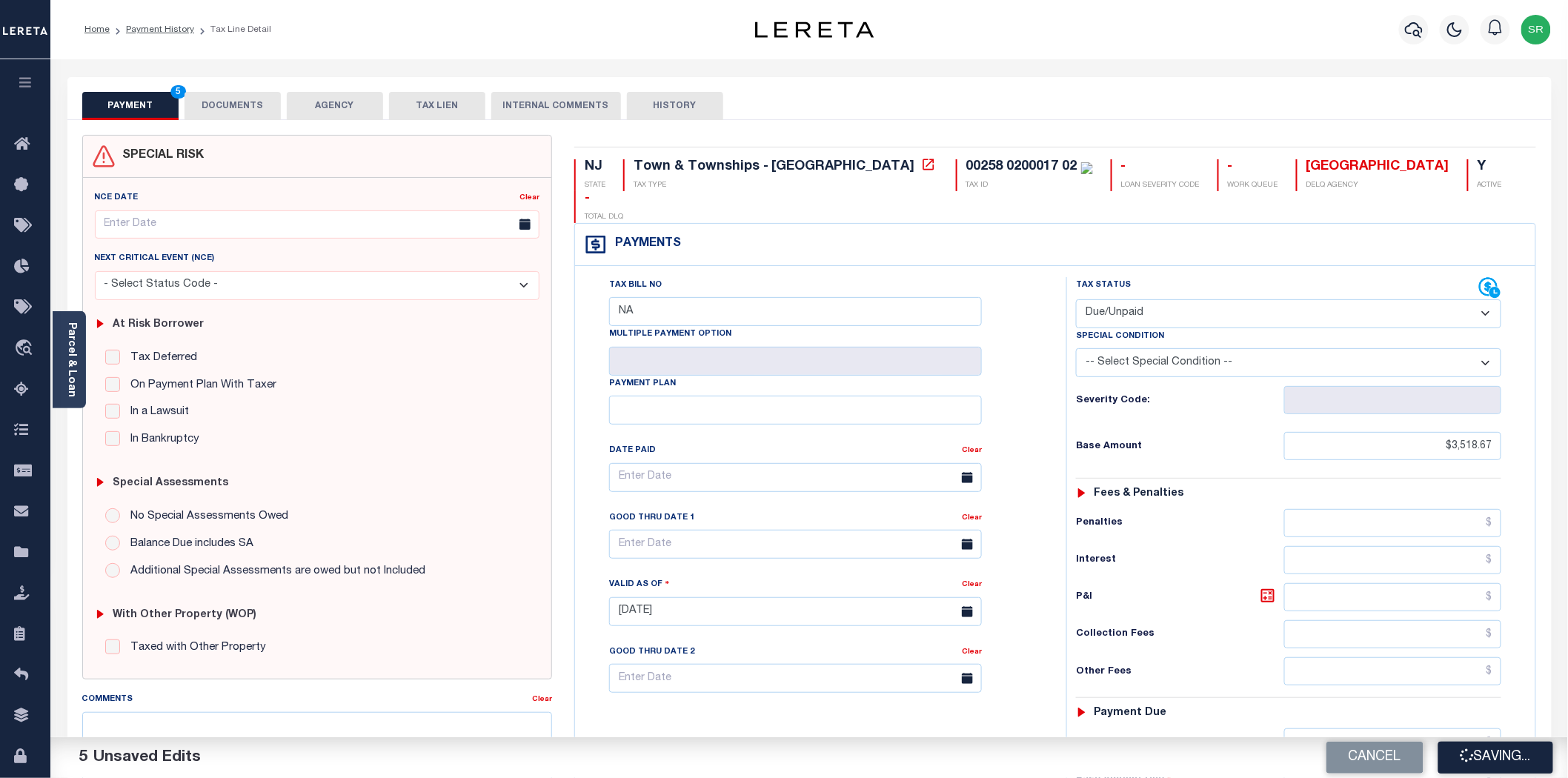
type input "$3,518.67"
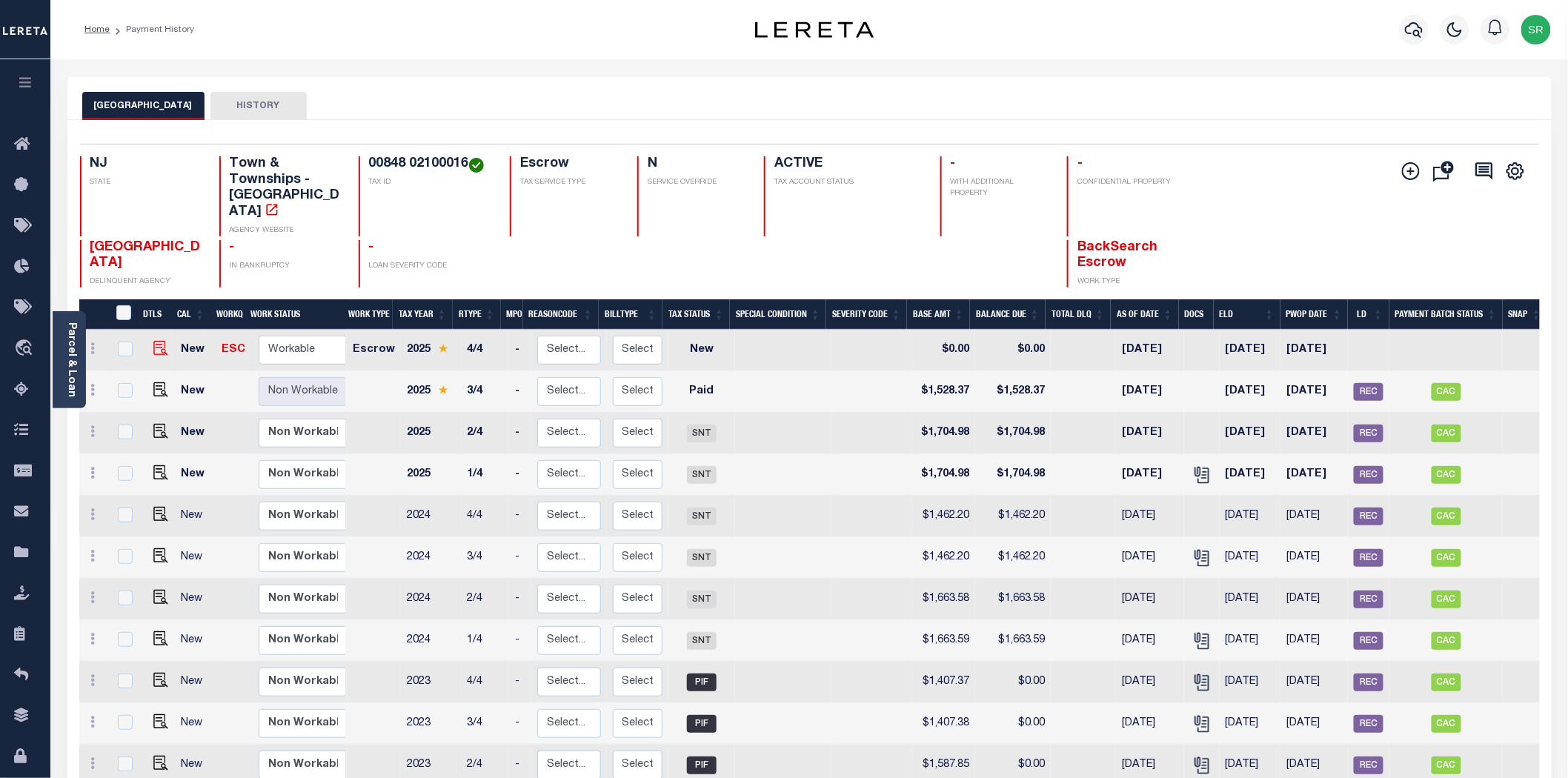
click at [154, 340] on img at bounding box center [161, 348] width 15 height 15
checkbox input "true"
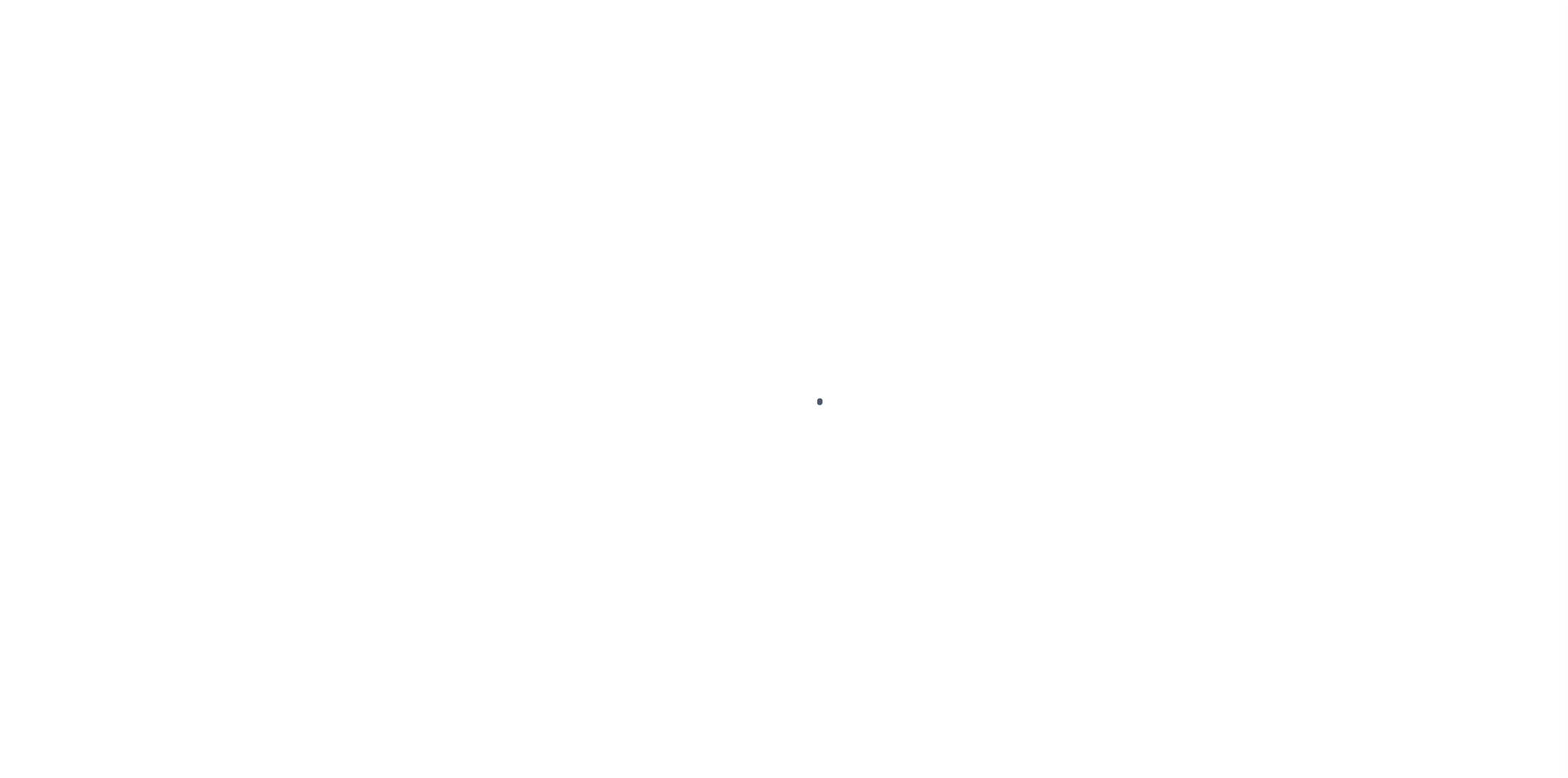
select select "NW2"
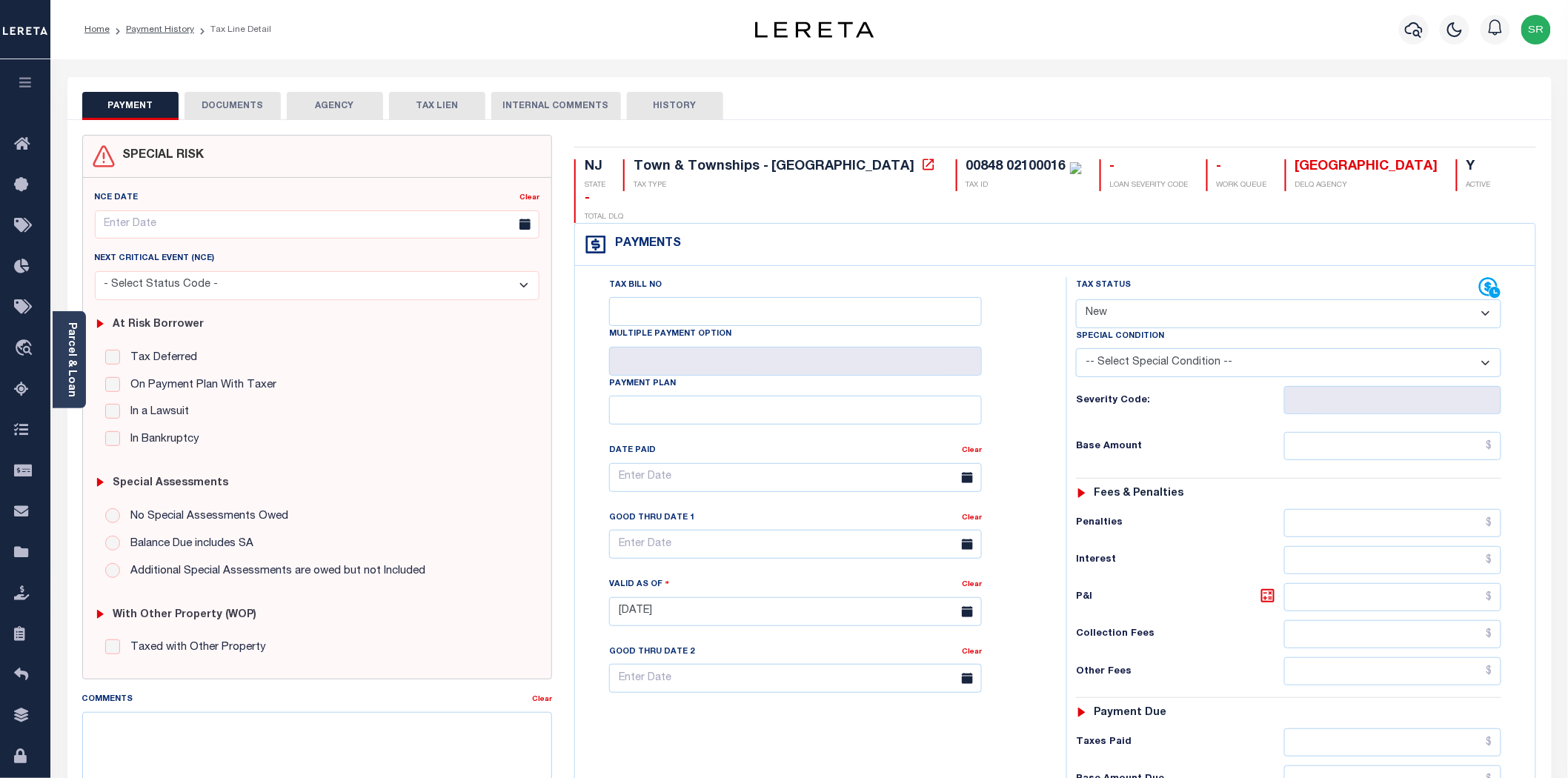
click at [237, 84] on div "PAYMENT DOCUMENTS AGENCY DELINQUENT PAYEE TAX LIEN" at bounding box center [810, 98] width 1484 height 43
click at [226, 101] on button "DOCUMENTS" at bounding box center [232, 106] width 96 height 29
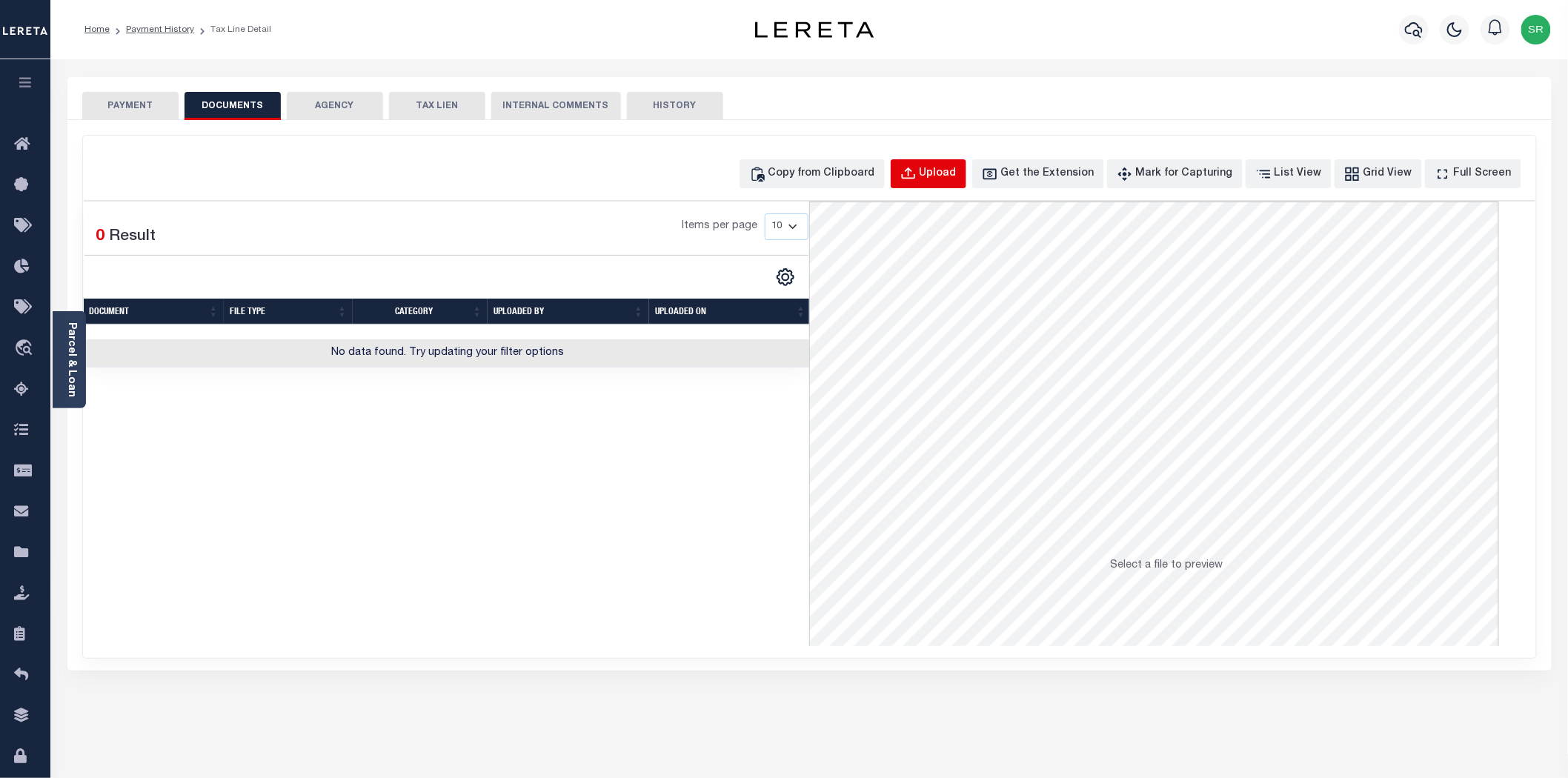
click at [955, 165] on button "Upload" at bounding box center [928, 174] width 75 height 29
select select "POP"
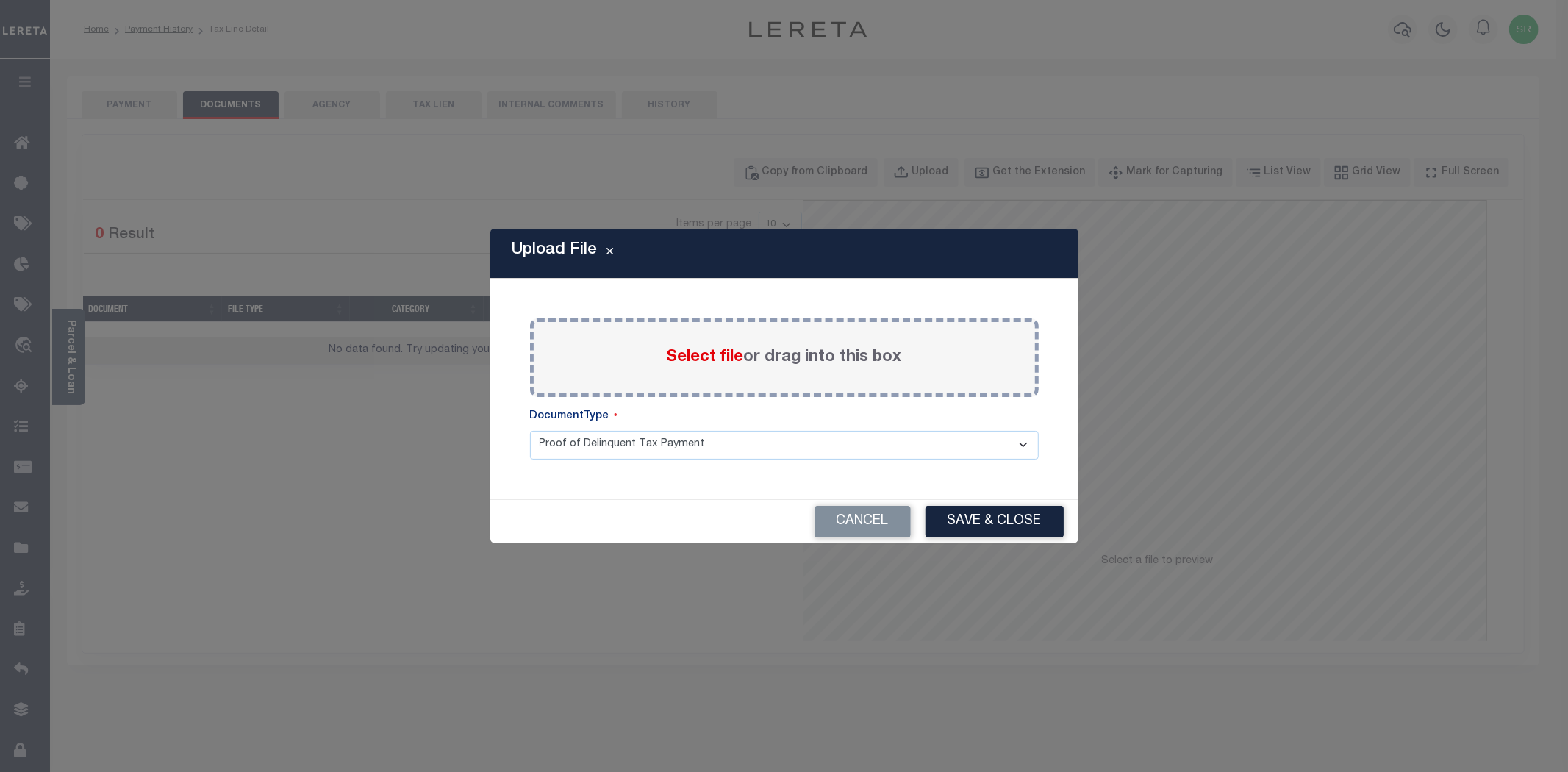
click at [700, 359] on span "Select file" at bounding box center [706, 357] width 78 height 16
click at [0, 0] on input "Select file or drag into this box" at bounding box center [0, 0] width 0 height 0
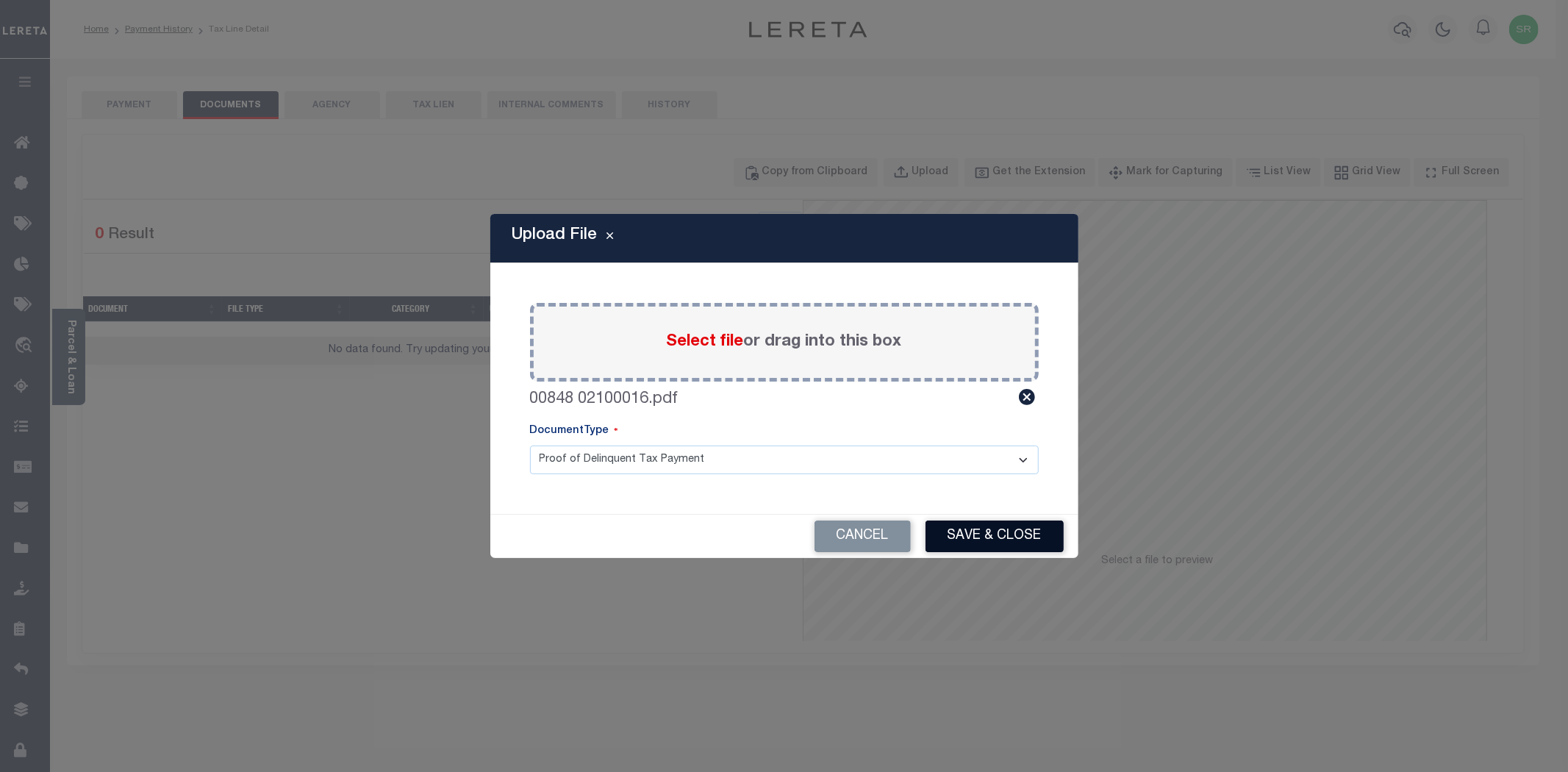
click at [1027, 535] on button "Save & Close" at bounding box center [995, 535] width 138 height 31
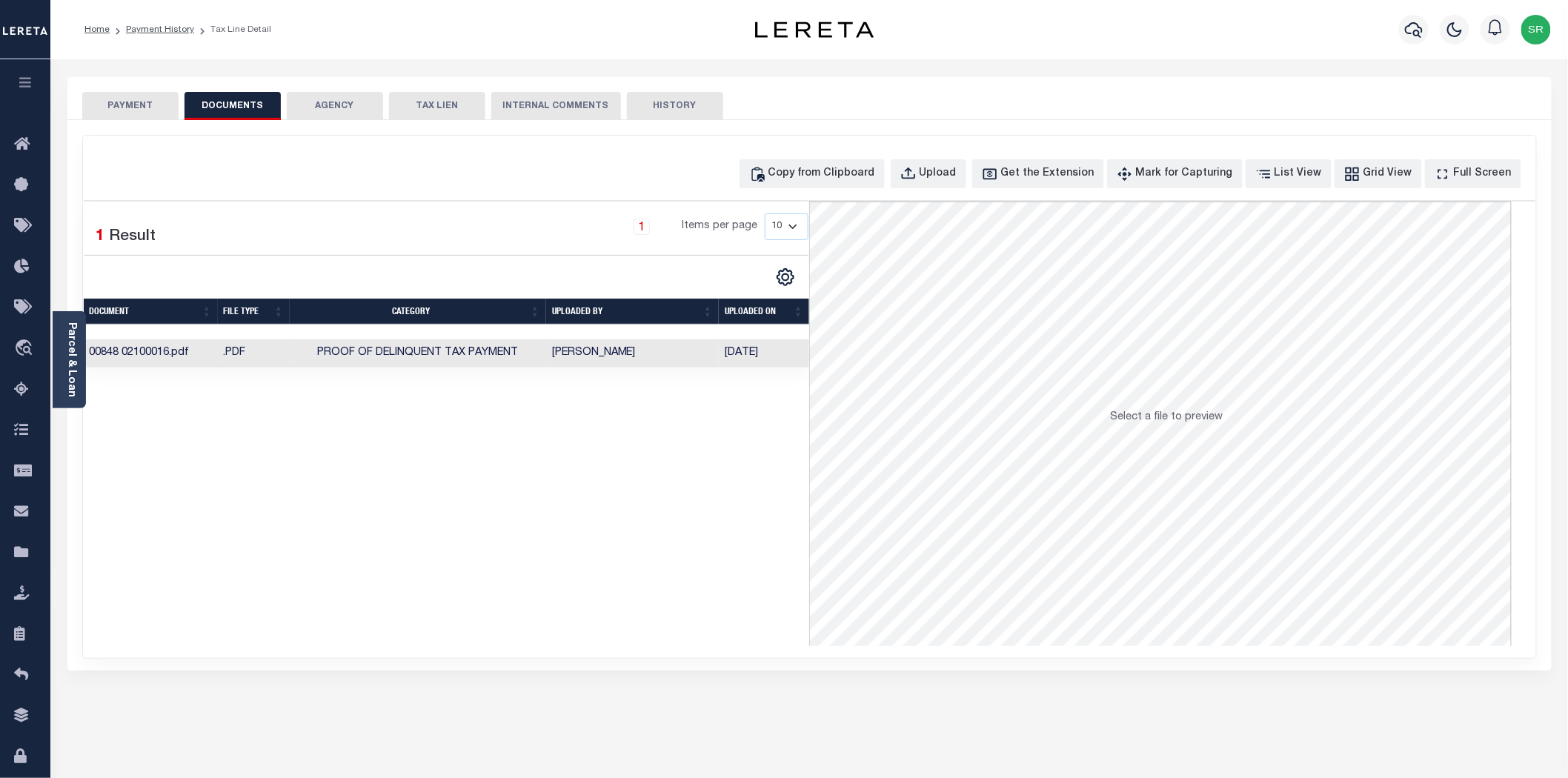
click at [113, 108] on button "PAYMENT" at bounding box center [130, 106] width 96 height 29
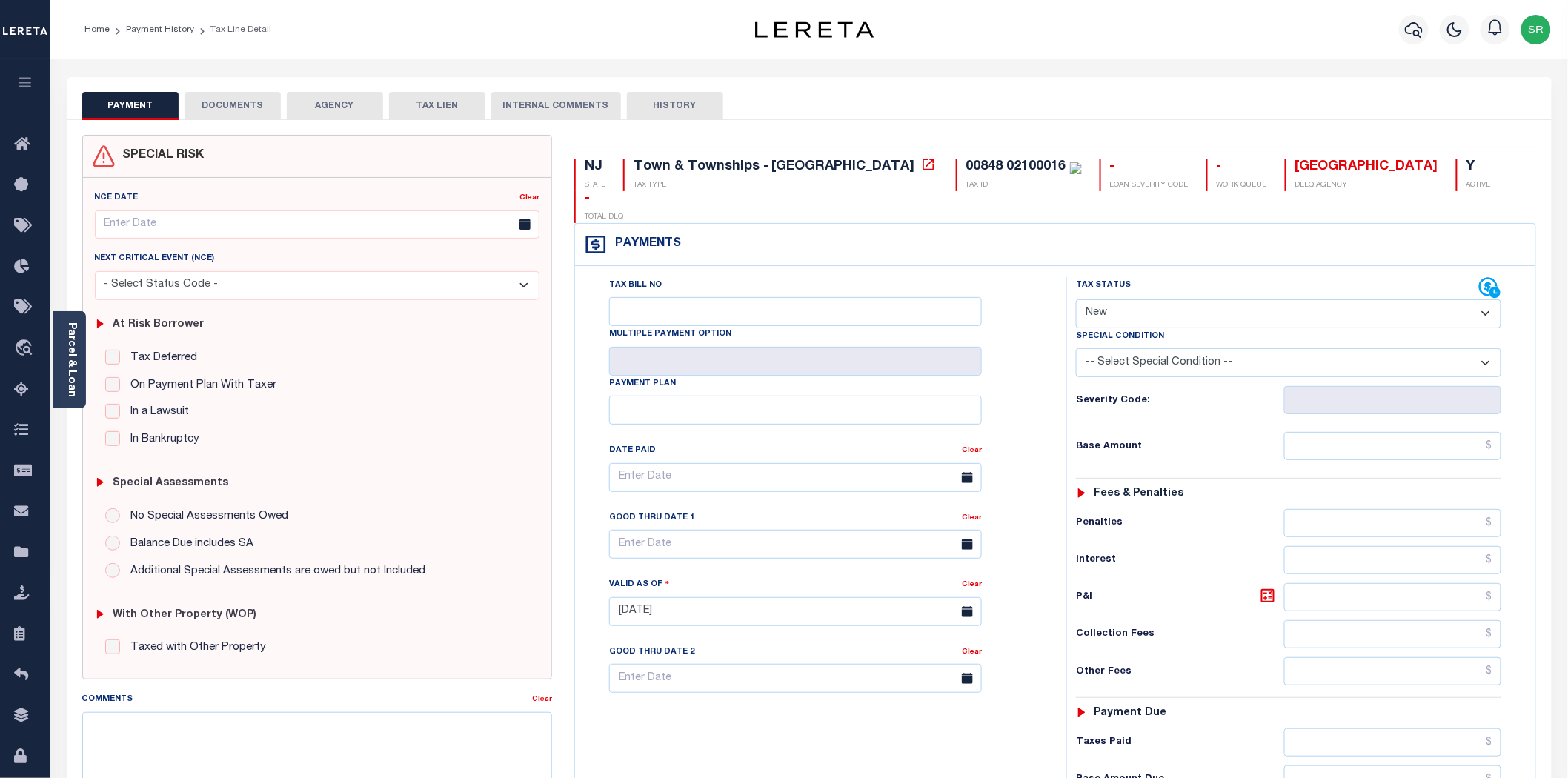
click at [1166, 299] on select "- Select Status Code - Open Due/Unpaid Paid Incomplete No Tax Due Internal Refu…" at bounding box center [1289, 314] width 425 height 29
select select "DUE"
click at [1076, 299] on select "- Select Status Code - Open Due/Unpaid Paid Incomplete No Tax Due Internal Refu…" at bounding box center [1289, 314] width 425 height 29
type input "10/03/2025"
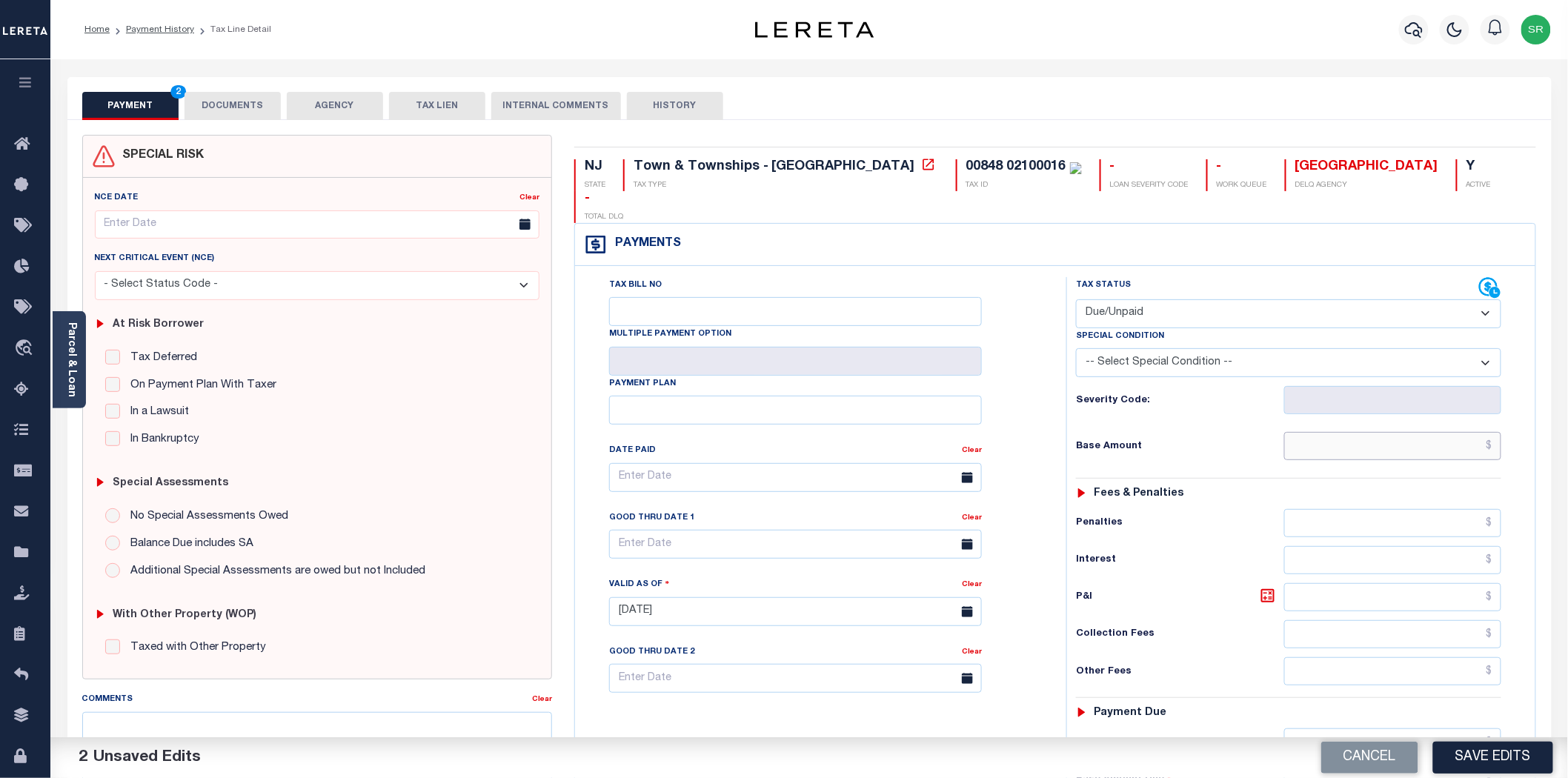
click at [1372, 432] on input "text" at bounding box center [1393, 446] width 217 height 29
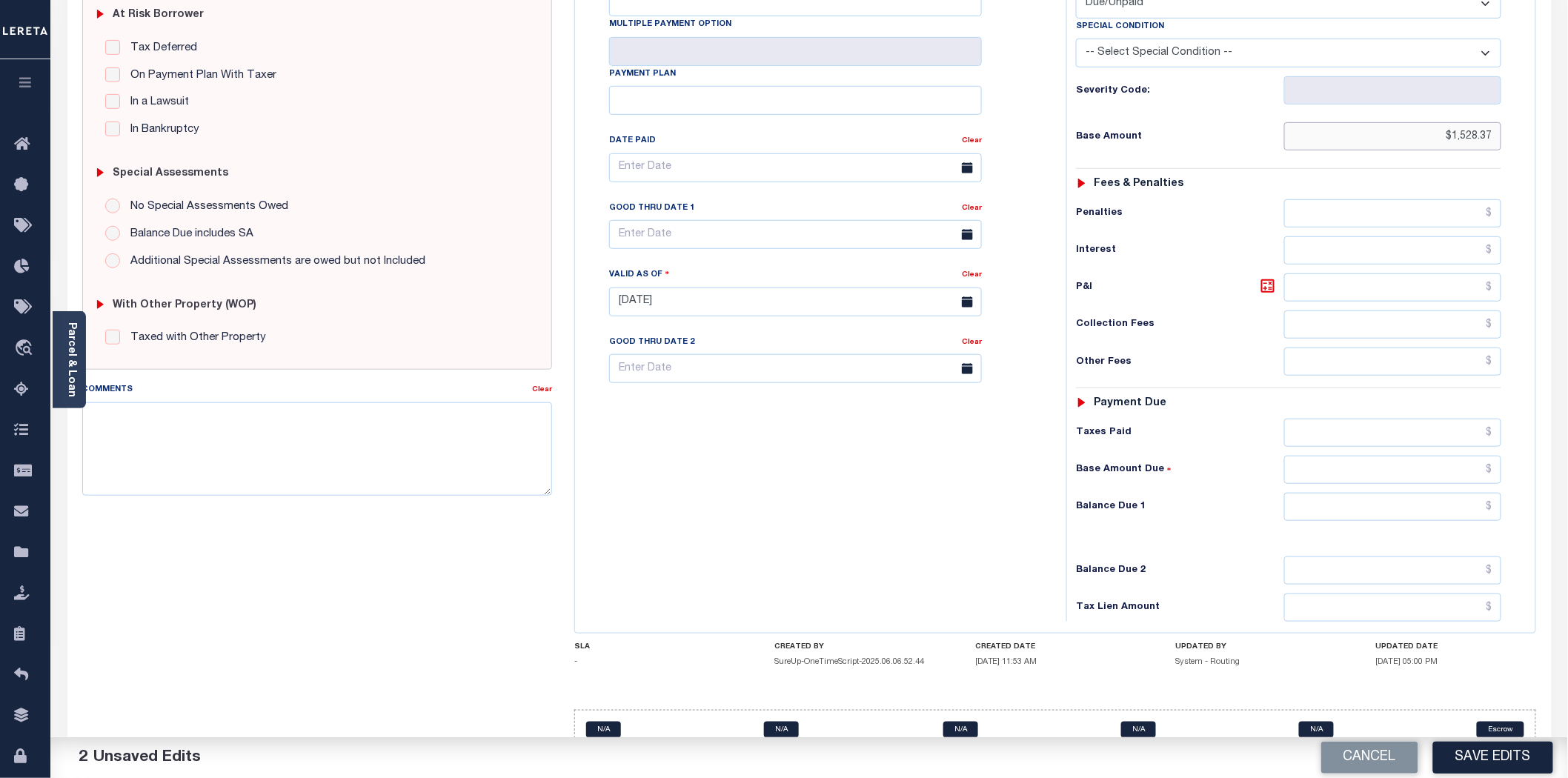
type input "$1,528.37"
click at [1415, 493] on input "text" at bounding box center [1393, 507] width 217 height 29
type input "$1,528.37"
click at [1485, 759] on button "Save Edits" at bounding box center [1493, 757] width 120 height 31
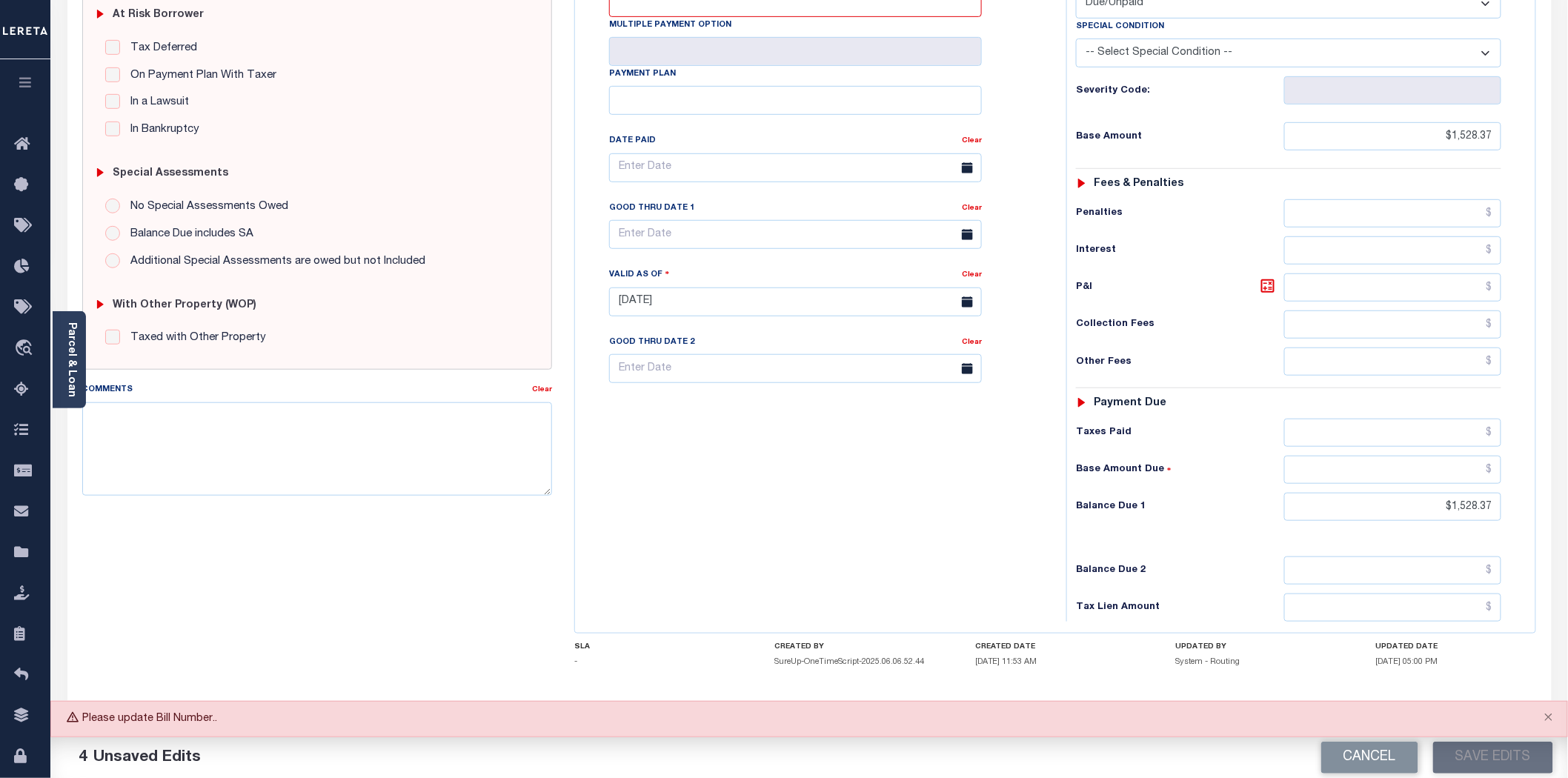
scroll to position [0, 0]
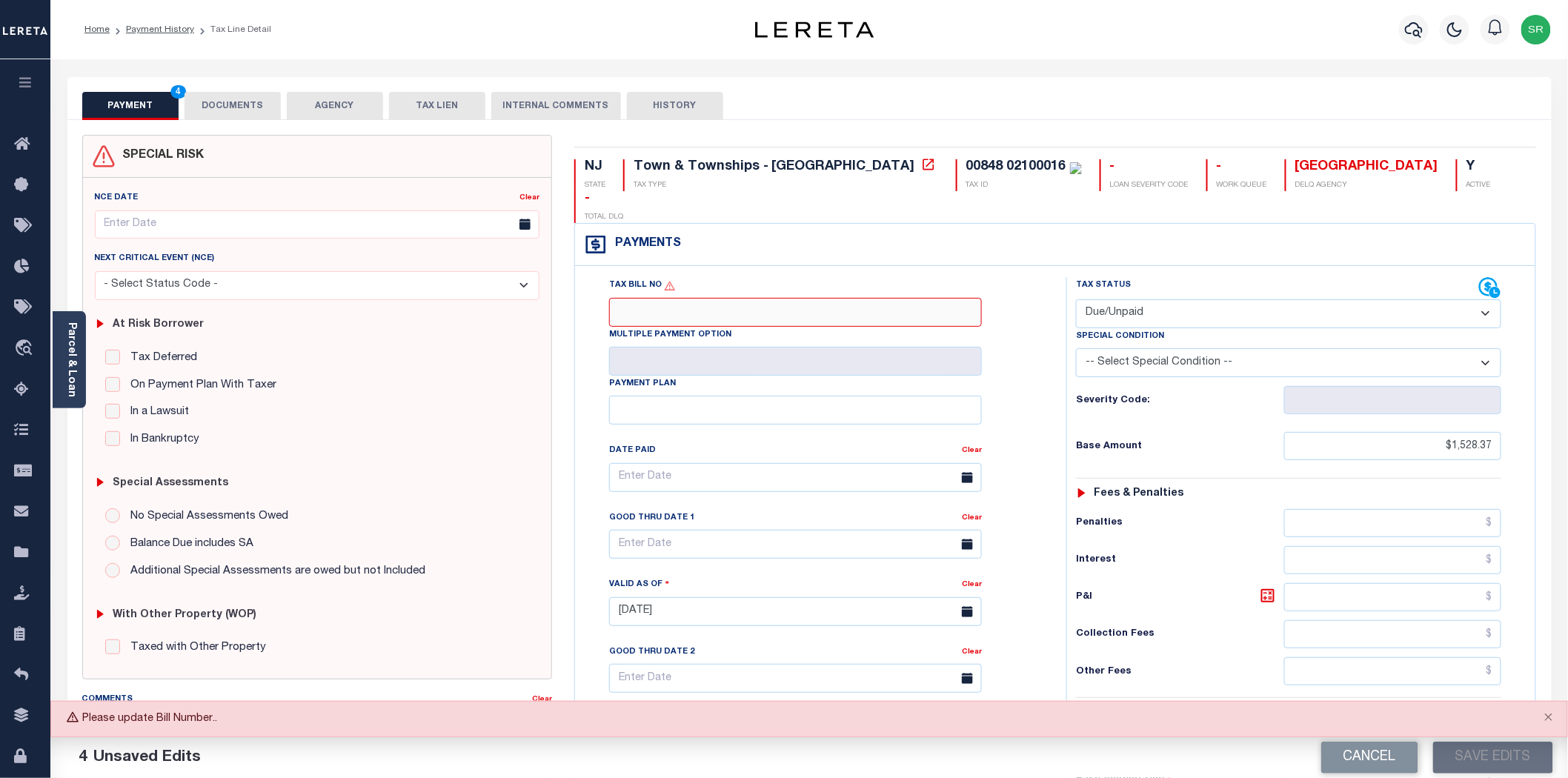
click at [646, 297] on input "Tax Bill No" at bounding box center [795, 312] width 373 height 29
type input "NA"
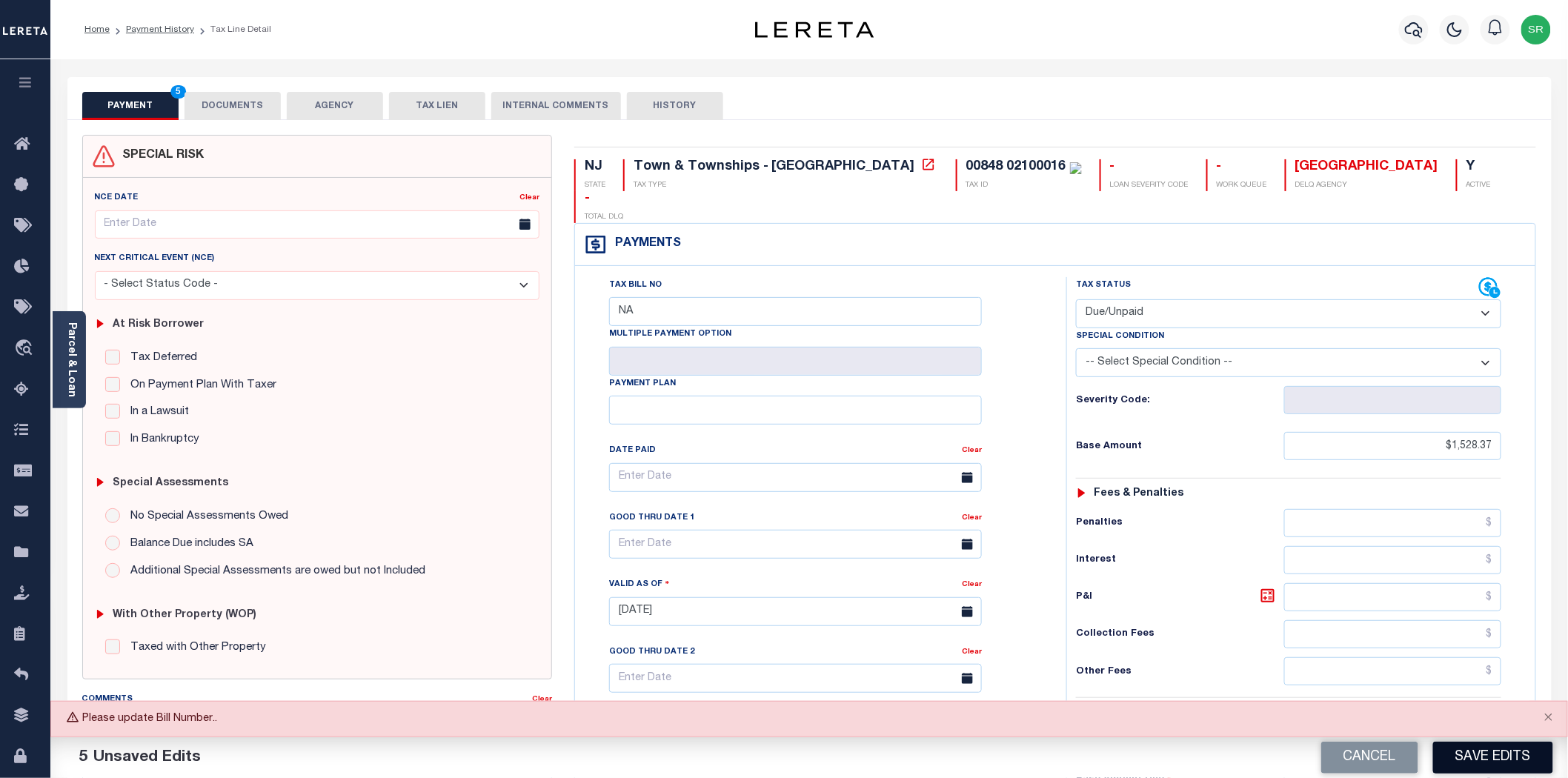
click at [1508, 758] on button "Save Edits" at bounding box center [1493, 757] width 120 height 31
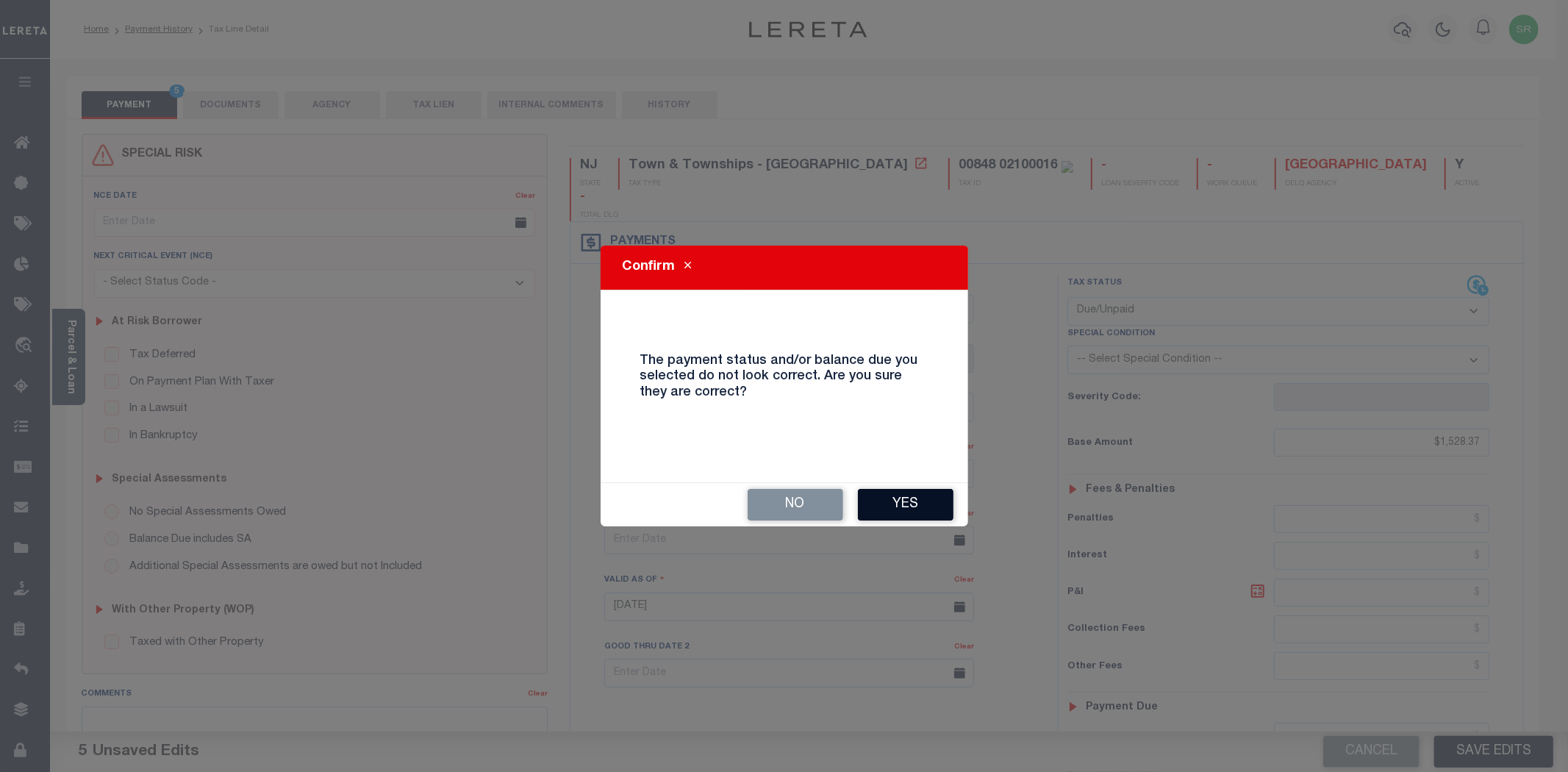
click at [921, 511] on button "Yes" at bounding box center [906, 504] width 96 height 31
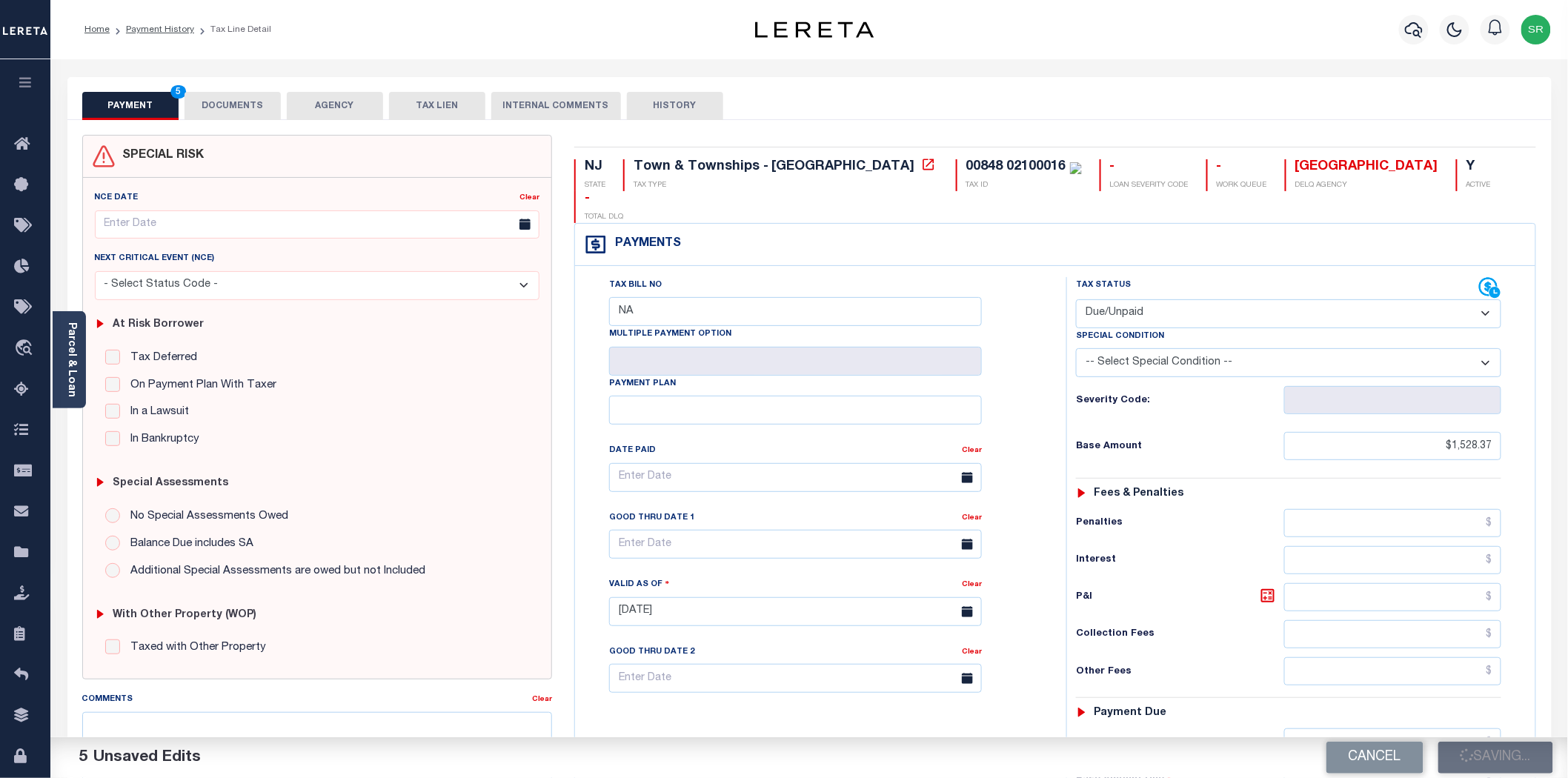
checkbox input "false"
type input "$1,528.37"
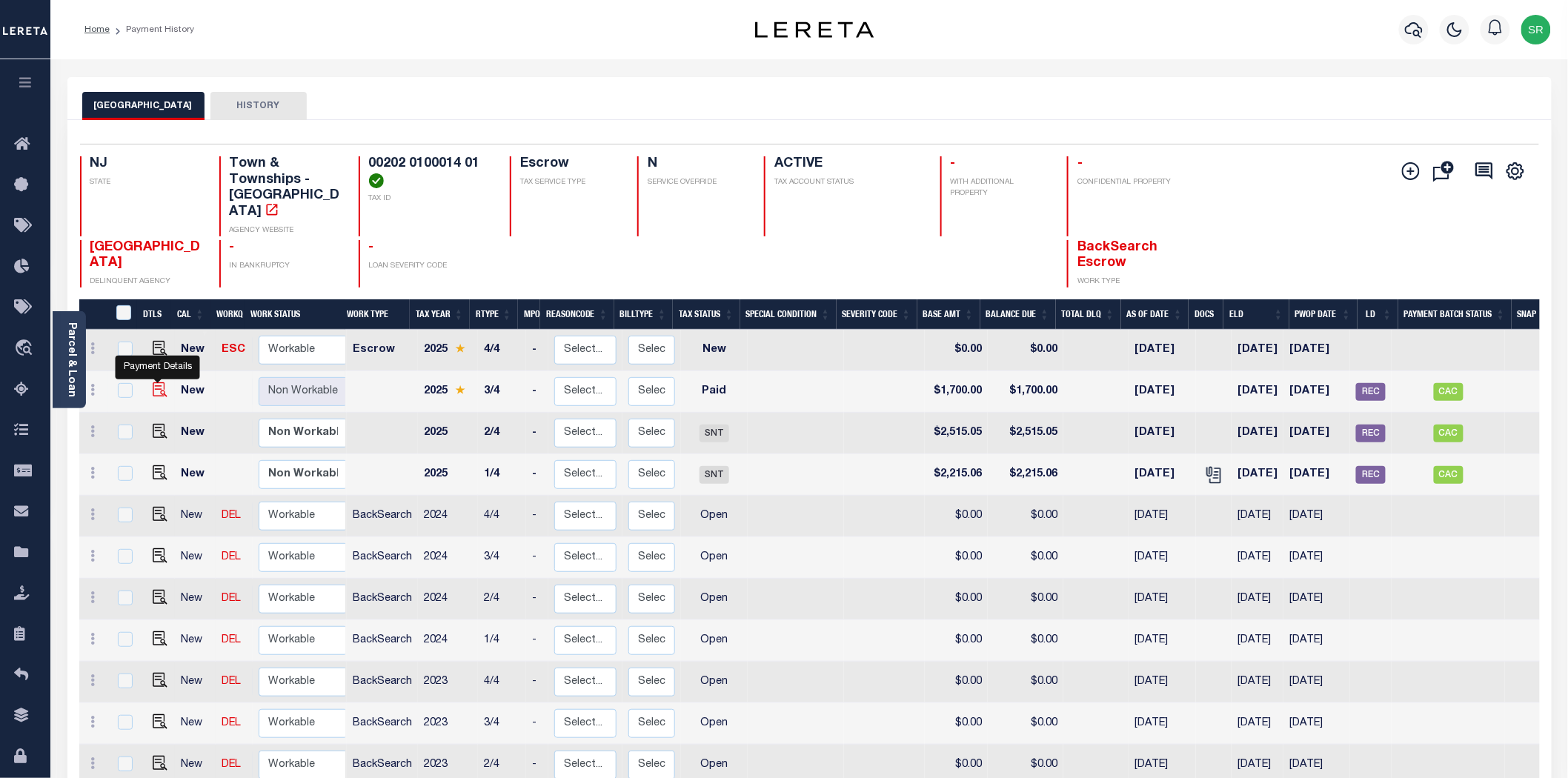
click at [153, 382] on img "" at bounding box center [160, 390] width 15 height 15
checkbox input "true"
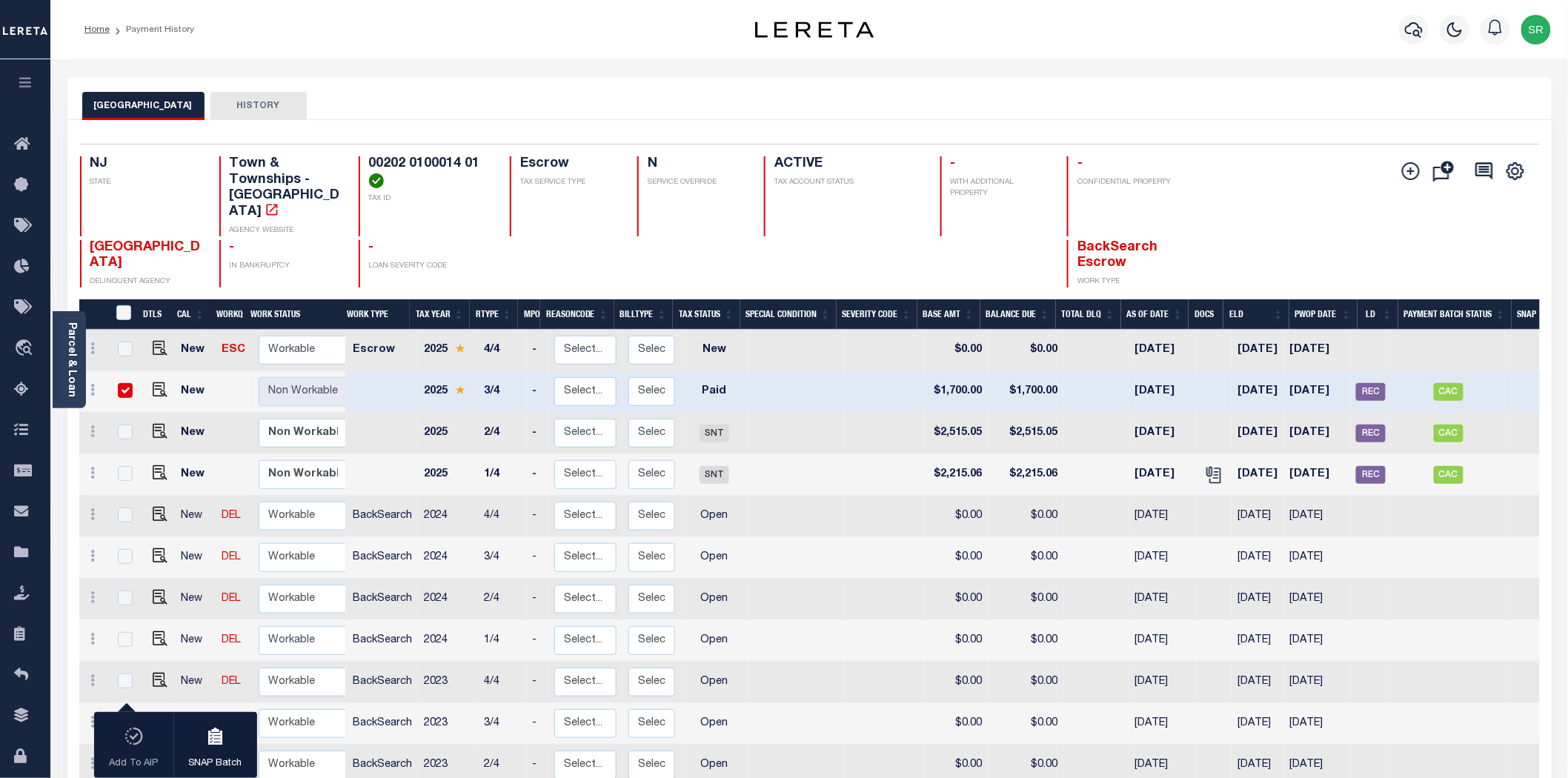
click at [120, 383] on input "checkbox" at bounding box center [126, 391] width 15 height 15
checkbox input "false"
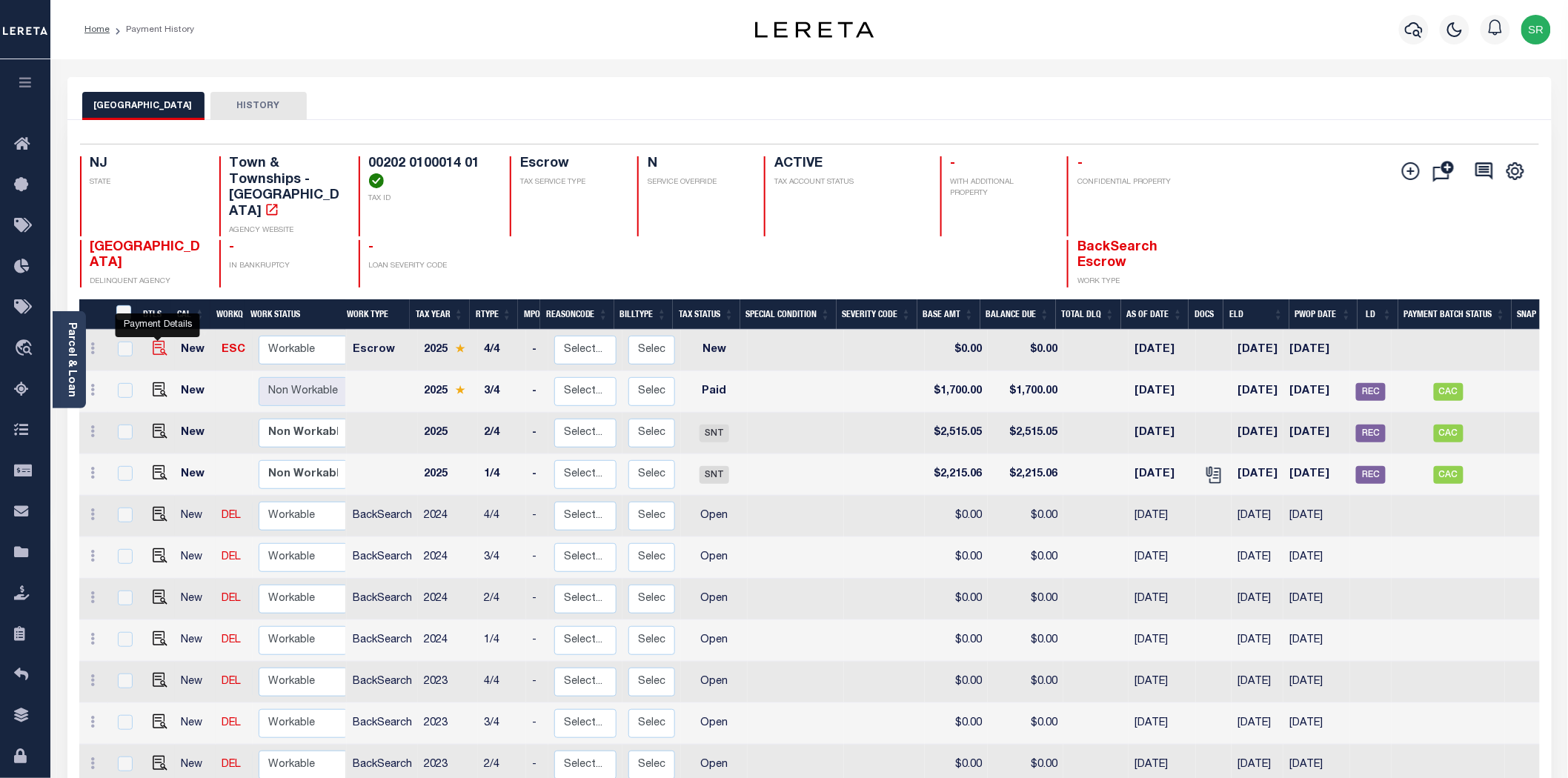
click at [153, 340] on img "" at bounding box center [160, 348] width 15 height 15
checkbox input "true"
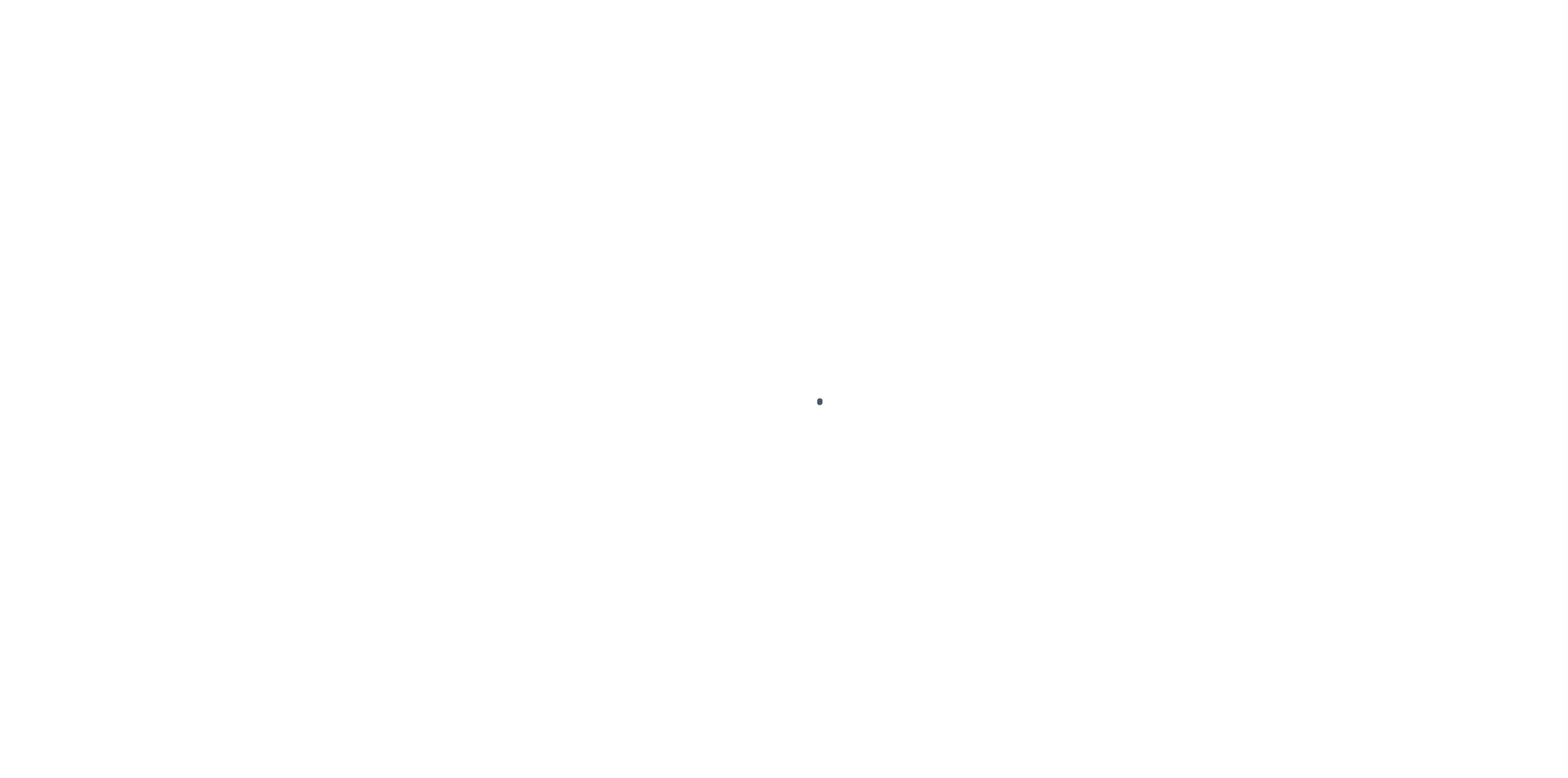
checkbox input "false"
type input "00003546"
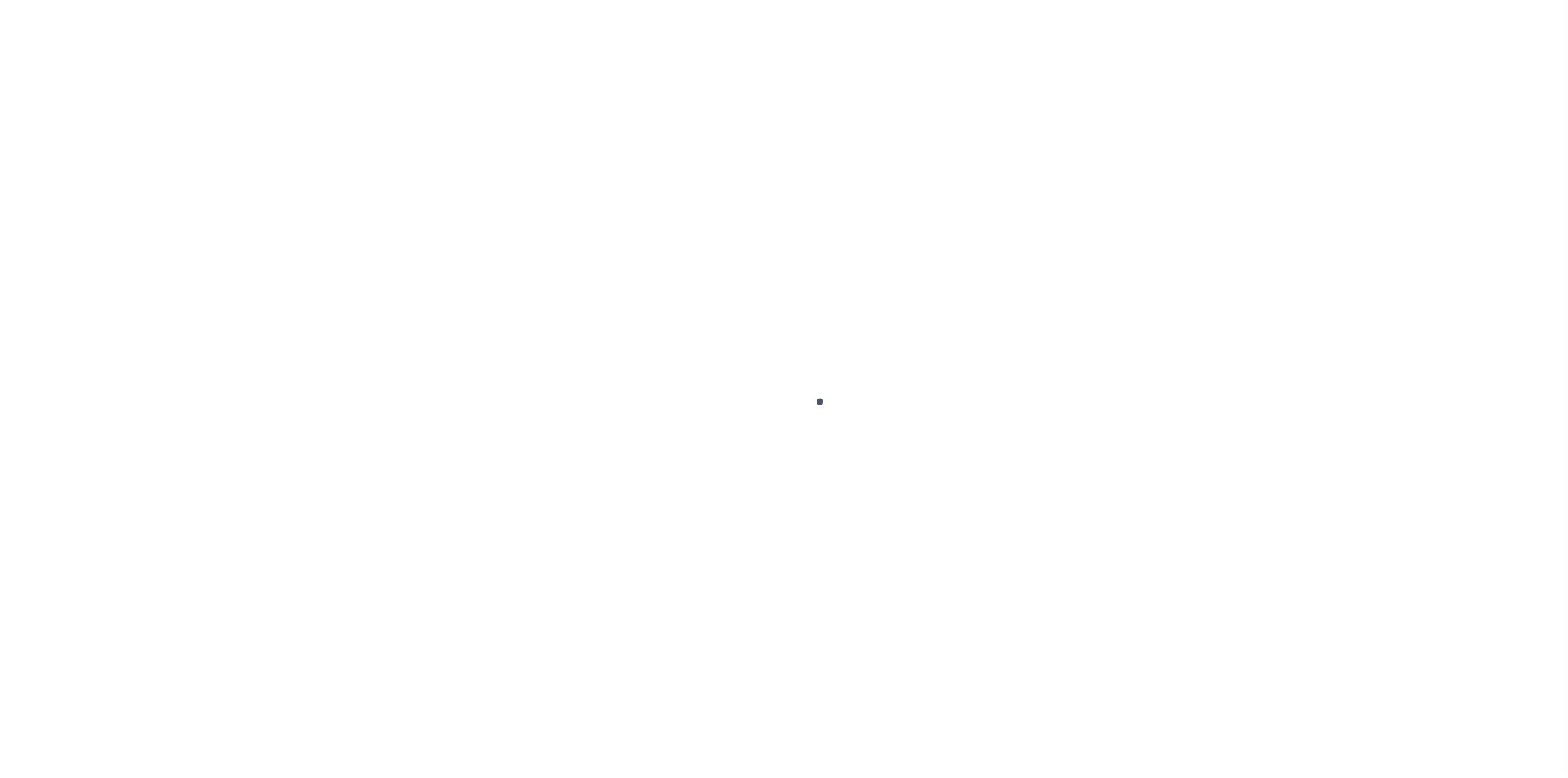
type input "[DATE]"
select select "PYD"
type input "$1,700"
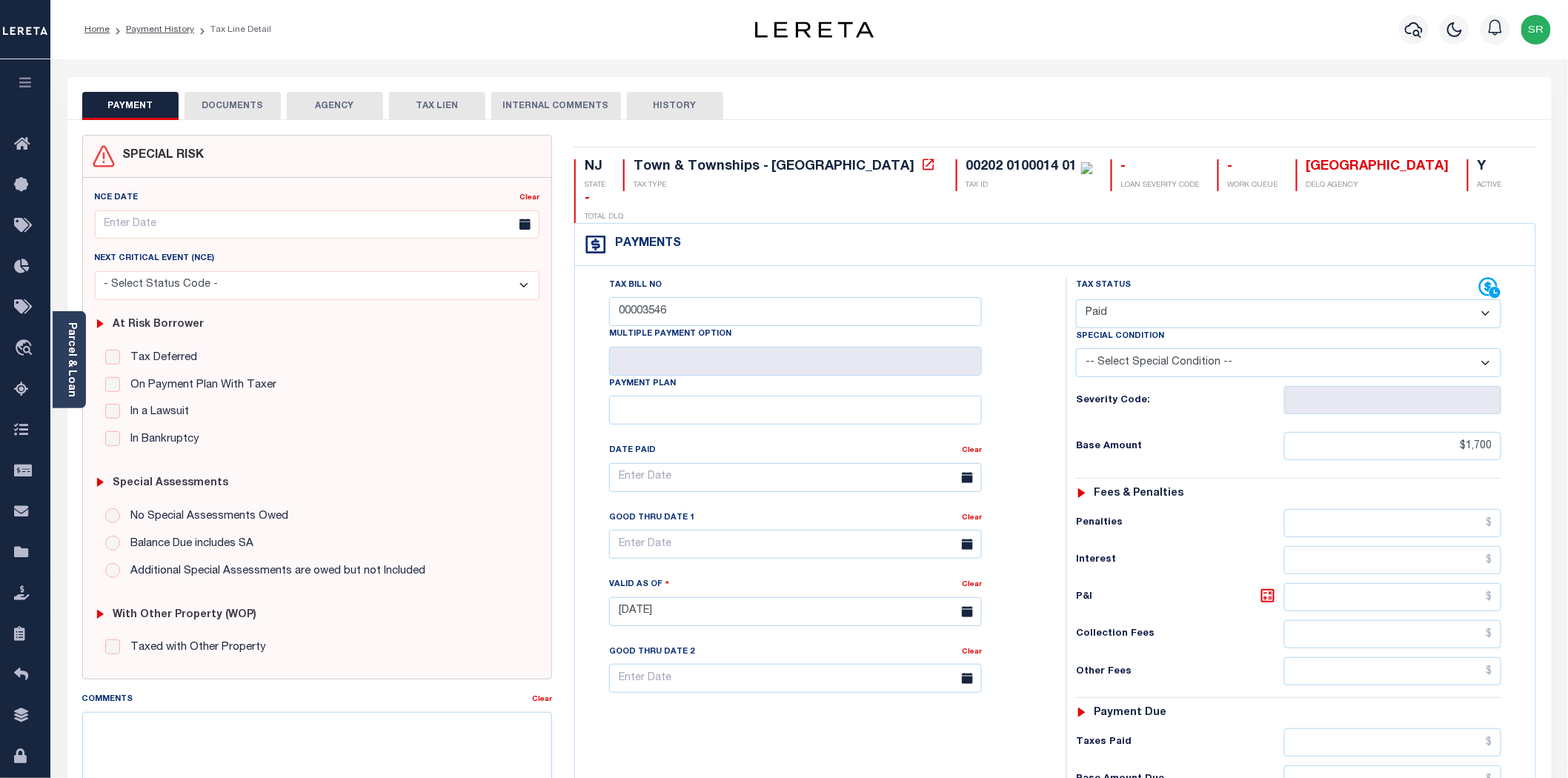
click at [256, 102] on button "DOCUMENTS" at bounding box center [232, 106] width 96 height 29
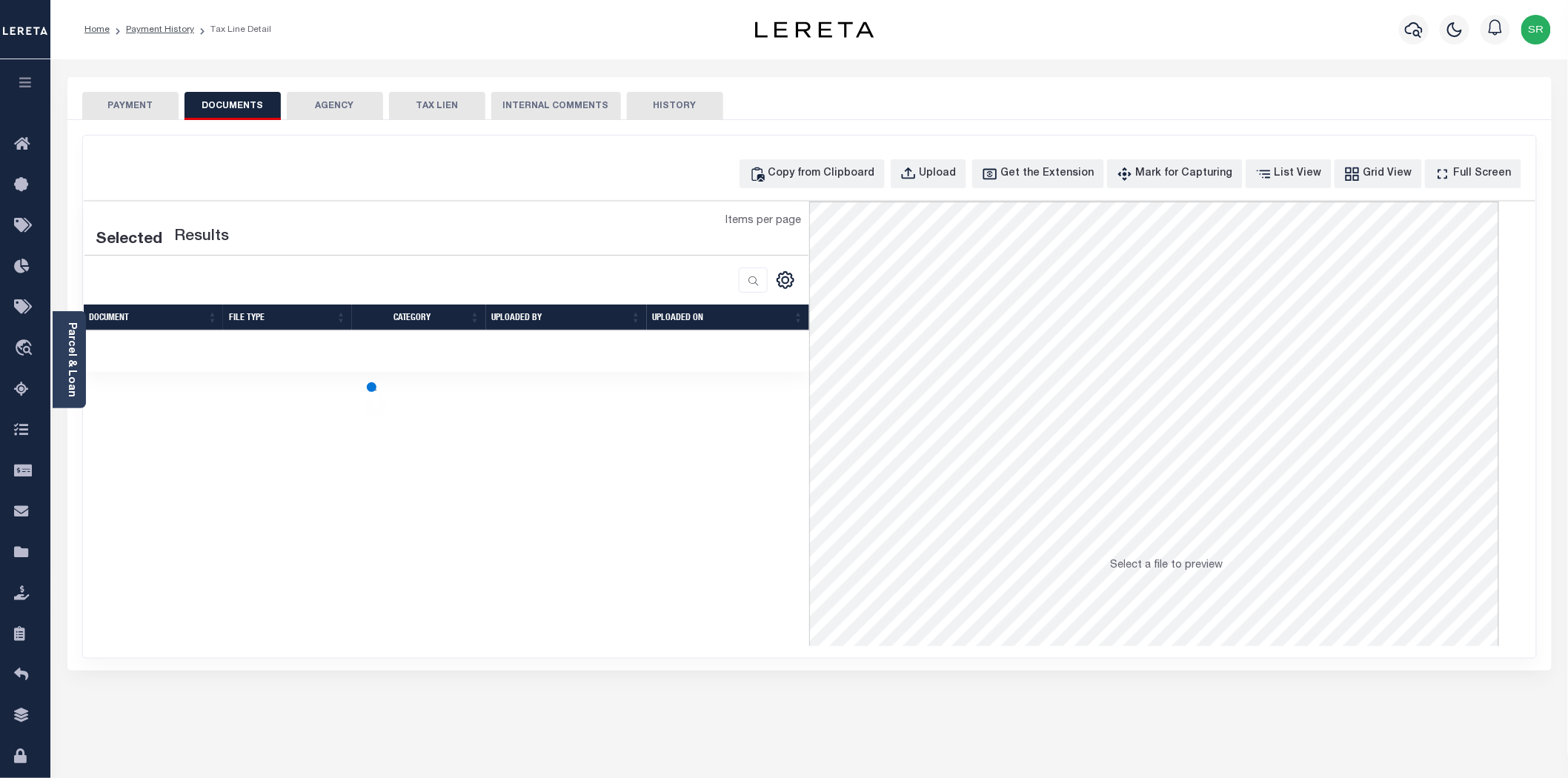
click at [256, 102] on button "DOCUMENTS" at bounding box center [232, 106] width 96 height 29
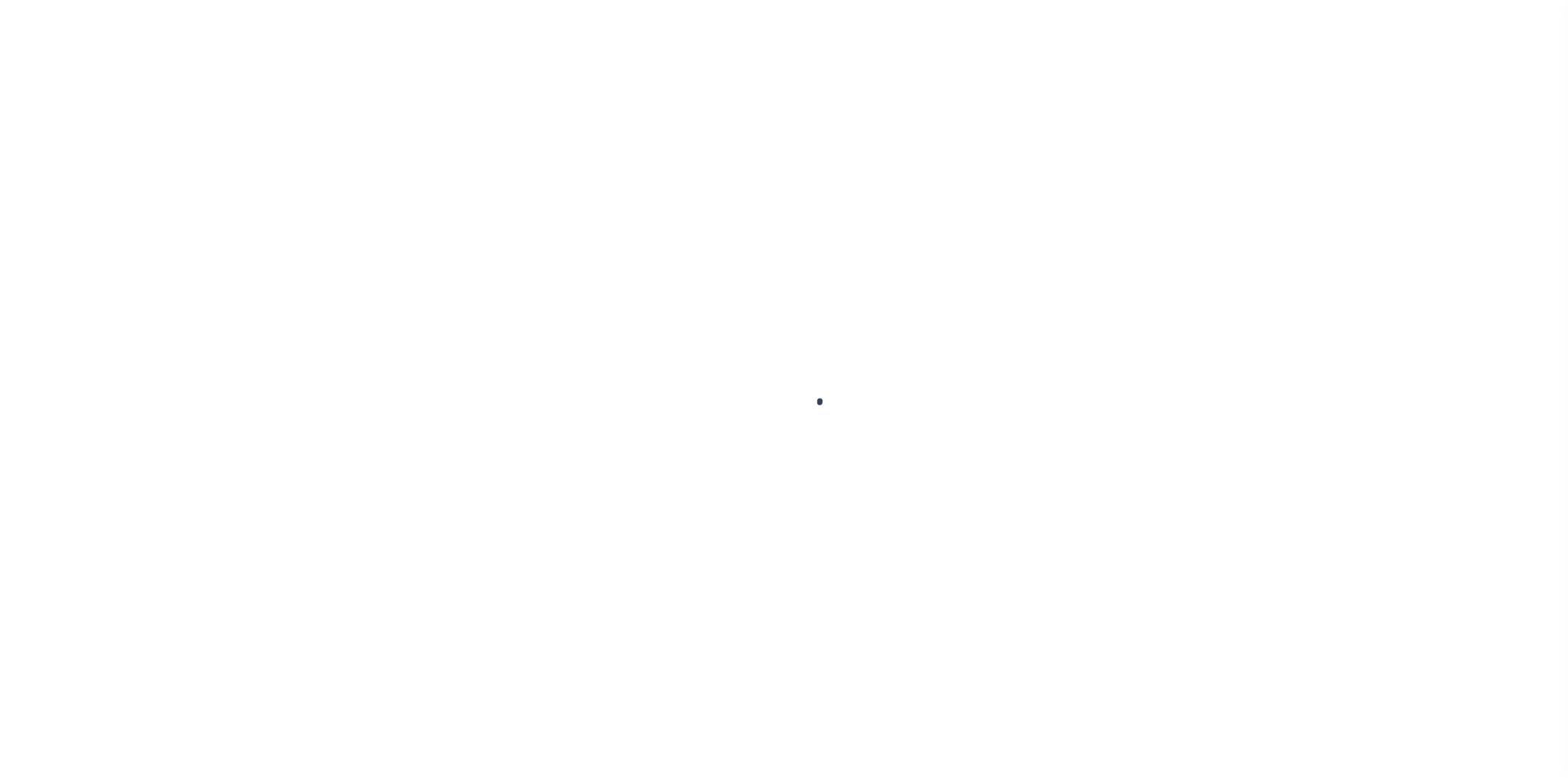
select select "NW2"
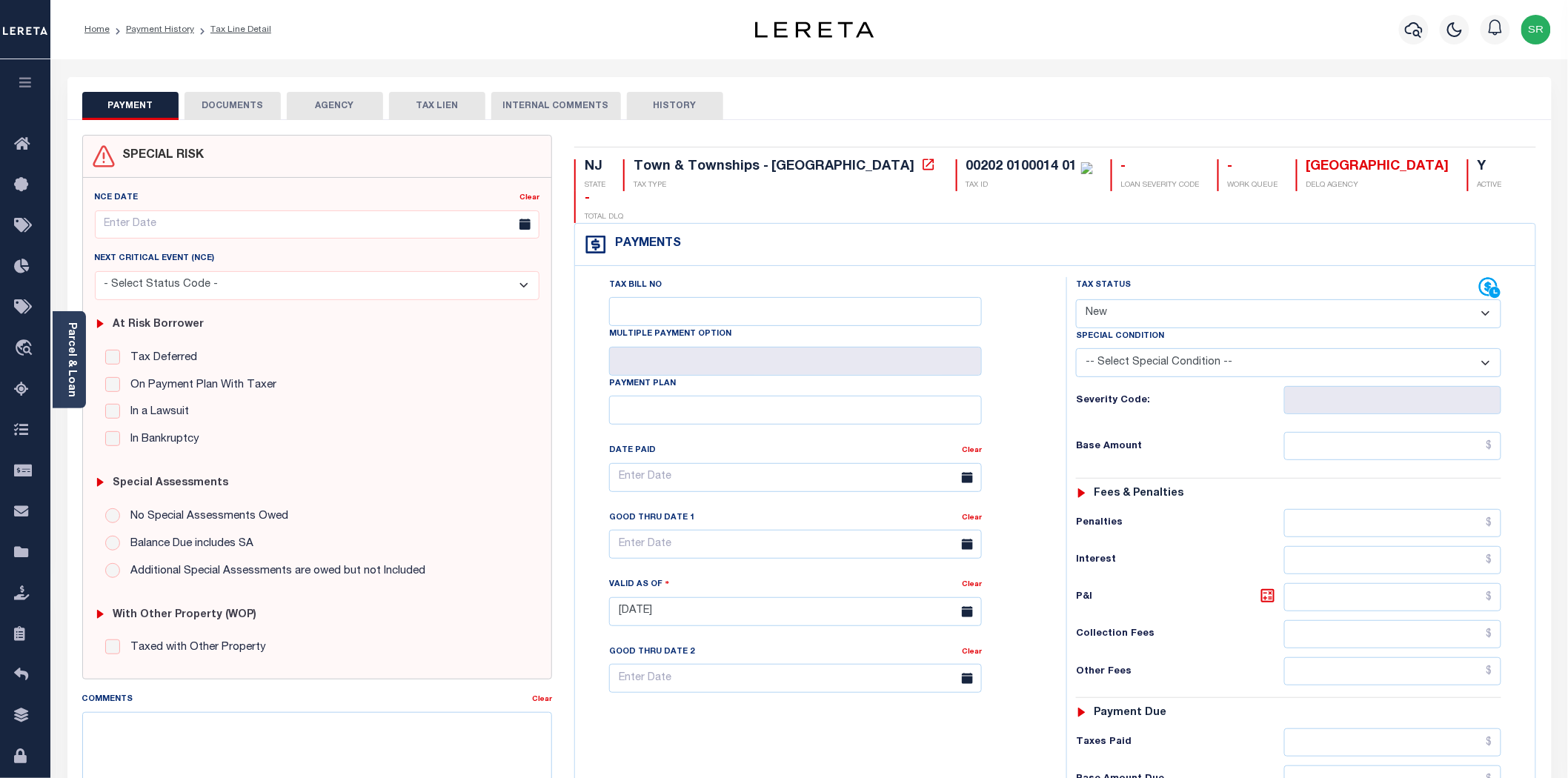
click at [236, 102] on button "DOCUMENTS" at bounding box center [232, 106] width 96 height 29
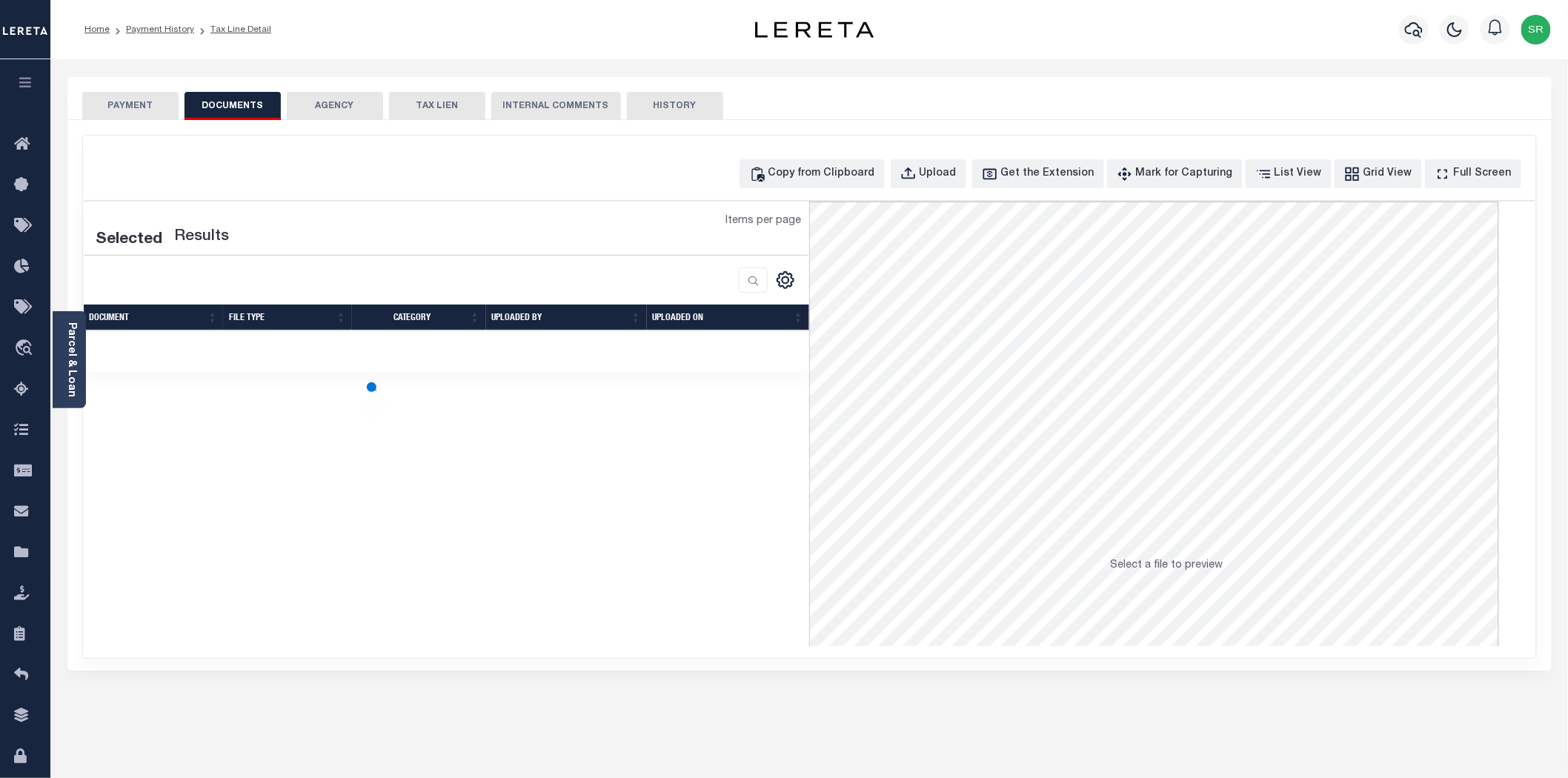
click at [236, 102] on button "DOCUMENTS" at bounding box center [232, 106] width 96 height 29
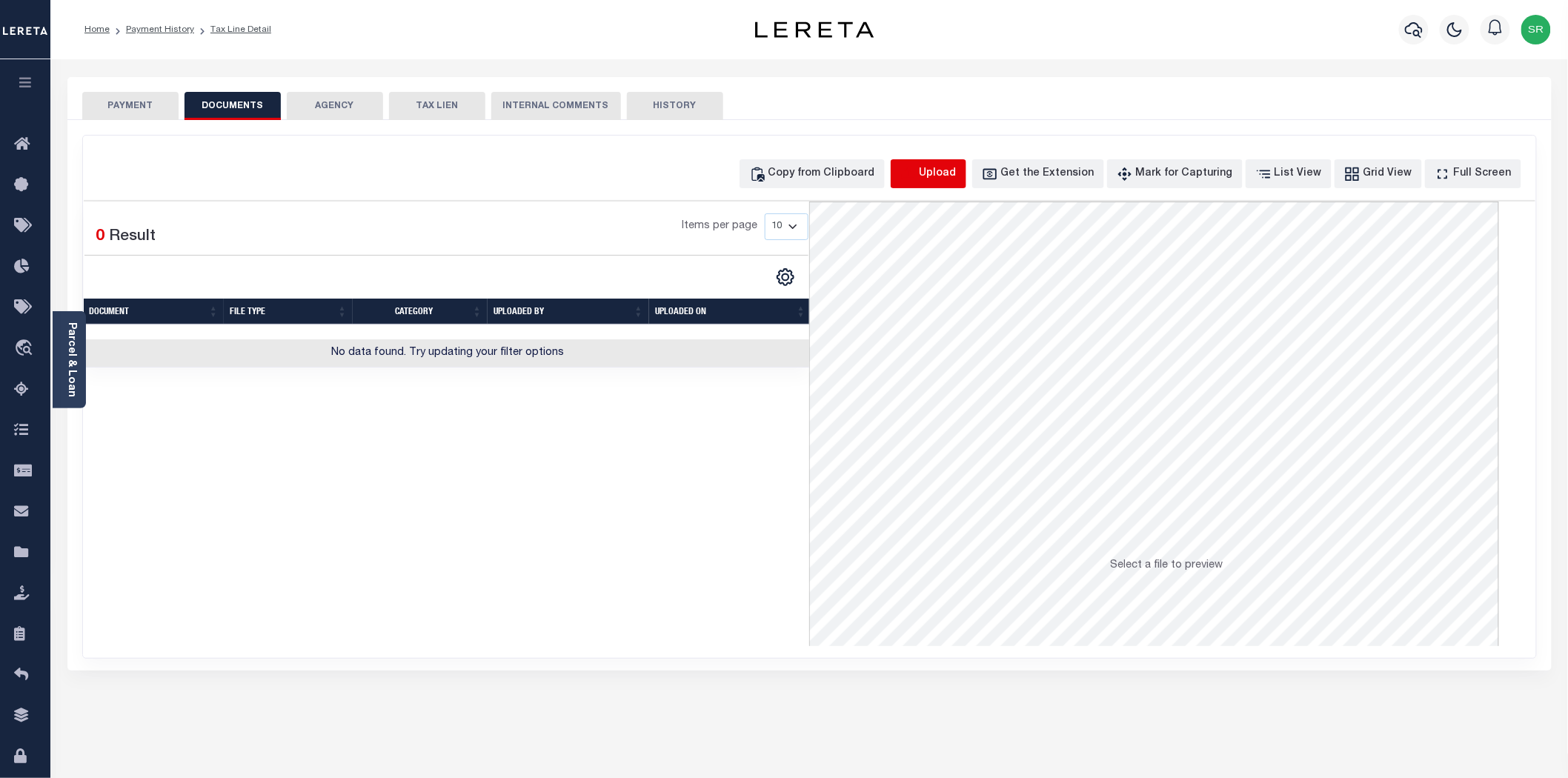
click at [917, 172] on icon "button" at bounding box center [908, 174] width 16 height 16
select select "POP"
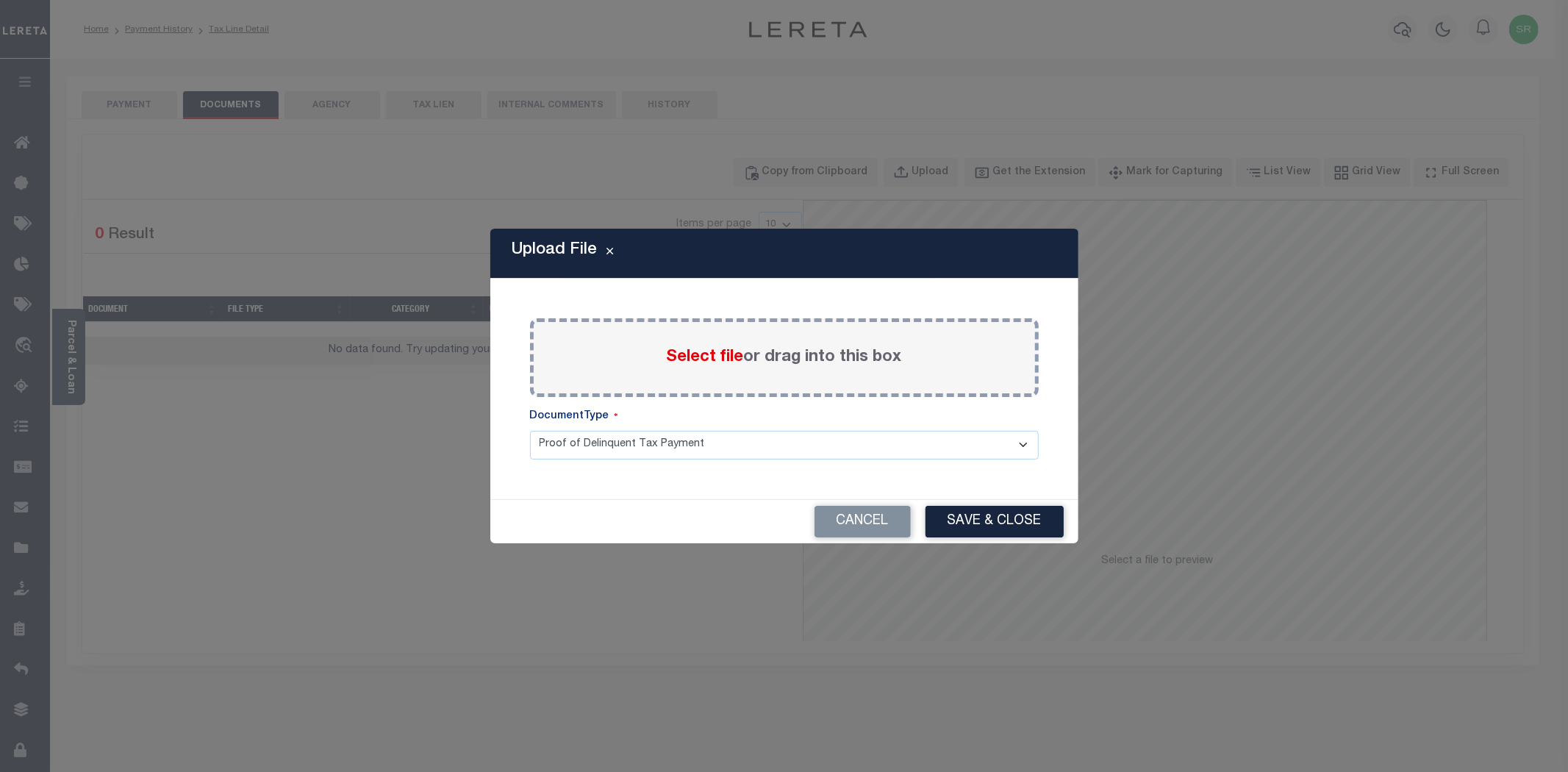
click at [701, 355] on span "Select file" at bounding box center [706, 357] width 78 height 16
click at [0, 0] on input "Select file or drag into this box" at bounding box center [0, 0] width 0 height 0
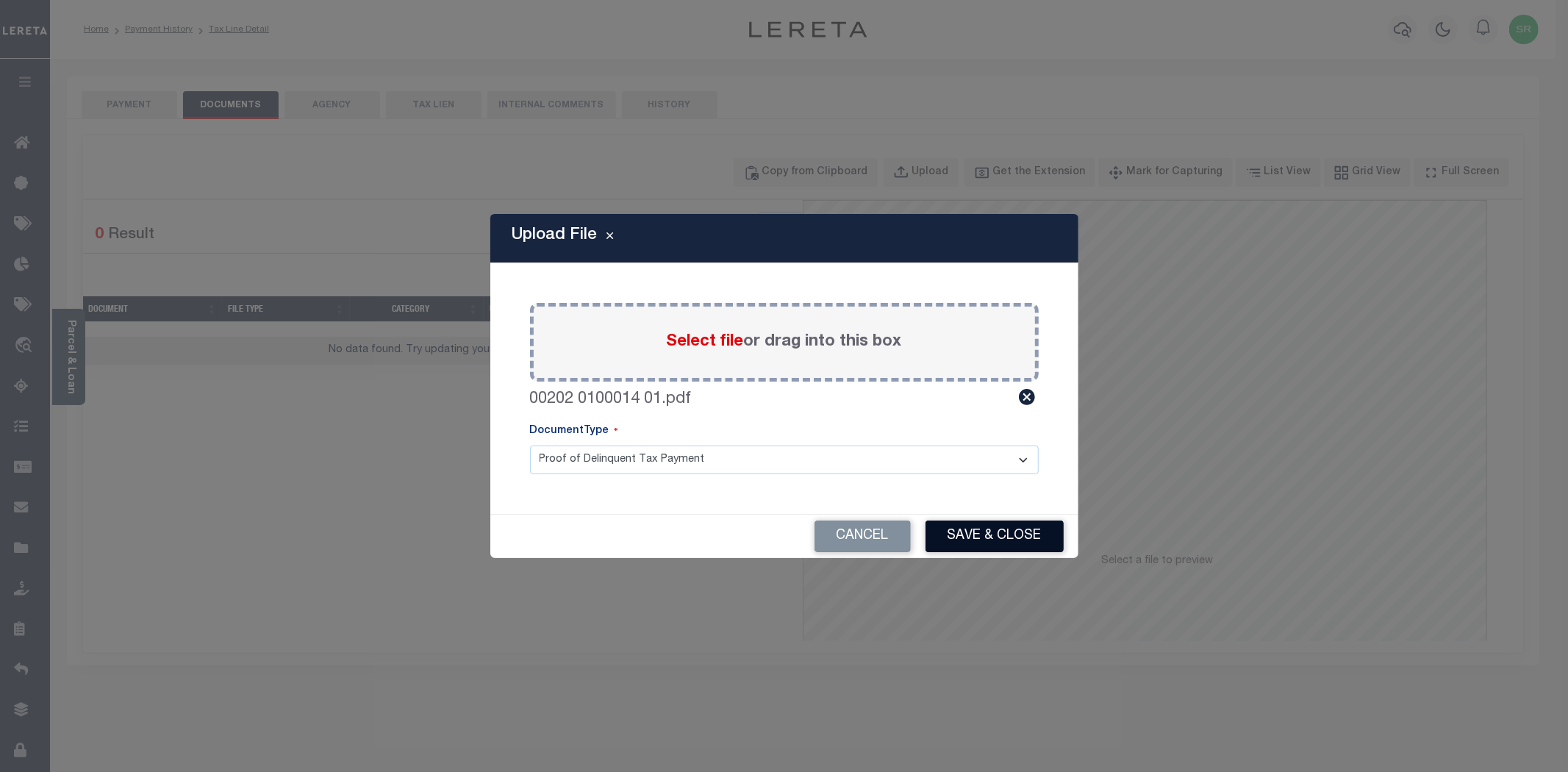
click at [990, 538] on button "Save & Close" at bounding box center [995, 535] width 138 height 31
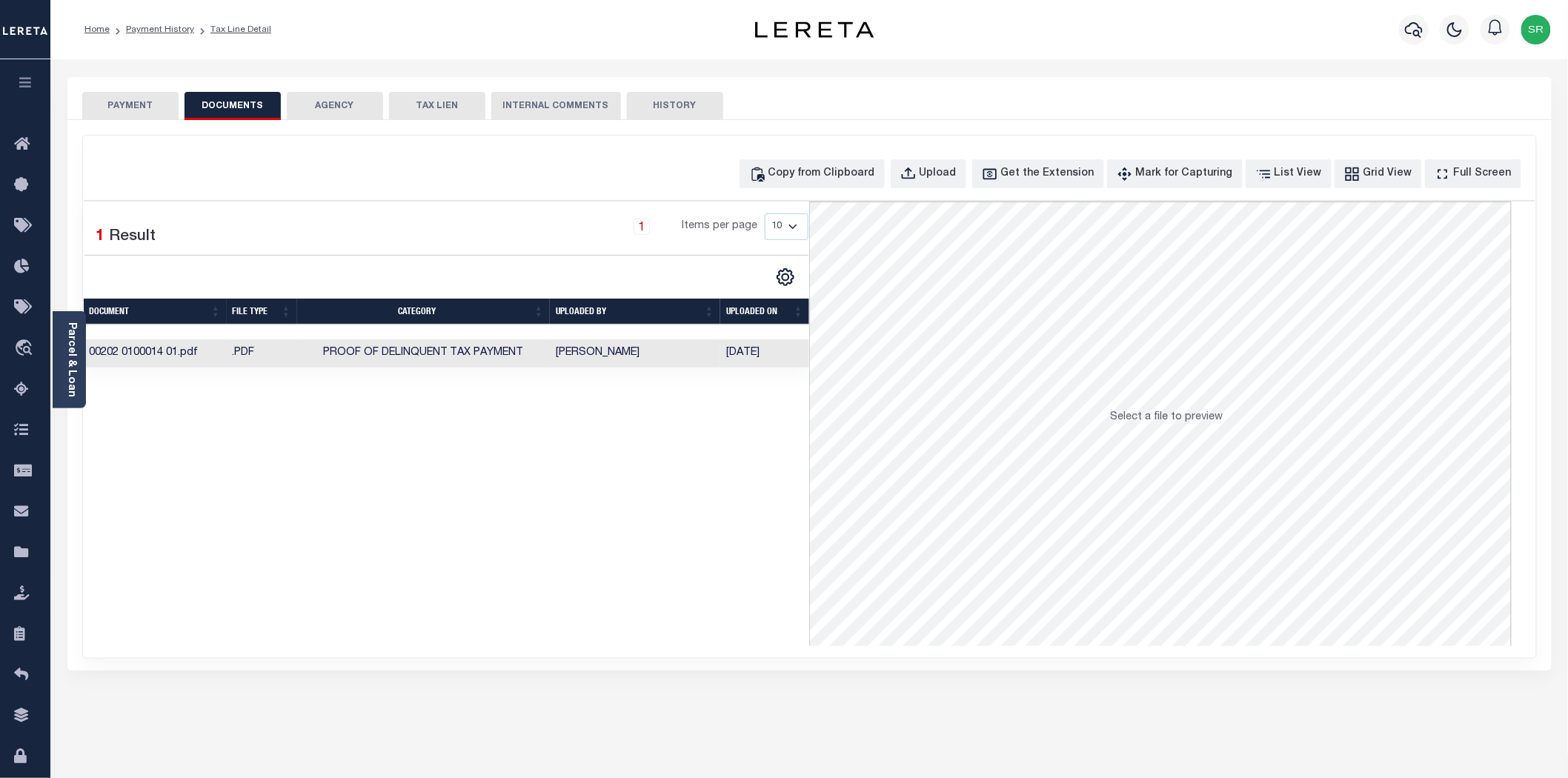
click at [120, 101] on button "PAYMENT" at bounding box center [130, 106] width 96 height 29
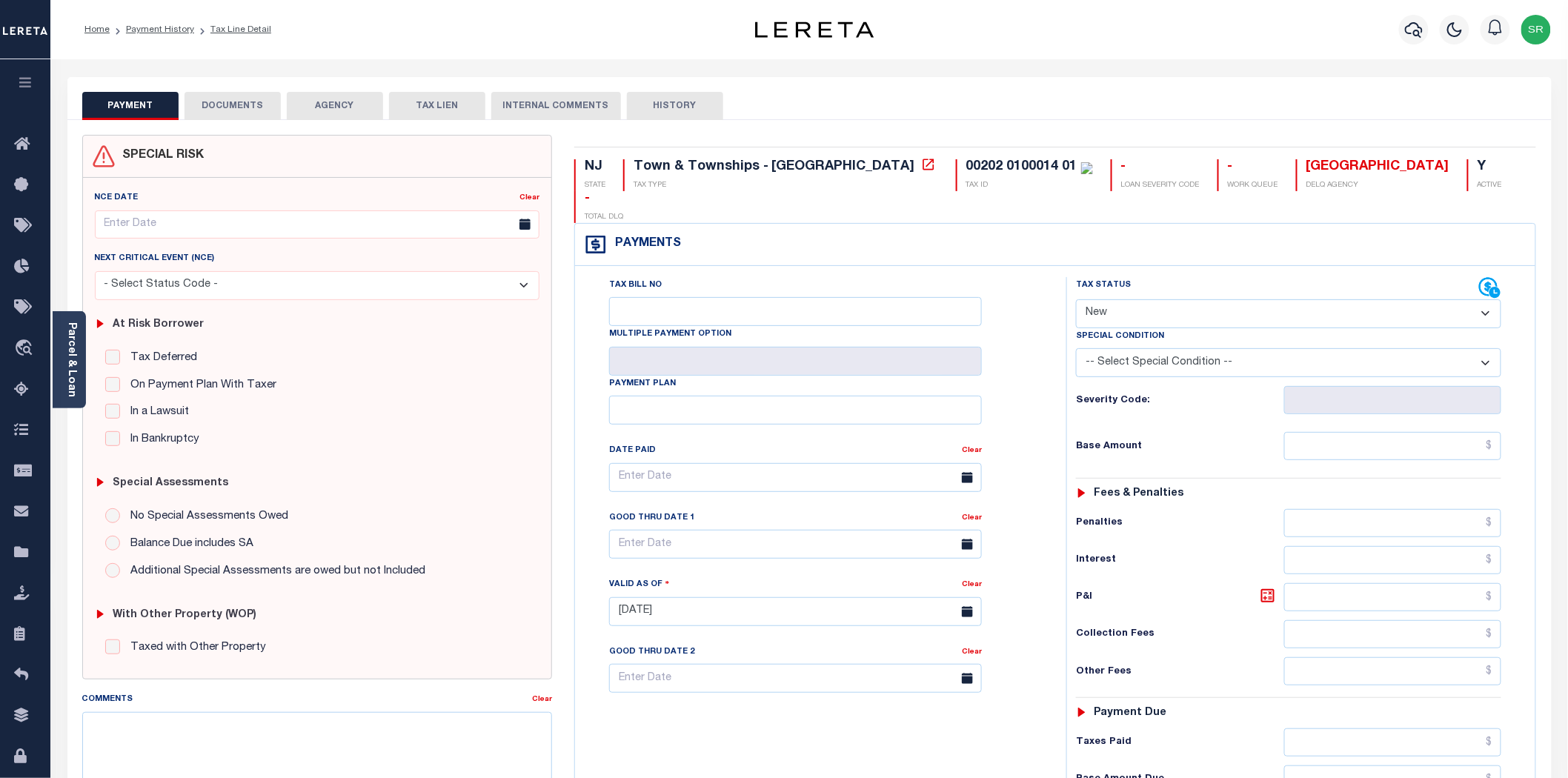
click at [1105, 299] on select "- Select Status Code - Open Due/Unpaid Paid Incomplete No Tax Due Internal Refu…" at bounding box center [1289, 314] width 425 height 29
select select "DUE"
click at [1076, 299] on select "- Select Status Code - Open Due/Unpaid Paid Incomplete No Tax Due Internal Refu…" at bounding box center [1289, 314] width 425 height 29
type input "[DATE]"
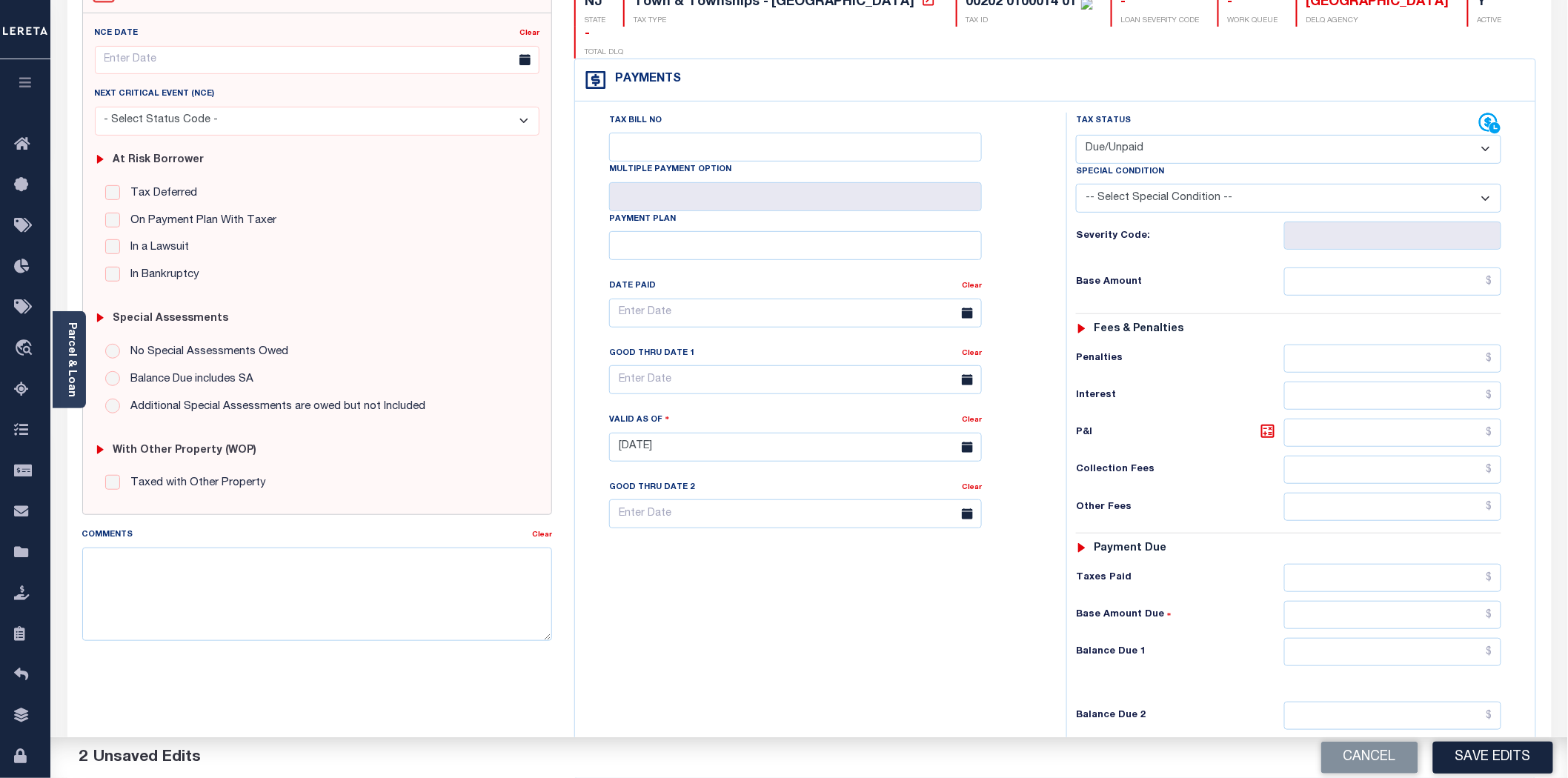
scroll to position [247, 0]
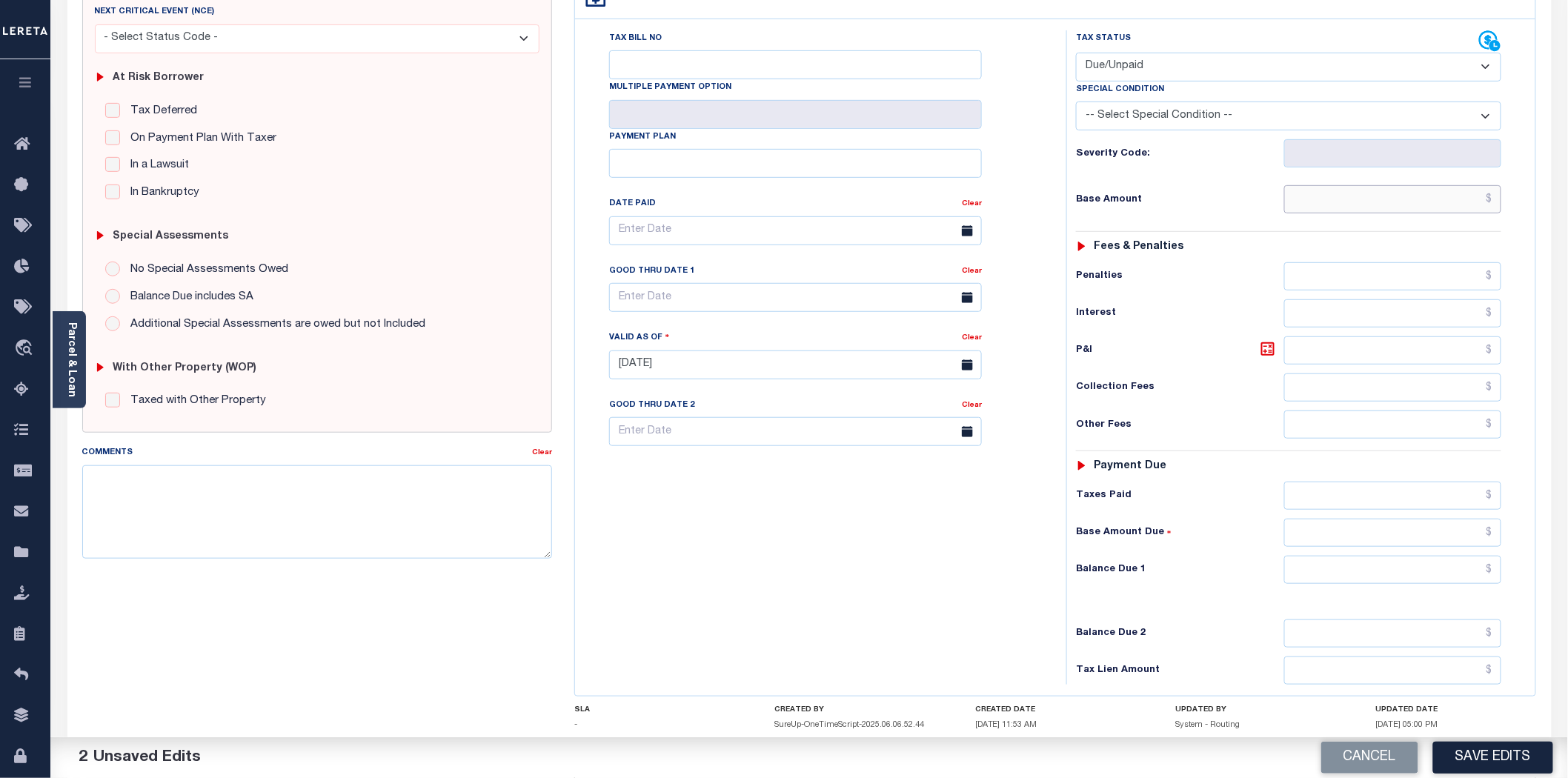
click at [1341, 185] on input "text" at bounding box center [1393, 199] width 217 height 29
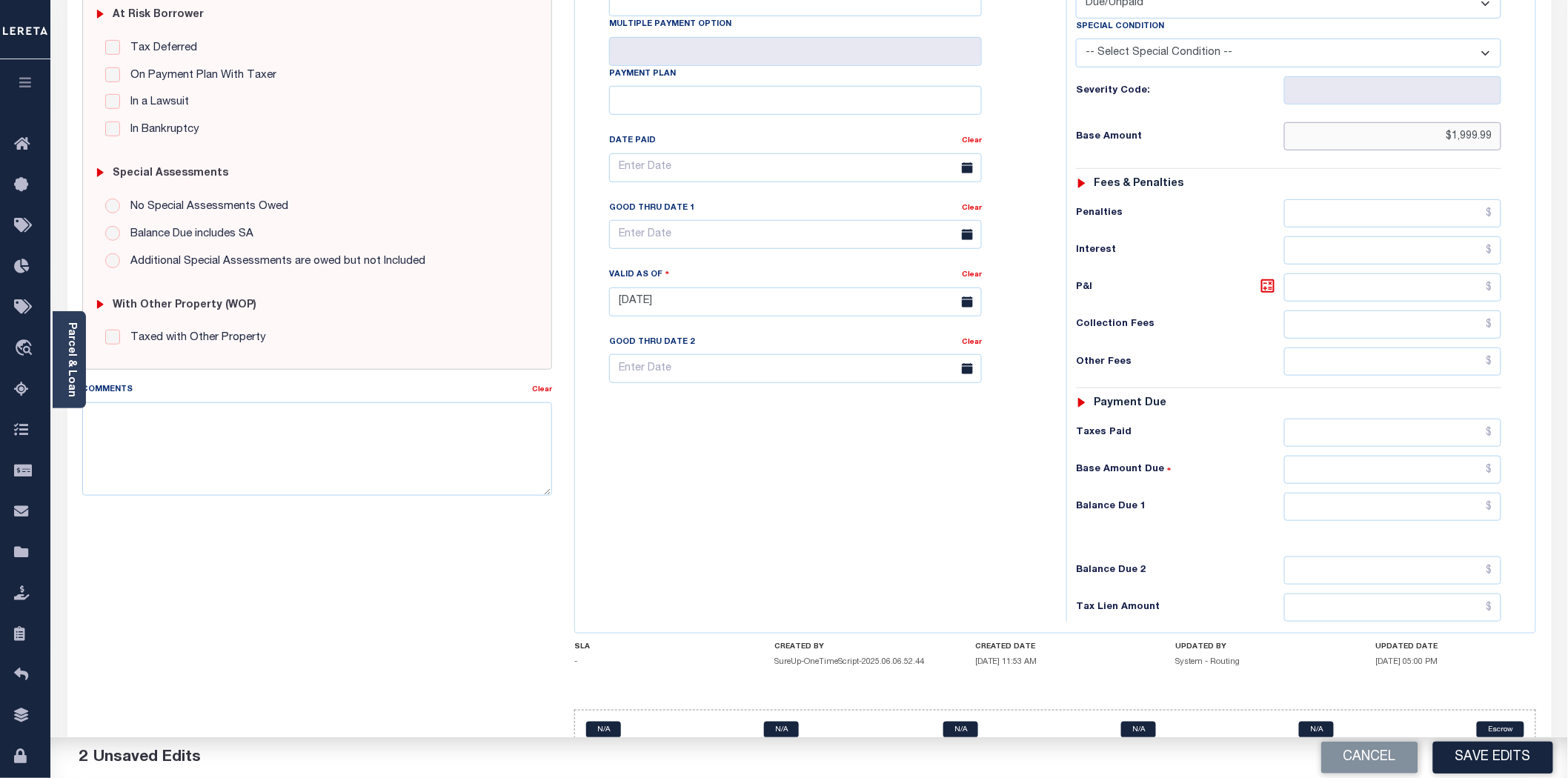
type input "$1,999.99"
click at [1357, 493] on input "text" at bounding box center [1393, 507] width 217 height 29
type input "$1,999.99"
click at [1505, 763] on button "Save Edits" at bounding box center [1493, 757] width 120 height 31
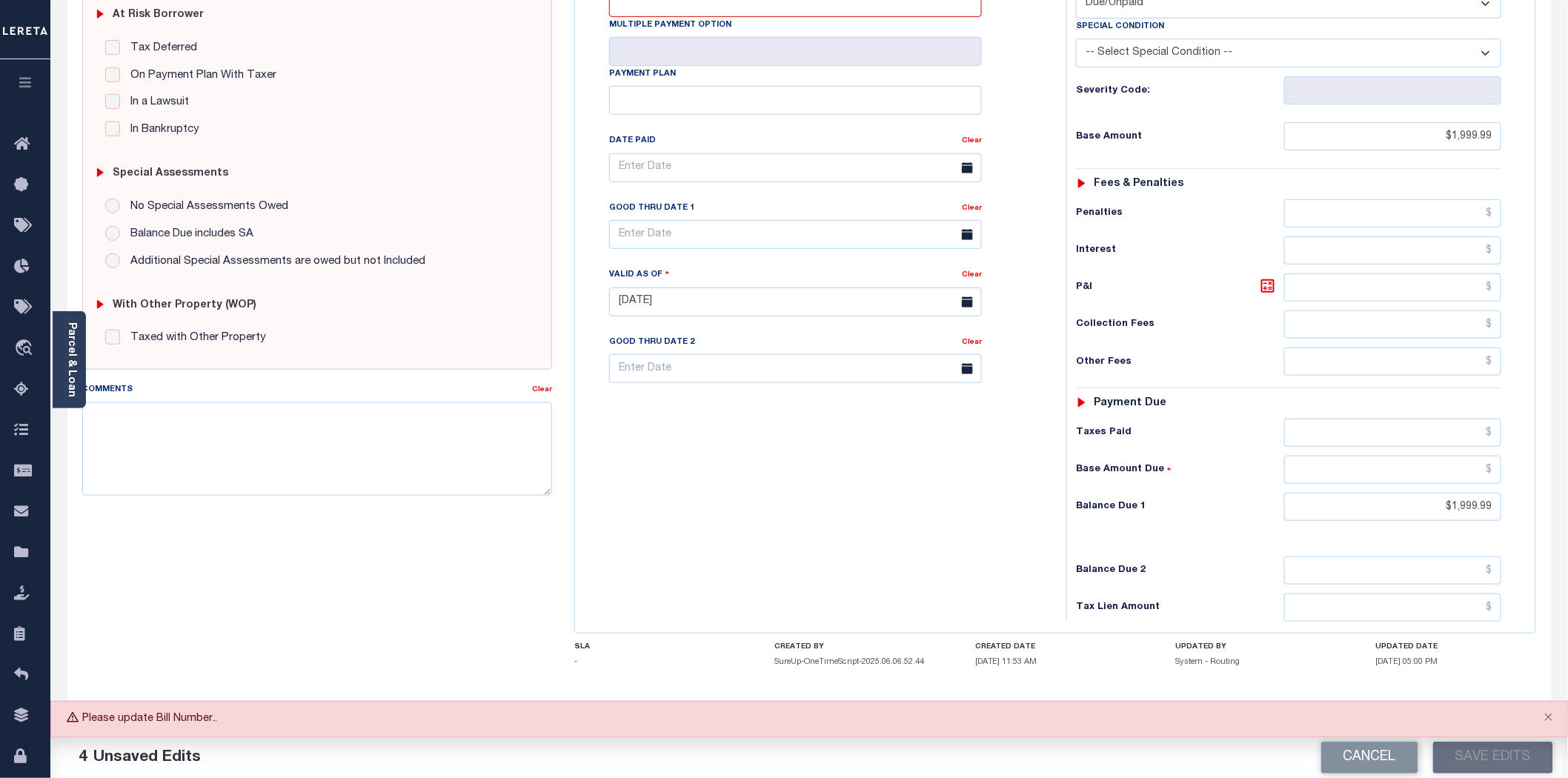
scroll to position [63, 0]
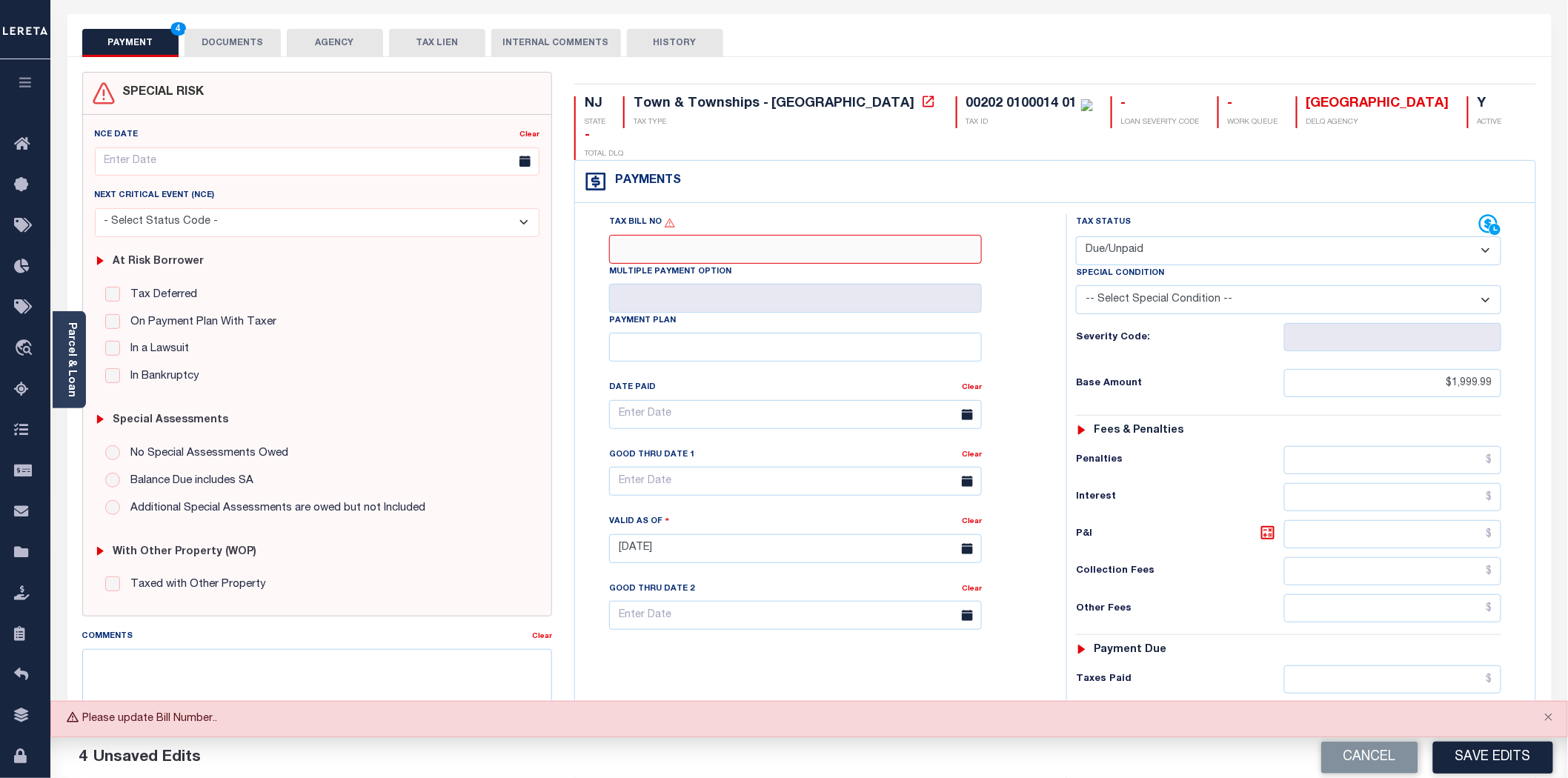
click at [668, 235] on input "Tax Bill No" at bounding box center [795, 249] width 373 height 29
type input "NA"
click at [1461, 762] on button "Save Edits" at bounding box center [1493, 757] width 120 height 31
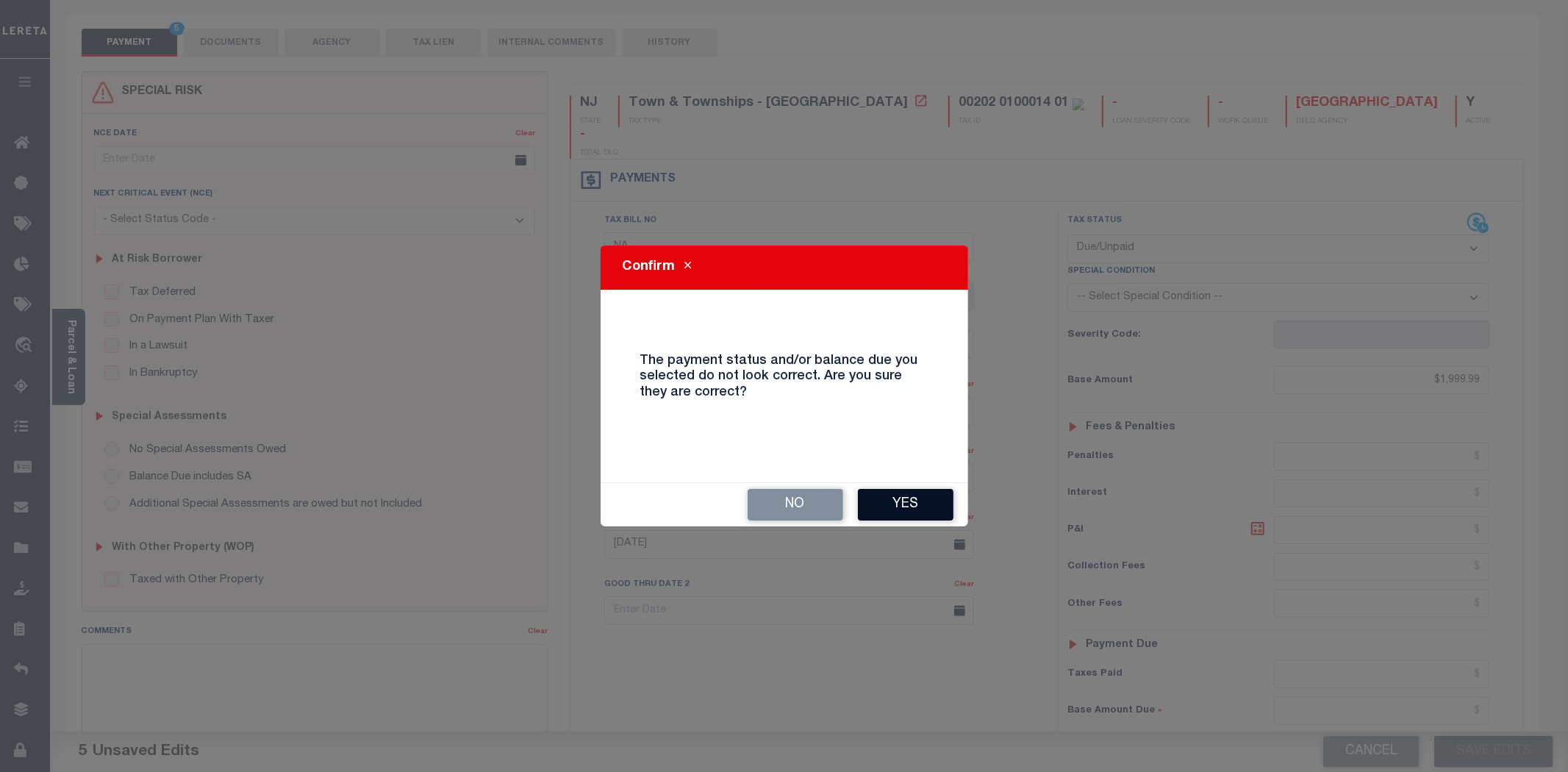
click at [921, 497] on button "Yes" at bounding box center [906, 504] width 96 height 31
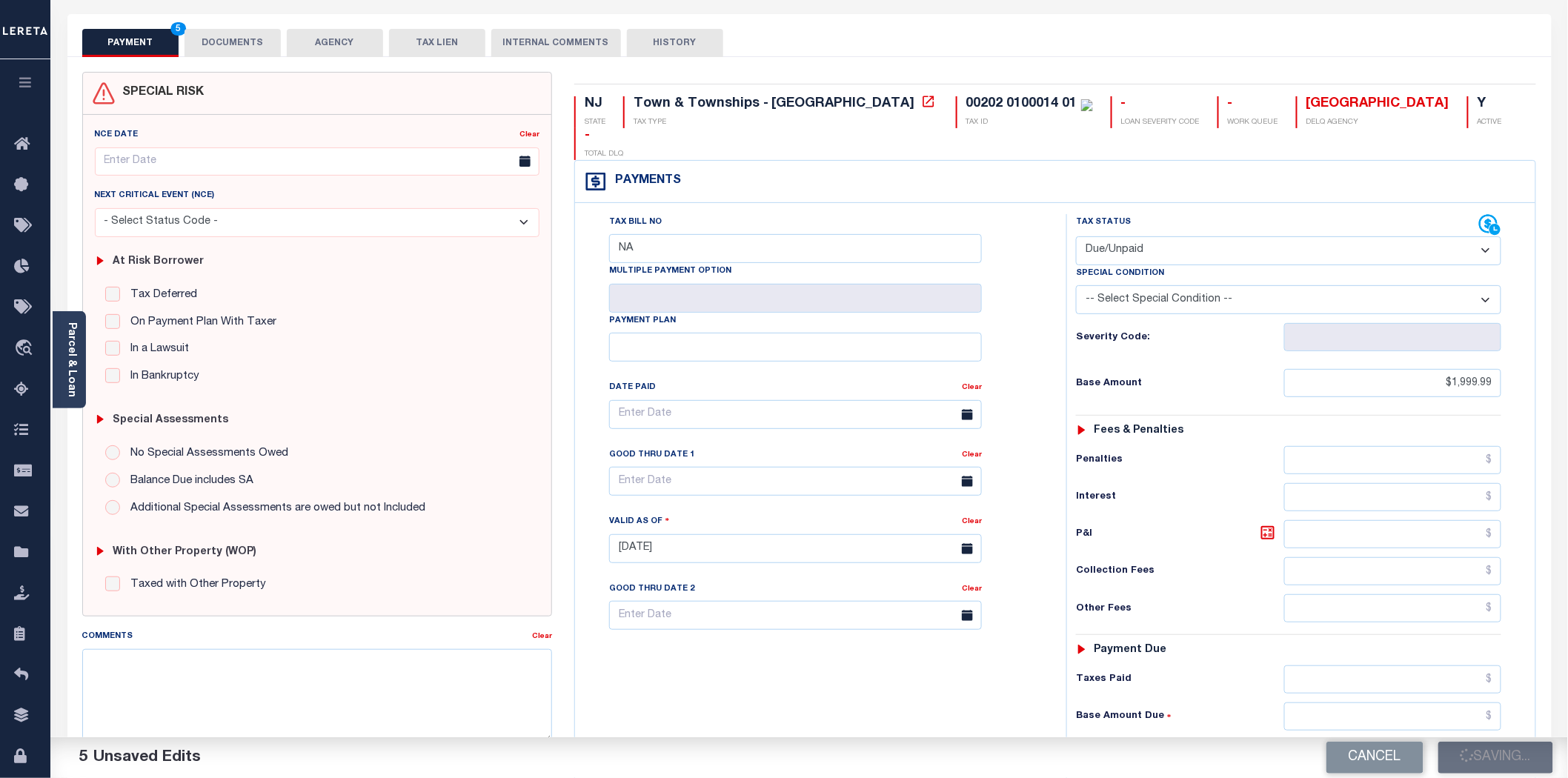
checkbox input "false"
type input "$1,999.99"
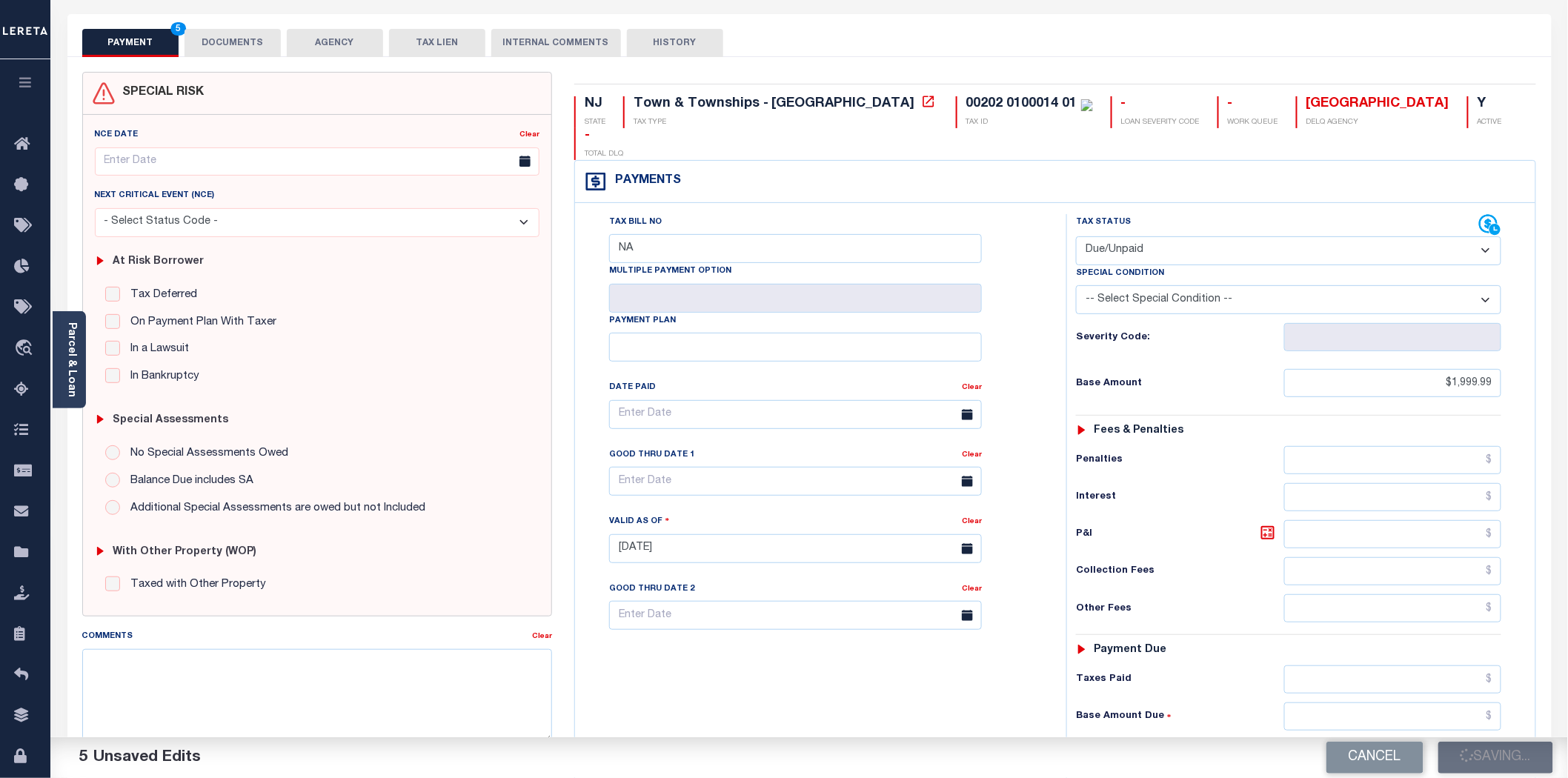
type input "$1,999.99"
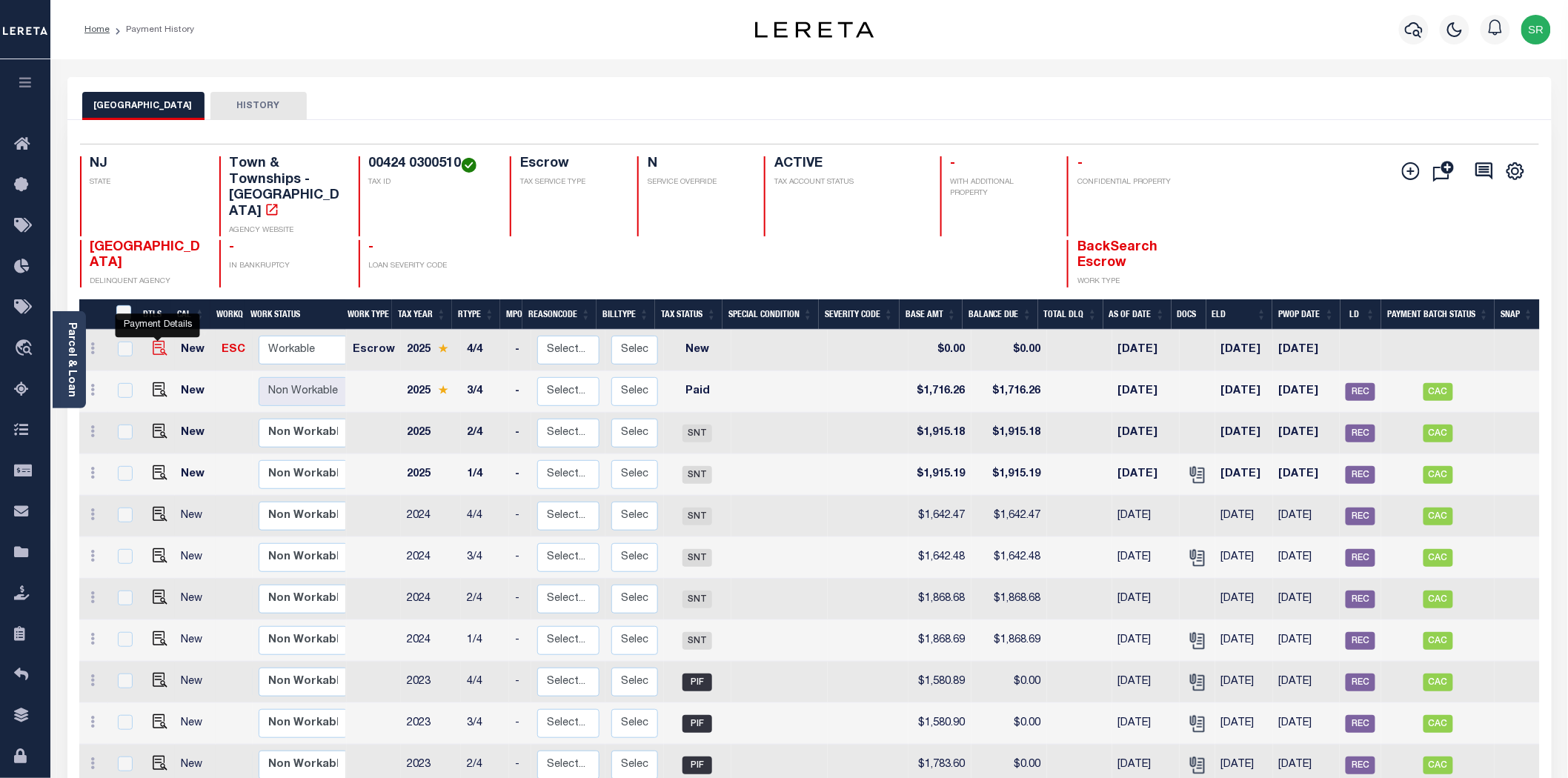
click at [157, 340] on img "" at bounding box center [160, 348] width 15 height 15
checkbox input "true"
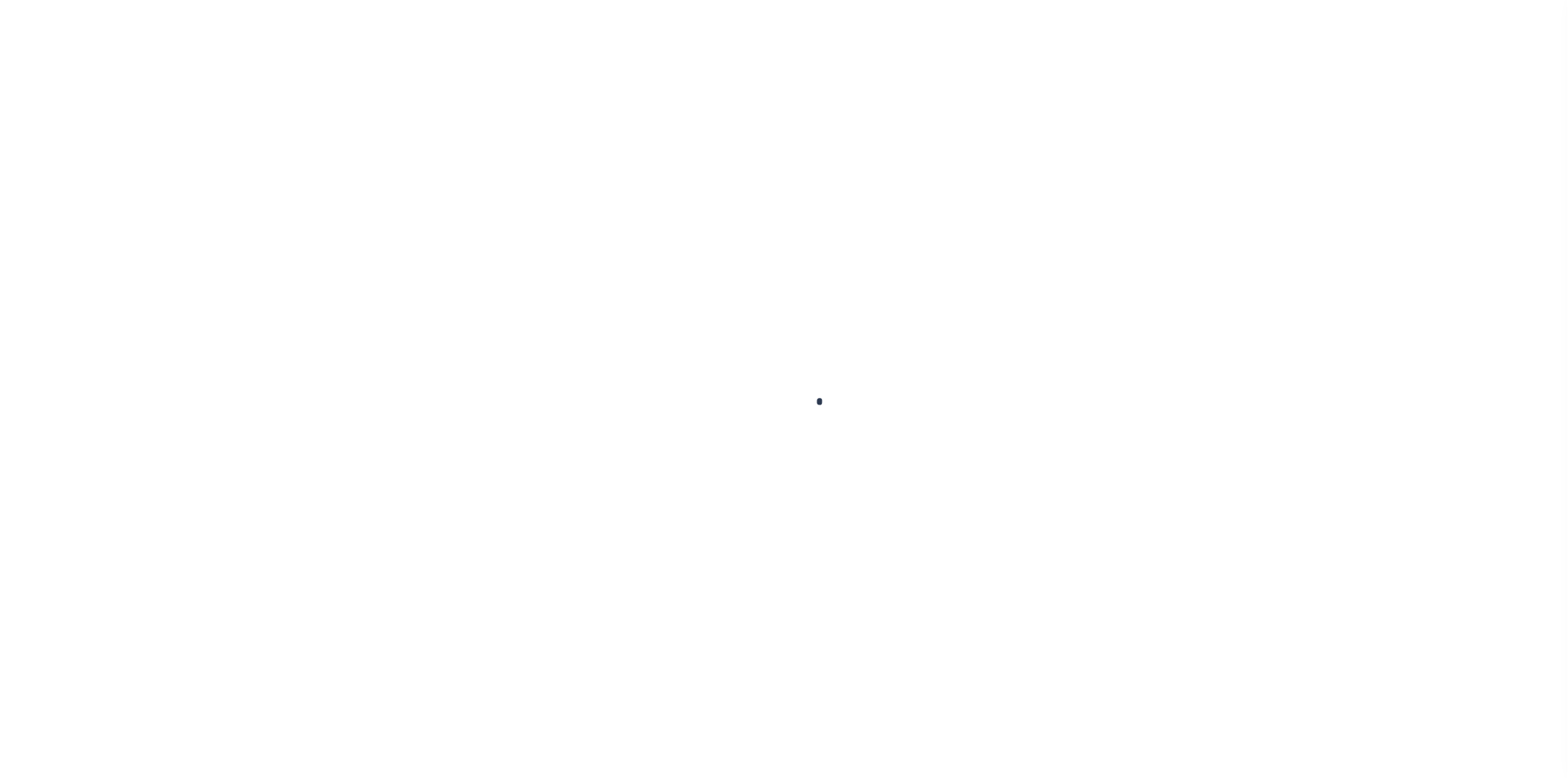
checkbox input "false"
type input "[DATE]"
select select "NW2"
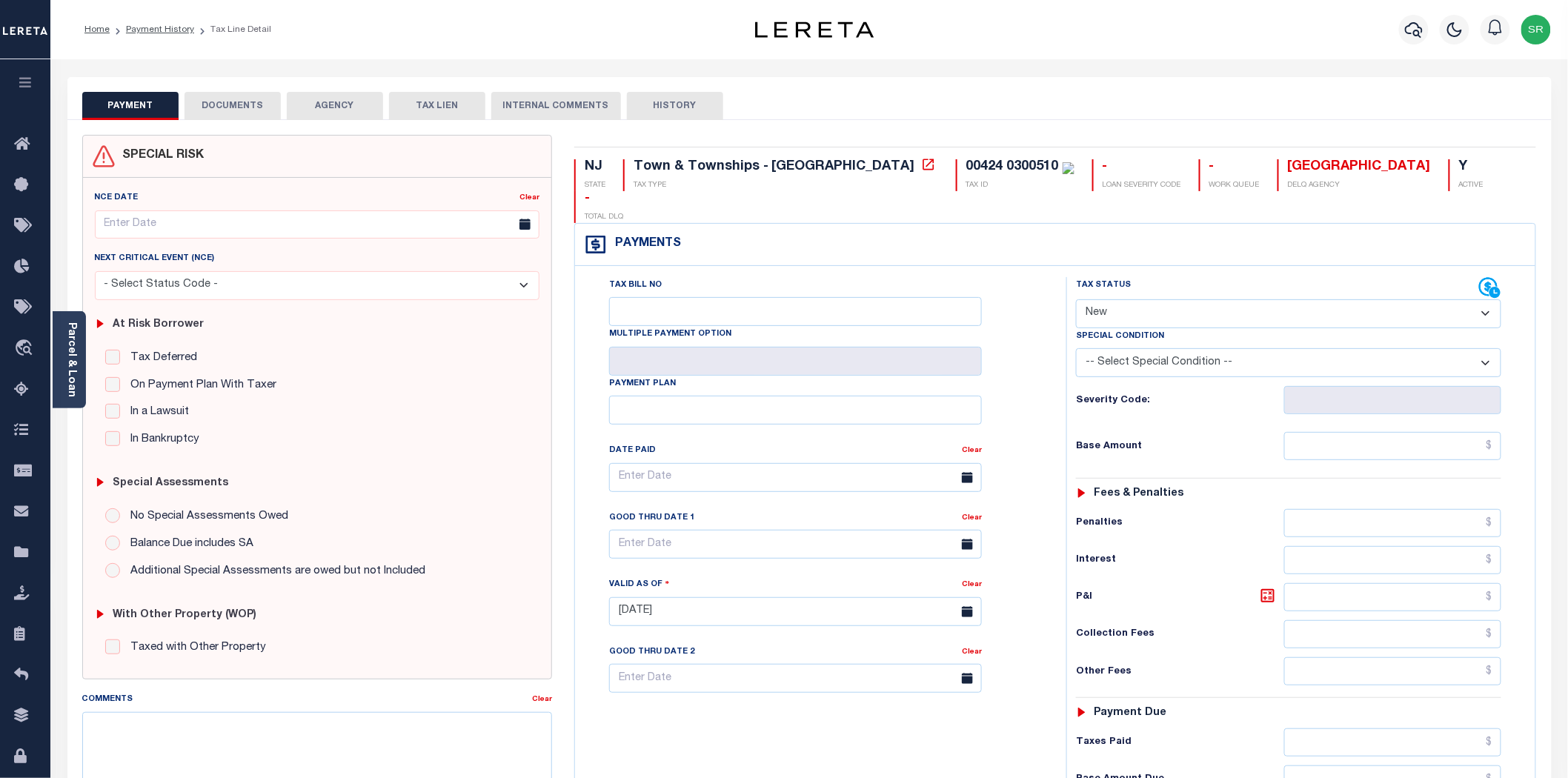
click at [234, 102] on button "DOCUMENTS" at bounding box center [232, 106] width 96 height 29
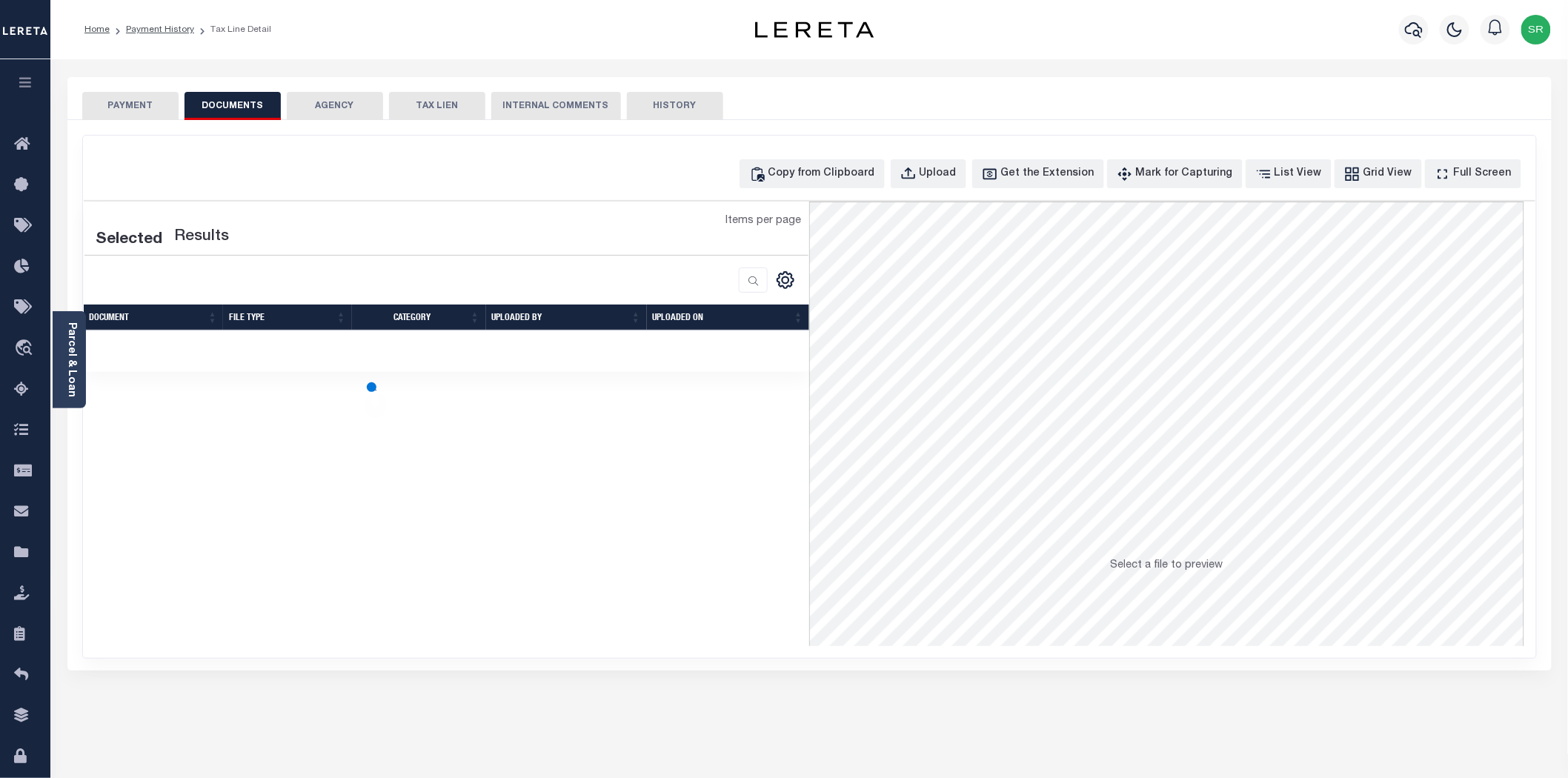
click at [234, 102] on button "DOCUMENTS" at bounding box center [232, 106] width 96 height 29
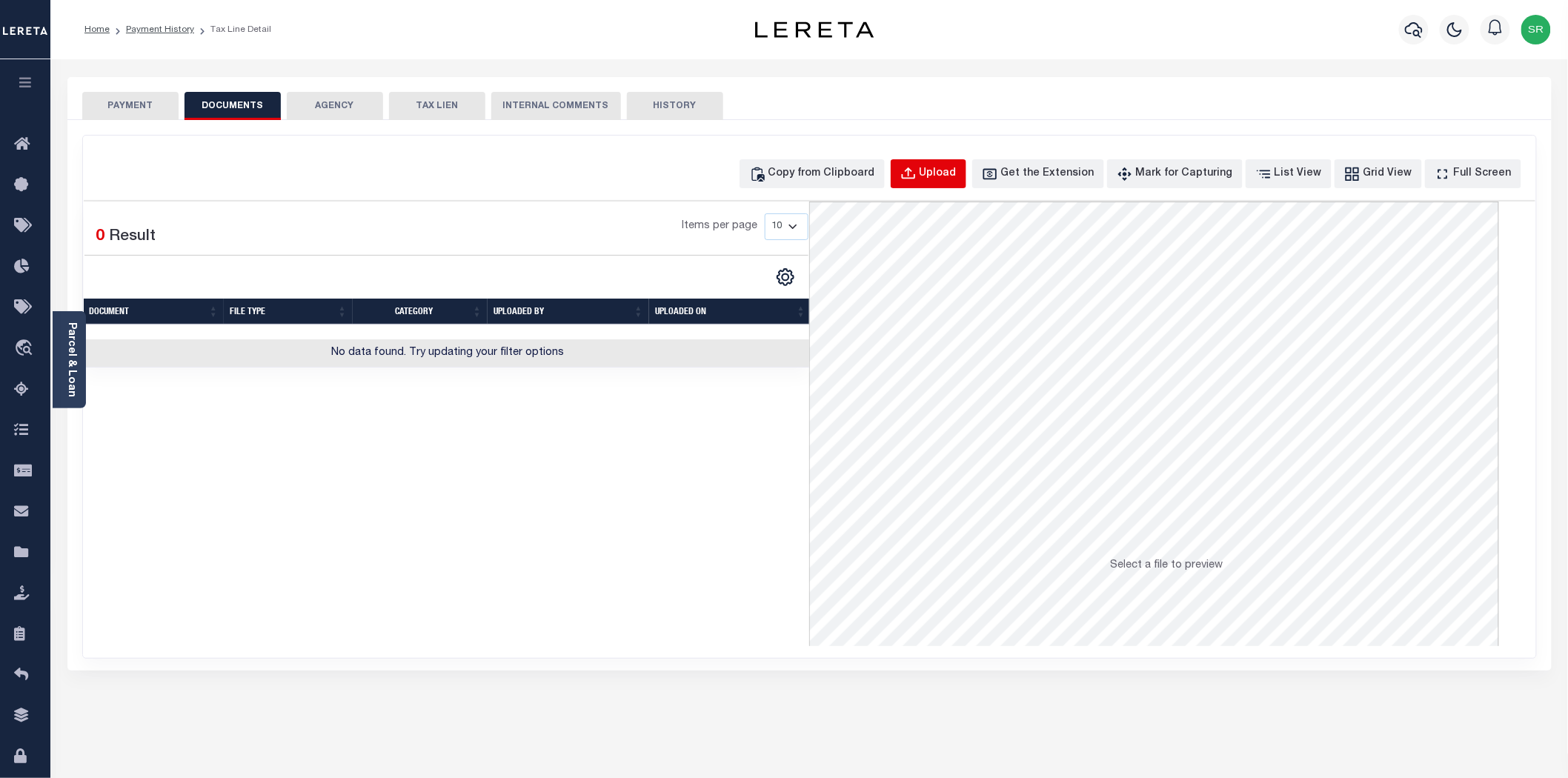
click at [953, 166] on div "Upload" at bounding box center [938, 174] width 37 height 16
select select "POP"
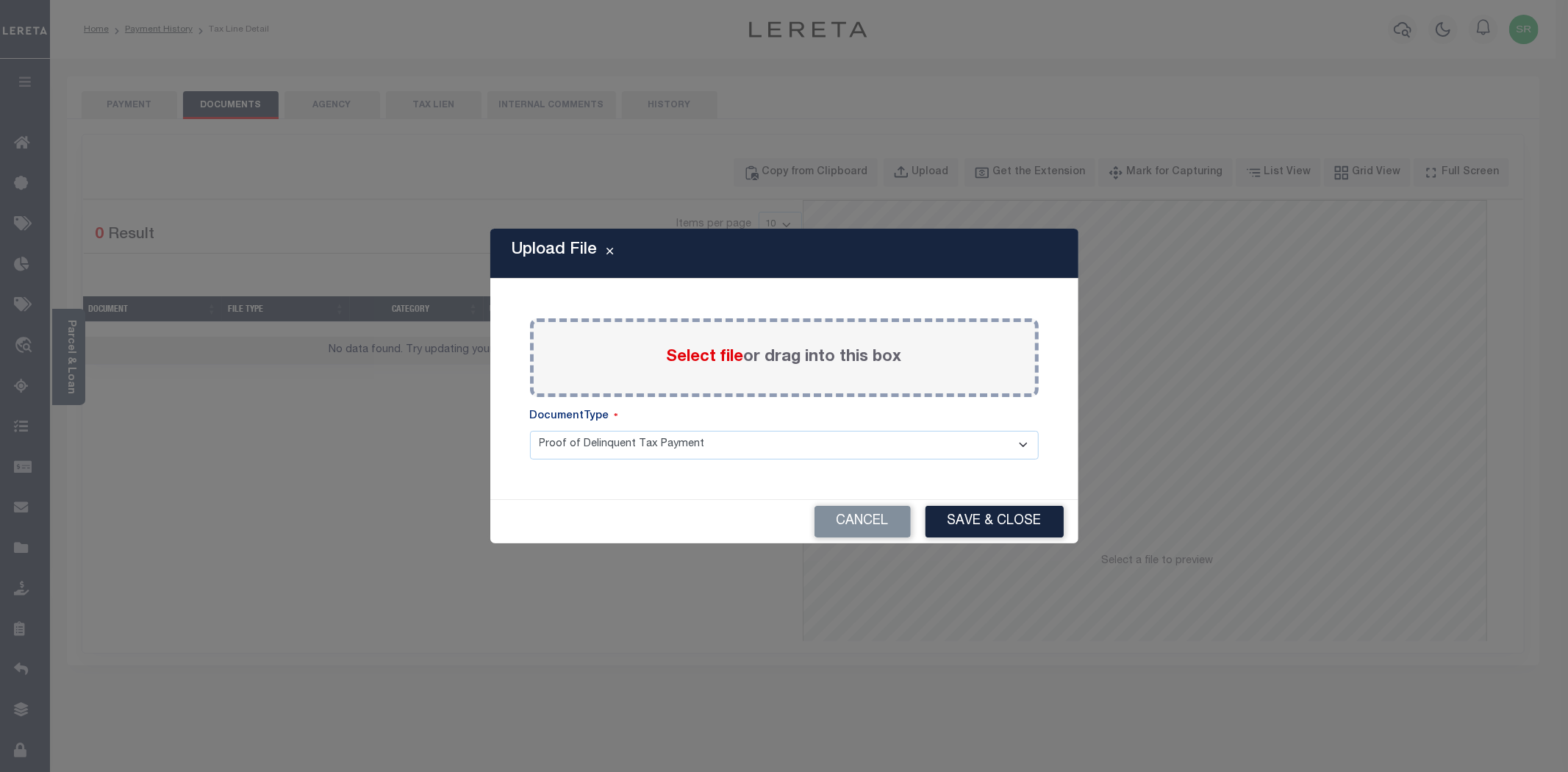
click at [696, 359] on span "Select file" at bounding box center [706, 357] width 78 height 16
click at [0, 0] on input "Select file or drag into this box" at bounding box center [0, 0] width 0 height 0
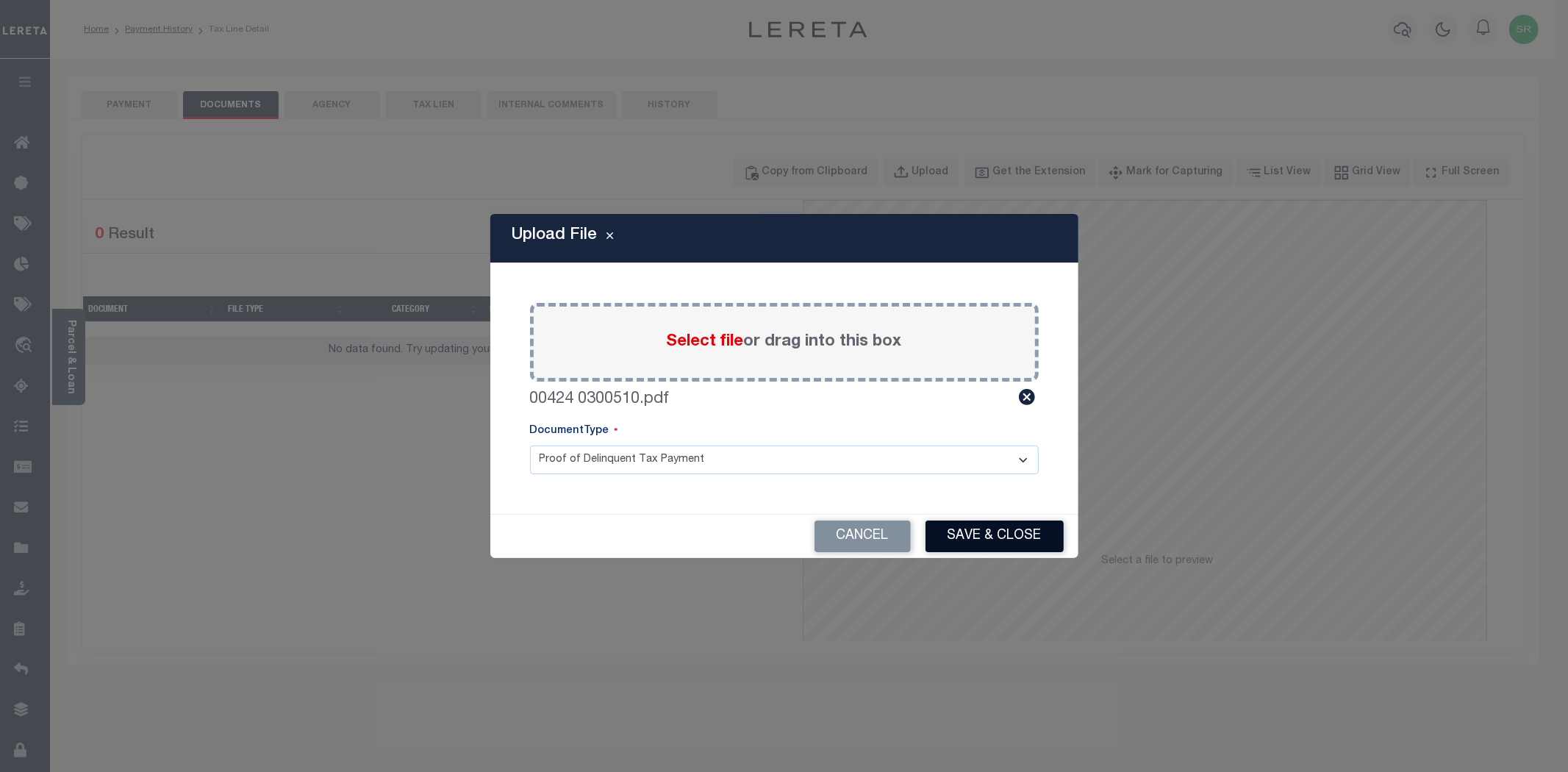
click at [963, 535] on button "Save & Close" at bounding box center [995, 535] width 138 height 31
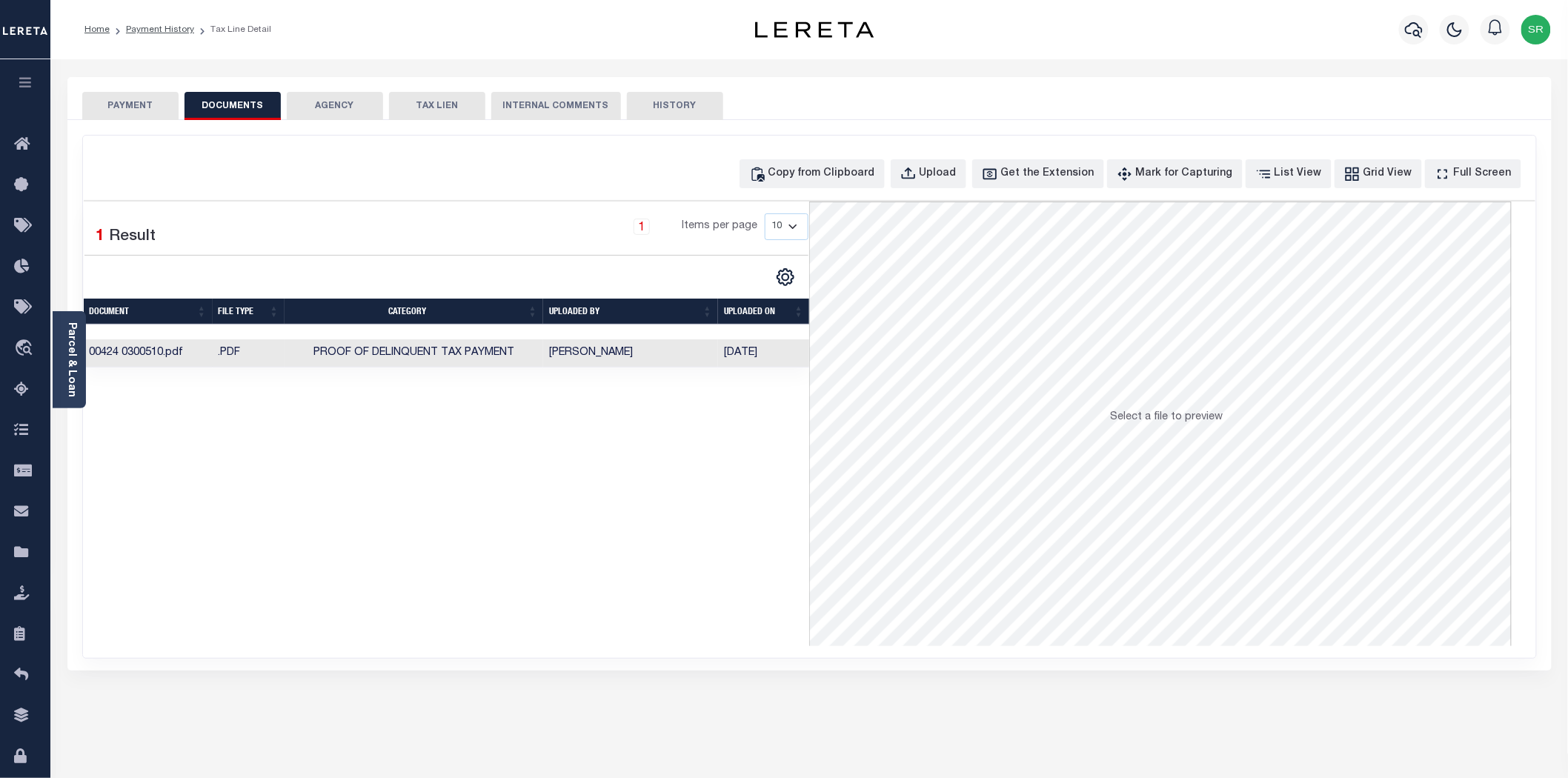
click at [151, 108] on button "PAYMENT" at bounding box center [130, 106] width 96 height 29
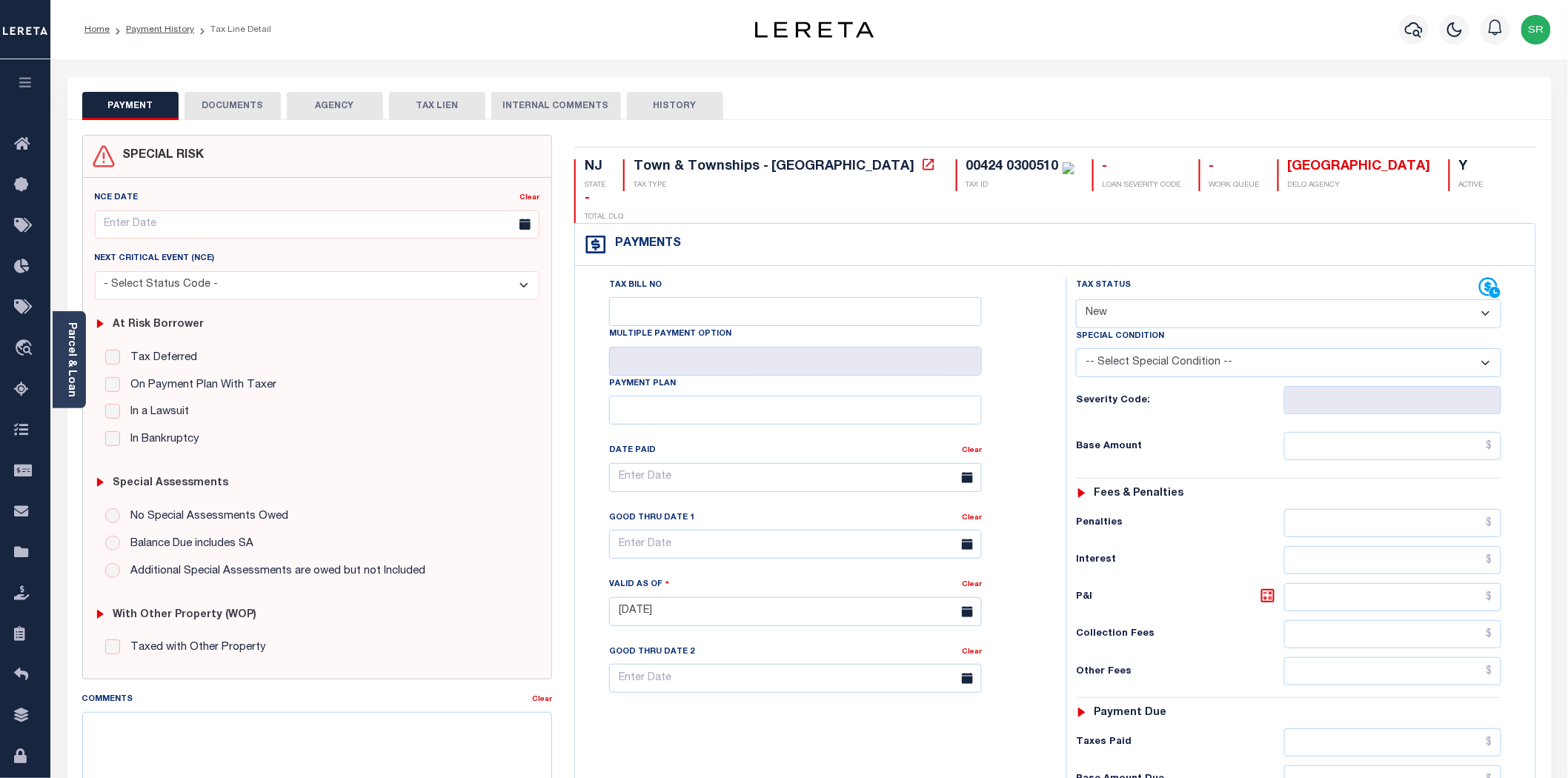
click at [1116, 299] on select "- Select Status Code - Open Due/Unpaid Paid Incomplete No Tax Due Internal Refu…" at bounding box center [1289, 314] width 425 height 29
select select "DUE"
click at [1076, 299] on select "- Select Status Code - Open Due/Unpaid Paid Incomplete No Tax Due Internal Refu…" at bounding box center [1289, 314] width 425 height 29
type input "10/03/2025"
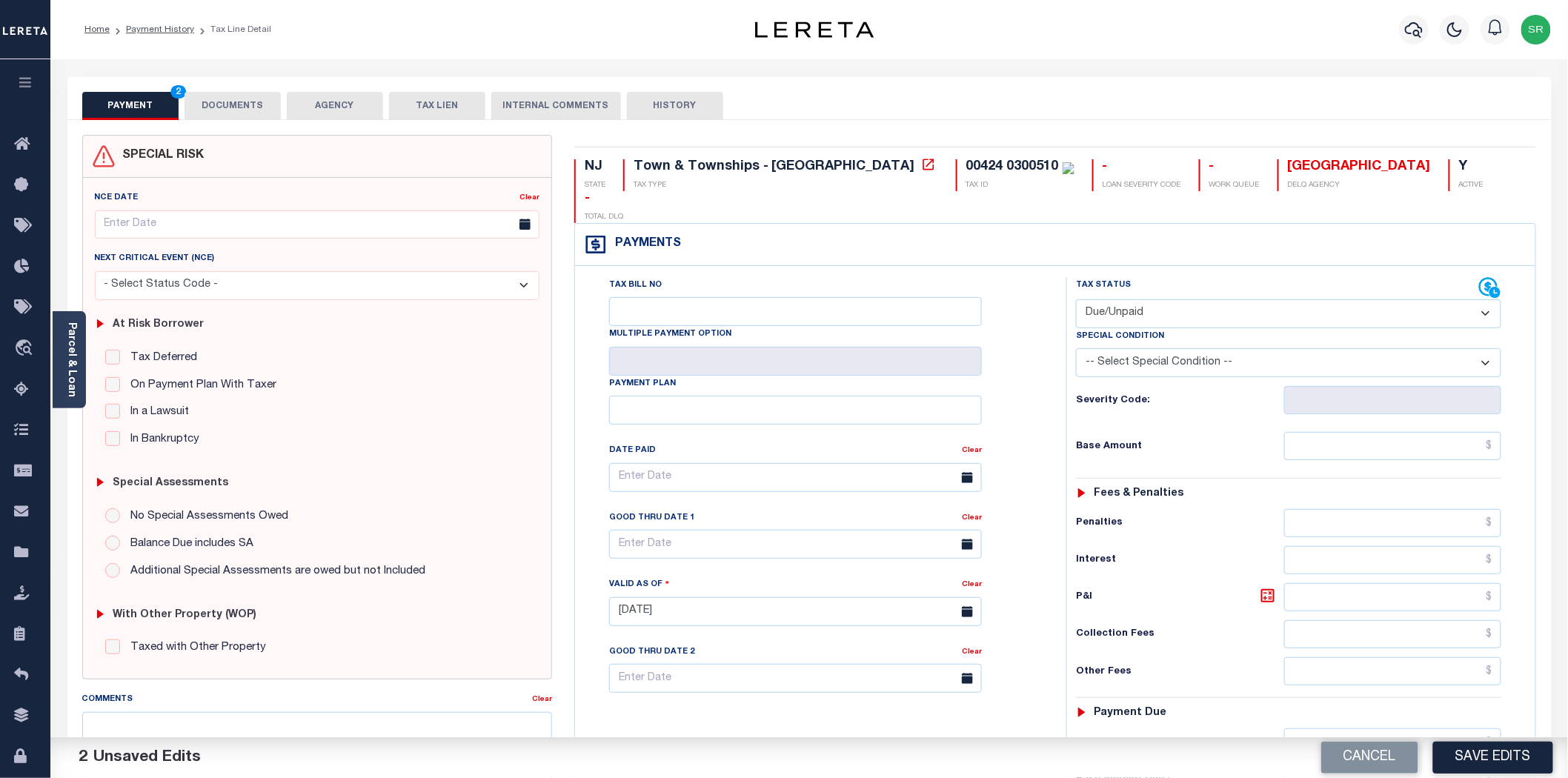
scroll to position [164, 0]
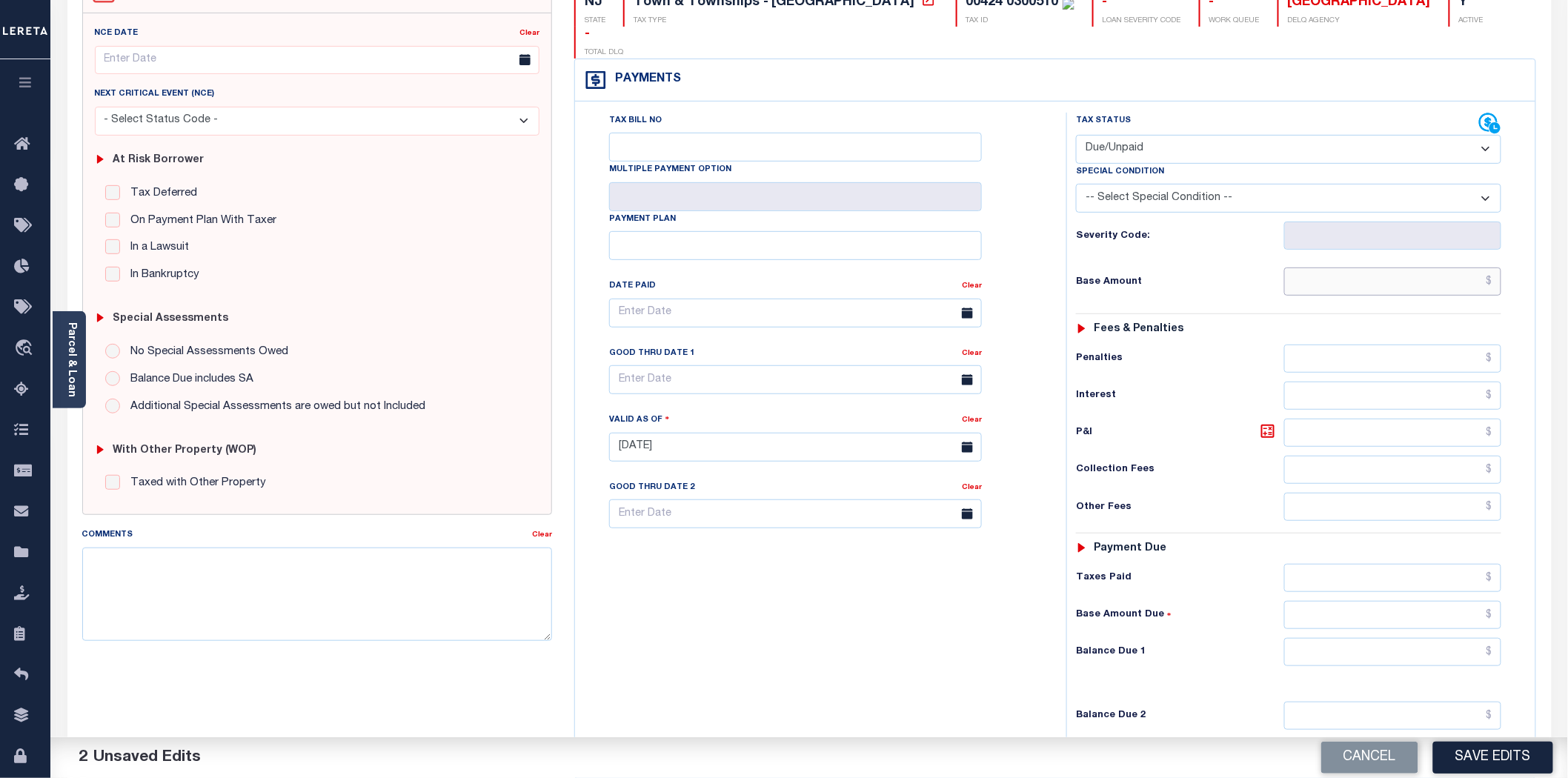
click at [1372, 267] on input "text" at bounding box center [1393, 281] width 217 height 29
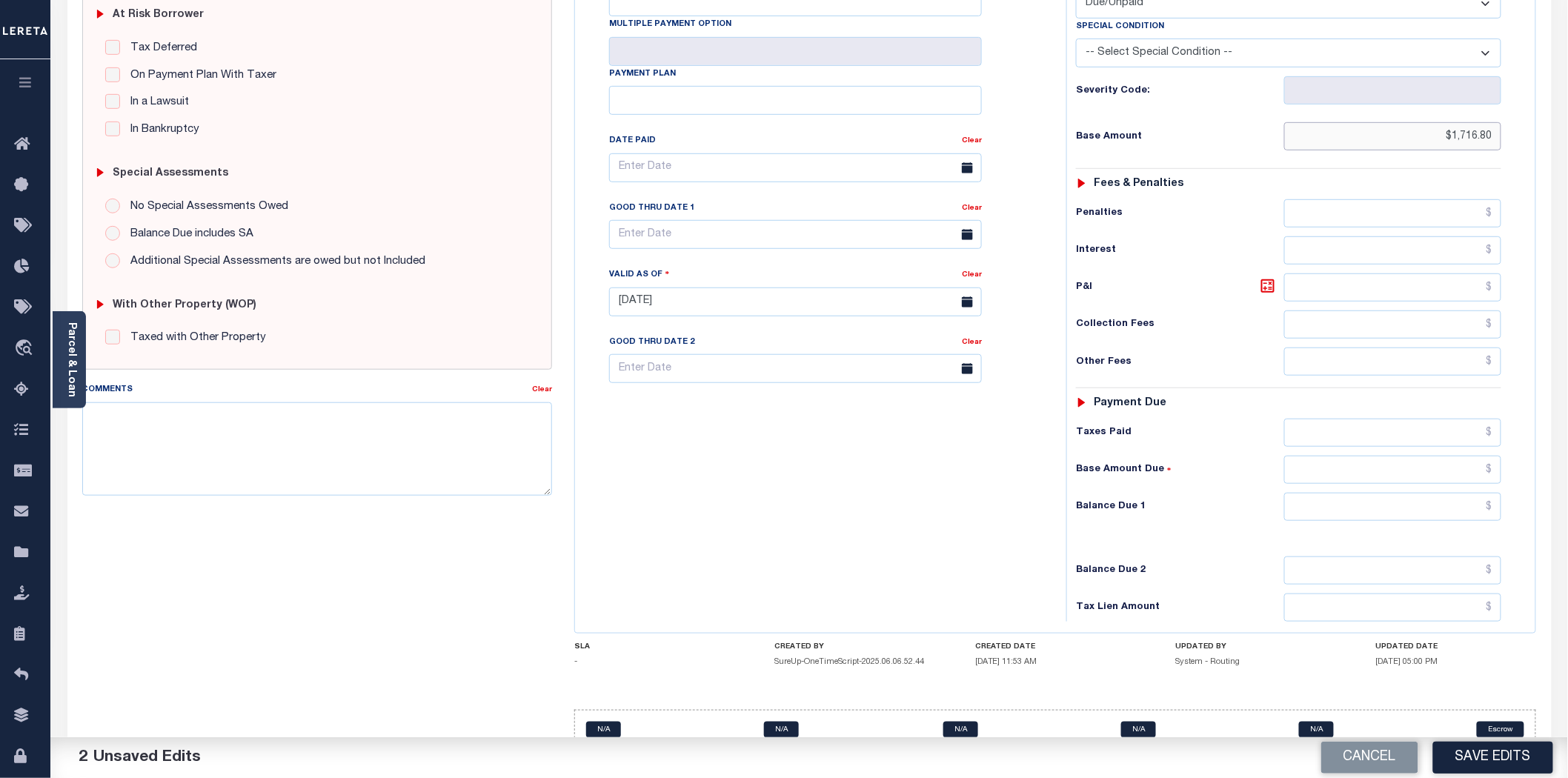
type input "$1,716.80"
click at [1408, 493] on input "text" at bounding box center [1393, 507] width 217 height 29
type input "$1,716.80"
click at [1492, 760] on button "Save Edits" at bounding box center [1493, 757] width 120 height 31
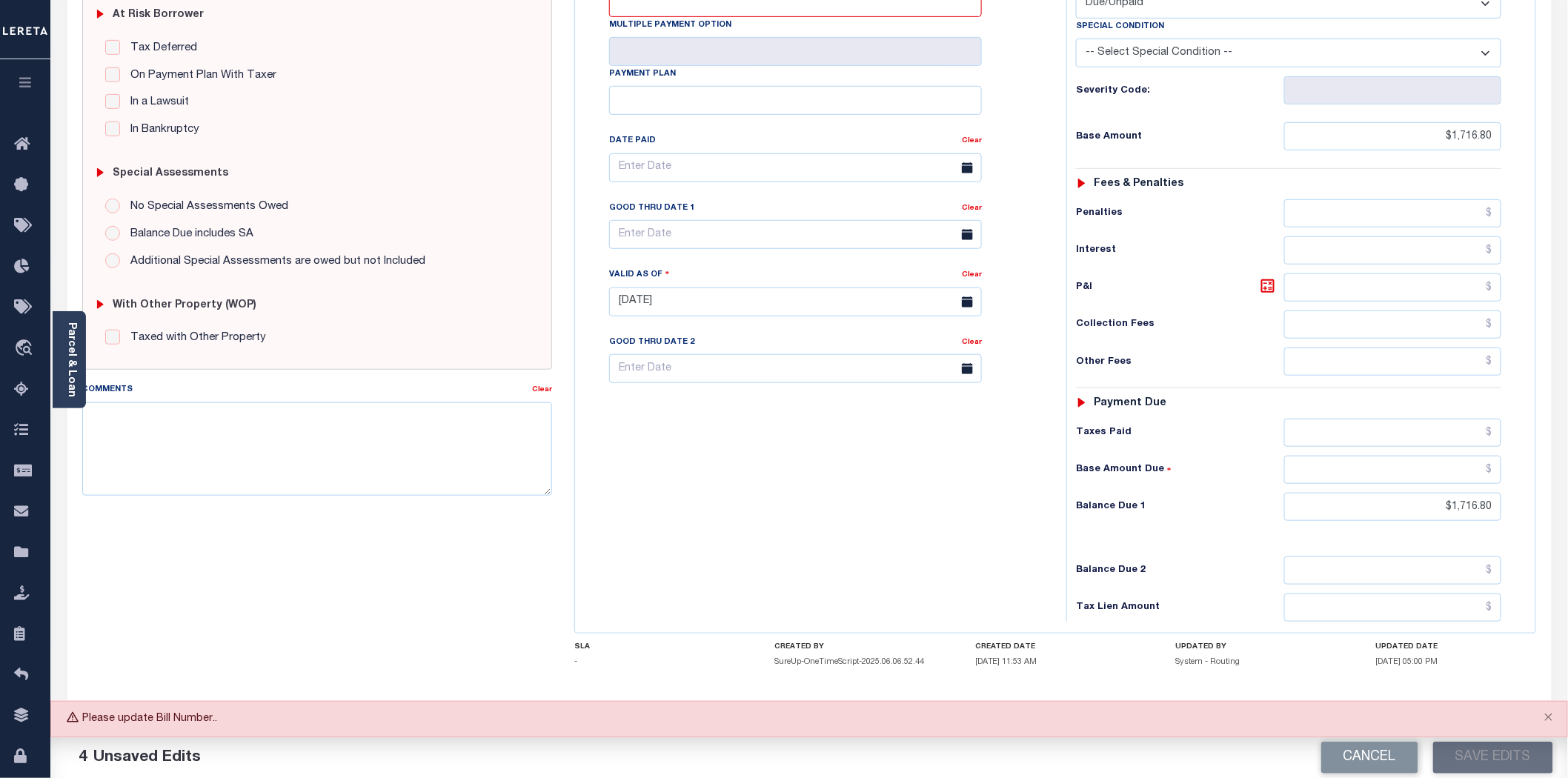
scroll to position [63, 0]
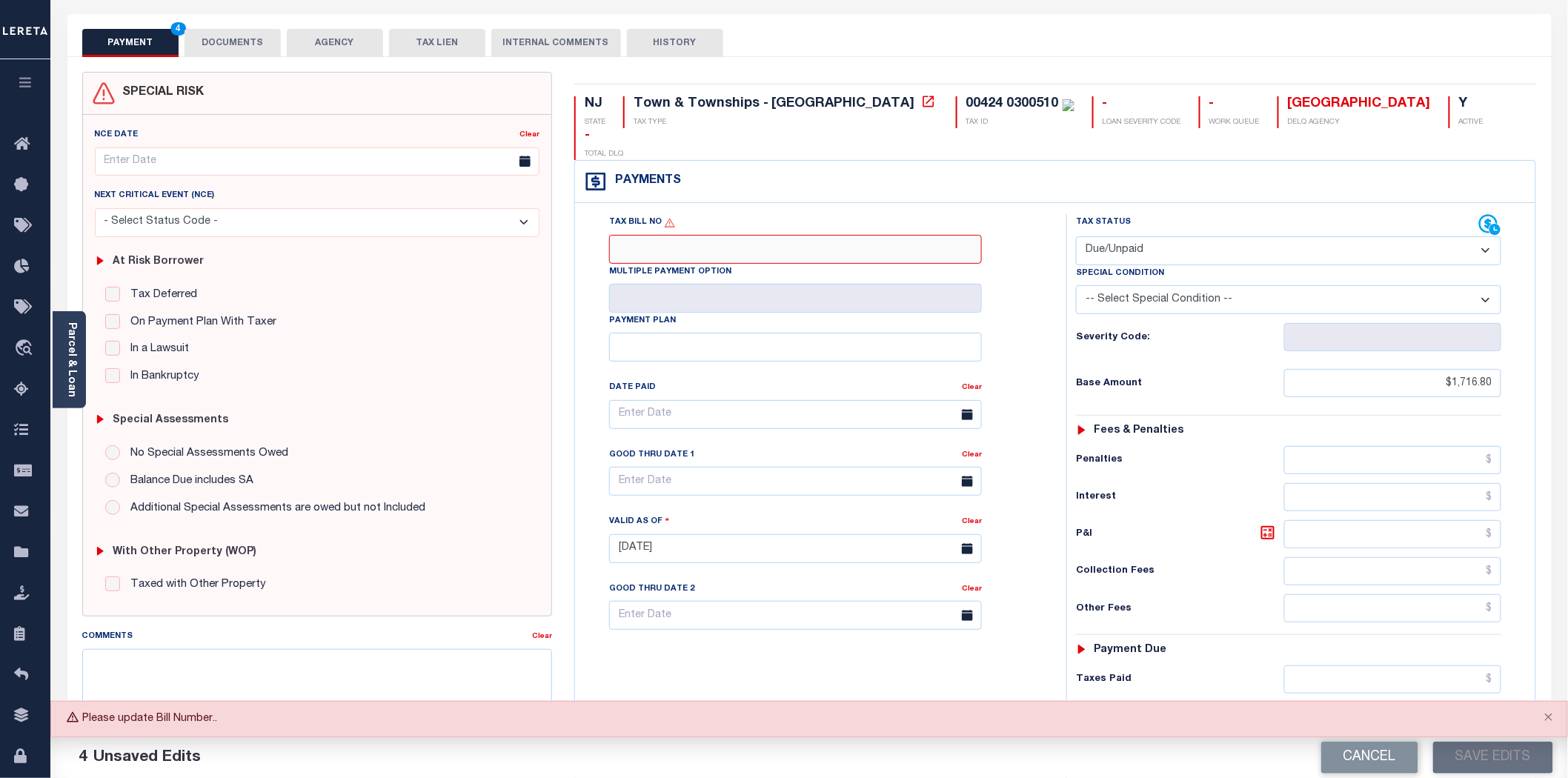
click at [646, 235] on input "Tax Bill No" at bounding box center [795, 249] width 373 height 29
type input "NA"
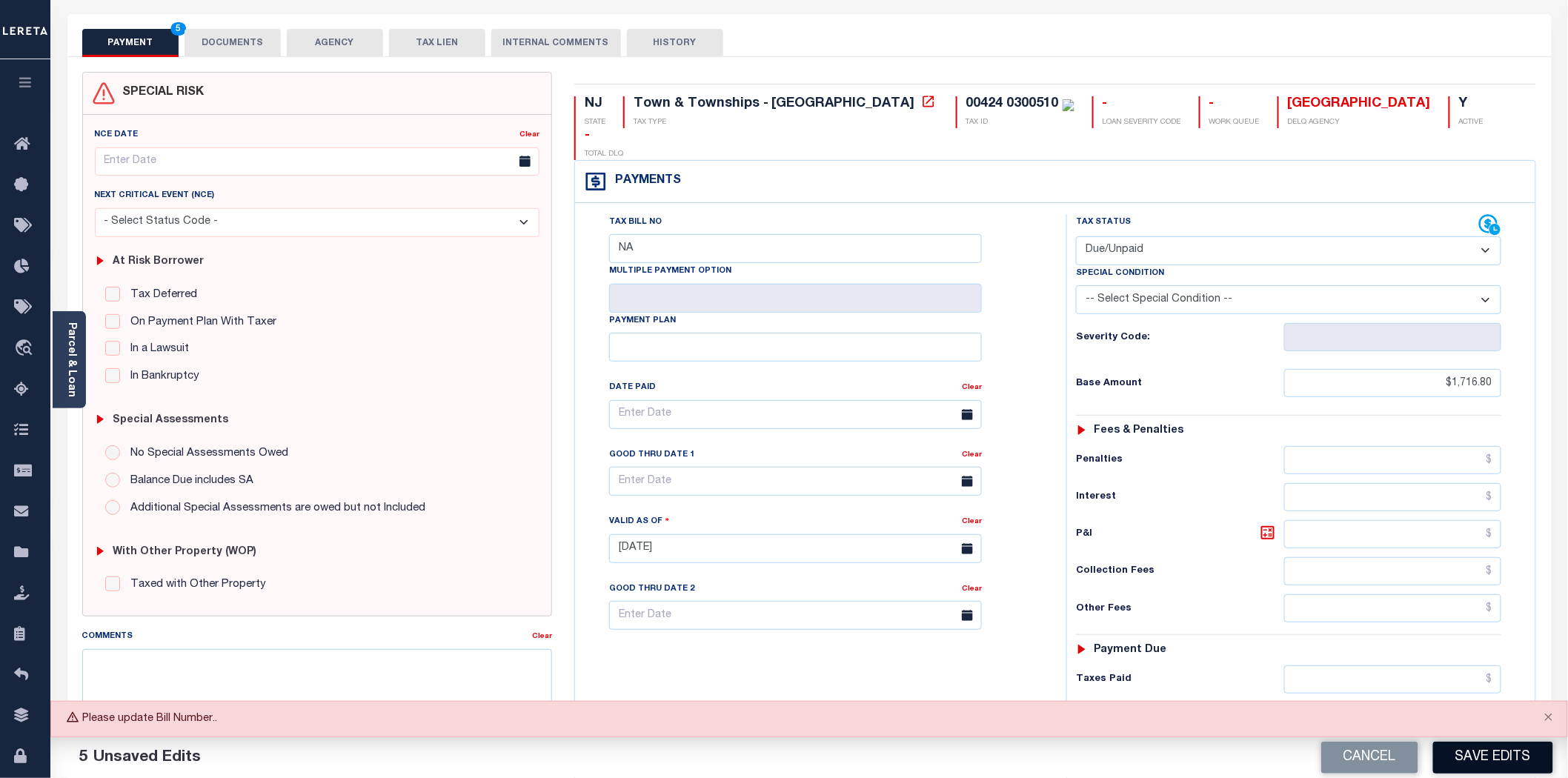
click at [1486, 748] on button "Save Edits" at bounding box center [1493, 757] width 120 height 31
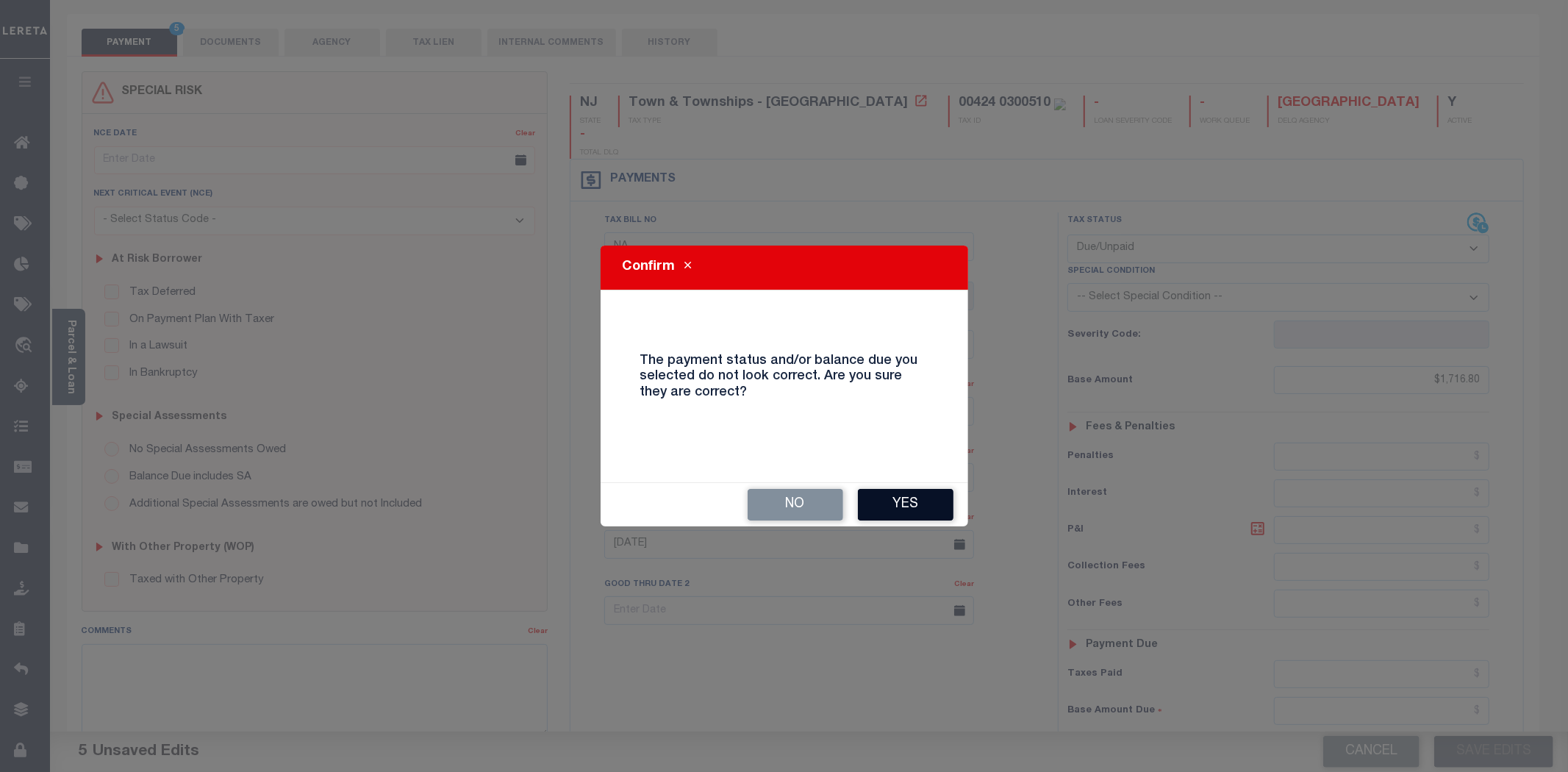
click at [940, 518] on button "Yes" at bounding box center [906, 504] width 96 height 31
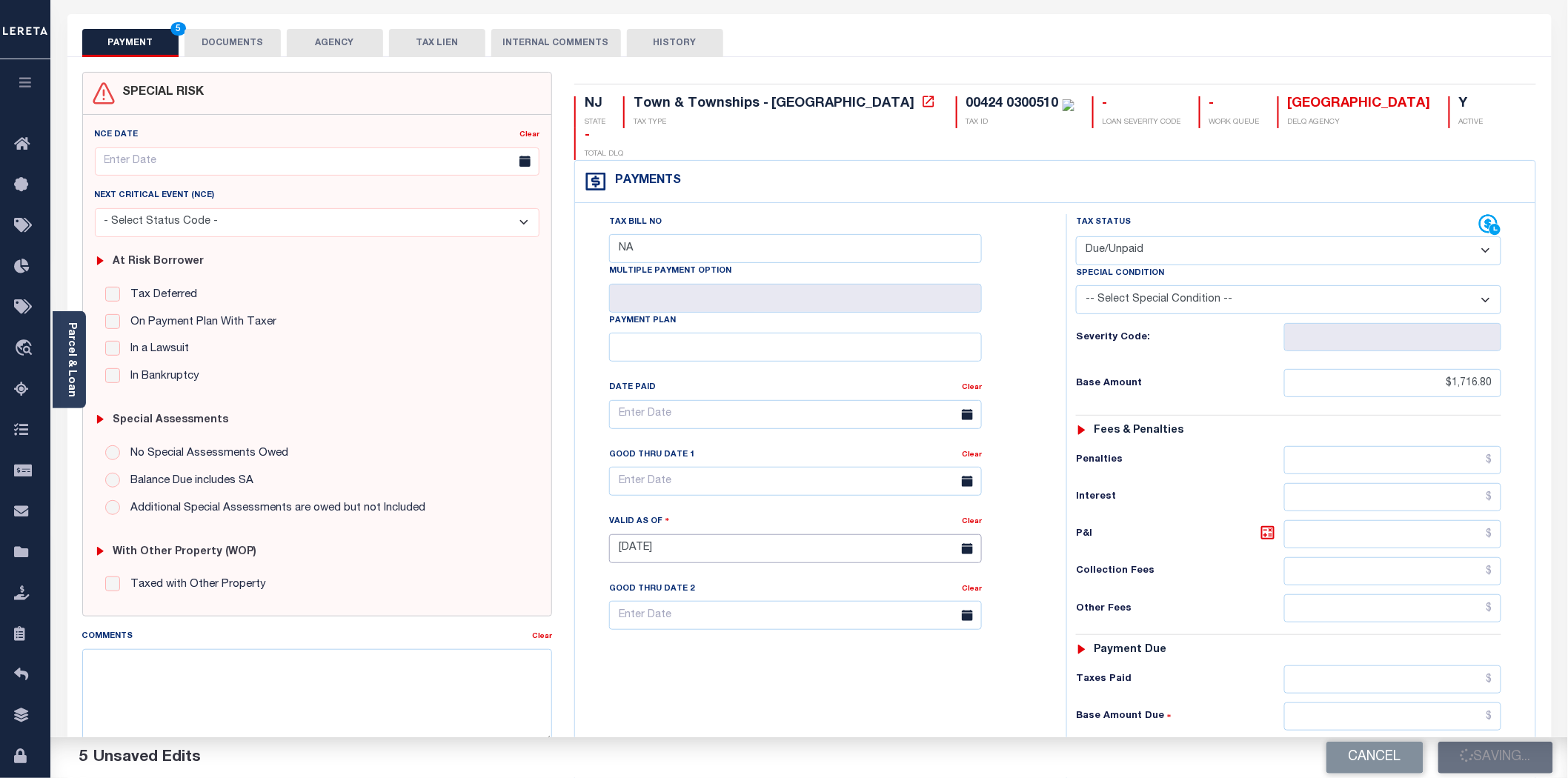
click at [947, 534] on input "10/03/2025" at bounding box center [795, 548] width 373 height 29
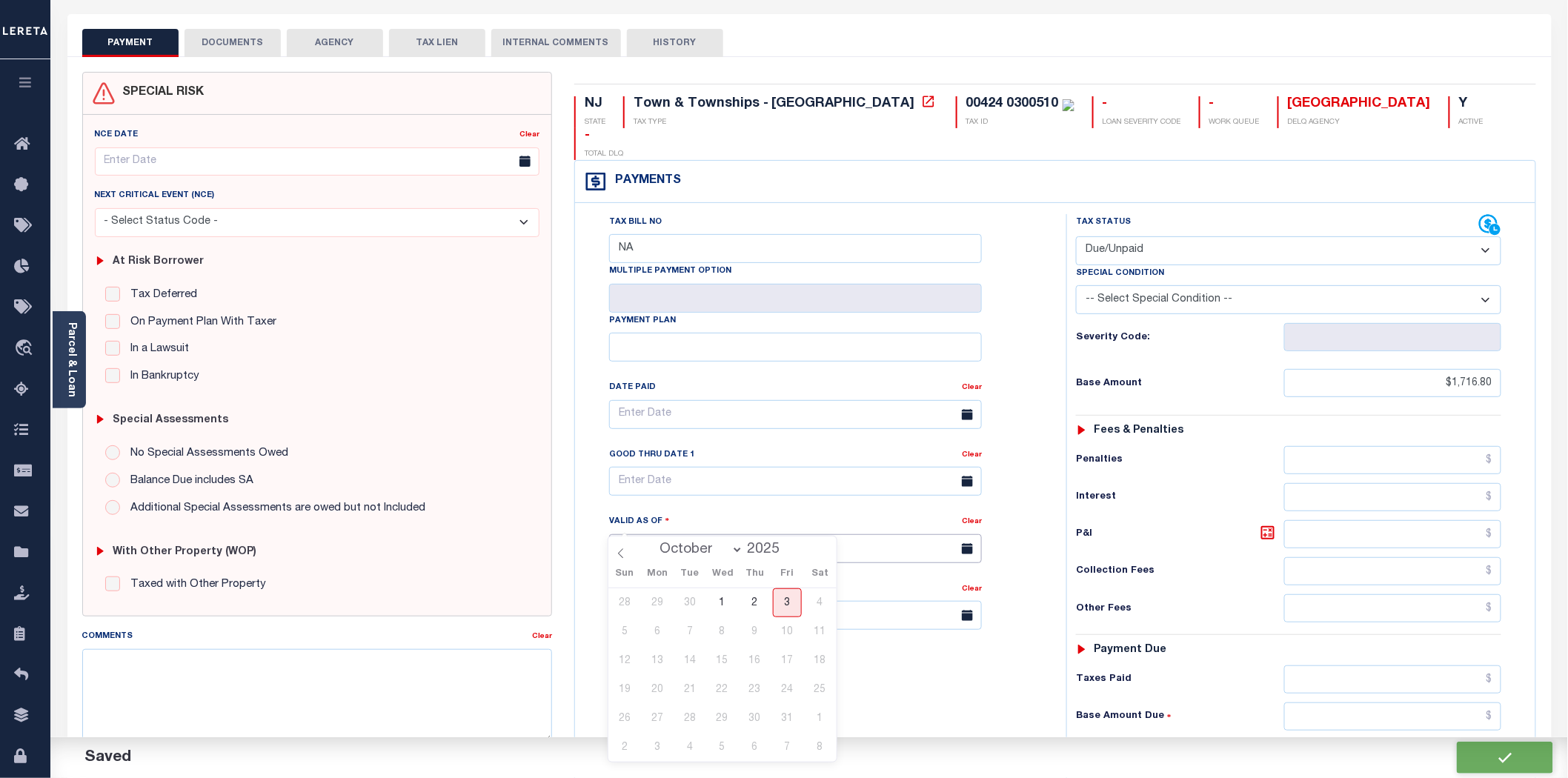
checkbox input "false"
type input "$1,716.8"
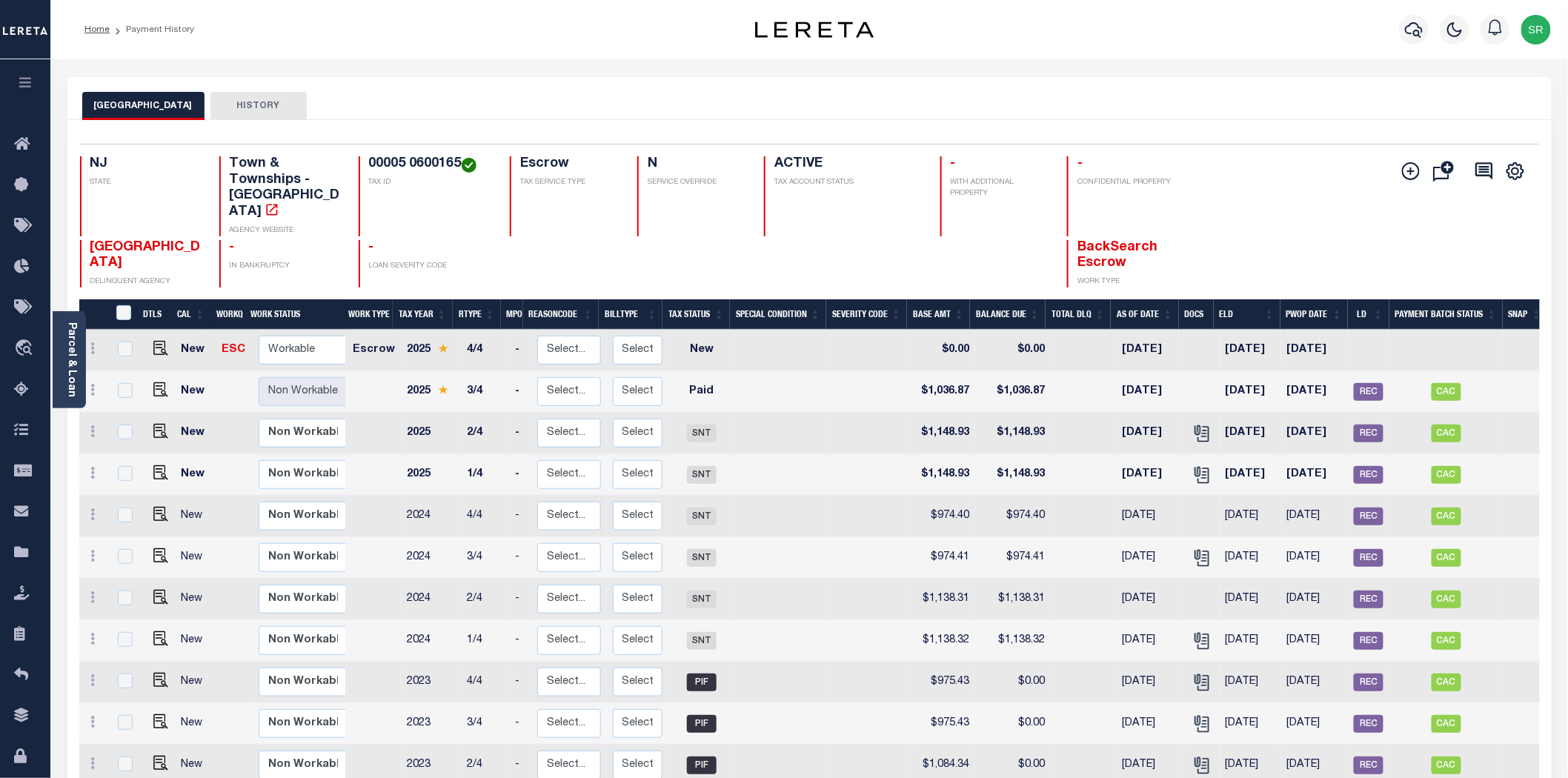
click at [609, 257] on div at bounding box center [564, 264] width 110 height 48
click at [157, 340] on img "" at bounding box center [161, 348] width 15 height 15
checkbox input "true"
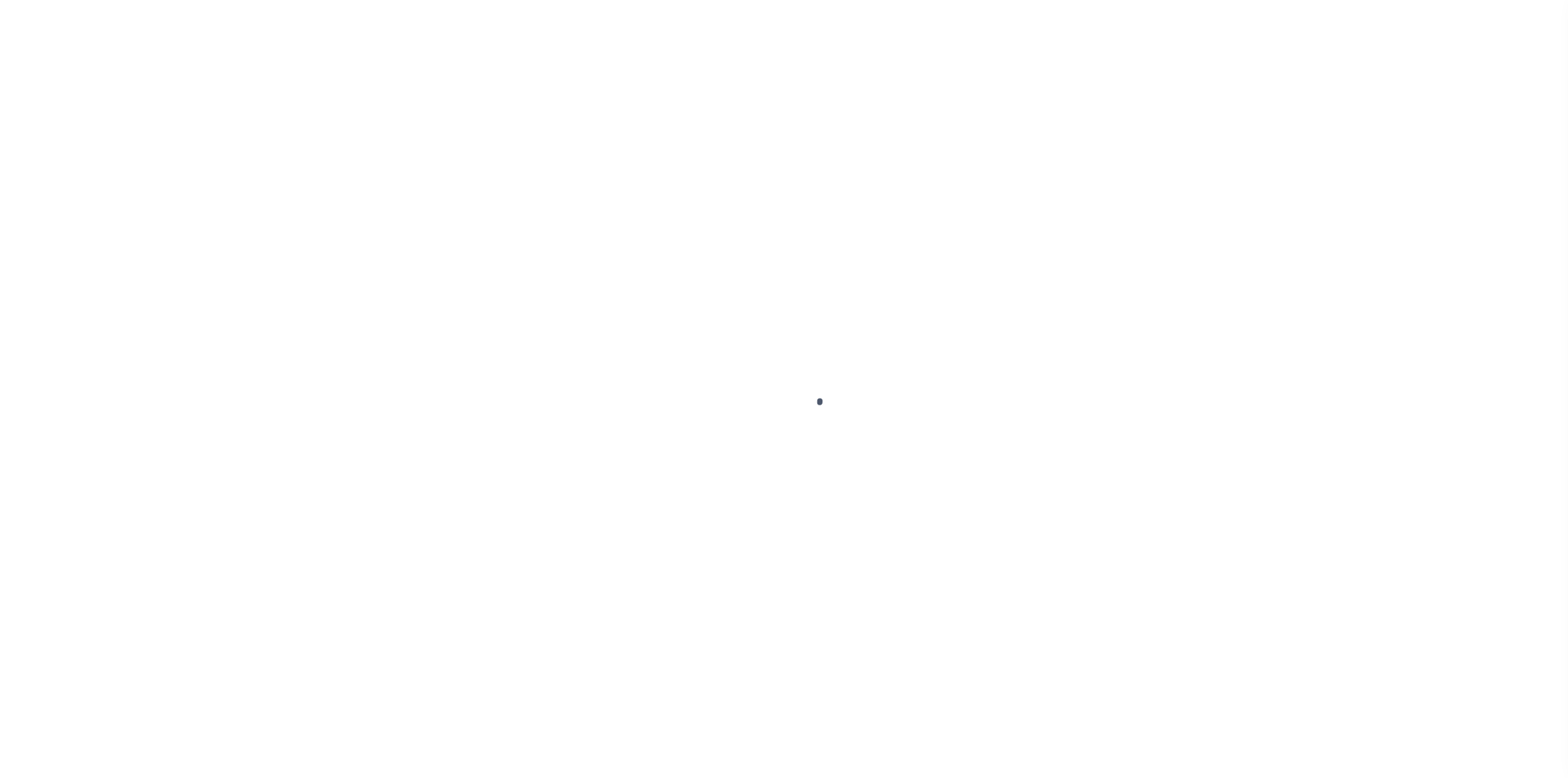
checkbox input "false"
type input "06/06/2025"
select select "NW2"
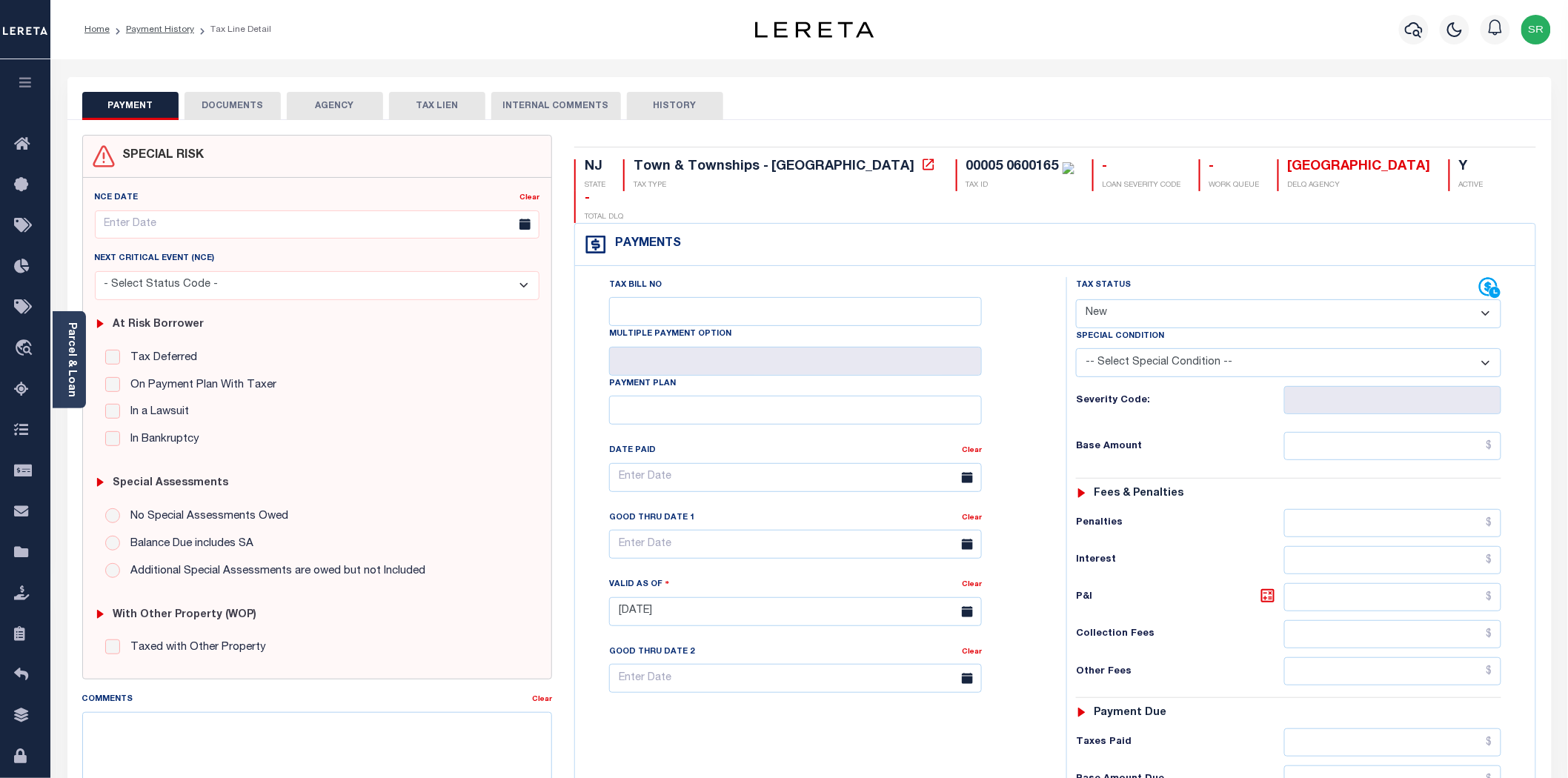
click at [231, 109] on button "DOCUMENTS" at bounding box center [232, 106] width 96 height 29
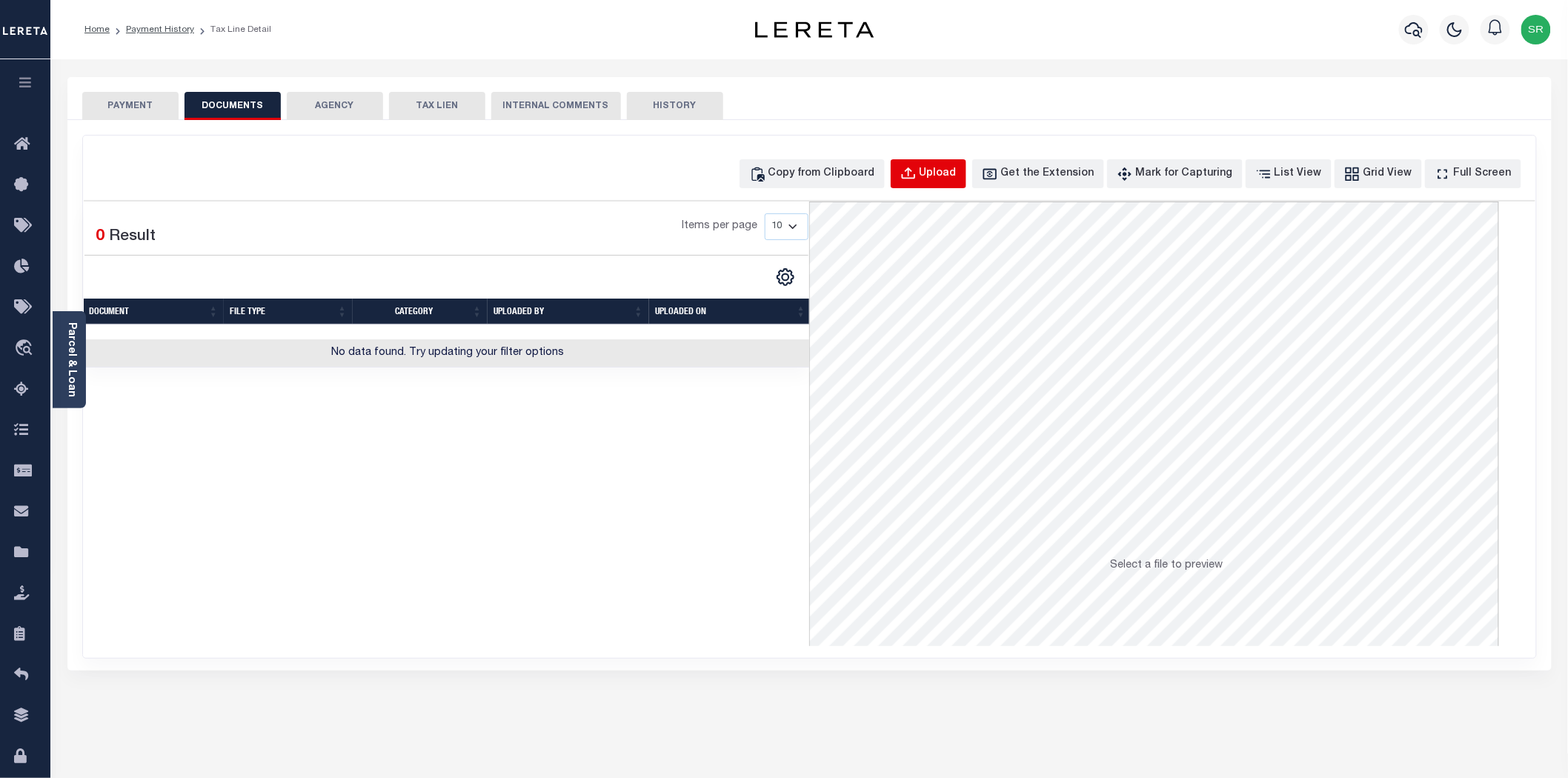
click at [957, 172] on div "Upload" at bounding box center [938, 174] width 37 height 16
select select "POP"
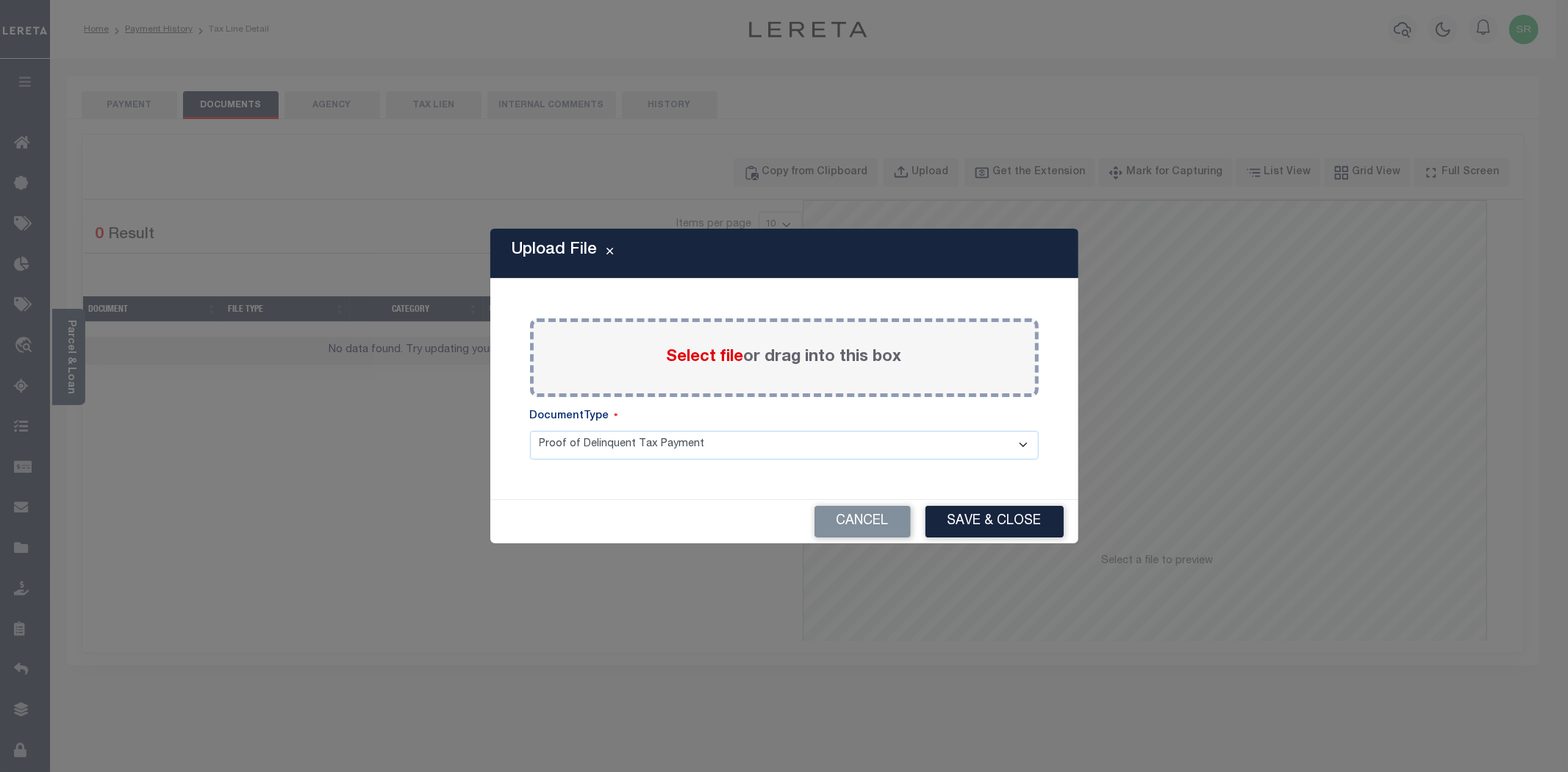
click at [687, 356] on span "Select file" at bounding box center [706, 357] width 78 height 16
click at [0, 0] on input "Select file or drag into this box" at bounding box center [0, 0] width 0 height 0
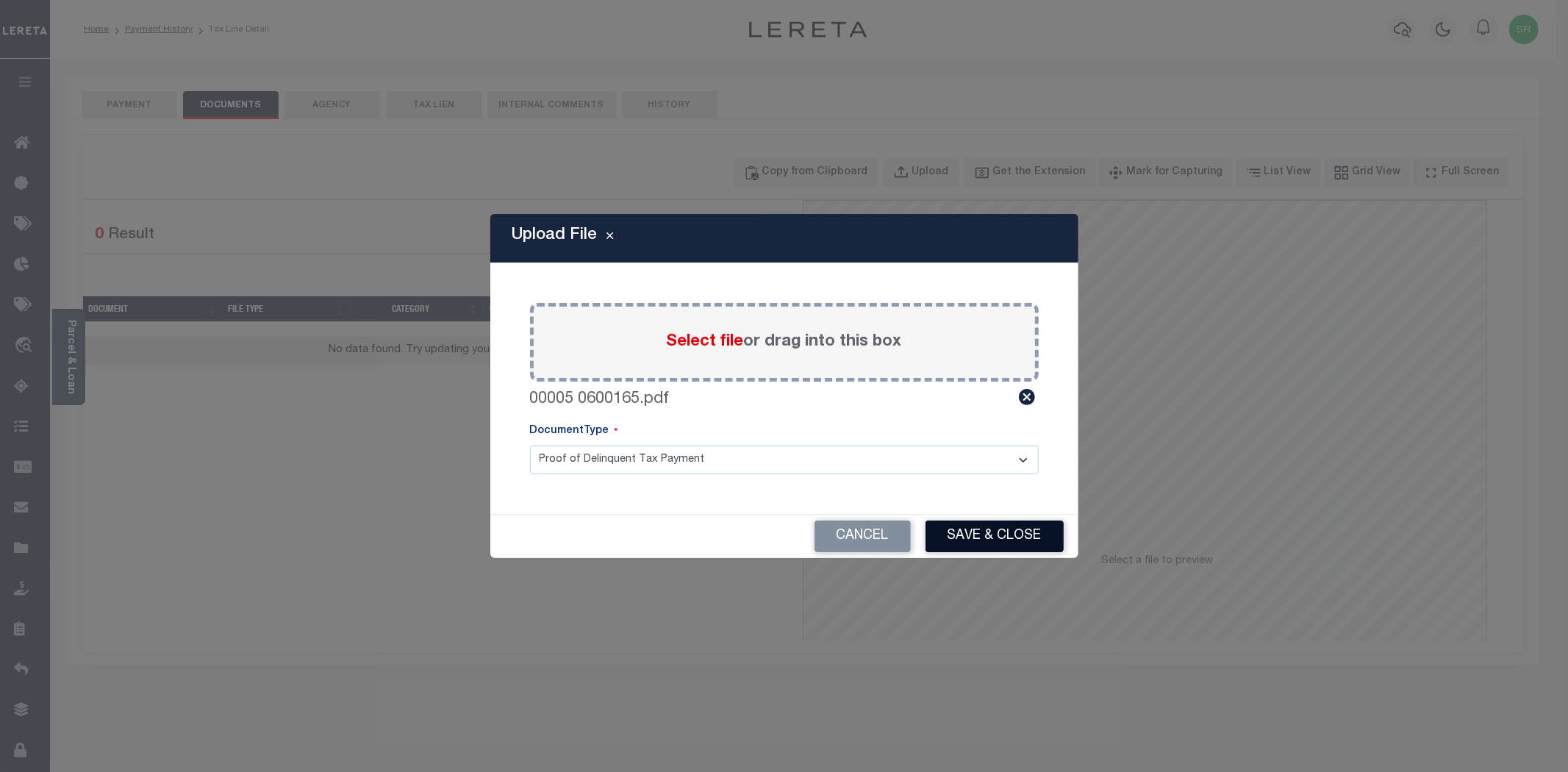
click at [961, 524] on button "Save & Close" at bounding box center [995, 535] width 138 height 31
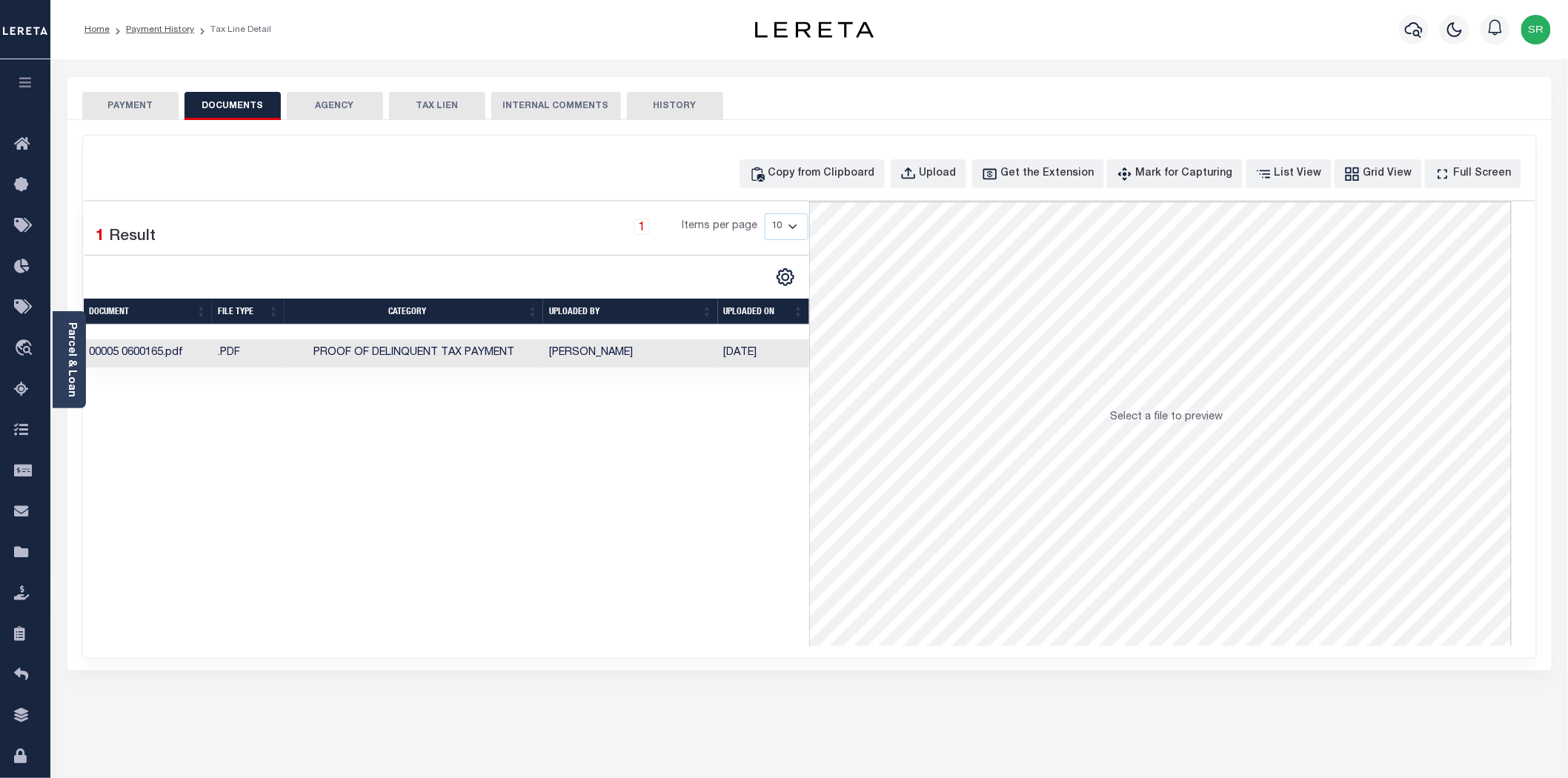
click at [593, 360] on td "[PERSON_NAME]" at bounding box center [629, 354] width 175 height 29
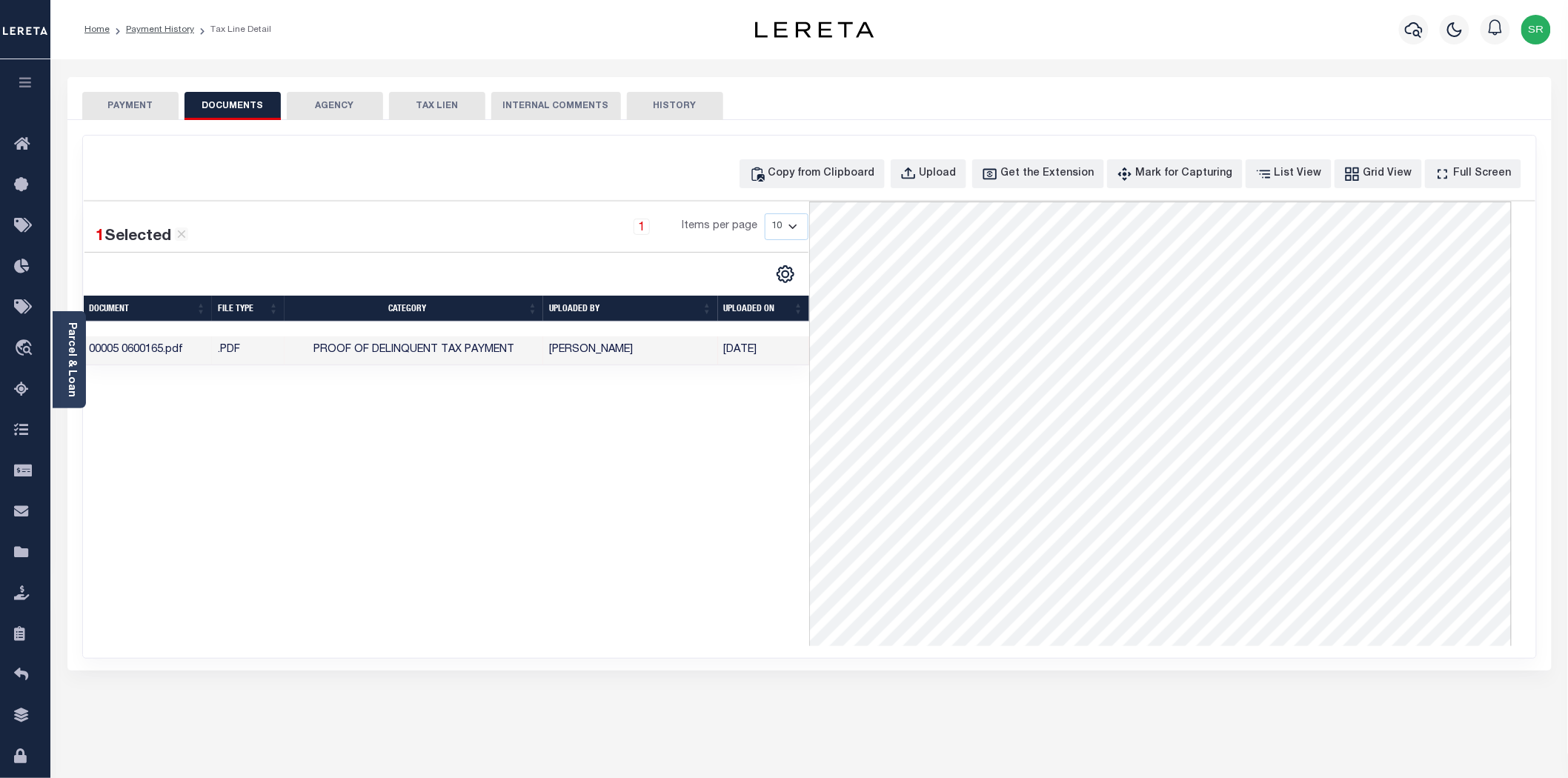
click at [151, 108] on button "PAYMENT" at bounding box center [130, 106] width 96 height 29
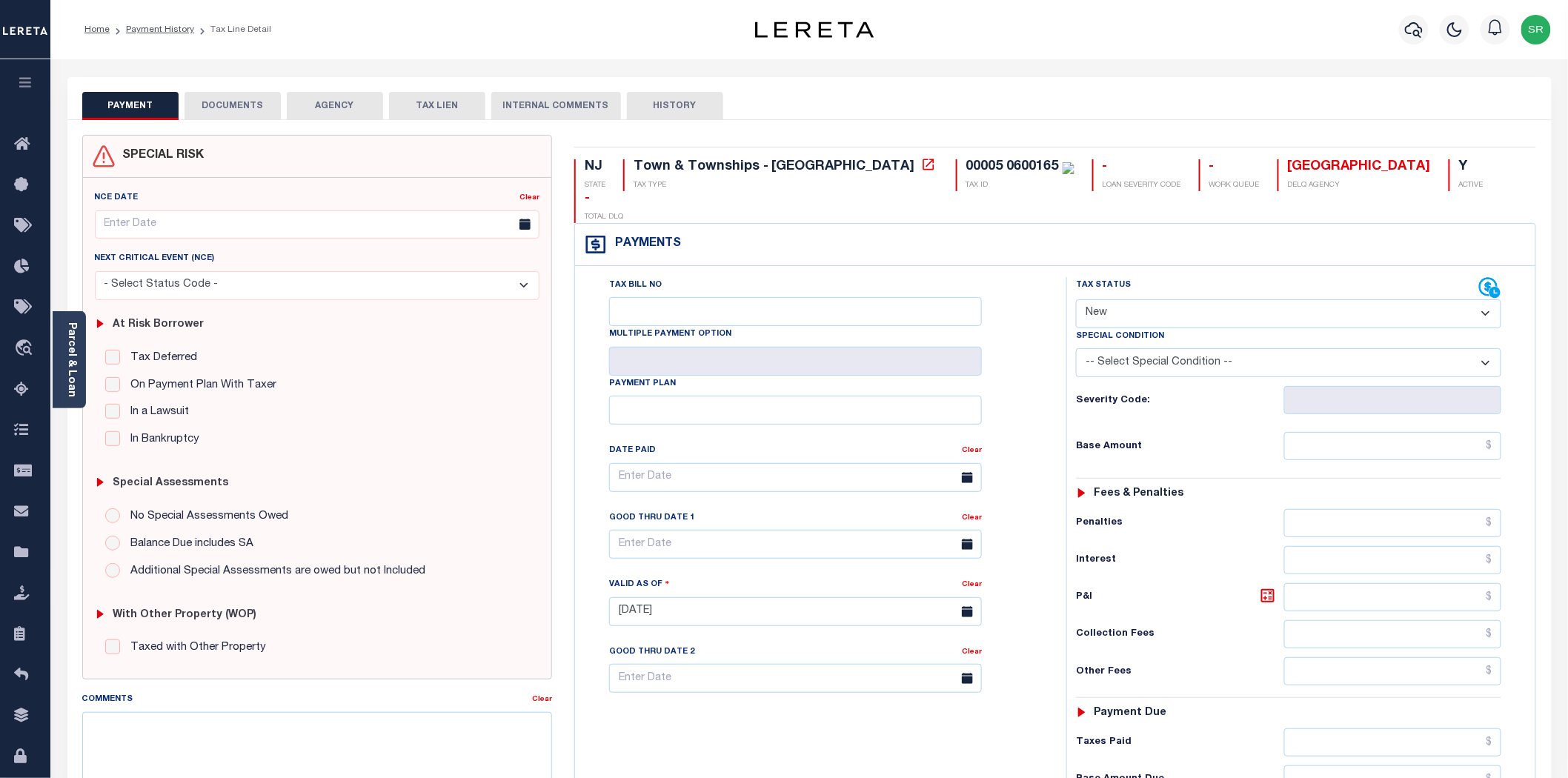
click at [151, 108] on button "PAYMENT" at bounding box center [130, 106] width 96 height 29
click at [1136, 299] on select "- Select Status Code - Open Due/Unpaid Paid Incomplete No Tax Due Internal Refu…" at bounding box center [1289, 314] width 425 height 29
select select "DUE"
click at [1076, 299] on select "- Select Status Code - Open Due/Unpaid Paid Incomplete No Tax Due Internal Refu…" at bounding box center [1289, 314] width 425 height 29
type input "[DATE]"
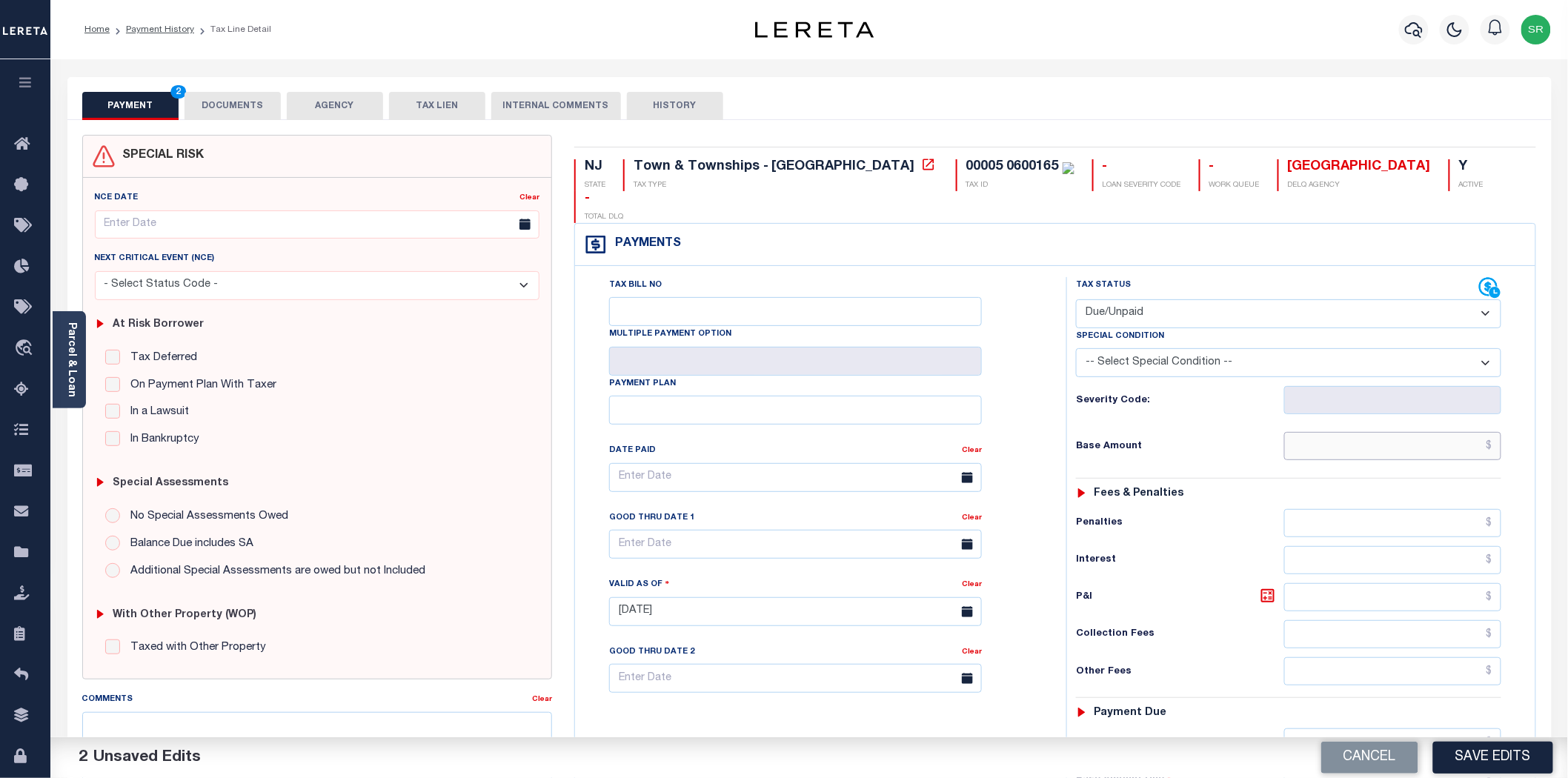
click at [1370, 432] on input "text" at bounding box center [1393, 446] width 217 height 29
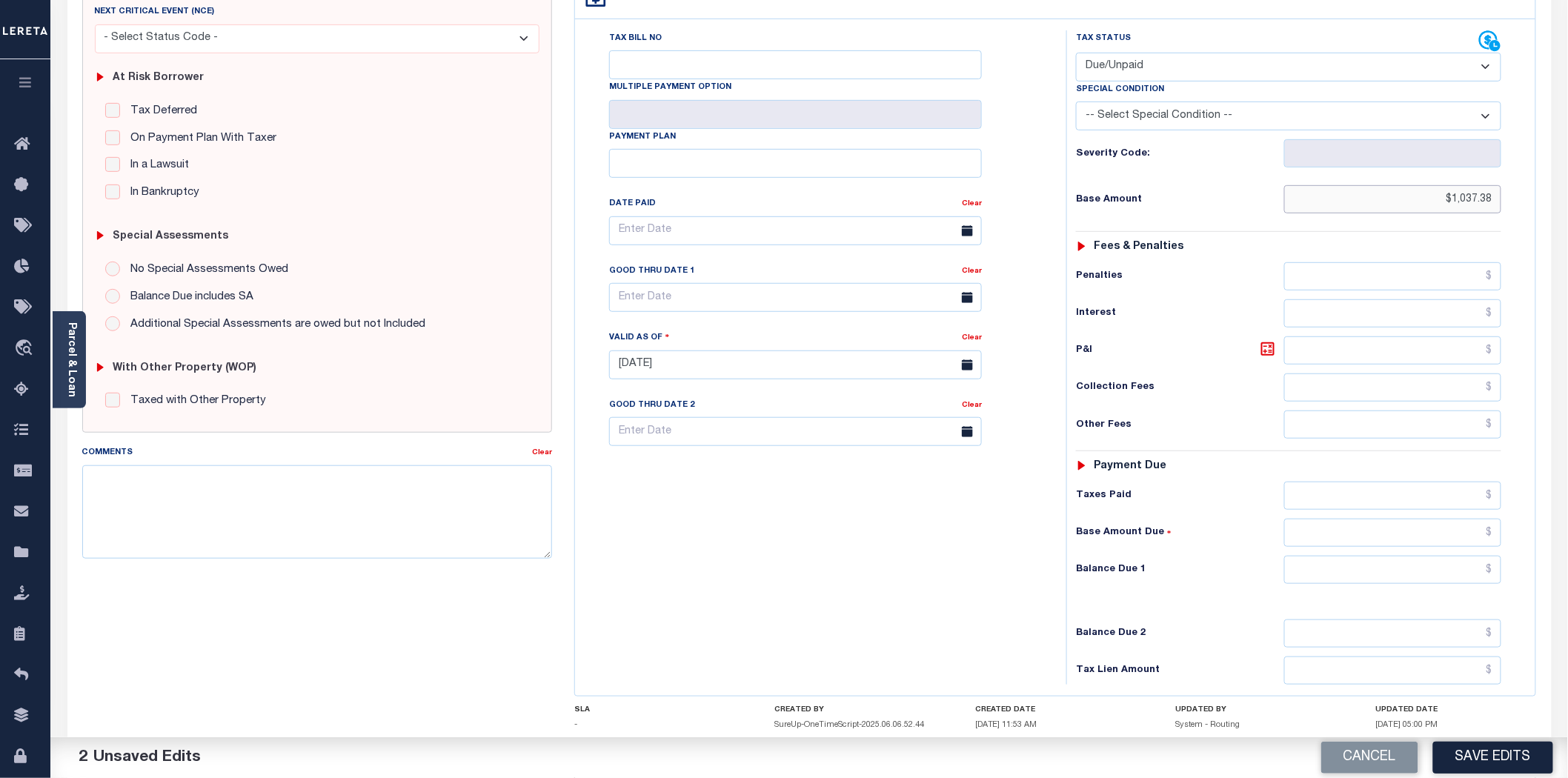
type input "$1,037.38"
click at [1389, 556] on input "text" at bounding box center [1393, 570] width 217 height 29
type input "$1,037.38"
click at [1493, 758] on button "Save Edits" at bounding box center [1493, 757] width 120 height 31
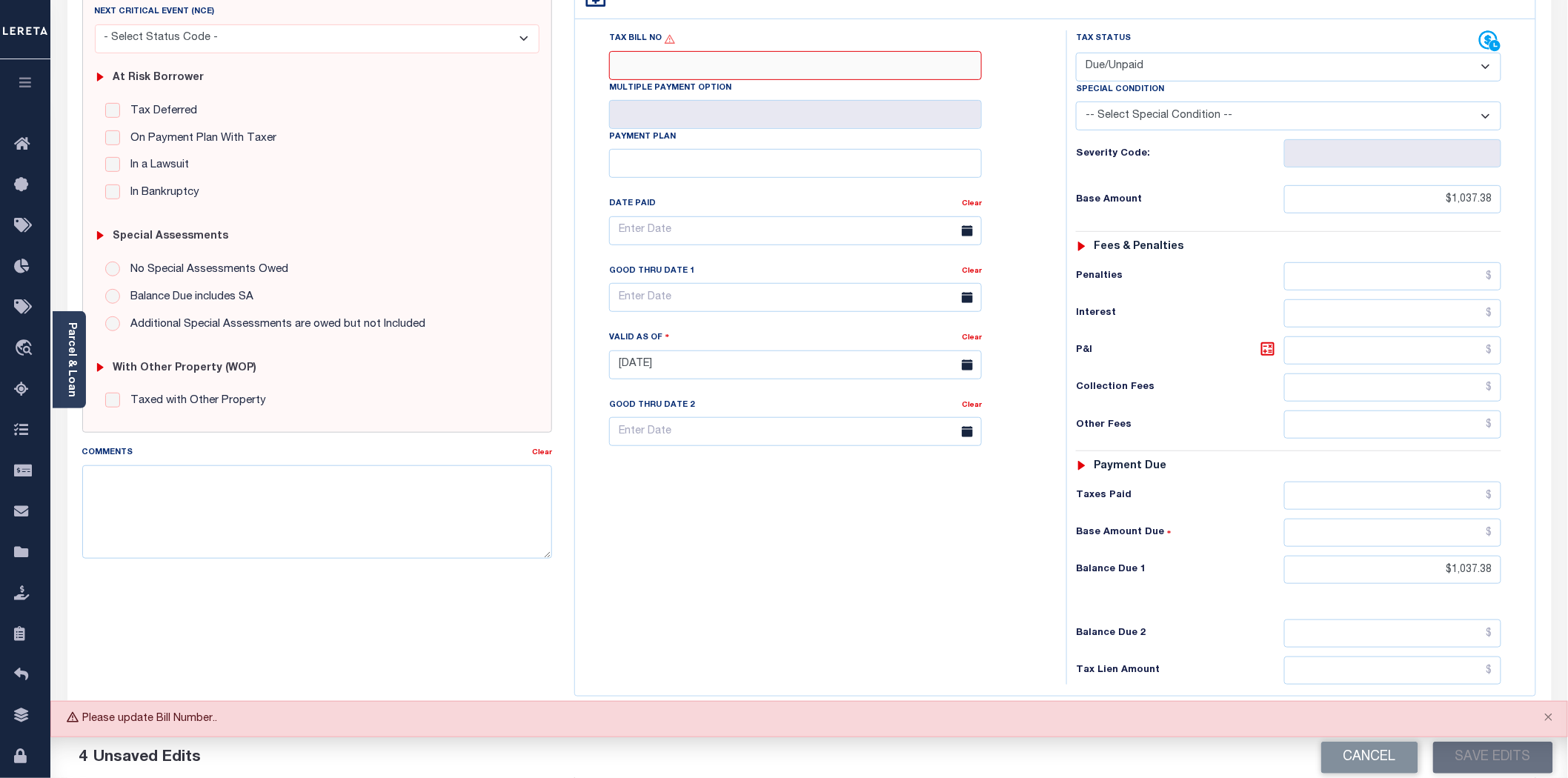
click at [671, 51] on input "Tax Bill No" at bounding box center [795, 66] width 373 height 29
type input "NA"
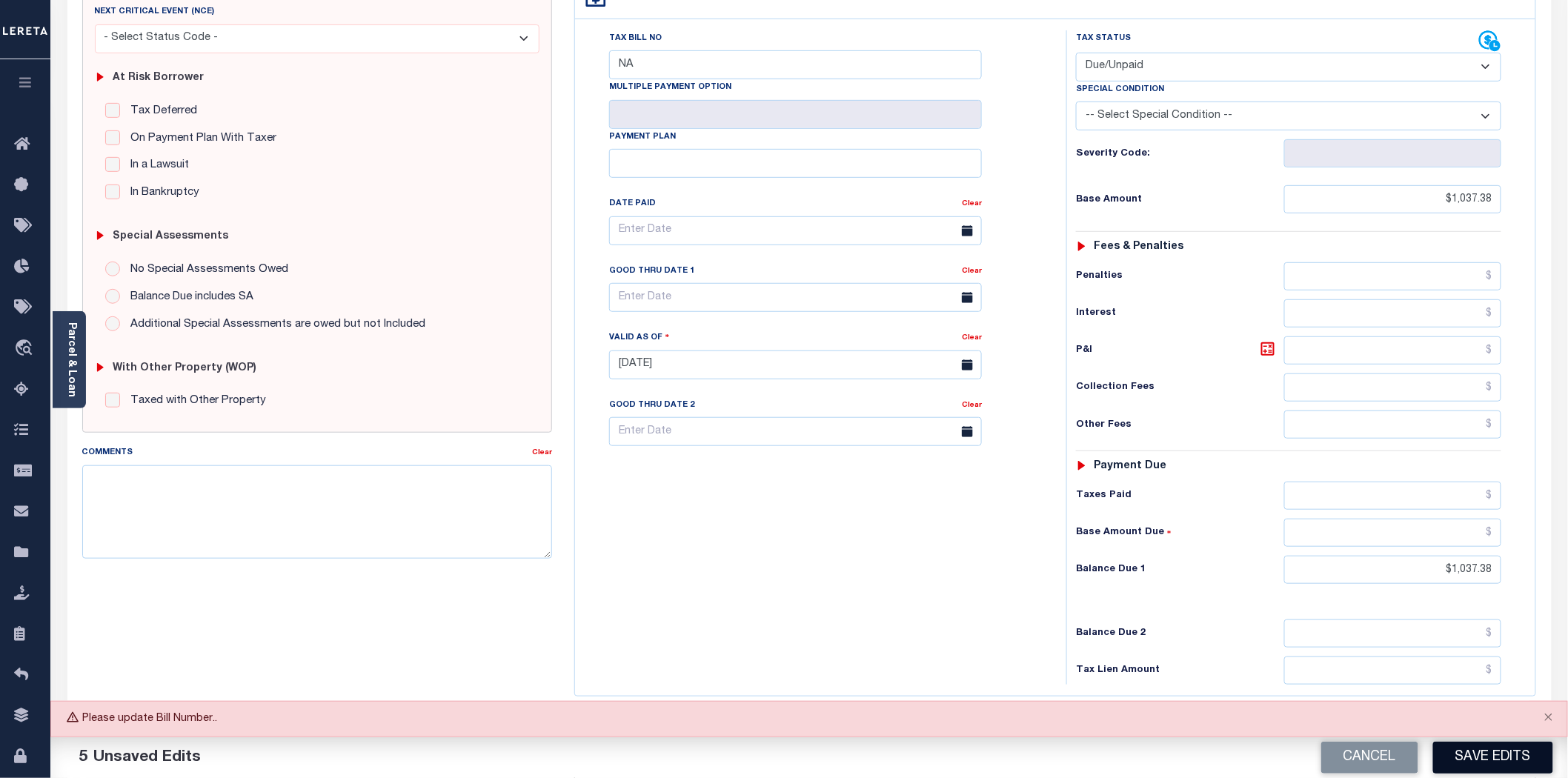
click at [1491, 748] on button "Save Edits" at bounding box center [1493, 757] width 120 height 31
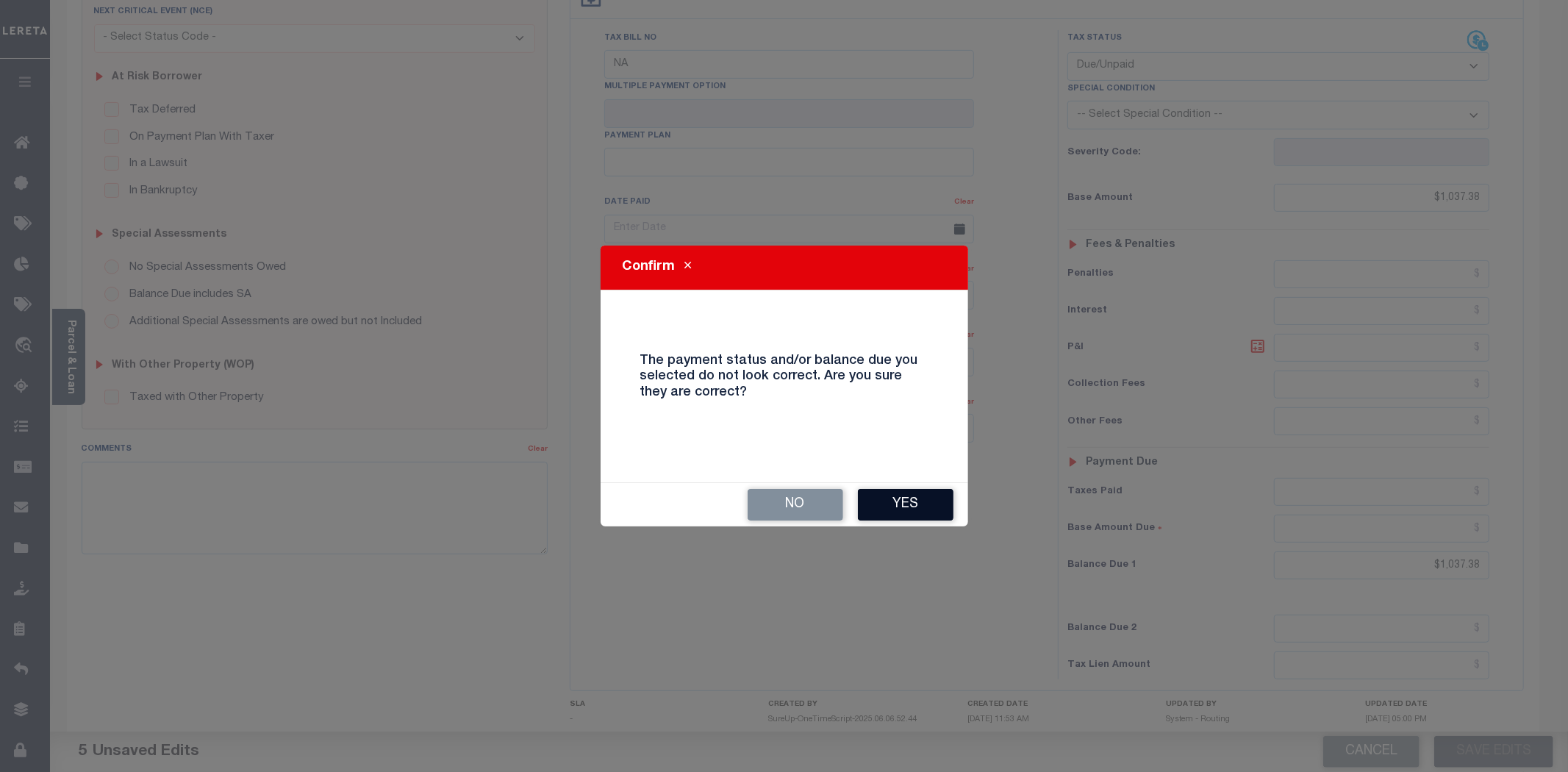
click at [906, 511] on button "Yes" at bounding box center [906, 504] width 96 height 31
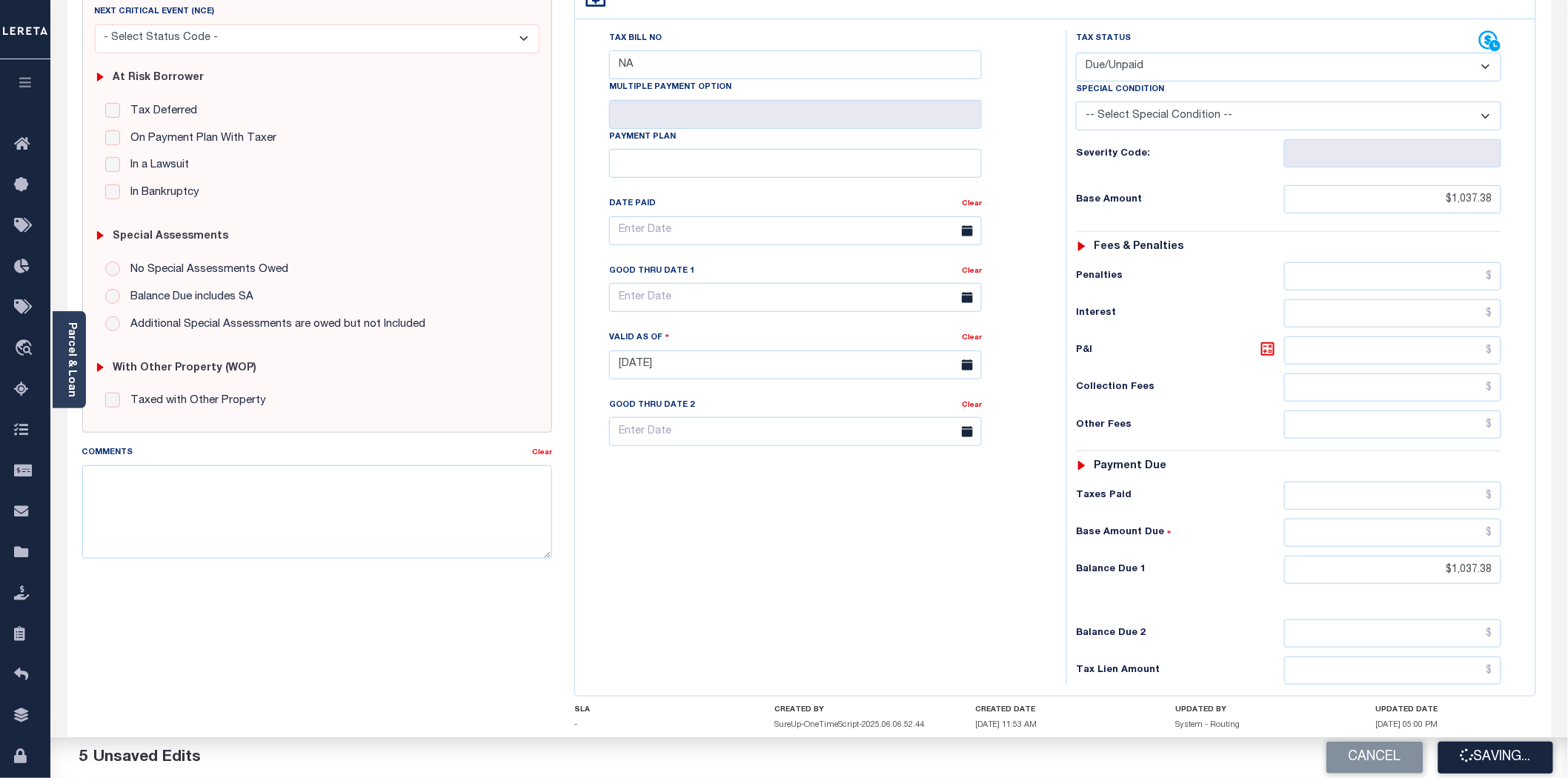
checkbox input "false"
type input "$1,037.38"
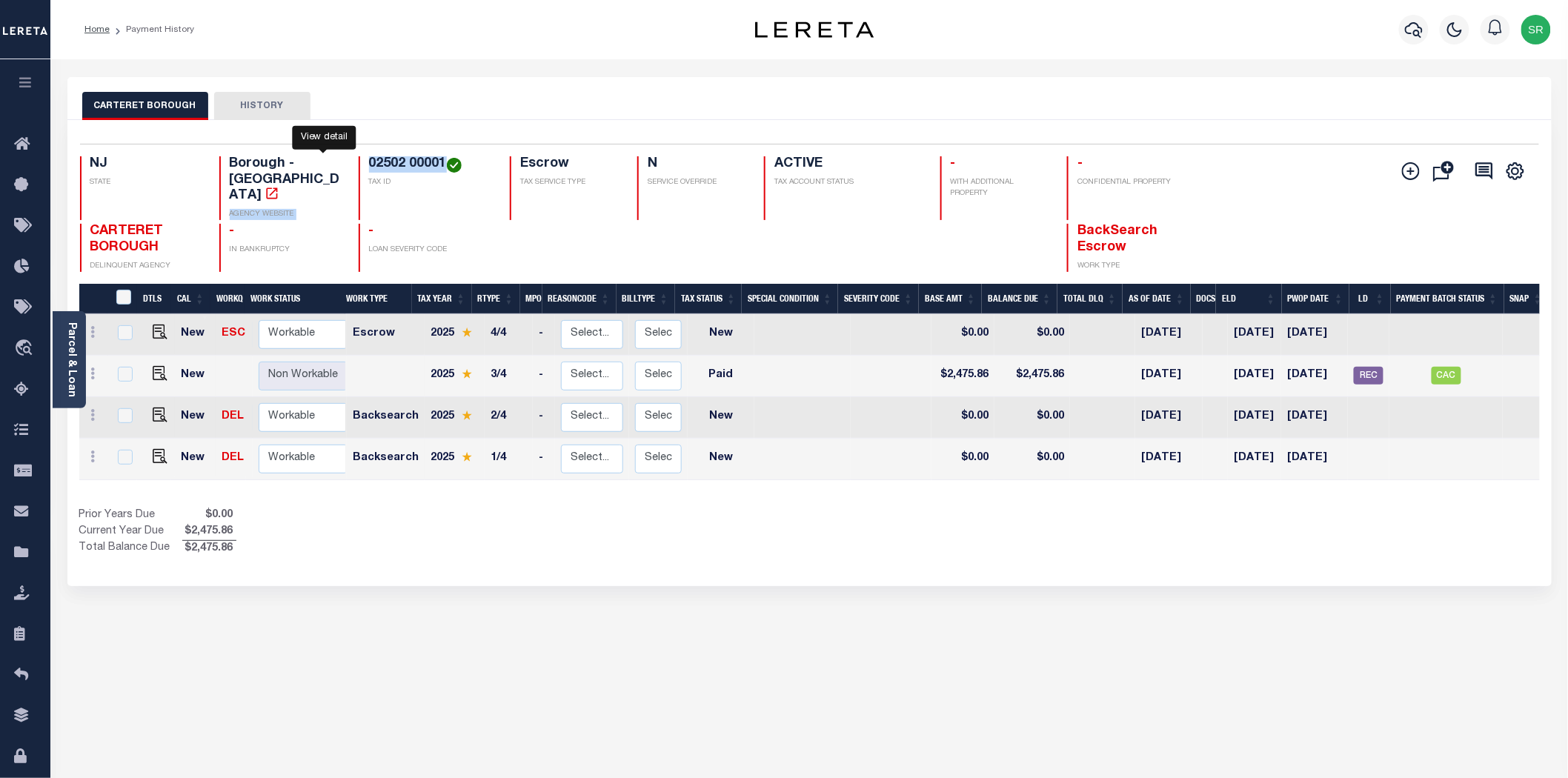
drag, startPoint x: 443, startPoint y: 163, endPoint x: 329, endPoint y: 166, distance: 114.0
click at [329, 166] on div "NJ STATE Borough - NJ AGENCY WEBSITE 02502 00001 TAX ID Escrow TAX SERVICE TYPE…" at bounding box center [688, 188] width 1216 height 64
click at [450, 124] on div "Selected 4 Results 1 Items per page 25 50 100 NJ STATE TAX ID N" at bounding box center [810, 353] width 1484 height 466
drag, startPoint x: 446, startPoint y: 161, endPoint x: 366, endPoint y: 164, distance: 80.1
click at [366, 164] on div "02502 00001 TAX ID" at bounding box center [425, 188] width 134 height 64
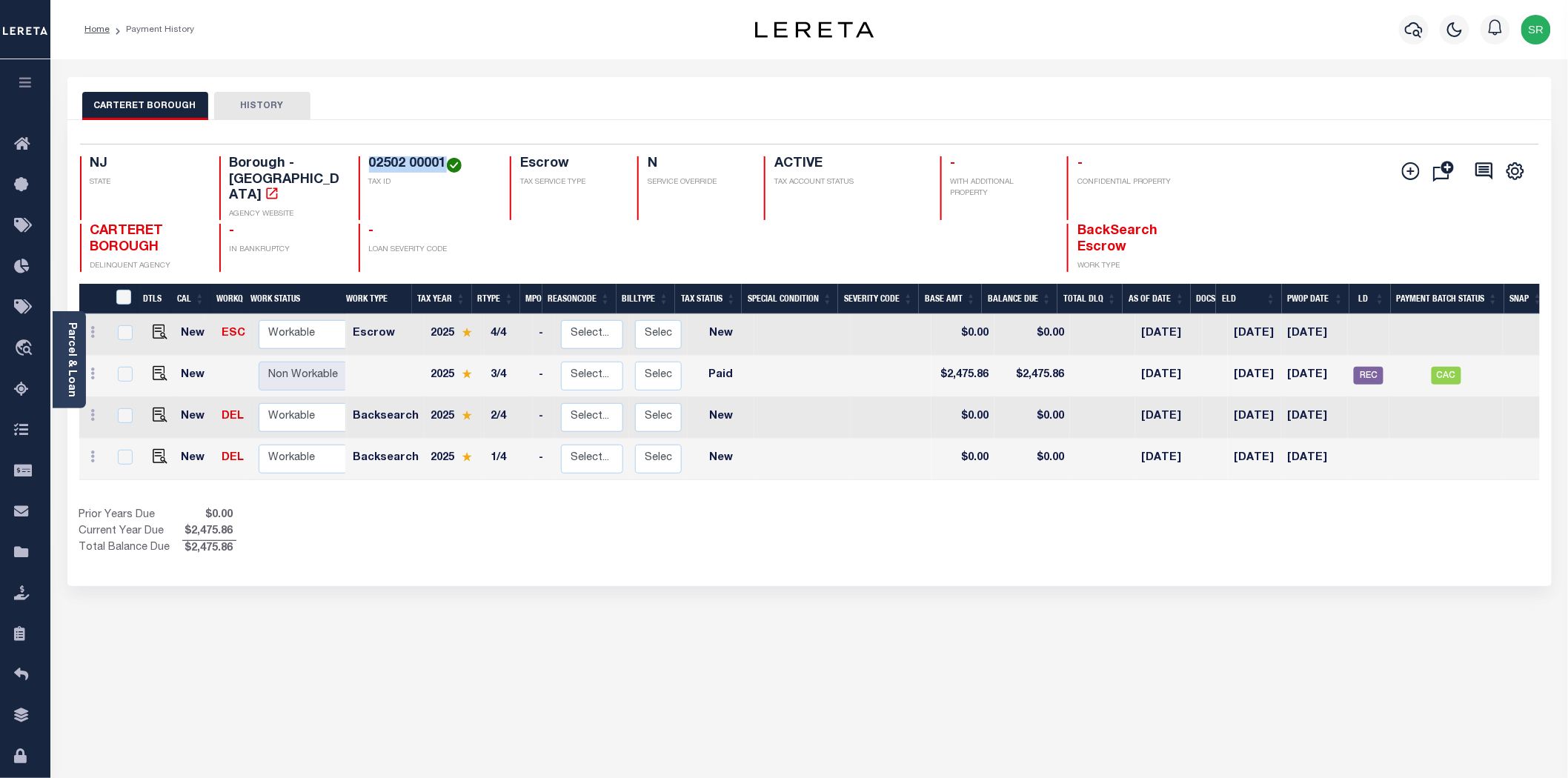
copy h4 "02502 00001"
click at [157, 324] on img "" at bounding box center [160, 332] width 15 height 15
checkbox input "true"
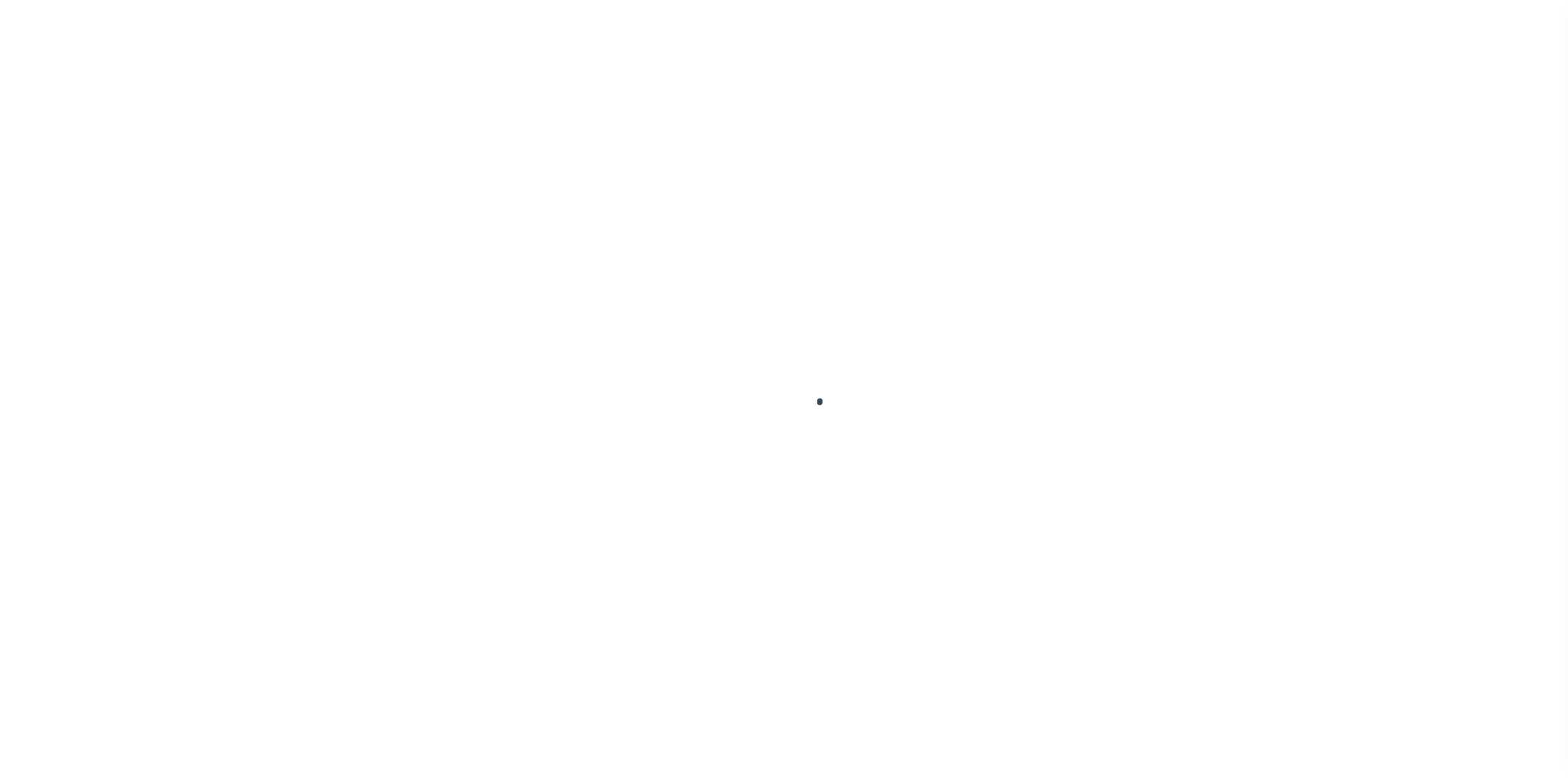
select select "NW2"
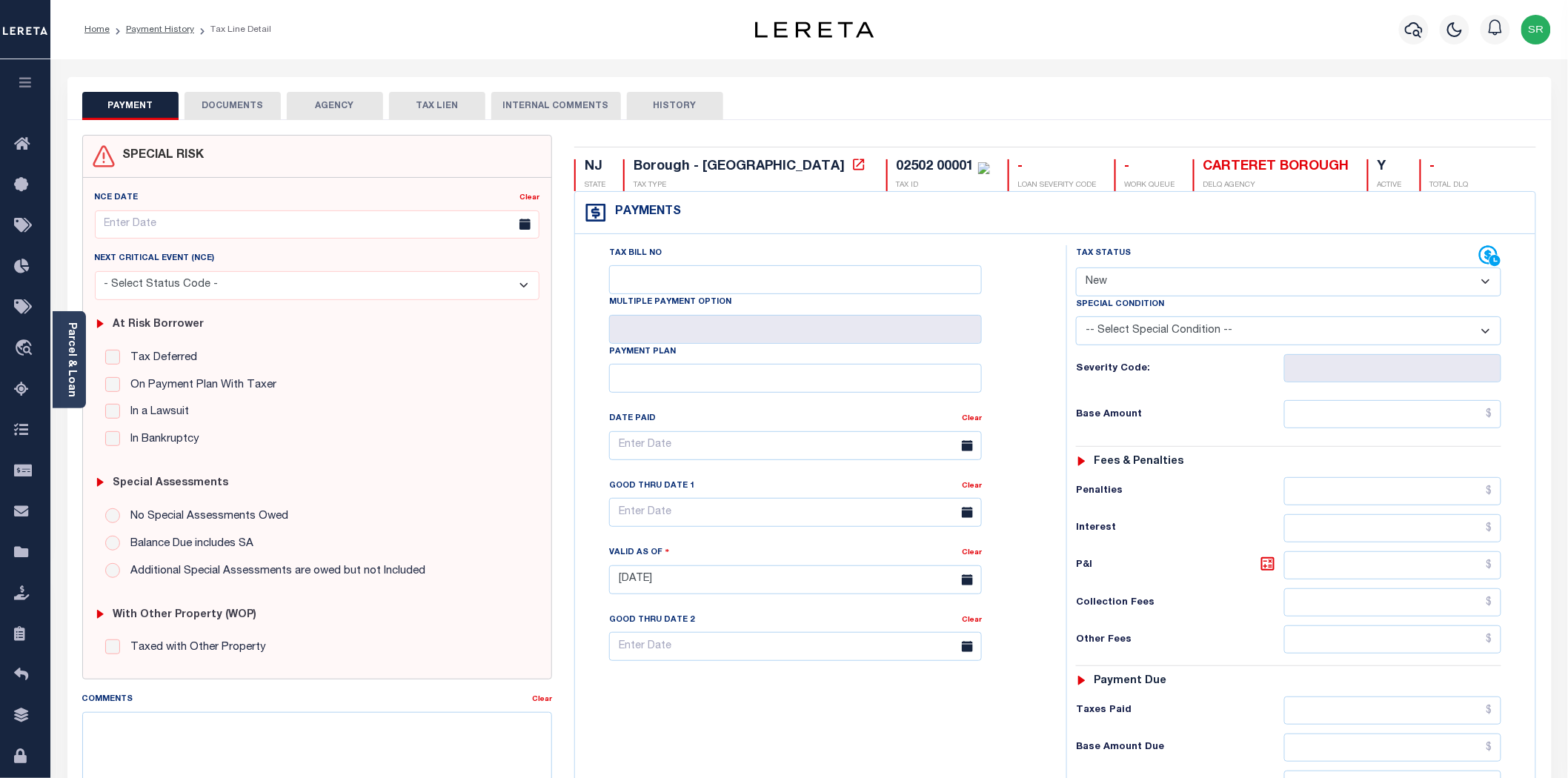
click at [218, 113] on button "DOCUMENTS" at bounding box center [232, 106] width 96 height 29
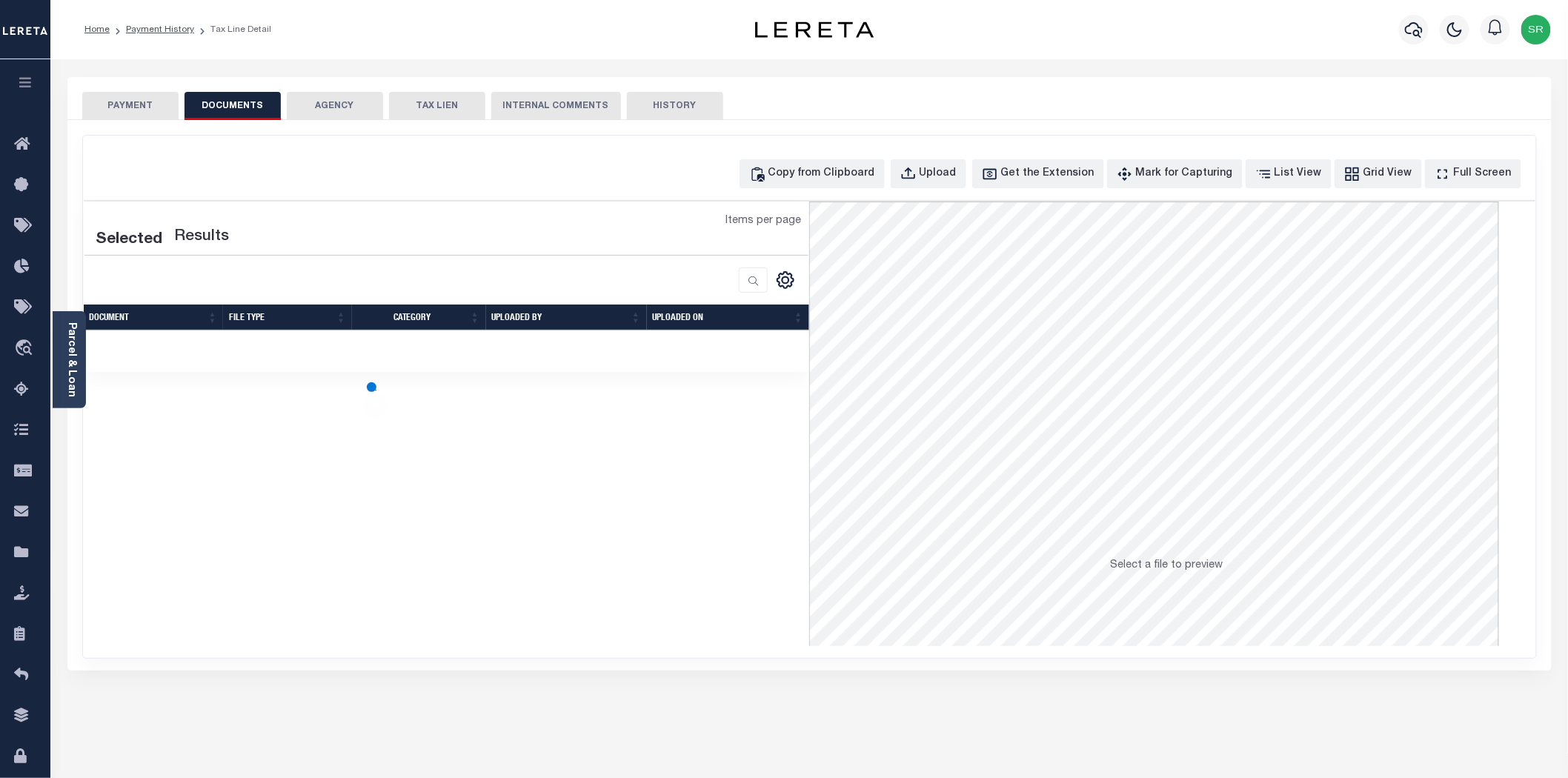
click at [218, 113] on button "DOCUMENTS" at bounding box center [232, 106] width 96 height 29
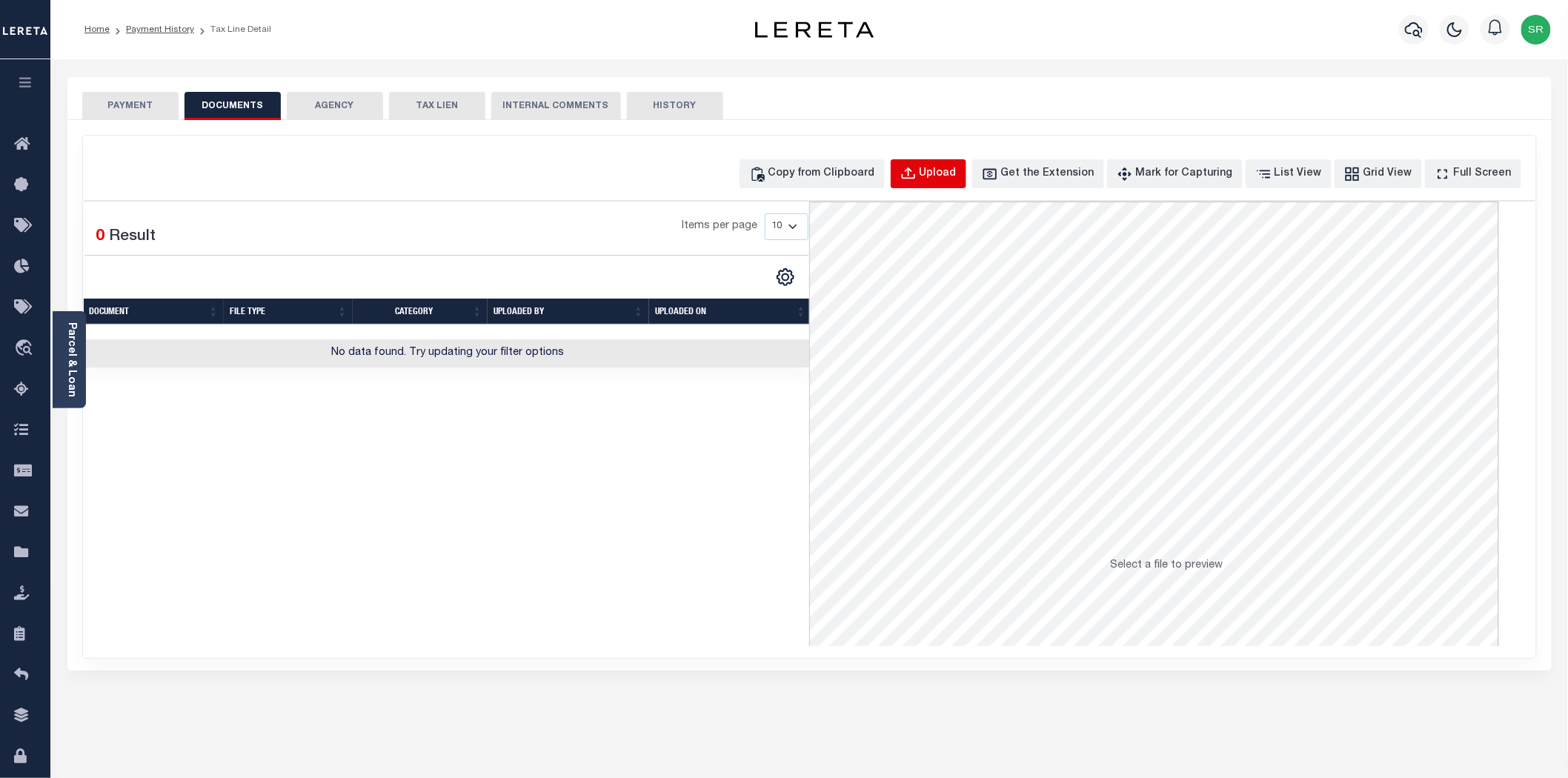
click at [961, 161] on button "Upload" at bounding box center [928, 174] width 75 height 29
select select "POP"
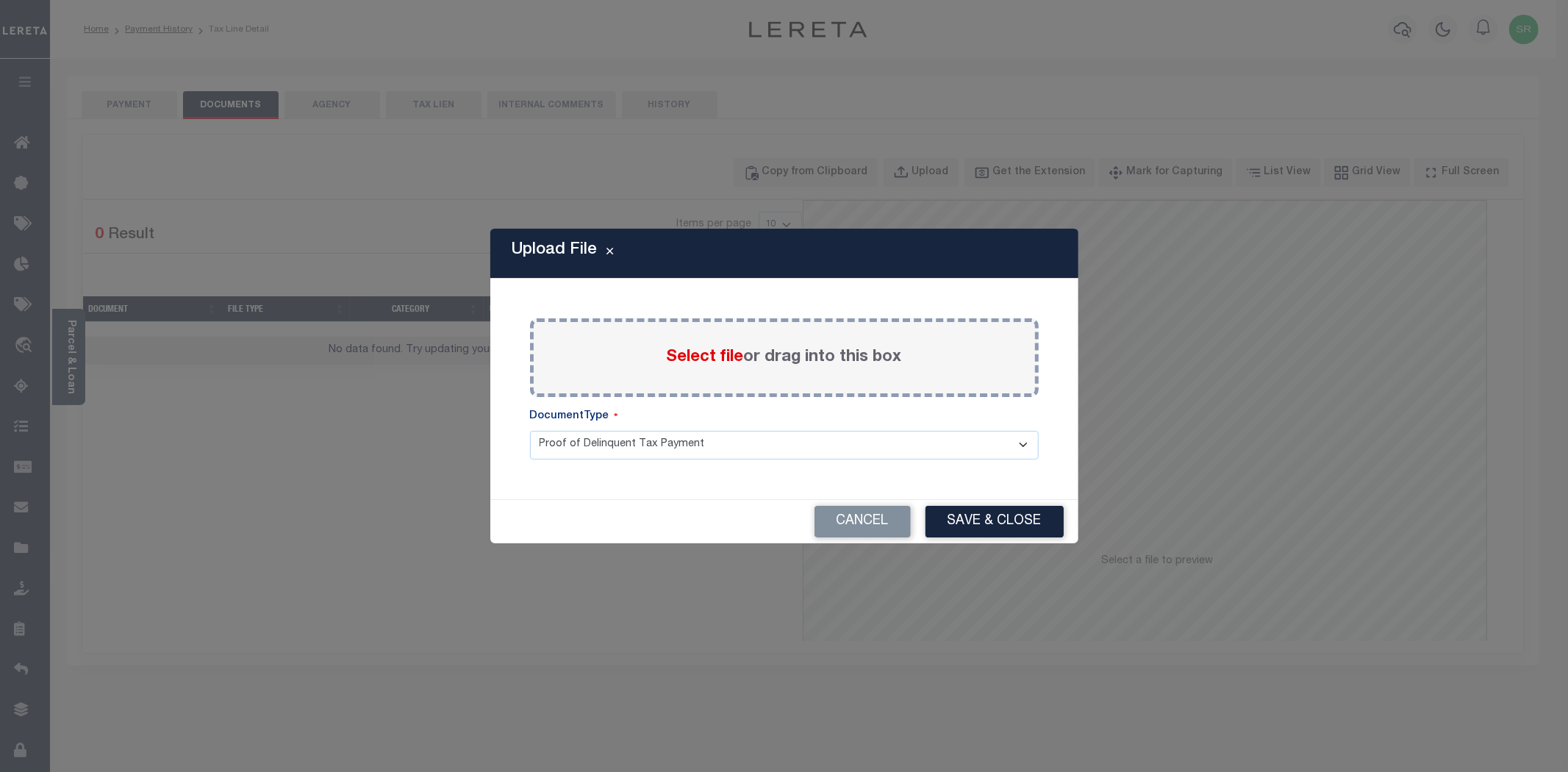
click at [701, 349] on span "Select file" at bounding box center [706, 357] width 78 height 16
click at [0, 0] on input "Select file or drag into this box" at bounding box center [0, 0] width 0 height 0
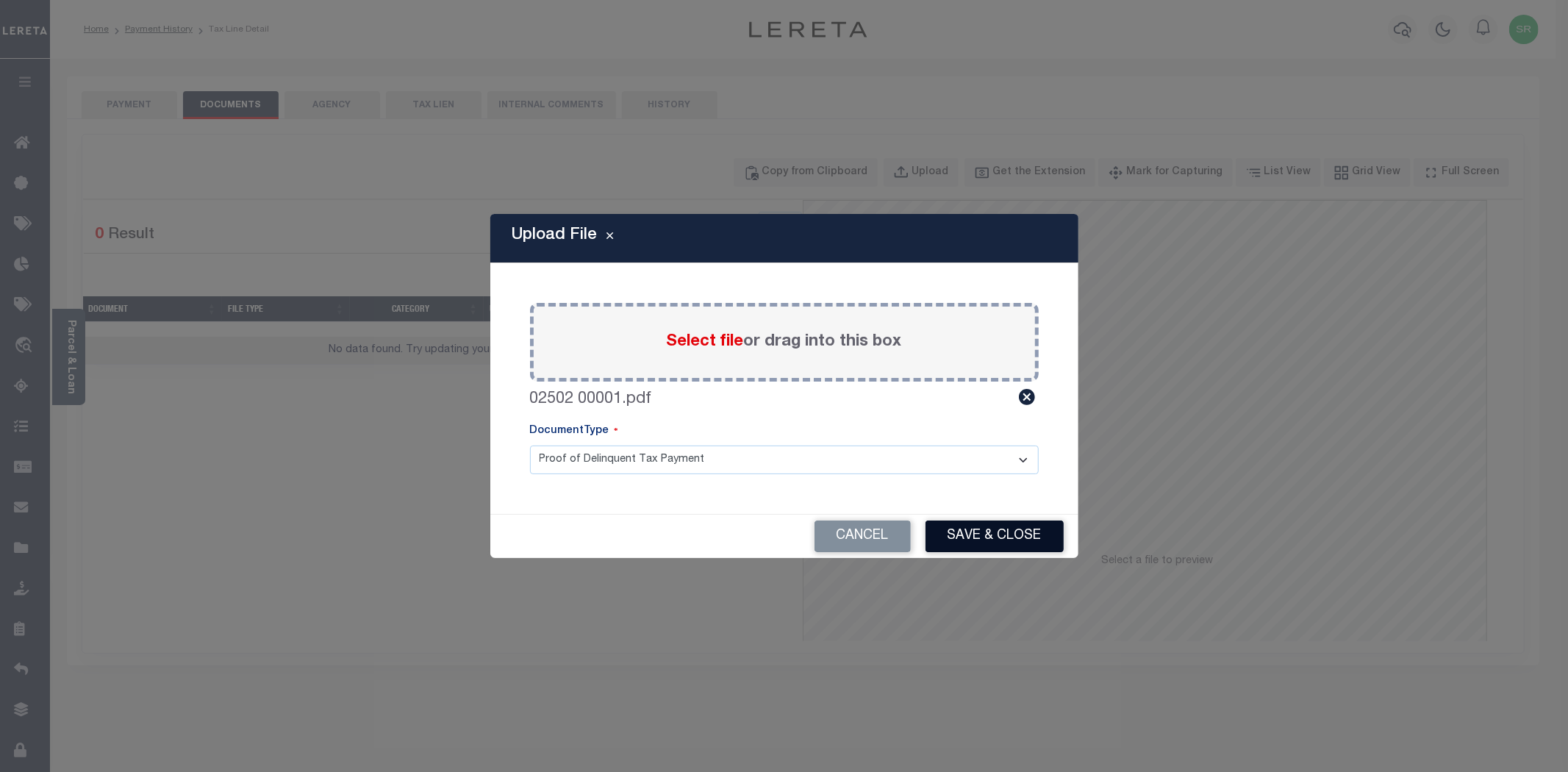
click at [1005, 525] on button "Save & Close" at bounding box center [995, 535] width 138 height 31
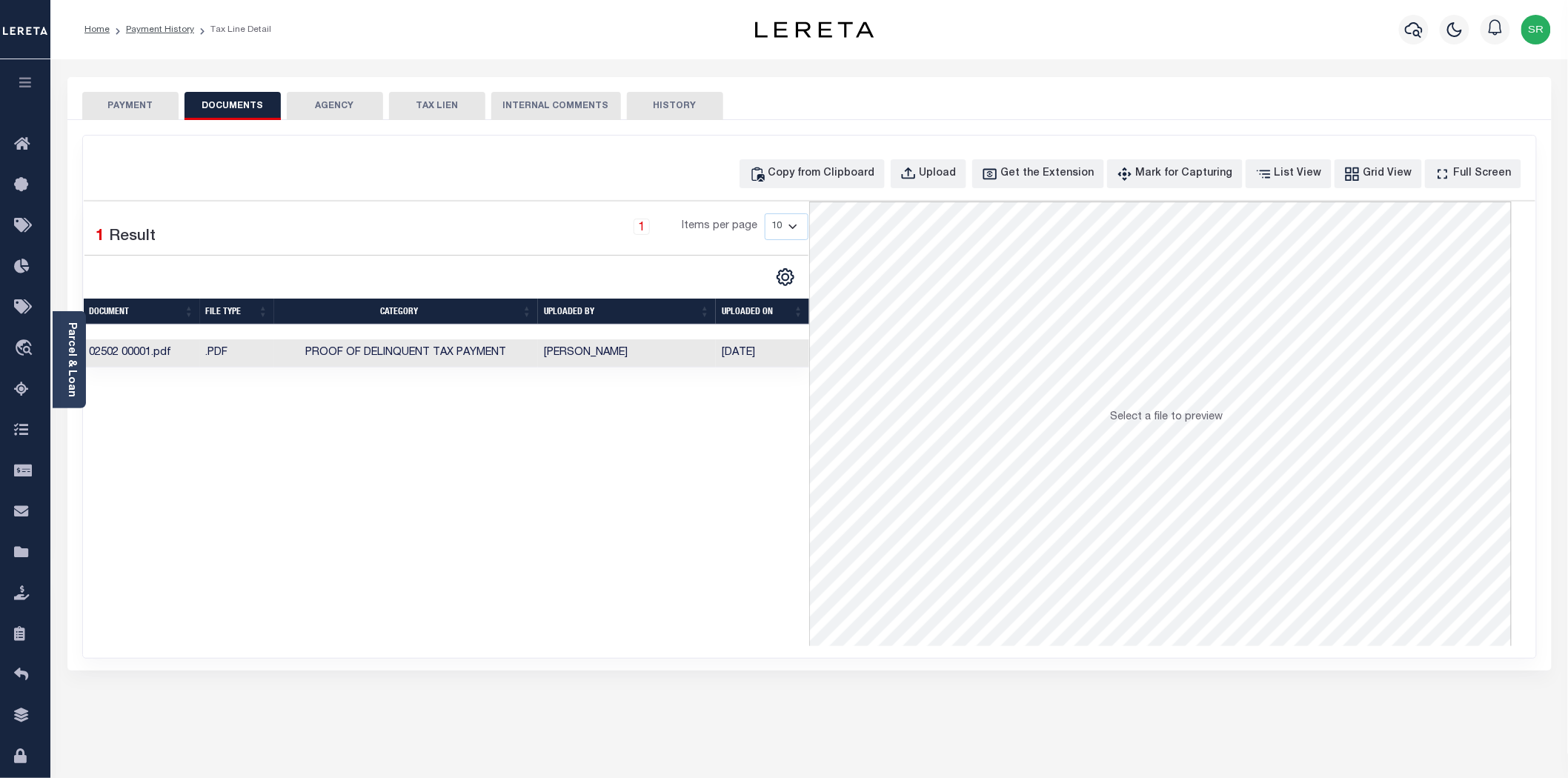
click at [155, 101] on button "PAYMENT" at bounding box center [130, 106] width 96 height 29
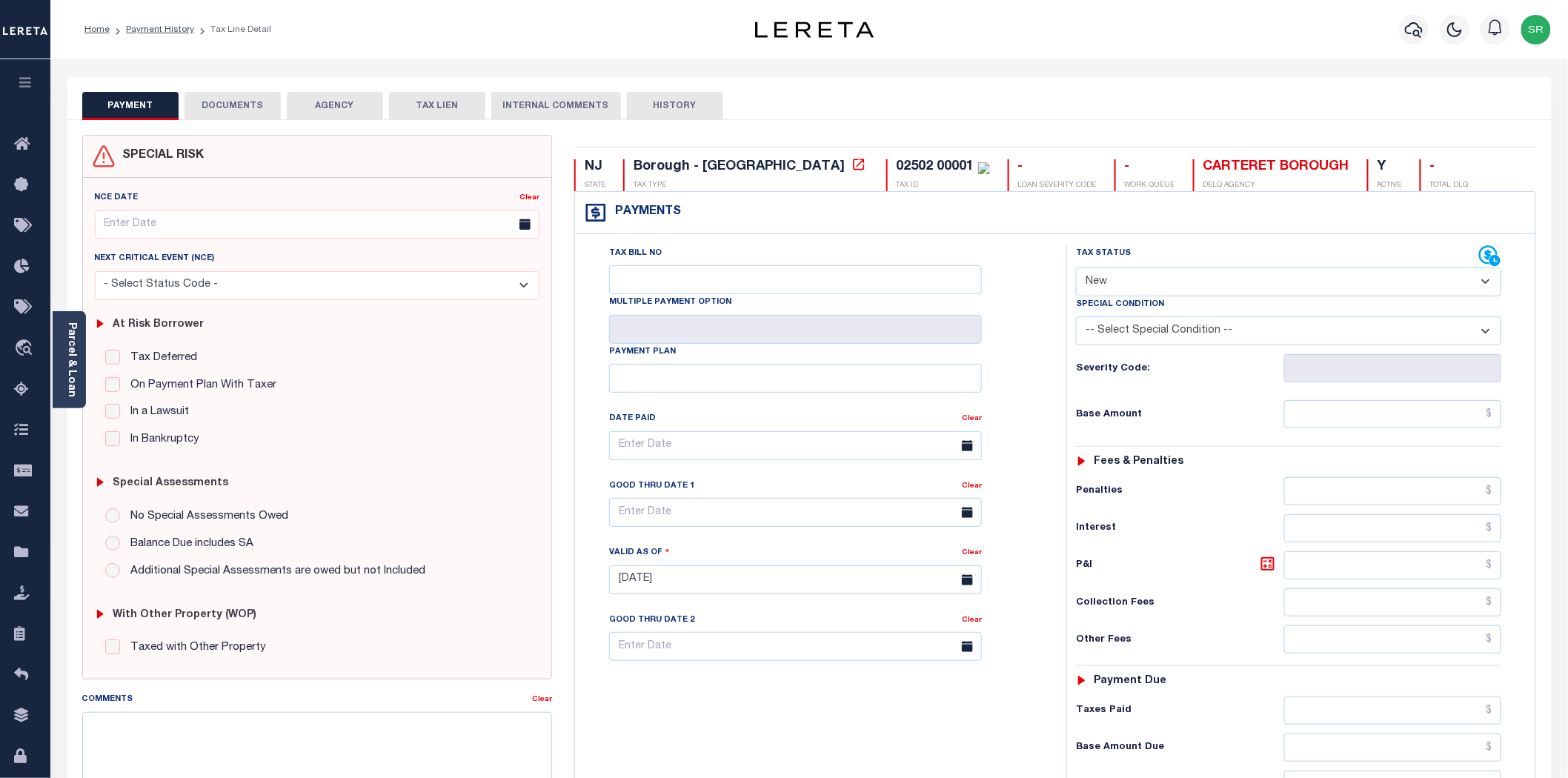
click at [1114, 278] on select "- Select Status Code - Open Due/Unpaid Paid Incomplete No Tax Due Internal Refu…" at bounding box center [1289, 281] width 425 height 29
select select "DUE"
click at [1076, 268] on select "- Select Status Code - Open Due/Unpaid Paid Incomplete No Tax Due Internal Refu…" at bounding box center [1289, 281] width 425 height 29
type input "[DATE]"
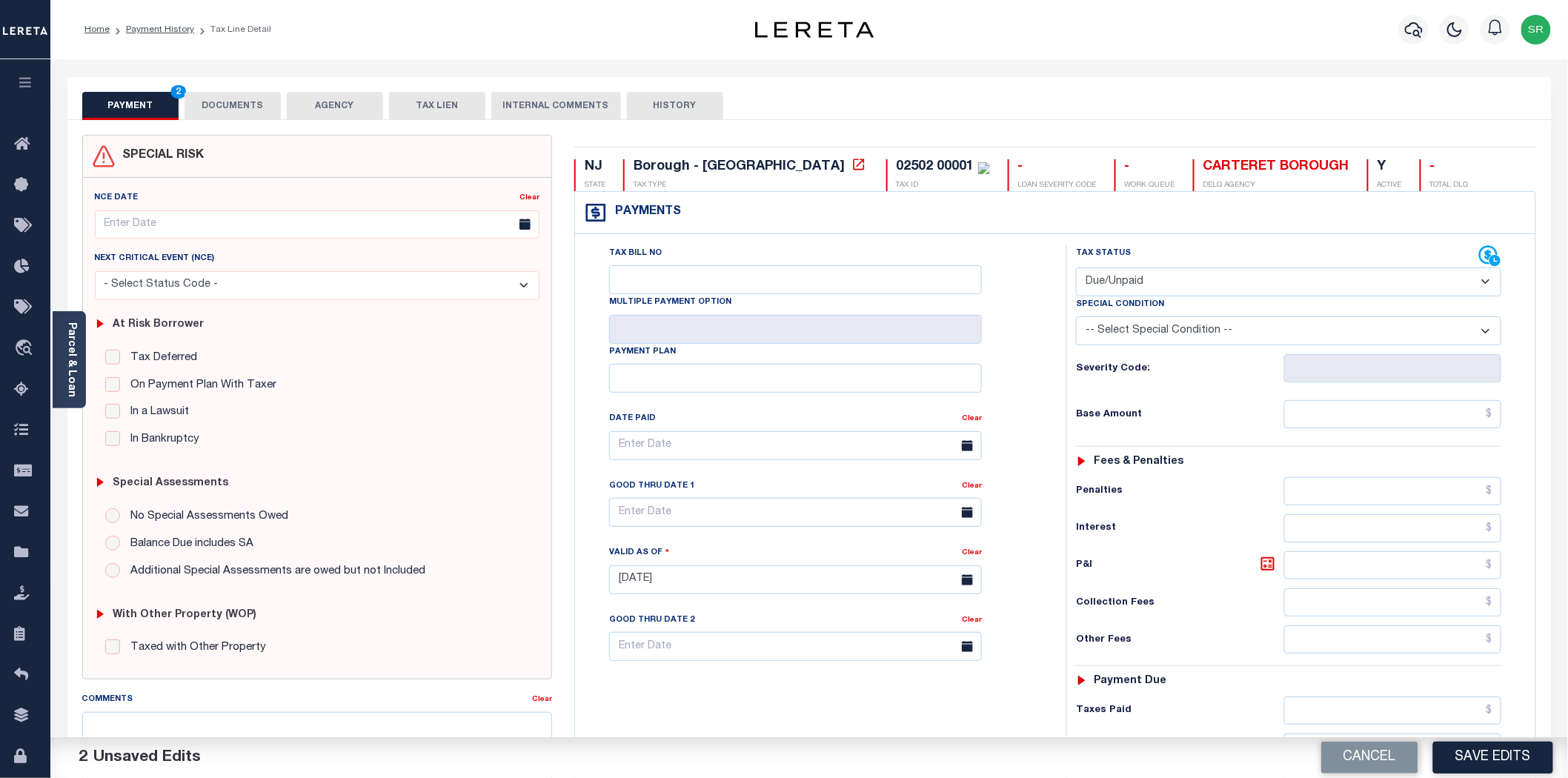
scroll to position [164, 0]
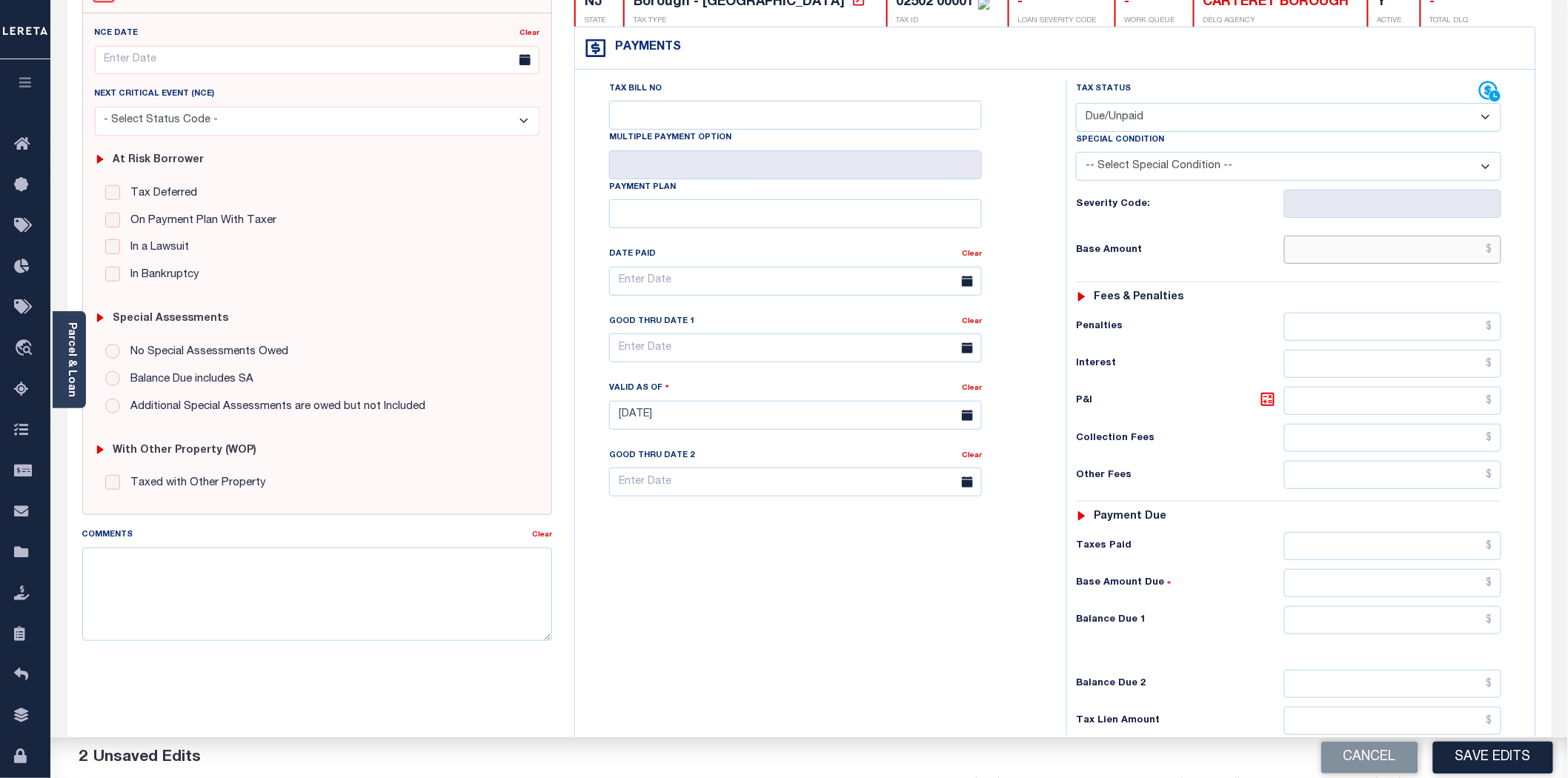
click at [1324, 252] on input "text" at bounding box center [1393, 250] width 217 height 29
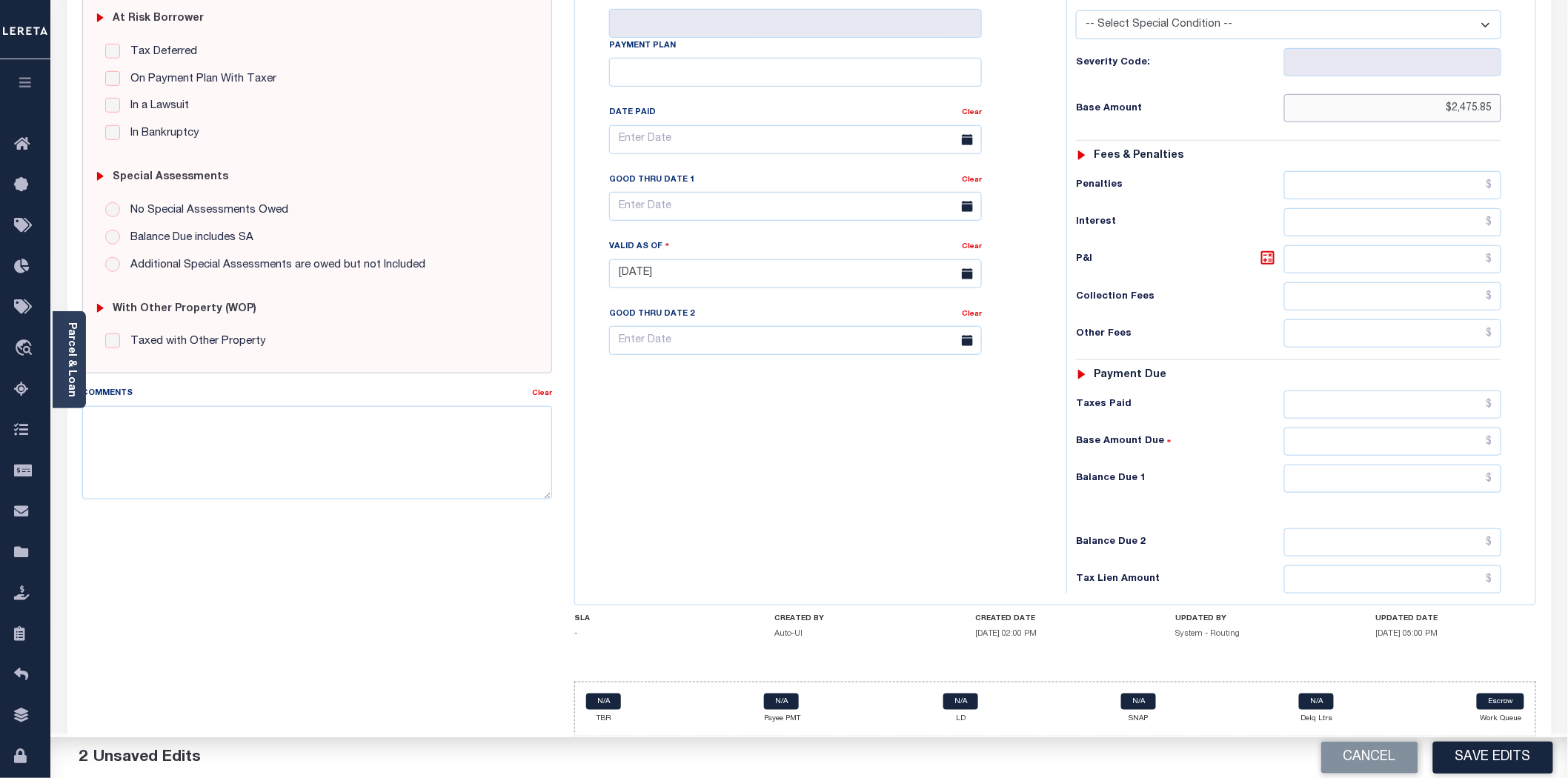
type input "$2,475.85"
click at [1375, 478] on input "text" at bounding box center [1393, 479] width 217 height 29
type input "$2,475.85"
click at [1485, 764] on button "Save Edits" at bounding box center [1493, 757] width 120 height 31
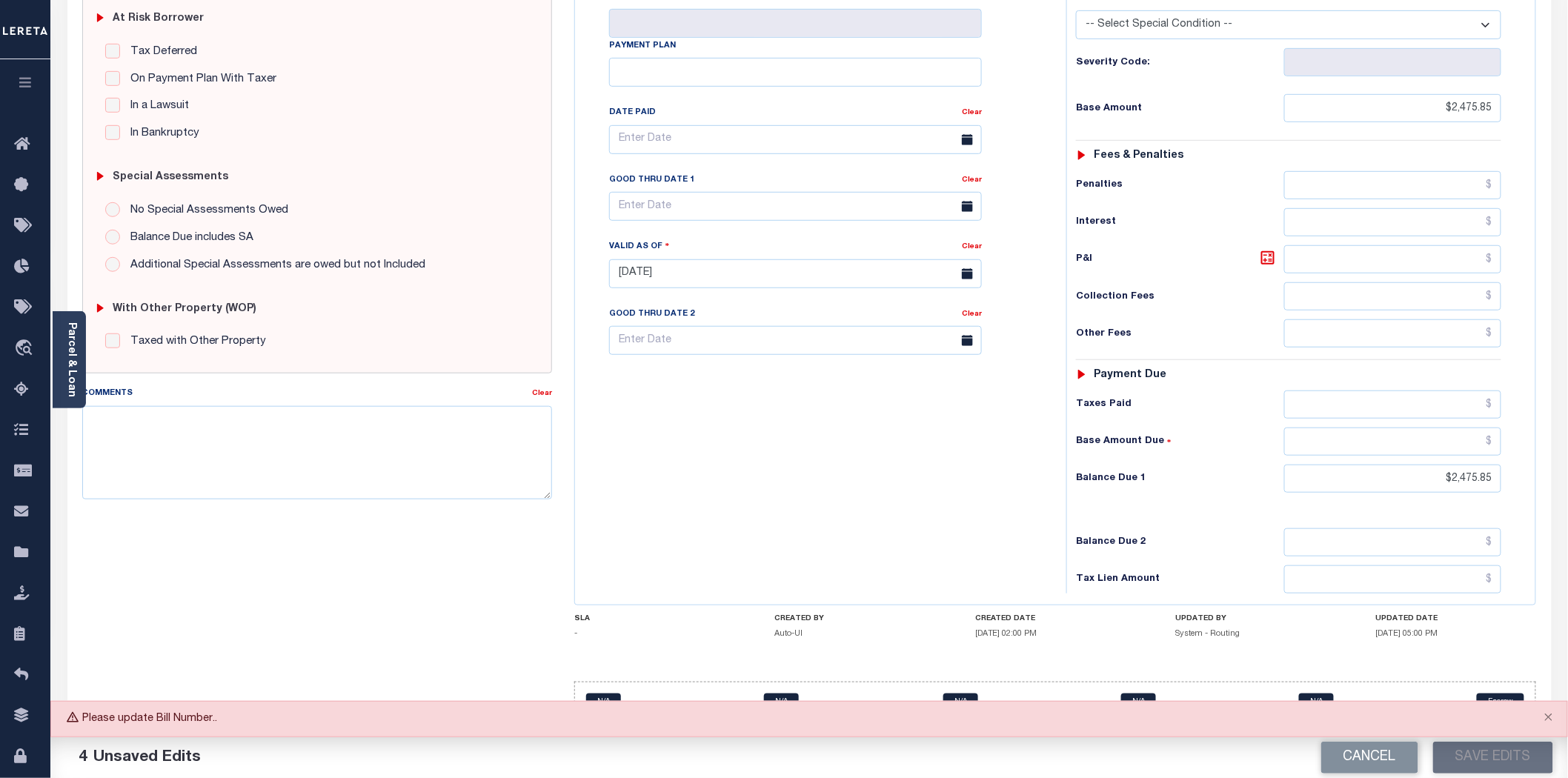
scroll to position [0, 0]
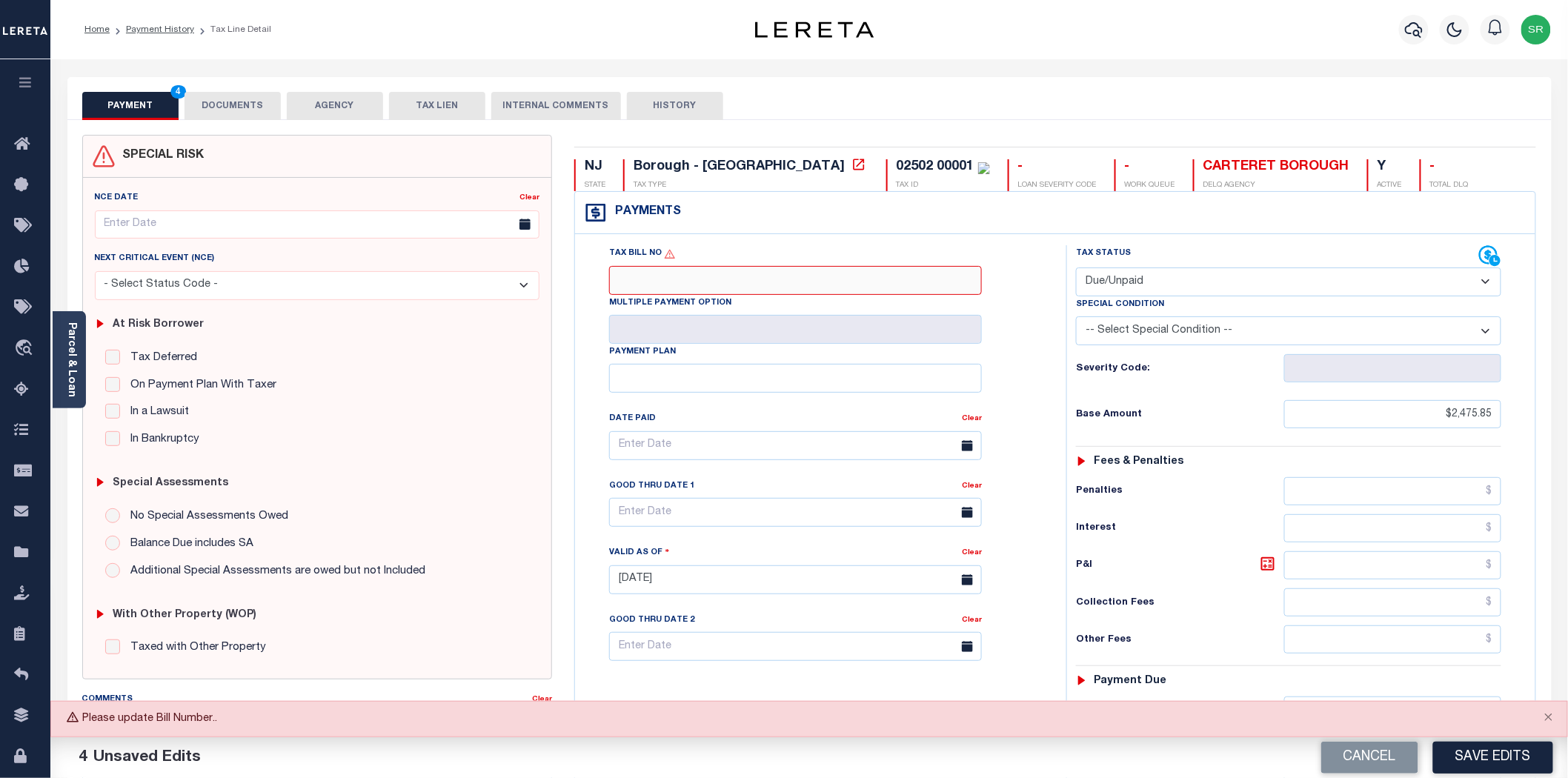
click at [730, 282] on input "Tax Bill No" at bounding box center [795, 280] width 373 height 29
type input "NA"
click at [1505, 760] on button "Save Edits" at bounding box center [1493, 757] width 120 height 31
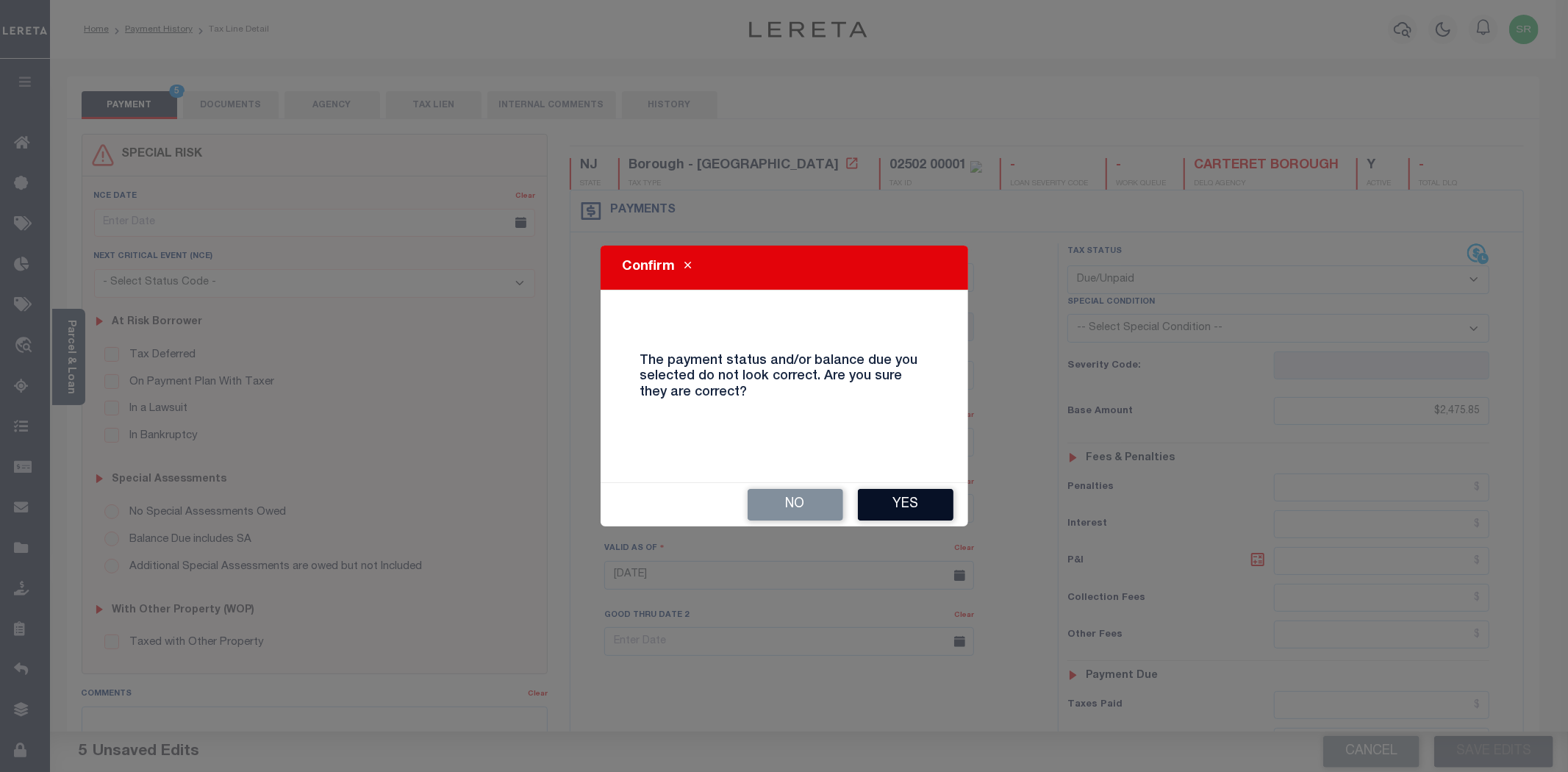
click at [910, 503] on button "Yes" at bounding box center [906, 504] width 96 height 31
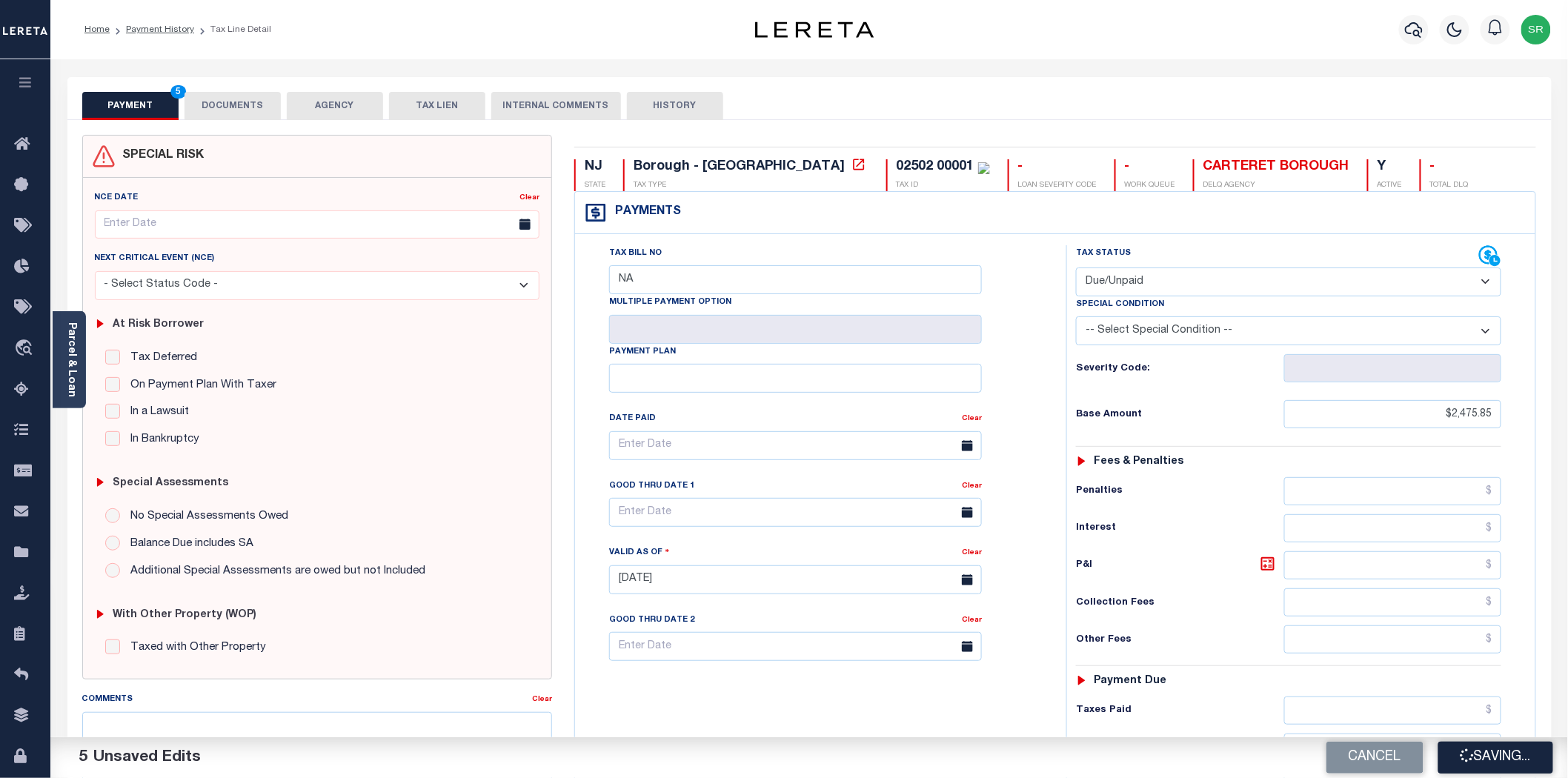
checkbox input "false"
type input "$2,475.85"
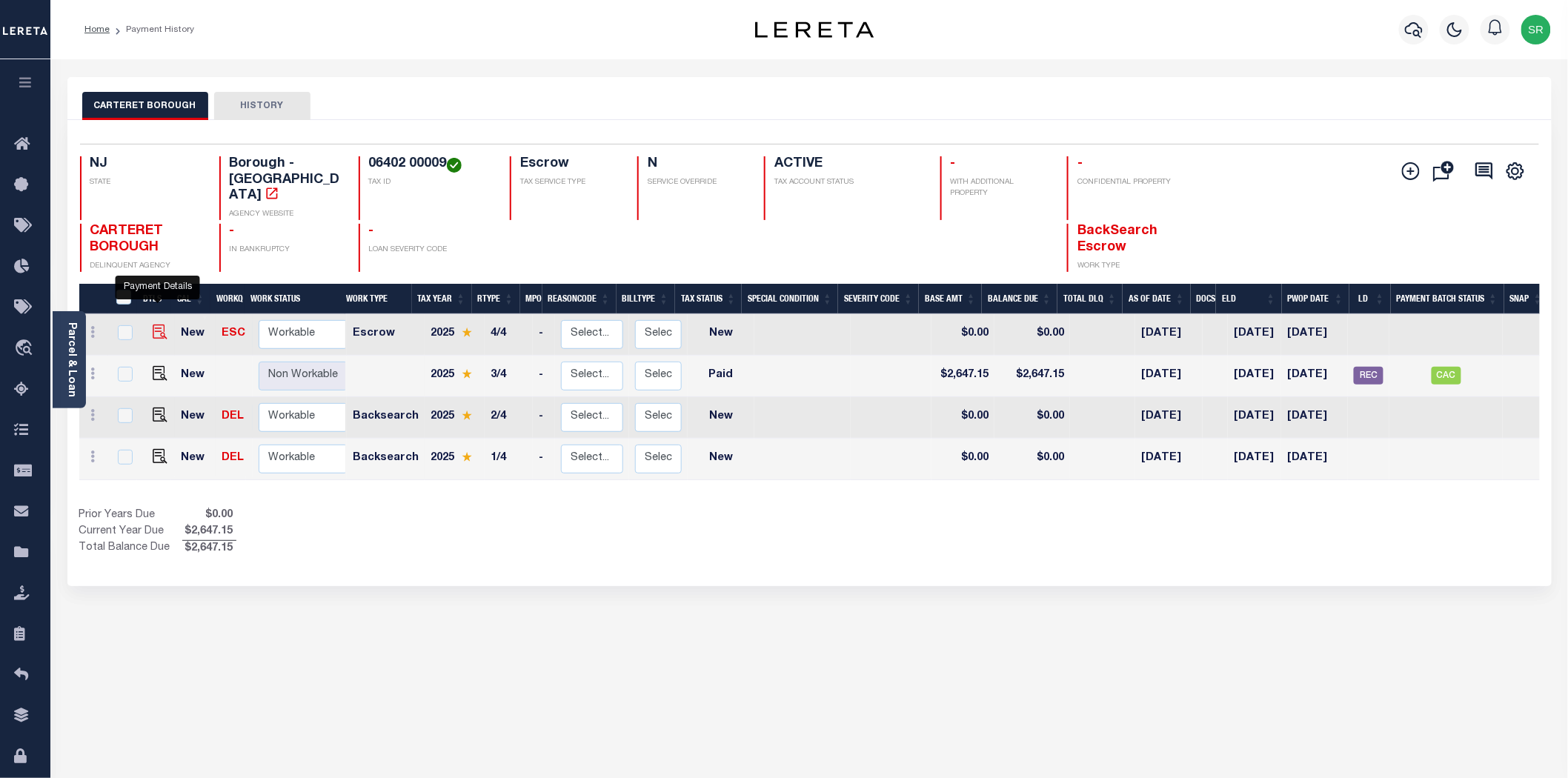
click at [157, 324] on img "" at bounding box center [160, 332] width 15 height 15
checkbox input "true"
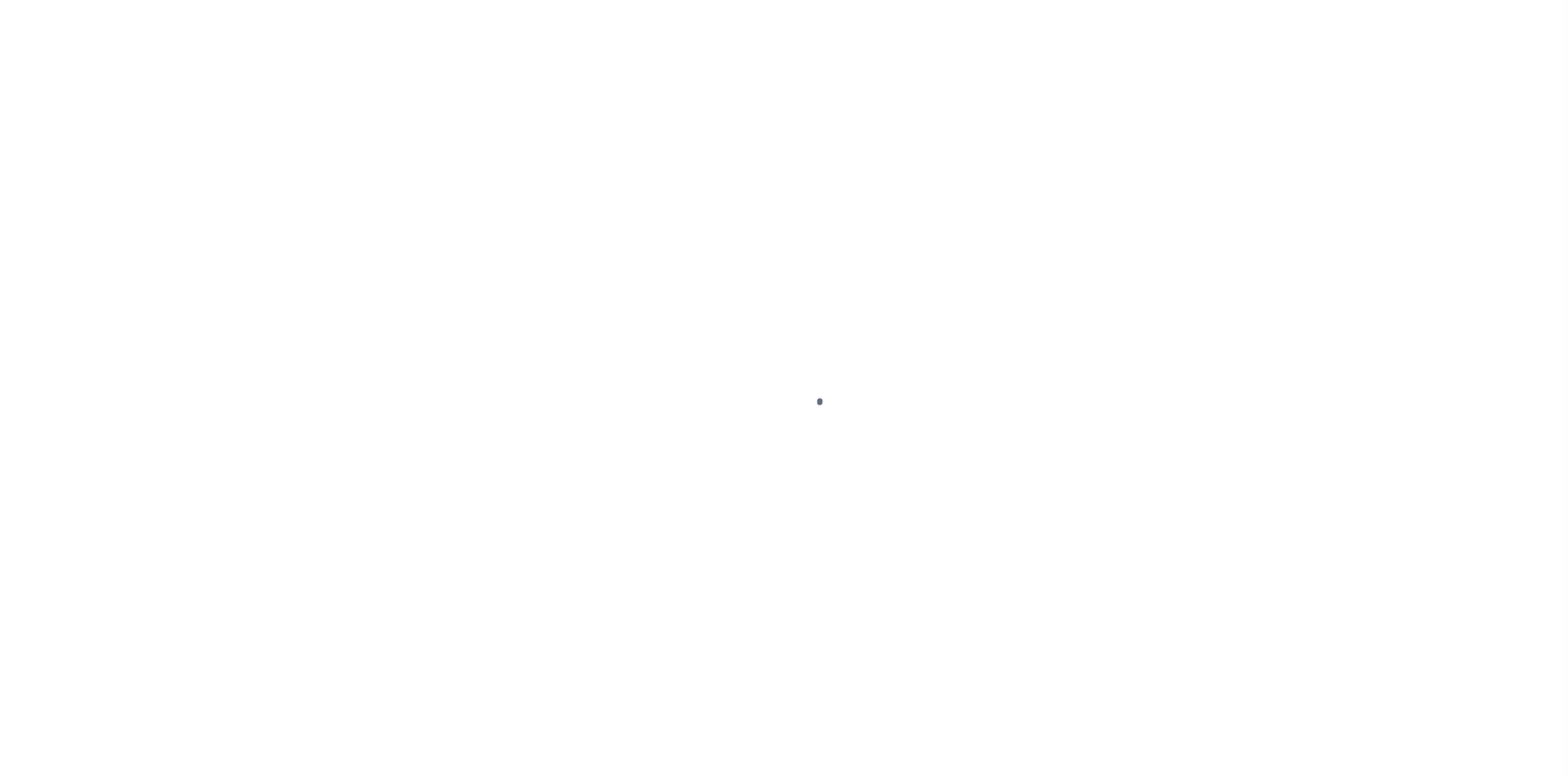
select select "NW2"
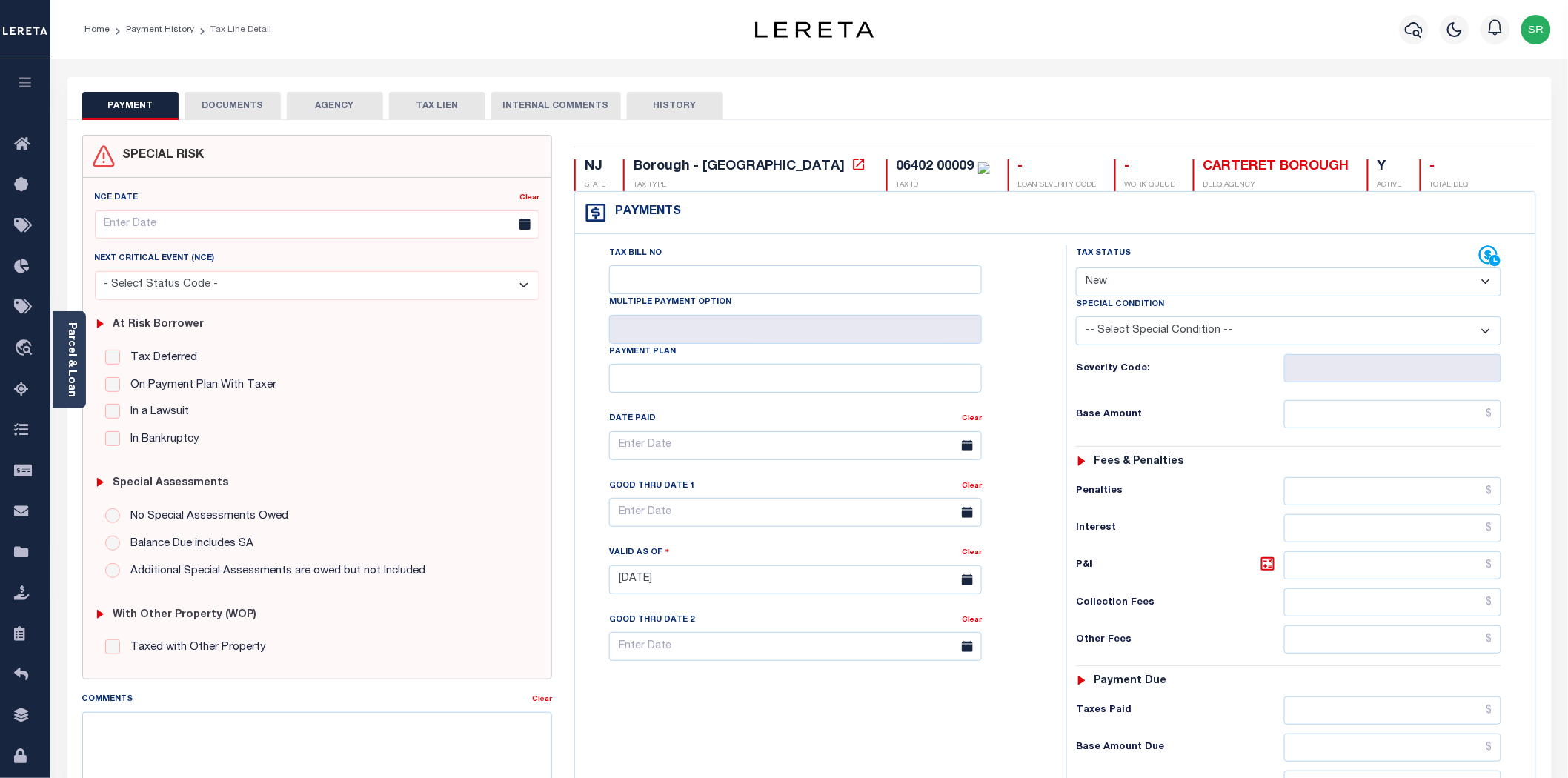
click at [223, 98] on button "DOCUMENTS" at bounding box center [232, 106] width 96 height 29
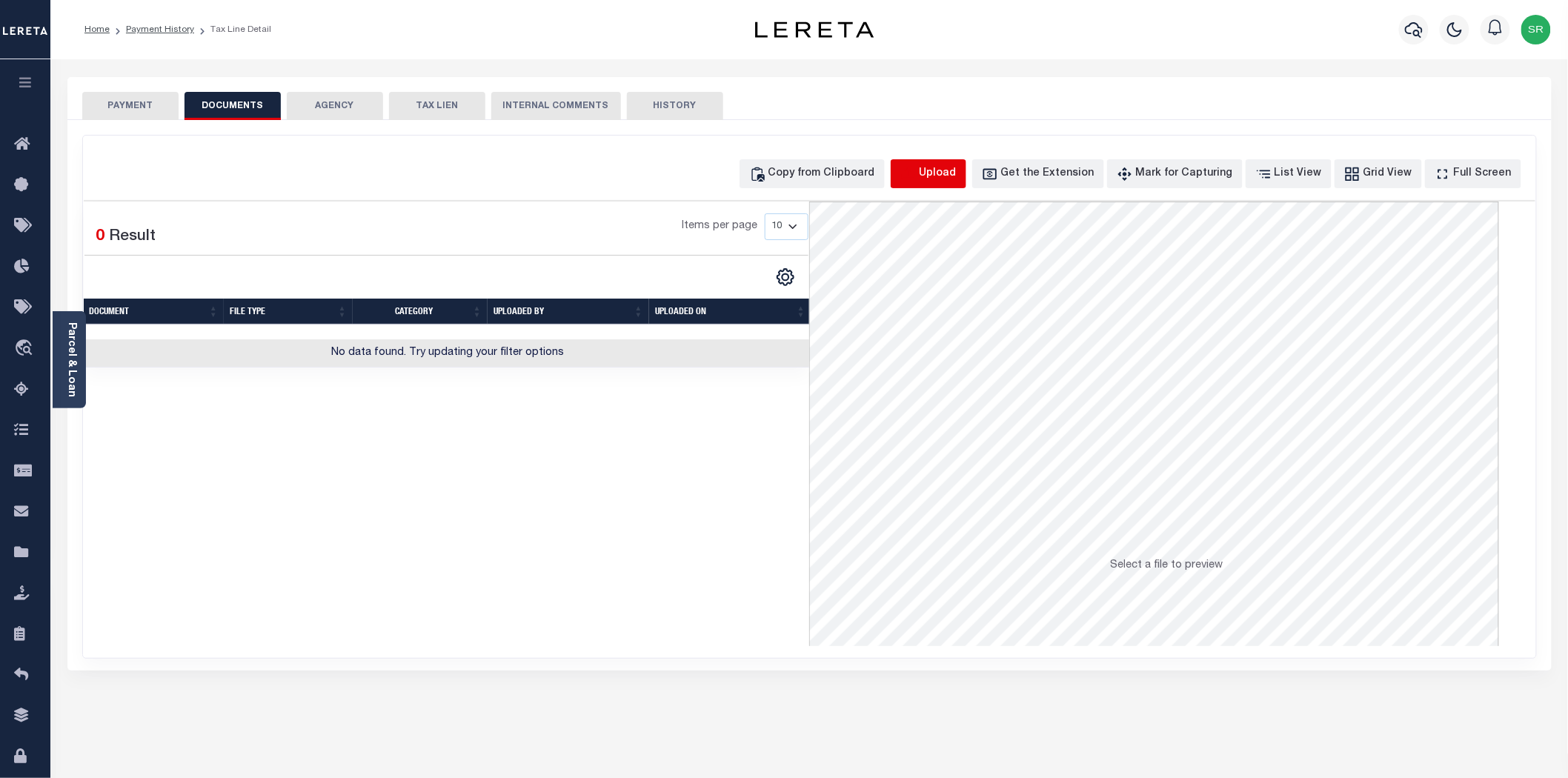
click at [915, 174] on icon "button" at bounding box center [908, 173] width 13 height 11
select select "POP"
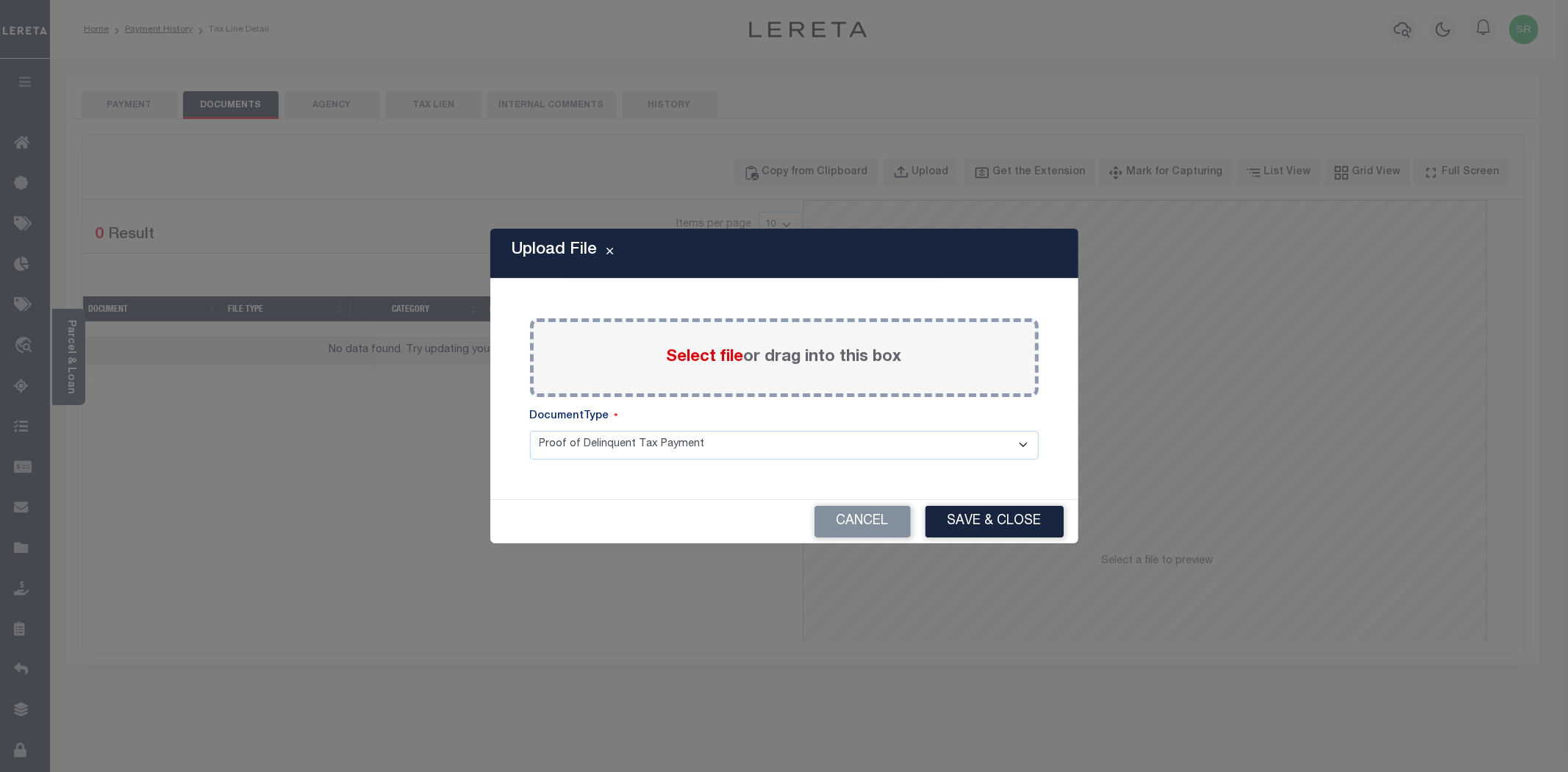
click at [726, 357] on span "Select file" at bounding box center [706, 357] width 78 height 16
click at [0, 0] on input "Select file or drag into this box" at bounding box center [0, 0] width 0 height 0
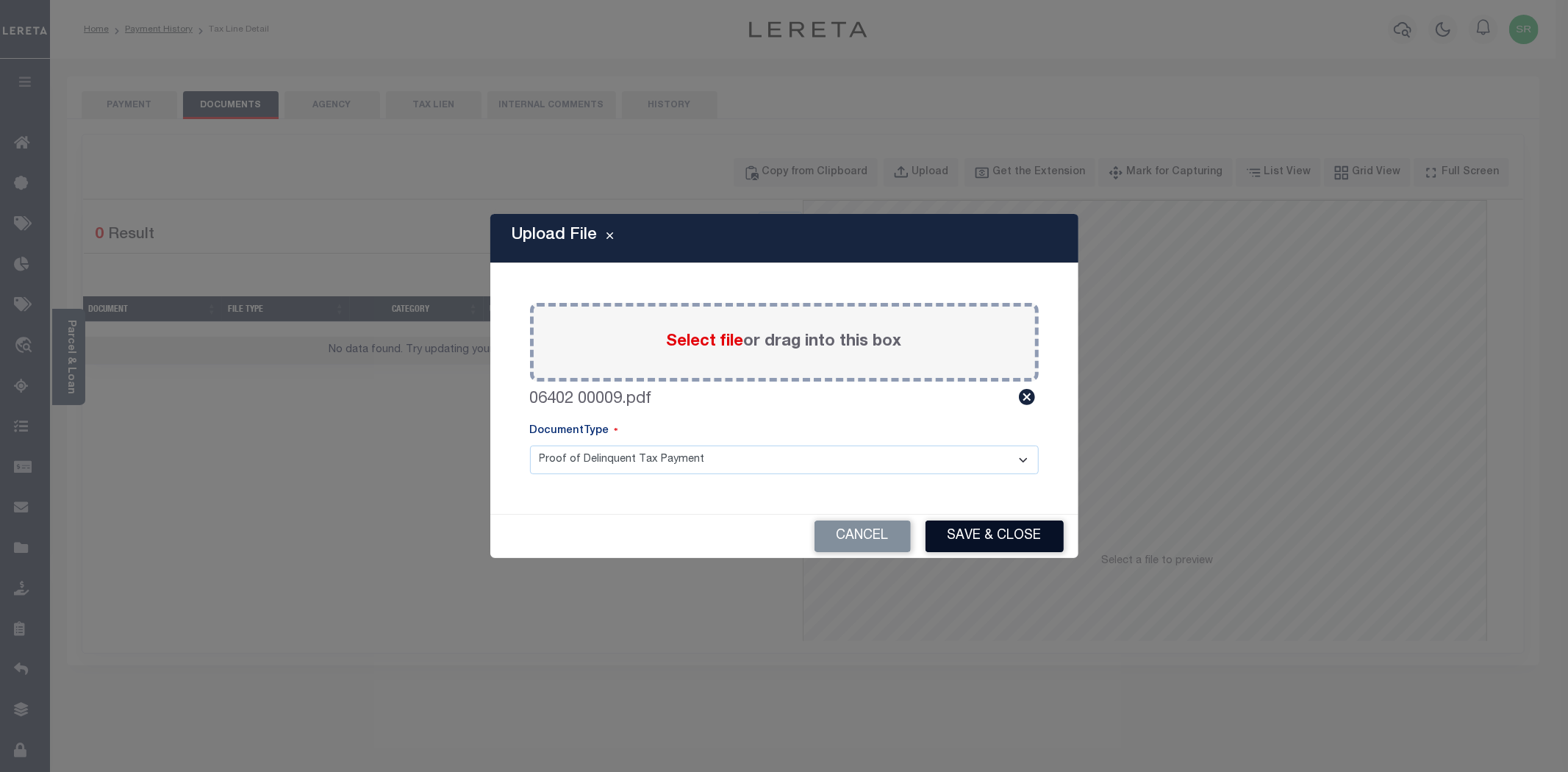
click at [993, 535] on button "Save & Close" at bounding box center [995, 535] width 138 height 31
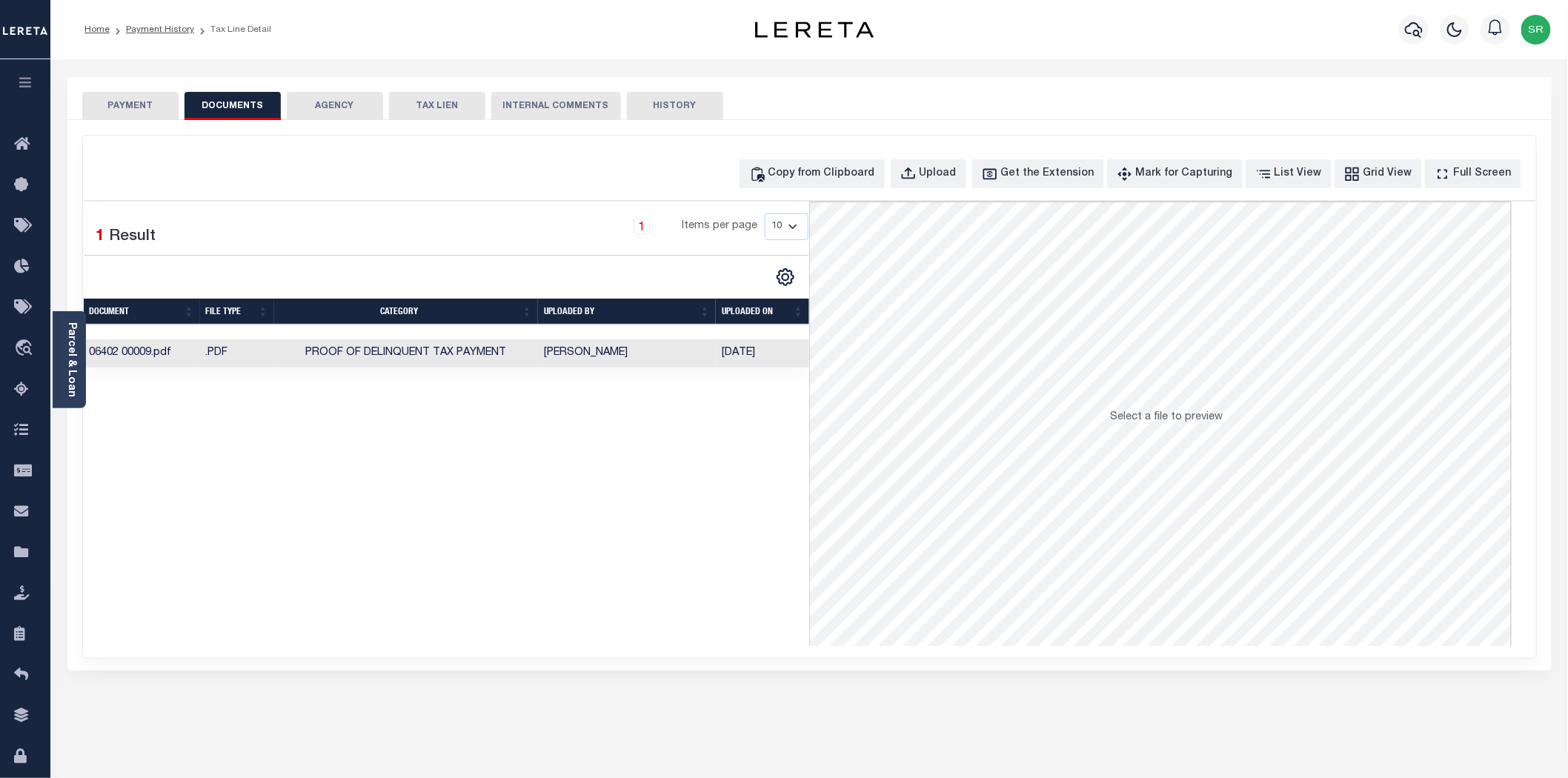
click at [165, 101] on button "PAYMENT" at bounding box center [130, 106] width 96 height 29
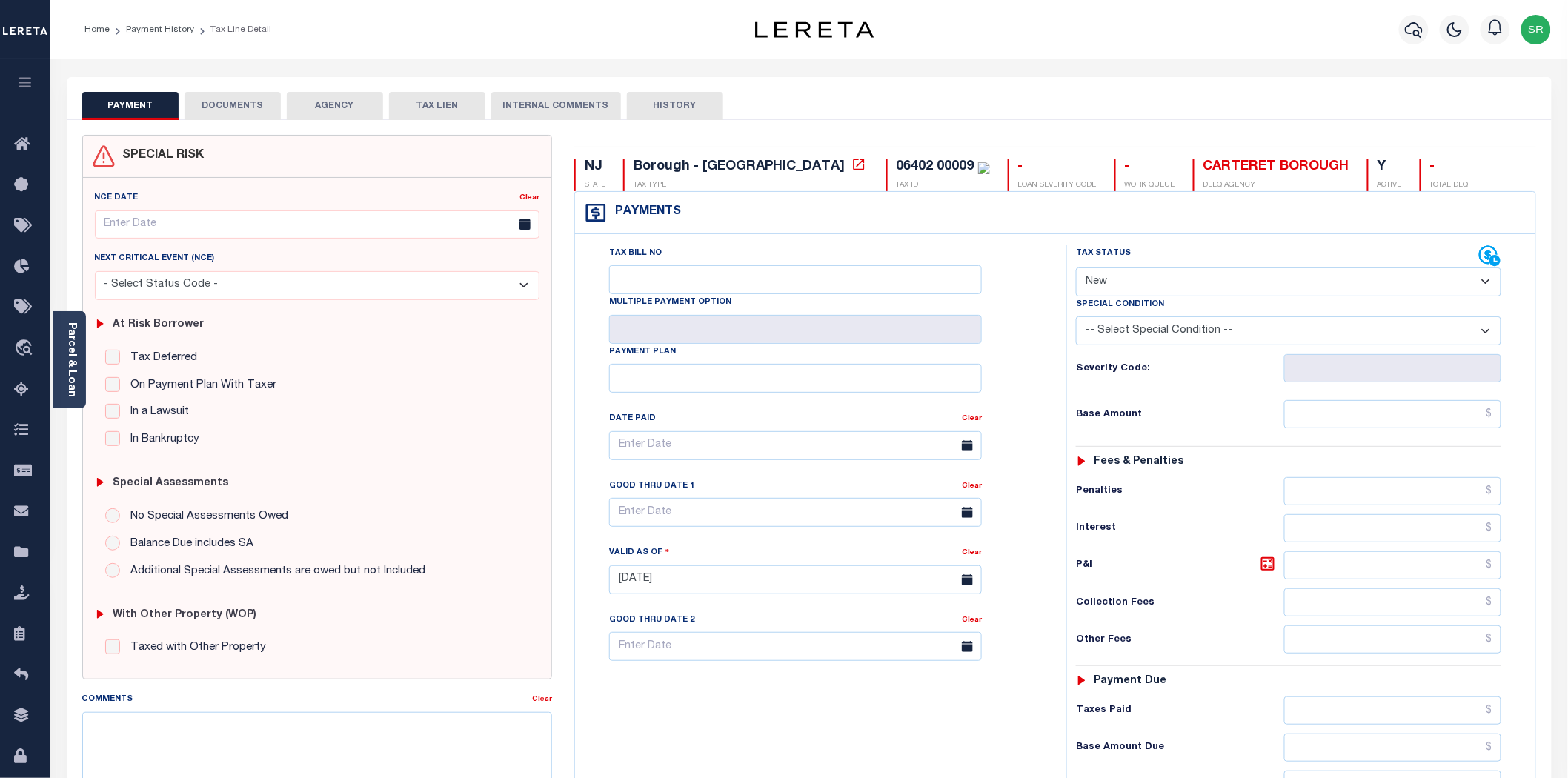
click at [165, 101] on button "PAYMENT" at bounding box center [130, 106] width 96 height 29
click at [1146, 285] on select "- Select Status Code - Open Due/Unpaid Paid Incomplete No Tax Due Internal Refu…" at bounding box center [1289, 281] width 425 height 29
select select "DUE"
click at [1076, 268] on select "- Select Status Code - Open Due/Unpaid Paid Incomplete No Tax Due Internal Refu…" at bounding box center [1289, 281] width 425 height 29
type input "[DATE]"
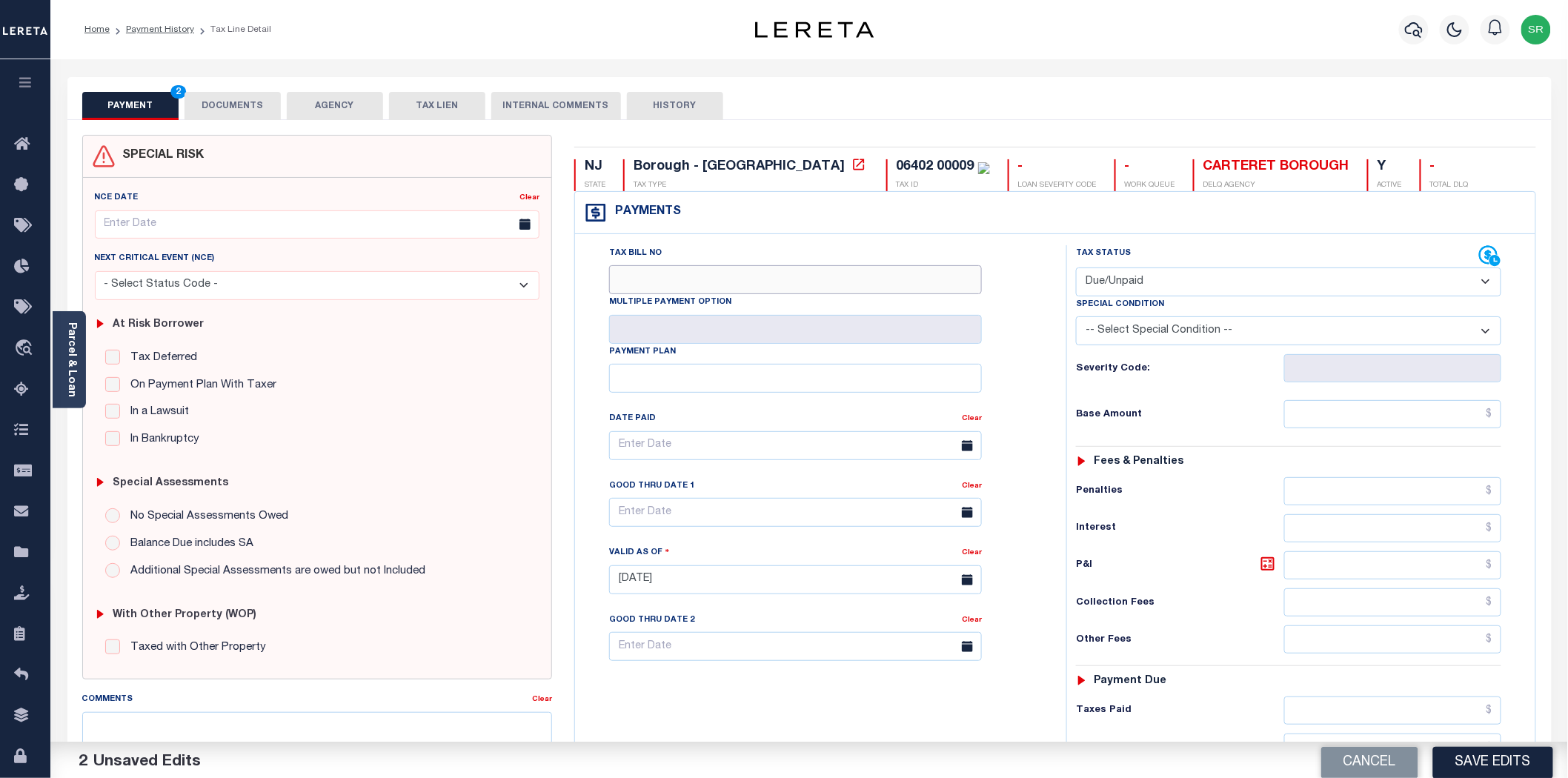
click at [725, 267] on input "Tax Bill No" at bounding box center [795, 279] width 373 height 29
type input "NA"
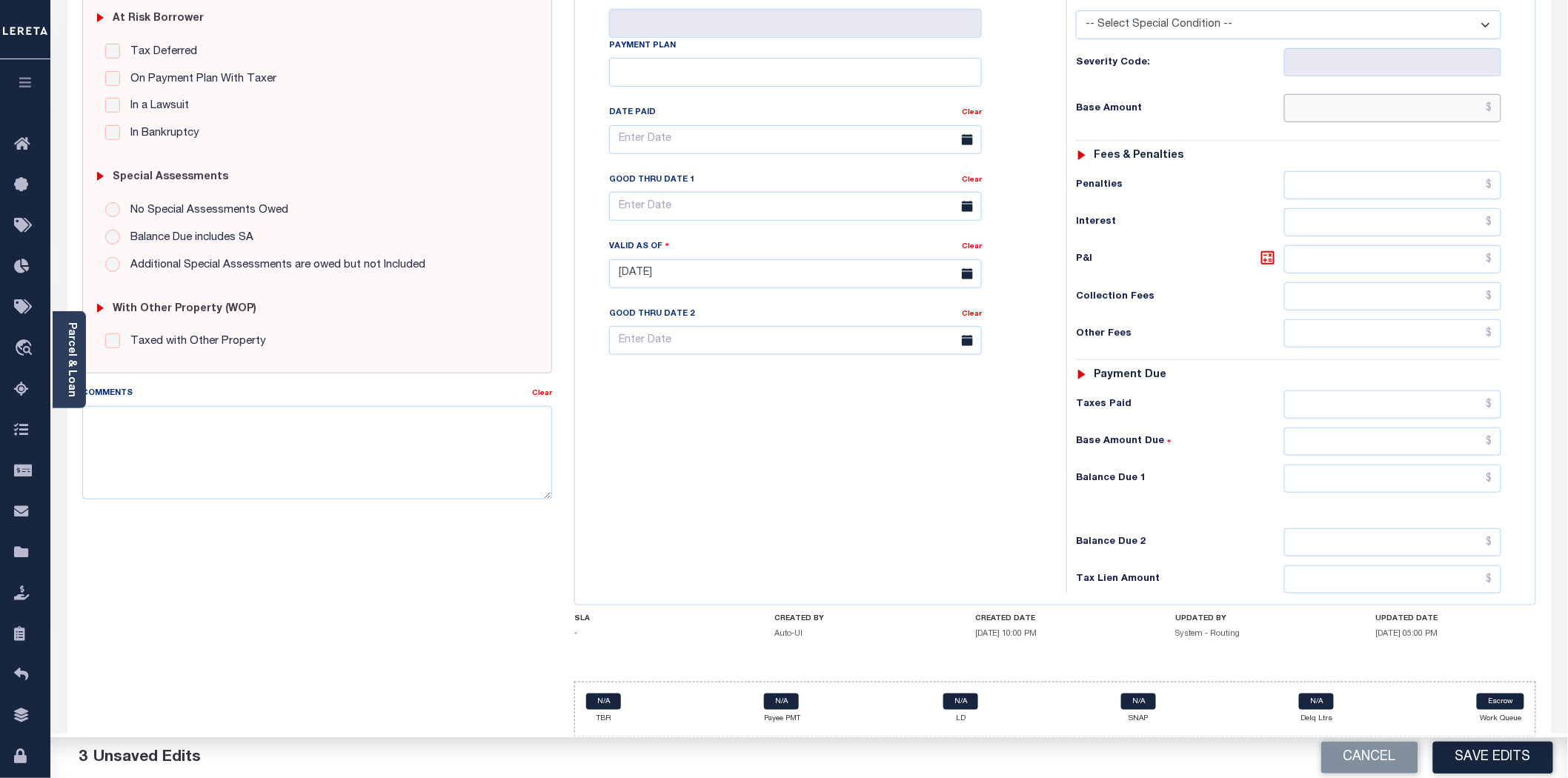
click at [1350, 104] on input "text" at bounding box center [1393, 109] width 217 height 29
type input "$2,647.14"
click at [1357, 471] on input "text" at bounding box center [1393, 479] width 217 height 29
type input "$2,647.14"
click at [1470, 749] on button "Save Edits" at bounding box center [1493, 757] width 120 height 31
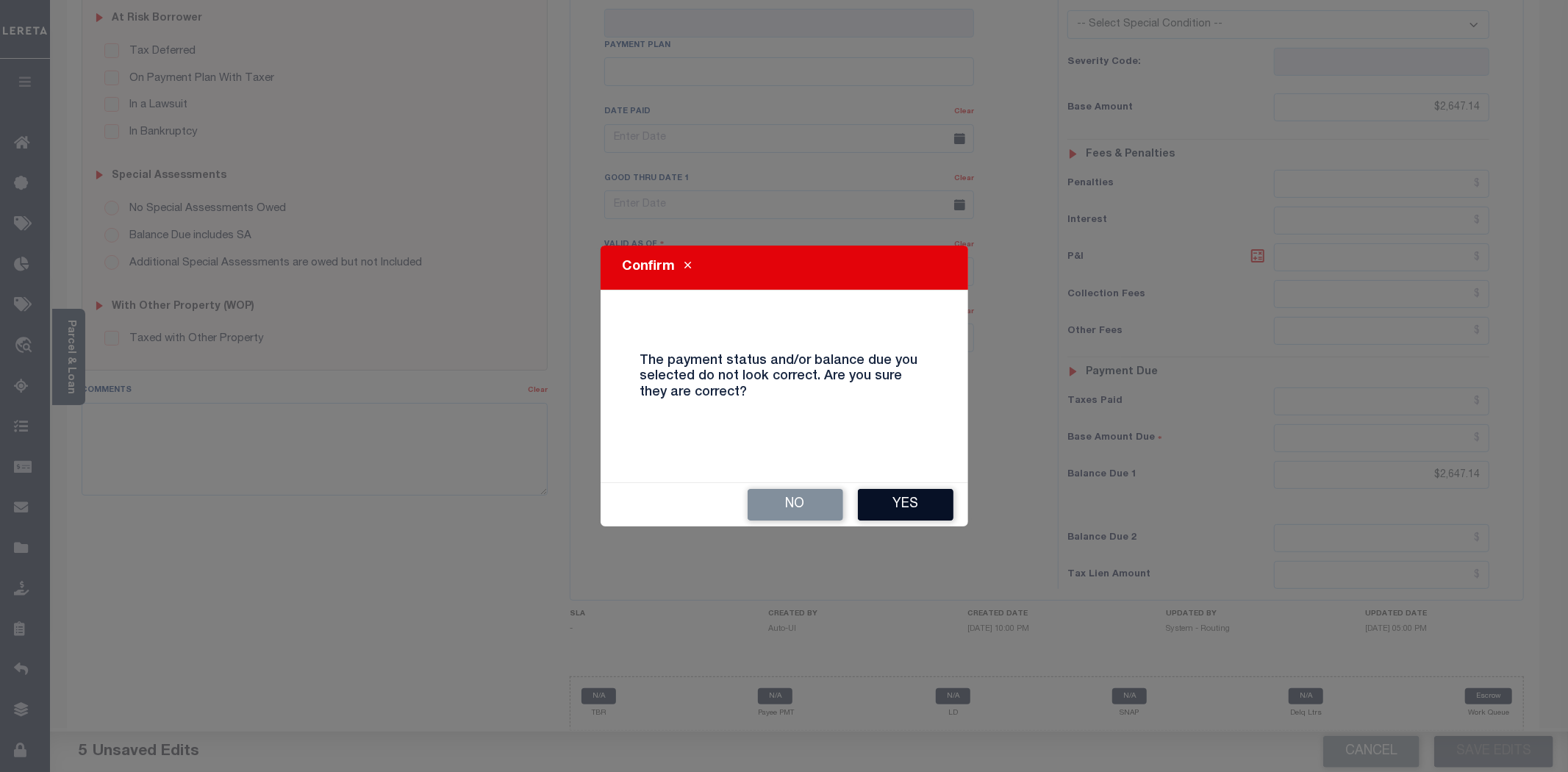
click at [926, 498] on button "Yes" at bounding box center [906, 504] width 96 height 31
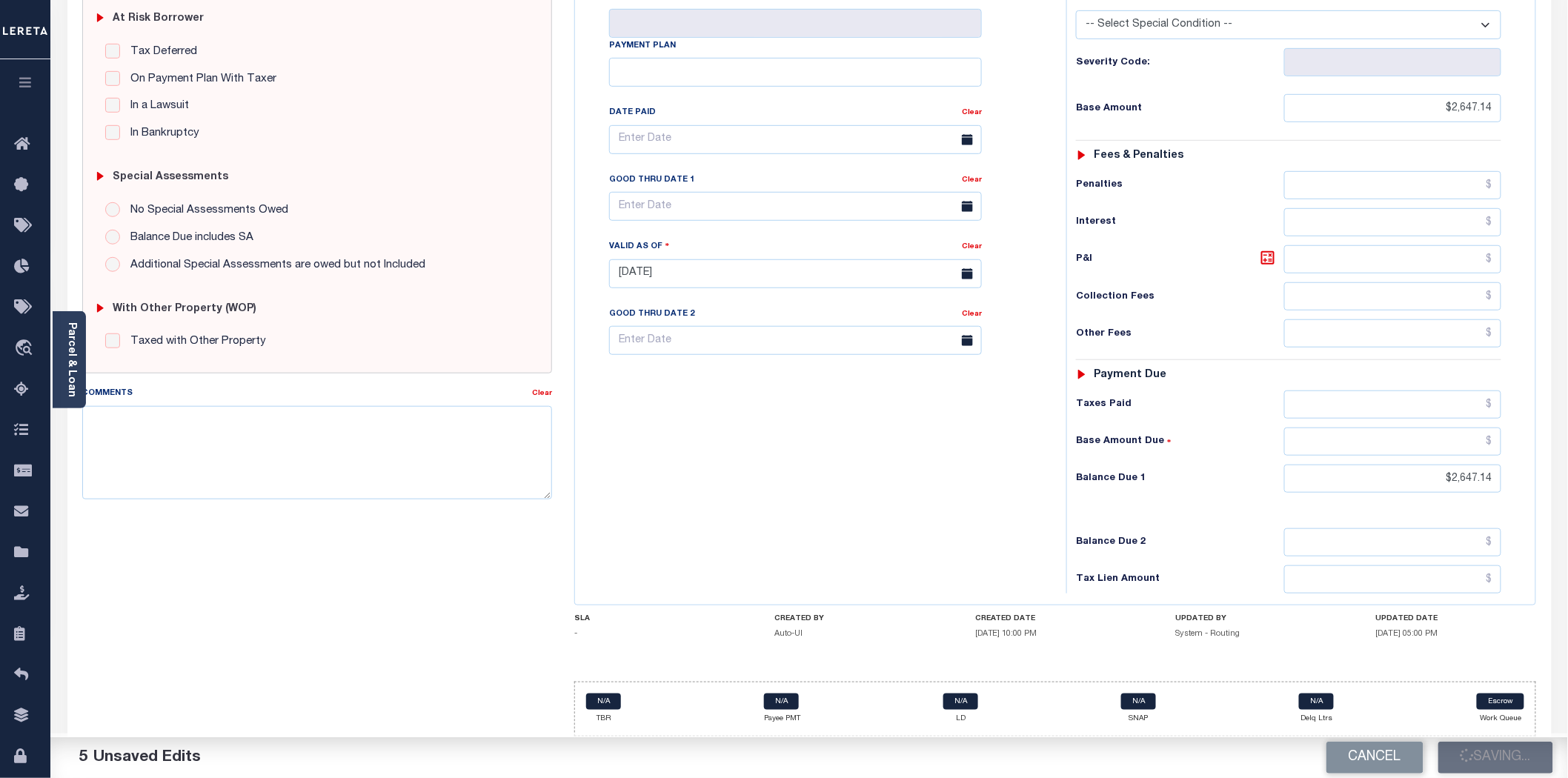
checkbox input "false"
type input "$2,647.14"
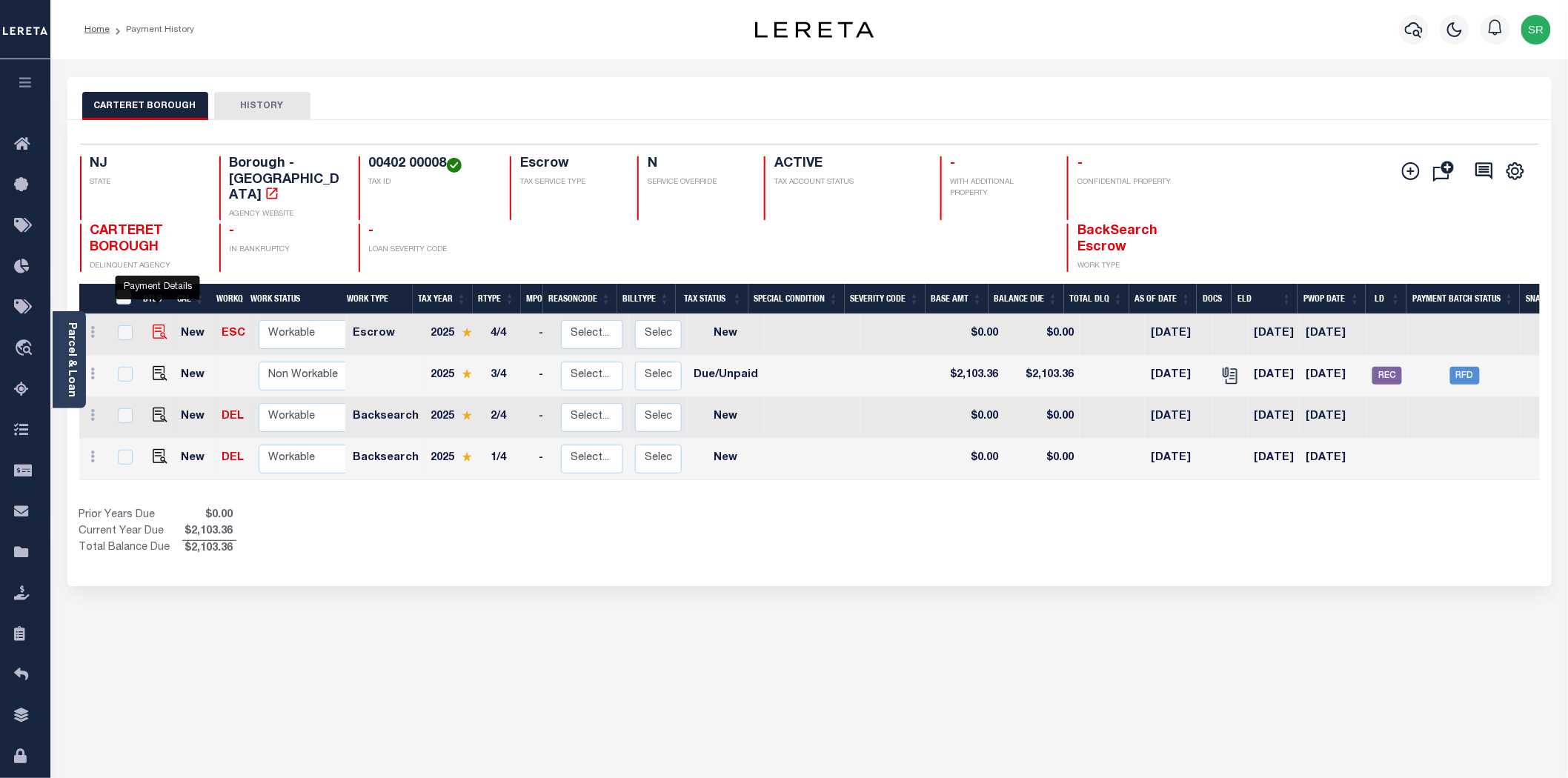
click at [156, 324] on img "" at bounding box center [160, 332] width 15 height 15
checkbox input "true"
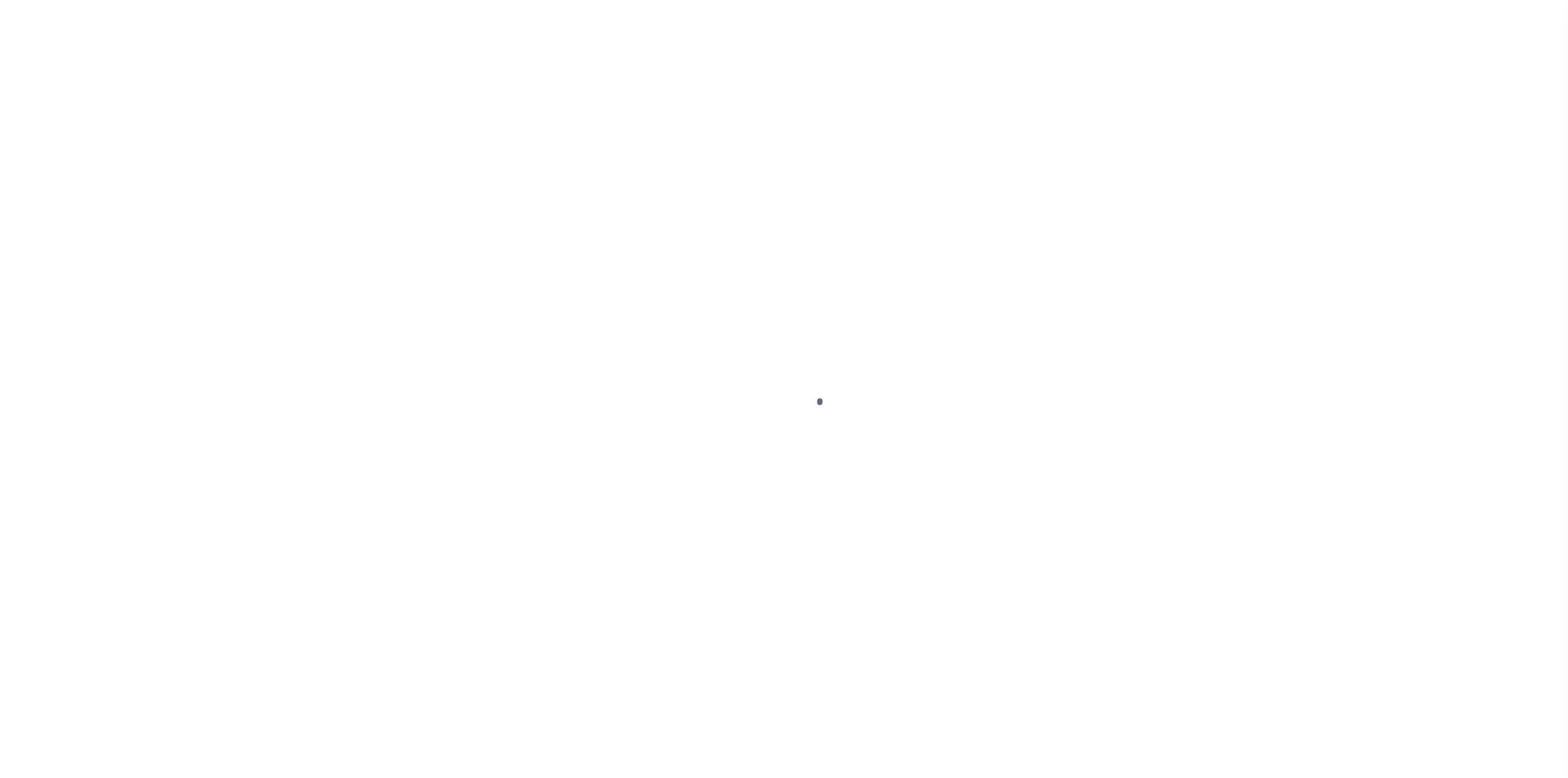
select select "NW2"
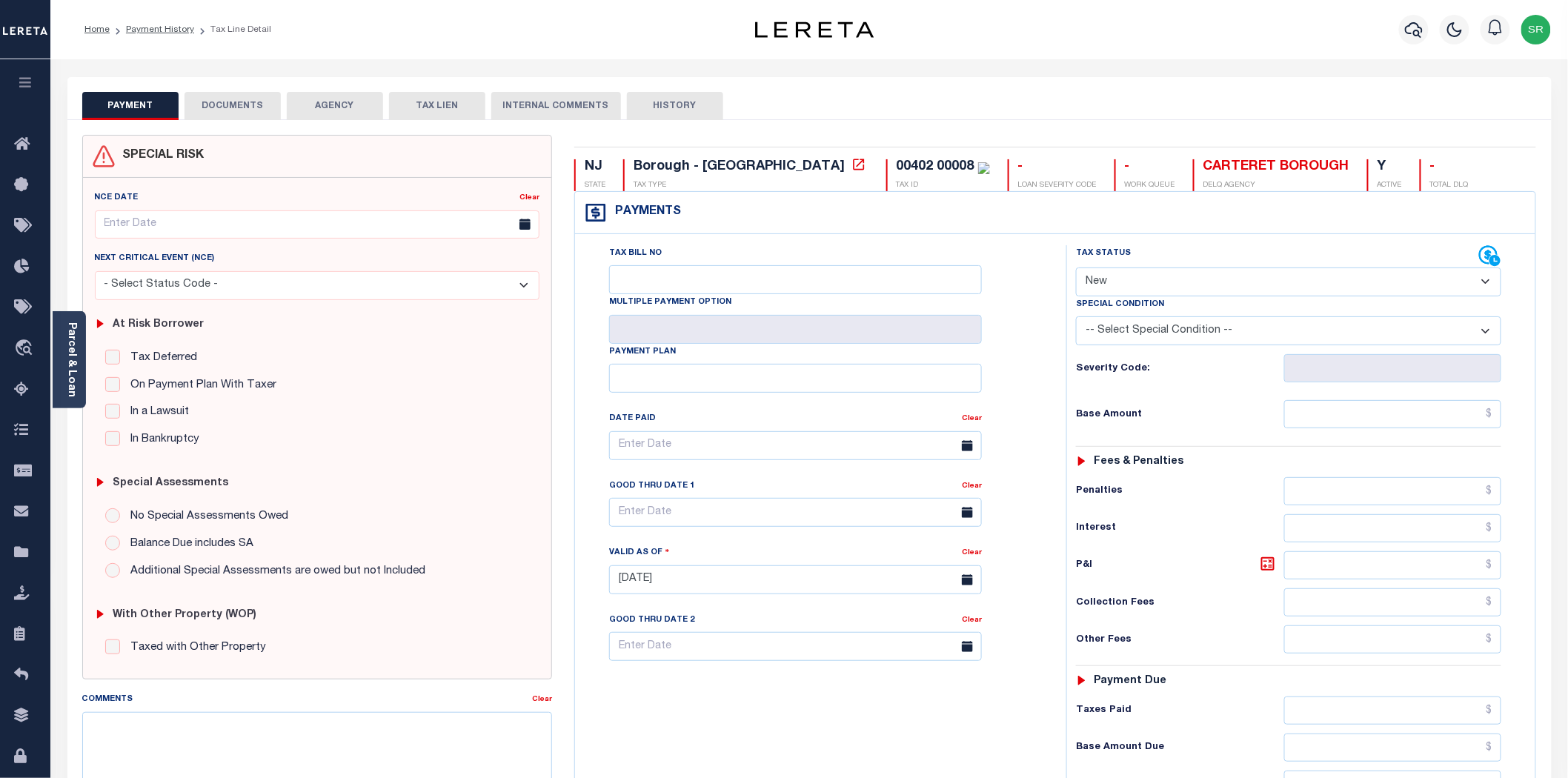
click at [215, 98] on button "DOCUMENTS" at bounding box center [232, 106] width 96 height 29
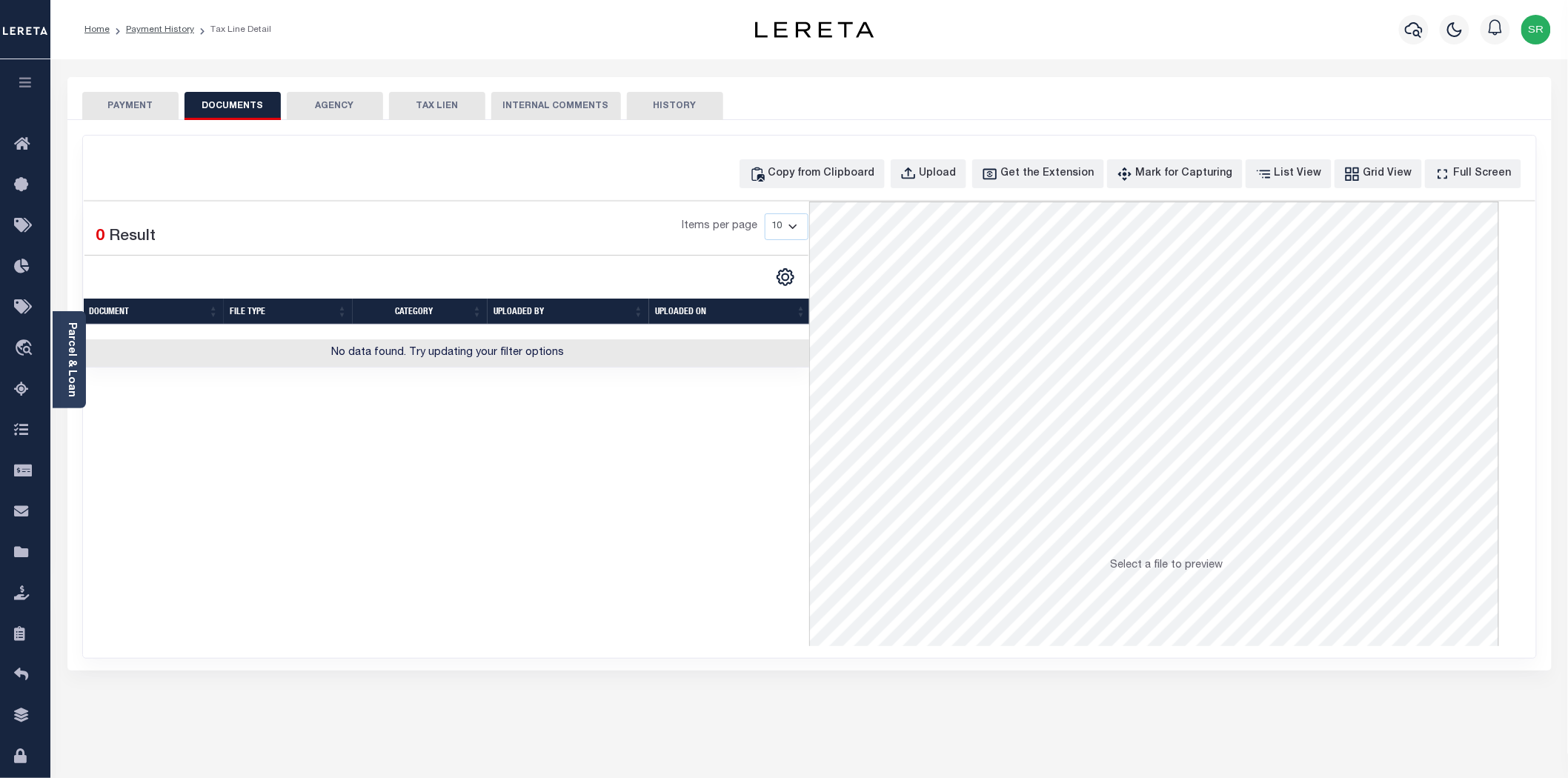
click at [231, 113] on button "DOCUMENTS" at bounding box center [232, 106] width 96 height 29
drag, startPoint x: 247, startPoint y: 108, endPoint x: 255, endPoint y: 112, distance: 8.9
click at [255, 112] on button "DOCUMENTS" at bounding box center [232, 106] width 96 height 29
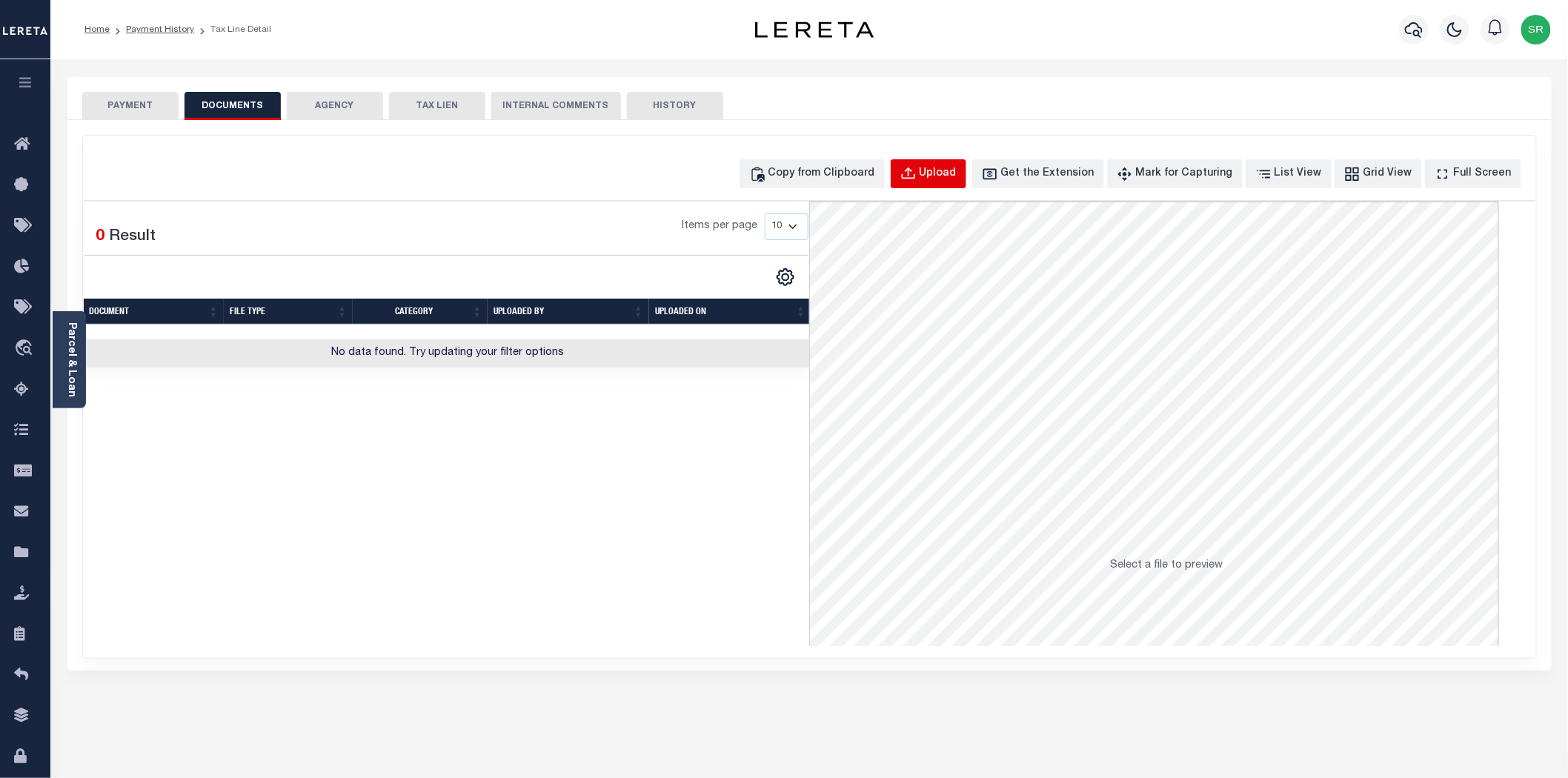
click at [955, 174] on div "Upload" at bounding box center [938, 174] width 37 height 16
select select "POP"
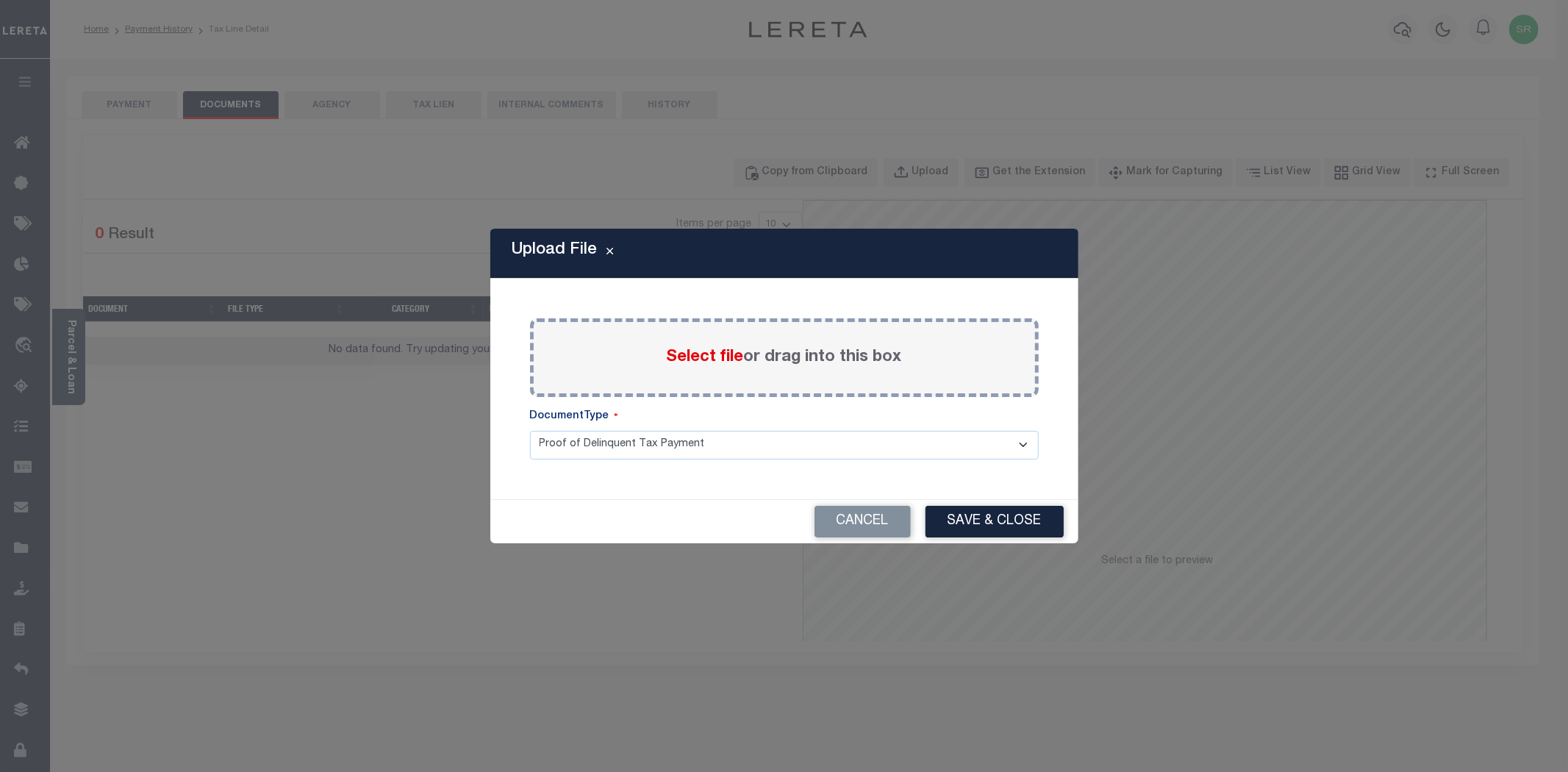
click at [696, 349] on span "Select file" at bounding box center [706, 357] width 78 height 16
click at [0, 0] on input "Select file or drag into this box" at bounding box center [0, 0] width 0 height 0
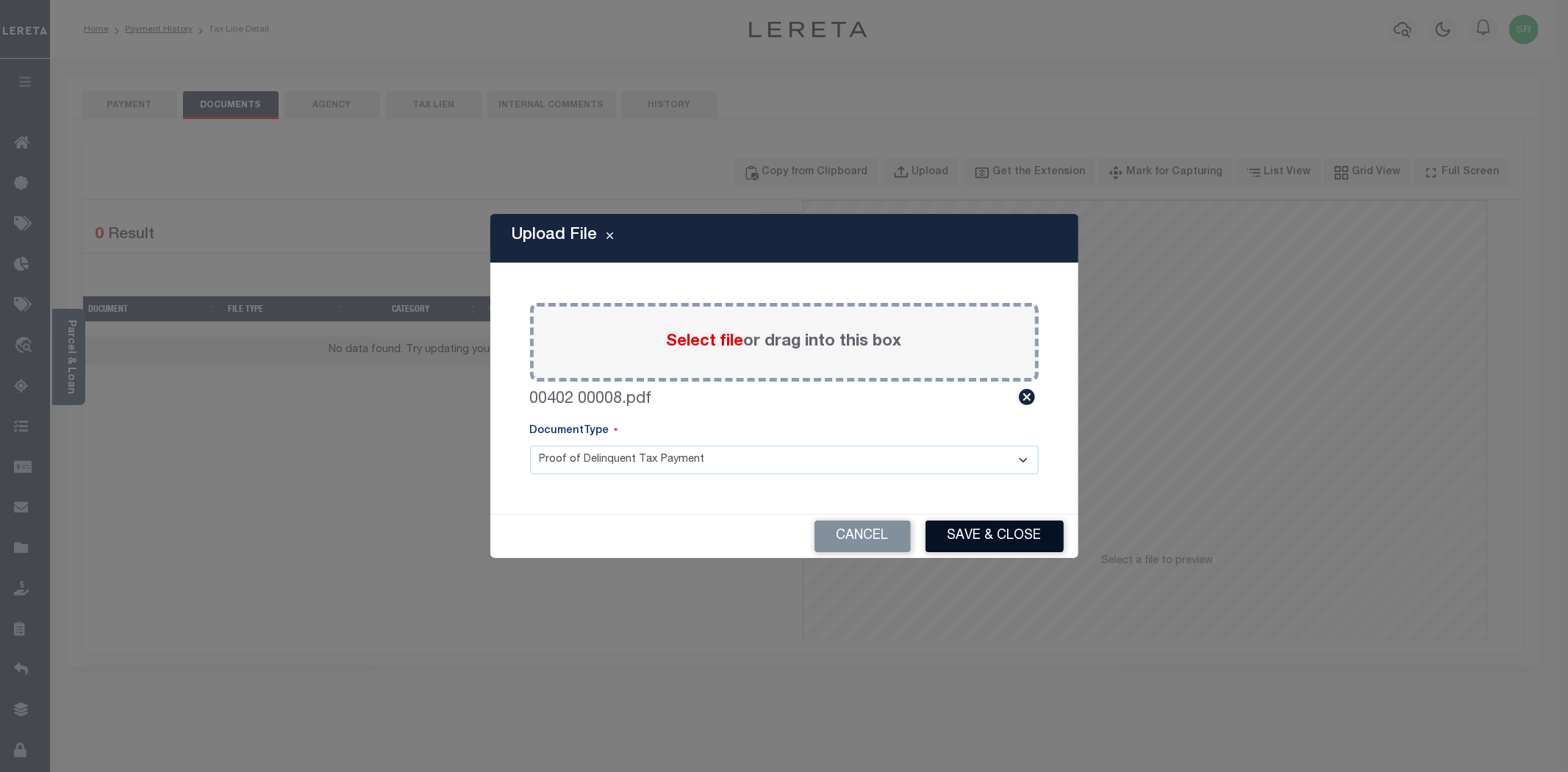
click at [986, 533] on button "Save & Close" at bounding box center [995, 535] width 138 height 31
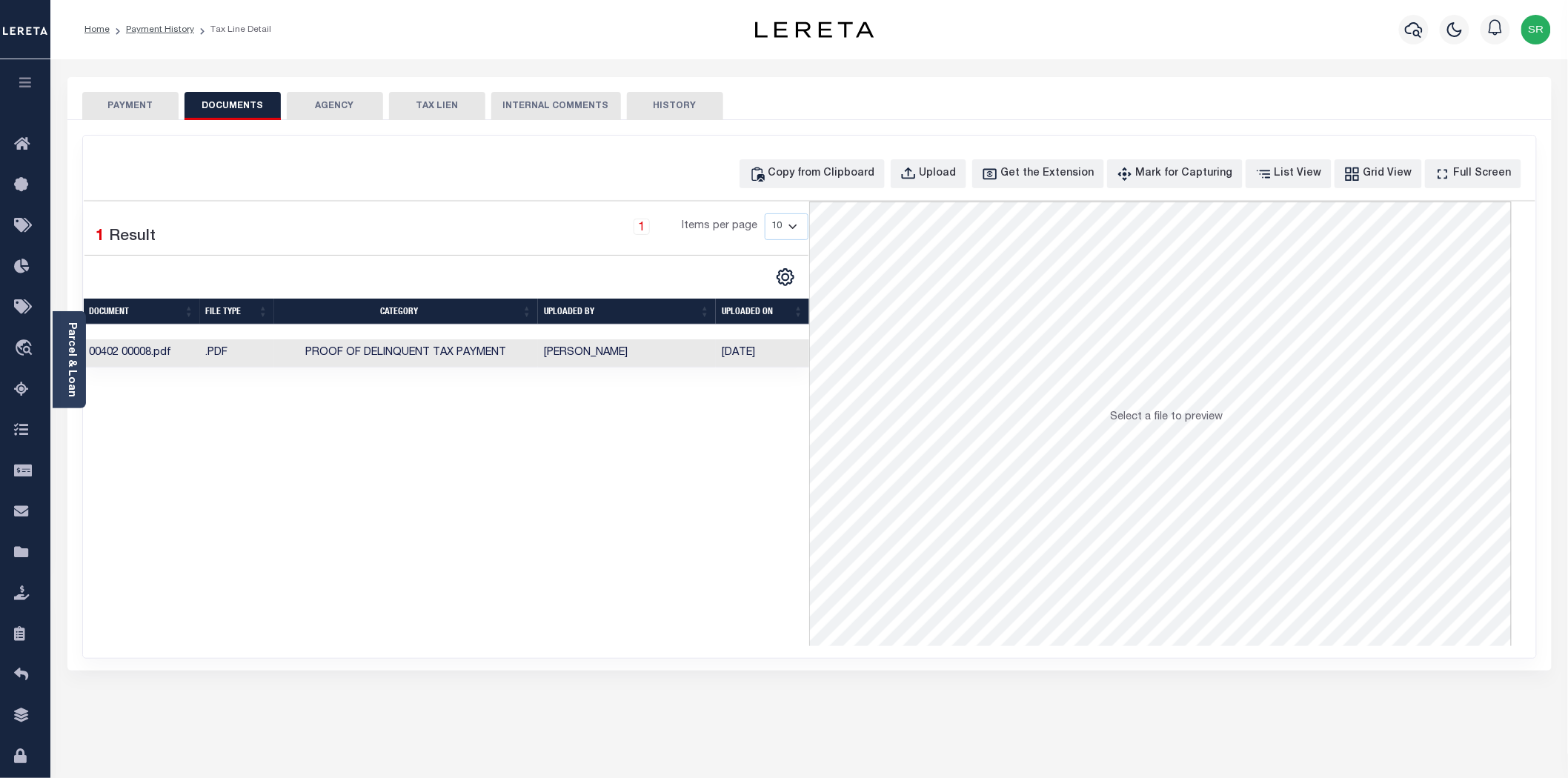
click at [615, 356] on td "[PERSON_NAME]" at bounding box center [627, 354] width 177 height 29
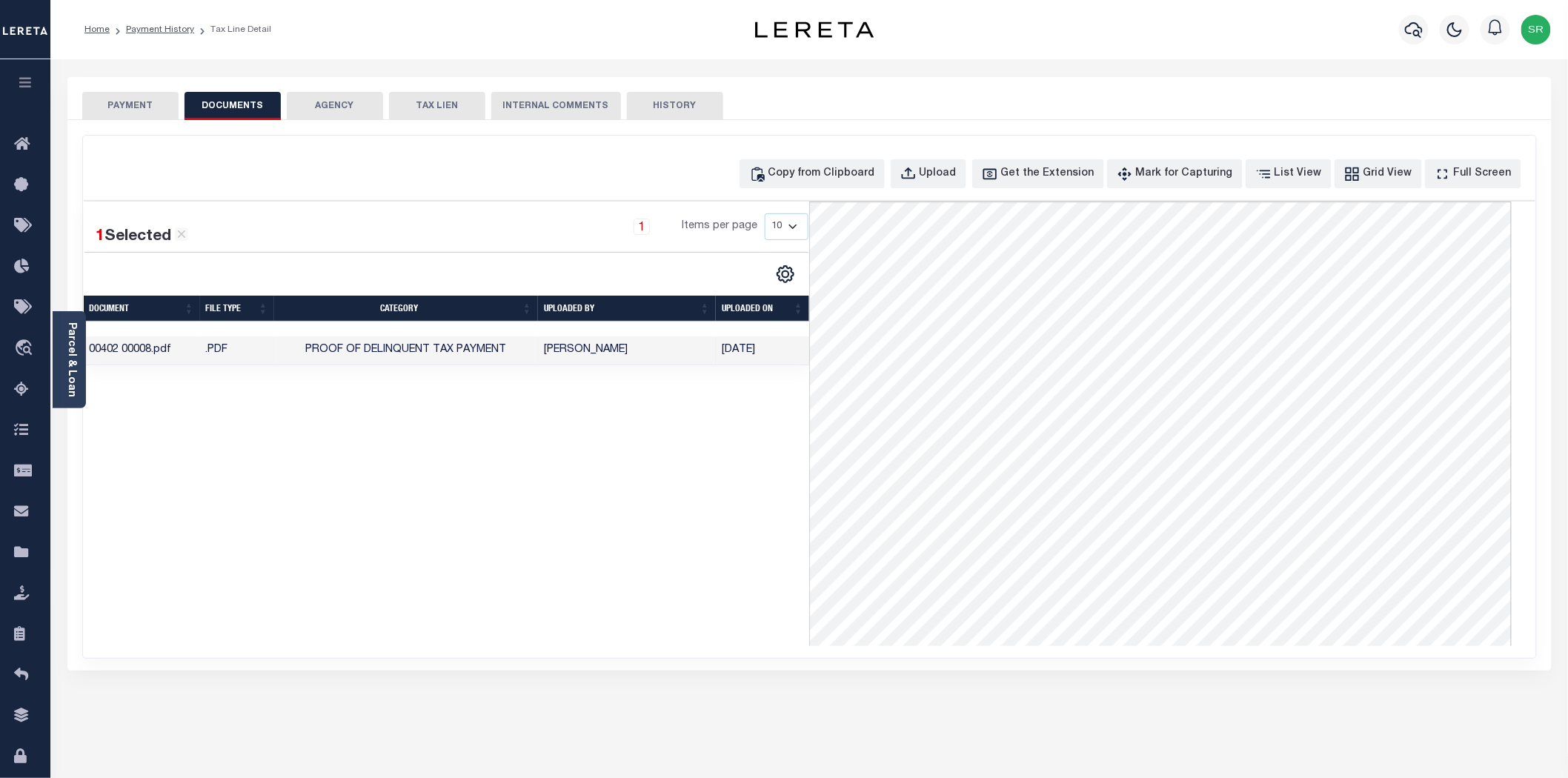
click at [120, 107] on button "PAYMENT" at bounding box center [130, 106] width 96 height 29
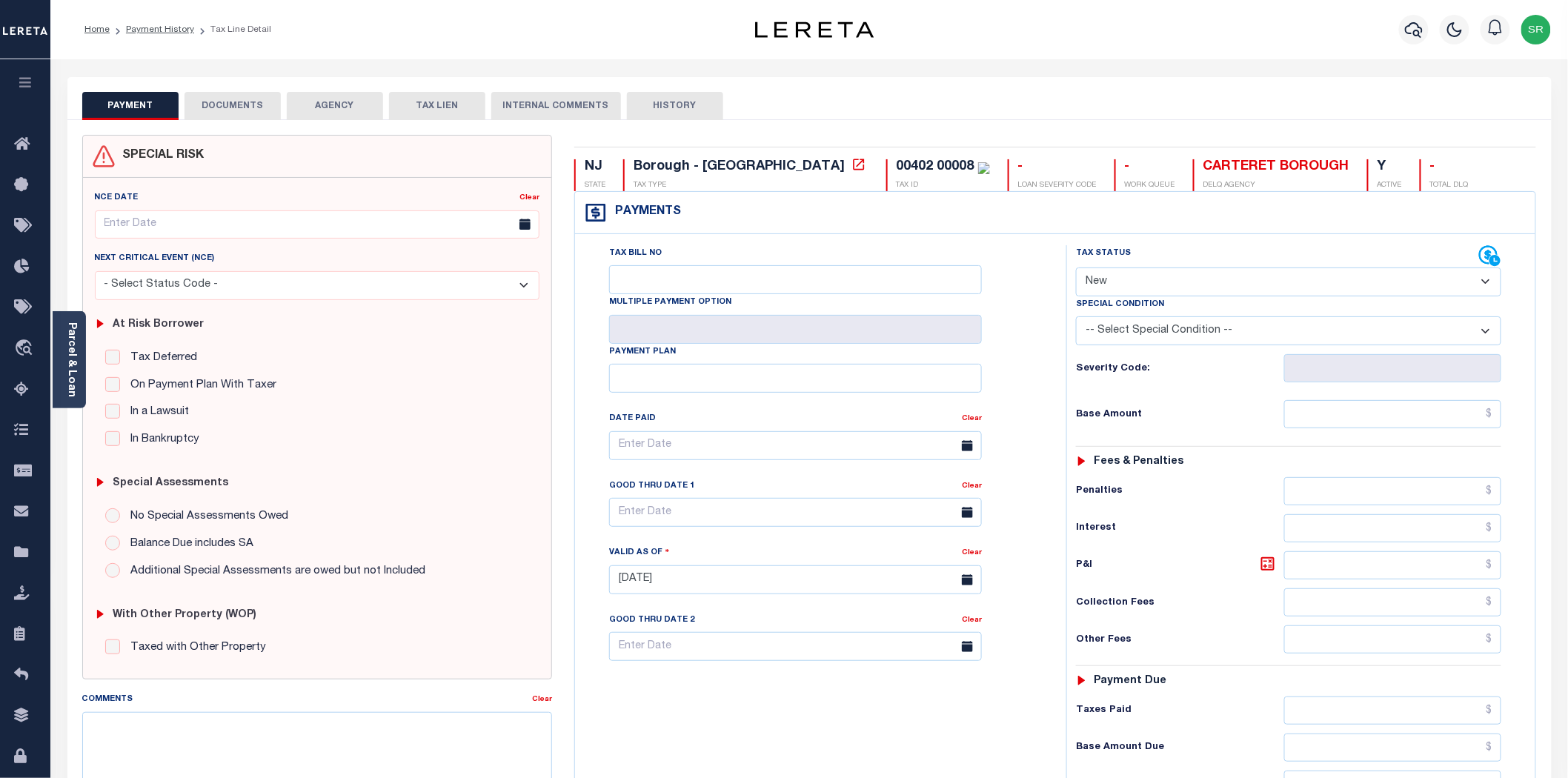
click at [120, 107] on button "PAYMENT" at bounding box center [130, 106] width 96 height 29
click at [1173, 277] on select "- Select Status Code - Open Due/Unpaid Paid Incomplete No Tax Due Internal Refu…" at bounding box center [1289, 281] width 425 height 29
select select "DUE"
click at [1076, 268] on select "- Select Status Code - Open Due/Unpaid Paid Incomplete No Tax Due Internal Refu…" at bounding box center [1289, 281] width 425 height 29
type input "[DATE]"
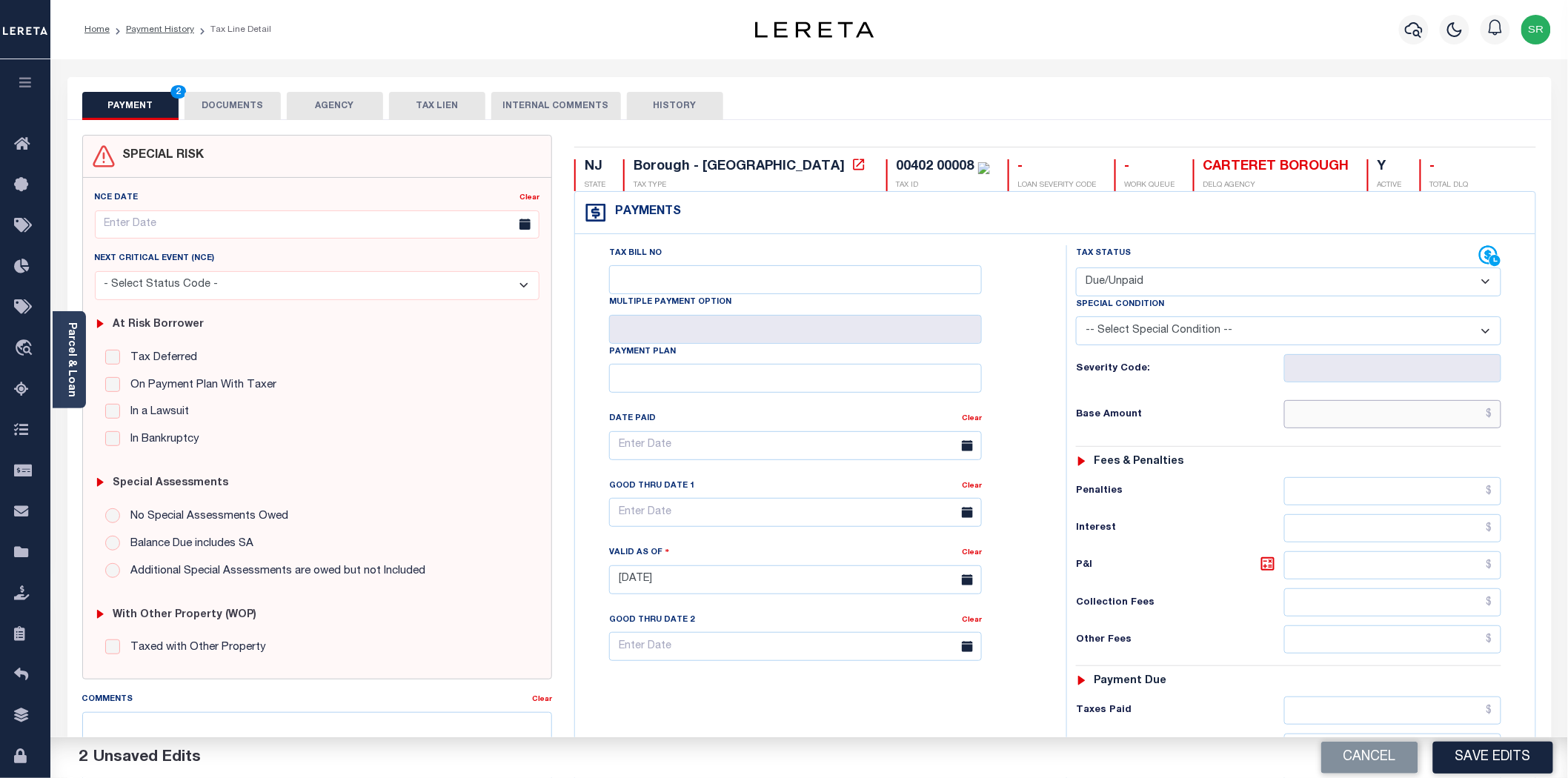
click at [1351, 410] on input "text" at bounding box center [1393, 414] width 217 height 29
click at [641, 284] on input "Tax Bill No" at bounding box center [795, 279] width 373 height 29
type input "NA"
click at [1344, 416] on input "text" at bounding box center [1393, 414] width 217 height 29
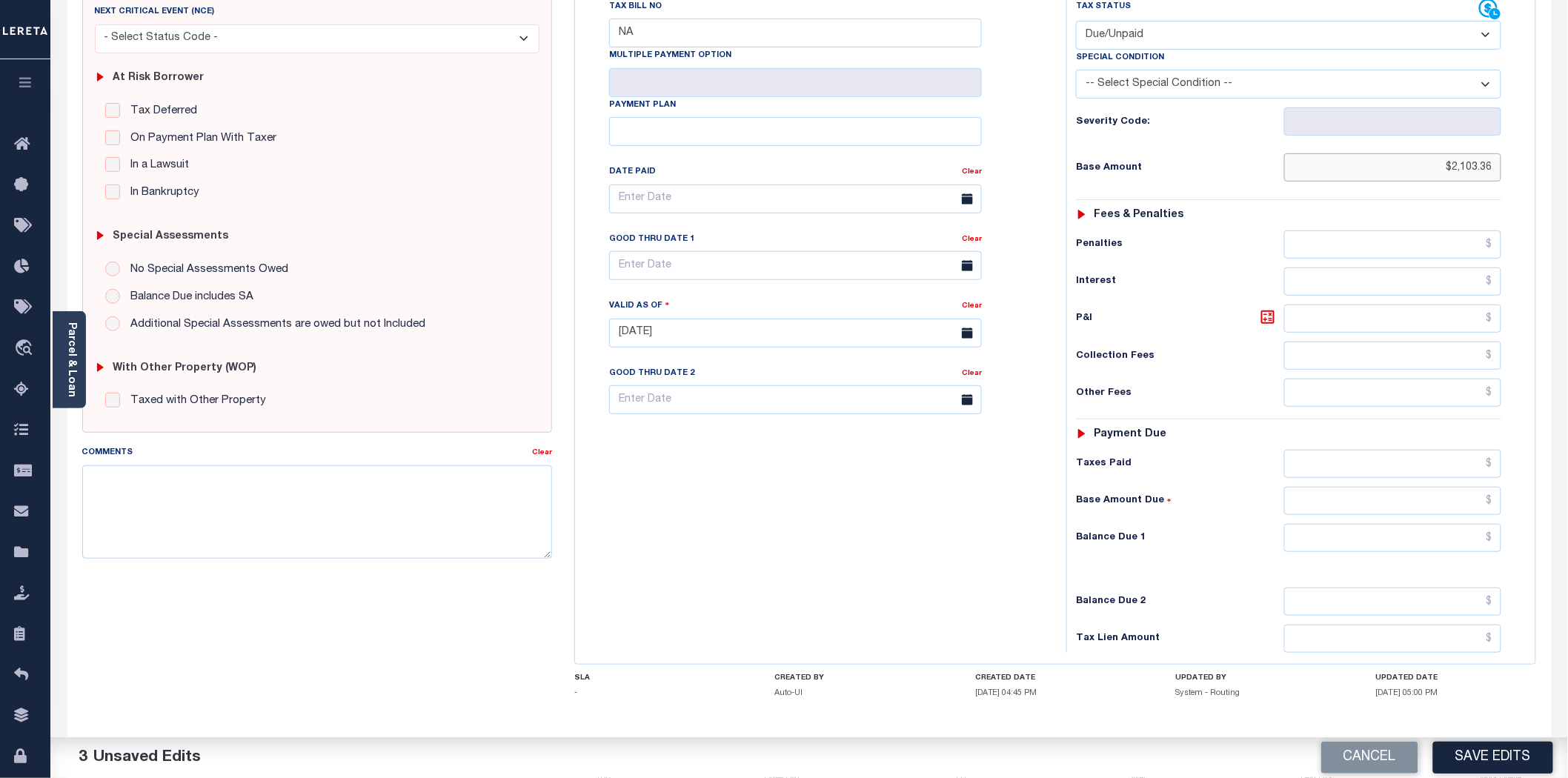
type input "$2,103.36"
click at [1426, 546] on input "text" at bounding box center [1393, 538] width 217 height 29
type input "$2,103.36"
click at [1477, 755] on button "Save Edits" at bounding box center [1493, 757] width 120 height 31
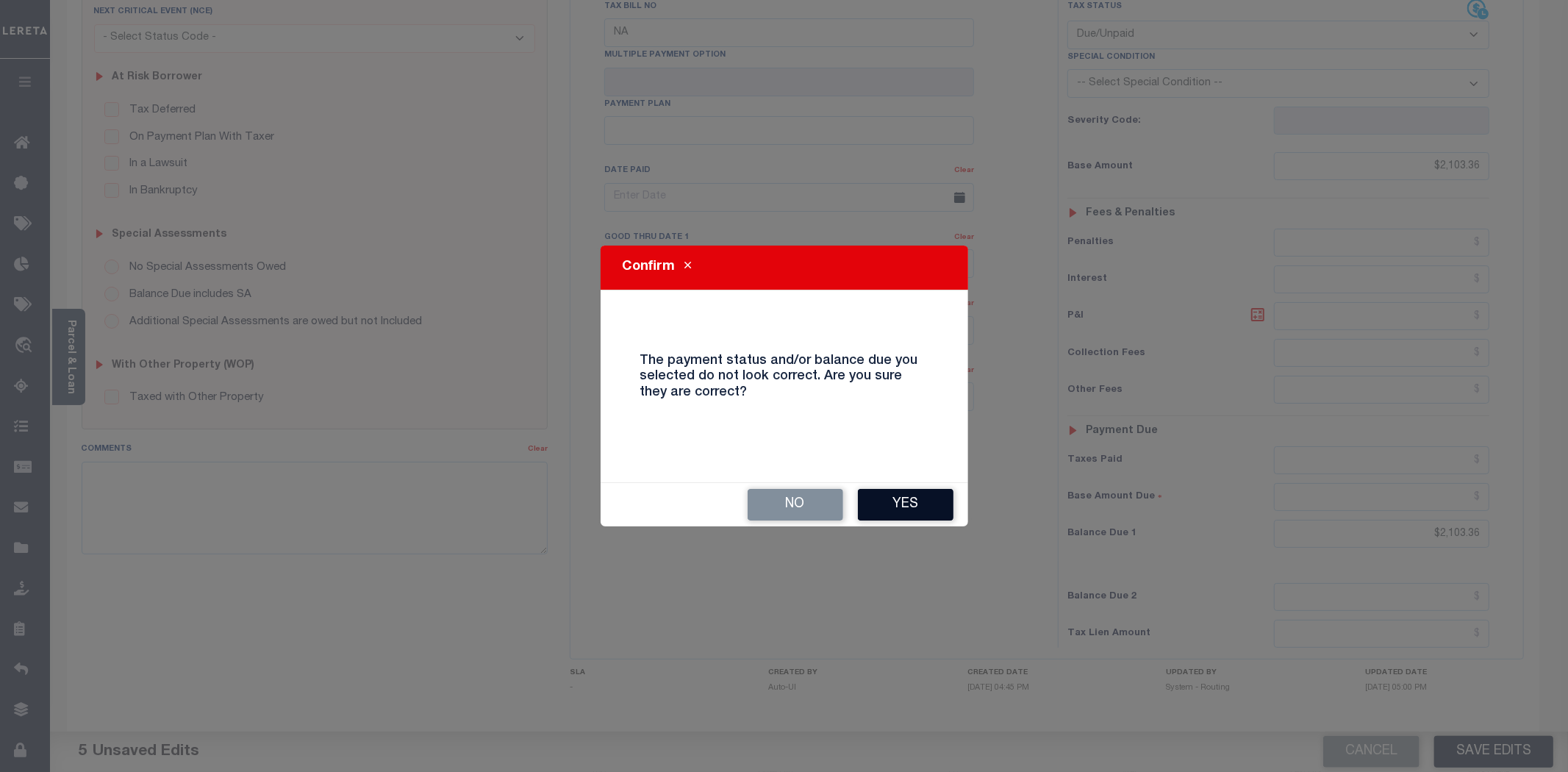
click at [881, 505] on button "Yes" at bounding box center [906, 504] width 96 height 31
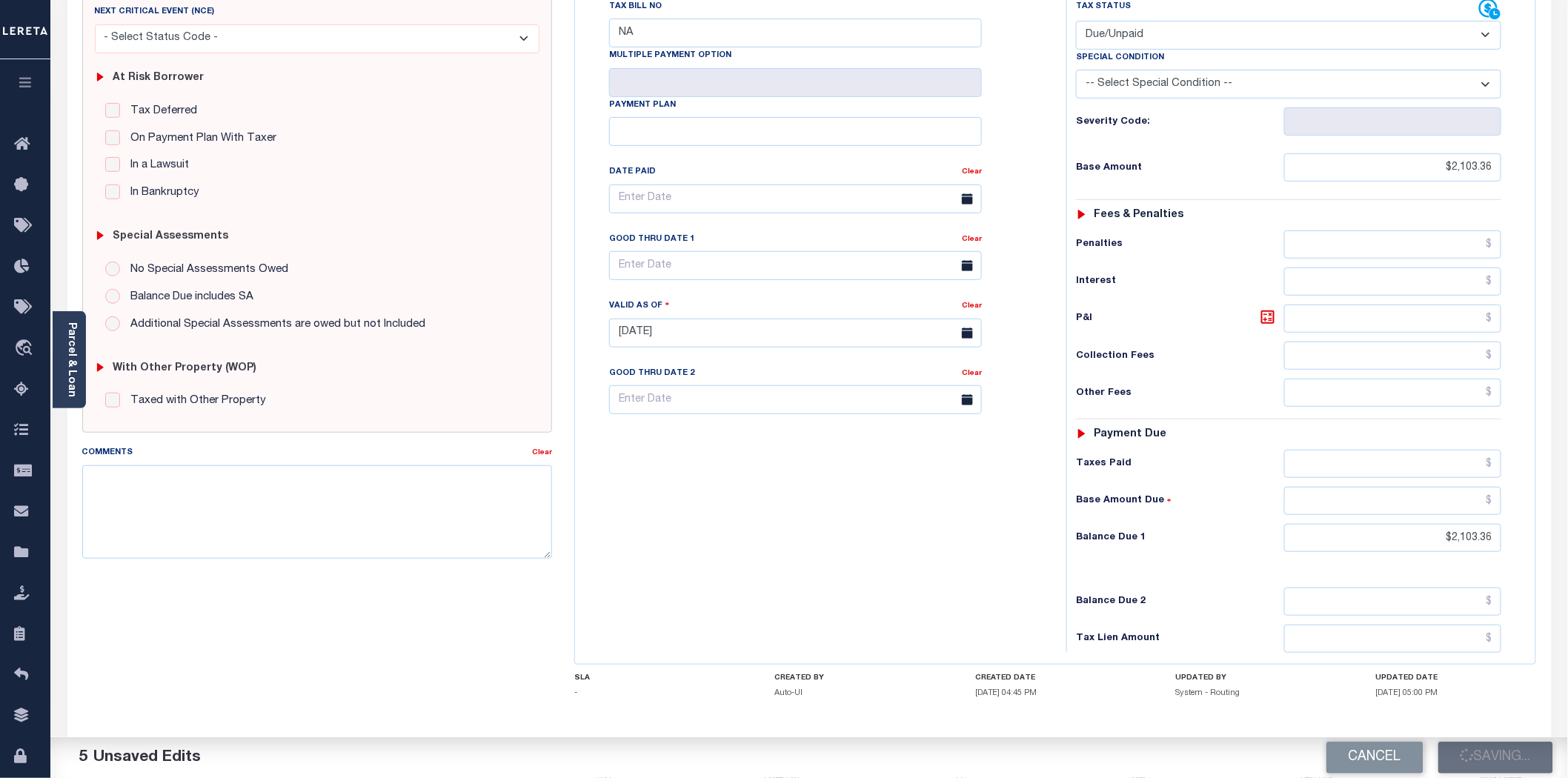
checkbox input "false"
type input "$2,103.36"
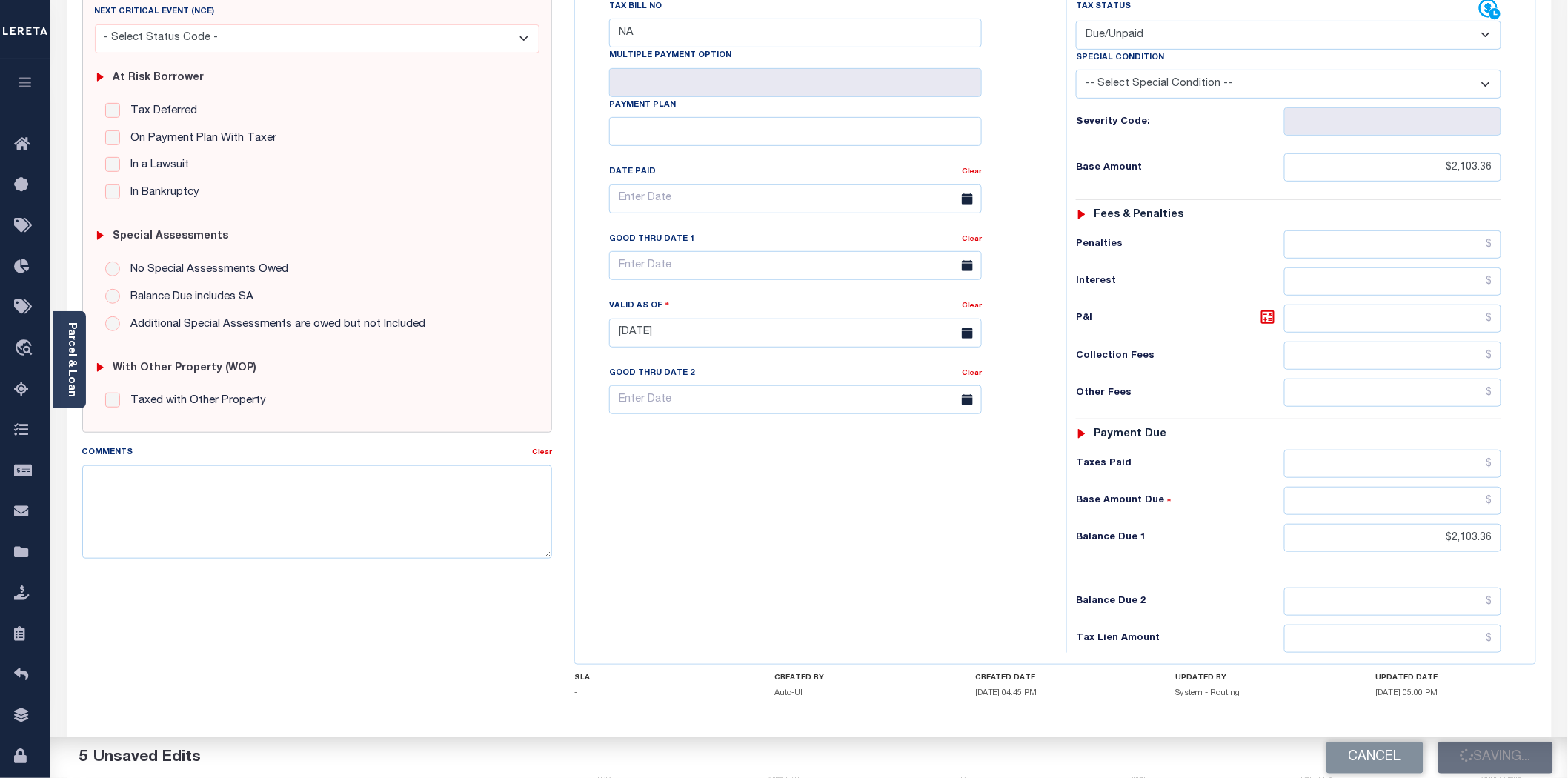
type input "$2,103.36"
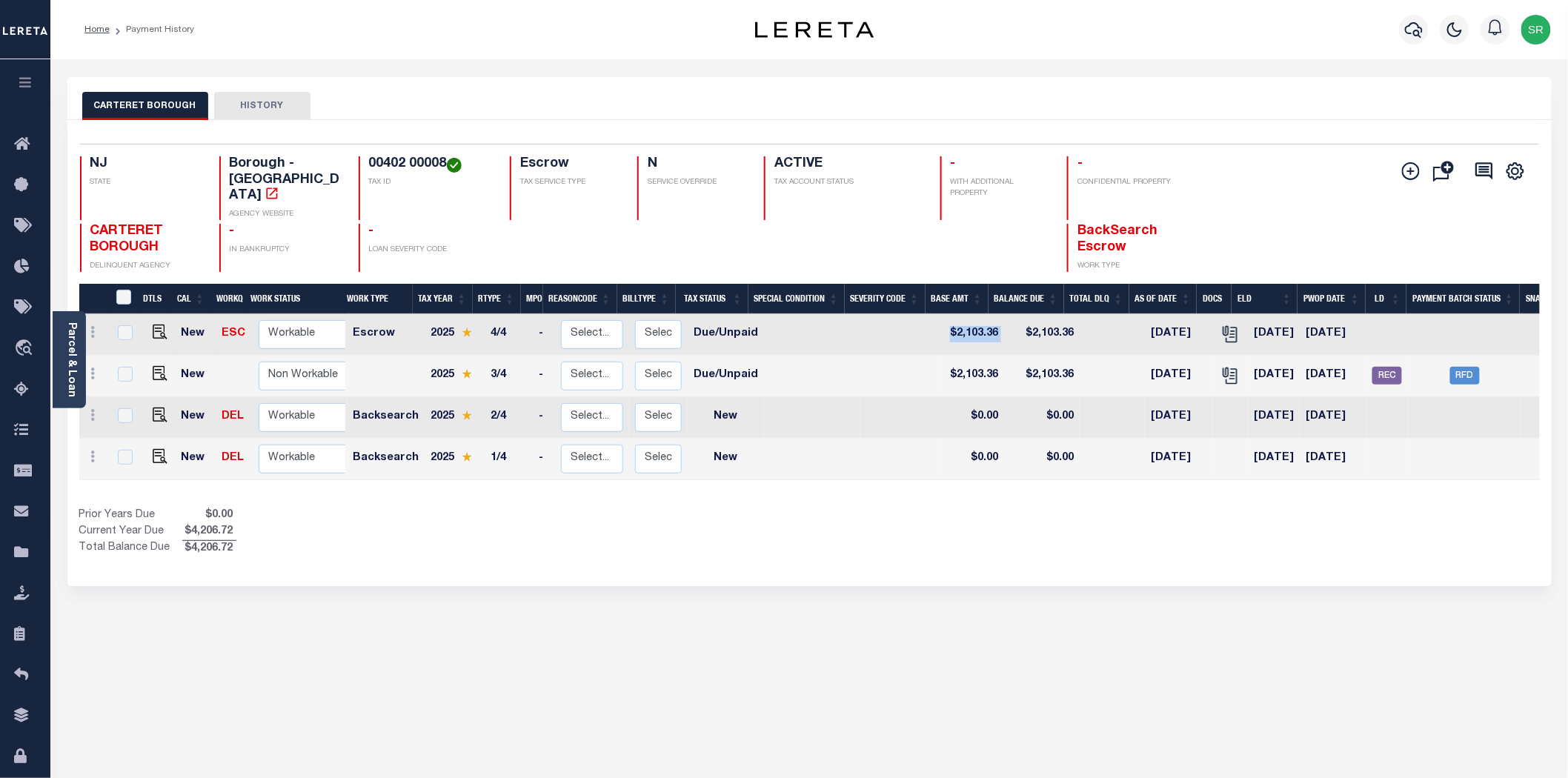
drag, startPoint x: 993, startPoint y: 316, endPoint x: 931, endPoint y: 310, distance: 62.3
click at [931, 314] on tr "New ESC Non Workable Workable Escrow 2025 4/4 - Select... Payment Reversal Taxa…" at bounding box center [822, 335] width 1487 height 42
click at [884, 519] on div "Show Tax Lines before Bill Release Date Prior Years Due $0.00 Current Year Due …" at bounding box center [809, 532] width 1460 height 50
click at [886, 520] on div "Show Tax Lines before Bill Release Date Prior Years Due $0.00 Current Year Due …" at bounding box center [809, 532] width 1460 height 50
click at [672, 537] on div "Selected 4 Results 1 Items per page 25 50 100 NJ STATE TAX ID N" at bounding box center [810, 353] width 1484 height 466
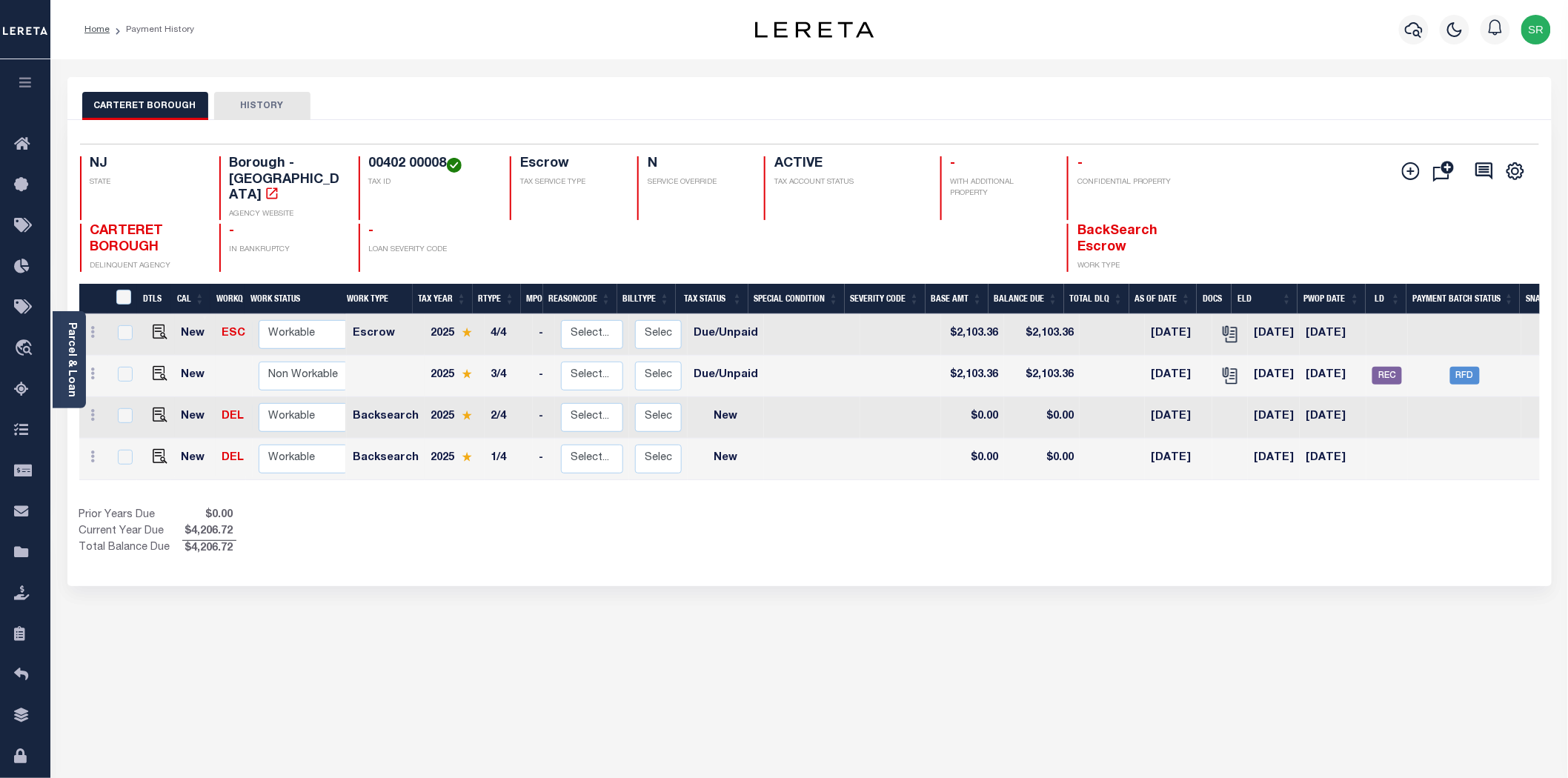
click at [328, 625] on div "CARTERET BOROUGH HISTORY Selected 4 Results" at bounding box center [809, 495] width 1506 height 836
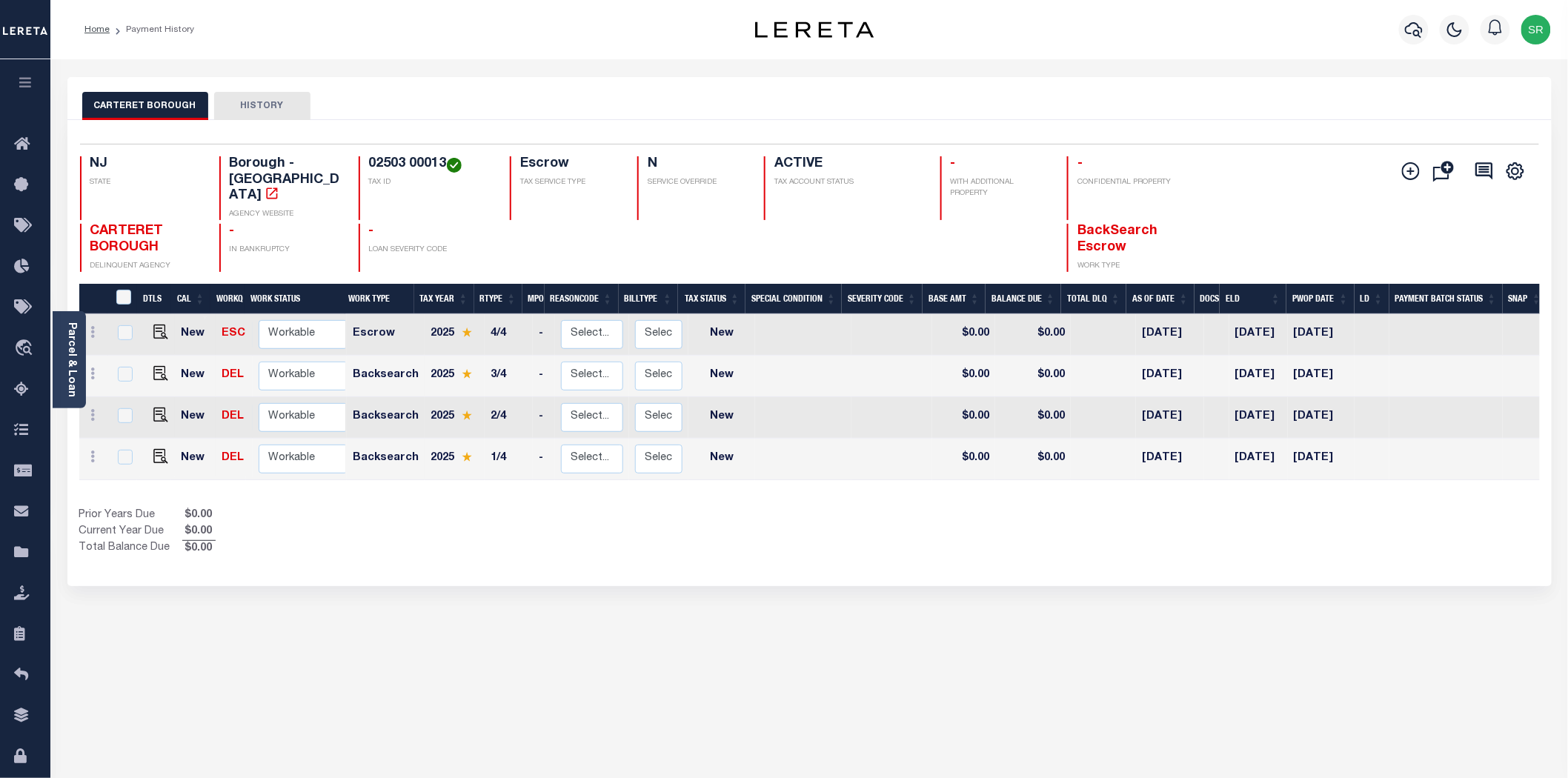
click at [547, 559] on div "Selected 4 Results 1 Items per page 25 50 100 NJ STATE TAX ID N" at bounding box center [810, 353] width 1484 height 466
click at [666, 616] on div "CARTERET BOROUGH HISTORY Selected 4 Results" at bounding box center [809, 495] width 1506 height 836
click at [761, 567] on div "CARTERET BOROUGH HISTORY Selected 4 Results" at bounding box center [809, 495] width 1506 height 836
click at [706, 611] on div "CARTERET BOROUGH HISTORY Selected 4 Results" at bounding box center [809, 495] width 1506 height 836
click at [156, 324] on img "" at bounding box center [161, 332] width 15 height 15
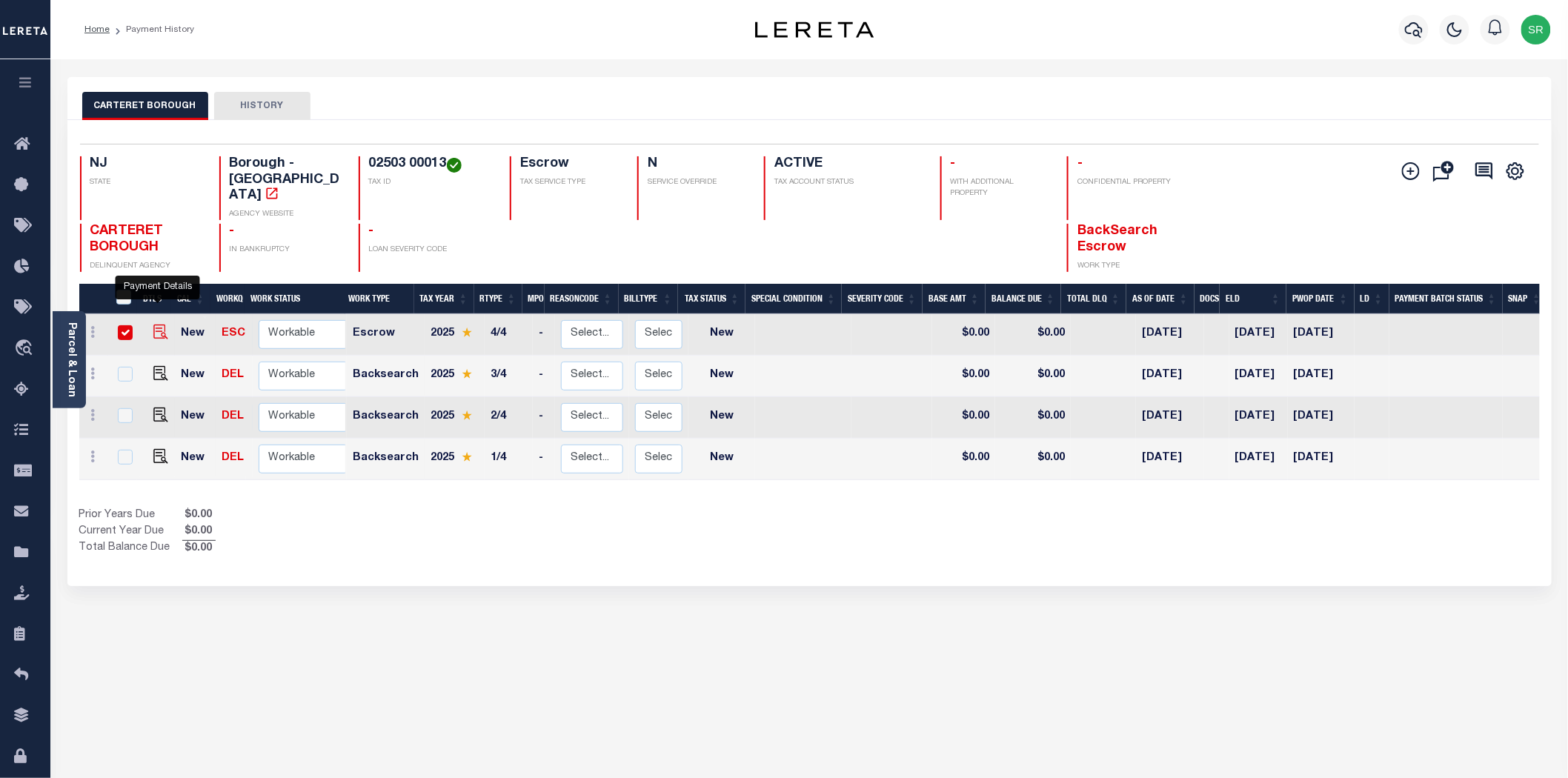
checkbox input "true"
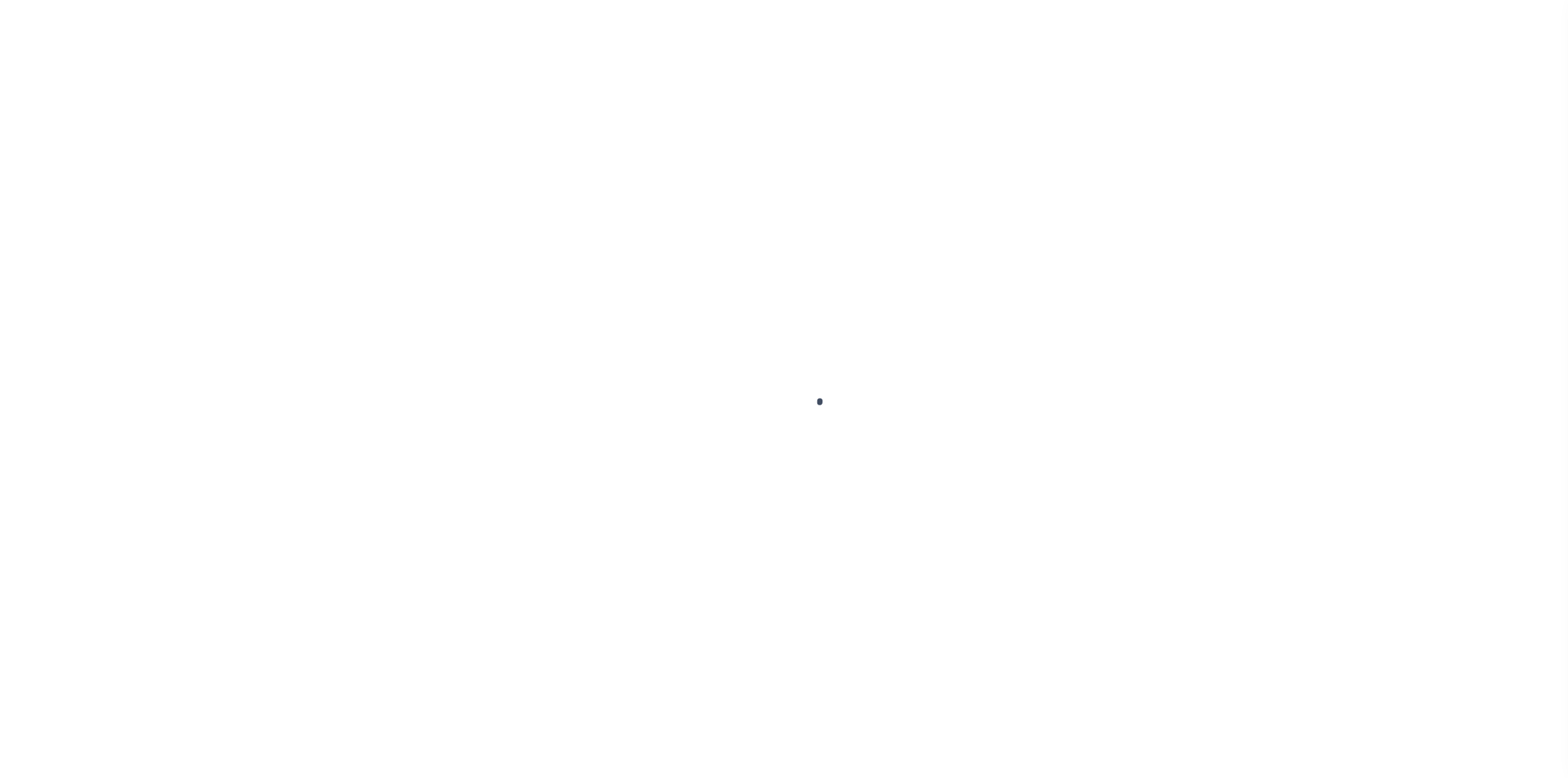
checkbox input "false"
type input "[DATE]"
select select "NW2"
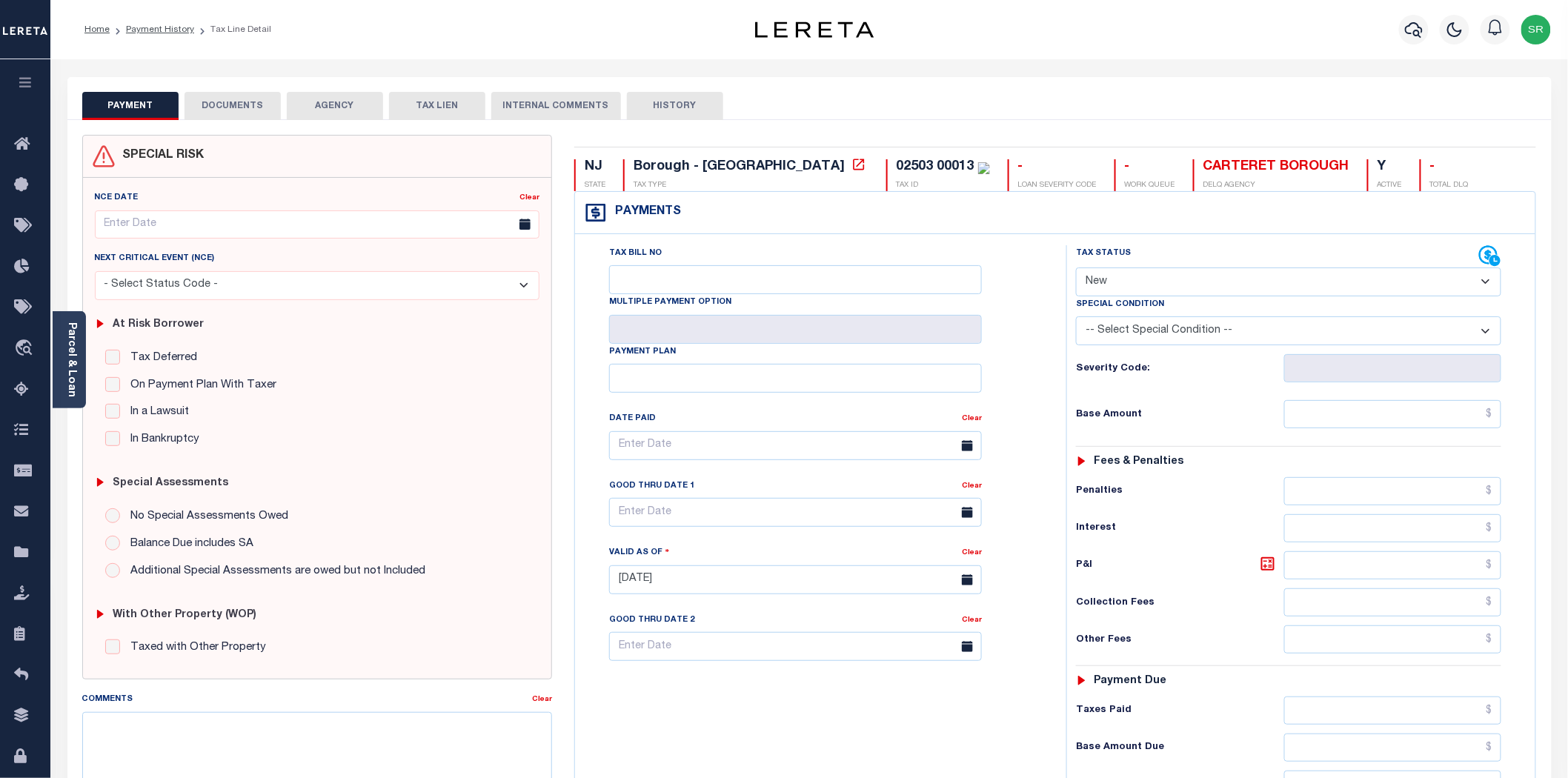
click at [244, 106] on button "DOCUMENTS" at bounding box center [232, 106] width 96 height 29
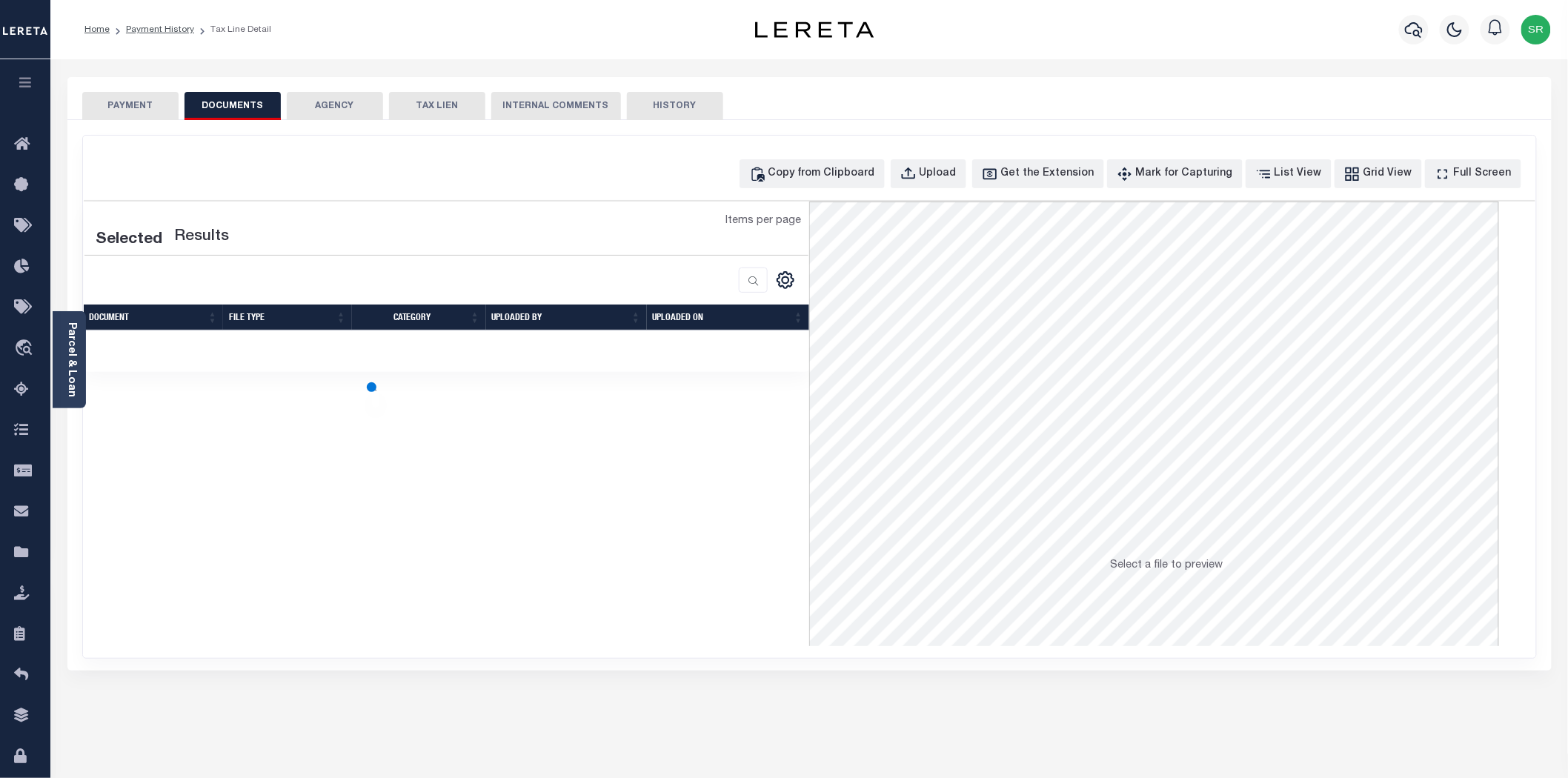
click at [244, 106] on button "DOCUMENTS" at bounding box center [232, 106] width 96 height 29
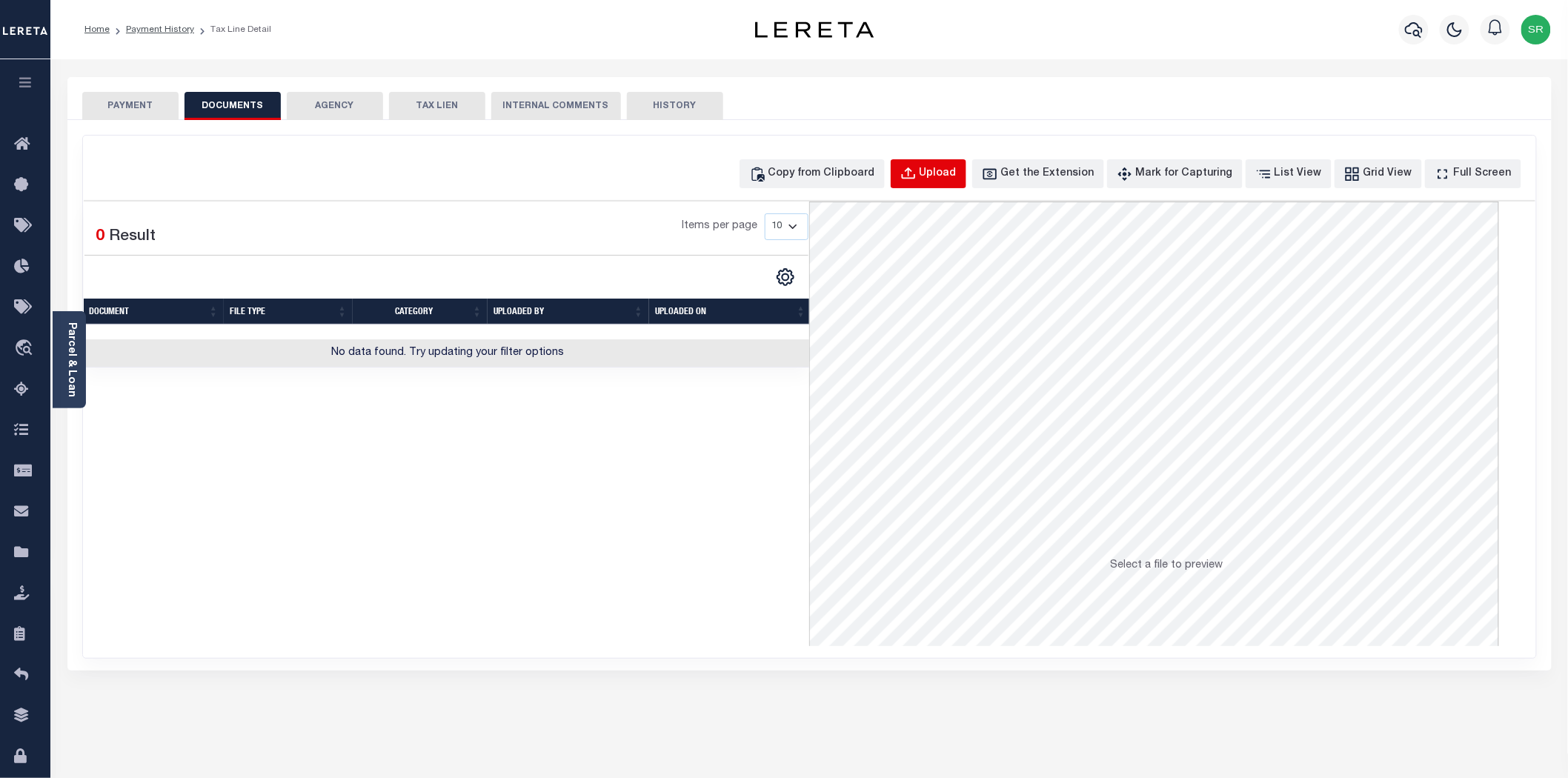
click at [957, 173] on div "Upload" at bounding box center [938, 174] width 37 height 16
select select "POP"
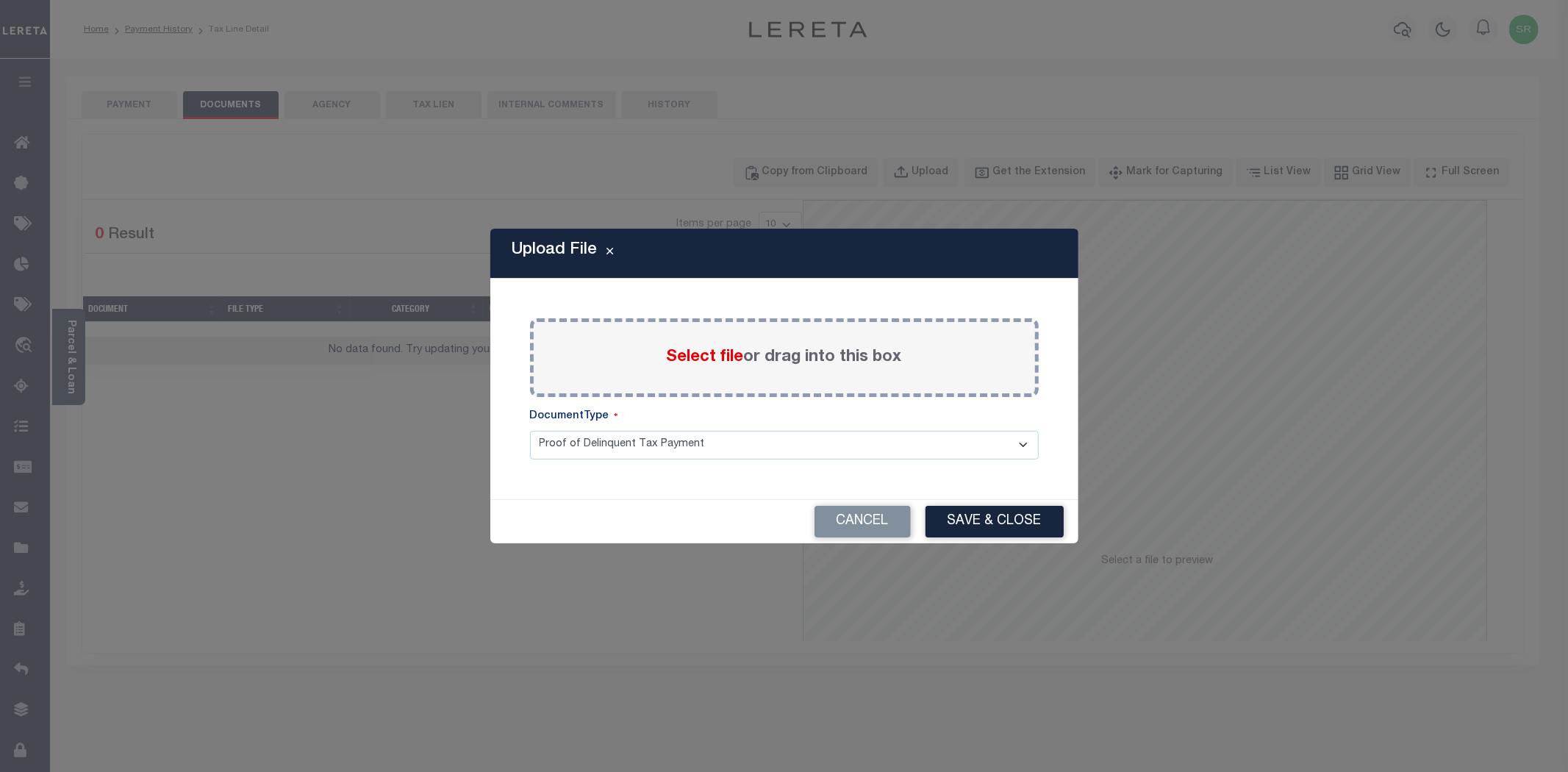
click at [687, 360] on span "Select file" at bounding box center [706, 357] width 78 height 16
click at [0, 0] on input "Select file or drag into this box" at bounding box center [0, 0] width 0 height 0
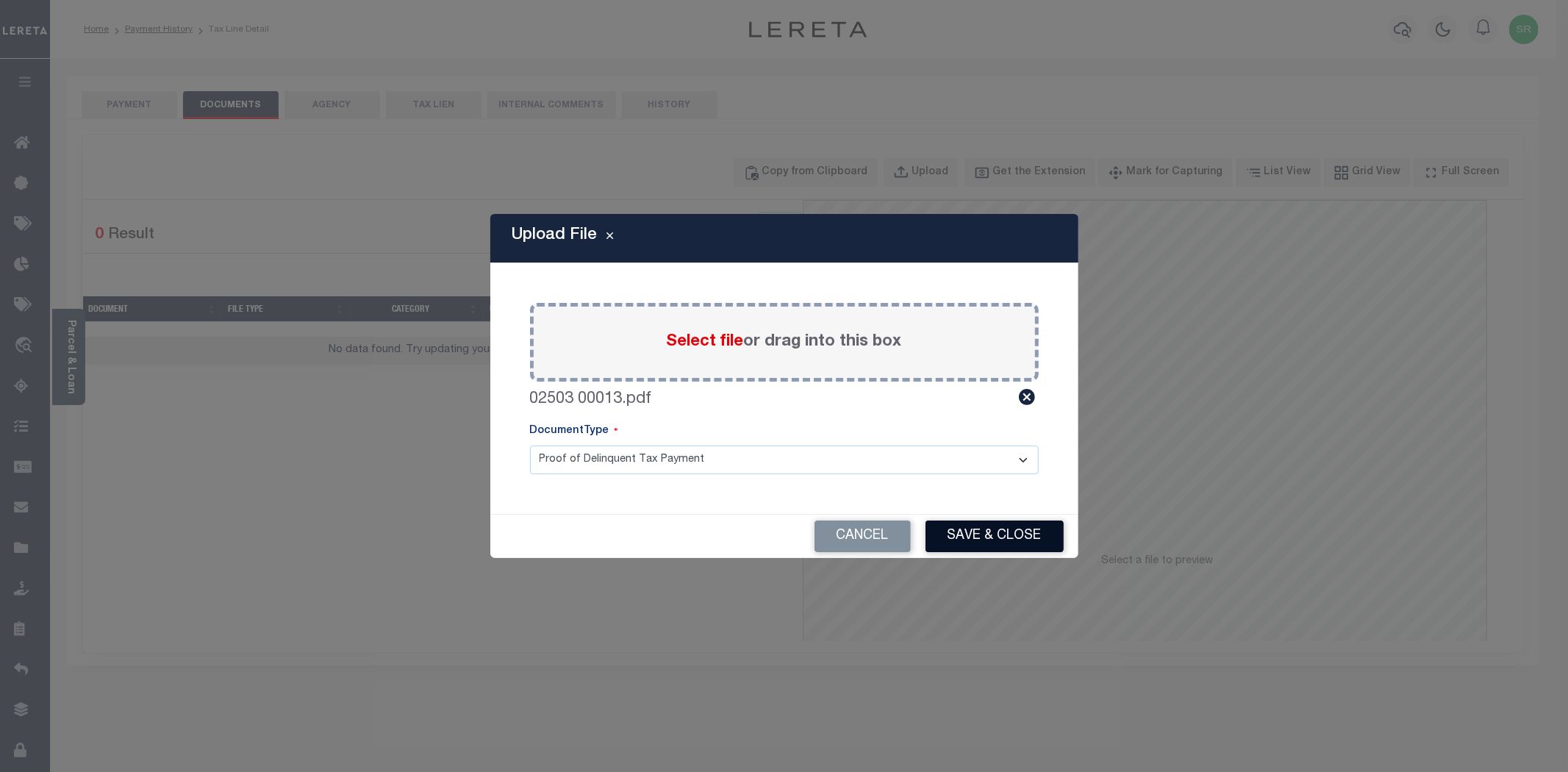
click at [981, 546] on button "Save & Close" at bounding box center [995, 535] width 138 height 31
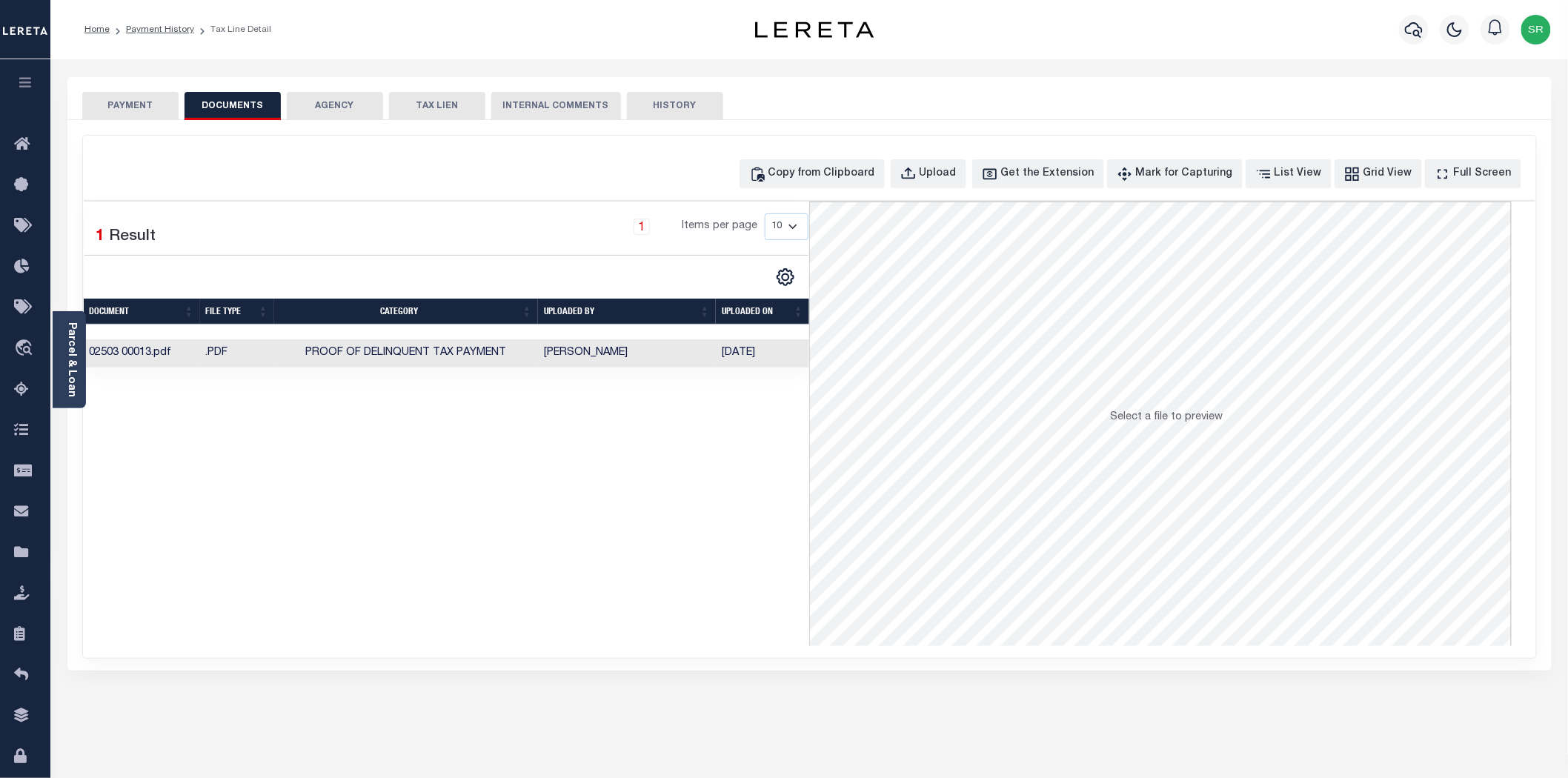
click at [128, 109] on button "PAYMENT" at bounding box center [130, 106] width 96 height 29
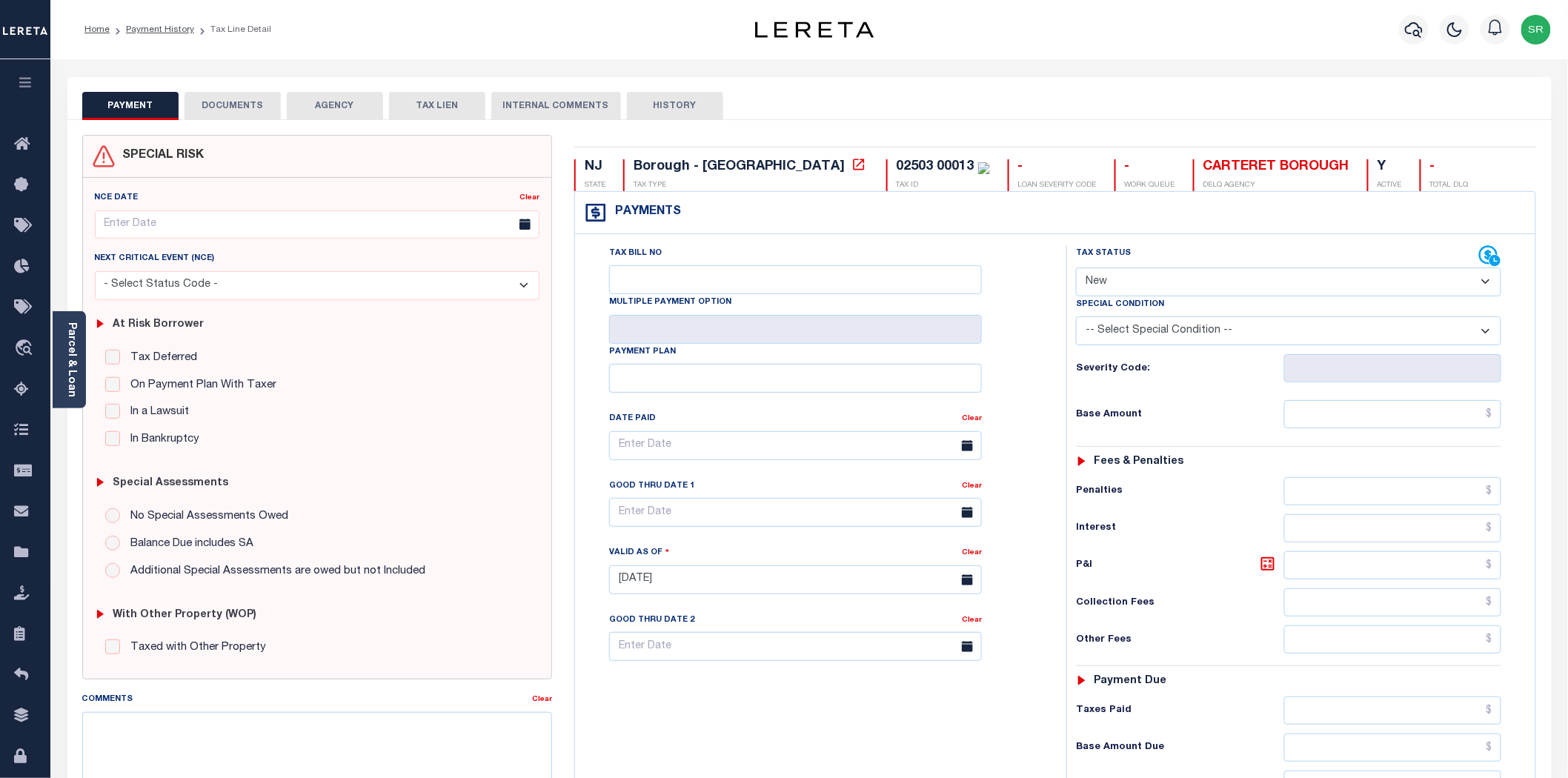
click at [128, 109] on button "PAYMENT" at bounding box center [130, 106] width 96 height 29
click at [1160, 293] on select "- Select Status Code - Open Due/Unpaid Paid Incomplete No Tax Due Internal Refu…" at bounding box center [1289, 281] width 425 height 29
select select "DUE"
click at [1076, 268] on select "- Select Status Code - Open Due/Unpaid Paid Incomplete No Tax Due Internal Refu…" at bounding box center [1289, 281] width 425 height 29
type input "[DATE]"
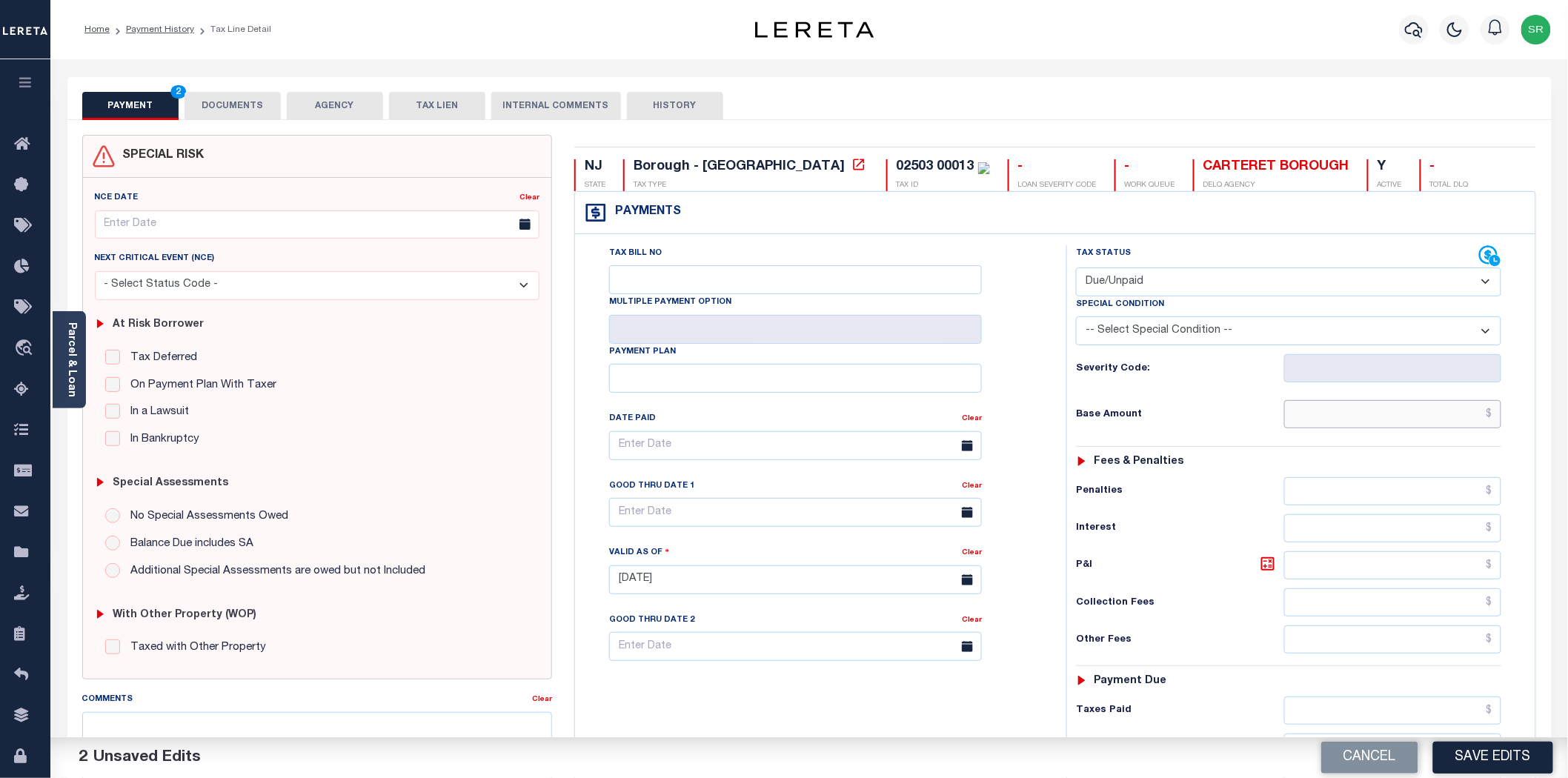
click at [1314, 413] on input "text" at bounding box center [1393, 414] width 217 height 29
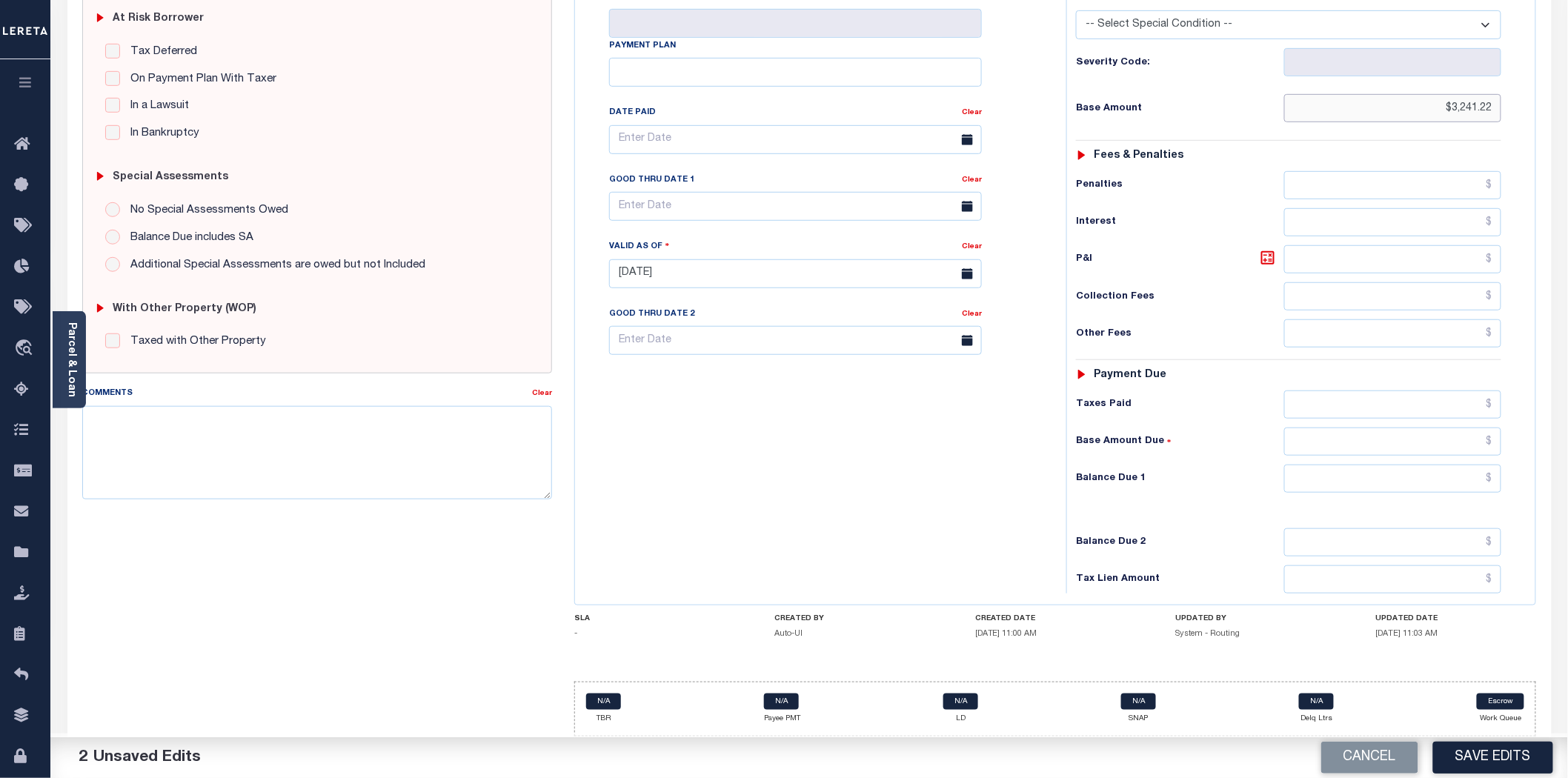
type input "$3,241.22"
click at [1419, 480] on input "text" at bounding box center [1393, 479] width 217 height 29
type input "$3,241.22"
click at [1486, 747] on button "Save Edits" at bounding box center [1493, 757] width 120 height 31
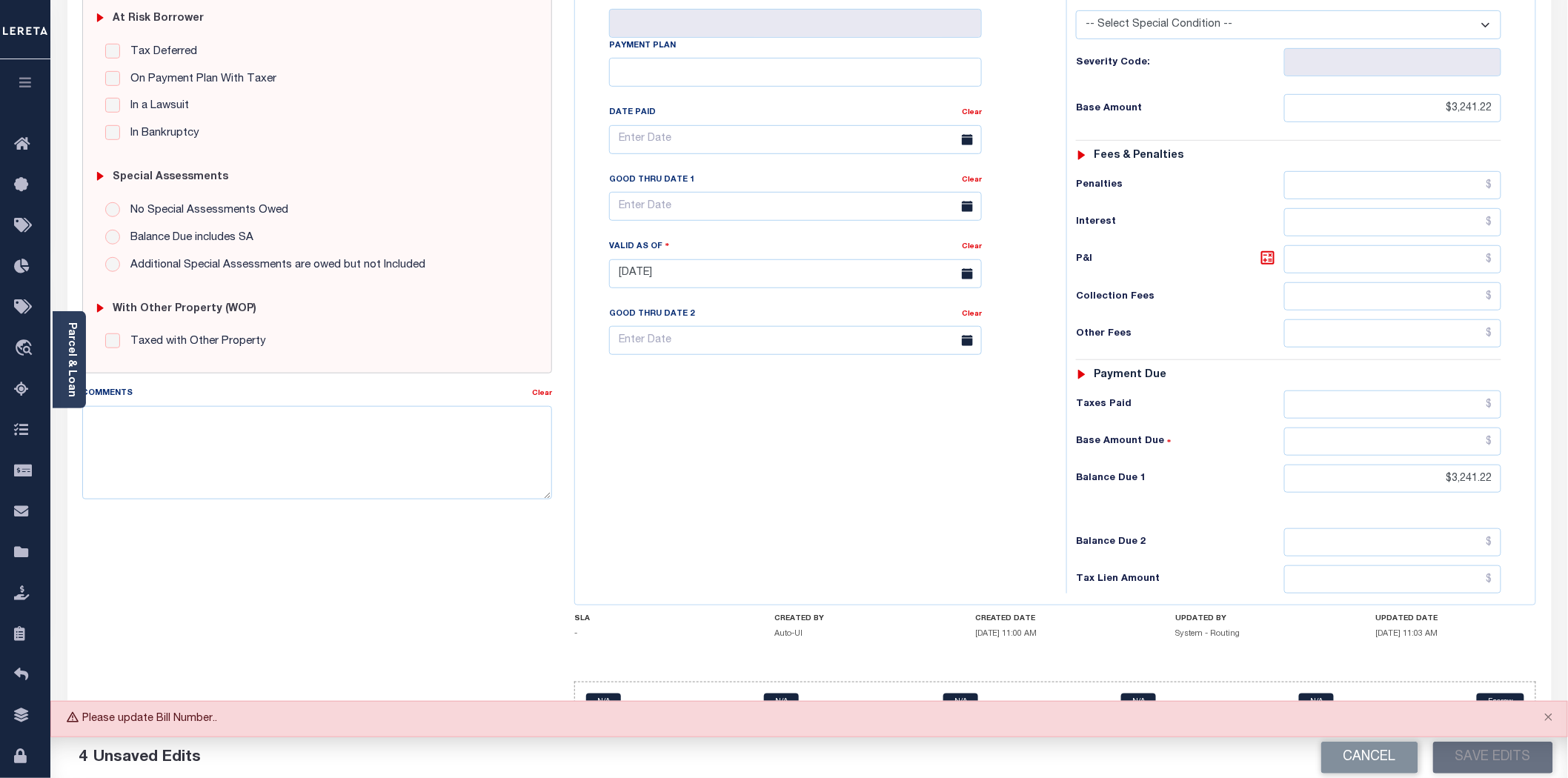
scroll to position [0, 0]
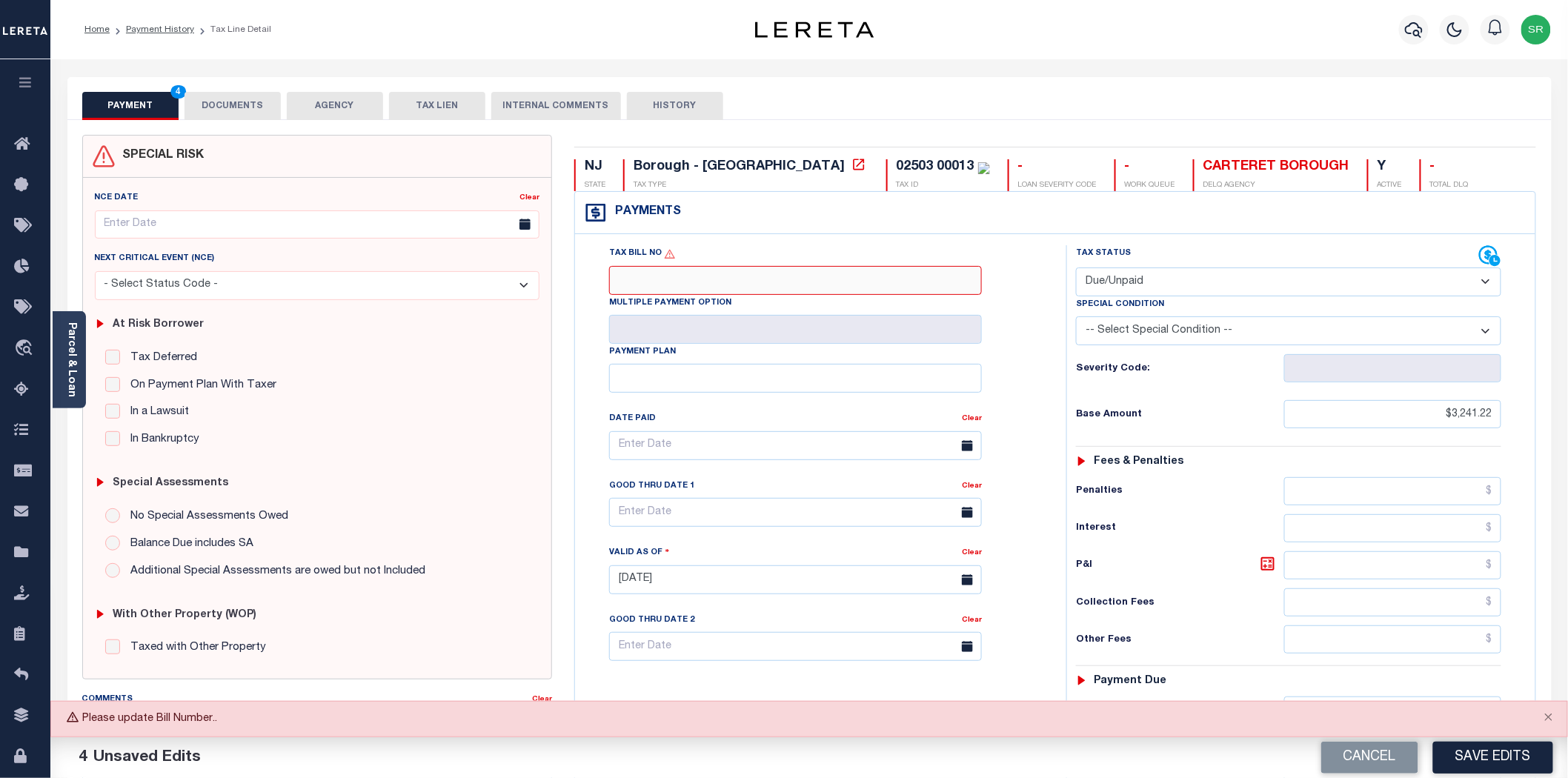
click at [671, 277] on input "Tax Bill No" at bounding box center [795, 280] width 373 height 29
type input "NA"
click at [1509, 767] on button "Save Edits" at bounding box center [1493, 757] width 120 height 31
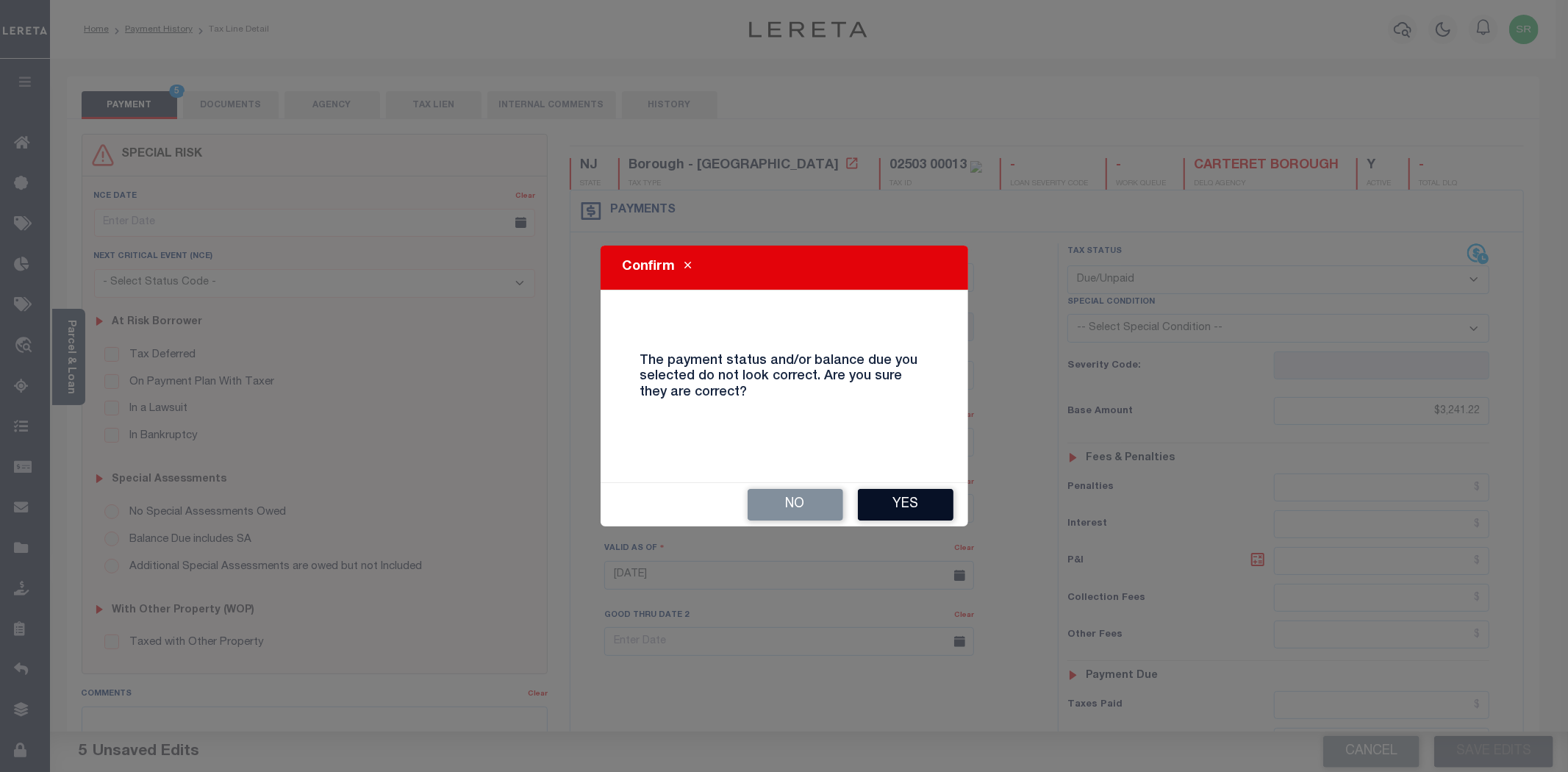
click at [884, 493] on button "Yes" at bounding box center [906, 504] width 96 height 31
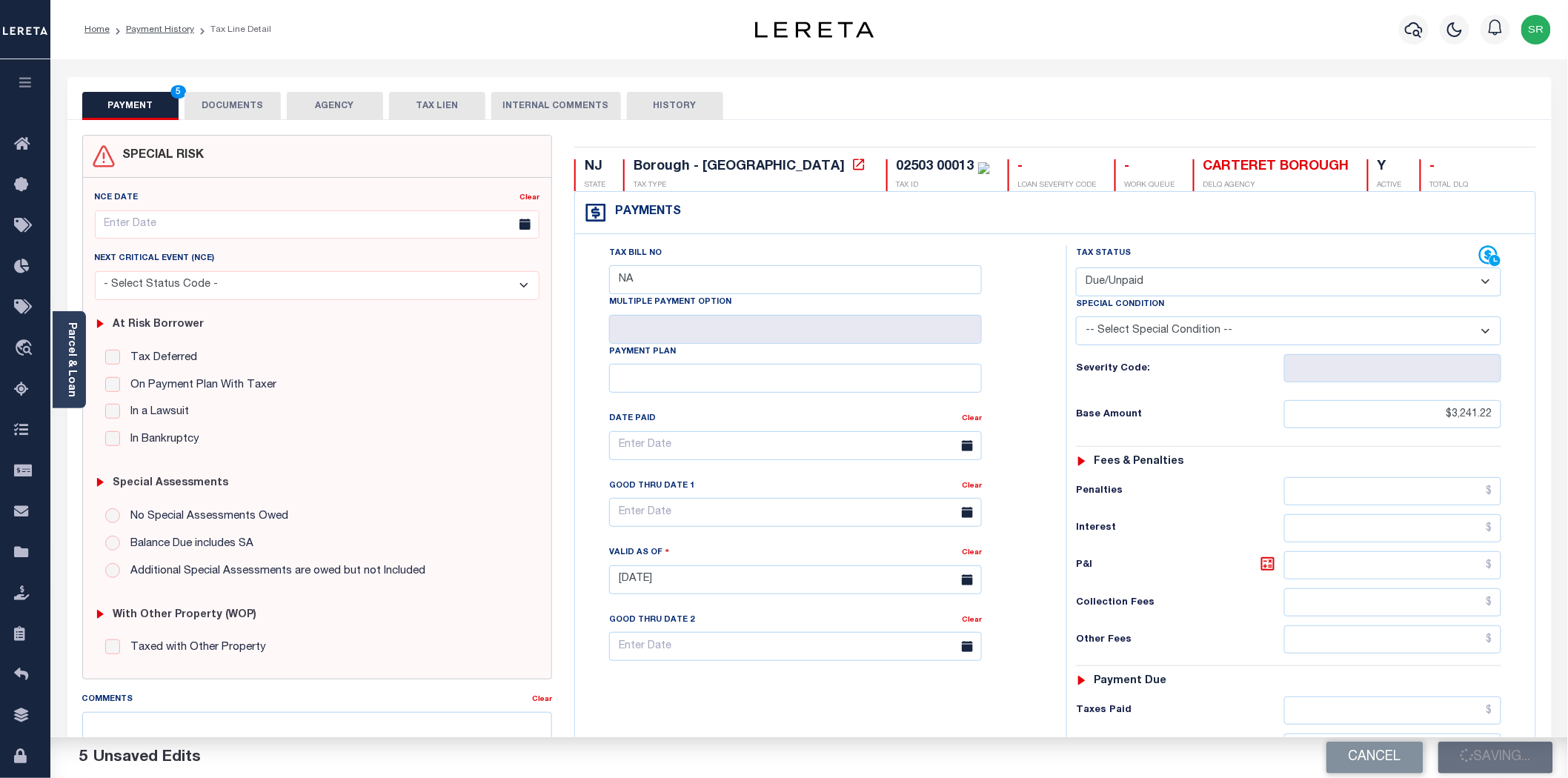
checkbox input "false"
type input "$3,241.22"
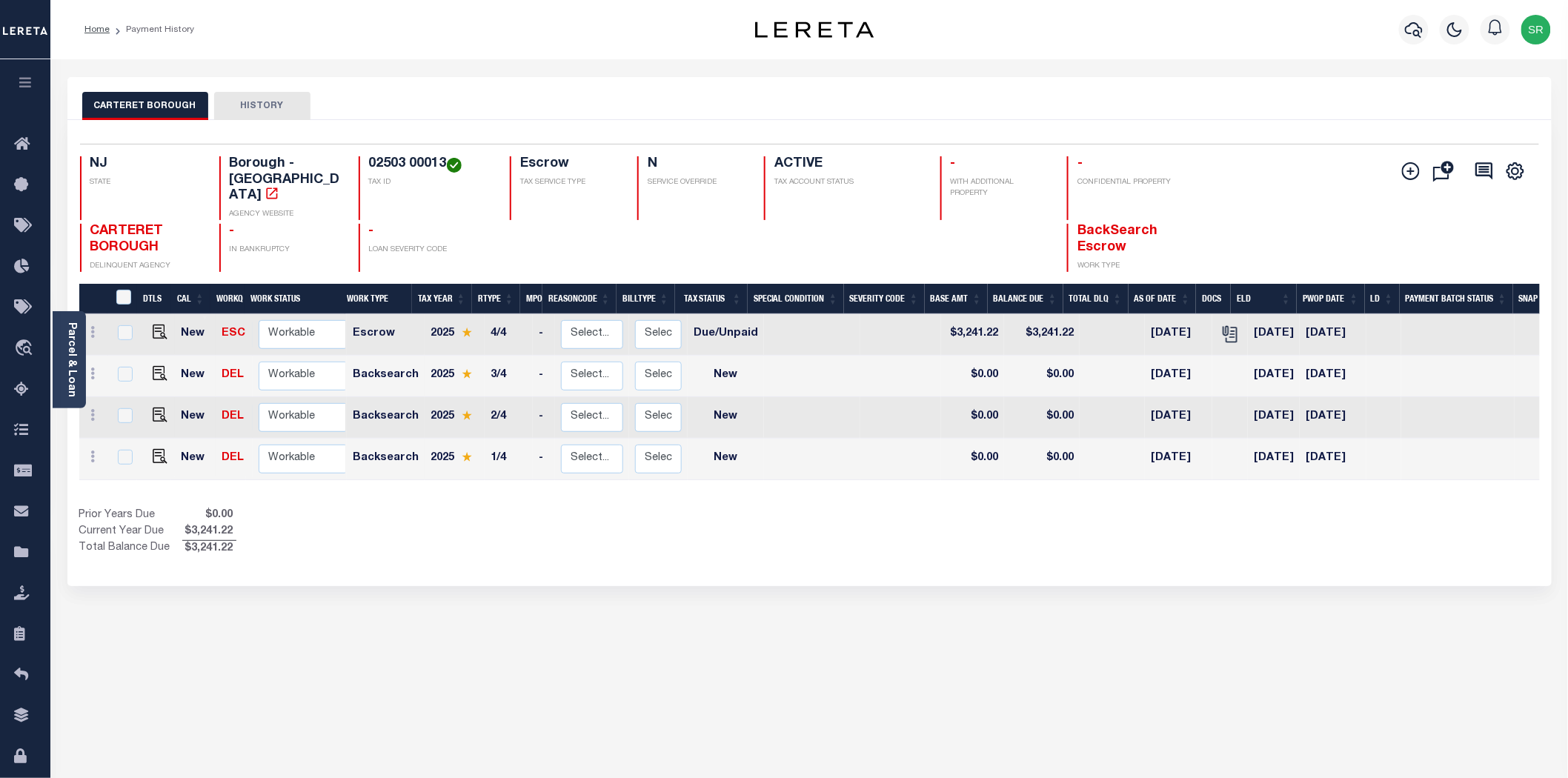
click at [956, 565] on div "CARTERET BOROUGH HISTORY Selected 4 Results" at bounding box center [809, 495] width 1506 height 836
click at [768, 559] on div "Selected 4 Results 1 Items per page 25 50 100 NJ STATE TAX ID N" at bounding box center [810, 353] width 1484 height 466
click at [604, 538] on div "Selected 4 Results 1 Items per page 25 50 100 NJ STATE TAX ID N" at bounding box center [810, 353] width 1484 height 466
click at [1180, 513] on div "Show Tax Lines before Bill Release Date Prior Years Due $0.00 Current Year Due …" at bounding box center [809, 532] width 1460 height 50
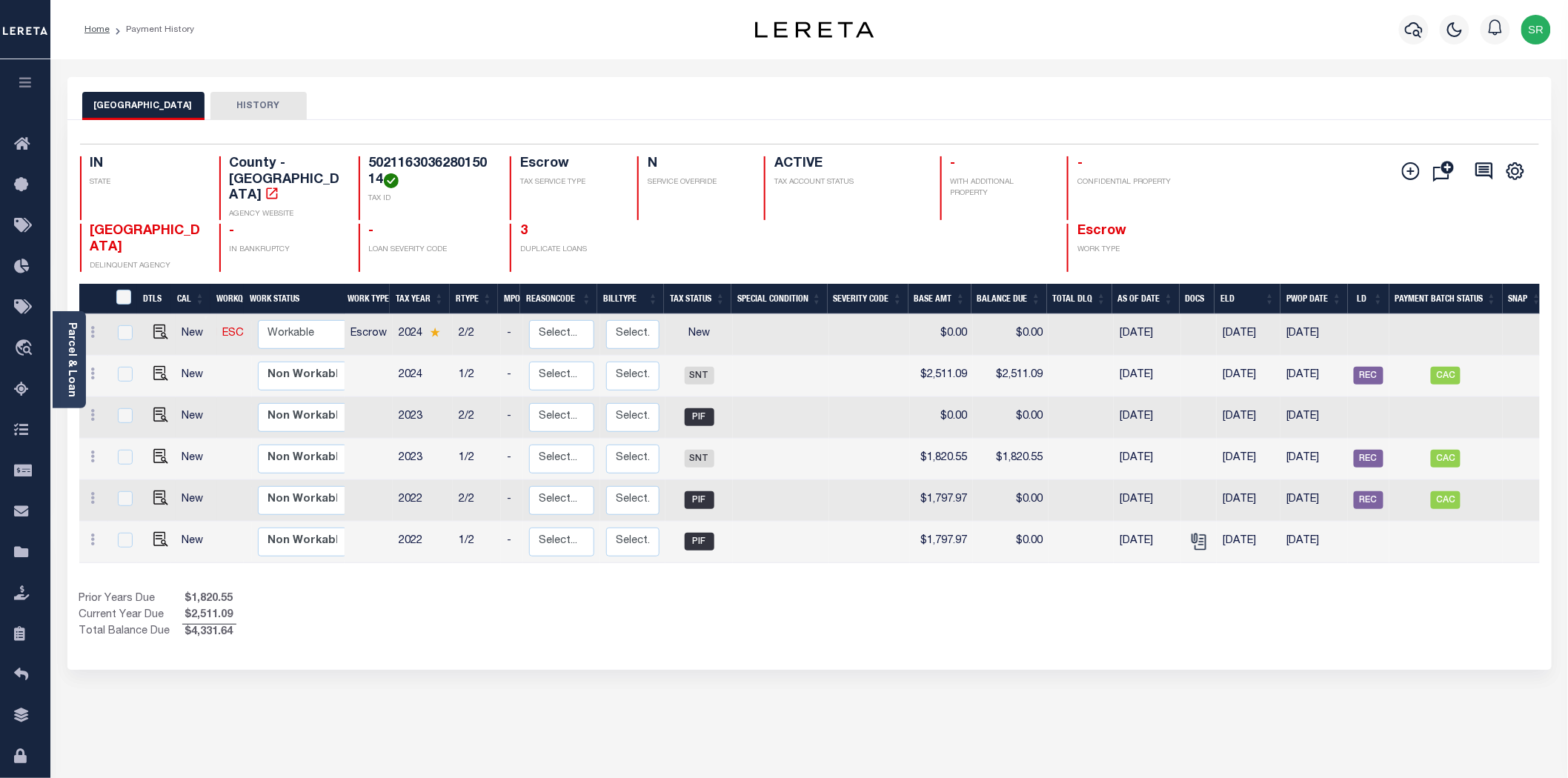
drag, startPoint x: 752, startPoint y: 699, endPoint x: 758, endPoint y: 682, distance: 18.0
click at [752, 692] on div "MARSHALL COUNTY HISTORY Selected 6 Results" at bounding box center [809, 495] width 1506 height 836
drag, startPoint x: 867, startPoint y: 663, endPoint x: 819, endPoint y: 645, distance: 51.3
click at [867, 663] on div "MARSHALL COUNTY HISTORY Selected 6 Results" at bounding box center [809, 495] width 1506 height 836
click at [157, 324] on img "" at bounding box center [161, 332] width 15 height 15
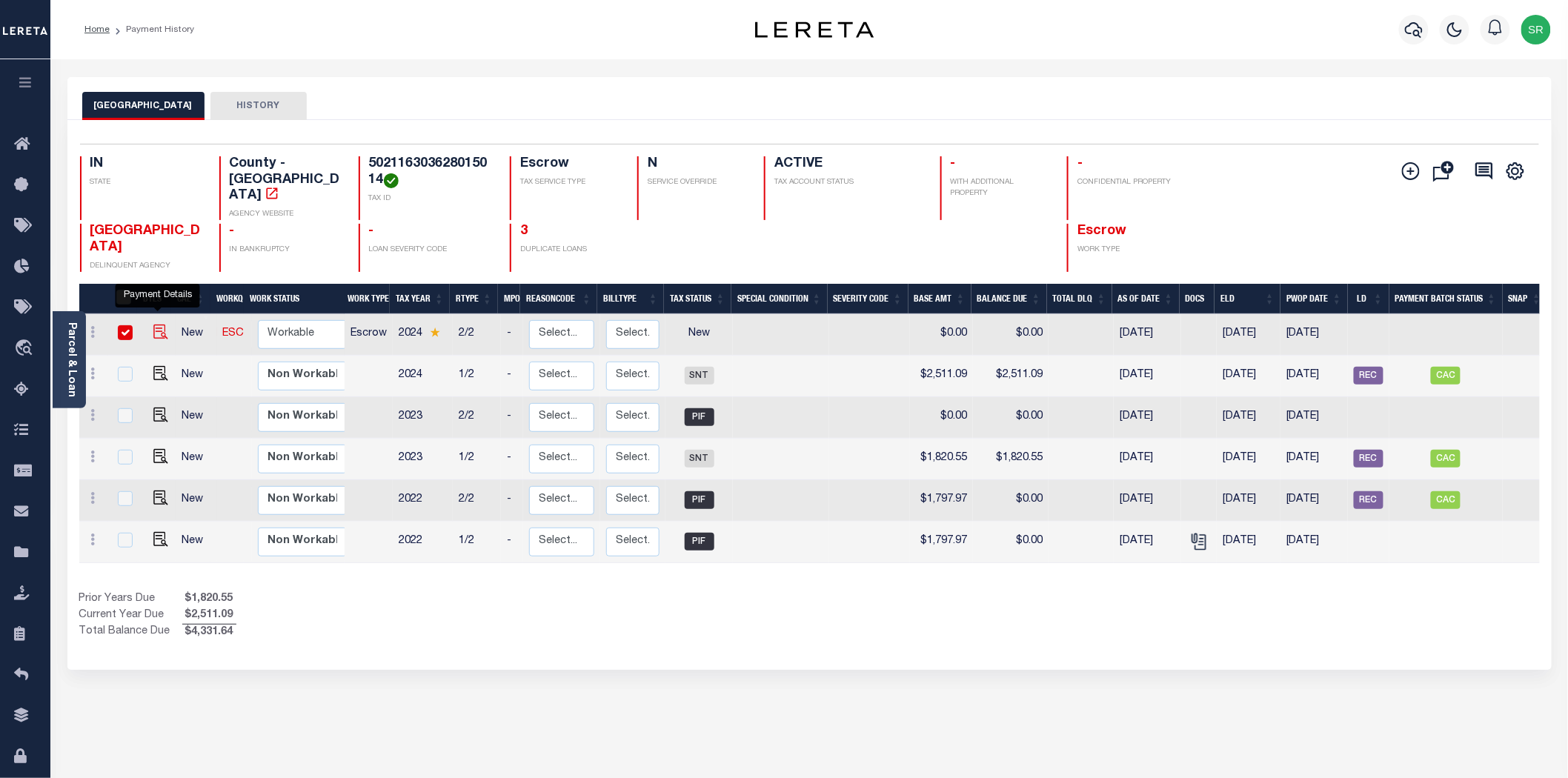
checkbox input "true"
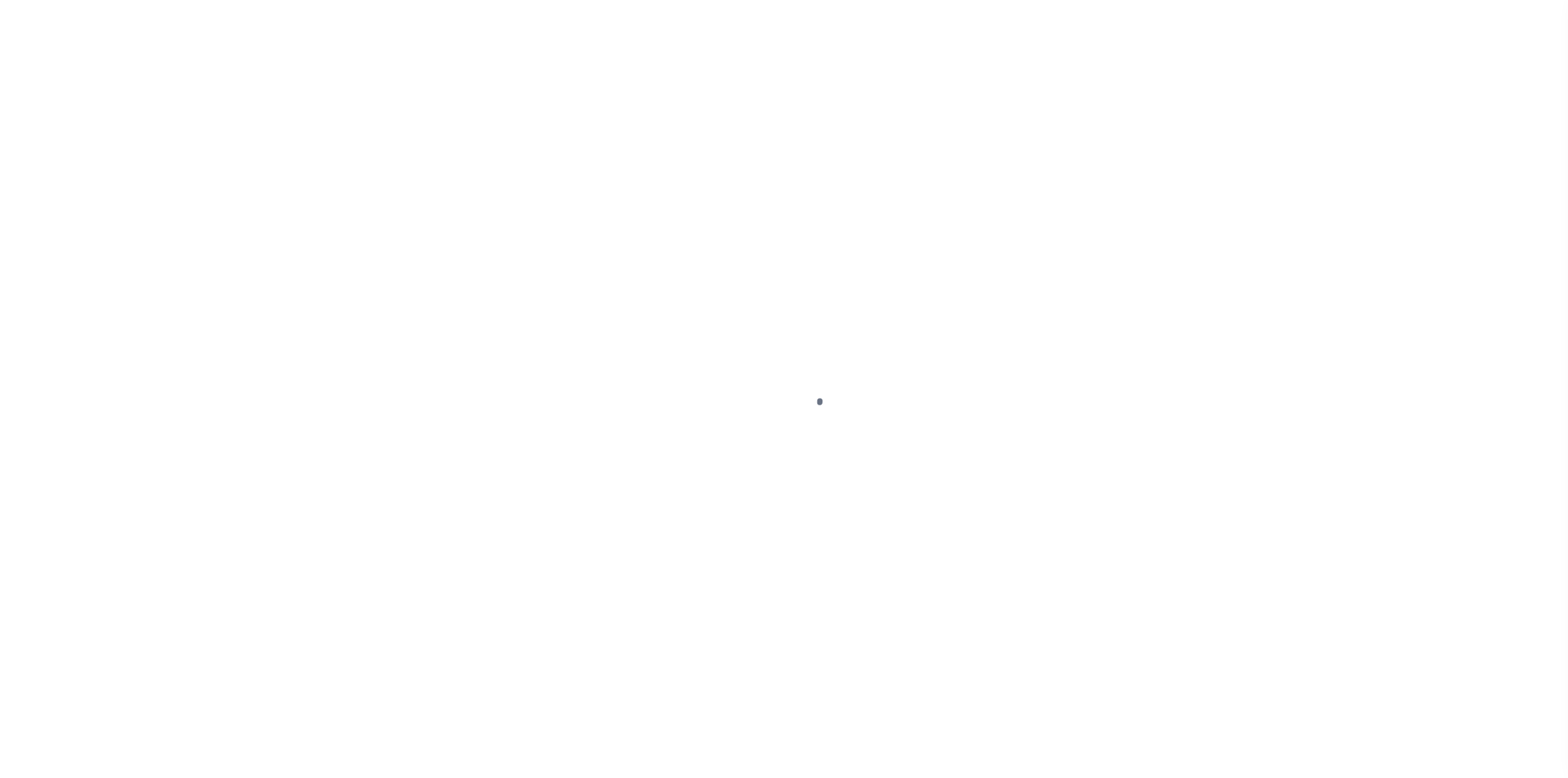
select select "NW2"
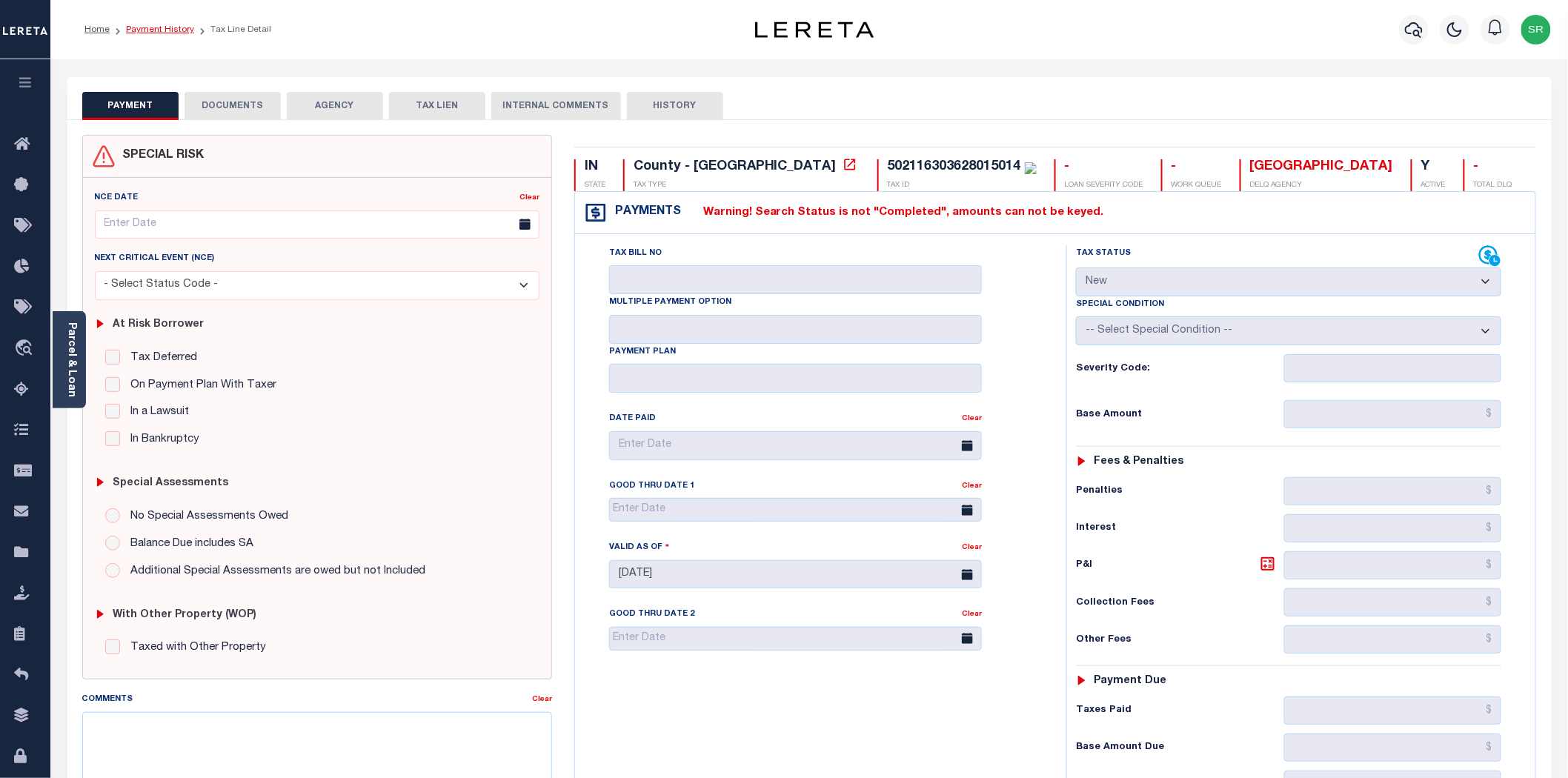
click at [165, 31] on link "Payment History" at bounding box center [159, 29] width 68 height 9
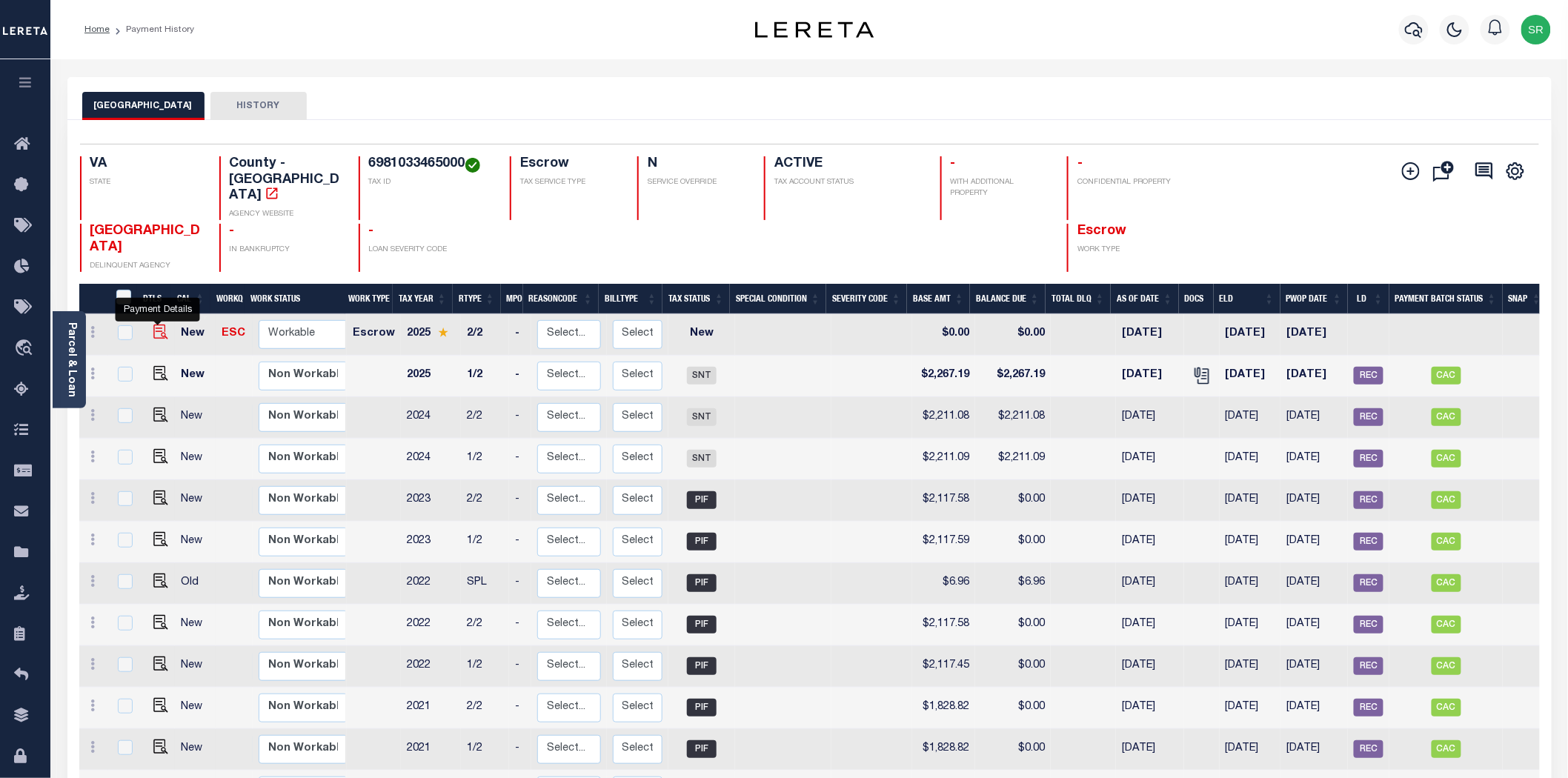
click at [155, 324] on img "" at bounding box center [161, 332] width 15 height 15
checkbox input "true"
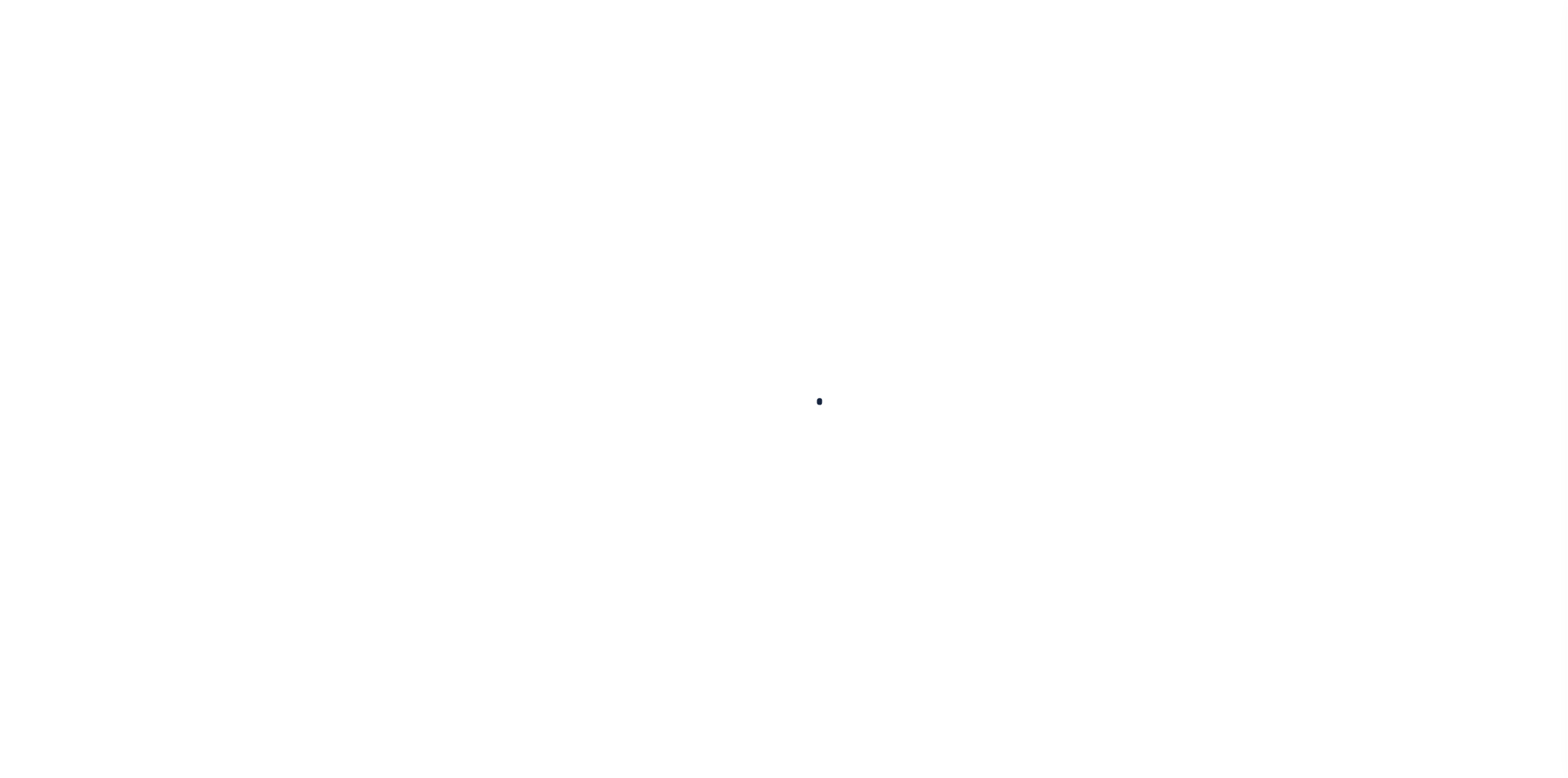
checkbox input "false"
type input "[DATE]"
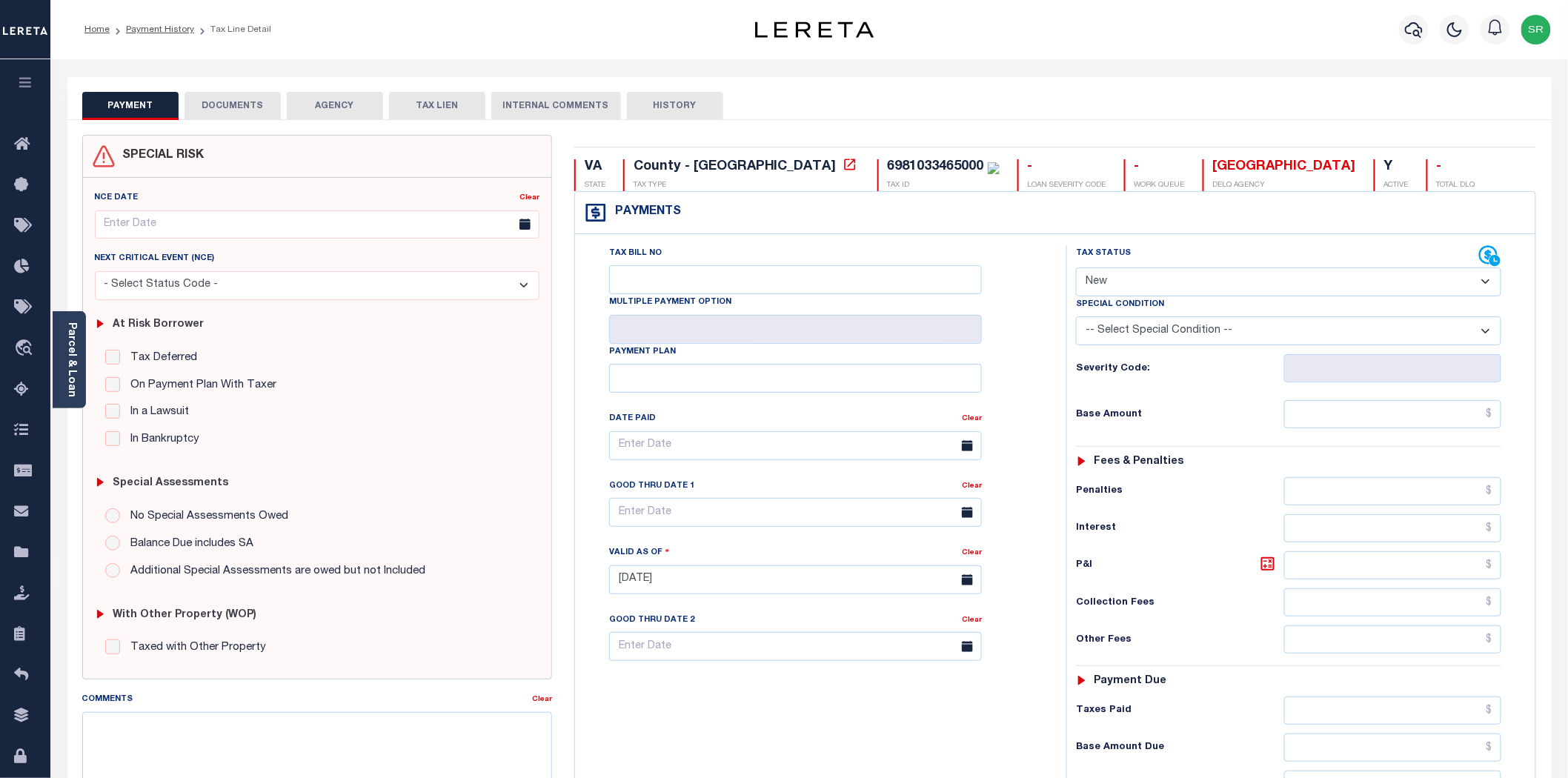
click at [1166, 283] on select "- Select Status Code - Open Due/Unpaid Paid Incomplete No Tax Due Internal Refu…" at bounding box center [1289, 281] width 425 height 29
select select "DUE"
click at [1076, 268] on select "- Select Status Code - Open Due/Unpaid Paid Incomplete No Tax Due Internal Refu…" at bounding box center [1289, 281] width 425 height 29
type input "[DATE]"
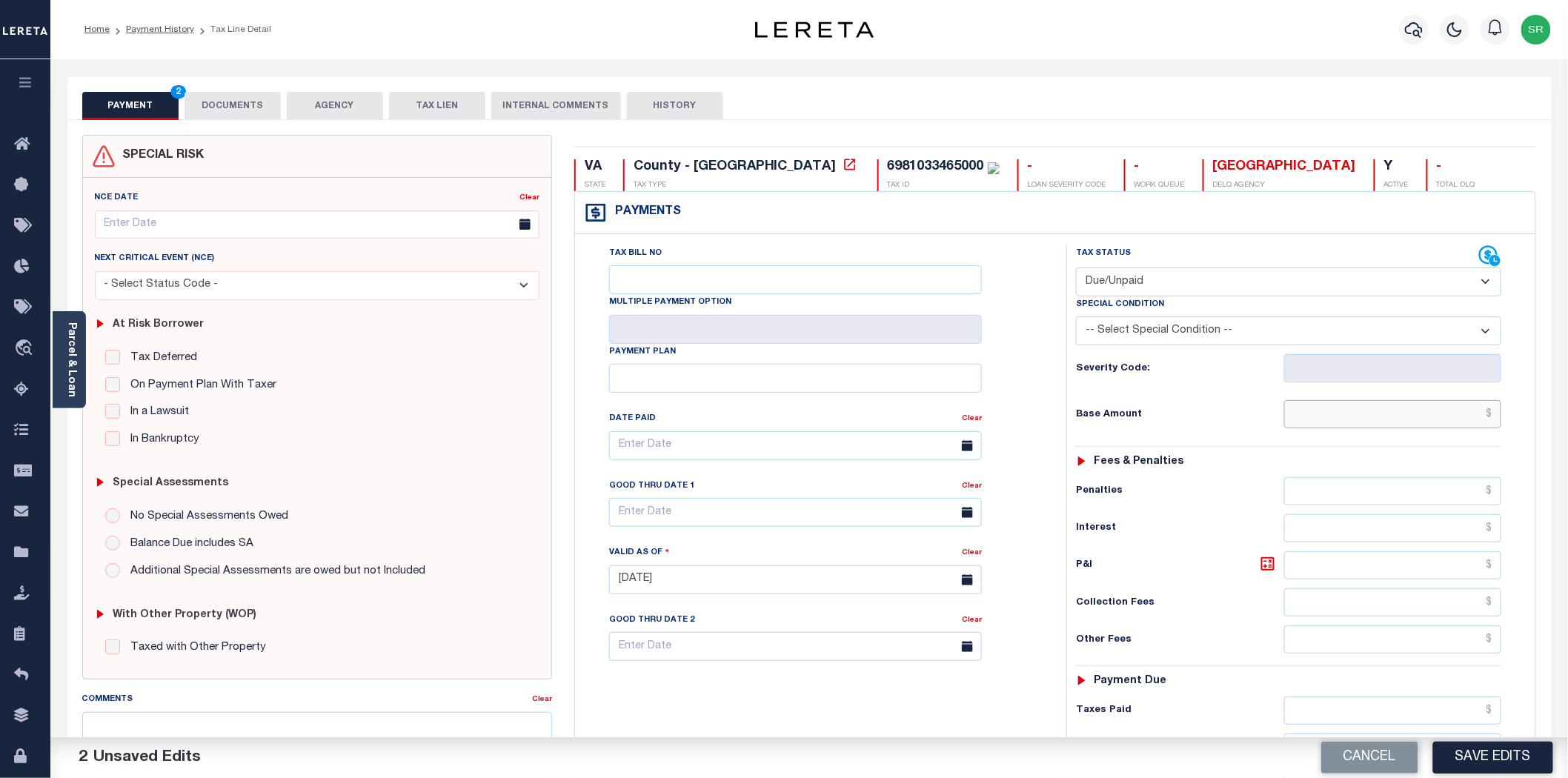
click at [1336, 416] on input "text" at bounding box center [1393, 414] width 217 height 29
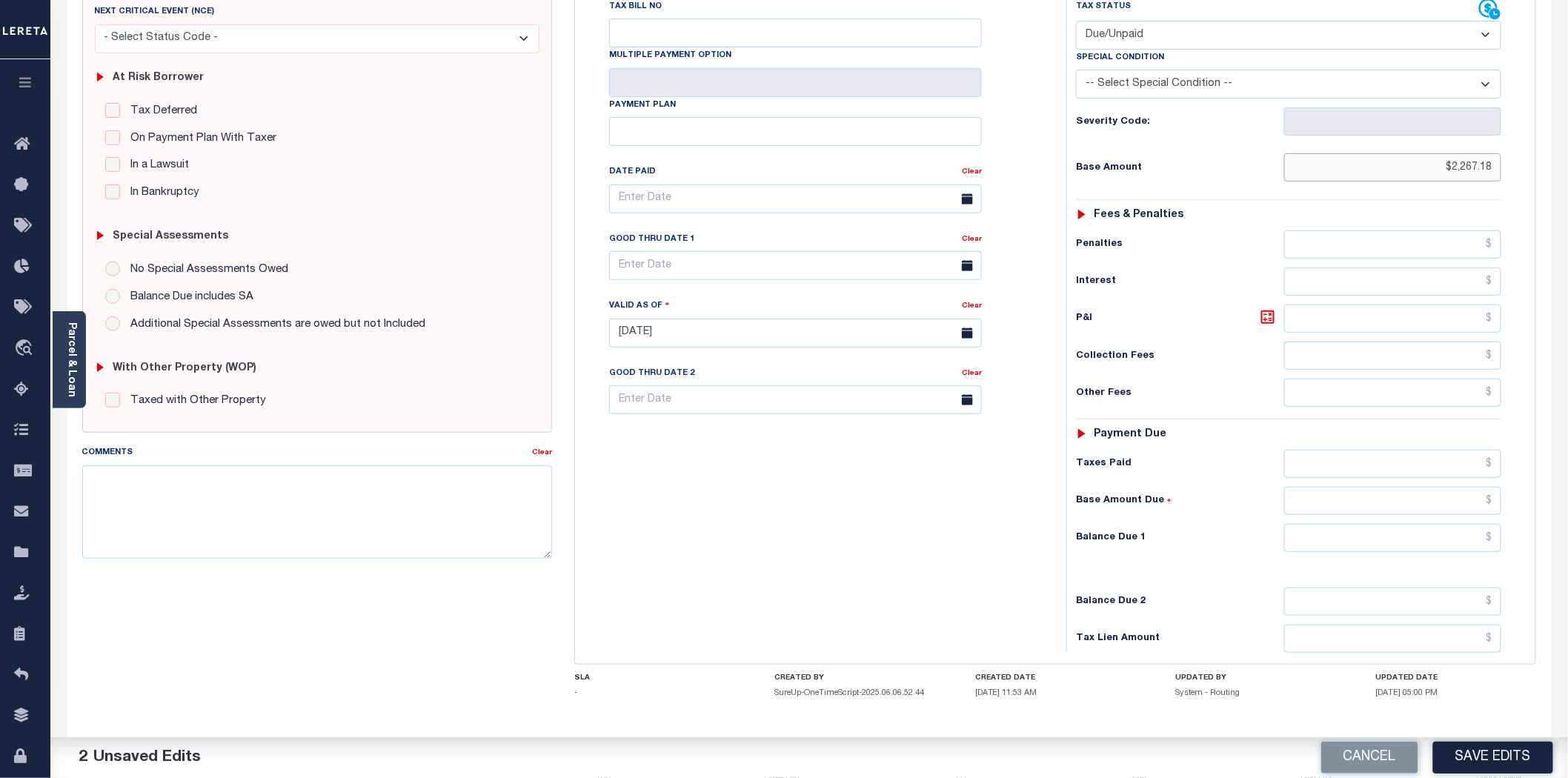
scroll to position [314, 0]
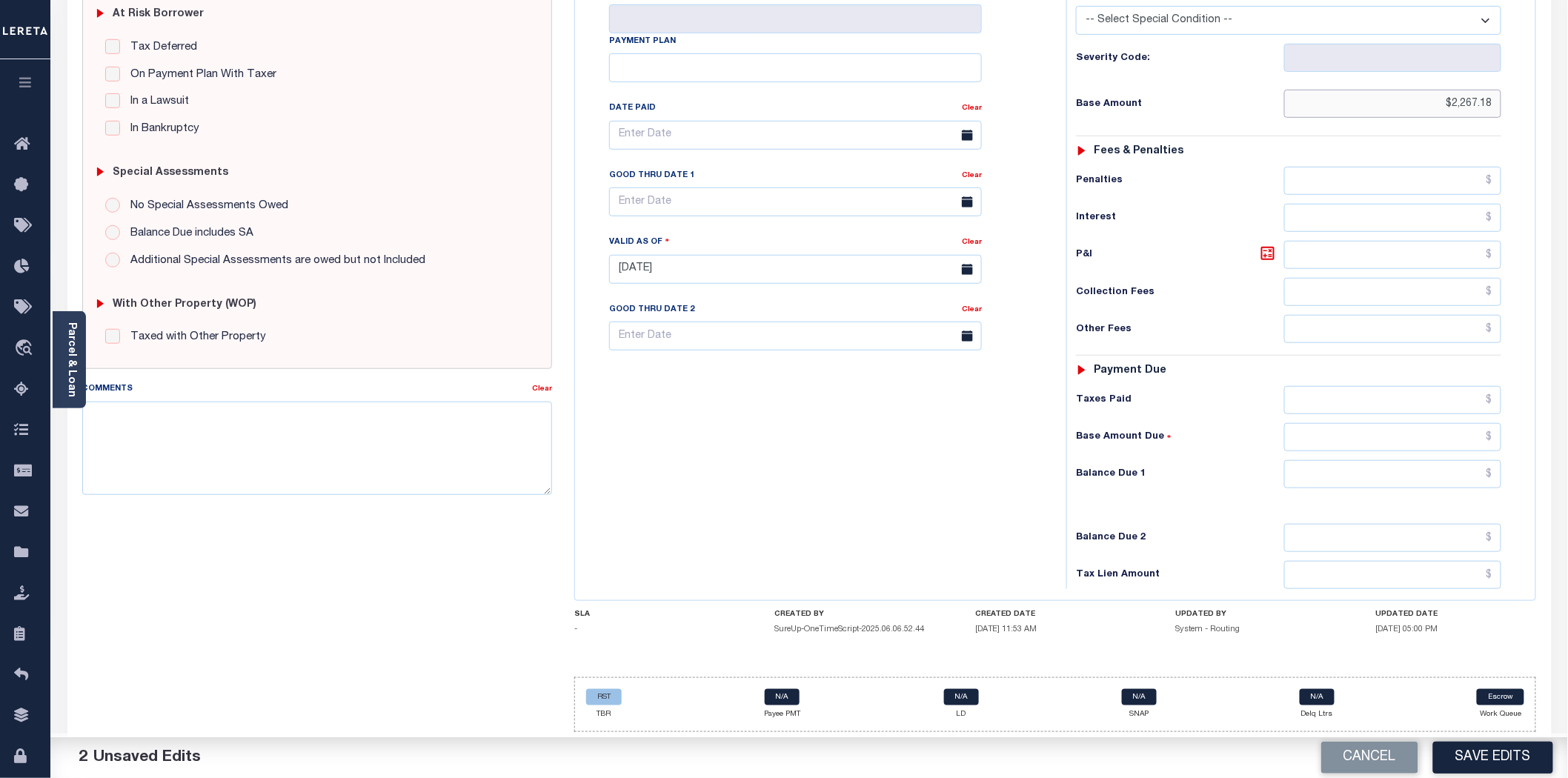
type input "$2,267.18"
click at [1432, 474] on input "text" at bounding box center [1393, 474] width 217 height 29
type input "$2,267.18"
click at [1480, 749] on button "Save Edits" at bounding box center [1493, 757] width 120 height 31
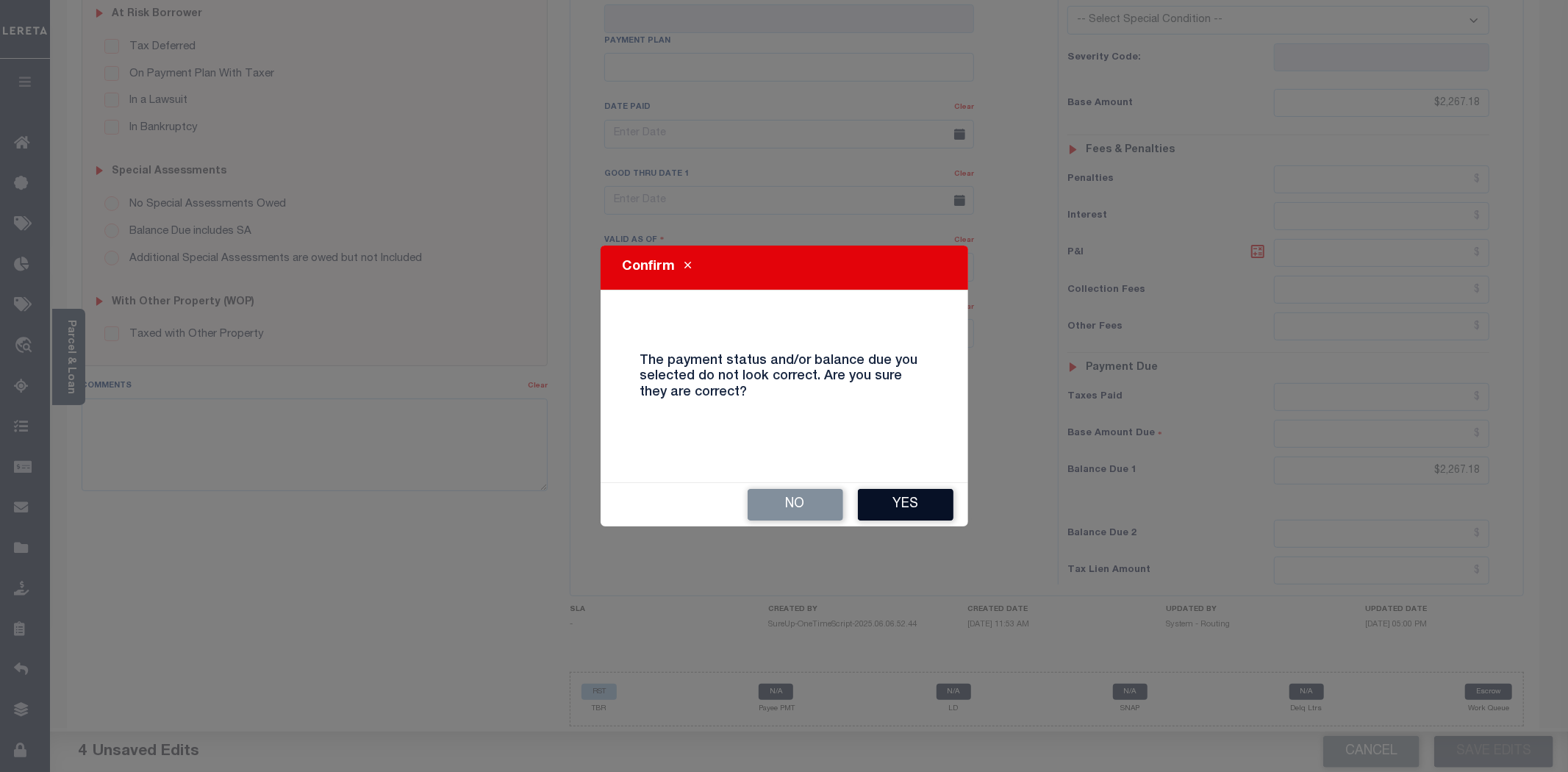
click at [890, 502] on button "Yes" at bounding box center [906, 504] width 96 height 31
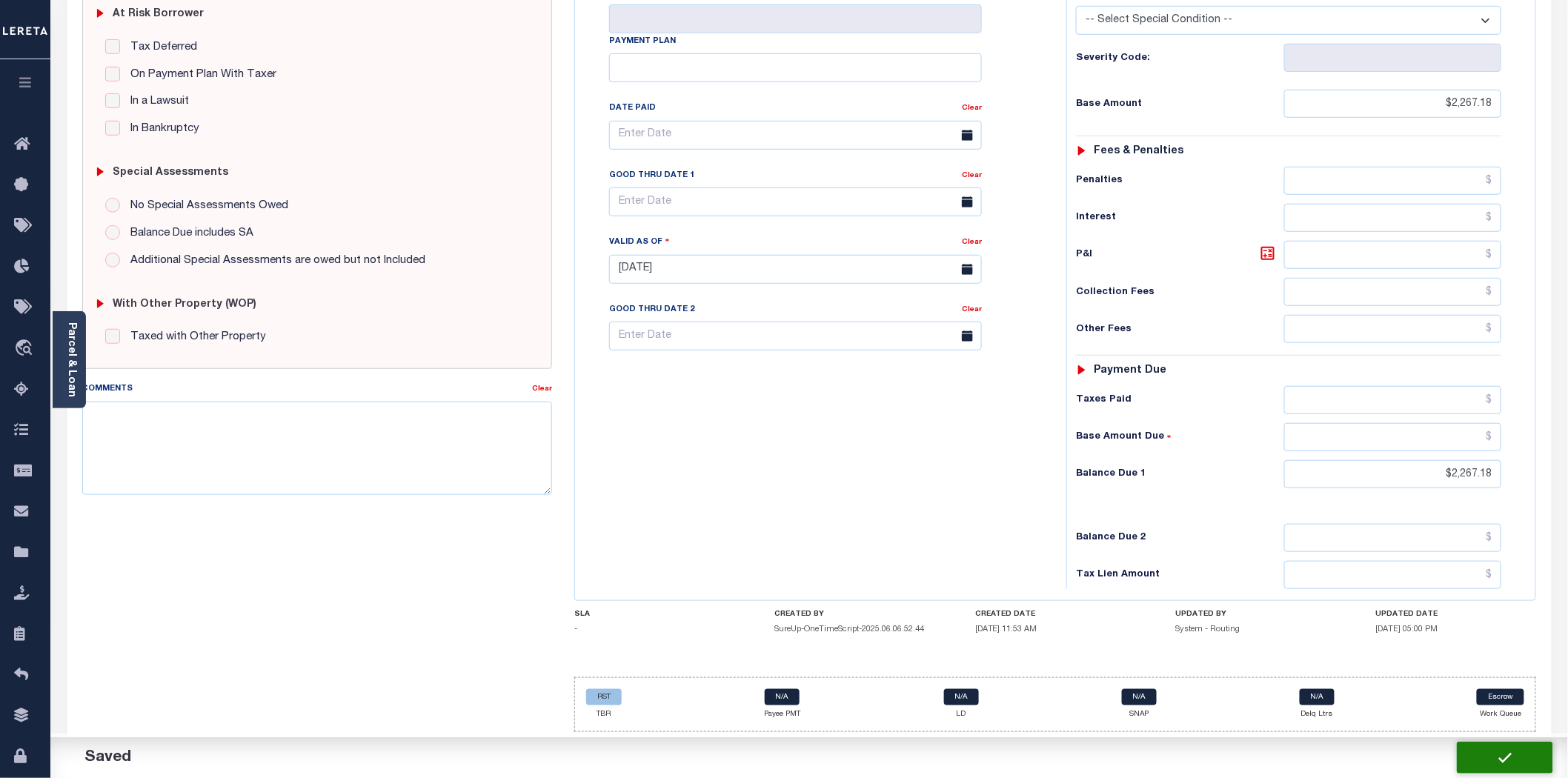
checkbox input "false"
type input "$2,267.18"
